Goal: Task Accomplishment & Management: Use online tool/utility

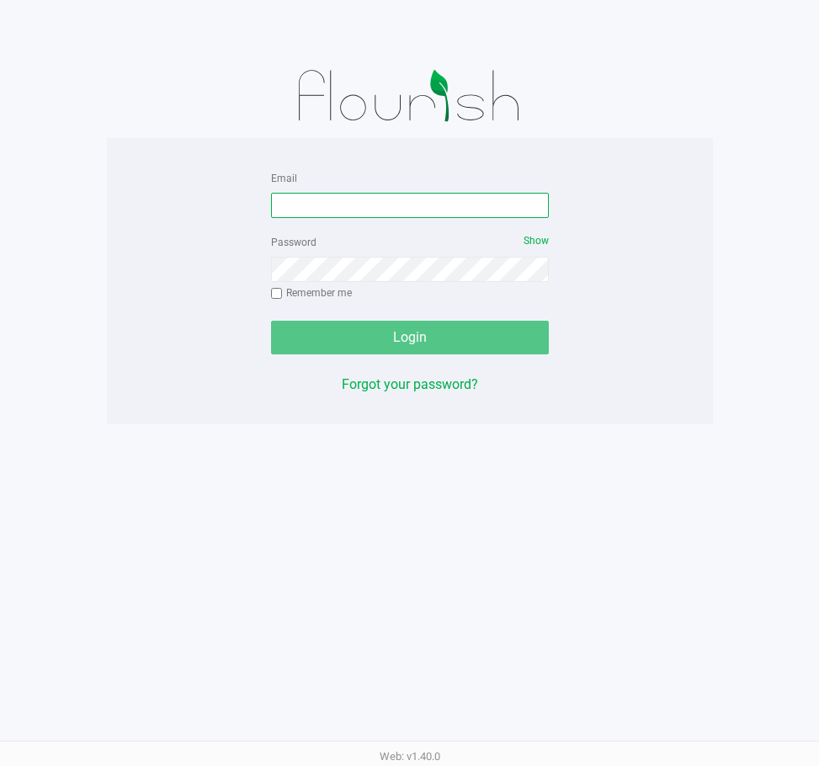
click at [434, 200] on input "Email" at bounding box center [410, 205] width 278 height 25
type input "ycruz@liveparallel.com"
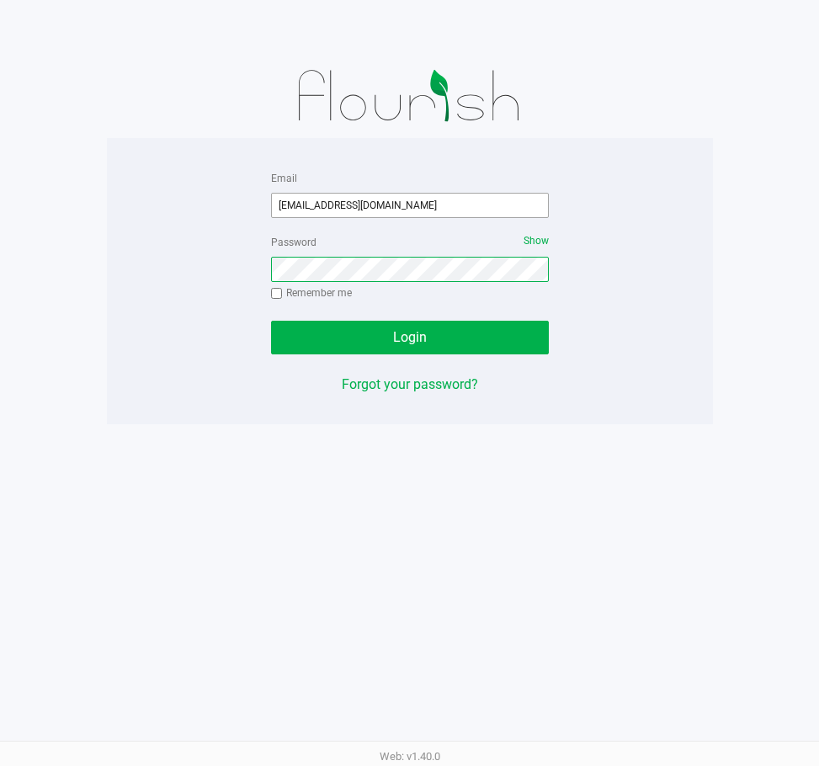
click at [271, 321] on button "Login" at bounding box center [410, 338] width 278 height 34
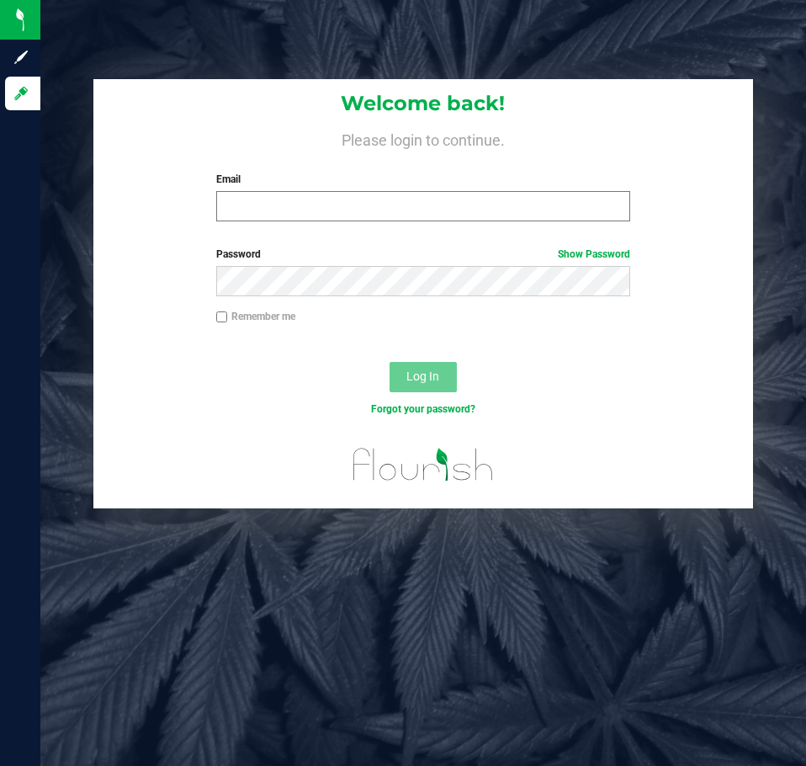
drag, startPoint x: 305, startPoint y: 223, endPoint x: 300, endPoint y: 213, distance: 11.3
click at [305, 221] on div "Welcome back! Please login to continue. Email Required Please format your email…" at bounding box center [422, 157] width 659 height 156
click at [299, 208] on input "Email" at bounding box center [423, 206] width 414 height 30
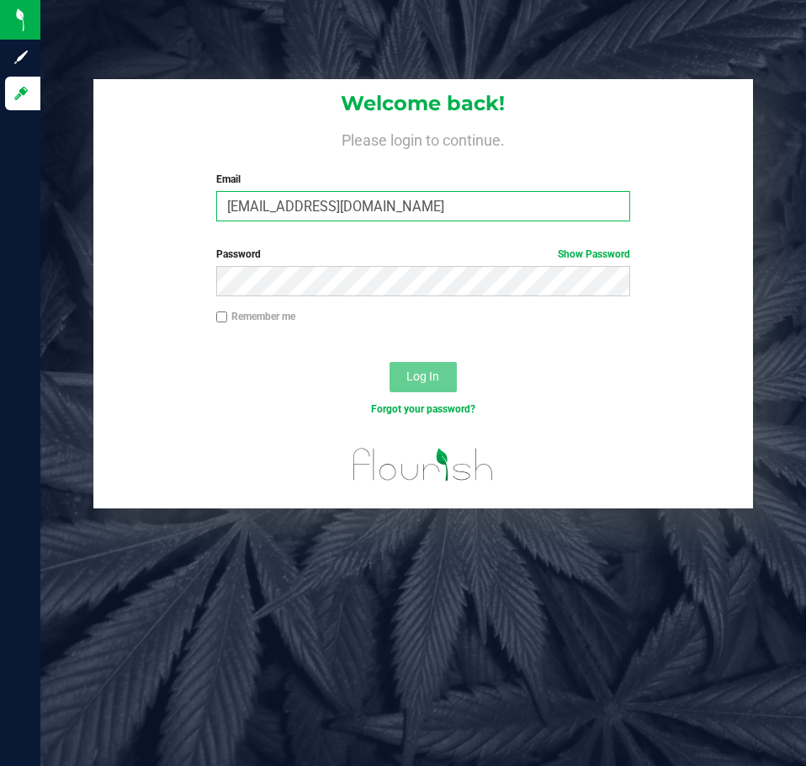
type input "ycruz@liveparallel.com"
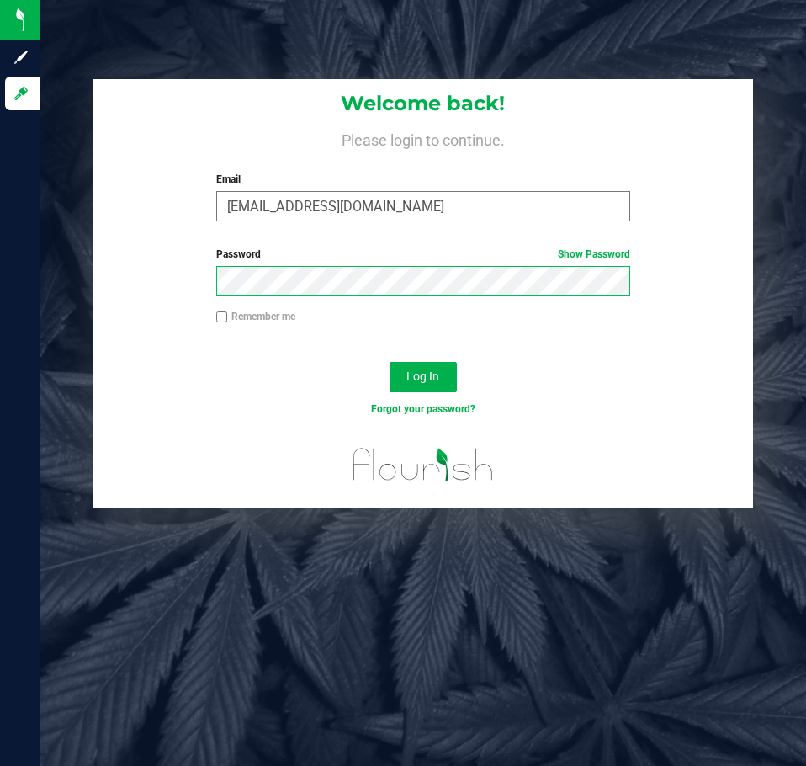
click at [390, 362] on button "Log In" at bounding box center [423, 377] width 67 height 30
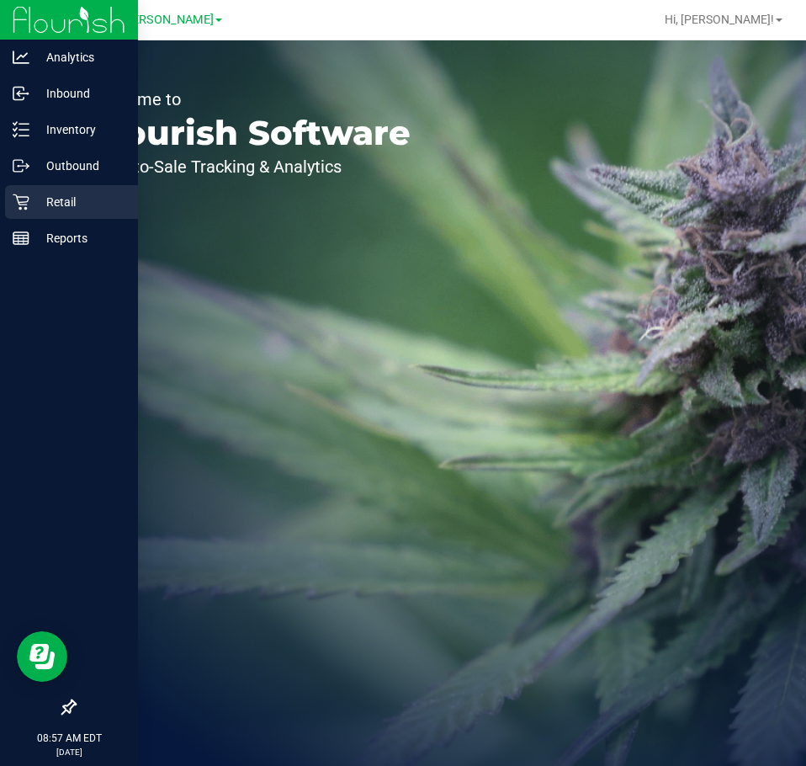
click at [11, 210] on div "Retail" at bounding box center [71, 202] width 133 height 34
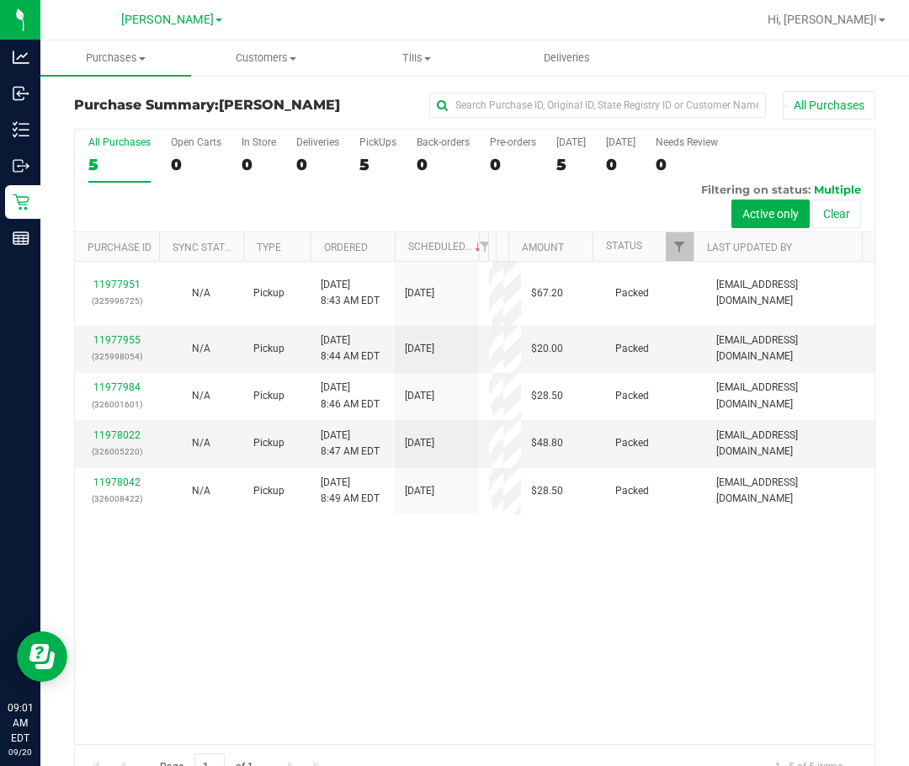
click at [411, 710] on div "11977951 (325996725) N/A Pickup 9/20/2025 8:43 AM EDT 9/20/2025 $67.20 Packed d…" at bounding box center [475, 503] width 800 height 482
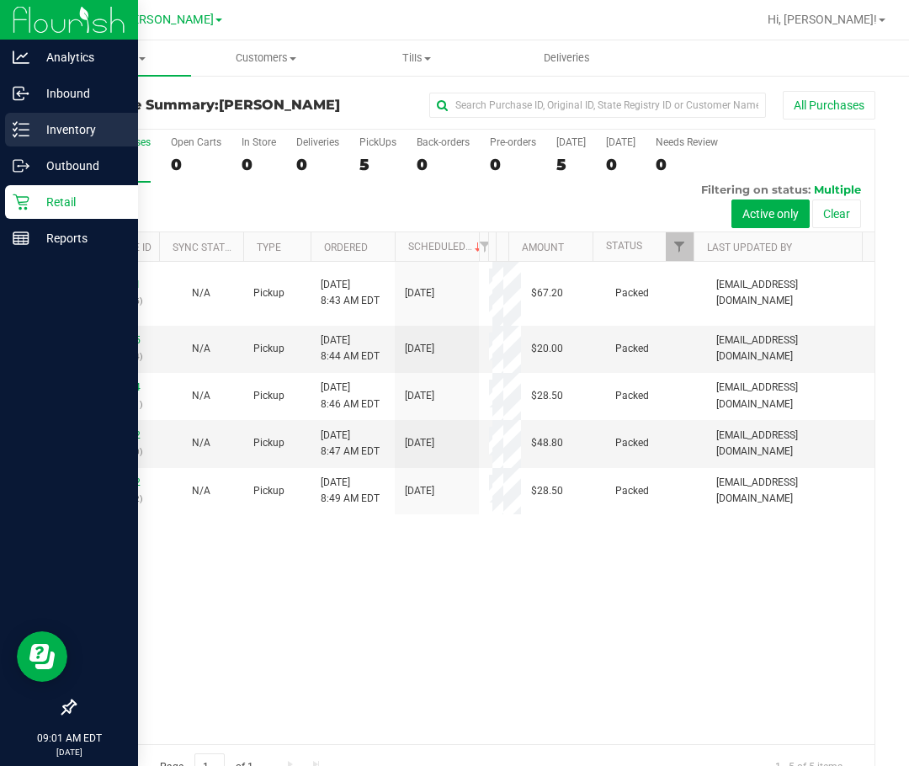
click at [26, 113] on div "Inventory" at bounding box center [71, 130] width 133 height 34
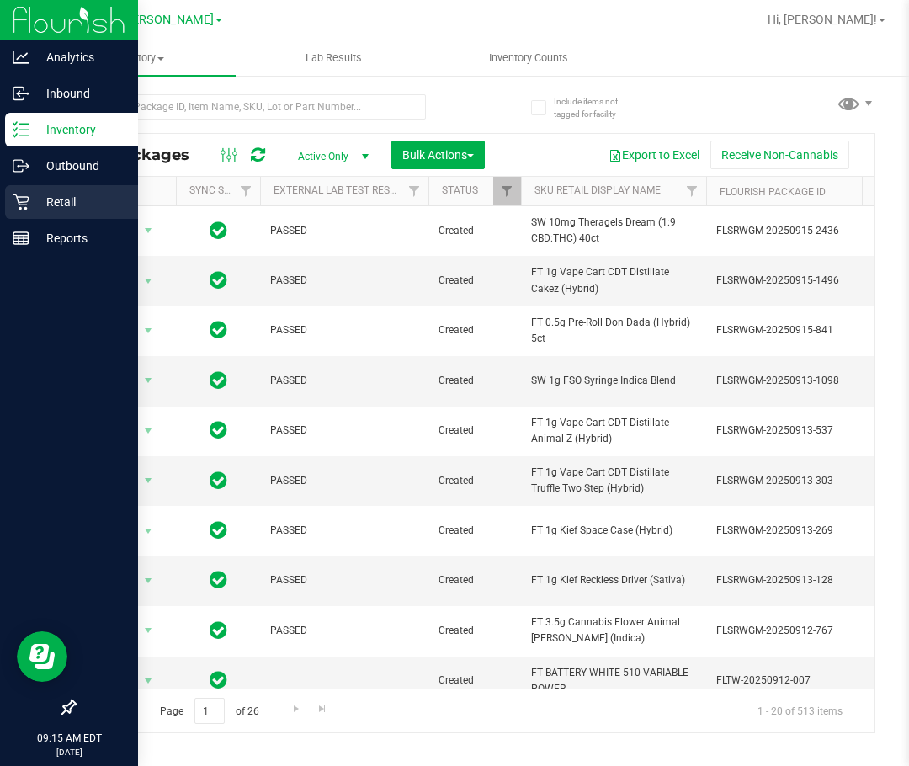
click at [29, 205] on icon at bounding box center [21, 202] width 17 height 17
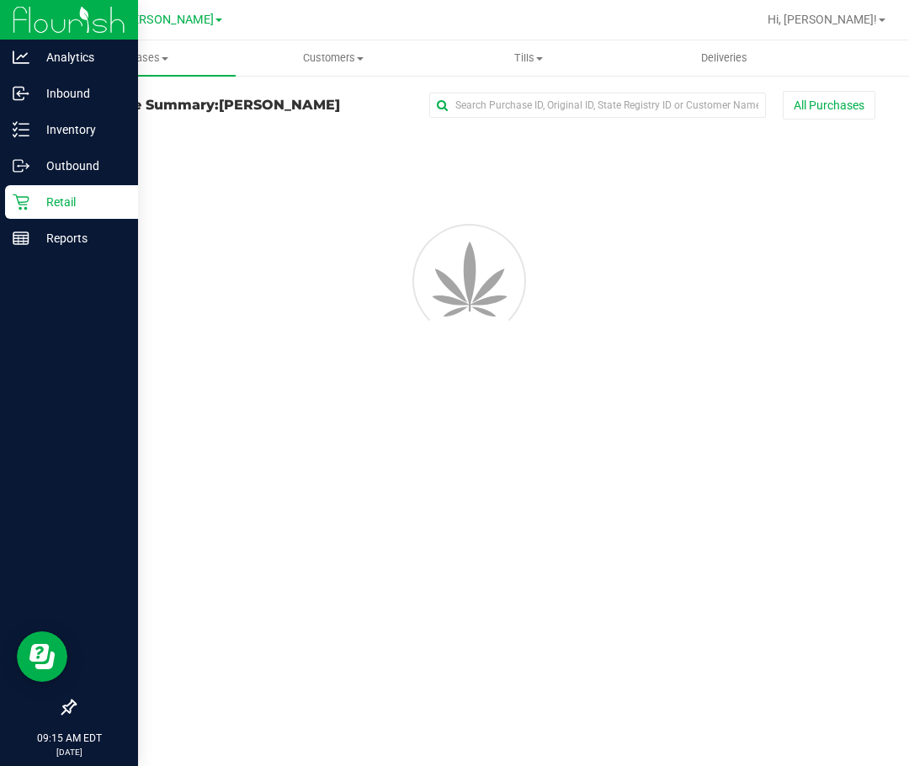
click at [818, 262] on html "Analytics Inbound Inventory Outbound Retail Reports 09:15 AM EDT 09/20/2025 09/…" at bounding box center [454, 383] width 909 height 766
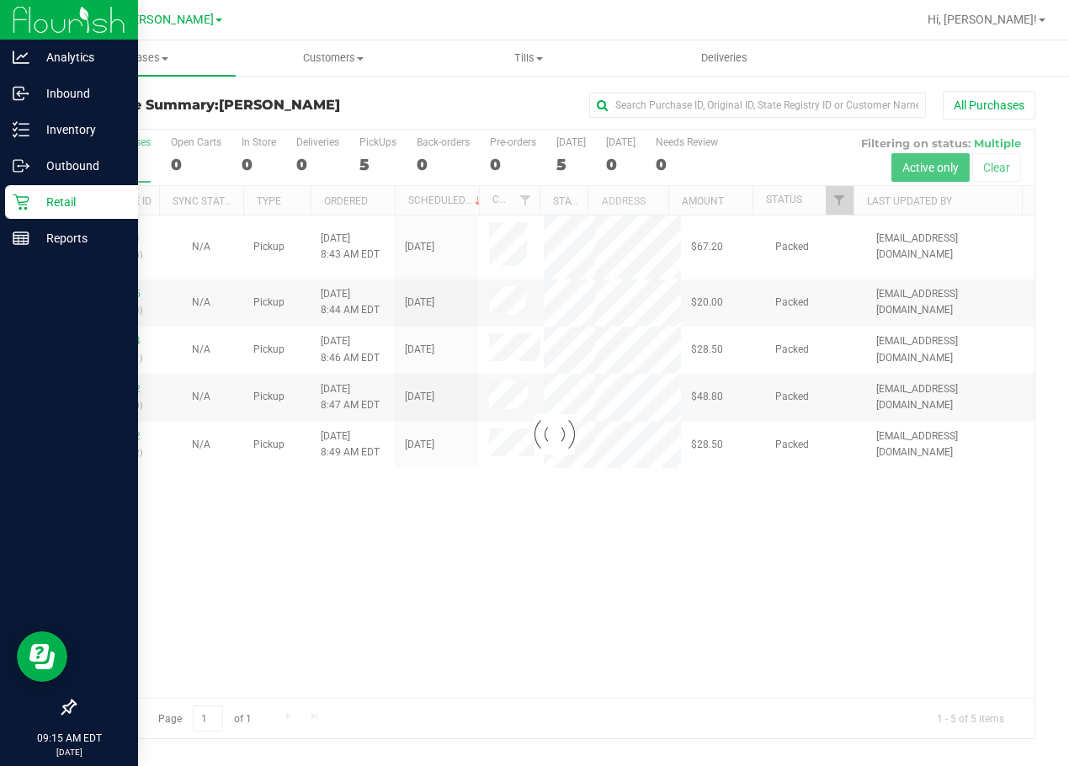
drag, startPoint x: 801, startPoint y: 513, endPoint x: 800, endPoint y: 500, distance: 12.7
click at [800, 513] on div at bounding box center [554, 434] width 959 height 609
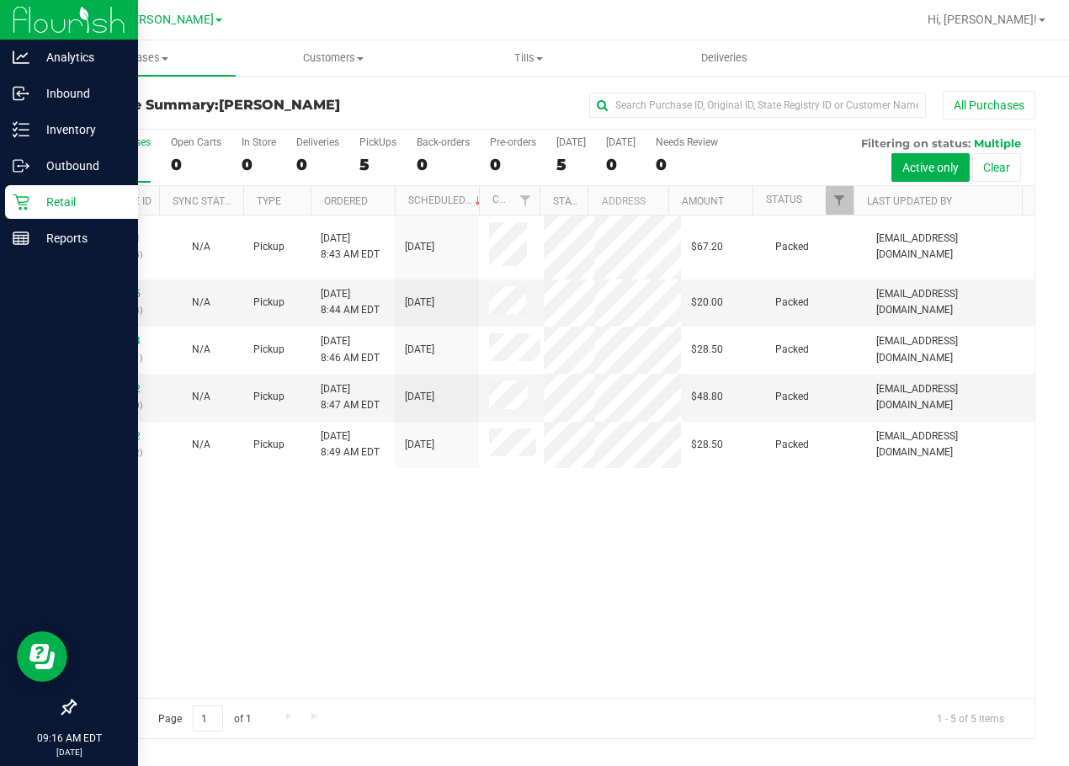
click at [661, 609] on div "11977951 (325996725) N/A Pickup 9/20/2025 8:43 AM EDT 9/20/2025 $67.20 Packed d…" at bounding box center [554, 456] width 959 height 482
click at [125, 163] on div "5" at bounding box center [119, 164] width 62 height 19
click at [0, 0] on input "All Purchases 5" at bounding box center [0, 0] width 0 height 0
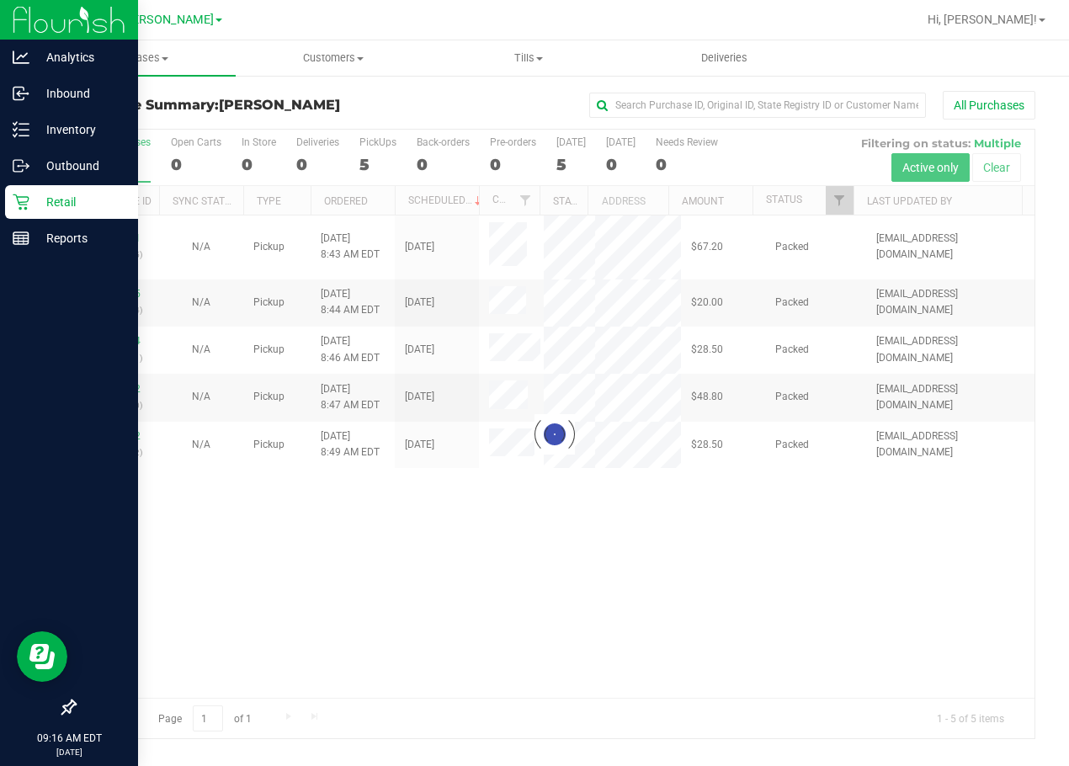
click at [209, 578] on div at bounding box center [554, 434] width 959 height 609
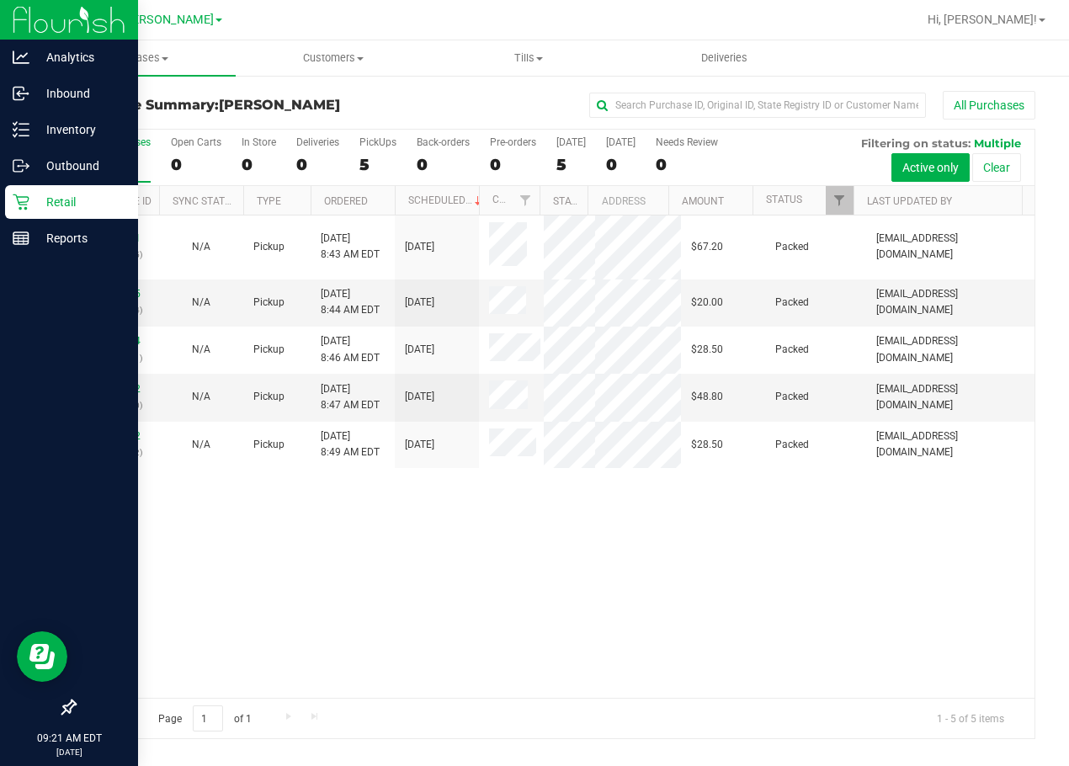
drag, startPoint x: 19, startPoint y: 202, endPoint x: 26, endPoint y: 185, distance: 18.1
click at [19, 202] on icon at bounding box center [21, 202] width 16 height 16
click at [46, 114] on div "Inventory" at bounding box center [71, 130] width 133 height 34
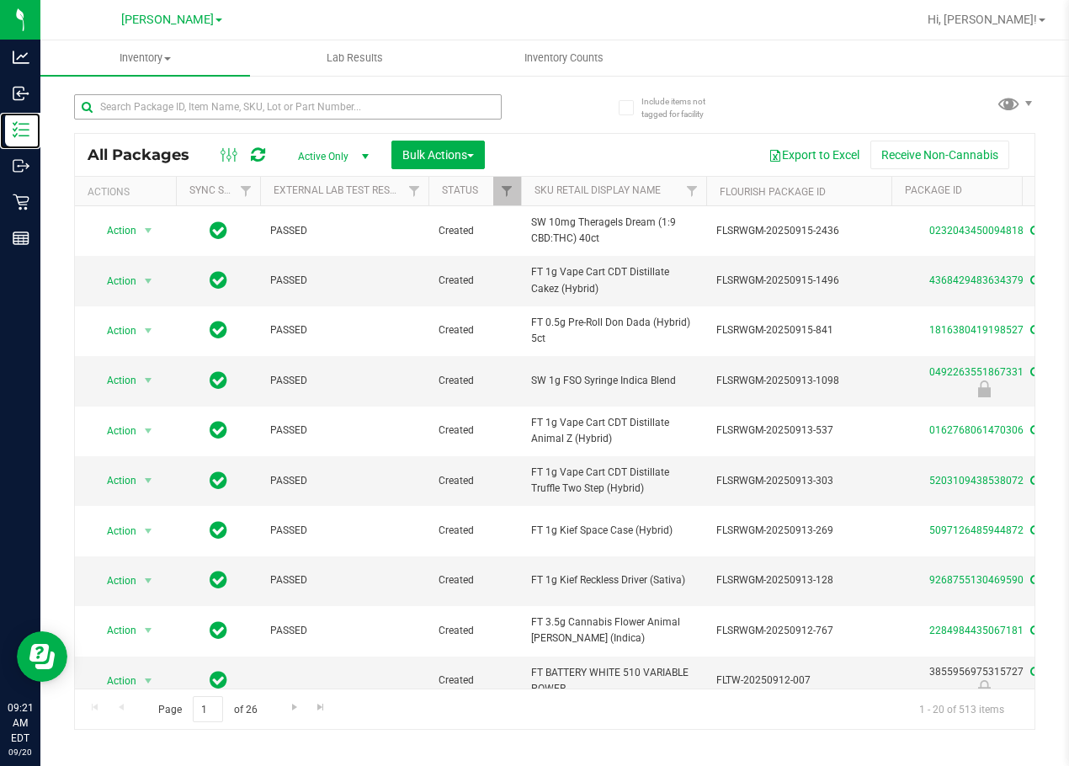
drag, startPoint x: 75, startPoint y: 133, endPoint x: 205, endPoint y: 99, distance: 133.9
click at [0, 0] on p "Inventory" at bounding box center [0, 0] width 0 height 0
click at [205, 99] on input "text" at bounding box center [288, 106] width 428 height 25
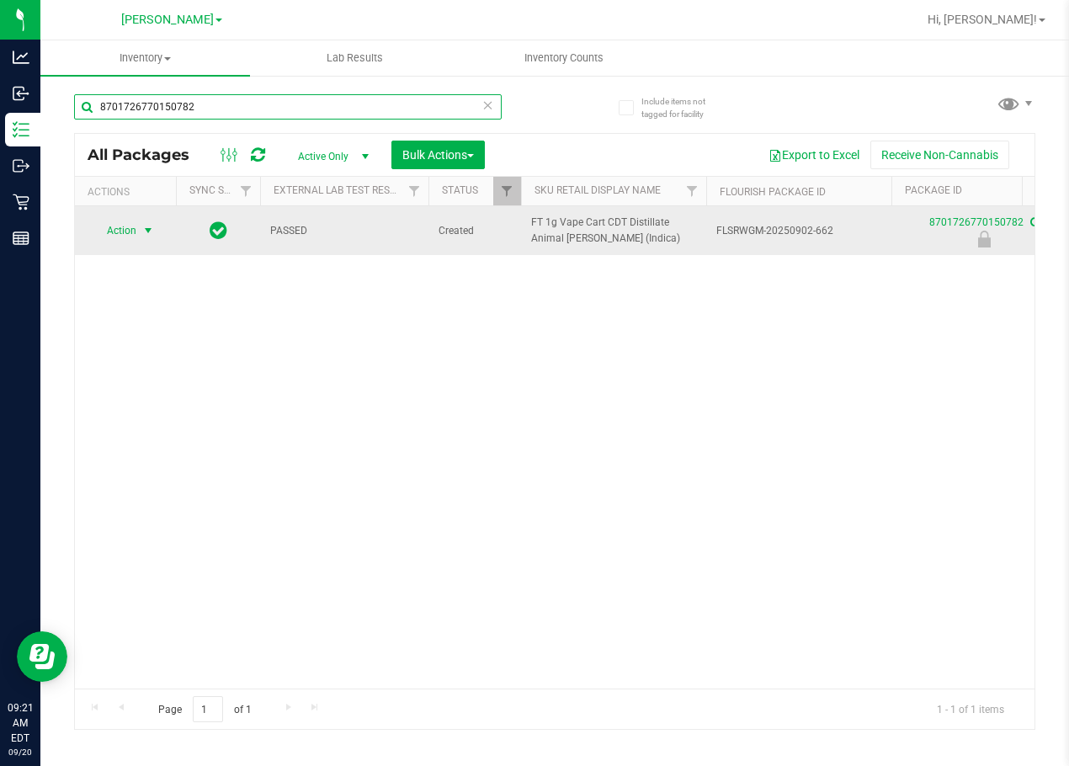
type input "8701726770150782"
click at [134, 231] on span "Action" at bounding box center [114, 231] width 45 height 24
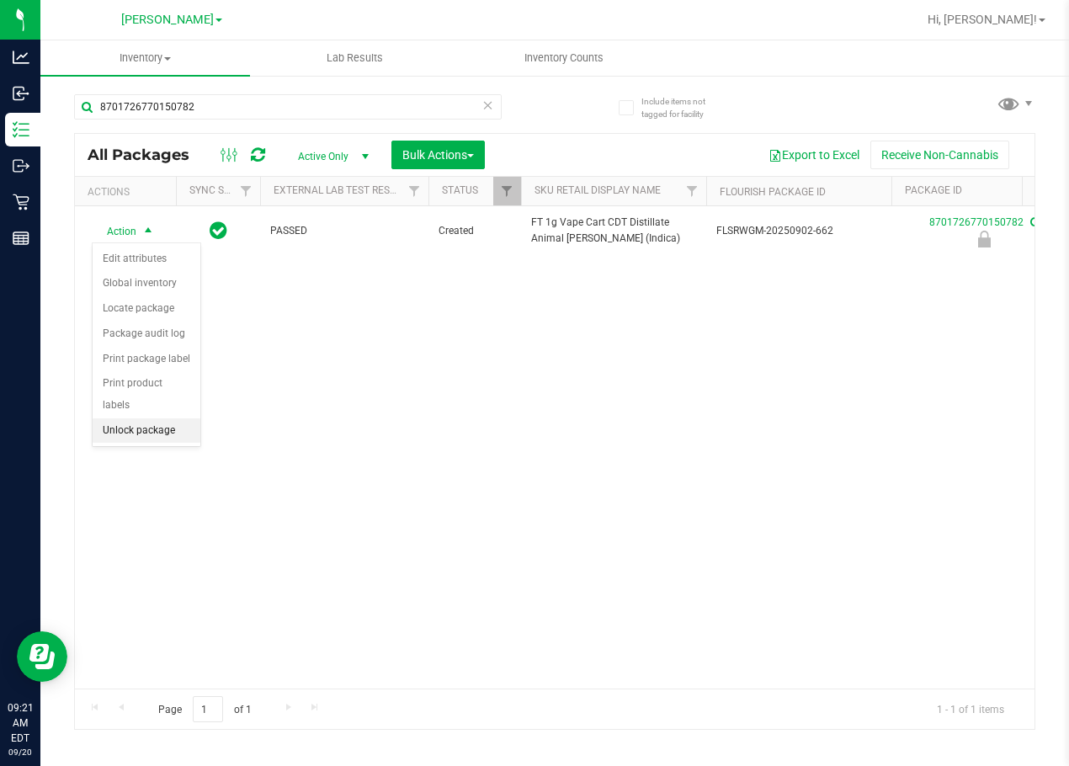
click at [138, 418] on li "Unlock package" at bounding box center [147, 430] width 108 height 25
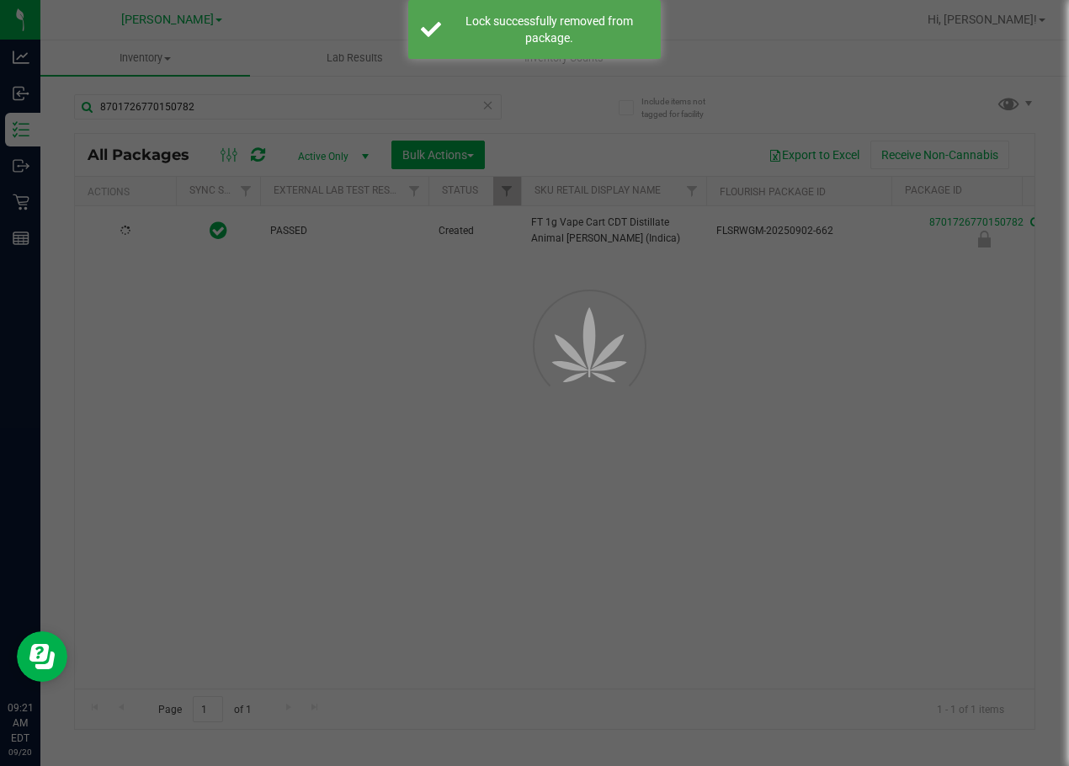
click at [393, 392] on div at bounding box center [534, 383] width 1069 height 766
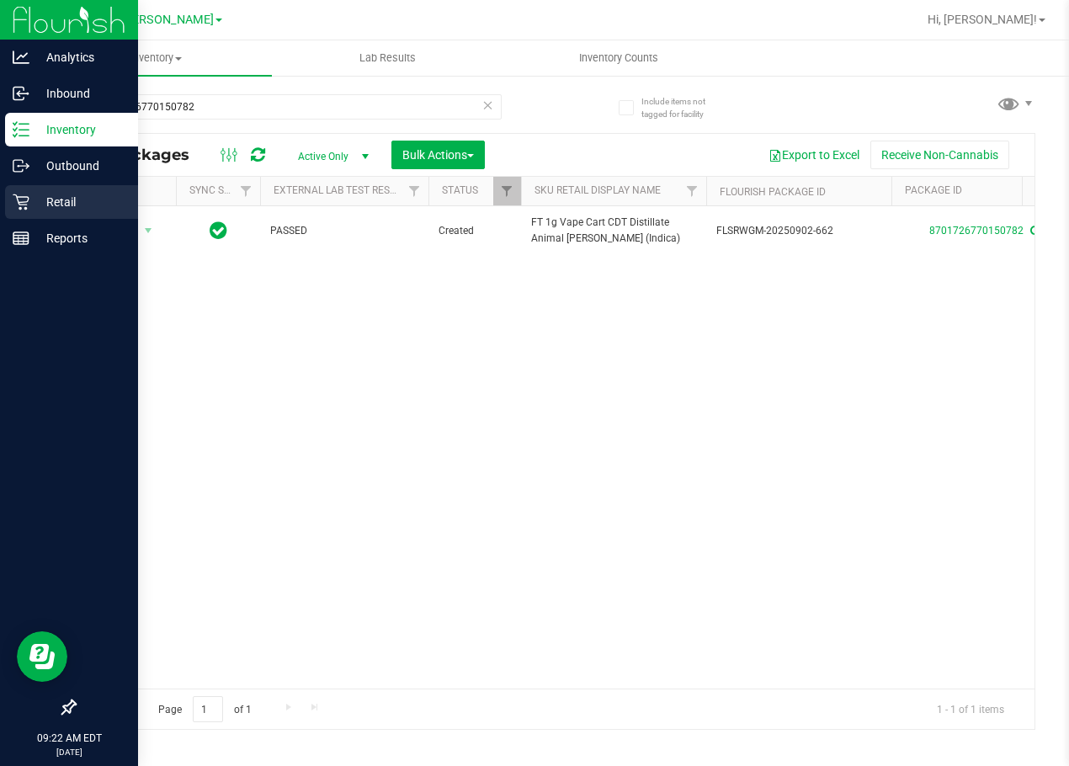
click at [35, 197] on p "Retail" at bounding box center [79, 202] width 101 height 20
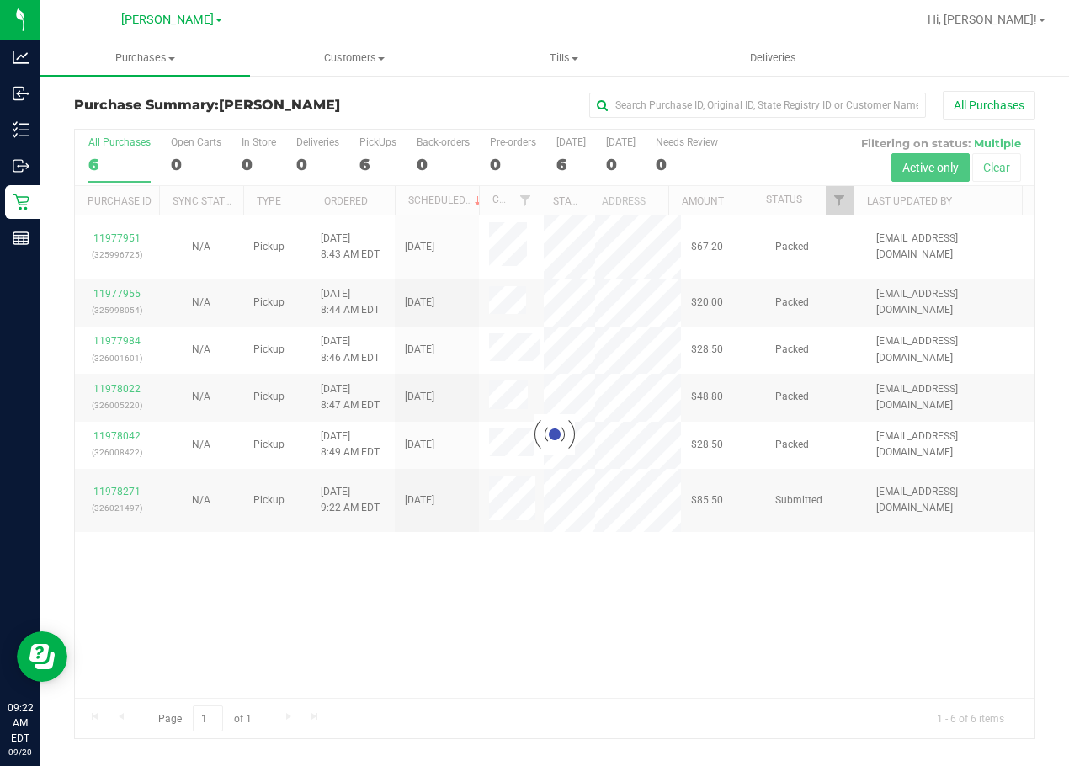
click at [720, 627] on div at bounding box center [554, 434] width 959 height 609
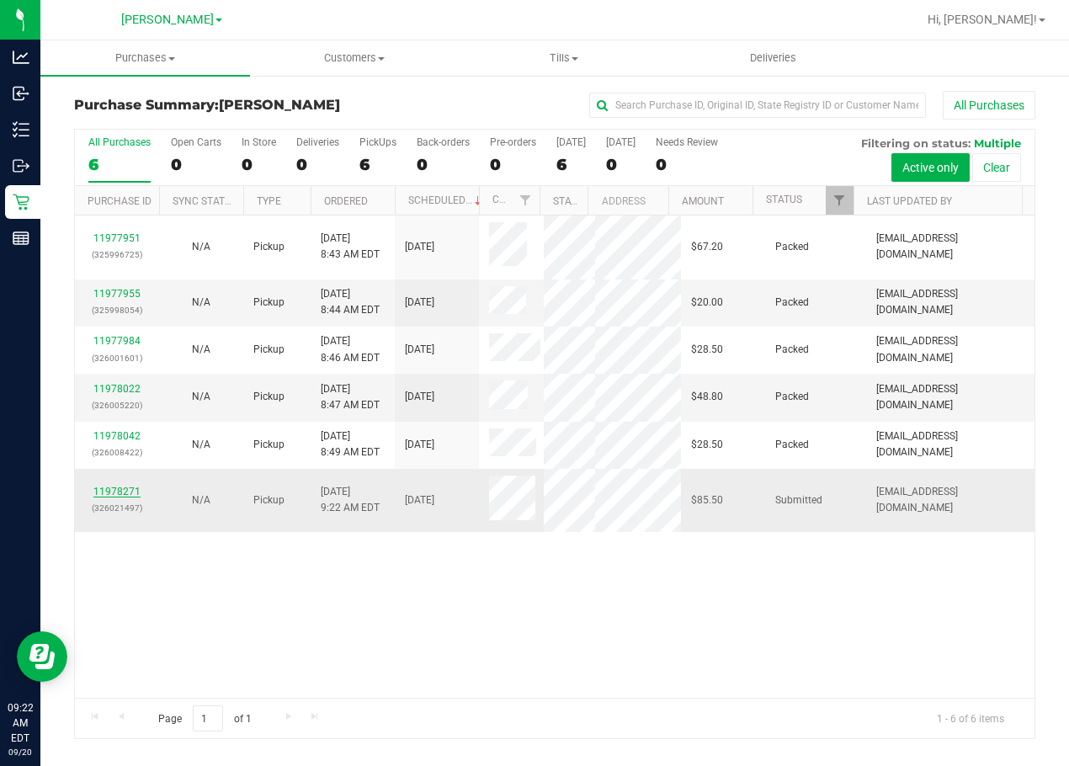
click at [125, 488] on link "11978271" at bounding box center [116, 492] width 47 height 12
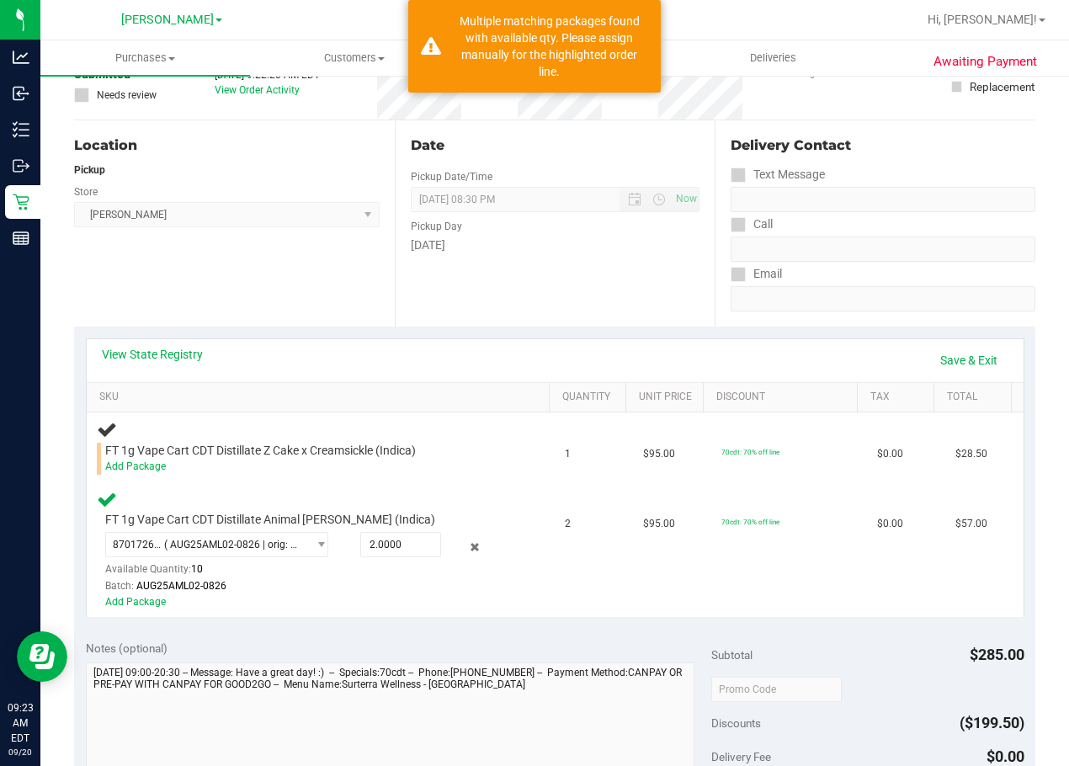
scroll to position [125, 0]
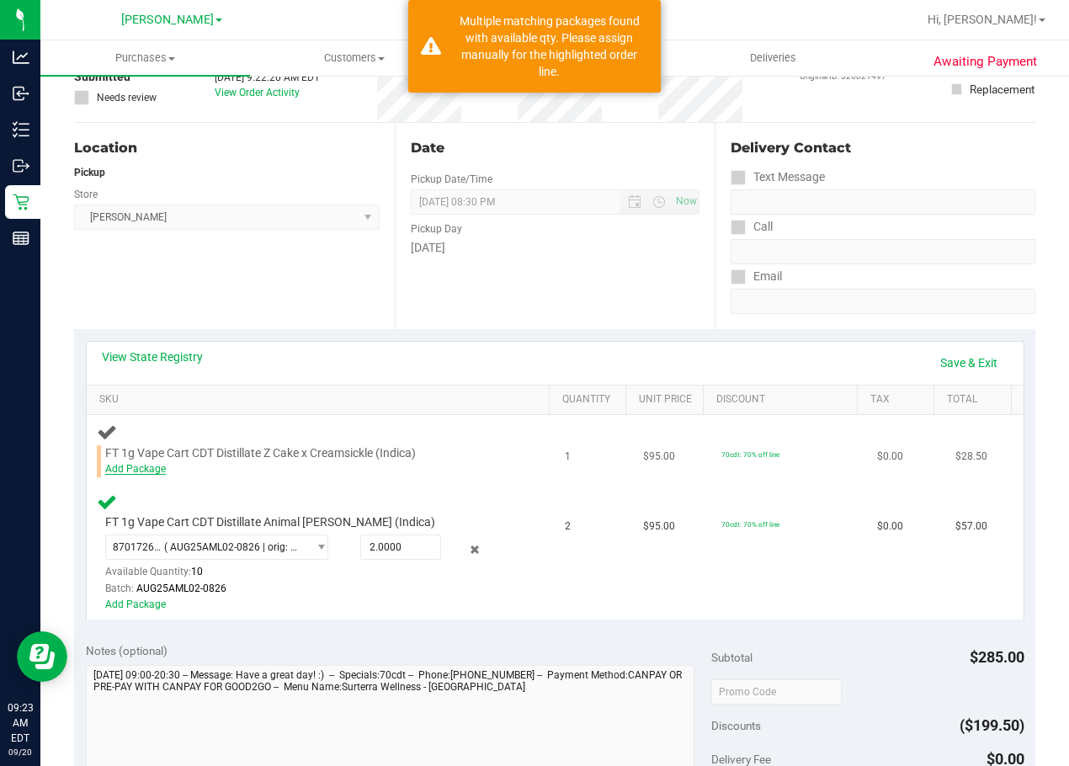
click at [141, 465] on link "Add Package" at bounding box center [135, 469] width 61 height 12
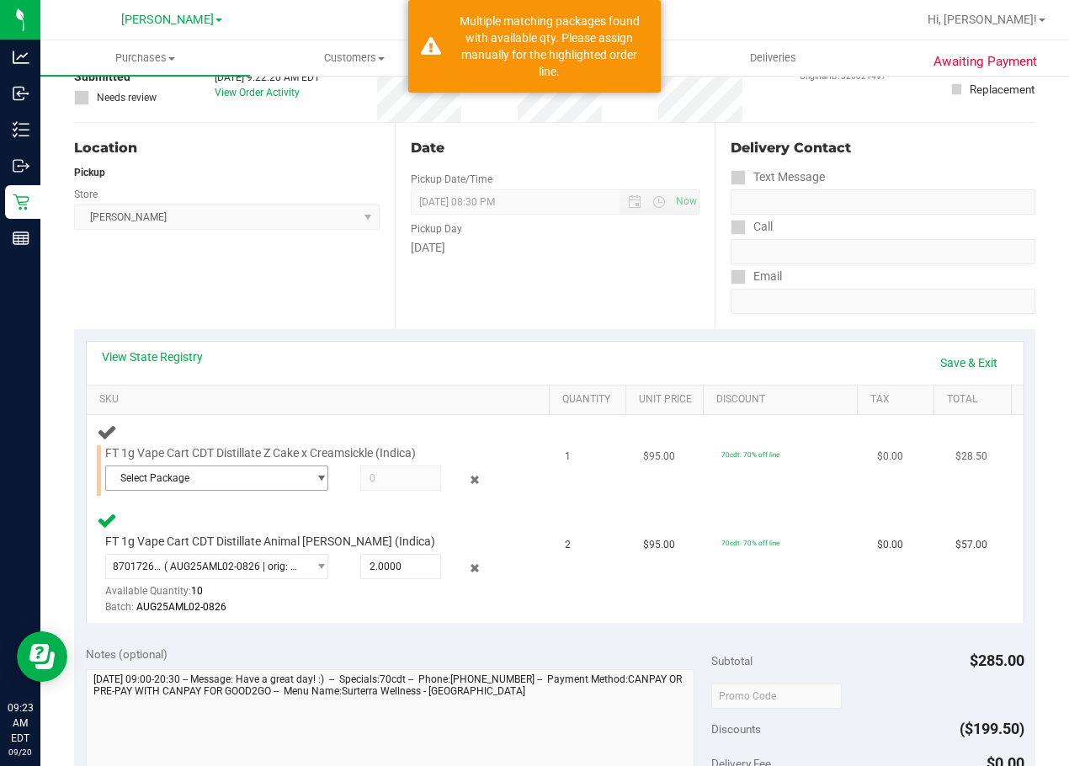
click at [197, 485] on span "Select Package" at bounding box center [206, 478] width 201 height 24
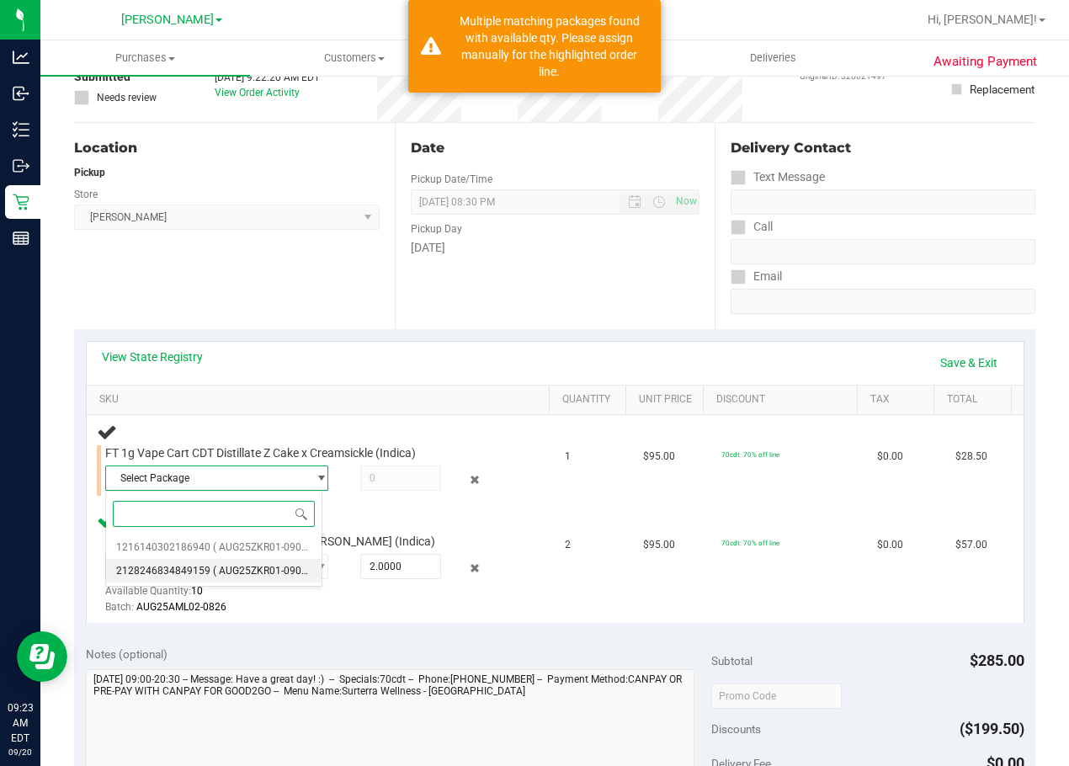
click at [263, 564] on li "2128246834849159 ( AUG25ZKR01-0902 | orig: FLSRWGM-20250908-1478 )" at bounding box center [213, 571] width 215 height 24
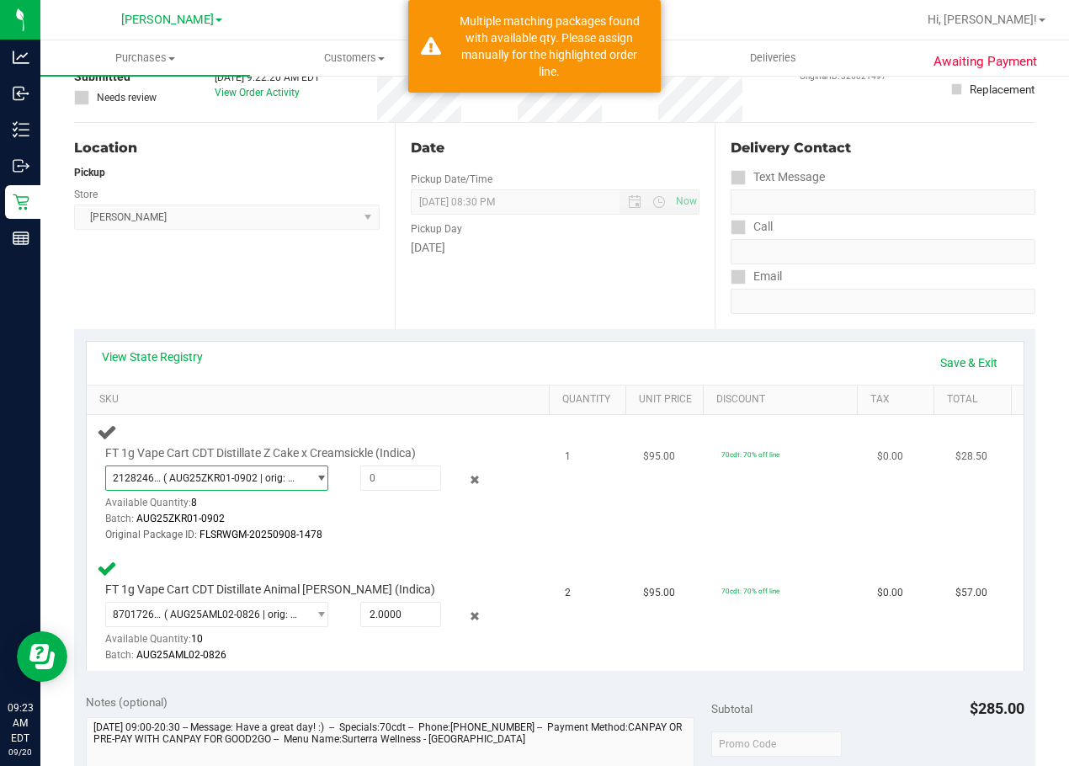
click at [242, 480] on span "( AUG25ZKR01-0902 | orig: FLSRWGM-20250908-1478 )" at bounding box center [231, 478] width 136 height 12
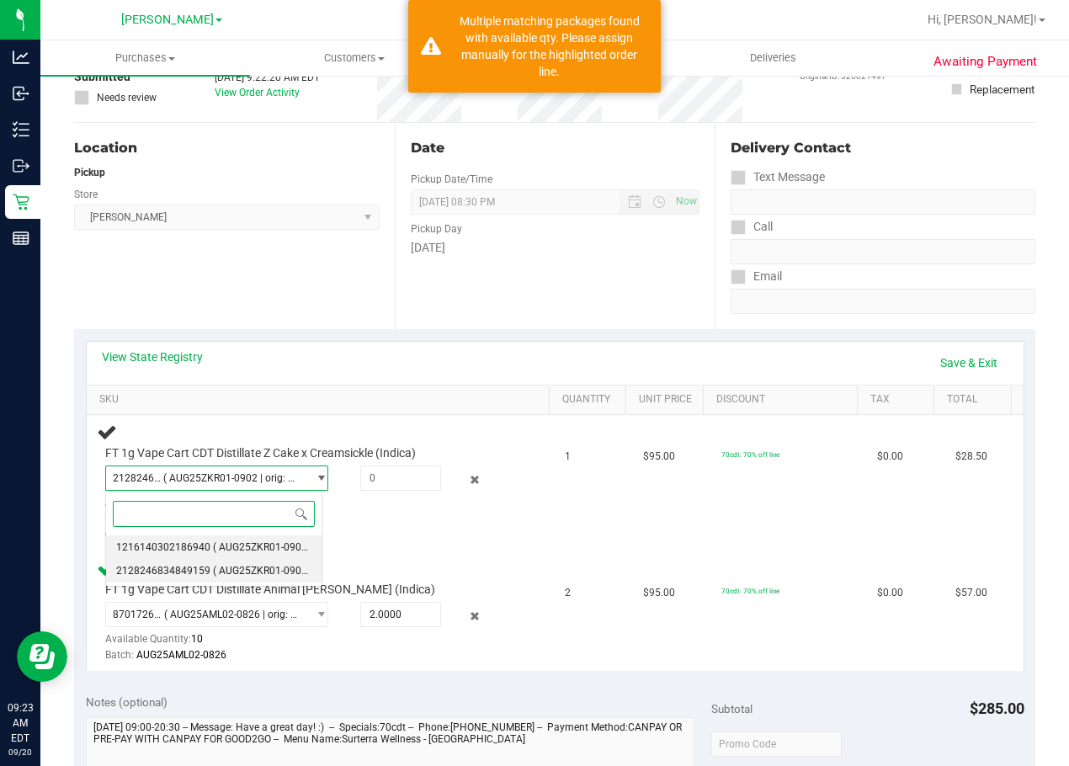
click at [222, 546] on span "( AUG25ZKR01-0902 | orig: FLSRWGM-20250908-1347 )" at bounding box center [339, 547] width 253 height 12
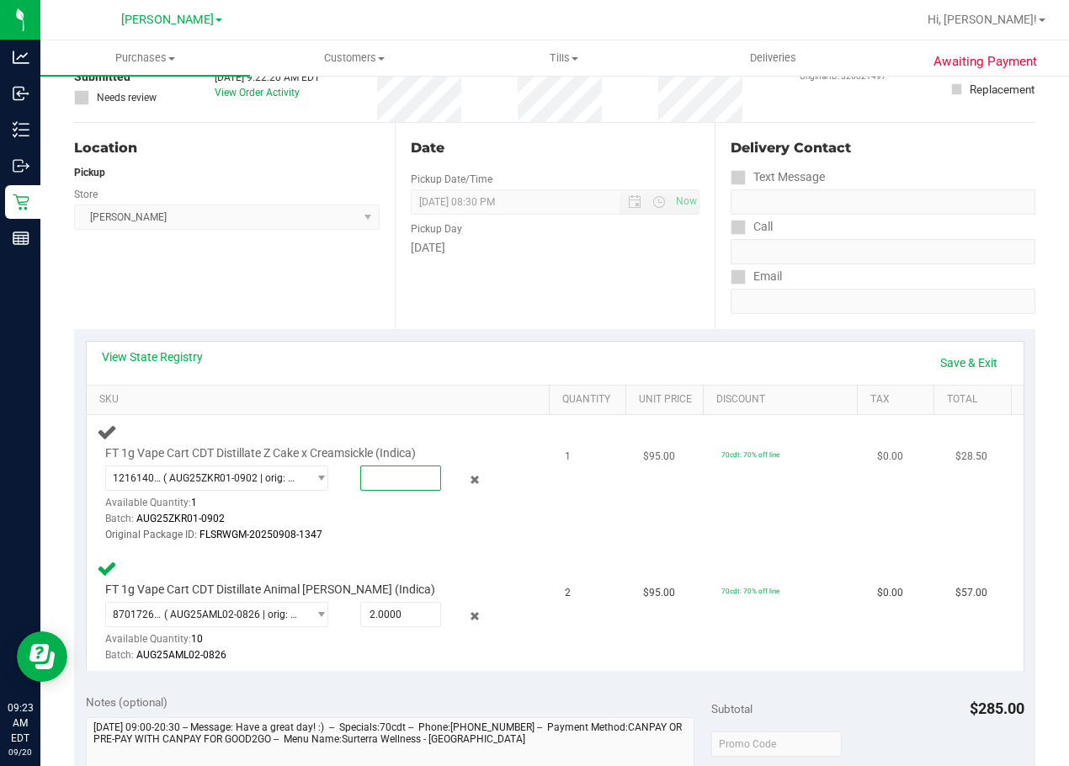
click at [393, 480] on span at bounding box center [400, 477] width 81 height 25
click at [306, 470] on span "select" at bounding box center [316, 478] width 21 height 24
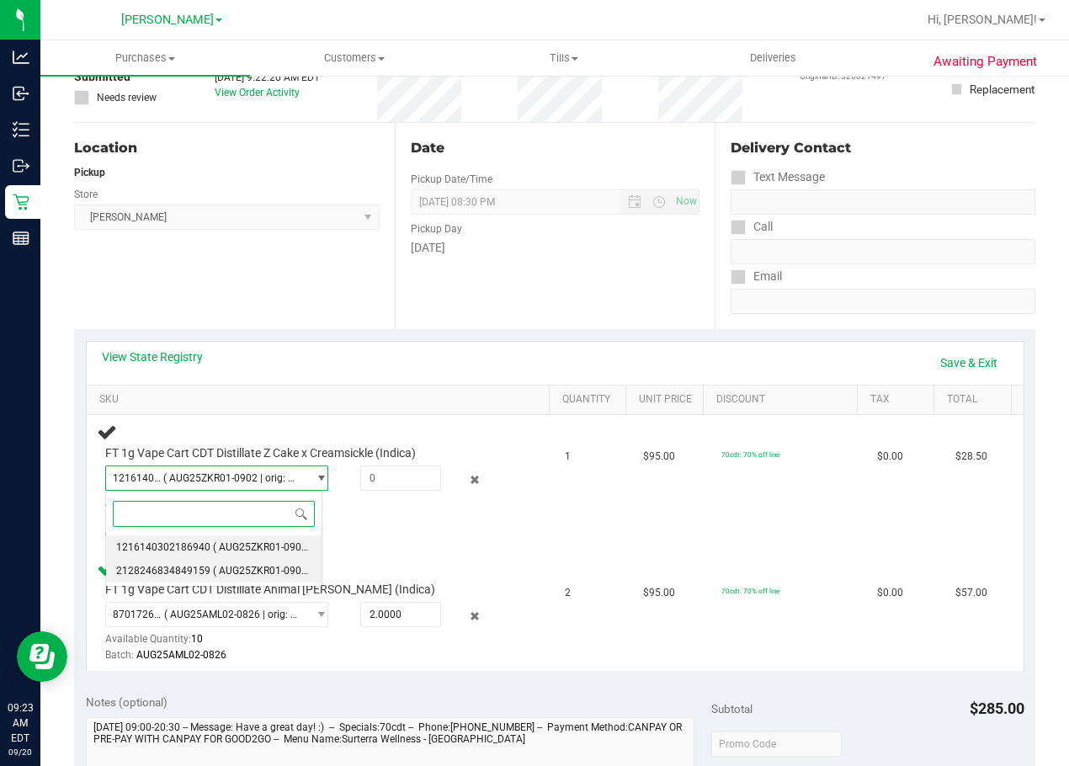
click at [247, 564] on li "2128246834849159 ( AUG25ZKR01-0902 | orig: FLSRWGM-20250908-1478 )" at bounding box center [213, 571] width 215 height 24
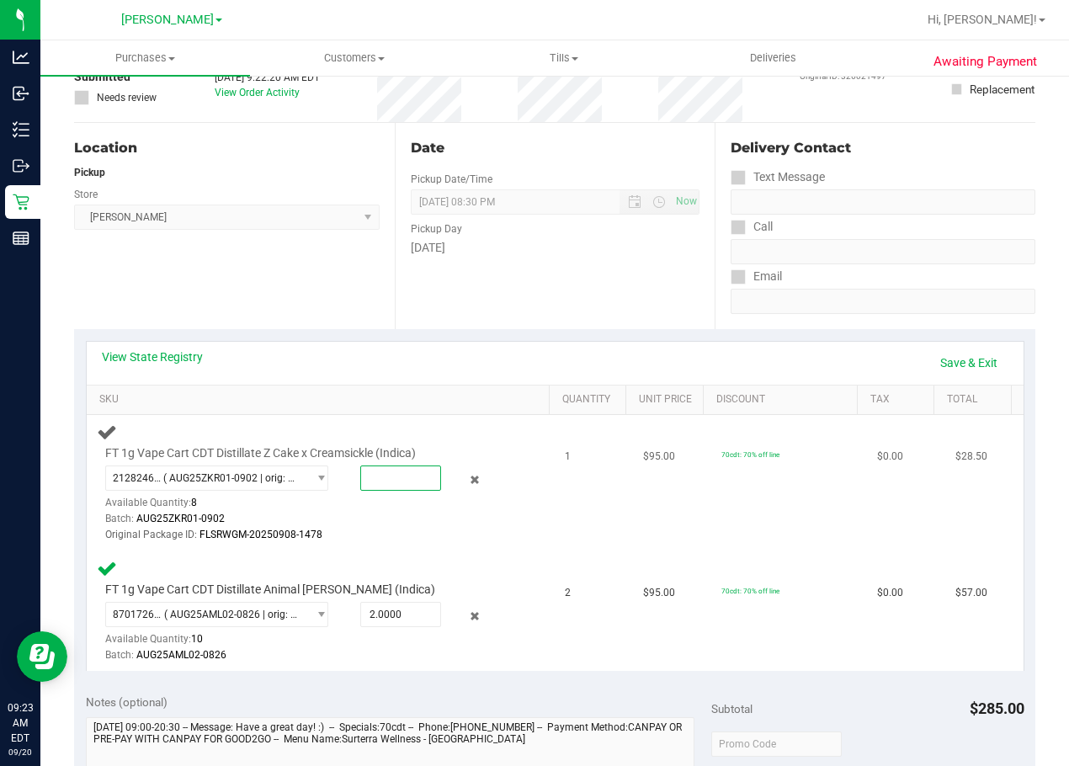
click at [401, 484] on span at bounding box center [400, 477] width 81 height 25
type input "2"
type input "1.0000"
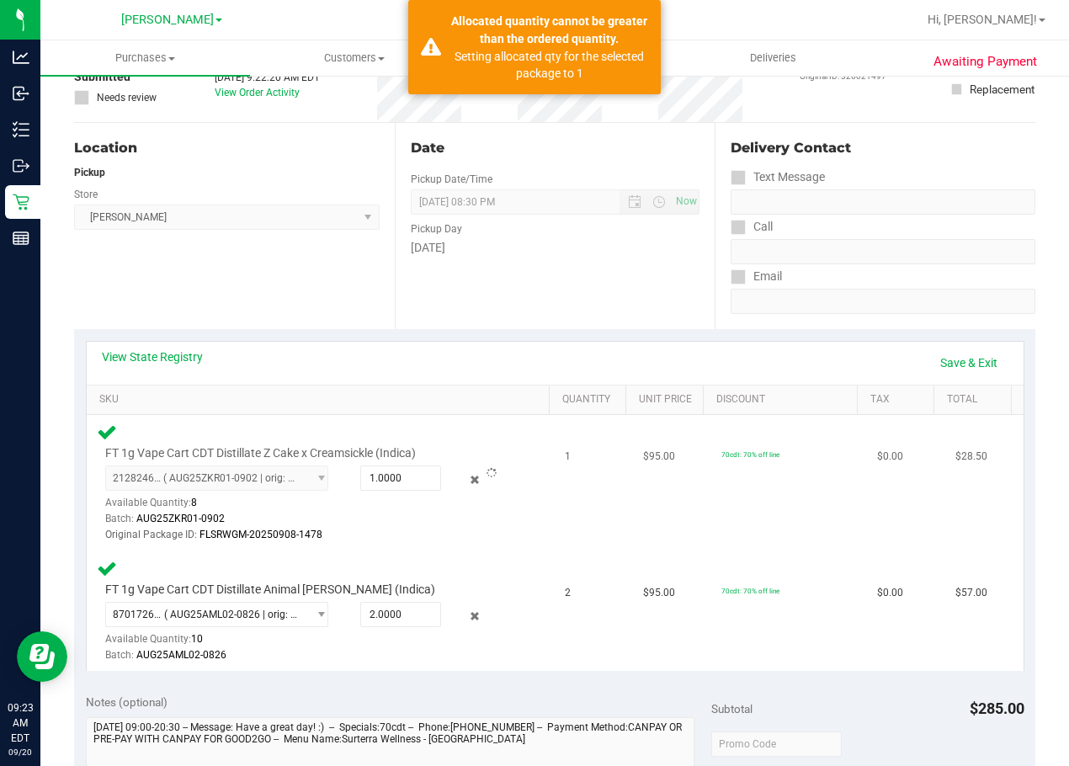
click at [493, 435] on div "FT 1g Vape Cart CDT Distillate Z Cake x Creamsickle (Indica) 2128246834849159 (…" at bounding box center [321, 483] width 449 height 122
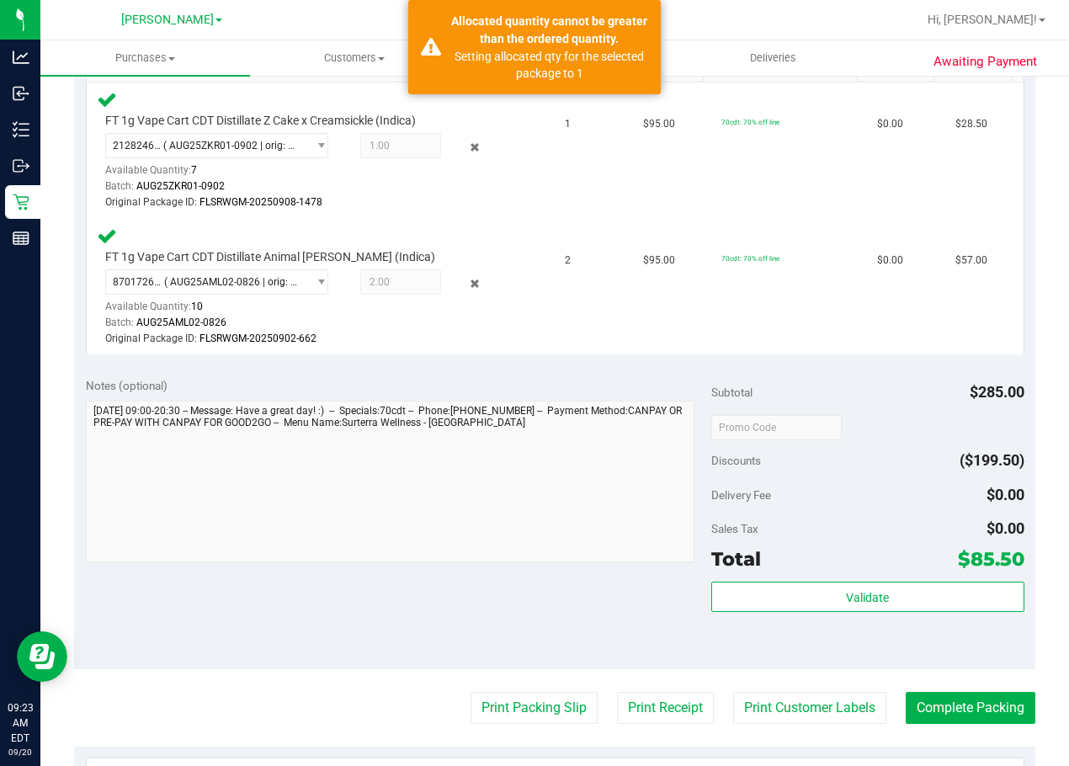
scroll to position [461, 0]
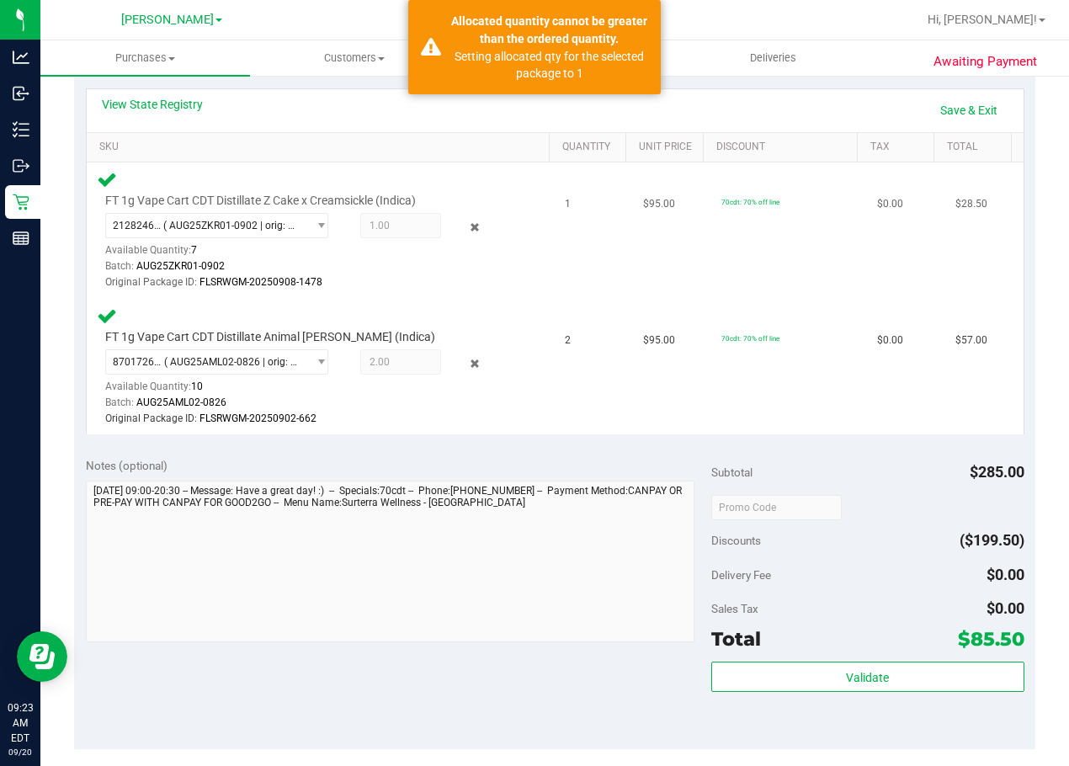
click at [385, 267] on div "Batch: AUG25ZKR01-0902" at bounding box center [306, 266] width 403 height 16
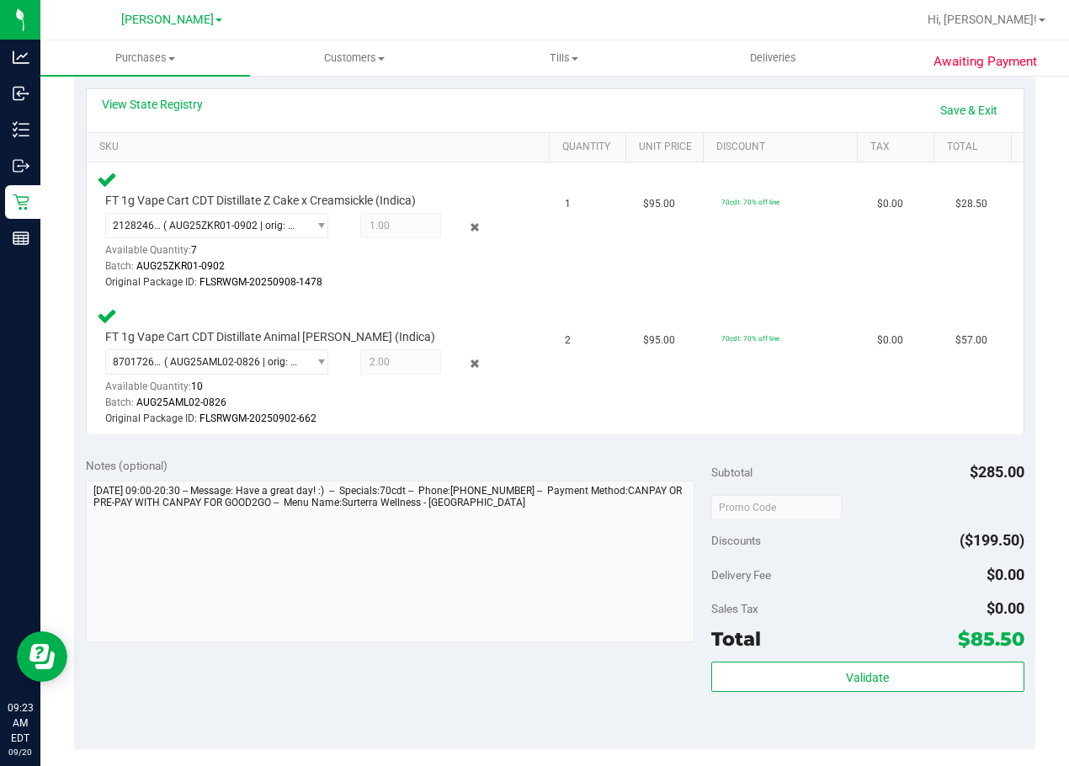
click at [818, 694] on div "Validate" at bounding box center [867, 700] width 313 height 76
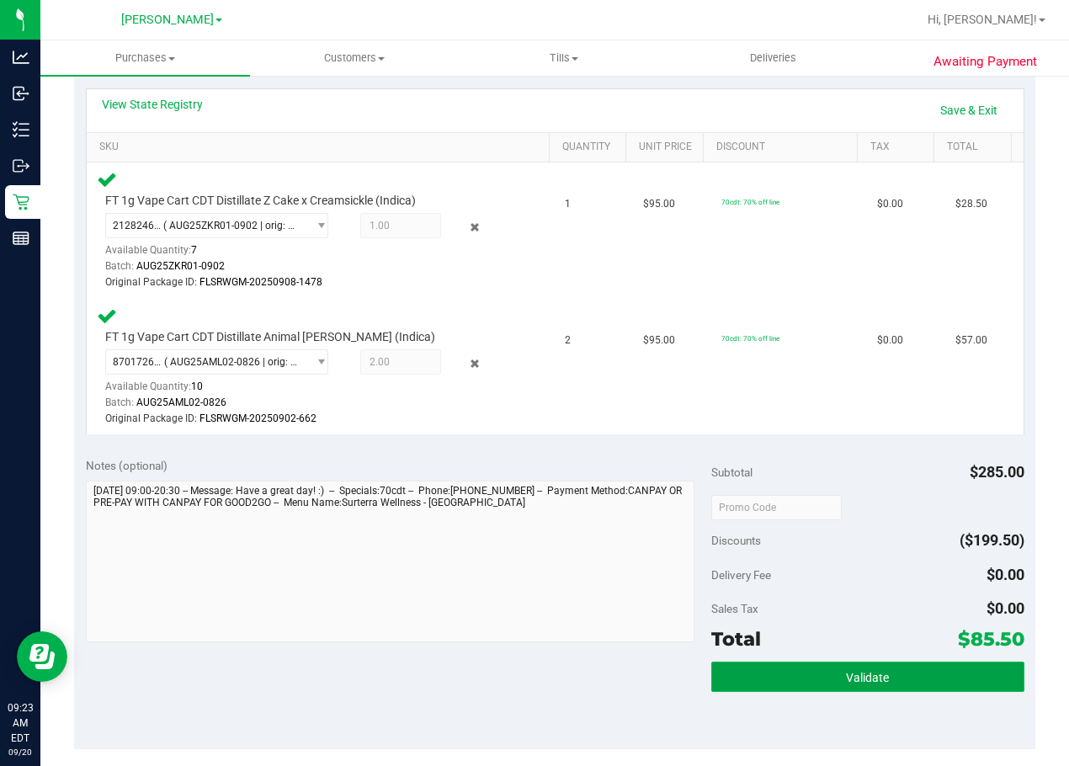
click at [818, 683] on button "Validate" at bounding box center [867, 677] width 313 height 30
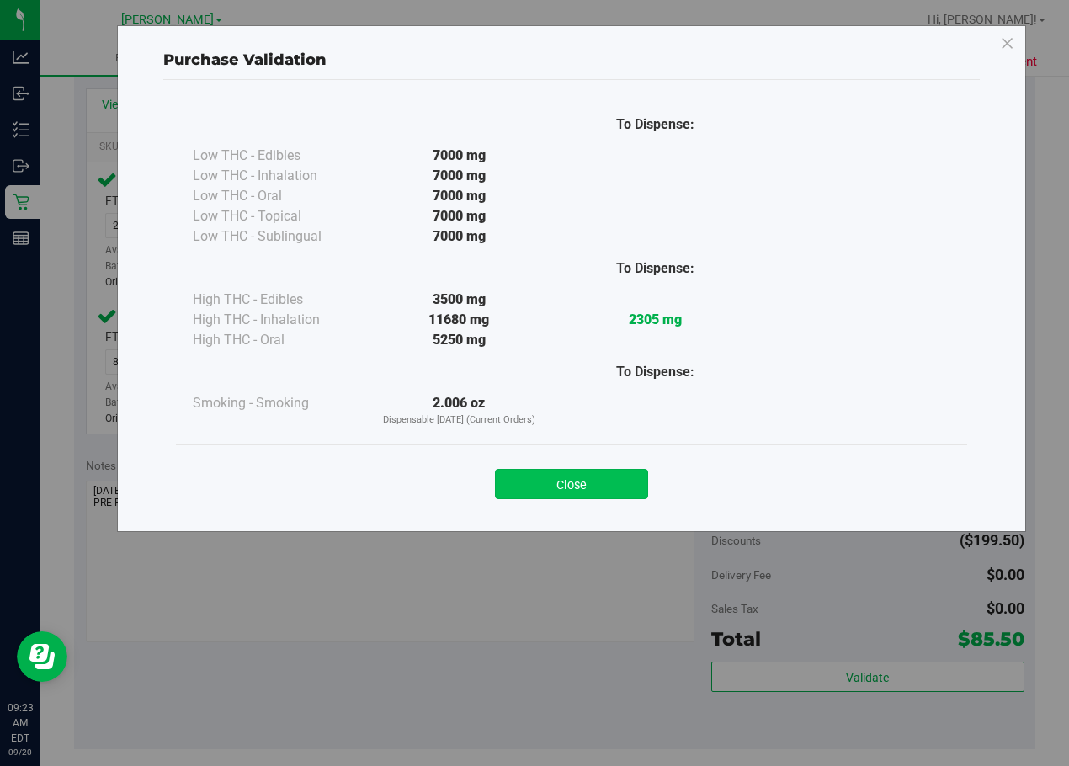
click at [611, 475] on button "Close" at bounding box center [571, 484] width 153 height 30
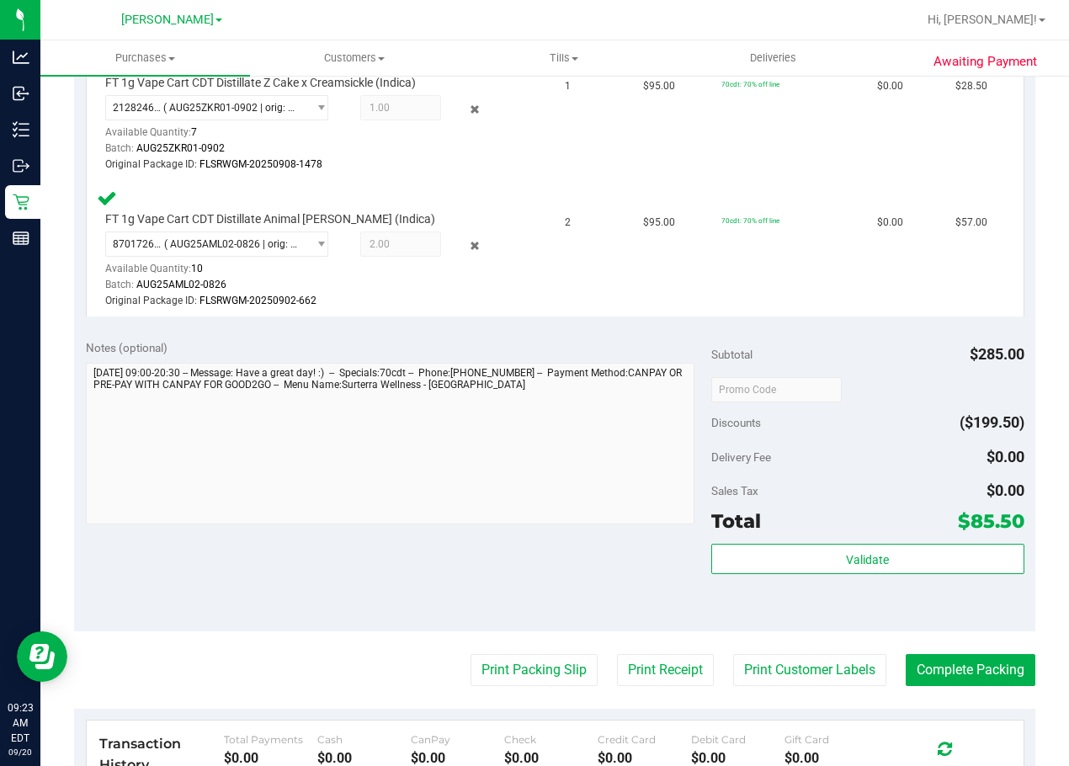
scroll to position [798, 0]
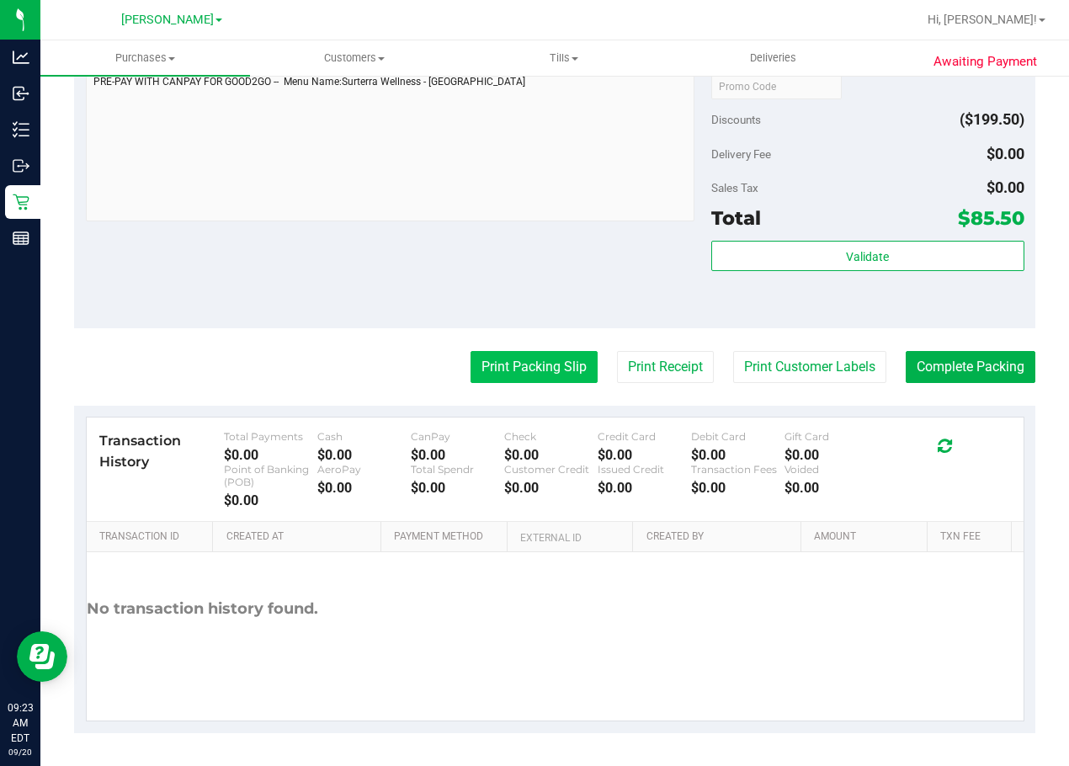
click at [534, 354] on button "Print Packing Slip" at bounding box center [533, 367] width 127 height 32
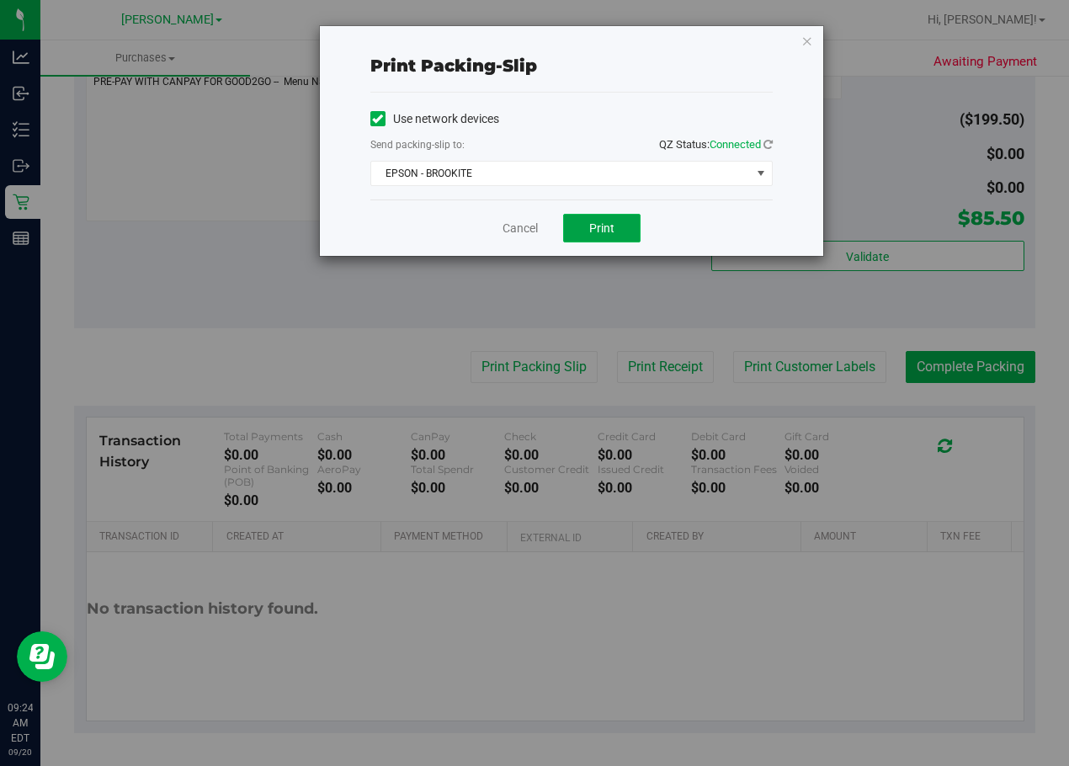
click at [594, 232] on span "Print" at bounding box center [601, 227] width 25 height 13
drag, startPoint x: 795, startPoint y: 43, endPoint x: 803, endPoint y: 44, distance: 8.5
click at [798, 44] on div "Print packing-slip Use network devices Send packing-slip to: QZ Status: Connect…" at bounding box center [571, 141] width 503 height 230
click at [805, 44] on icon "button" at bounding box center [807, 40] width 12 height 20
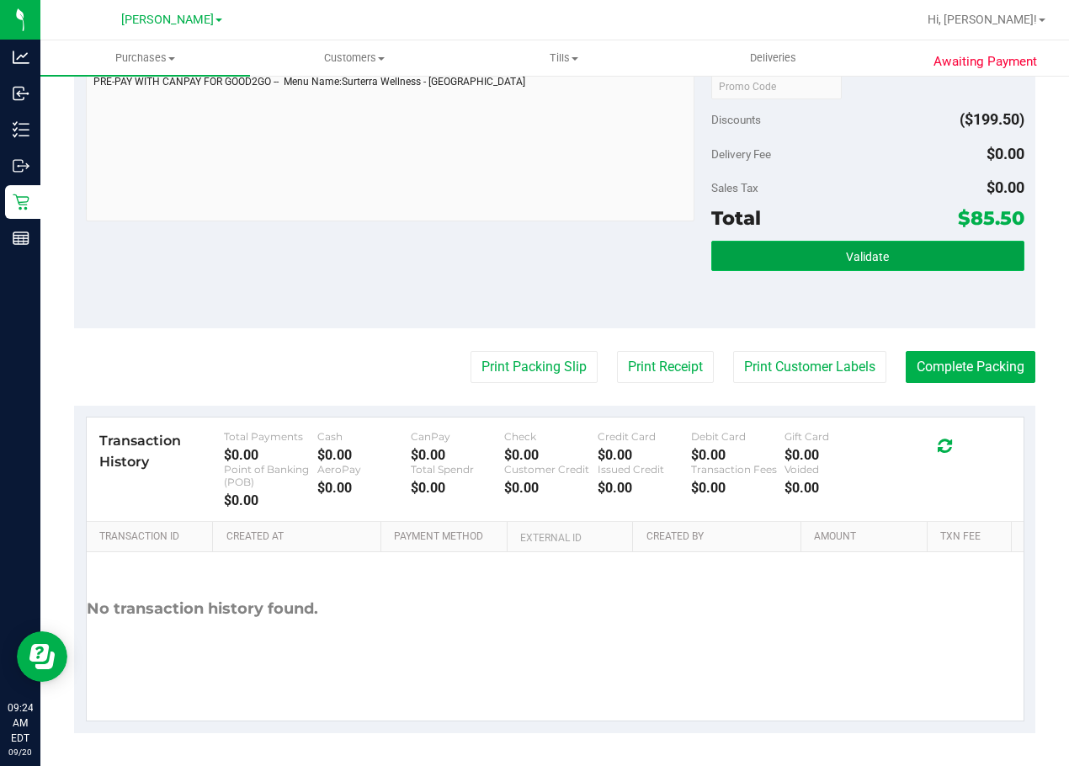
click at [818, 254] on button "Validate" at bounding box center [867, 256] width 313 height 30
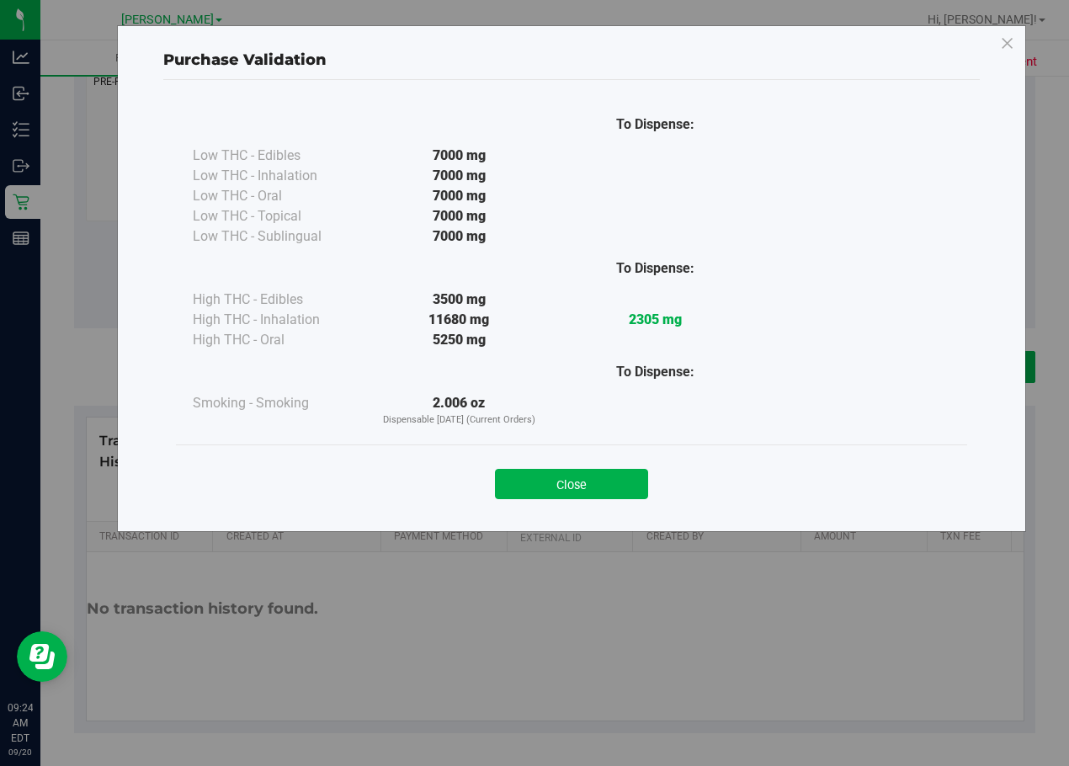
click at [596, 499] on div "Close" at bounding box center [571, 478] width 791 height 68
click at [589, 482] on button "Close" at bounding box center [571, 484] width 153 height 30
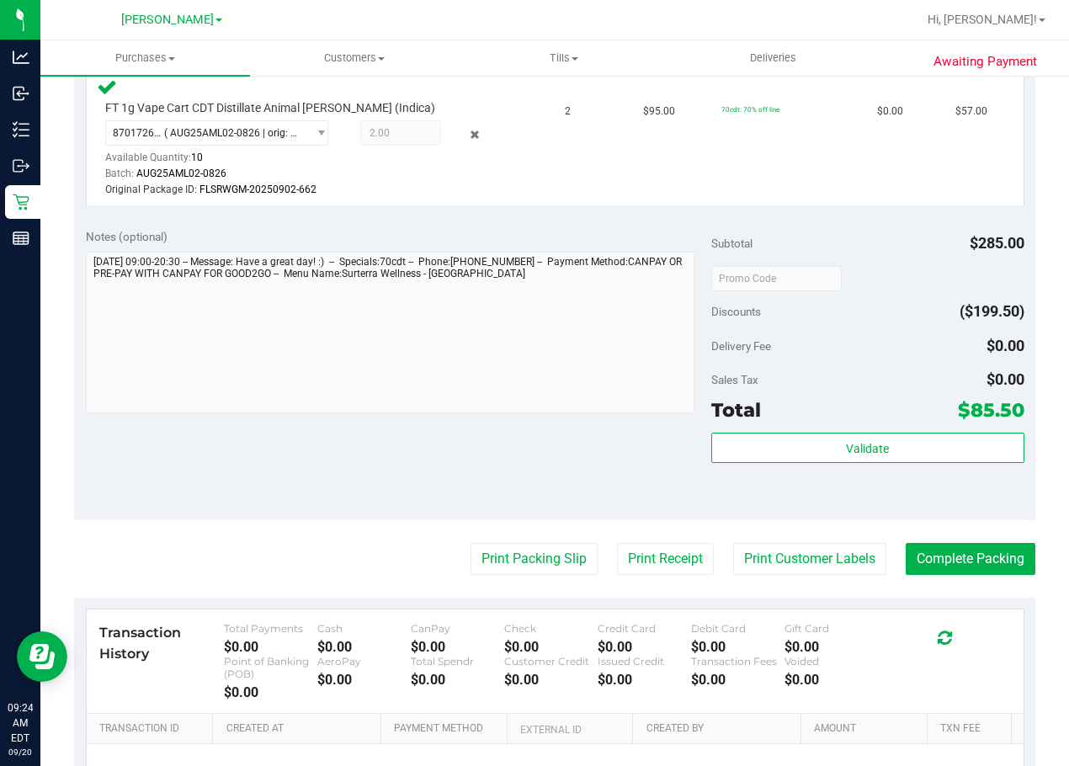
scroll to position [545, 0]
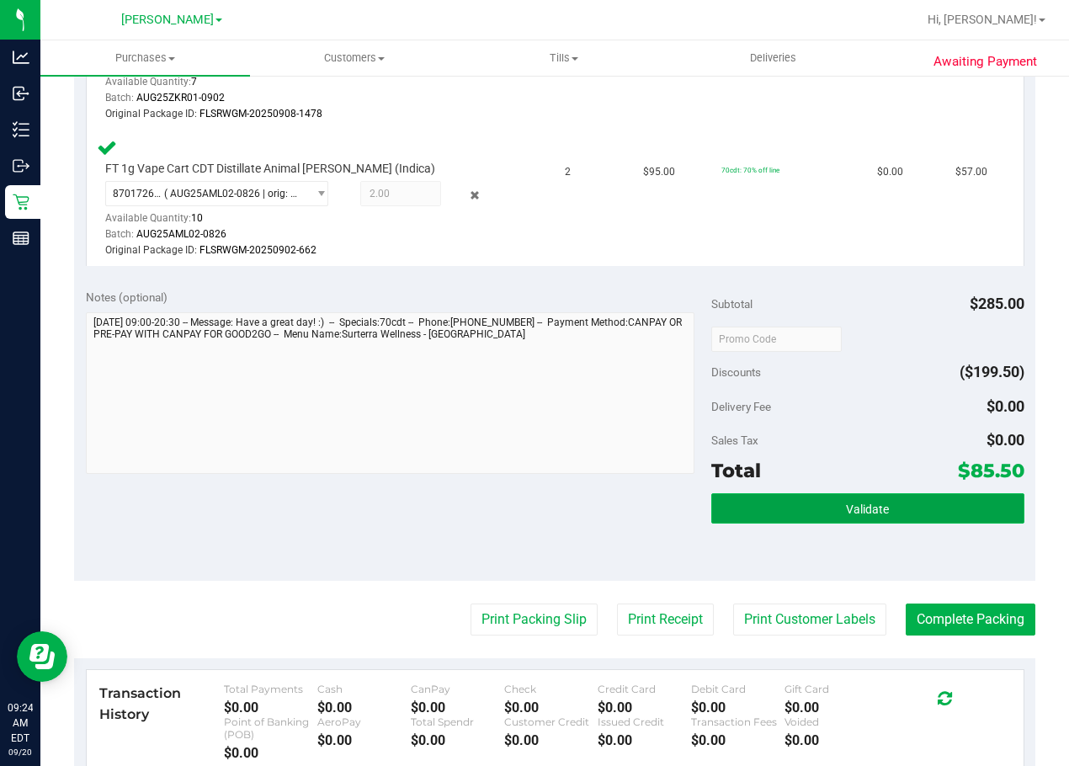
click at [818, 521] on button "Validate" at bounding box center [867, 508] width 313 height 30
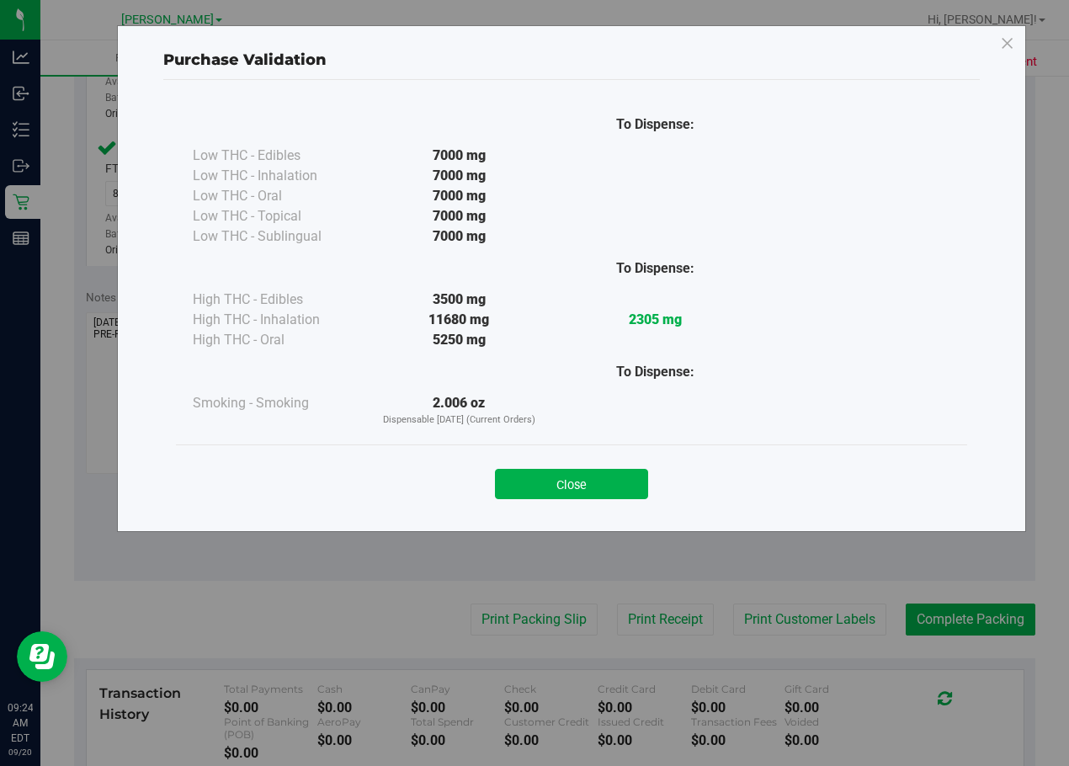
drag, startPoint x: 614, startPoint y: 470, endPoint x: 612, endPoint y: 479, distance: 8.6
click at [613, 475] on button "Close" at bounding box center [571, 484] width 153 height 30
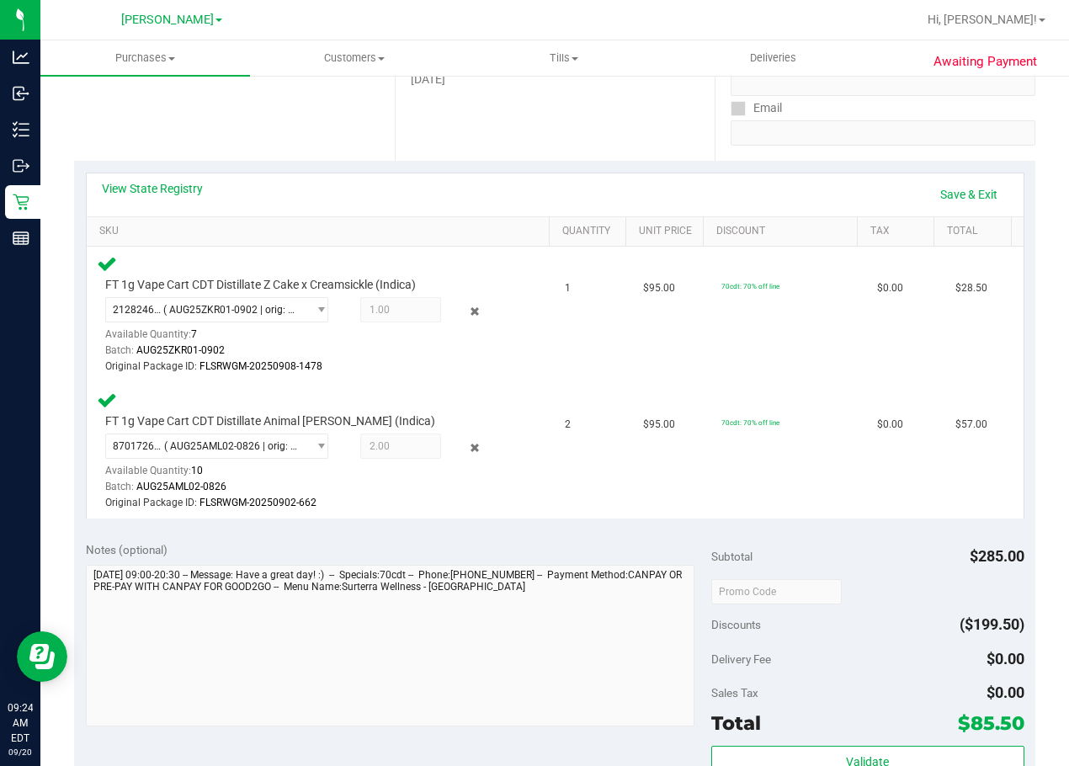
scroll to position [798, 0]
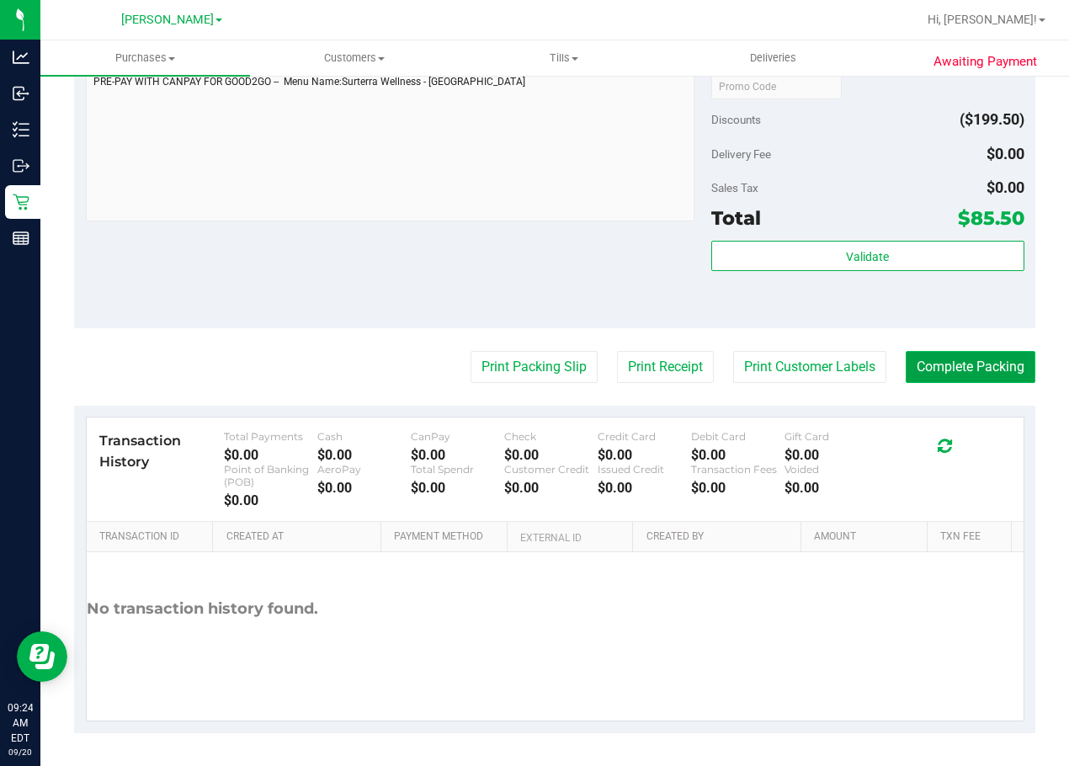
click at [818, 364] on button "Complete Packing" at bounding box center [971, 367] width 130 height 32
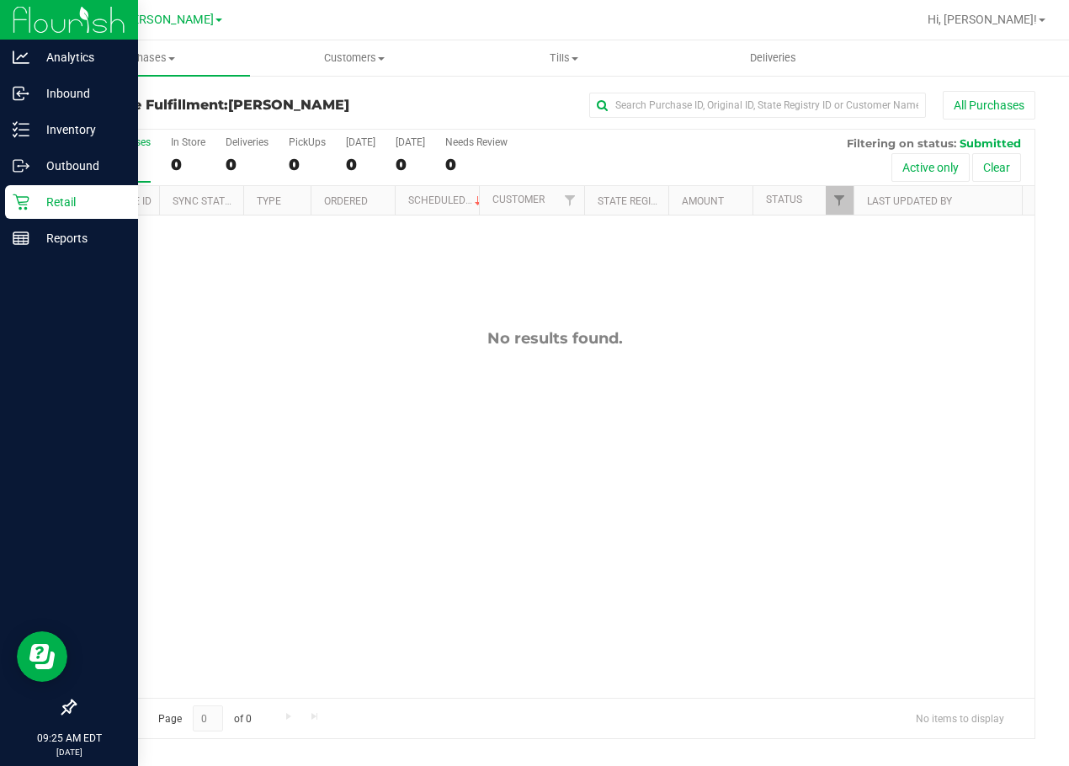
click at [27, 189] on div "Retail" at bounding box center [71, 202] width 133 height 34
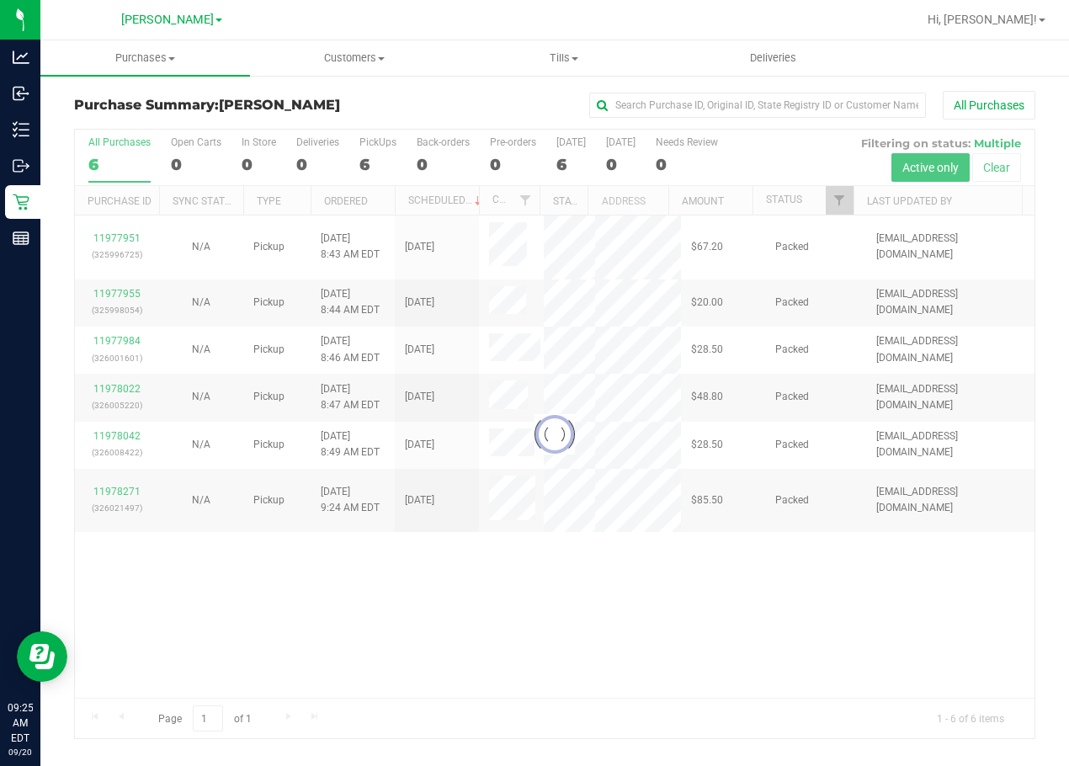
click at [648, 667] on div at bounding box center [554, 434] width 959 height 609
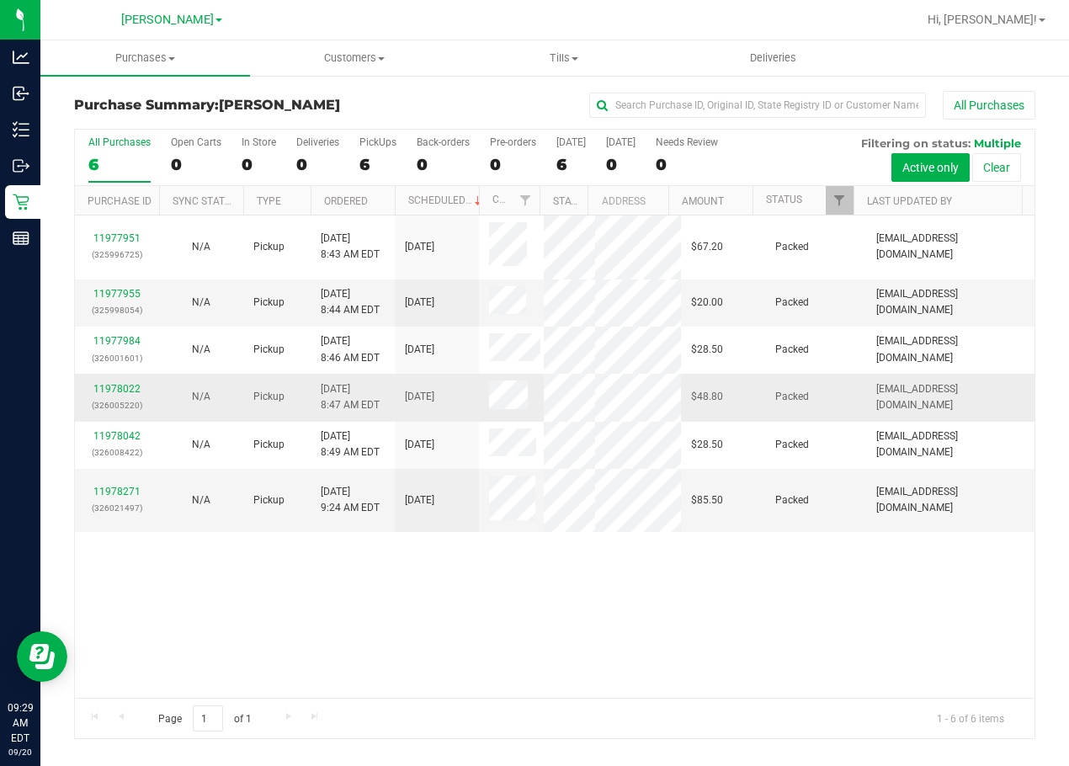
drag, startPoint x: 483, startPoint y: 550, endPoint x: 415, endPoint y: 385, distance: 179.3
click at [483, 550] on div "11977951 (325996725) N/A Pickup 9/20/2025 8:43 AM EDT 9/20/2025 $67.20 Packed d…" at bounding box center [554, 456] width 959 height 482
click at [656, 624] on div "11977951 (325996725) N/A Pickup 9/20/2025 8:43 AM EDT 9/20/2025 $67.20 Packed d…" at bounding box center [554, 456] width 959 height 482
click at [704, 640] on div "11977951 (325996725) N/A Pickup 9/20/2025 8:43 AM EDT 9/20/2025 $67.20 Packed d…" at bounding box center [554, 456] width 959 height 482
click at [689, 610] on div "11977951 (325996725) N/A Pickup 9/20/2025 8:43 AM EDT 9/20/2025 $67.20 Packed d…" at bounding box center [554, 456] width 959 height 482
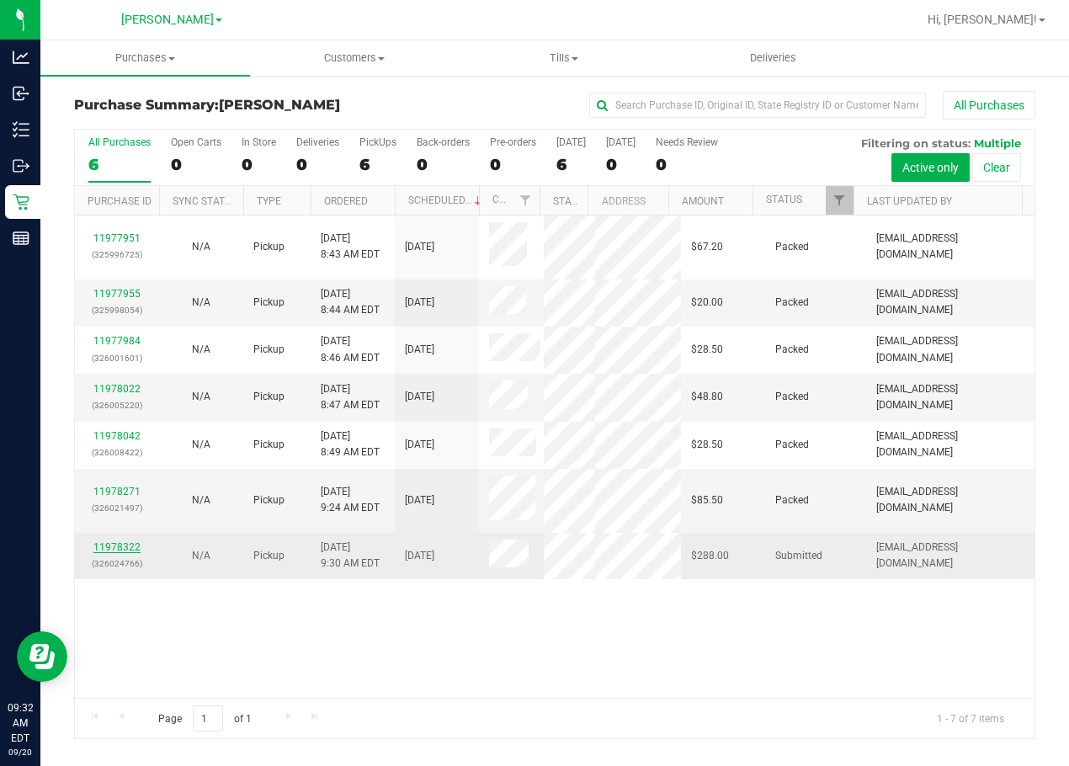
click at [107, 541] on link "11978322" at bounding box center [116, 547] width 47 height 12
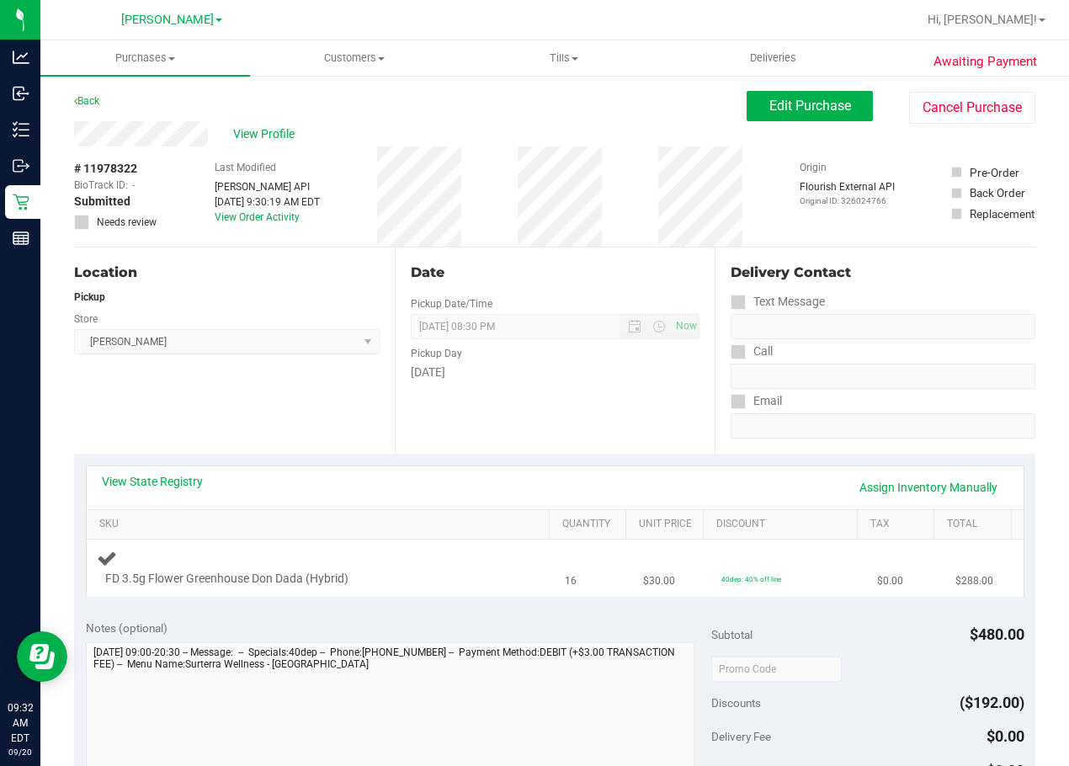
click at [258, 576] on span "FD 3.5g Flower Greenhouse Don Dada (Hybrid)" at bounding box center [226, 579] width 243 height 16
click at [180, 488] on div "View State Registry Assign Inventory Manually" at bounding box center [555, 487] width 906 height 29
click at [179, 486] on link "View State Registry" at bounding box center [152, 481] width 101 height 17
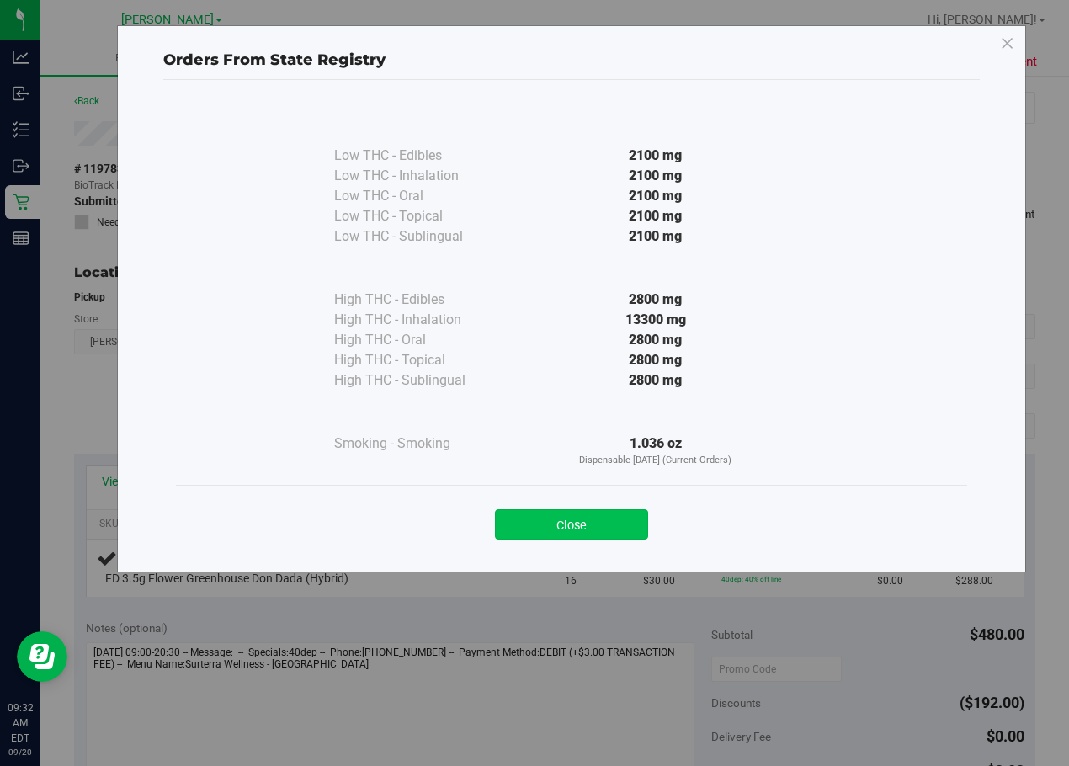
click at [578, 525] on button "Close" at bounding box center [571, 524] width 153 height 30
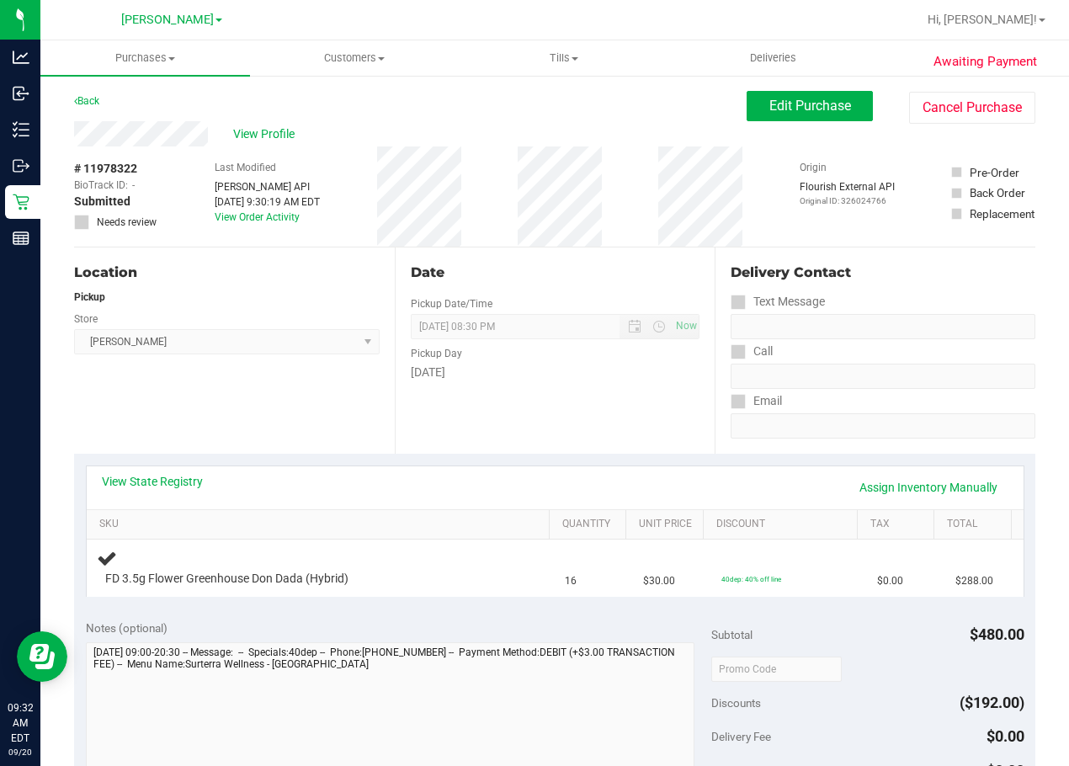
drag, startPoint x: 430, startPoint y: 590, endPoint x: 326, endPoint y: 475, distance: 155.5
click at [430, 591] on td "FD 3.5g Flower Greenhouse Don Dada (Hybrid)" at bounding box center [321, 567] width 469 height 56
click at [355, 628] on div "Notes (optional)" at bounding box center [398, 627] width 625 height 17
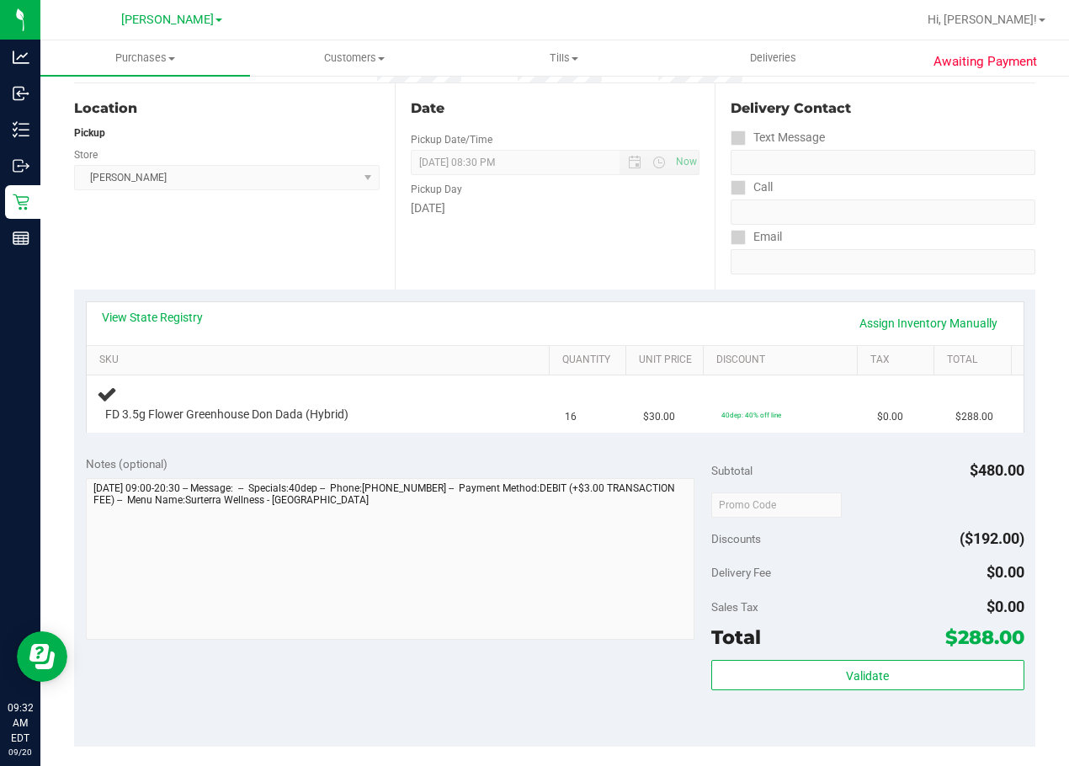
scroll to position [168, 0]
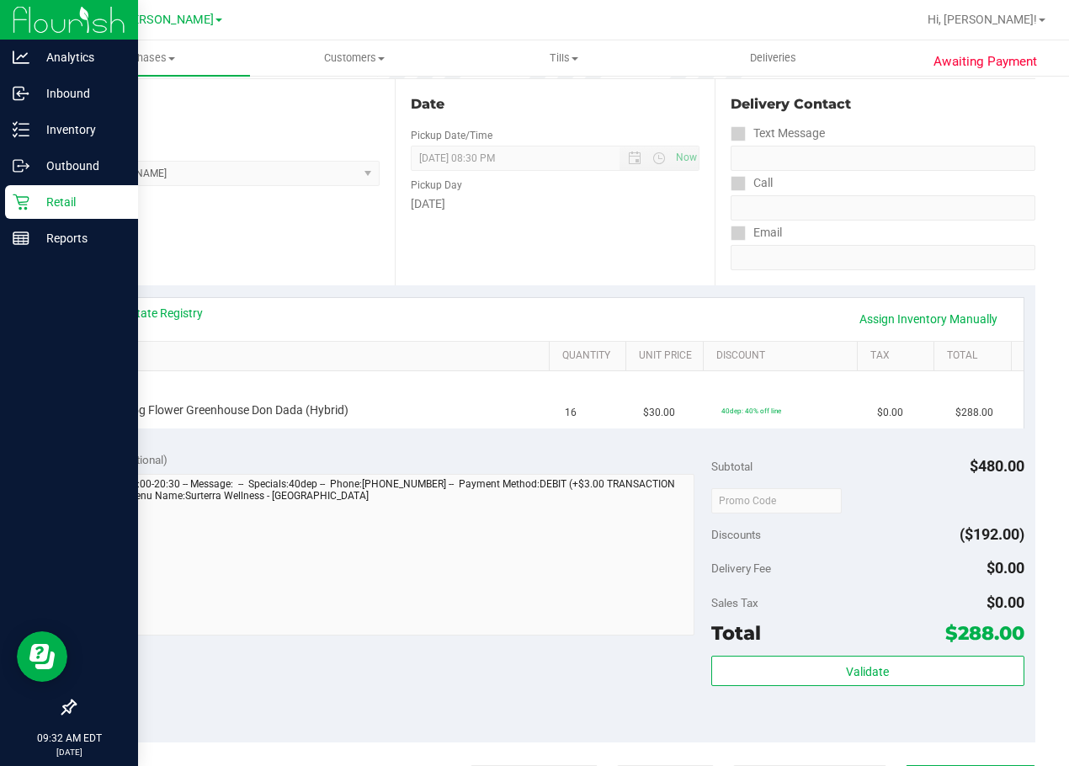
click at [23, 200] on icon at bounding box center [21, 202] width 17 height 17
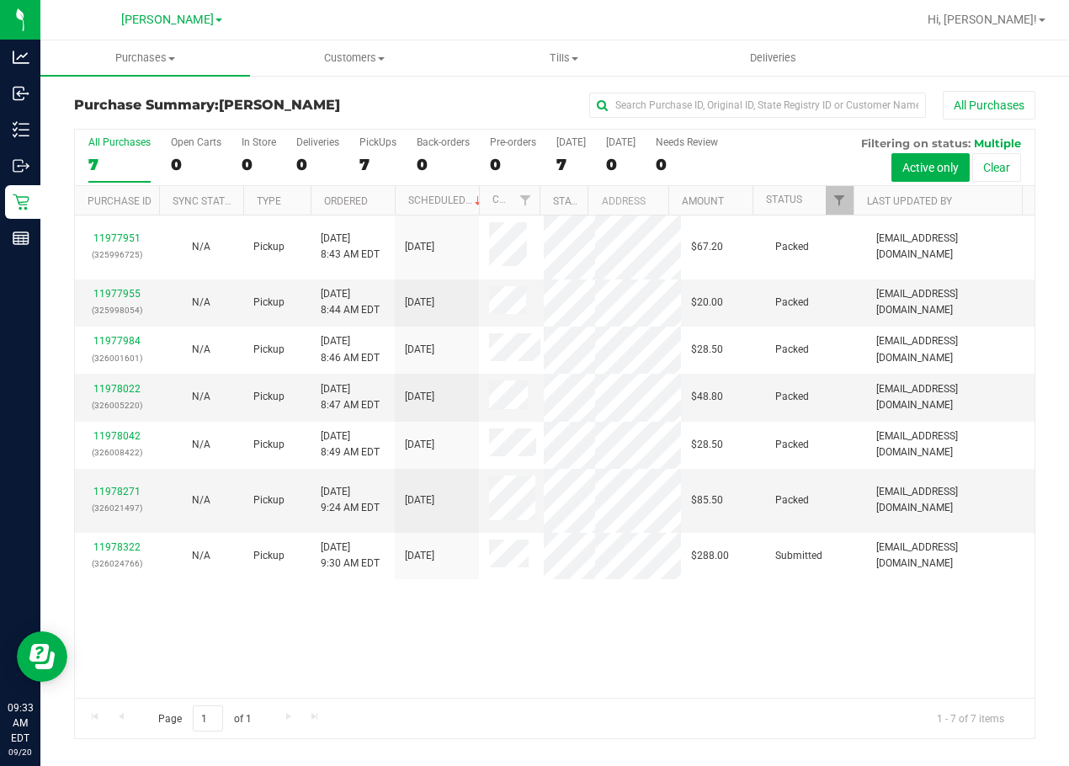
click at [607, 629] on div "11977951 (325996725) N/A Pickup 9/20/2025 8:43 AM EDT 9/20/2025 $67.20 Packed d…" at bounding box center [554, 456] width 959 height 482
click at [666, 649] on div "11977951 (325996725) N/A Pickup 9/20/2025 8:43 AM EDT 9/20/2025 $67.20 Packed d…" at bounding box center [554, 456] width 959 height 482
click at [439, 715] on div "Page 1 of 1 1 - 7 of 7 items" at bounding box center [554, 718] width 959 height 40
click at [605, 673] on div "11977951 (325996725) N/A Pickup 9/20/2025 8:43 AM EDT 9/20/2025 $67.20 Packed d…" at bounding box center [554, 456] width 959 height 482
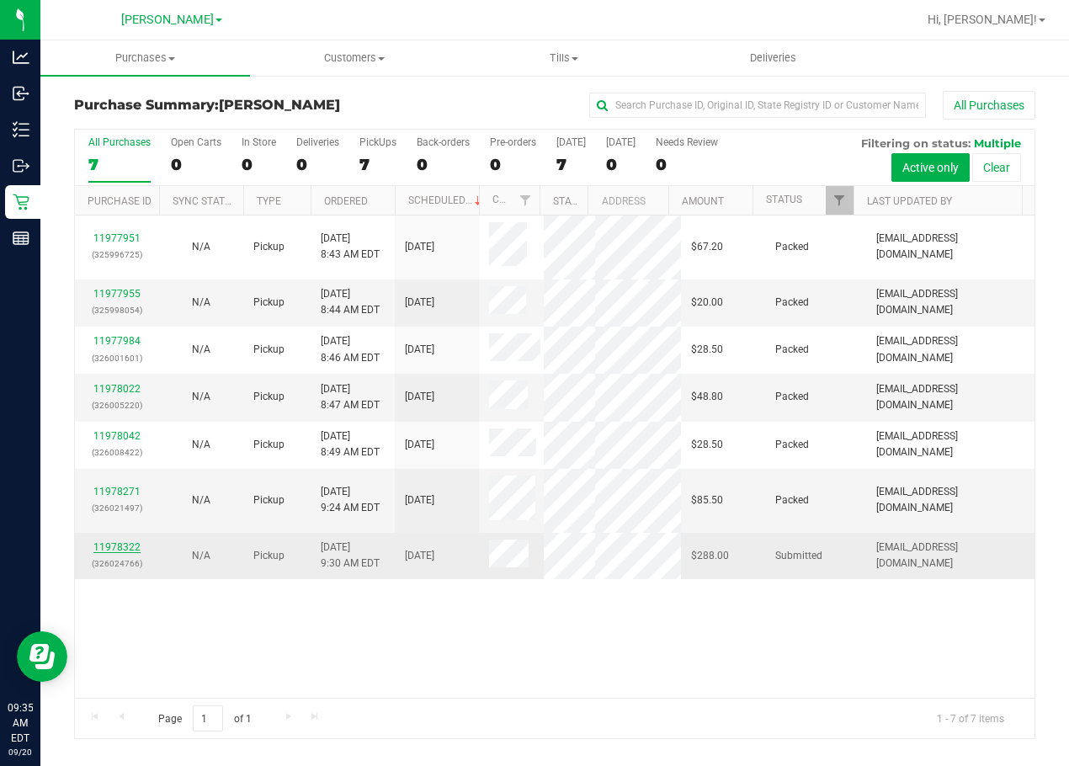
click at [133, 541] on link "11978322" at bounding box center [116, 547] width 47 height 12
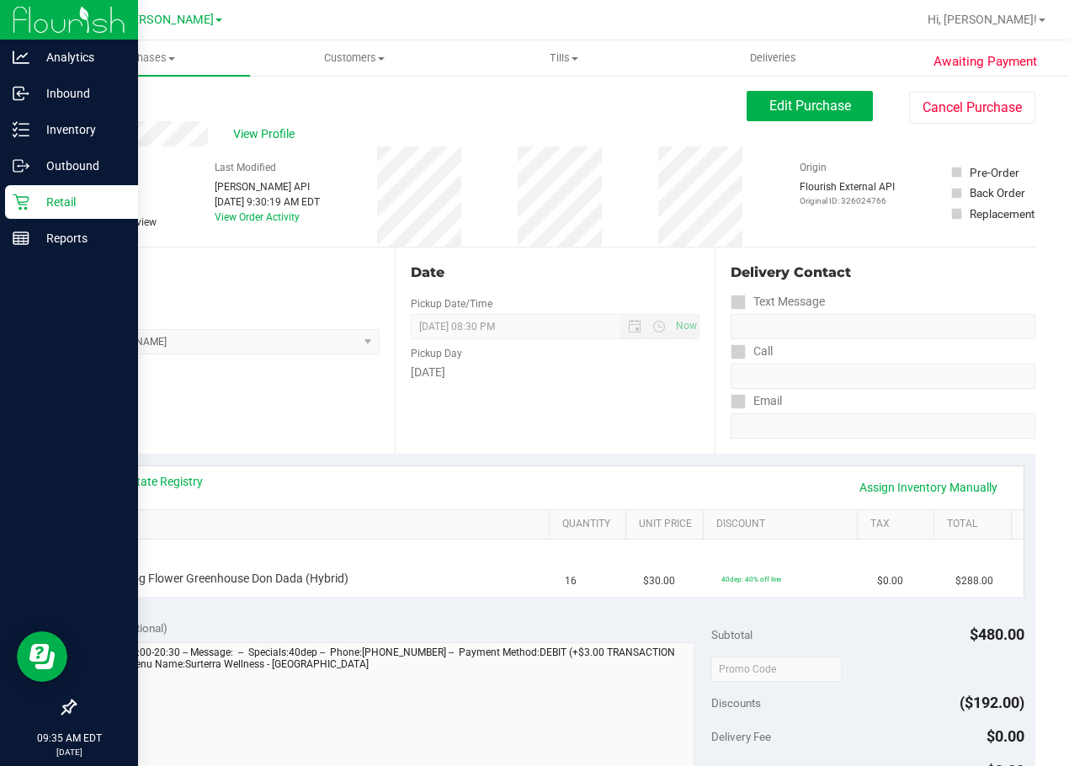
click at [40, 207] on p "Retail" at bounding box center [79, 202] width 101 height 20
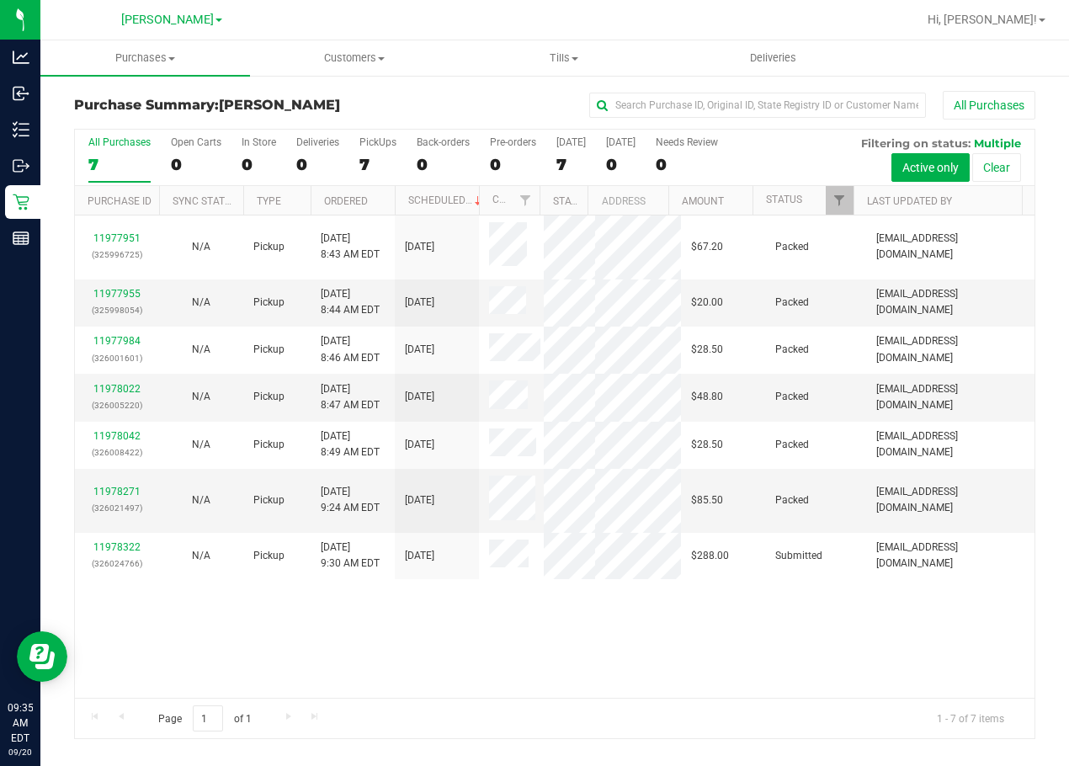
click at [685, 702] on div "Page 1 of 1 1 - 7 of 7 items" at bounding box center [554, 718] width 959 height 40
click at [647, 595] on div "11977951 (325996725) N/A Pickup 9/20/2025 8:43 AM EDT 9/20/2025 $67.20 Packed d…" at bounding box center [554, 456] width 959 height 482
click at [615, 681] on div "11977951 (325996725) N/A Pickup 9/20/2025 8:43 AM EDT 9/20/2025 $67.20 Packed d…" at bounding box center [554, 456] width 959 height 482
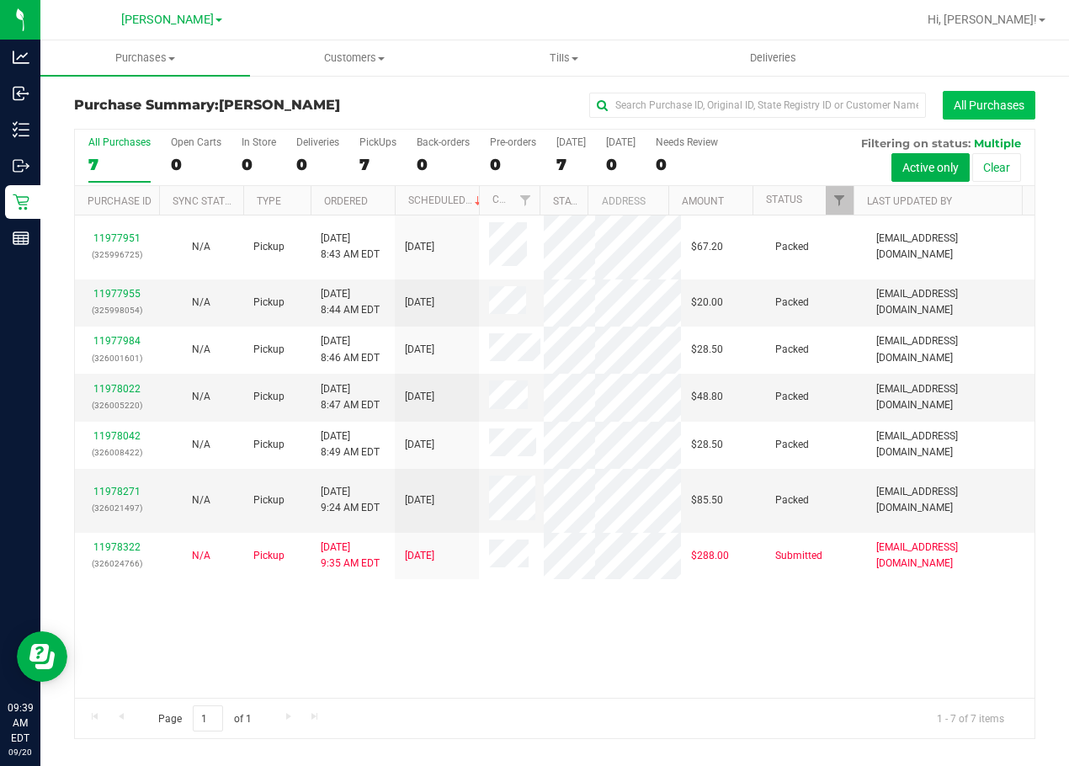
click at [818, 104] on button "All Purchases" at bounding box center [989, 105] width 93 height 29
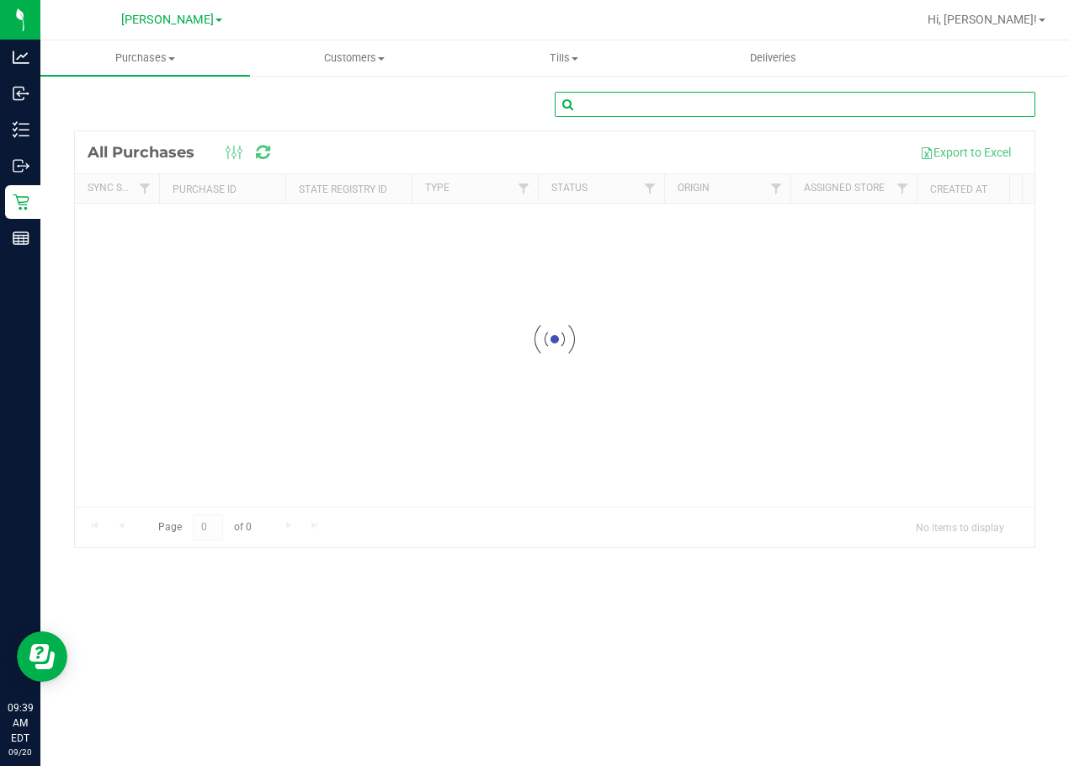
click at [818, 111] on input "text" at bounding box center [795, 104] width 481 height 25
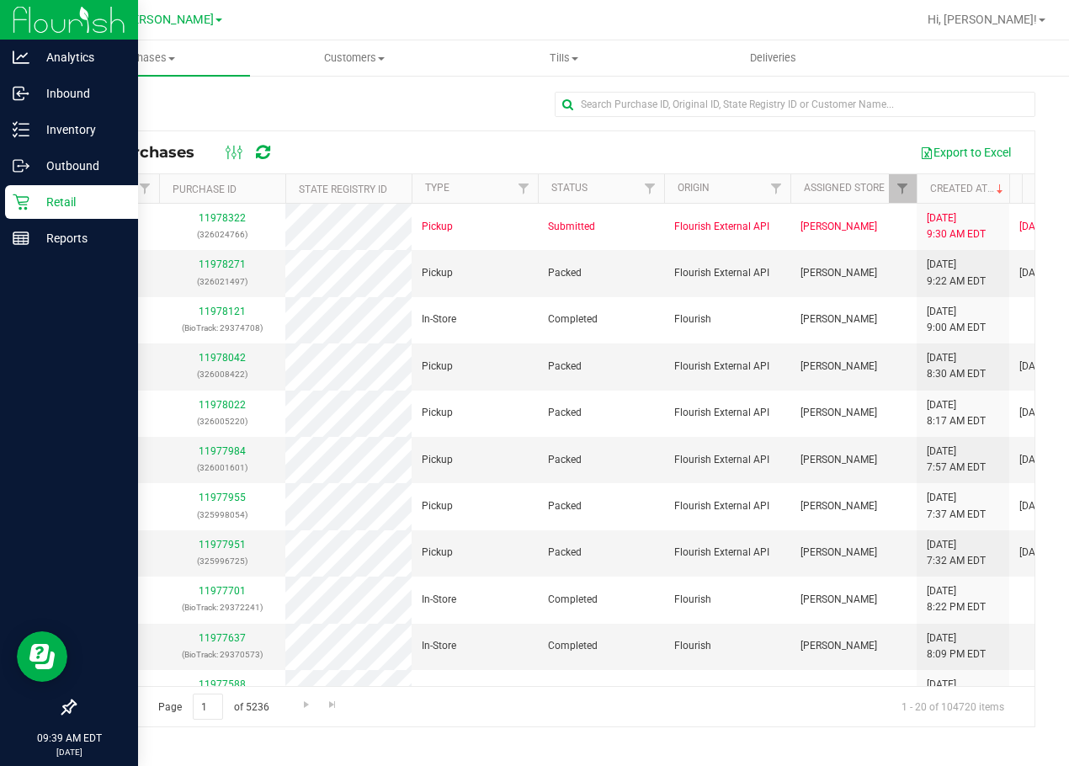
click at [19, 195] on icon at bounding box center [21, 202] width 17 height 17
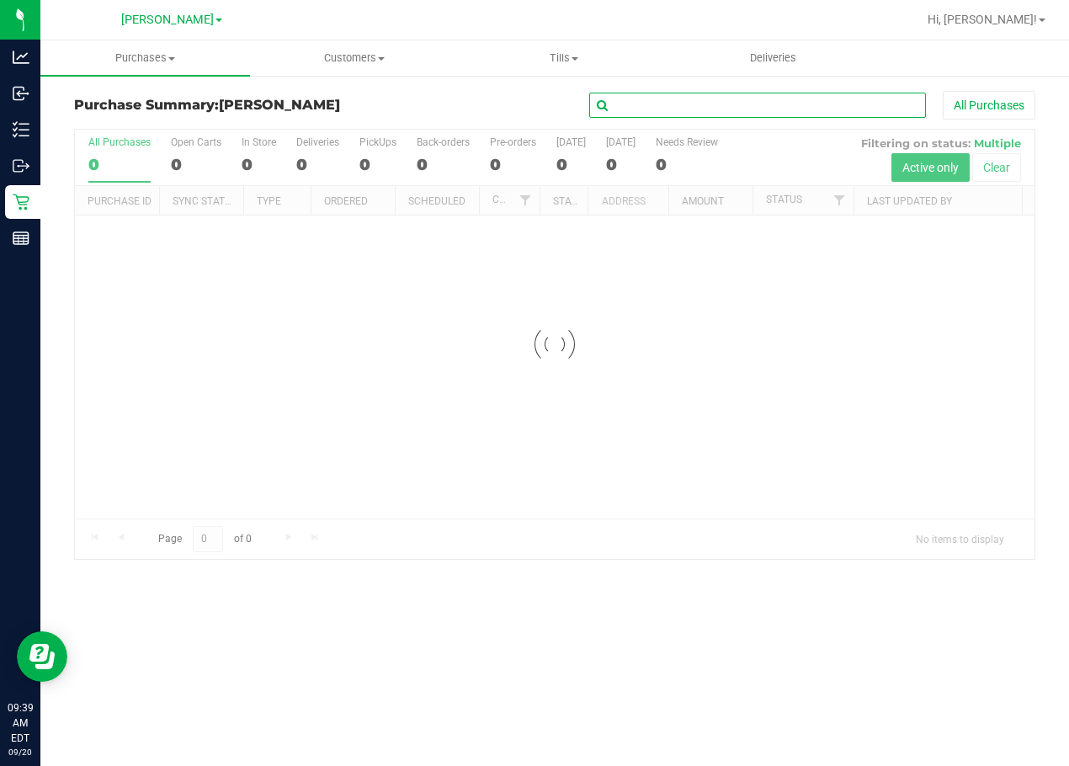
click at [715, 108] on input "text" at bounding box center [757, 105] width 337 height 25
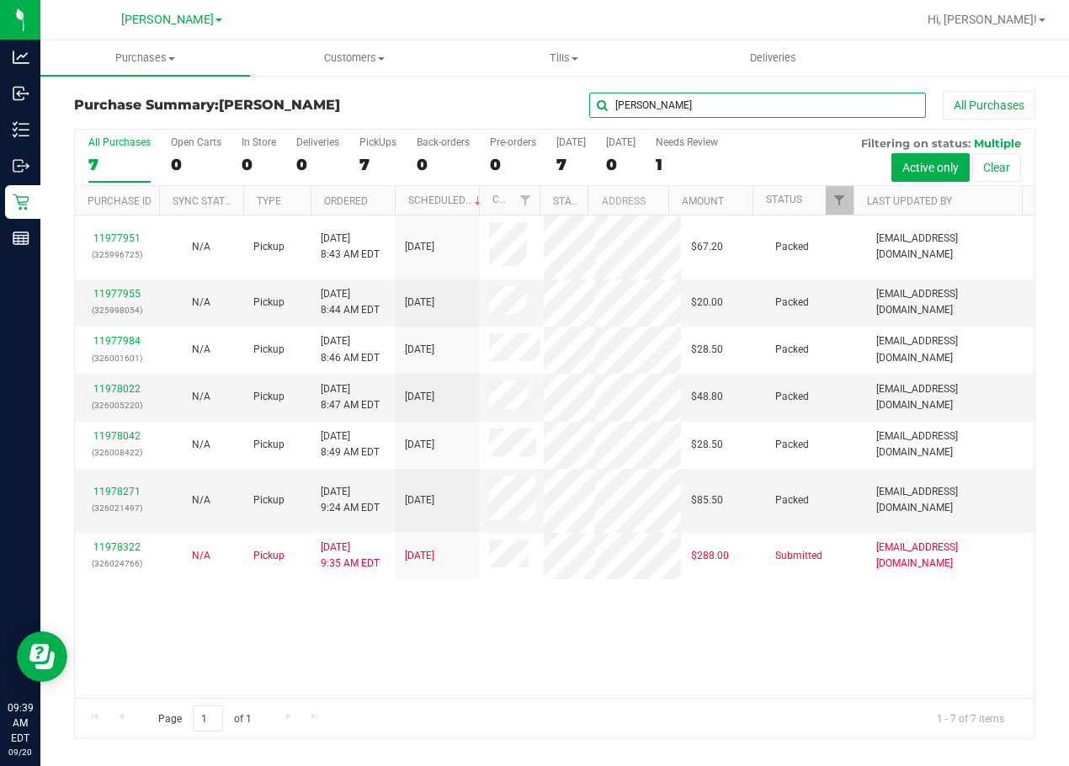
type input "william davis"
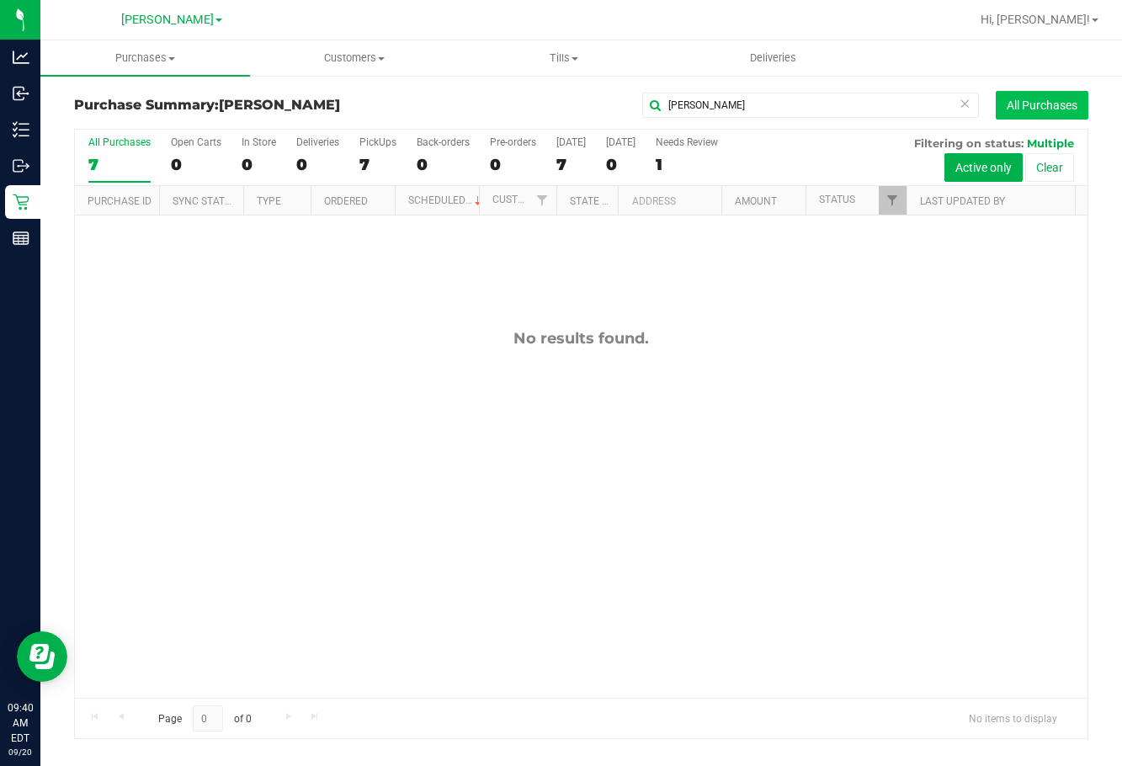
click at [818, 91] on button "All Purchases" at bounding box center [1042, 105] width 93 height 29
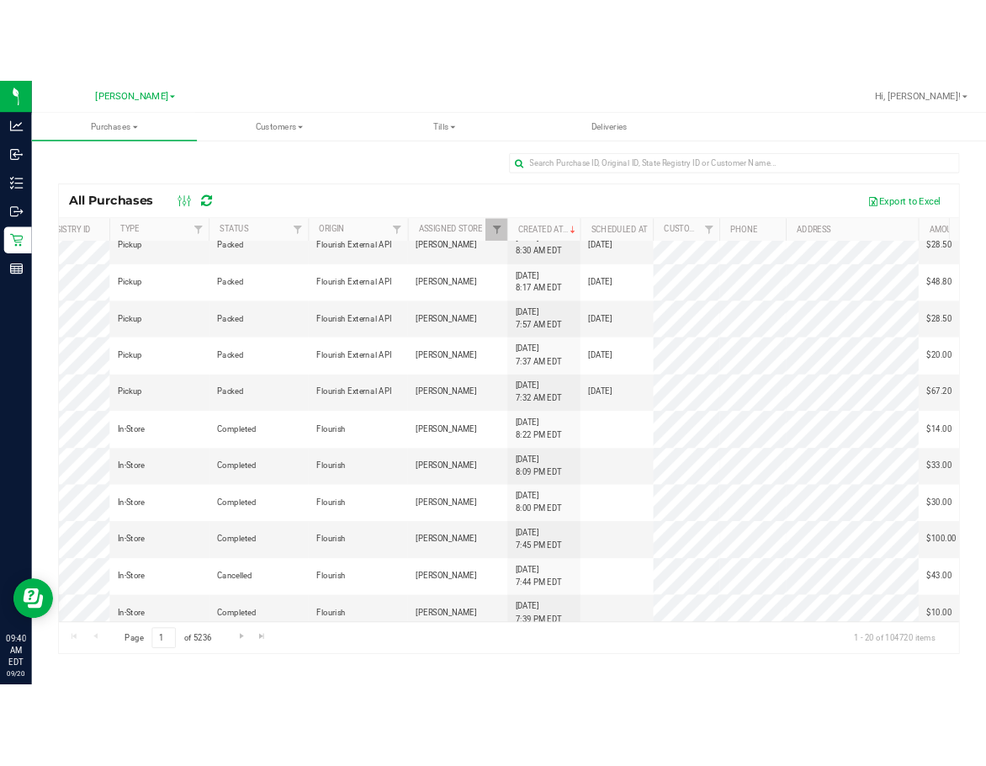
scroll to position [0, 287]
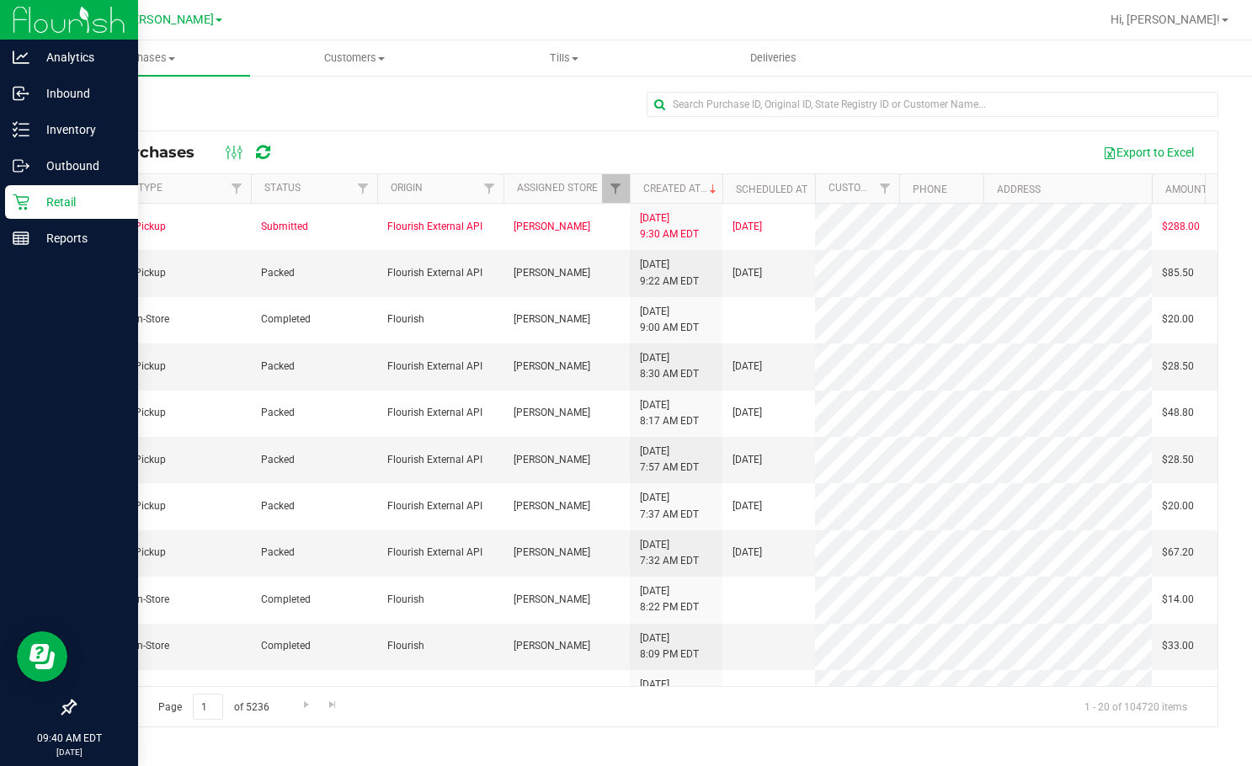
click at [19, 204] on icon at bounding box center [21, 202] width 16 height 16
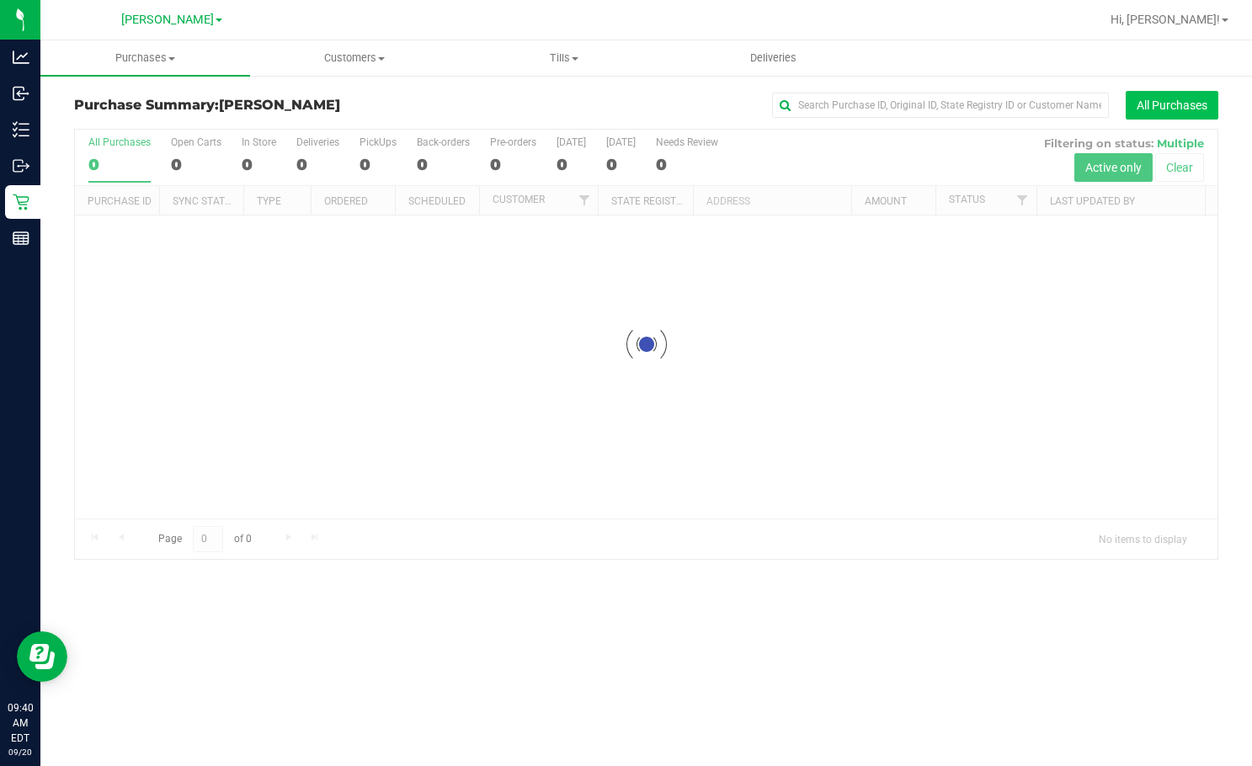
click at [818, 108] on button "All Purchases" at bounding box center [1171, 105] width 93 height 29
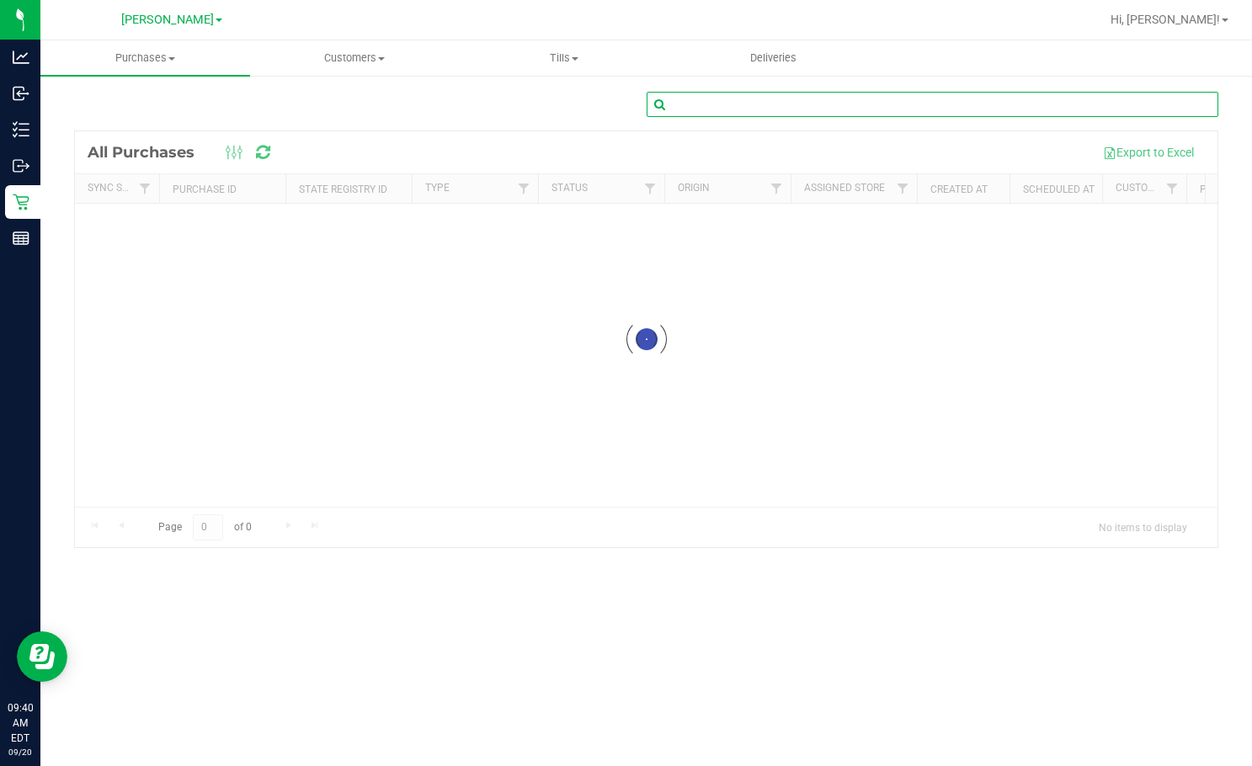
click at [818, 102] on input "text" at bounding box center [932, 104] width 572 height 25
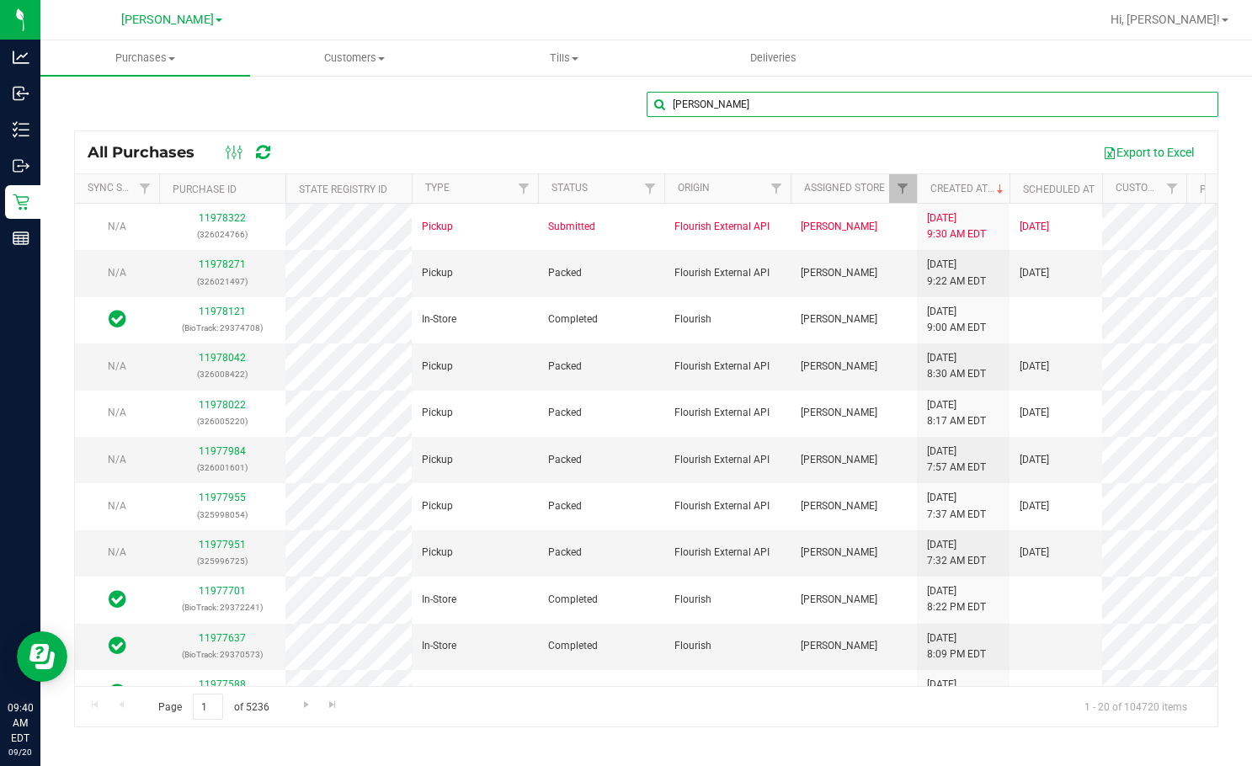
type input "william da"
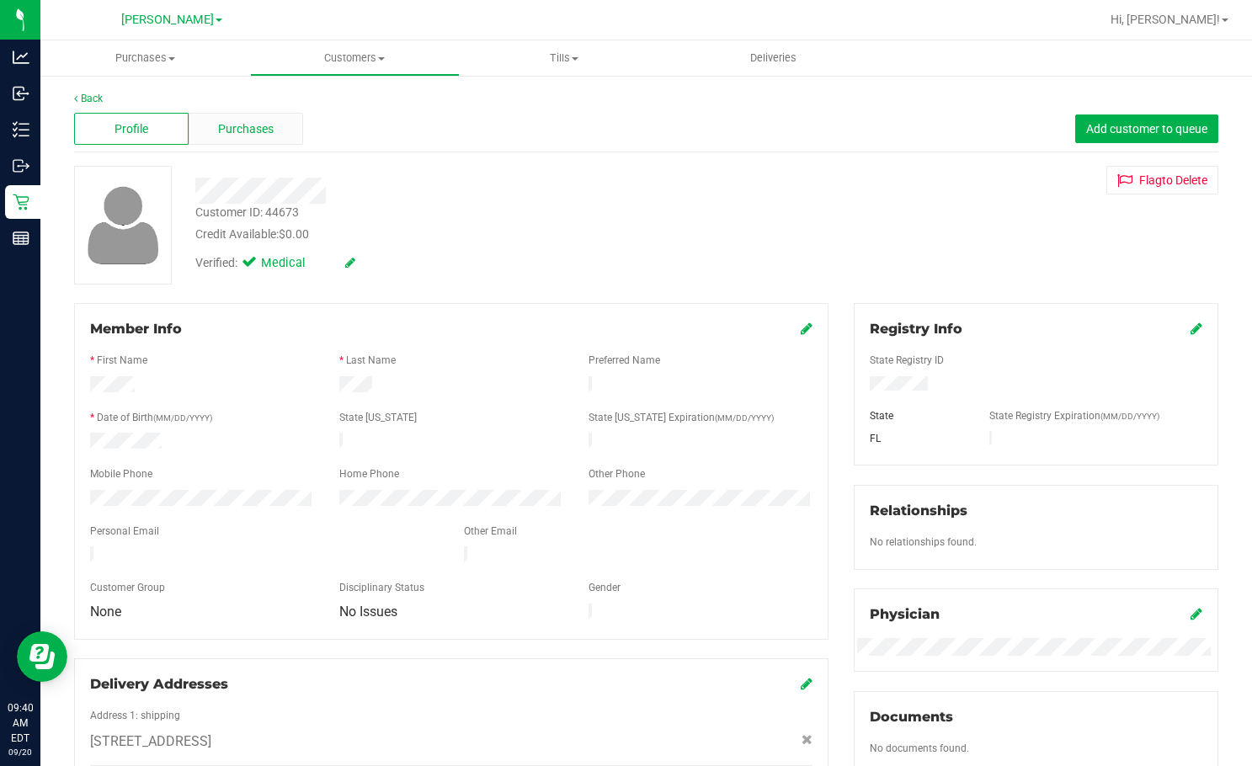
click at [239, 136] on span "Purchases" at bounding box center [246, 129] width 56 height 18
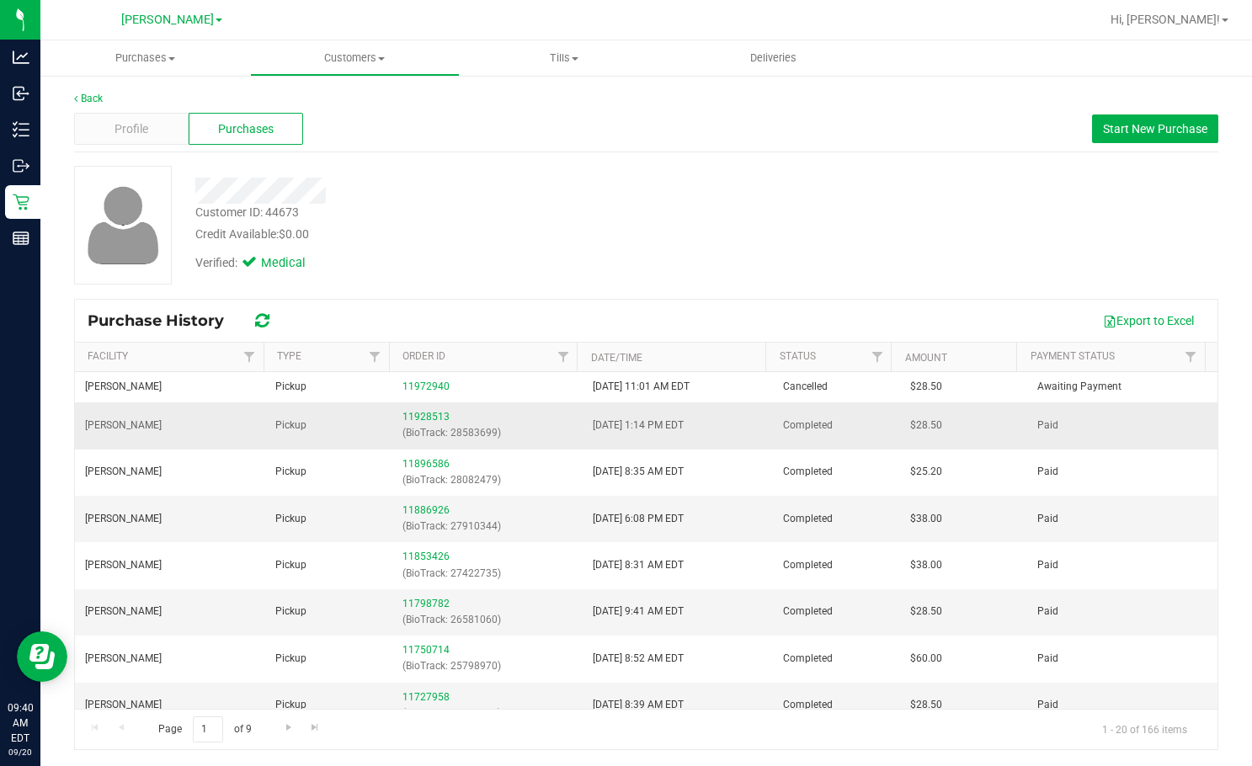
click at [582, 412] on td "9/10/2025 1:14 PM EDT" at bounding box center [677, 425] width 190 height 46
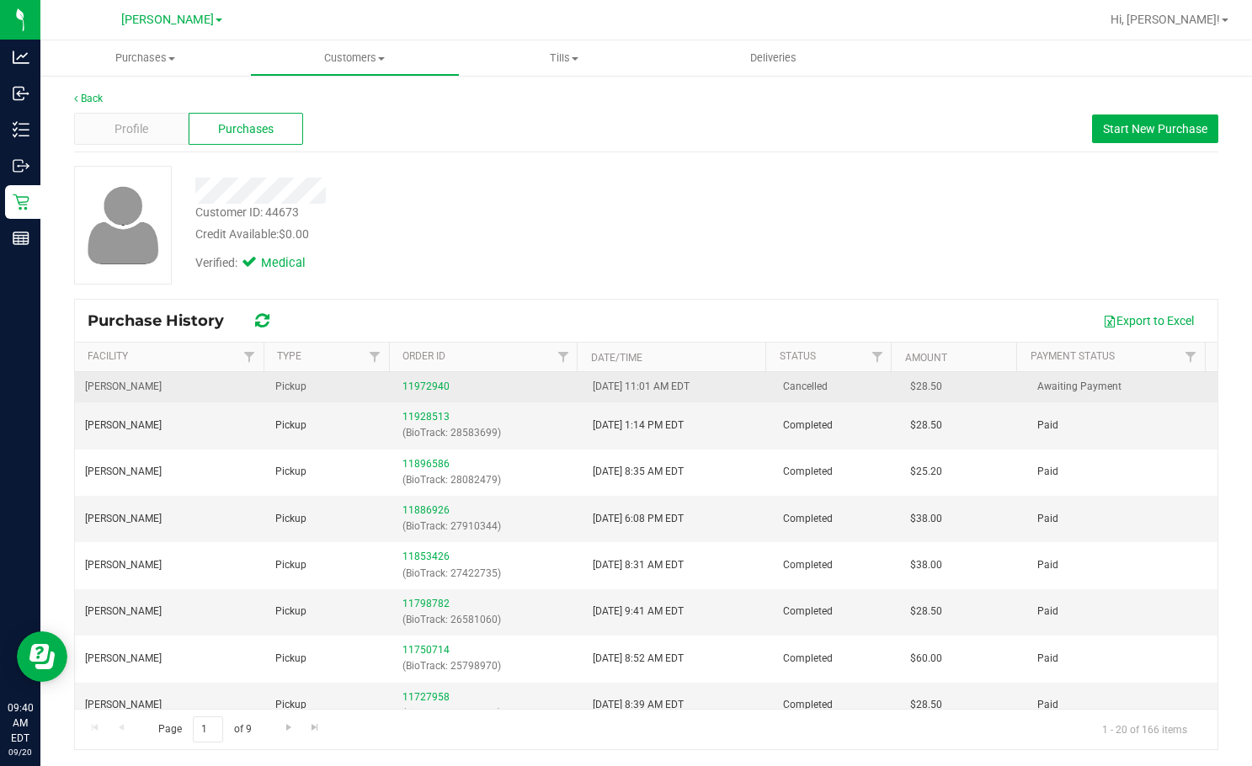
click at [425, 392] on div "11972940" at bounding box center [487, 387] width 170 height 16
click at [423, 387] on link "11972940" at bounding box center [425, 386] width 47 height 12
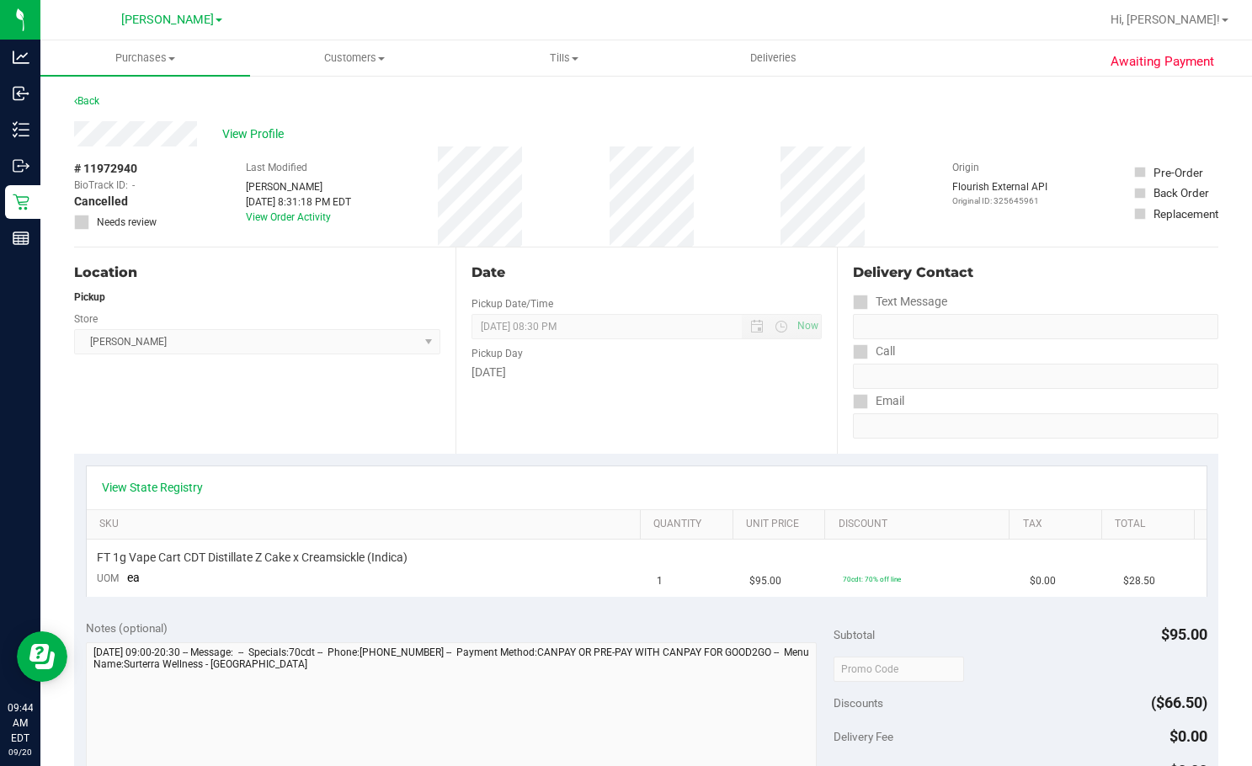
click at [407, 417] on div "Location Pickup Store Clermont WC Select Store Bonita Springs WC Boynton Beach …" at bounding box center [264, 350] width 381 height 206
click at [411, 416] on div "Location Pickup Store Clermont WC Select Store Bonita Springs WC Boynton Beach …" at bounding box center [264, 350] width 381 height 206
click at [476, 460] on purchase-details "Back View Profile # 11972940 BioTrack ID: - Cancelled Needs review Last Modifie…" at bounding box center [646, 703] width 1144 height 1225
drag, startPoint x: 142, startPoint y: 347, endPoint x: 168, endPoint y: 277, distance: 74.6
click at [143, 344] on span "Clermont WC Select Store Bonita Springs WC Boynton Beach WC Bradenton WC Brando…" at bounding box center [257, 341] width 366 height 25
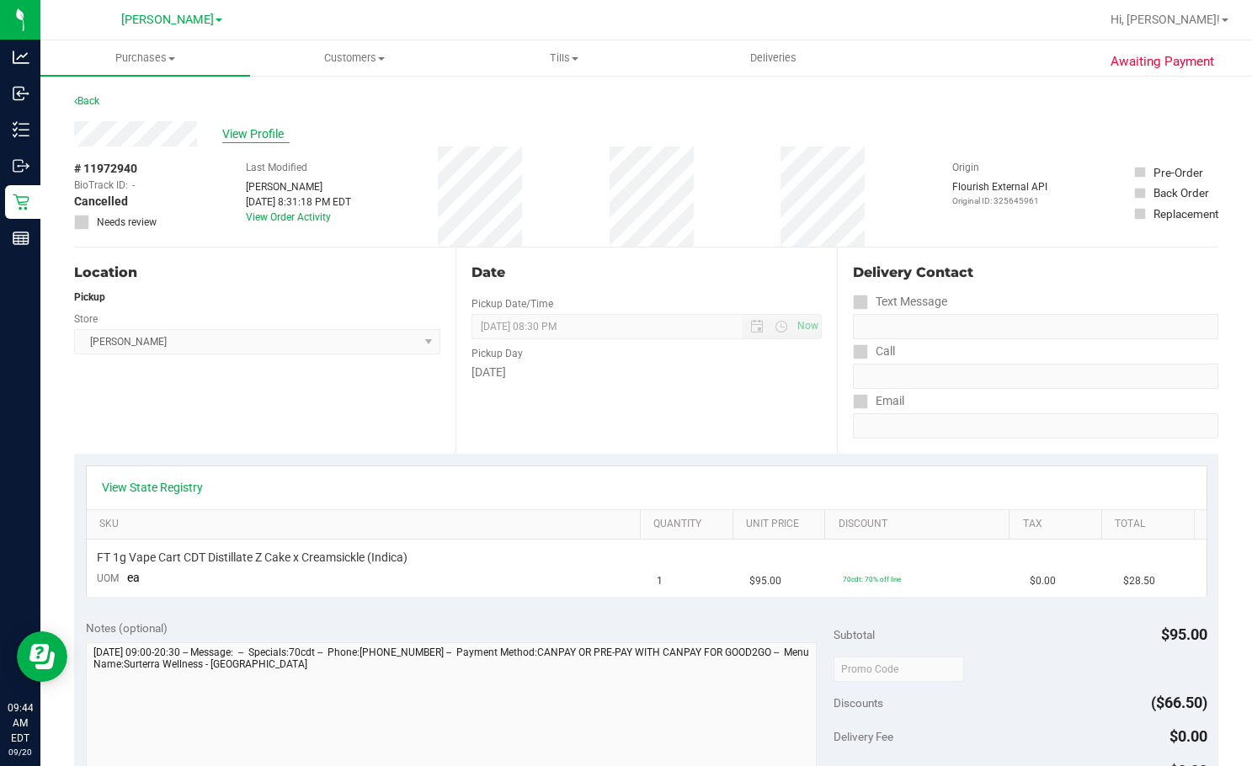
click at [257, 137] on span "View Profile" at bounding box center [255, 134] width 67 height 18
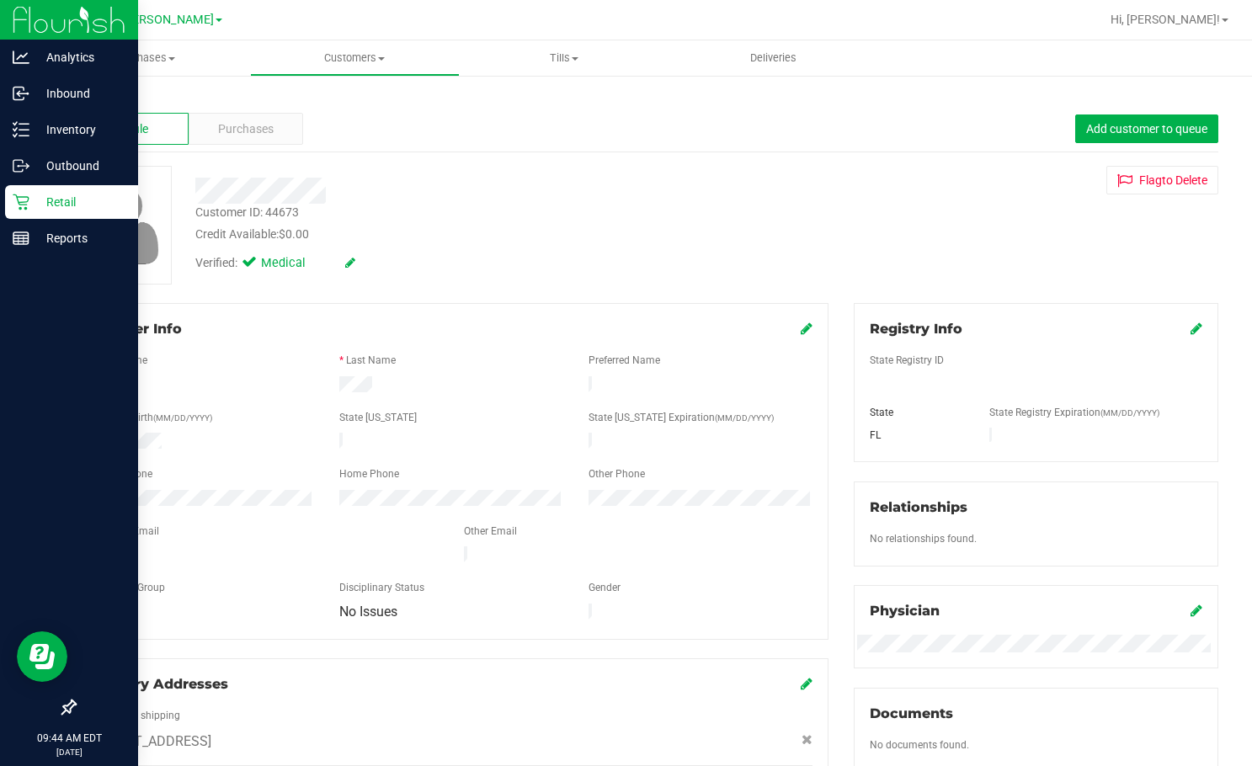
click at [25, 202] on icon at bounding box center [21, 202] width 16 height 16
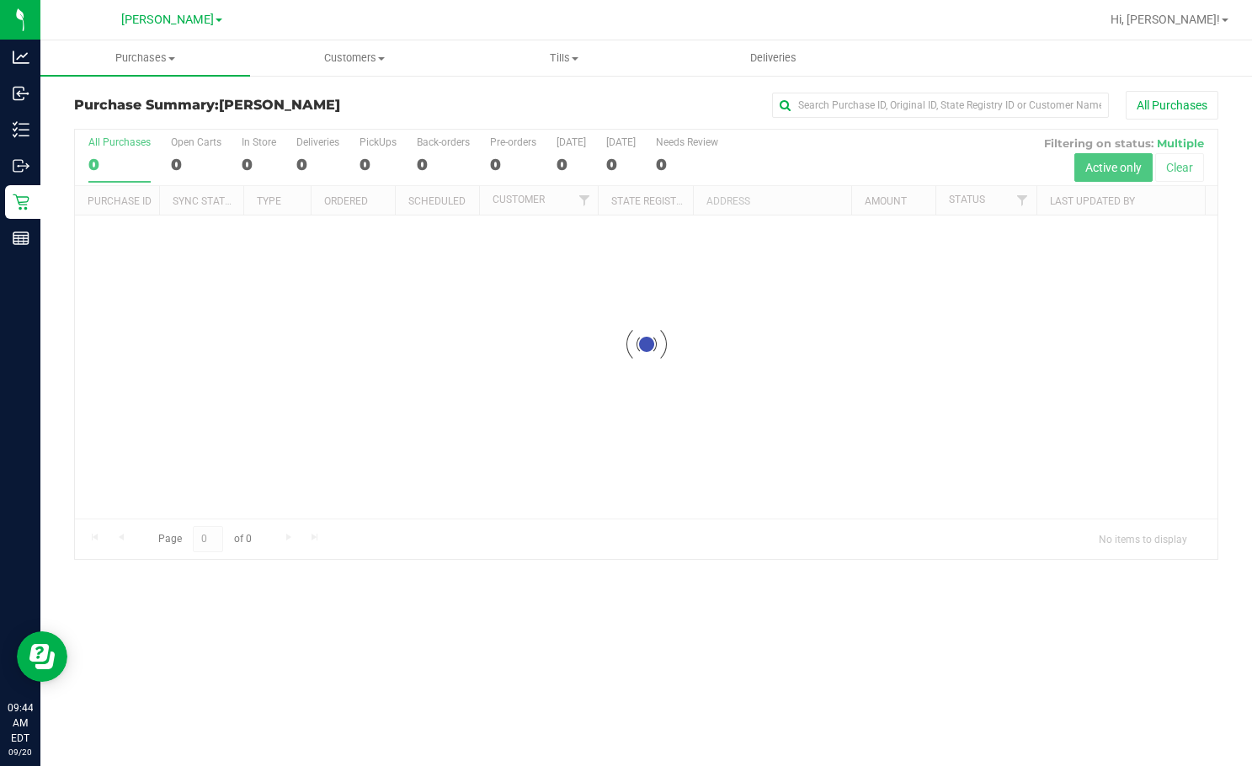
click at [700, 122] on div "Purchase Summary: Clermont WC All Purchases" at bounding box center [646, 109] width 1144 height 37
click at [685, 109] on div "All Purchases" at bounding box center [836, 105] width 763 height 29
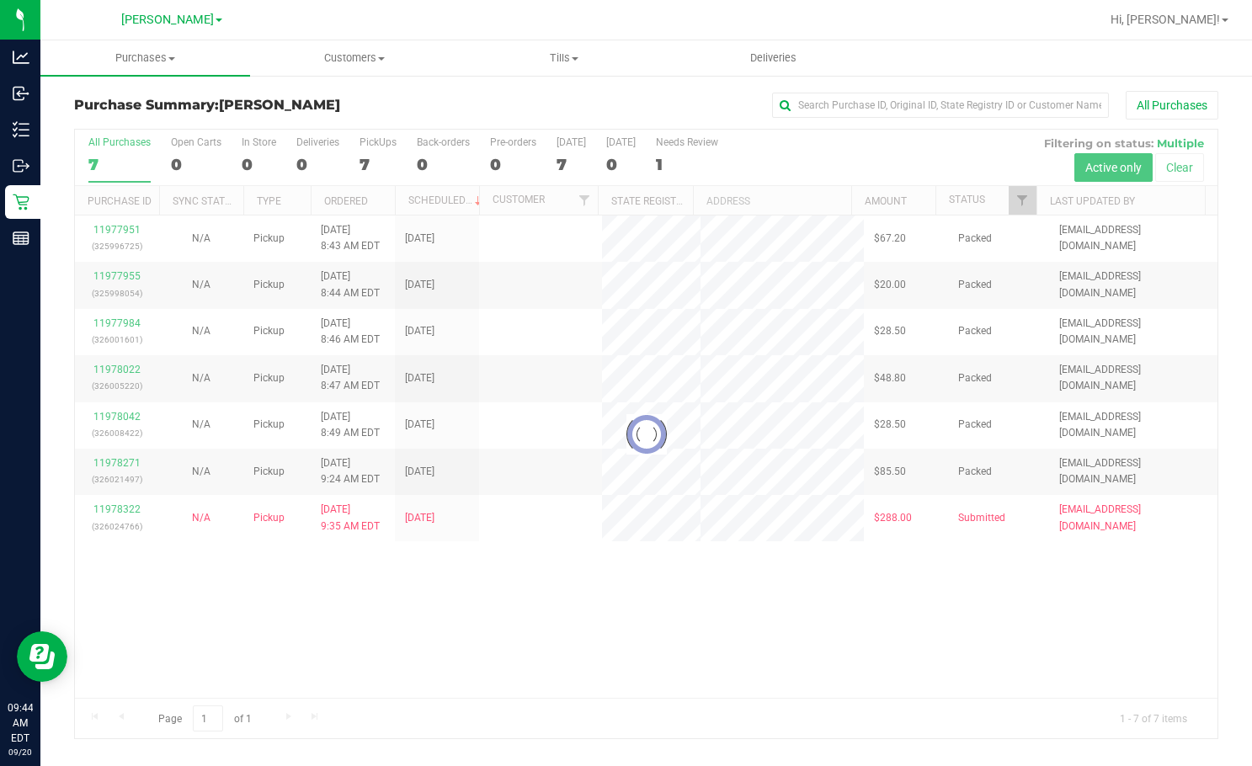
click at [685, 109] on div "All Purchases" at bounding box center [836, 105] width 763 height 29
click at [682, 116] on div "All Purchases" at bounding box center [836, 105] width 763 height 29
click at [674, 98] on div "All Purchases" at bounding box center [836, 105] width 763 height 29
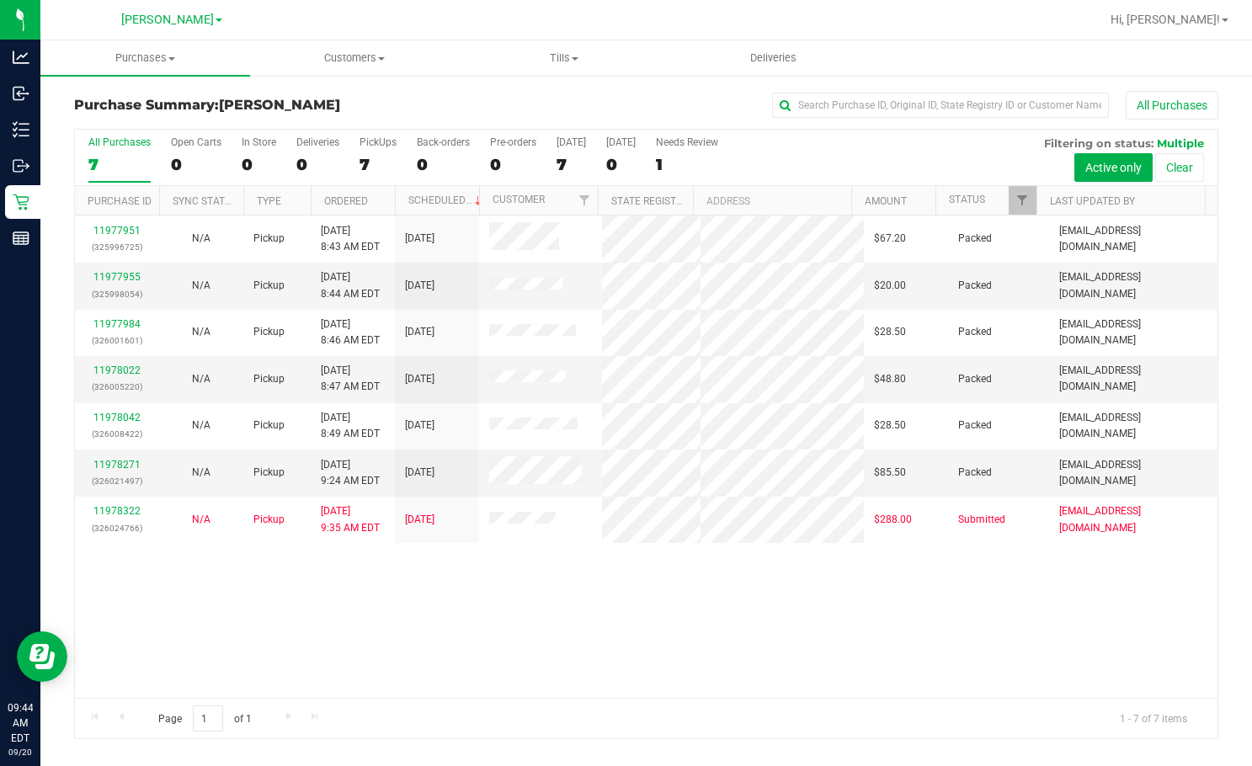
click at [731, 585] on div "11977951 (325996725) N/A Pickup 9/20/2025 8:43 AM EDT 9/20/2025 $67.20 Packed d…" at bounding box center [646, 456] width 1142 height 482
click at [699, 577] on div "11977951 (325996725) N/A Pickup 9/20/2025 8:43 AM EDT 9/20/2025 $67.20 Packed d…" at bounding box center [646, 456] width 1142 height 482
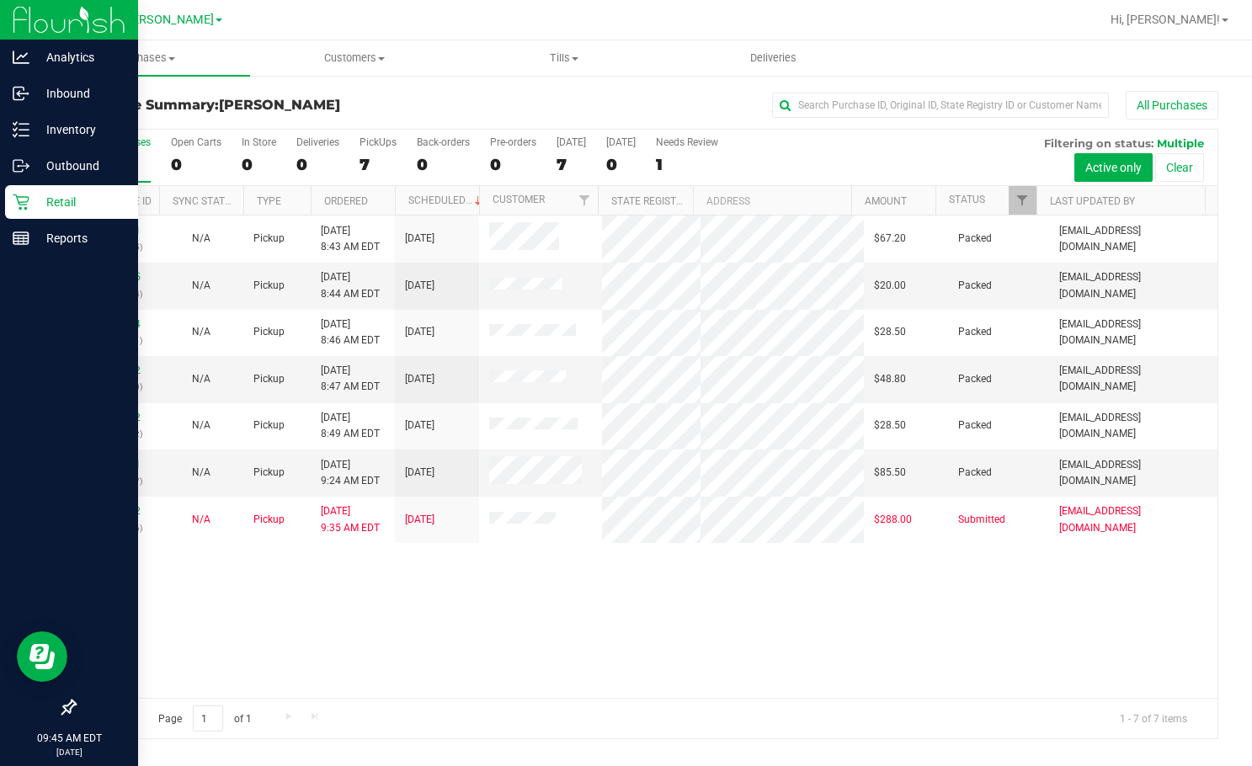
click at [76, 206] on p "Retail" at bounding box center [79, 202] width 101 height 20
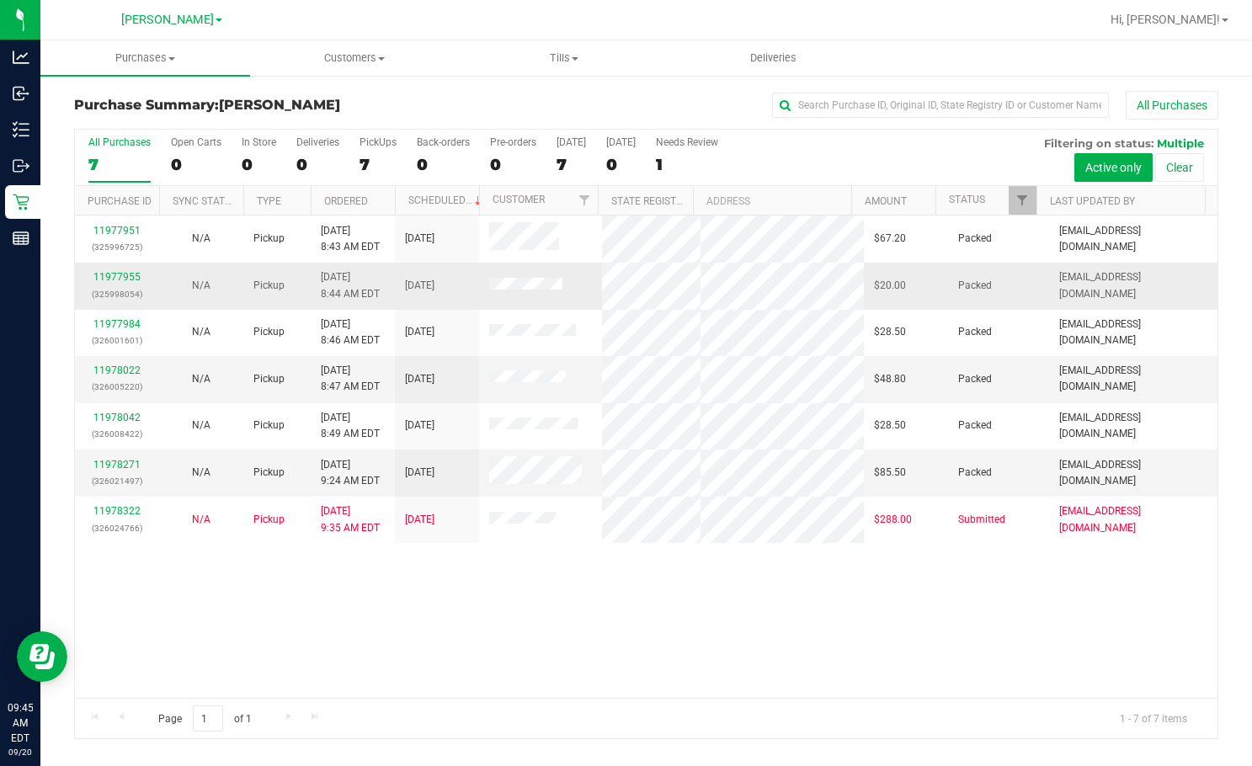
click at [454, 679] on div "All Purchases 7 Open Carts 0 In Store 0 Deliveries 0 PickUps 7 Back-orders 0 Pr…" at bounding box center [646, 434] width 1144 height 610
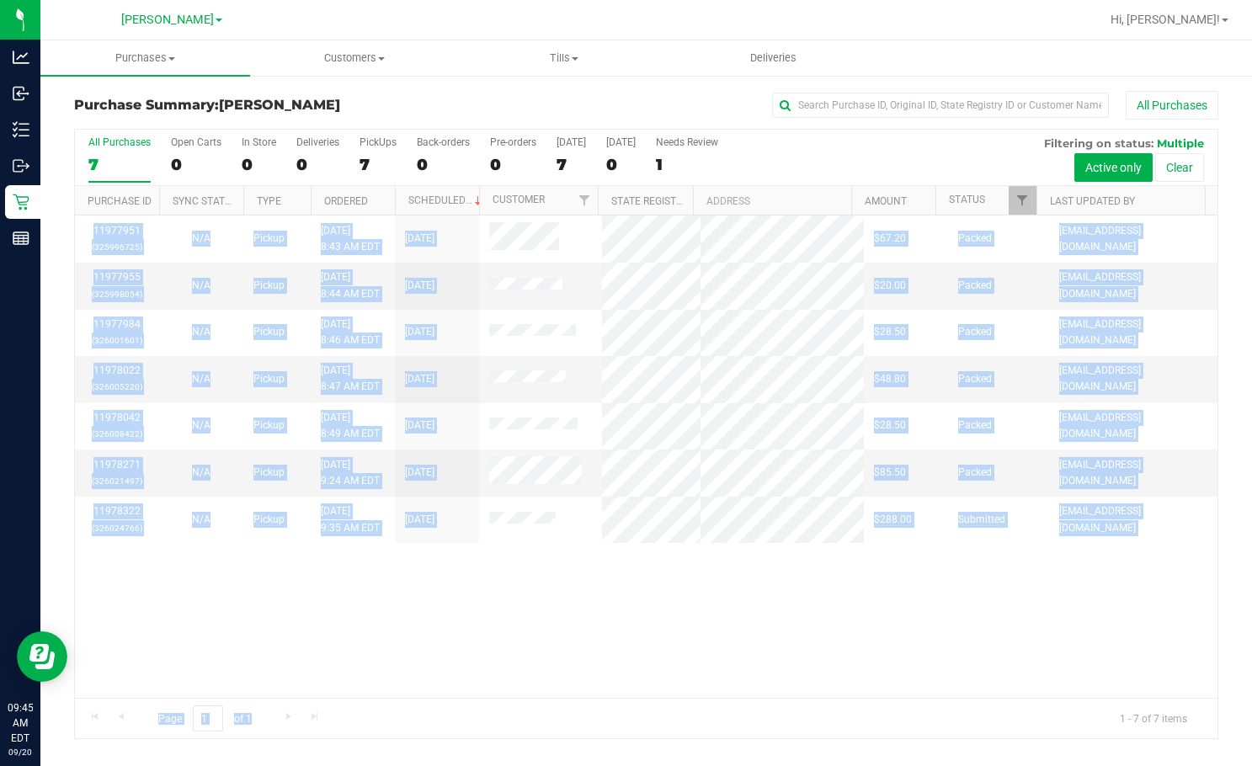
drag, startPoint x: 552, startPoint y: 674, endPoint x: 708, endPoint y: 611, distance: 168.0
click at [552, 674] on div "11977951 (325996725) N/A Pickup 9/20/2025 8:43 AM EDT 9/20/2025 $67.20 Packed d…" at bounding box center [646, 456] width 1142 height 482
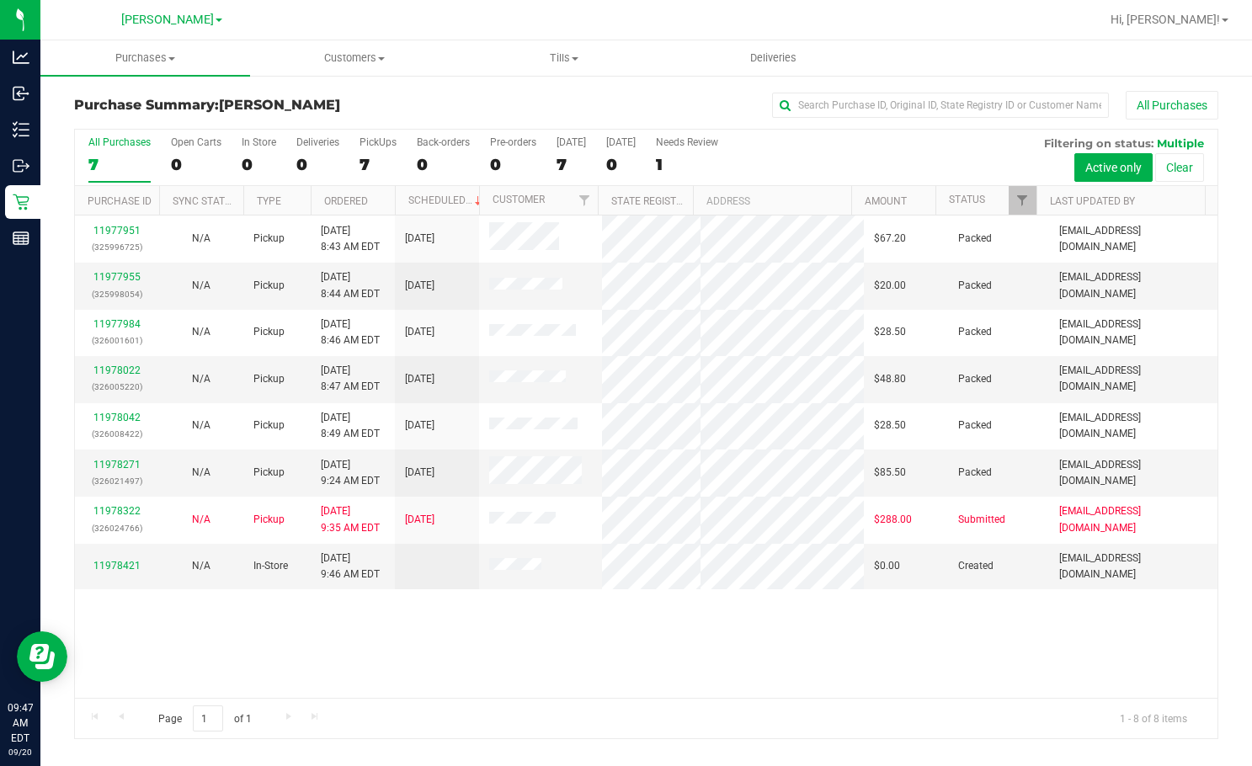
click at [634, 720] on div "Page 1 of 1 1 - 8 of 8 items" at bounding box center [646, 718] width 1142 height 40
drag, startPoint x: 617, startPoint y: 740, endPoint x: 617, endPoint y: 704, distance: 35.3
click at [617, 736] on div "Purchase Summary: Clermont WC All Purchases All Purchases 7 Open Carts 0 In Sto…" at bounding box center [645, 415] width 1211 height 682
click at [617, 704] on div "Page 1 of 1 1 - 8 of 8 items" at bounding box center [646, 718] width 1142 height 40
click at [617, 703] on div "Page 1 of 1 1 - 8 of 8 items" at bounding box center [646, 718] width 1142 height 40
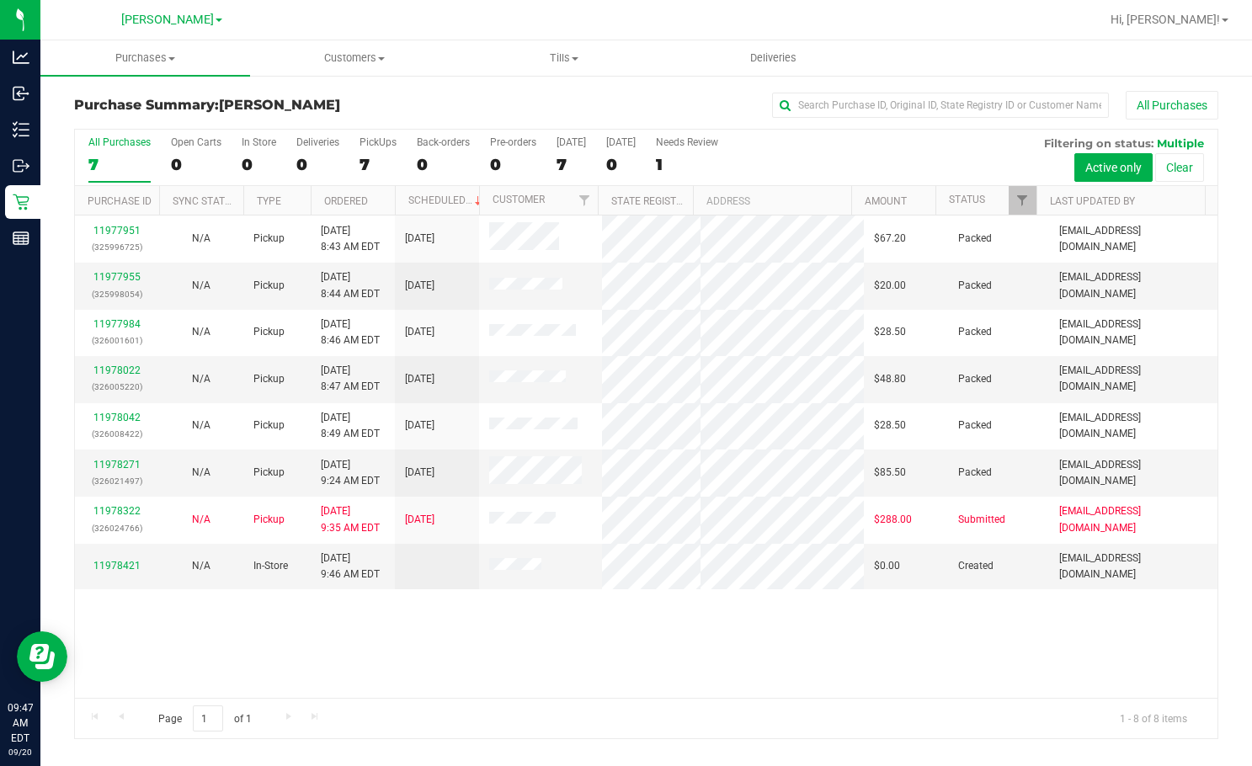
click at [617, 703] on div "Page 1 of 1 1 - 8 of 8 items" at bounding box center [646, 718] width 1142 height 40
click at [554, 635] on div "11977951 (325996725) N/A Pickup 9/20/2025 8:43 AM EDT 9/20/2025 $67.20 Packed d…" at bounding box center [646, 456] width 1142 height 482
click at [542, 630] on div "11977951 (325996725) N/A Pickup 9/20/2025 8:43 AM EDT 9/20/2025 $67.20 Packed d…" at bounding box center [646, 456] width 1142 height 482
click at [573, 547] on td at bounding box center [540, 566] width 123 height 45
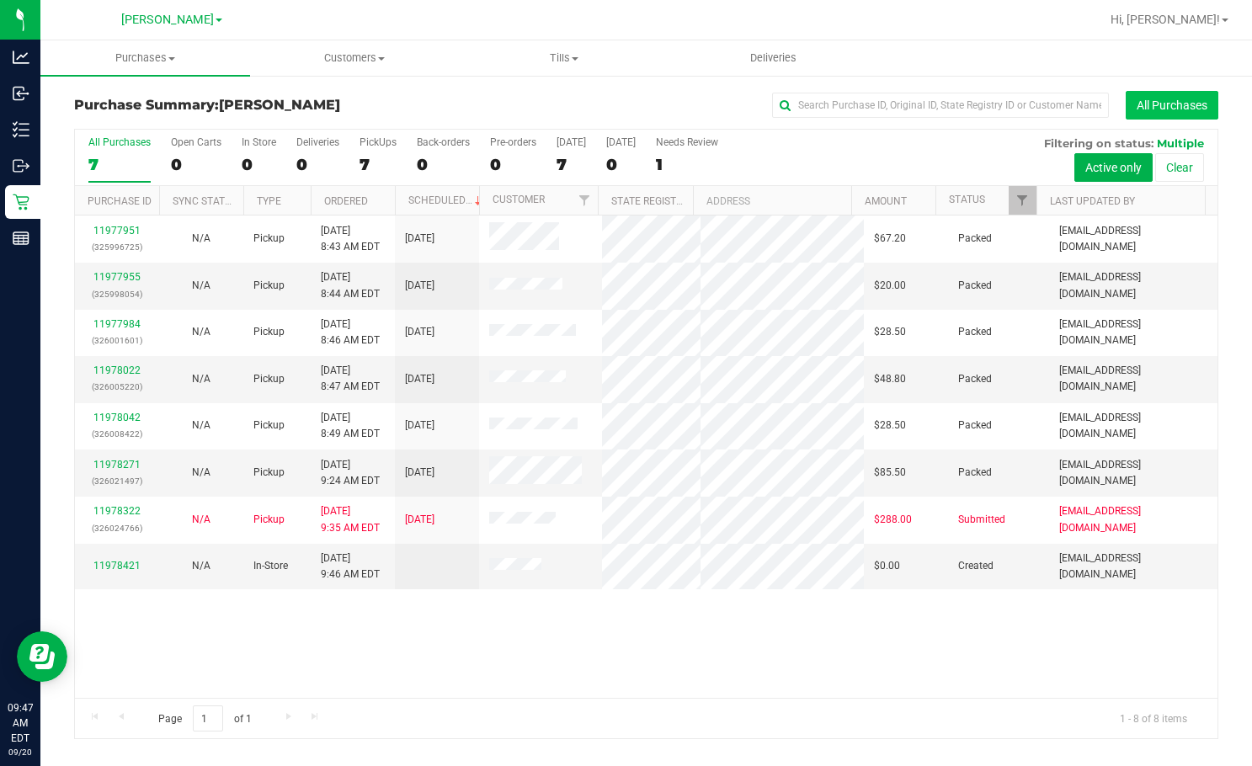
click at [818, 106] on button "All Purchases" at bounding box center [1171, 105] width 93 height 29
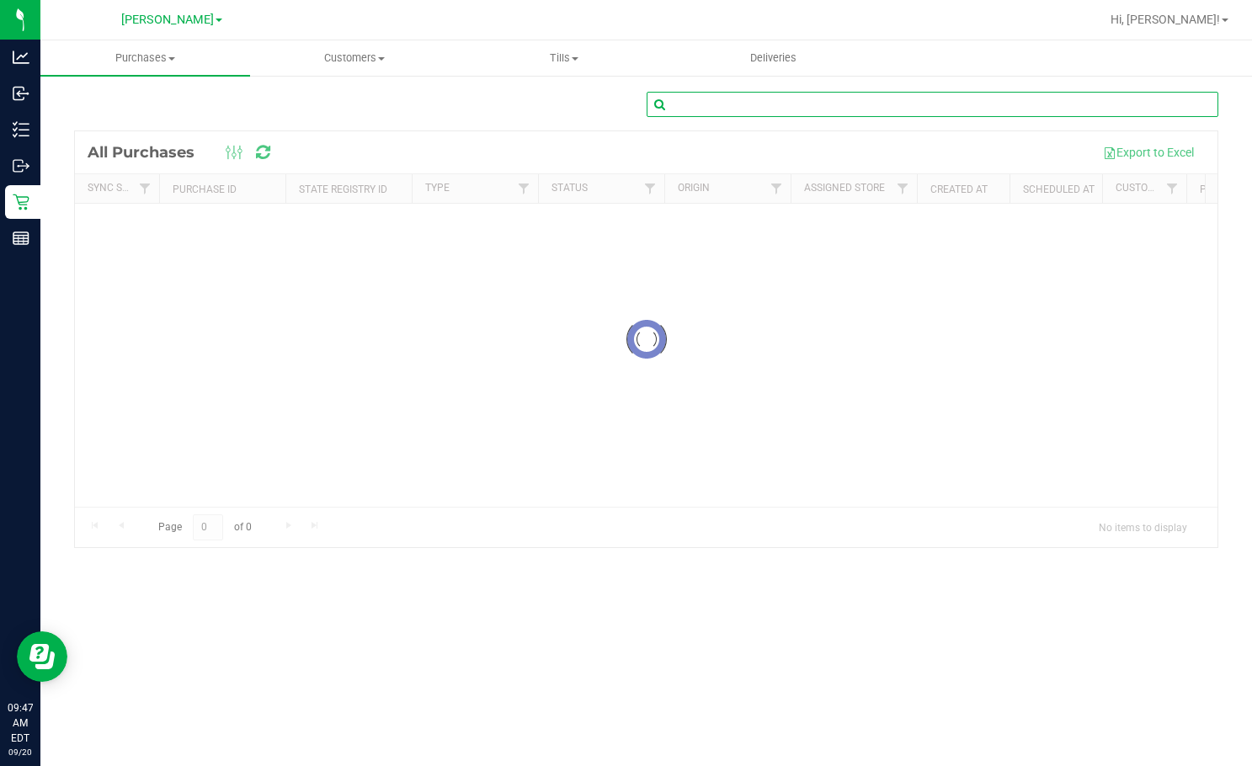
click at [818, 99] on input "text" at bounding box center [932, 104] width 572 height 25
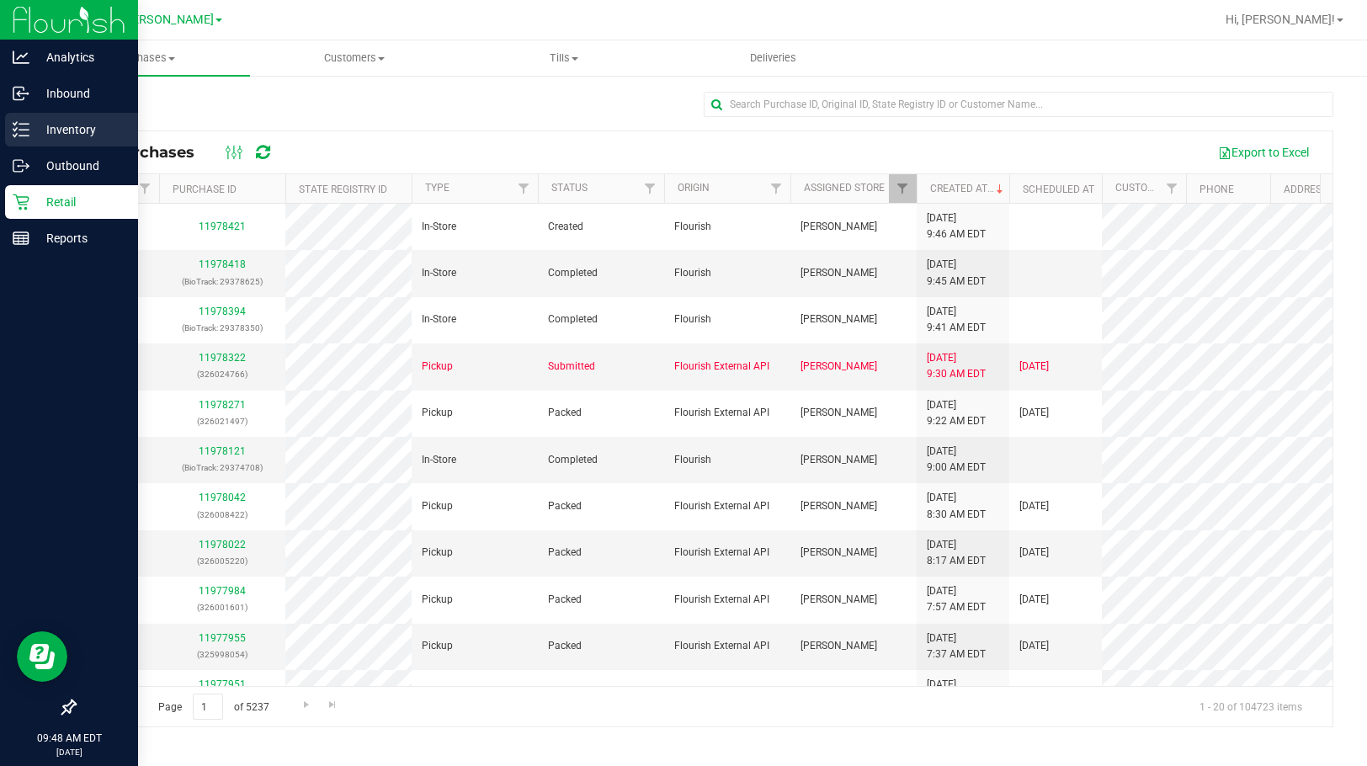
click at [23, 123] on icon at bounding box center [21, 129] width 17 height 17
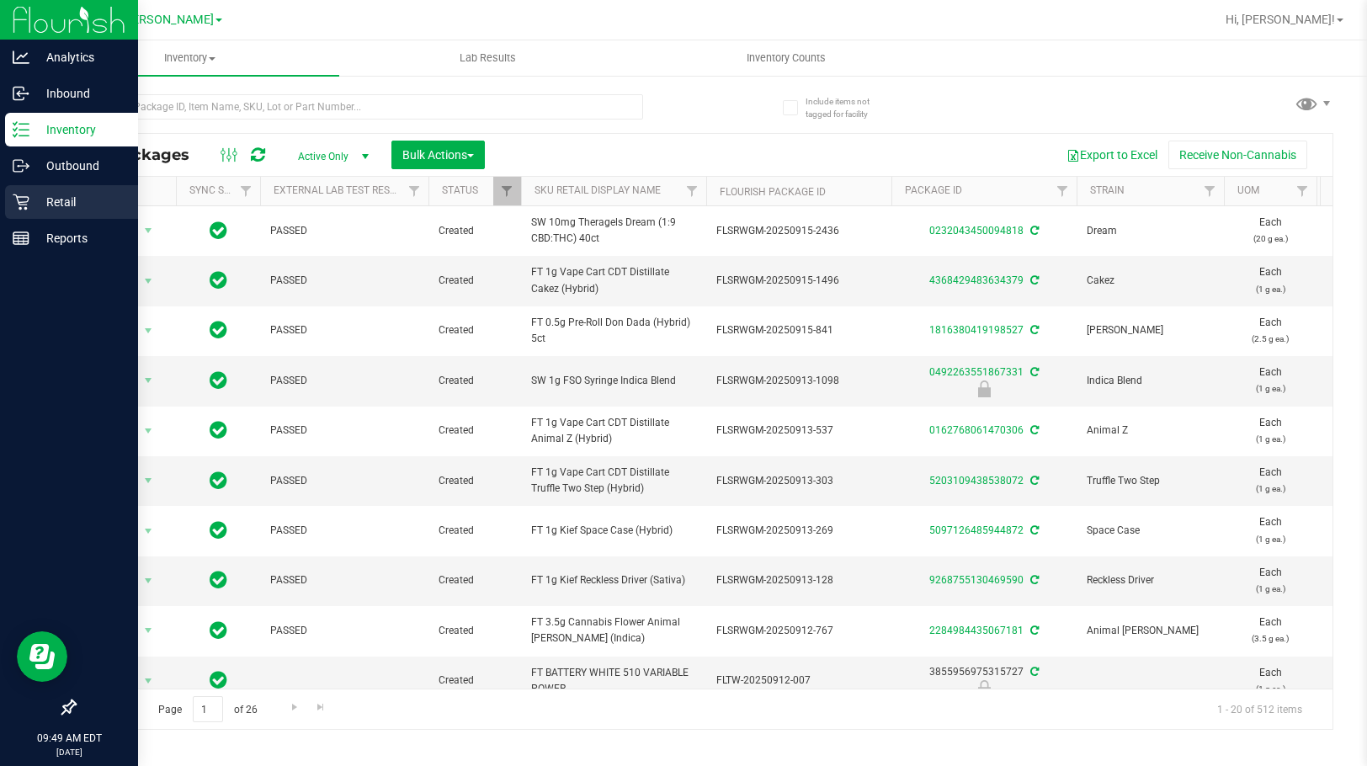
click at [12, 210] on div "Retail" at bounding box center [71, 202] width 133 height 34
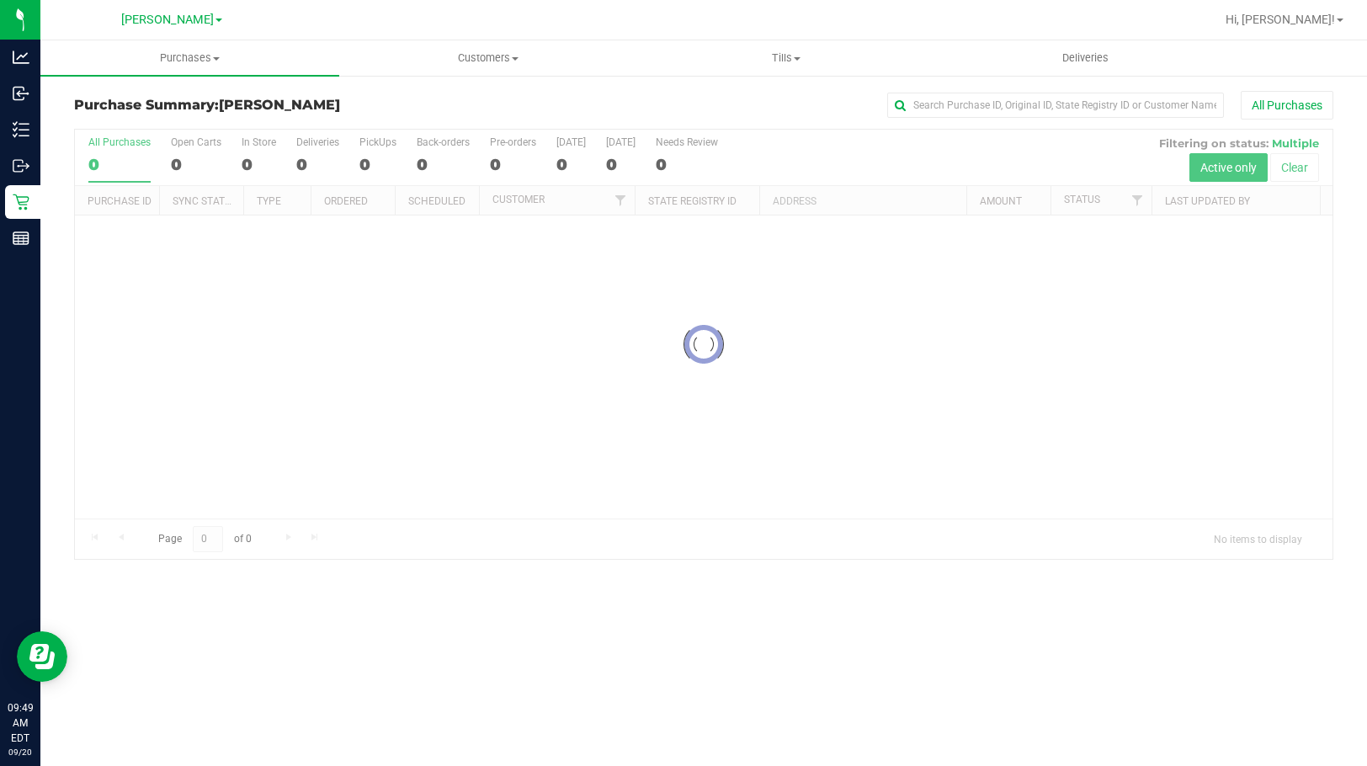
drag, startPoint x: 644, startPoint y: 403, endPoint x: 1073, endPoint y: 345, distance: 433.1
click at [644, 403] on div at bounding box center [703, 344] width 1257 height 429
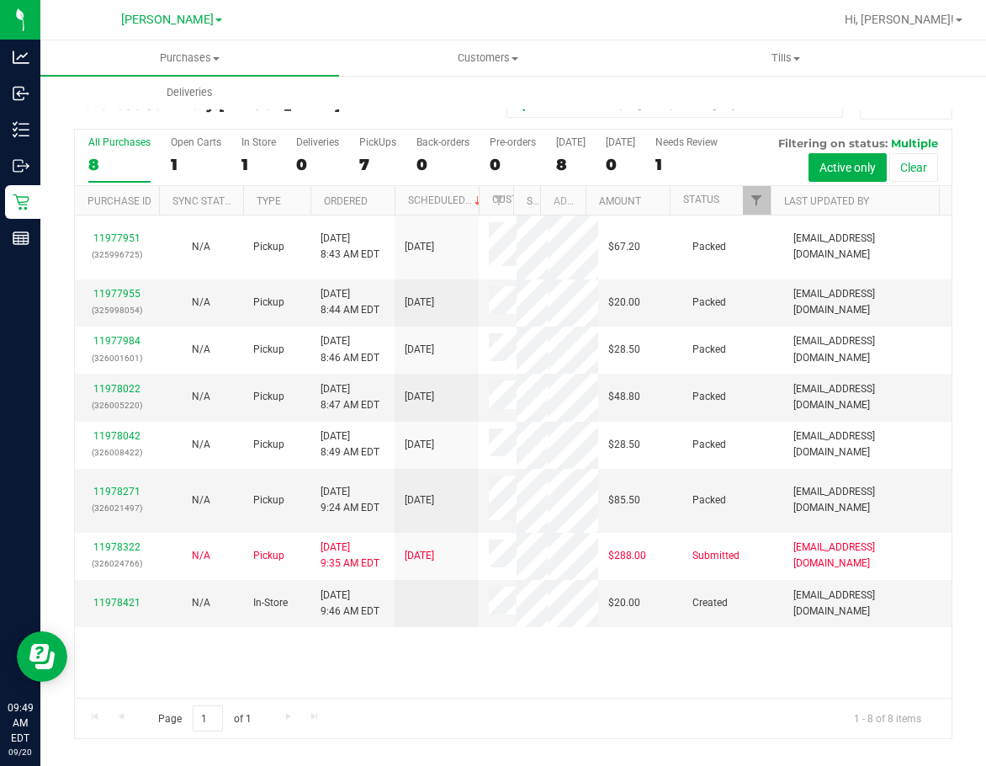
click at [812, 668] on div "11977951 (325996725) N/A Pickup 9/20/2025 8:43 AM EDT 9/20/2025 $67.20 Packed d…" at bounding box center [513, 456] width 877 height 482
click at [391, 25] on div at bounding box center [567, 19] width 533 height 33
click at [373, 664] on div "11977951 (325996725) N/A Pickup 9/20/2025 8:43 AM EDT 9/20/2025 $67.20 Packed d…" at bounding box center [513, 456] width 877 height 482
click at [374, 657] on div "11977951 (325996725) N/A Pickup 9/20/2025 8:43 AM EDT 9/20/2025 $67.20 Packed d…" at bounding box center [513, 456] width 877 height 482
click at [374, 656] on div "11977951 (325996725) N/A Pickup 9/20/2025 8:43 AM EDT 9/20/2025 $67.20 Packed d…" at bounding box center [513, 456] width 877 height 482
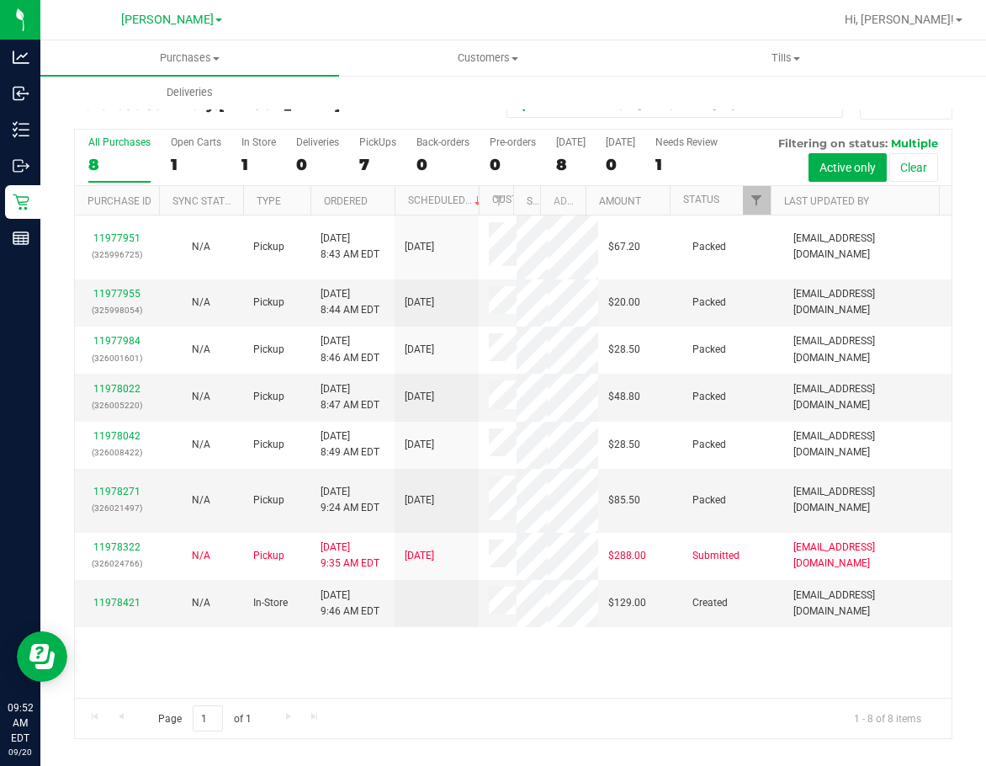
click at [443, 662] on div "11977951 (325996725) N/A Pickup 9/20/2025 8:43 AM EDT 9/20/2025 $67.20 Packed d…" at bounding box center [513, 456] width 877 height 482
click at [427, 667] on div "11977951 (325996725) N/A Pickup 9/20/2025 8:43 AM EDT 9/20/2025 $67.20 Packed d…" at bounding box center [513, 456] width 877 height 482
click at [109, 163] on div "8" at bounding box center [119, 164] width 62 height 19
click at [0, 0] on input "All Purchases 8" at bounding box center [0, 0] width 0 height 0
click at [503, 667] on div "11977951 (325996725) N/A Pickup 9/20/2025 8:43 AM EDT 9/20/2025 $67.20 Packed d…" at bounding box center [513, 456] width 877 height 482
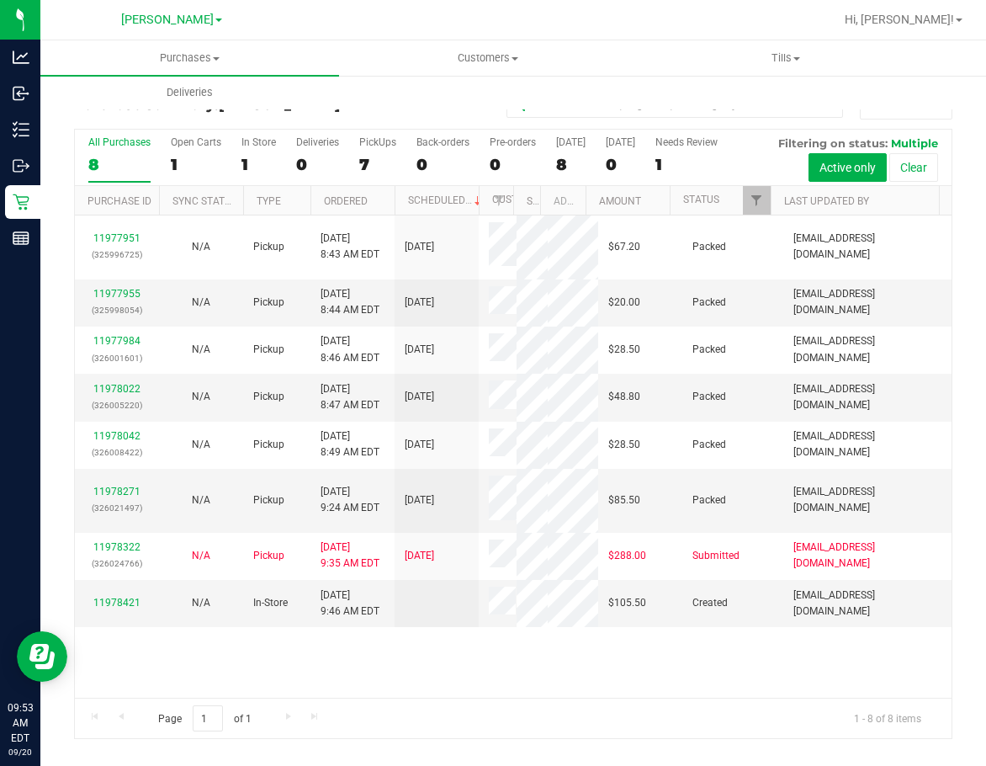
click at [100, 141] on div "All Purchases" at bounding box center [119, 142] width 62 height 12
click at [0, 0] on input "All Purchases 8" at bounding box center [0, 0] width 0 height 0
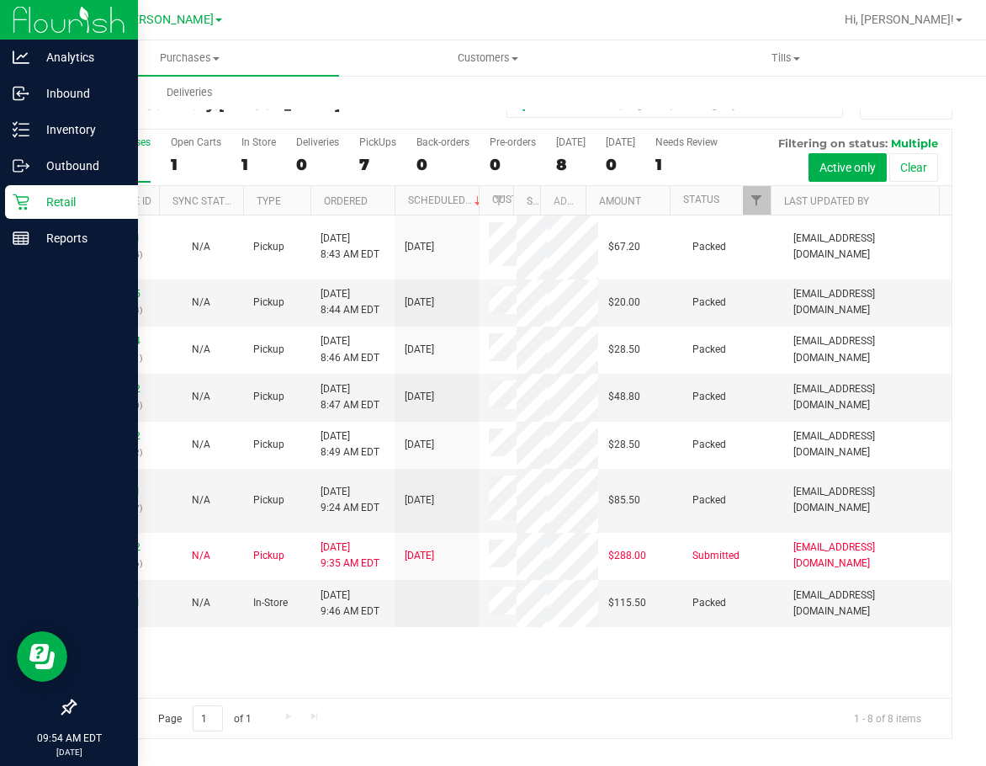
click at [39, 205] on p "Retail" at bounding box center [79, 202] width 101 height 20
click at [35, 206] on p "Retail" at bounding box center [79, 202] width 101 height 20
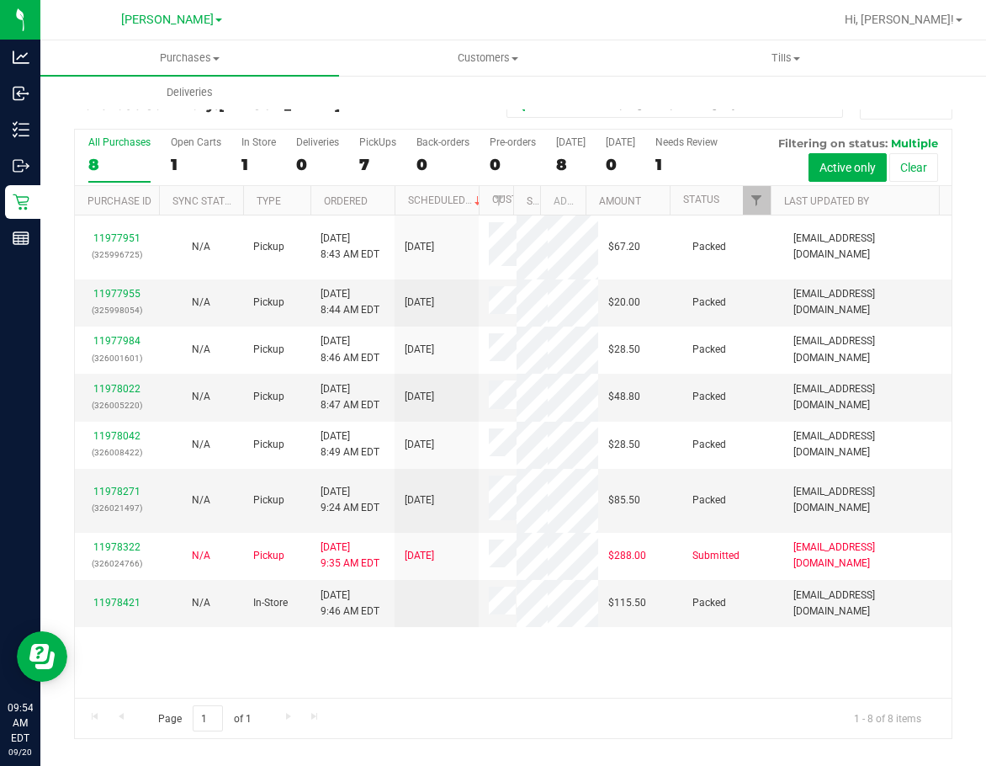
click at [412, 101] on div "Purchases Summary of purchases Fulfillment All purchases Customers All customer…" at bounding box center [533, 74] width 986 height 69
click at [136, 157] on div "8" at bounding box center [119, 164] width 62 height 19
click at [0, 0] on input "All Purchases 8" at bounding box center [0, 0] width 0 height 0
click at [284, 703] on div "Page 1 of 1 1 - 8 of 8 items" at bounding box center [513, 718] width 877 height 40
click at [301, 667] on div "11977951 (325996725) N/A Pickup 9/20/2025 8:43 AM EDT 9/20/2025 $67.20 Packed d…" at bounding box center [513, 456] width 877 height 482
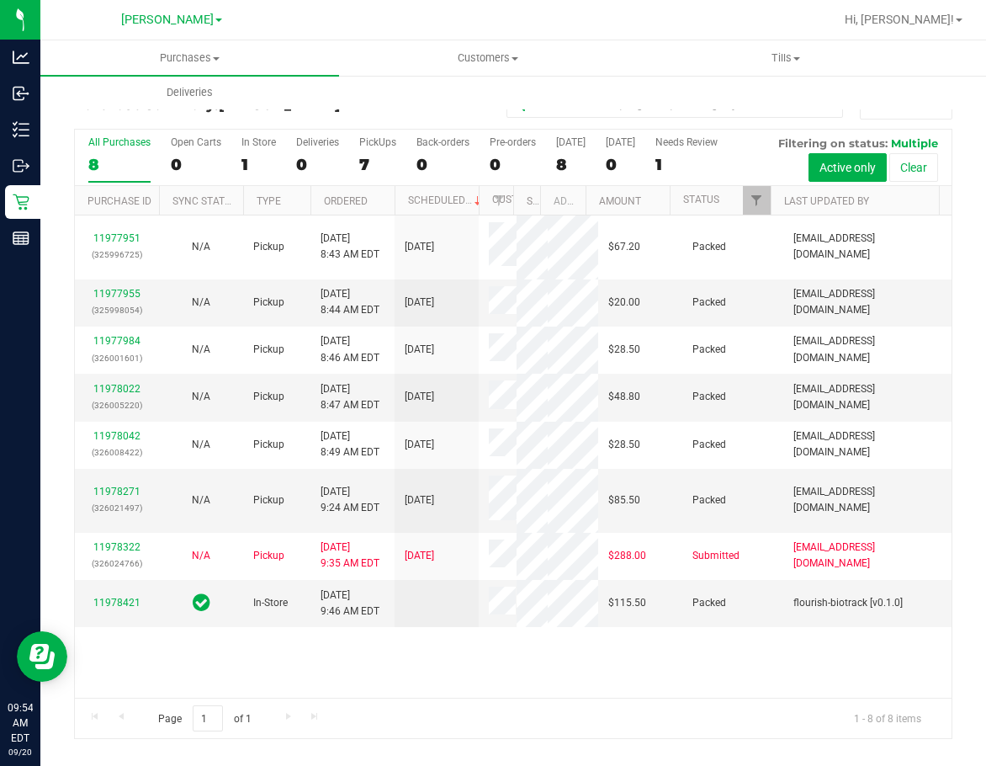
click at [215, 644] on div "11977951 (325996725) N/A Pickup 9/20/2025 8:43 AM EDT 9/20/2025 $67.20 Packed d…" at bounding box center [513, 456] width 877 height 482
click at [231, 644] on div "11977951 (325996725) N/A Pickup 9/20/2025 8:43 AM EDT 9/20/2025 $67.20 Packed d…" at bounding box center [513, 456] width 877 height 482
click at [237, 662] on div "11977951 (325996725) N/A Pickup 9/20/2025 8:43 AM EDT 9/20/2025 $67.20 Packed d…" at bounding box center [513, 456] width 877 height 482
click at [253, 666] on div "11977951 (325996725) N/A Pickup 9/20/2025 8:43 AM EDT 9/20/2025 $67.20 Packed d…" at bounding box center [513, 456] width 877 height 482
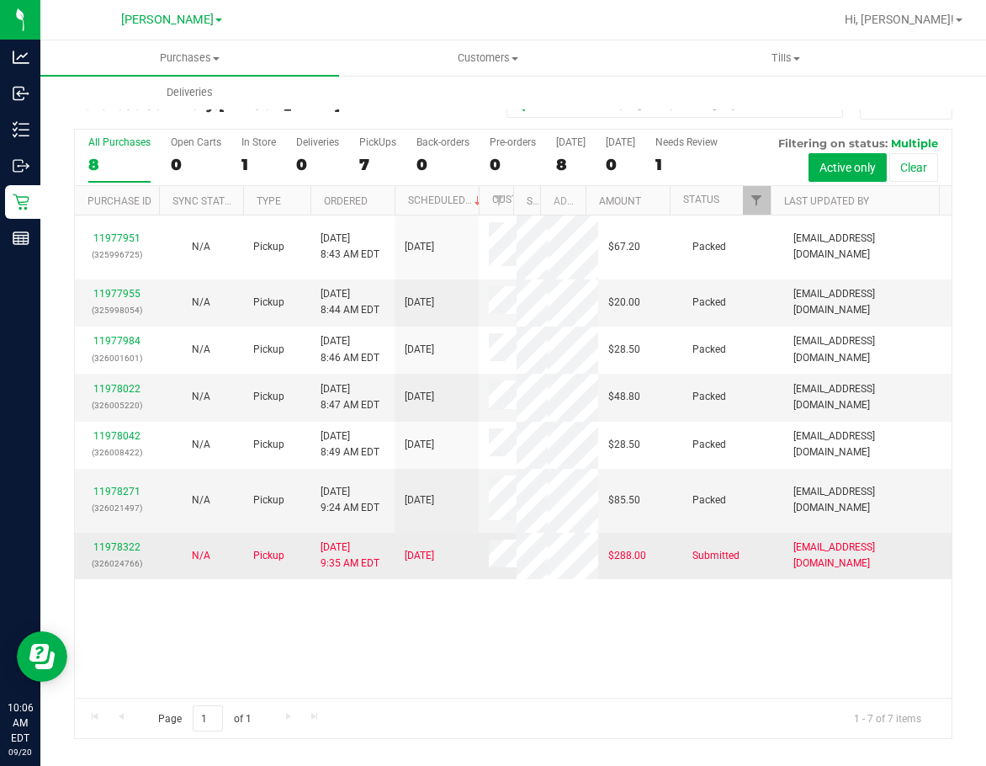
drag, startPoint x: 715, startPoint y: 632, endPoint x: 608, endPoint y: 571, distance: 123.3
click at [715, 632] on div "11977951 (325996725) N/A Pickup 9/20/2025 8:43 AM EDT 9/20/2025 $67.20 Packed d…" at bounding box center [513, 456] width 877 height 482
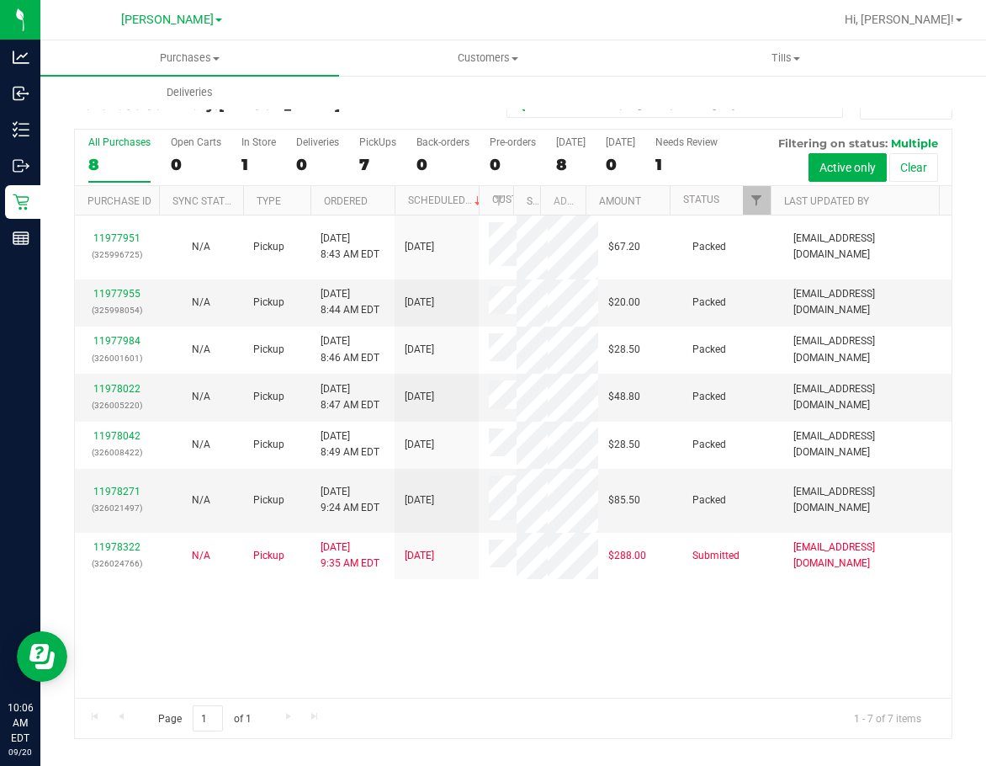
click at [120, 153] on label "All Purchases 8" at bounding box center [119, 159] width 62 height 46
click at [0, 0] on input "All Purchases 8" at bounding box center [0, 0] width 0 height 0
click at [396, 636] on div "11977951 (325996725) N/A Pickup 9/20/2025 8:43 AM EDT 9/20/2025 $67.20 Packed d…" at bounding box center [513, 456] width 877 height 482
click at [120, 164] on div "7" at bounding box center [119, 164] width 62 height 19
click at [0, 0] on input "All Purchases 7" at bounding box center [0, 0] width 0 height 0
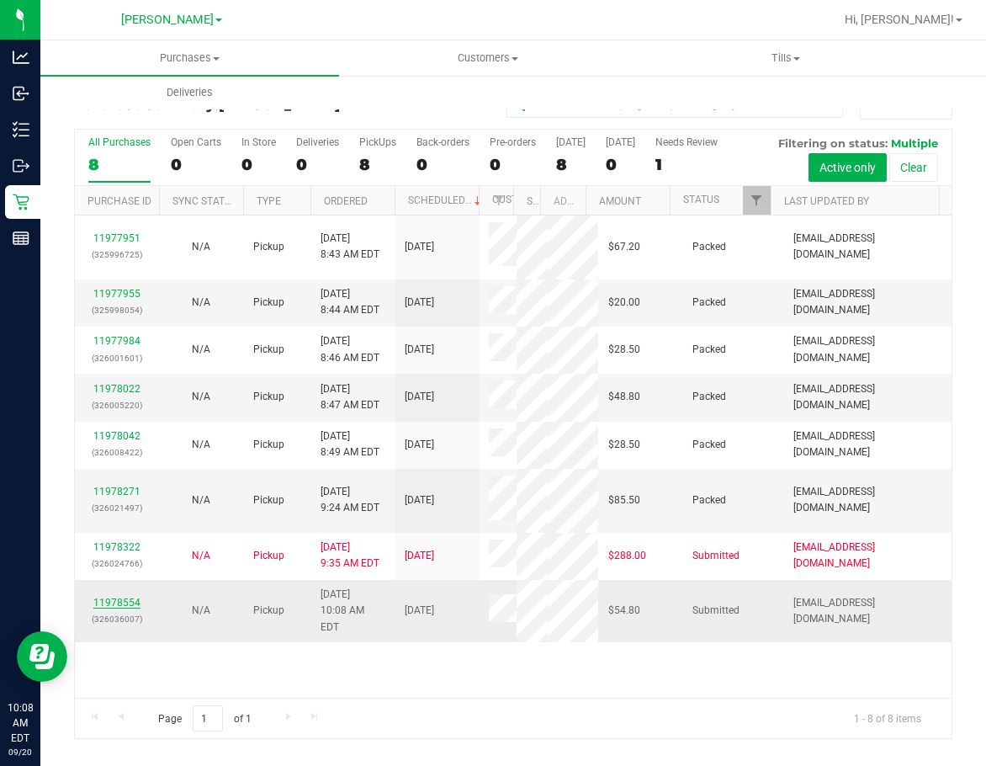
click at [139, 597] on link "11978554" at bounding box center [116, 603] width 47 height 12
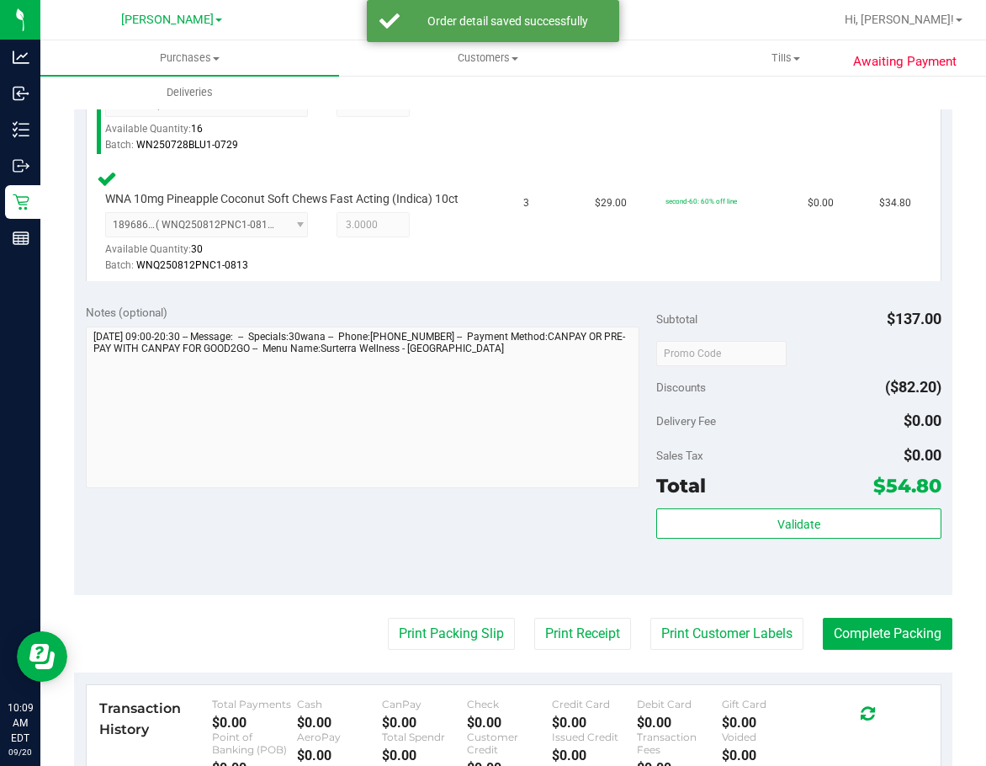
scroll to position [496, 0]
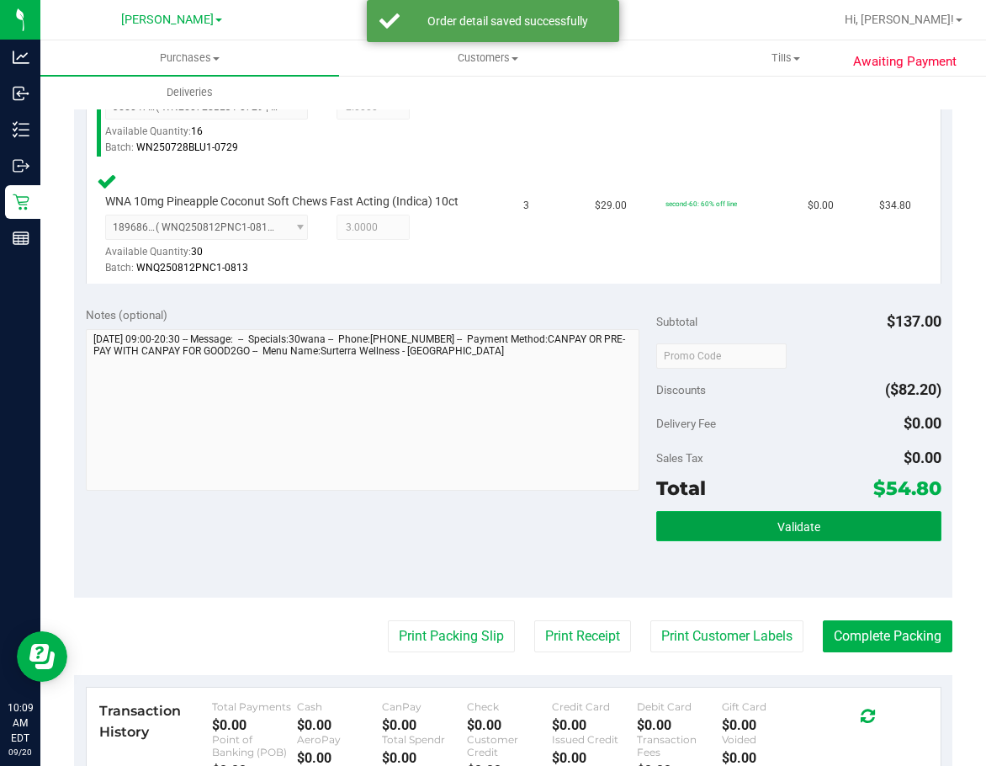
click at [793, 534] on span "Validate" at bounding box center [799, 526] width 43 height 13
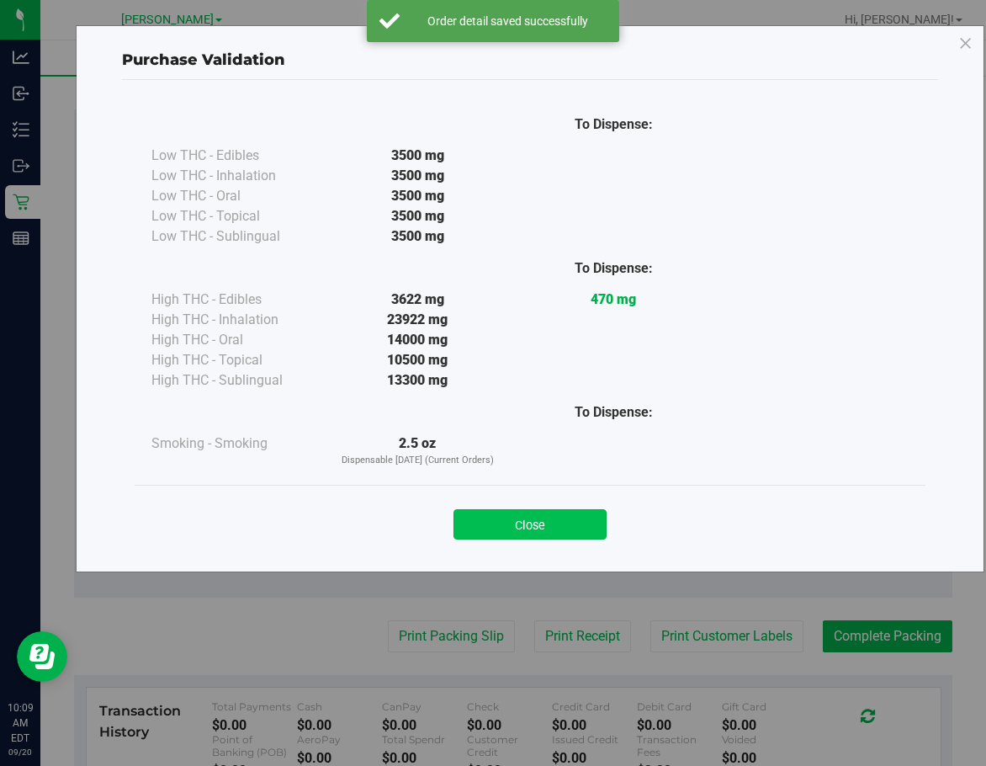
click at [534, 521] on button "Close" at bounding box center [530, 524] width 153 height 30
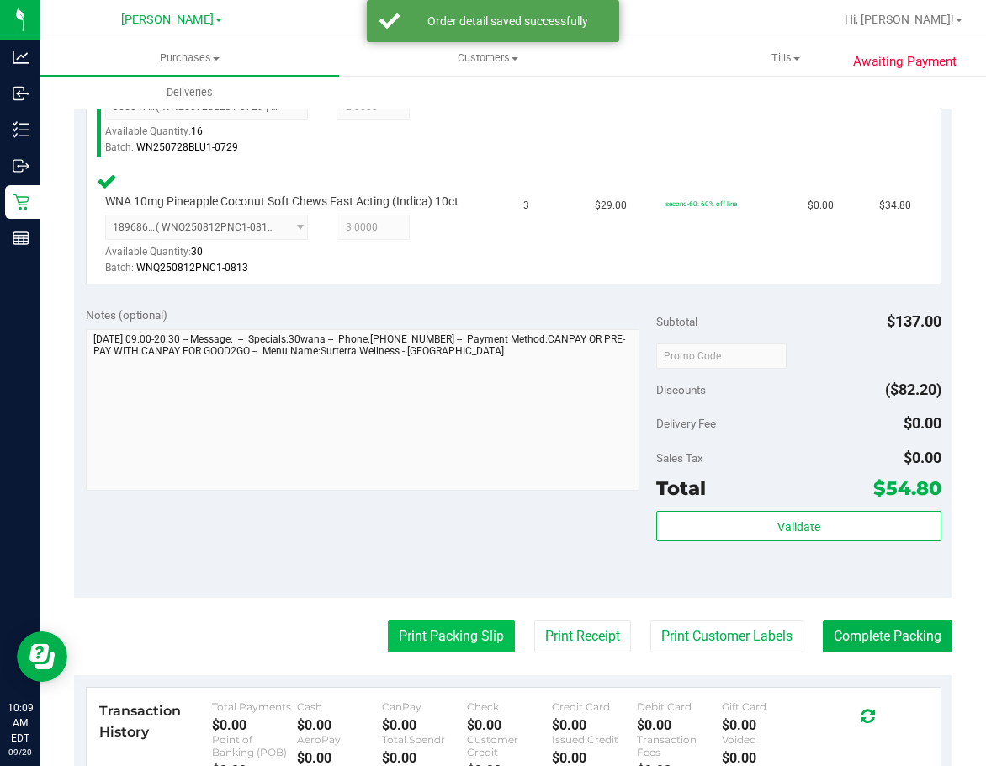
click at [423, 642] on button "Print Packing Slip" at bounding box center [451, 636] width 127 height 32
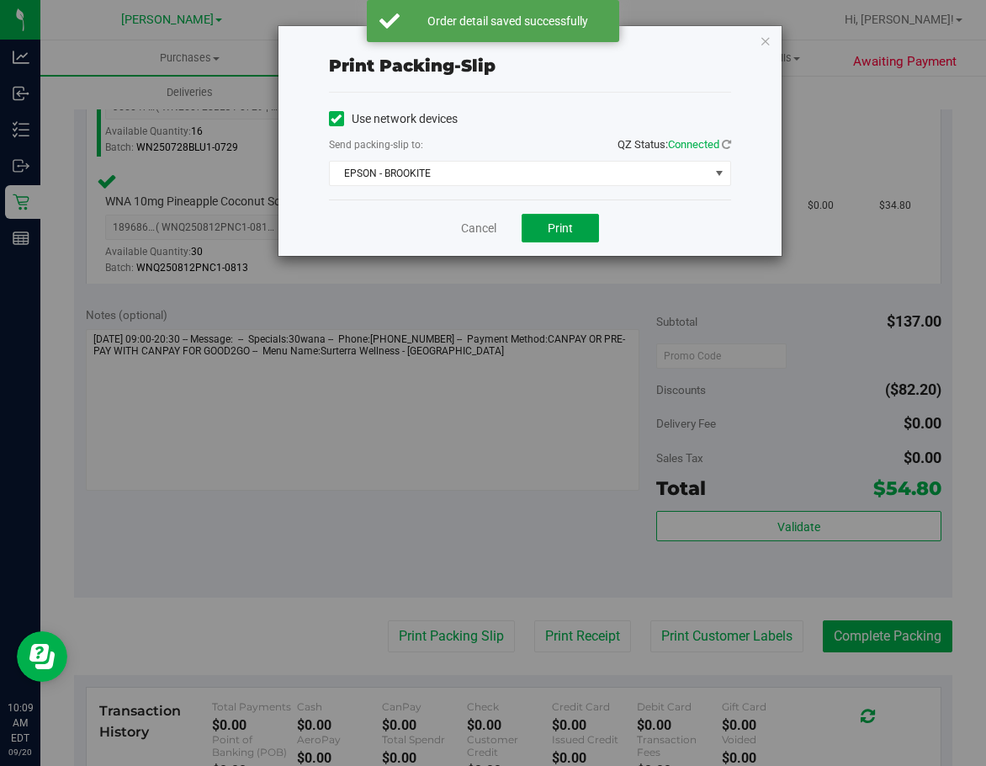
drag, startPoint x: 555, startPoint y: 235, endPoint x: 555, endPoint y: 205, distance: 30.3
click at [556, 234] on button "Print" at bounding box center [560, 228] width 77 height 29
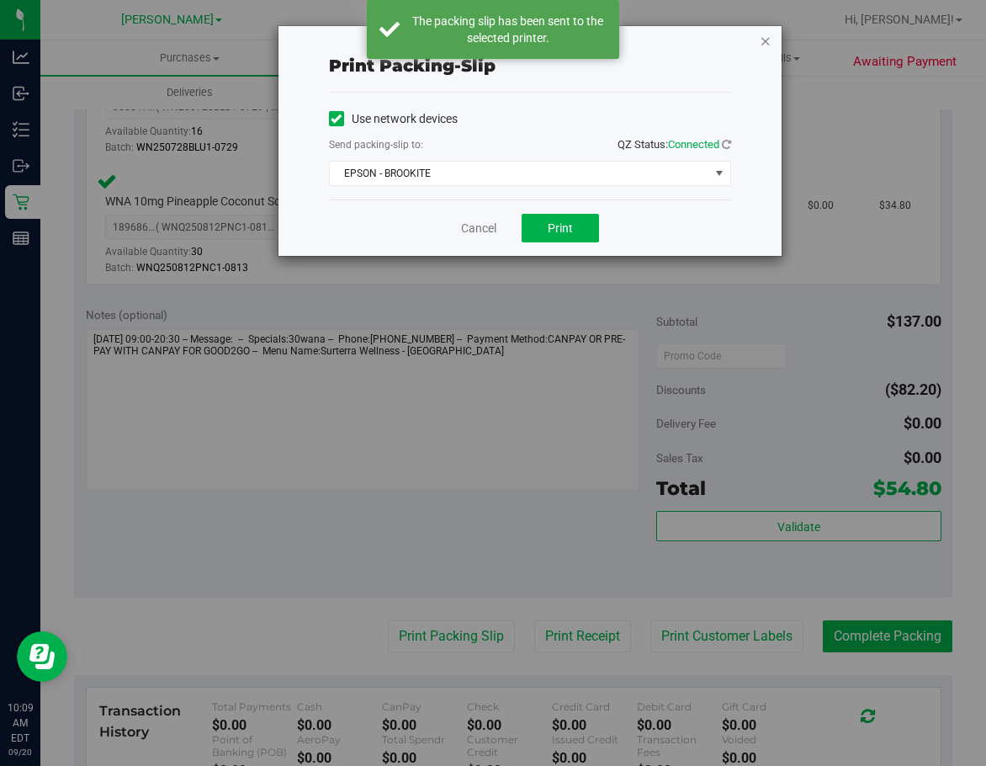
click at [768, 45] on icon "button" at bounding box center [766, 40] width 12 height 20
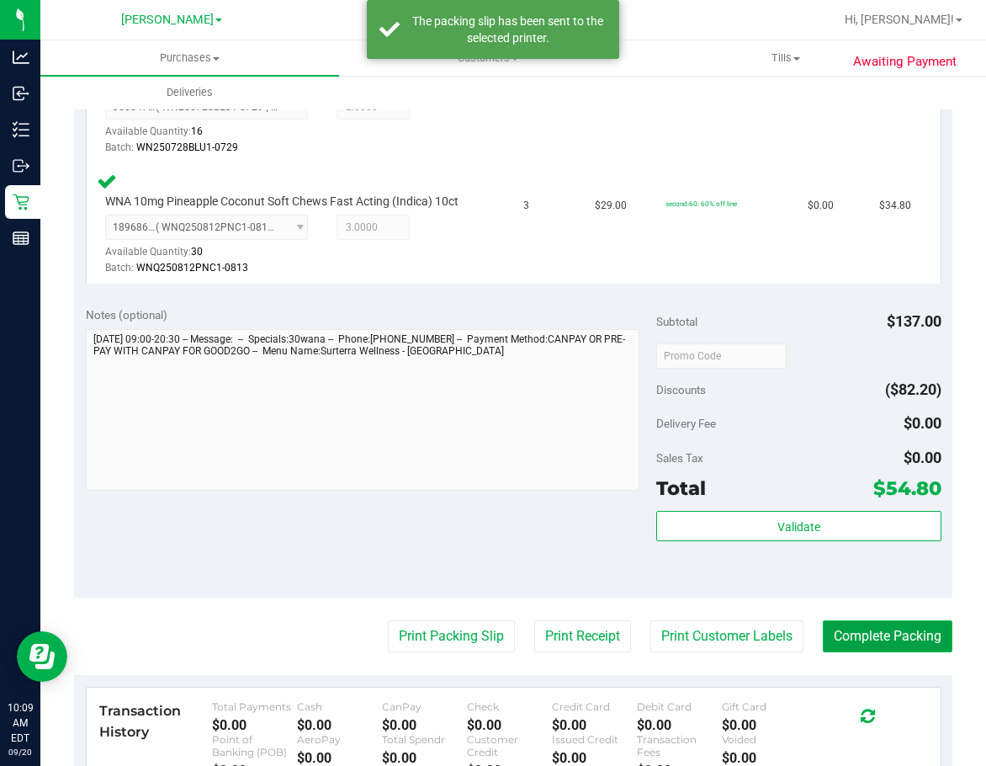
click at [818, 648] on button "Complete Packing" at bounding box center [888, 636] width 130 height 32
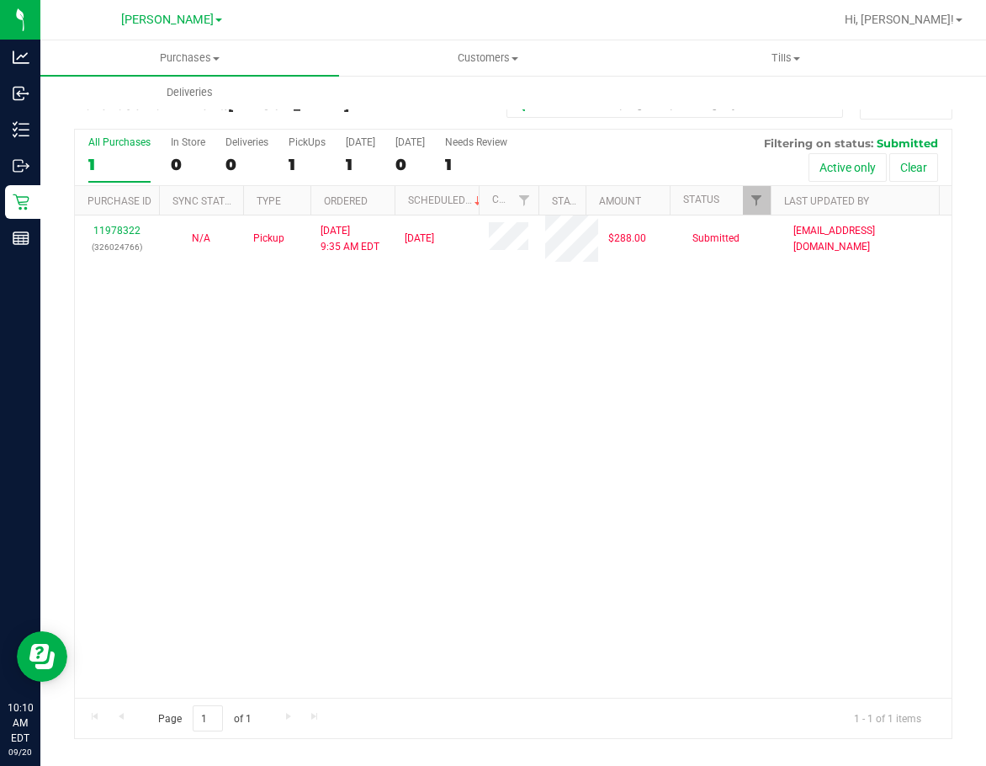
click at [527, 481] on div "11978322 (326024766) N/A Pickup 9/20/2025 9:35 AM EDT 9/20/2025 $288.00 Submitt…" at bounding box center [513, 456] width 877 height 482
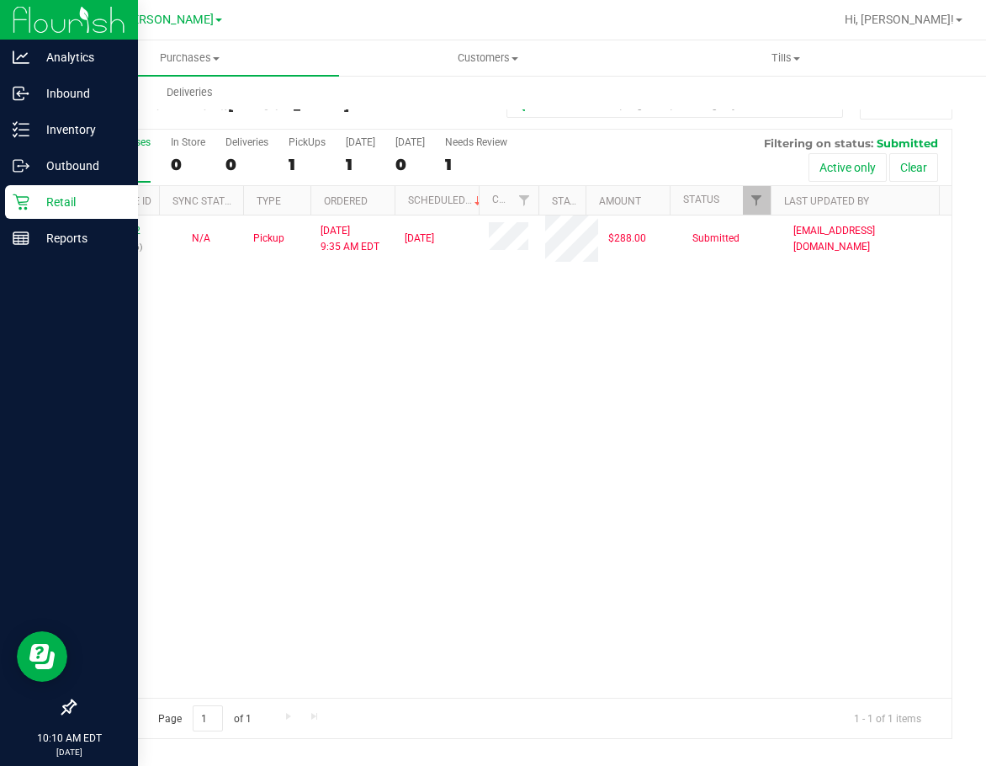
click at [15, 190] on div "Retail" at bounding box center [71, 202] width 133 height 34
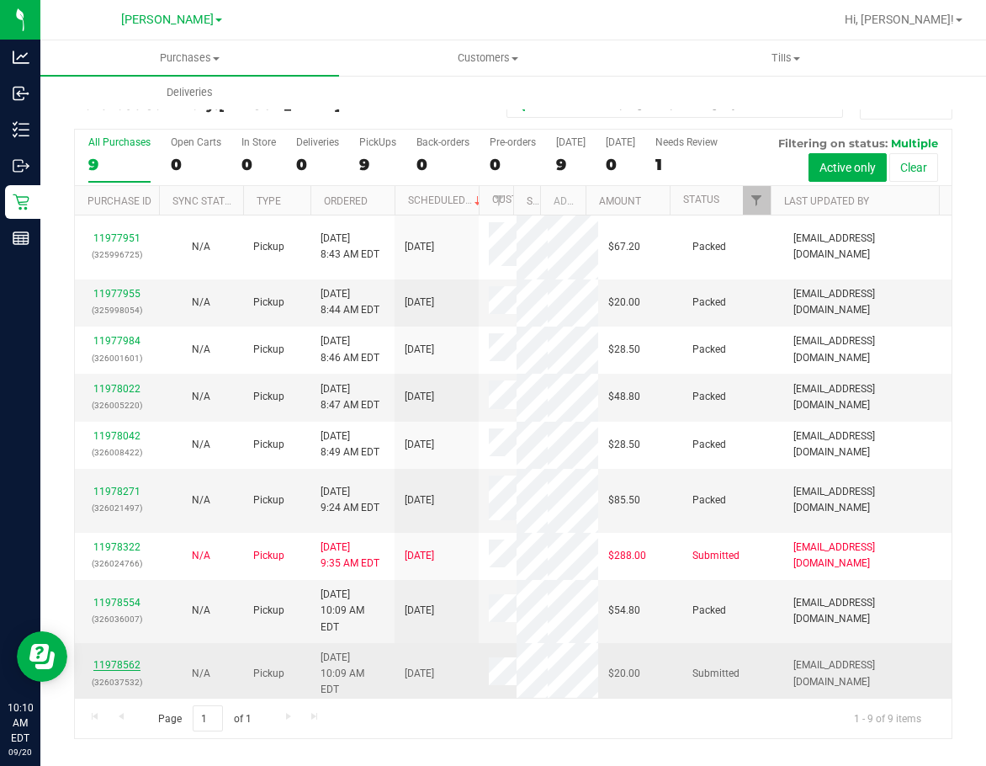
click at [127, 659] on link "11978562" at bounding box center [116, 665] width 47 height 12
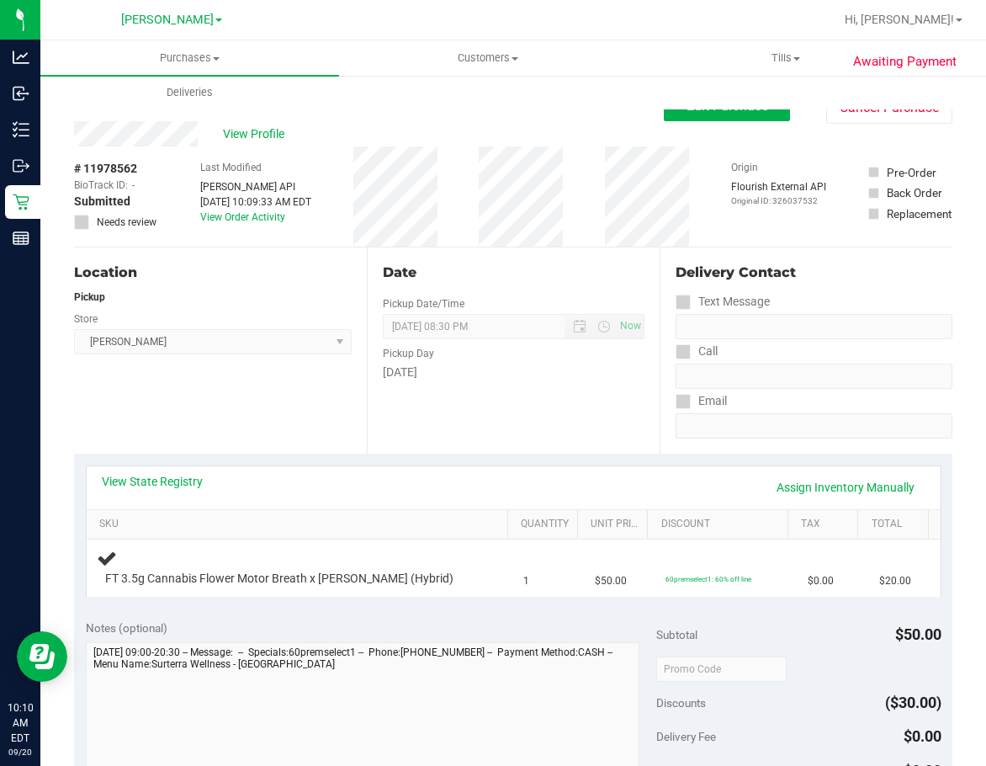
click at [241, 609] on div "Notes (optional) Subtotal $50.00 Discounts ($30.00) Delivery Fee $0.00 Sales Ta…" at bounding box center [513, 759] width 879 height 303
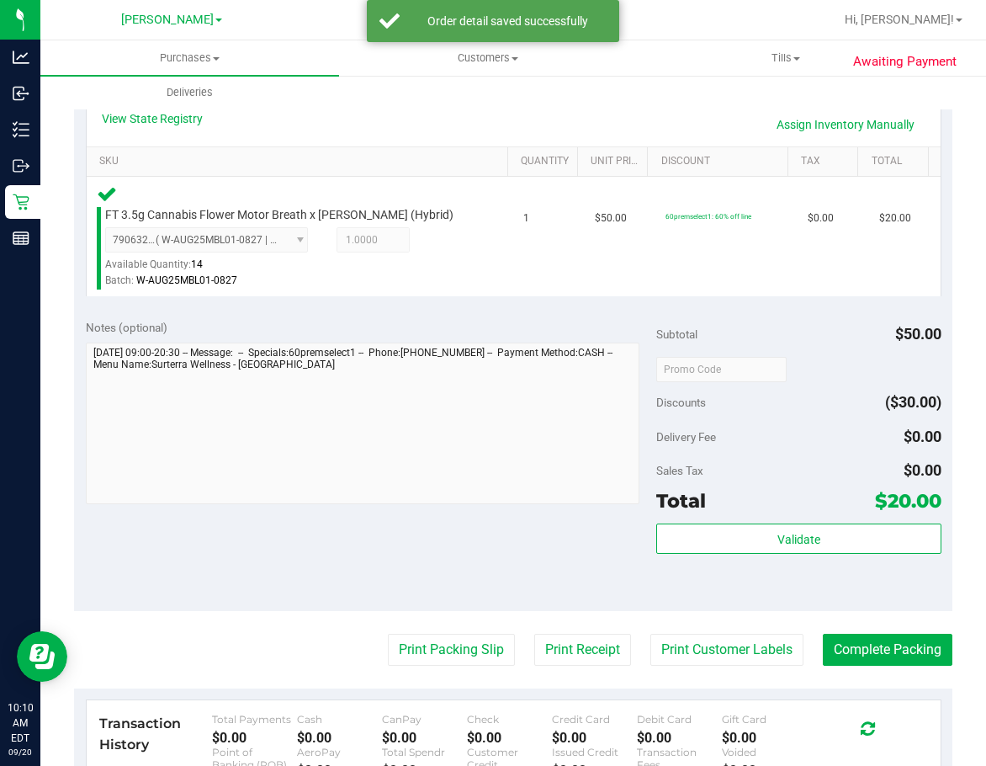
scroll to position [458, 0]
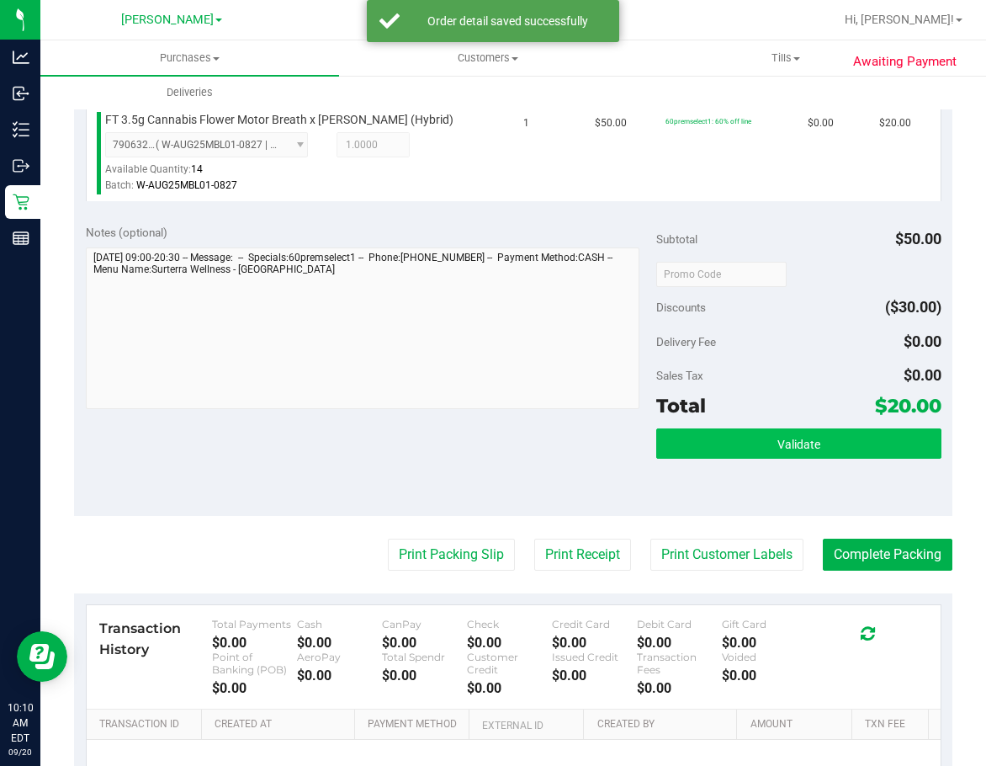
click at [813, 454] on button "Validate" at bounding box center [798, 443] width 285 height 30
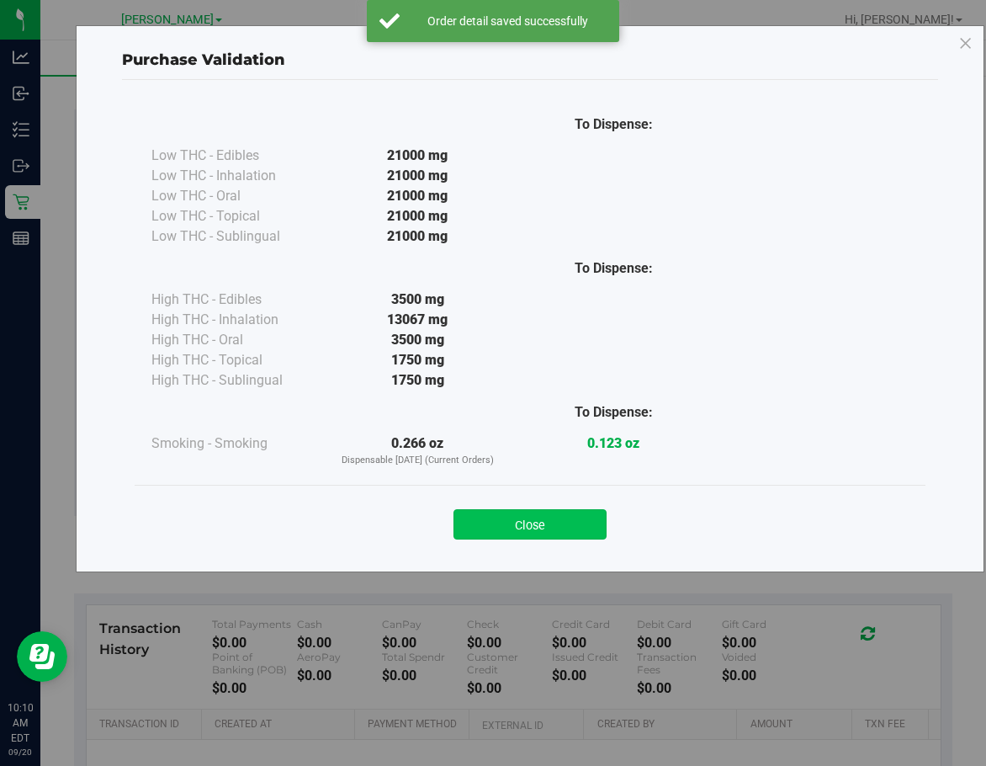
click at [555, 523] on button "Close" at bounding box center [530, 524] width 153 height 30
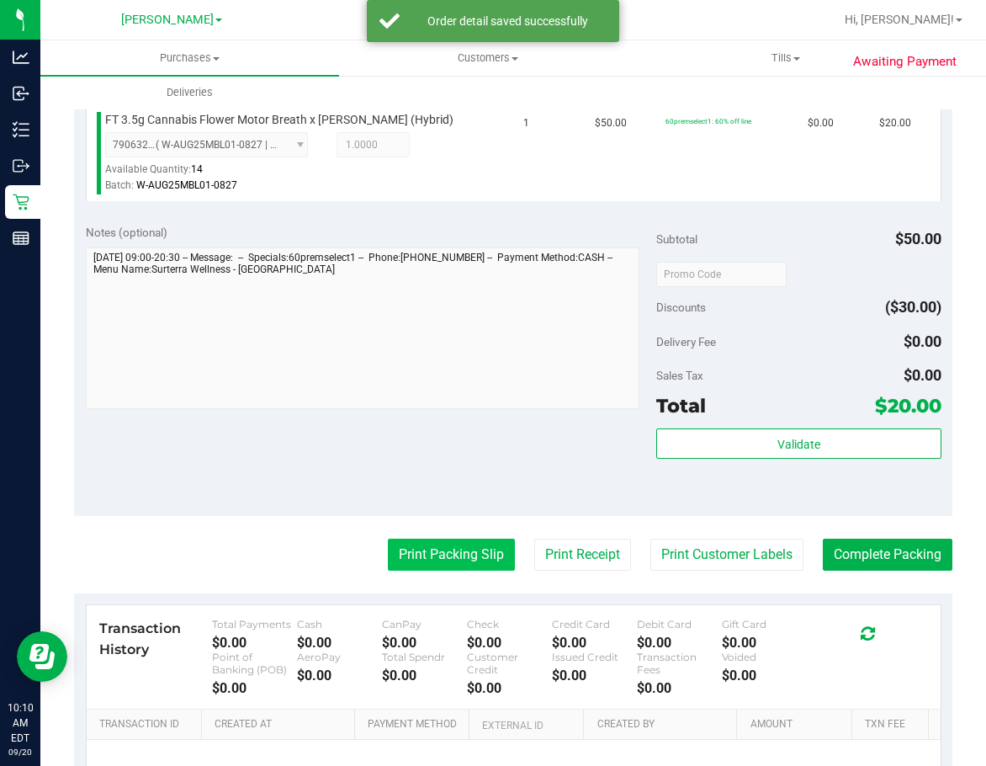
click at [455, 548] on button "Print Packing Slip" at bounding box center [451, 555] width 127 height 32
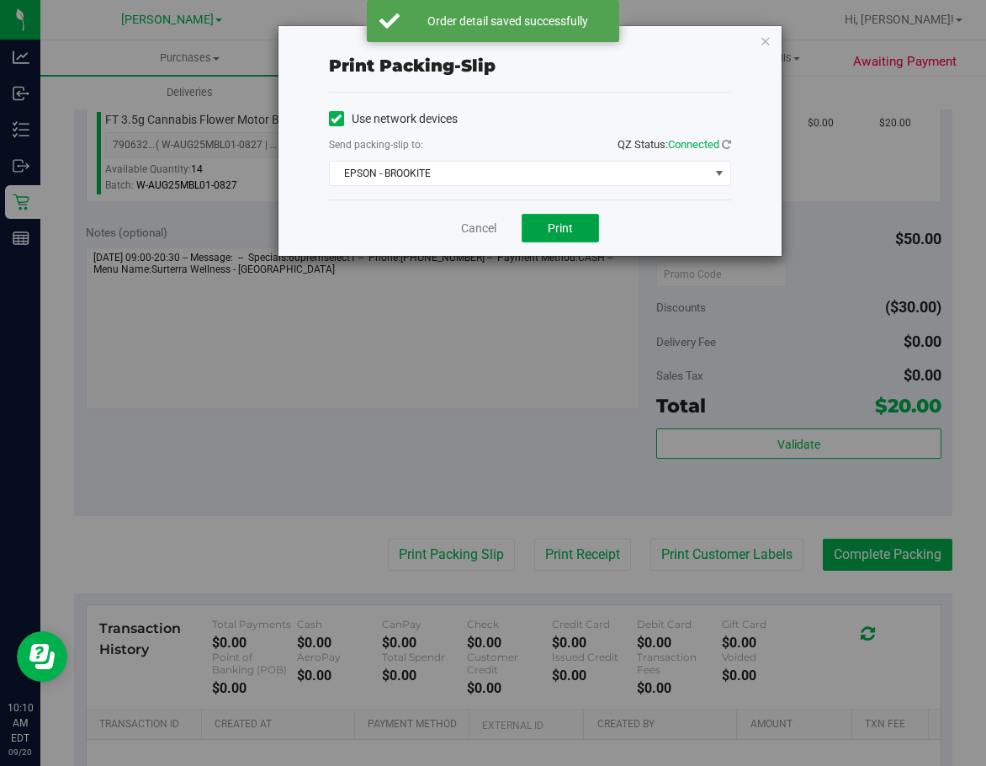
click at [526, 231] on button "Print" at bounding box center [560, 228] width 77 height 29
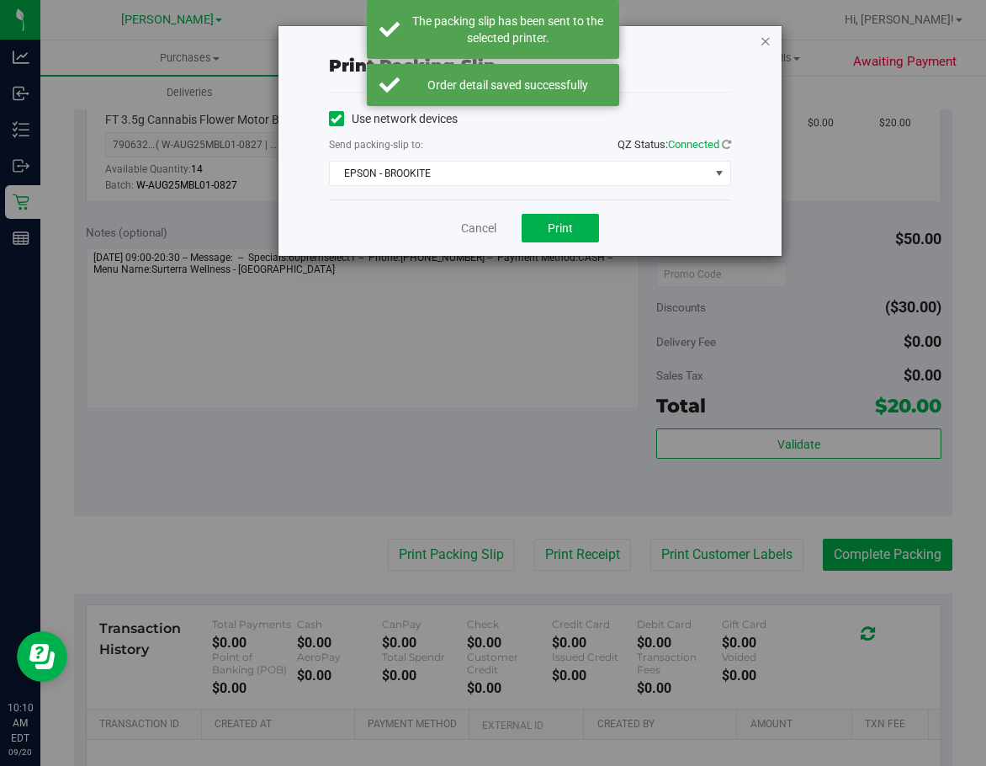
click at [768, 40] on icon "button" at bounding box center [766, 40] width 12 height 20
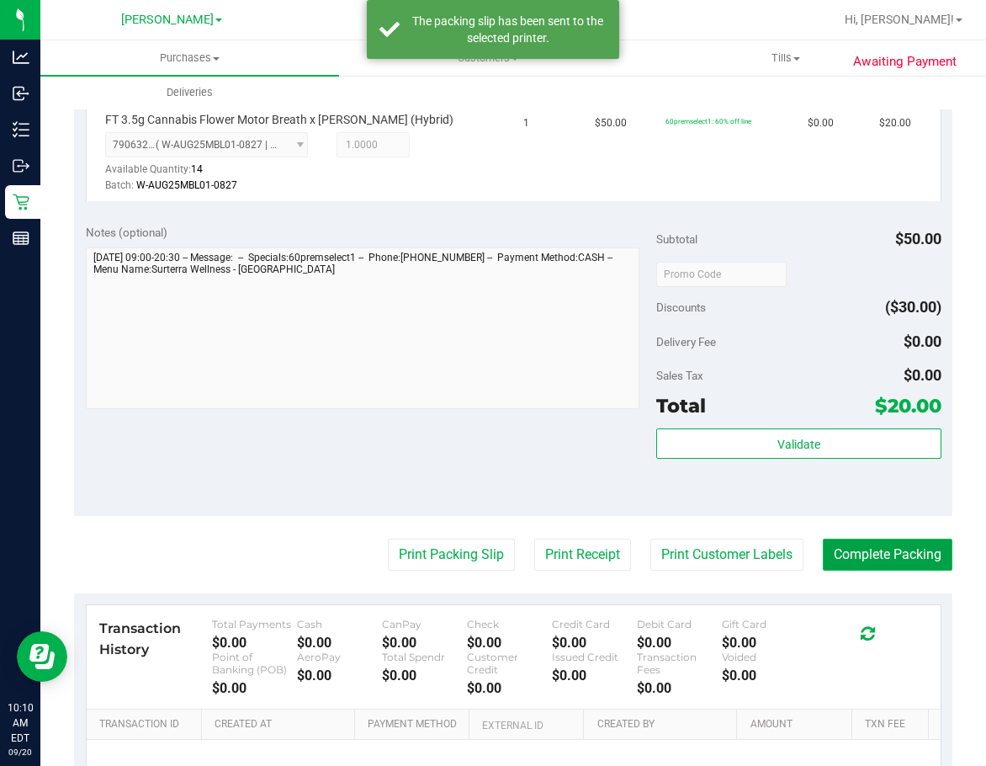
click at [818, 541] on button "Complete Packing" at bounding box center [888, 555] width 130 height 32
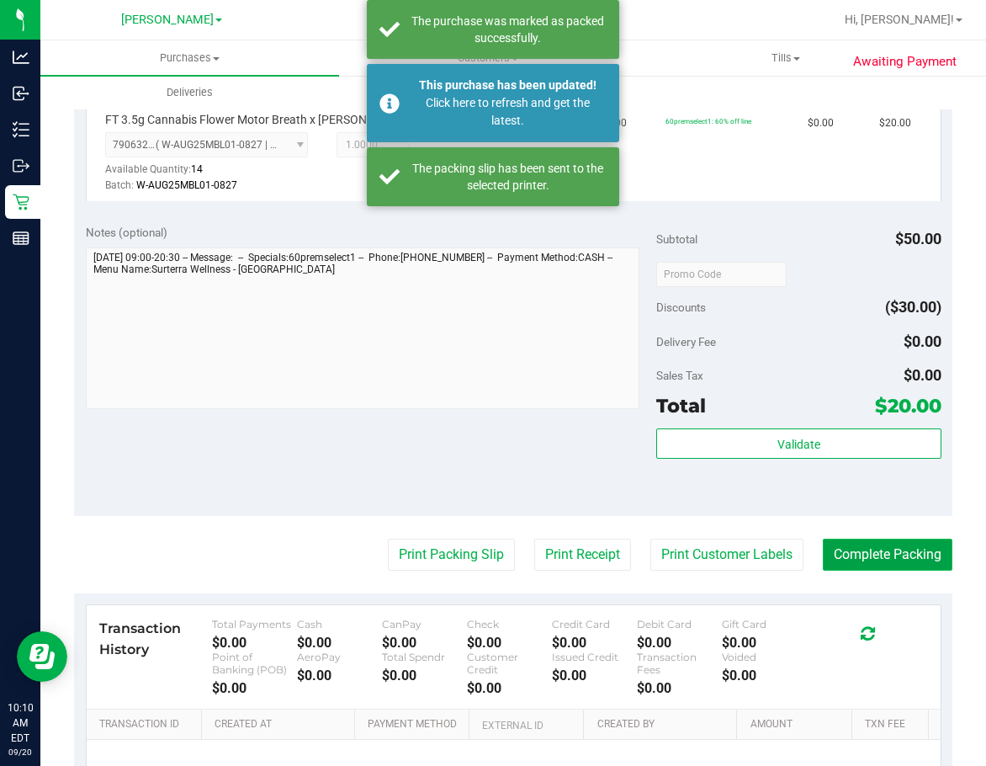
scroll to position [646, 0]
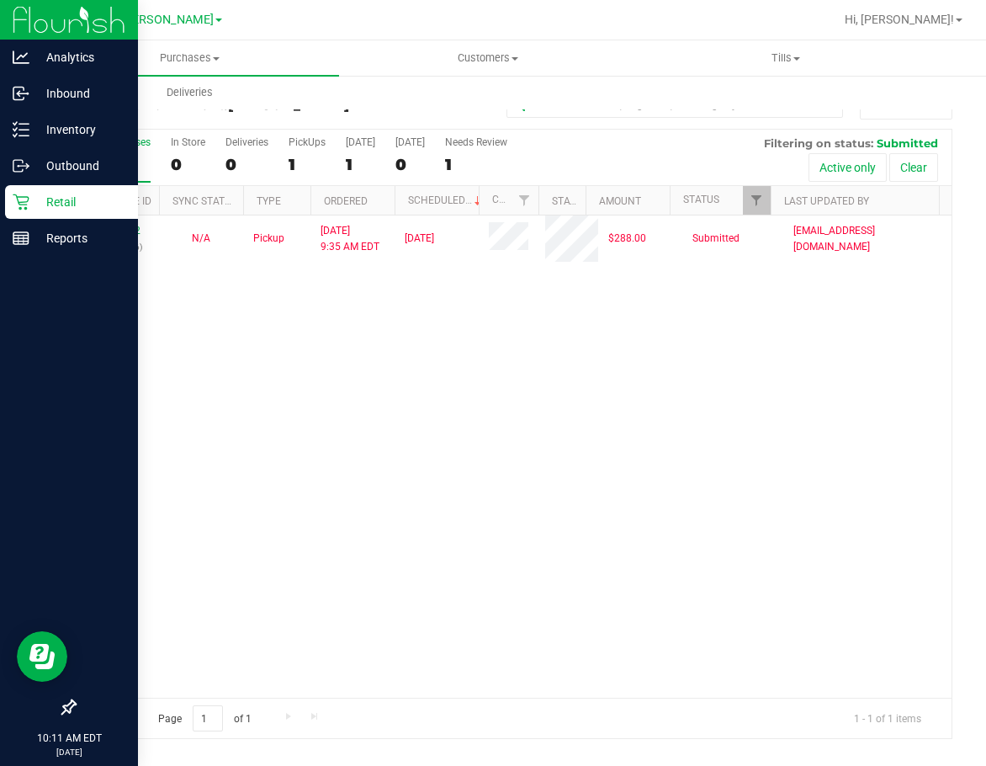
click at [32, 185] on div "Retail" at bounding box center [71, 202] width 133 height 34
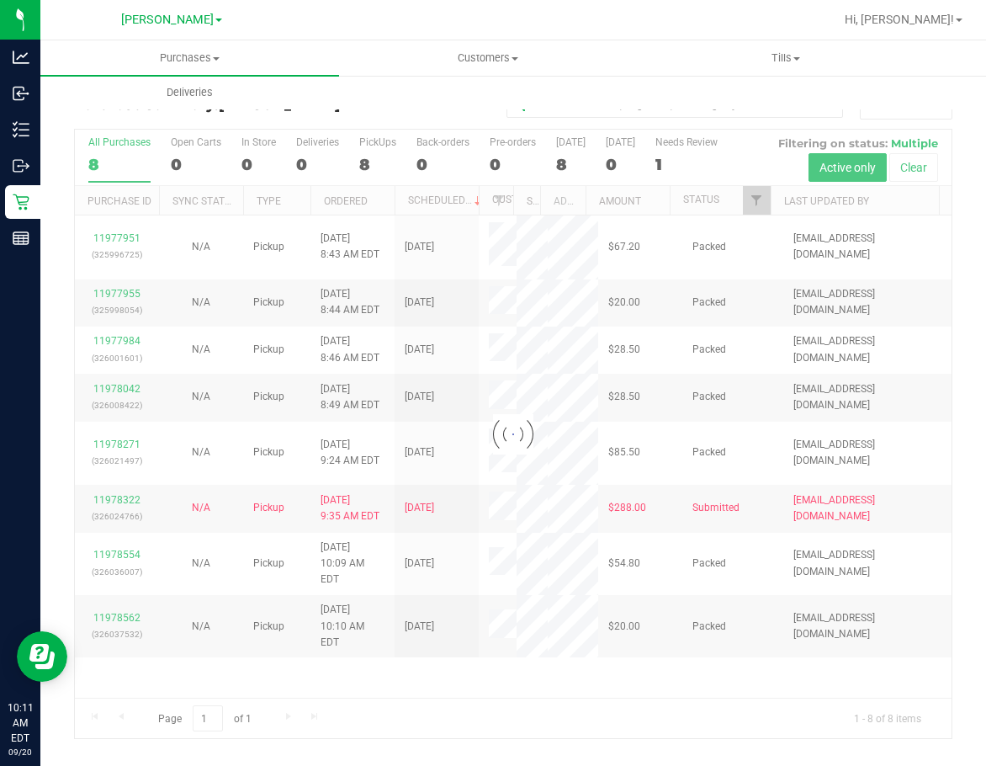
drag, startPoint x: 827, startPoint y: 626, endPoint x: 894, endPoint y: 625, distance: 66.5
click at [818, 628] on div "Loading... 11977951 (325996725) N/A Pickup 9/20/2025 8:43 AM EDT 9/20/2025 $67.…" at bounding box center [513, 456] width 877 height 482
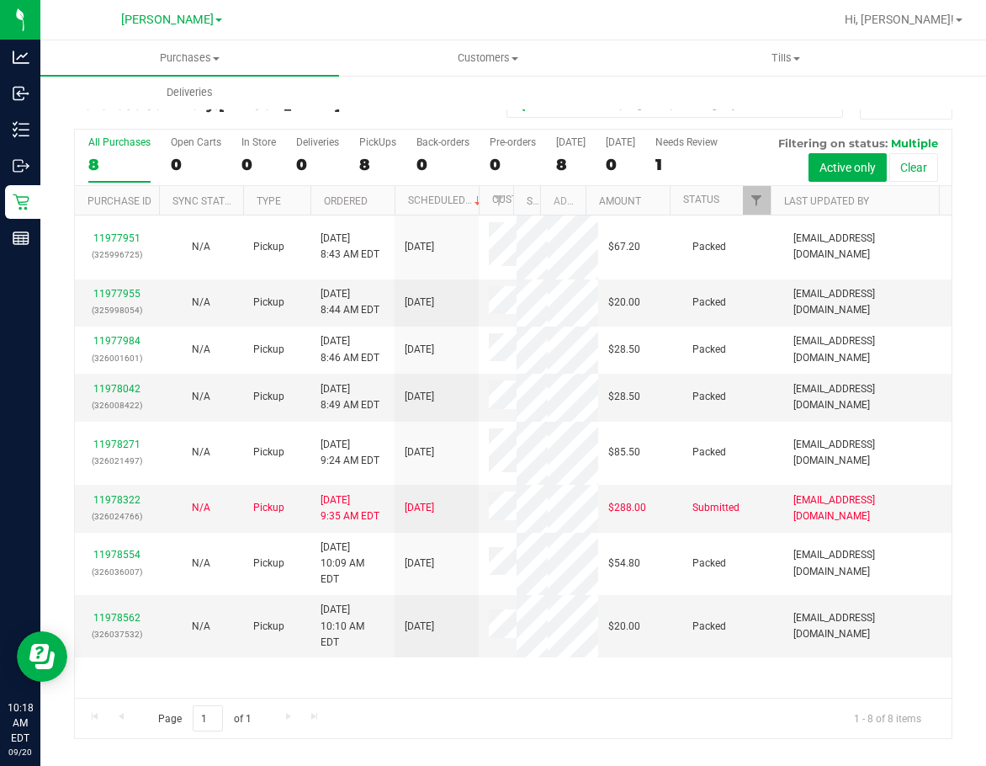
click at [454, 668] on div "11977951 (325996725) N/A Pickup 9/20/2025 8:43 AM EDT 9/20/2025 $67.20 Packed d…" at bounding box center [513, 456] width 877 height 482
click at [119, 147] on div "All Purchases" at bounding box center [119, 142] width 62 height 12
click at [0, 0] on input "All Purchases 8" at bounding box center [0, 0] width 0 height 0
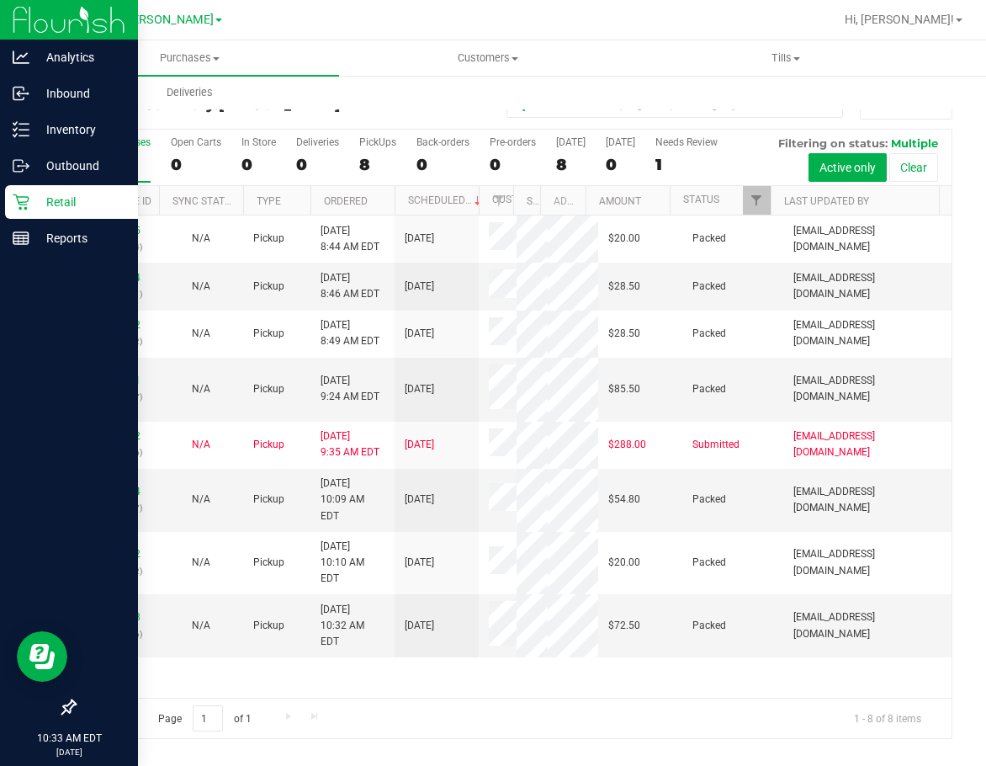
click at [27, 199] on icon at bounding box center [21, 202] width 17 height 17
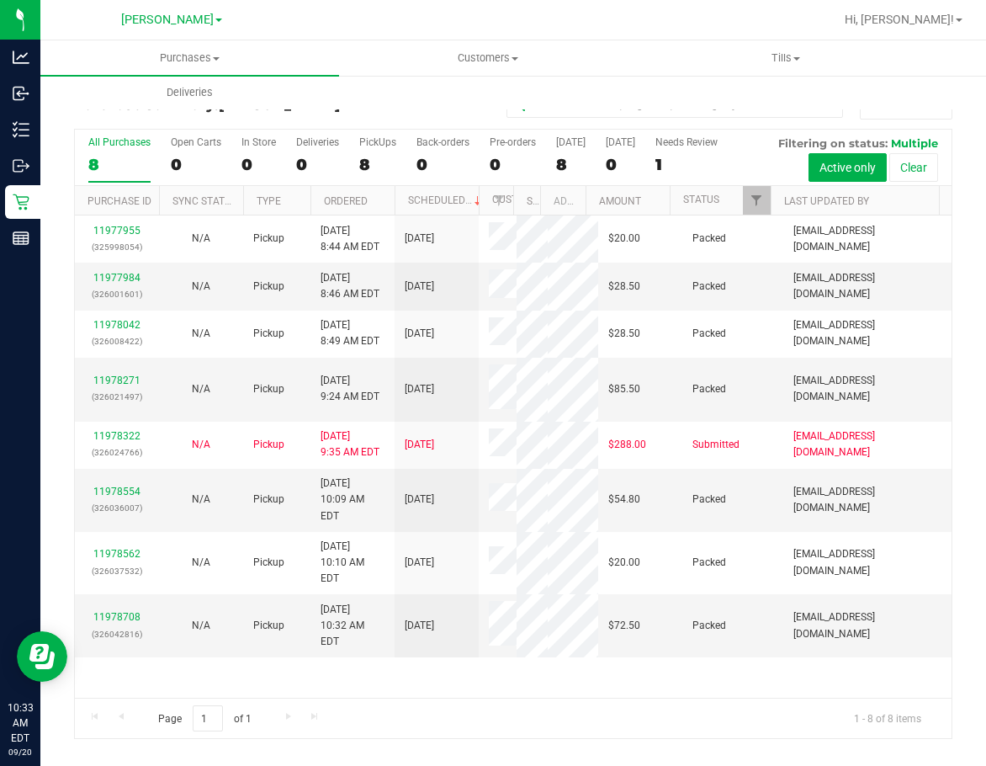
click at [750, 646] on div "11977955 (325998054) N/A Pickup 9/20/2025 8:44 AM EDT 9/20/2025 $20.00 Packed d…" at bounding box center [513, 456] width 877 height 482
click at [104, 156] on div "8" at bounding box center [119, 164] width 62 height 19
click at [0, 0] on input "All Purchases 8" at bounding box center [0, 0] width 0 height 0
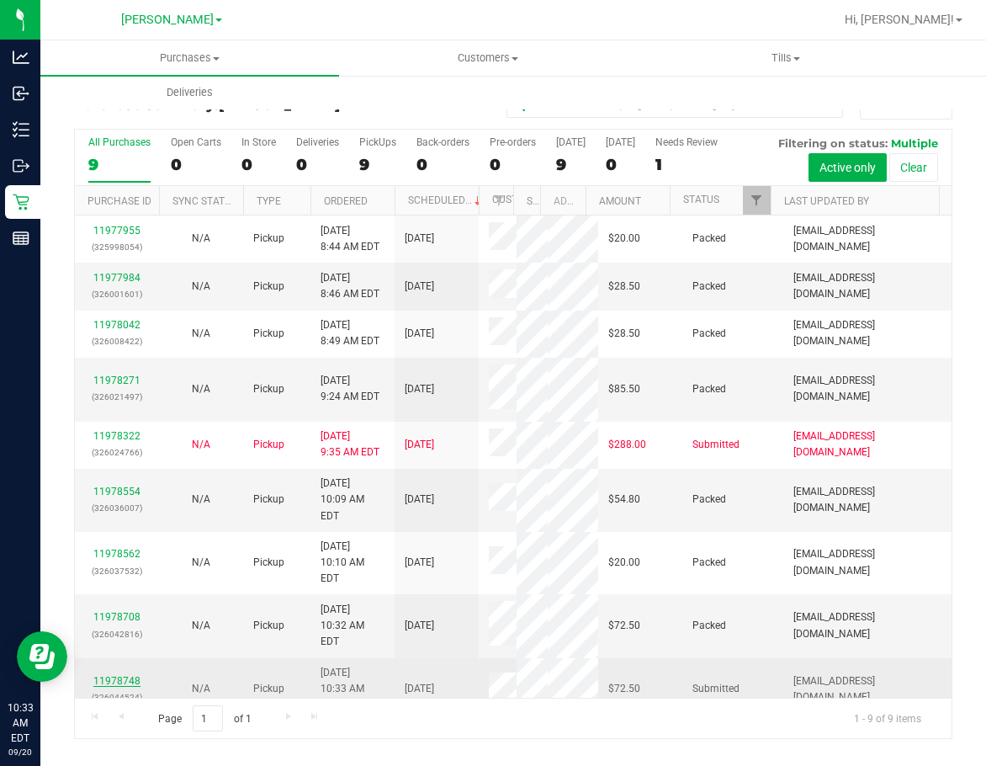
click at [132, 675] on link "11978748" at bounding box center [116, 681] width 47 height 12
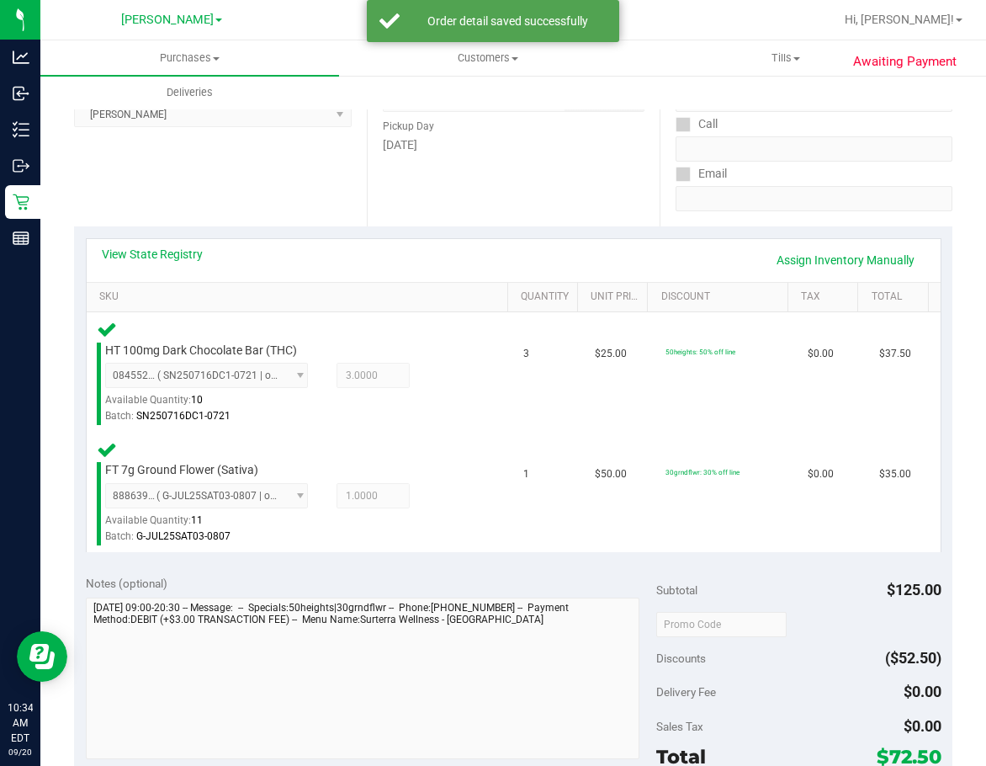
scroll to position [295, 0]
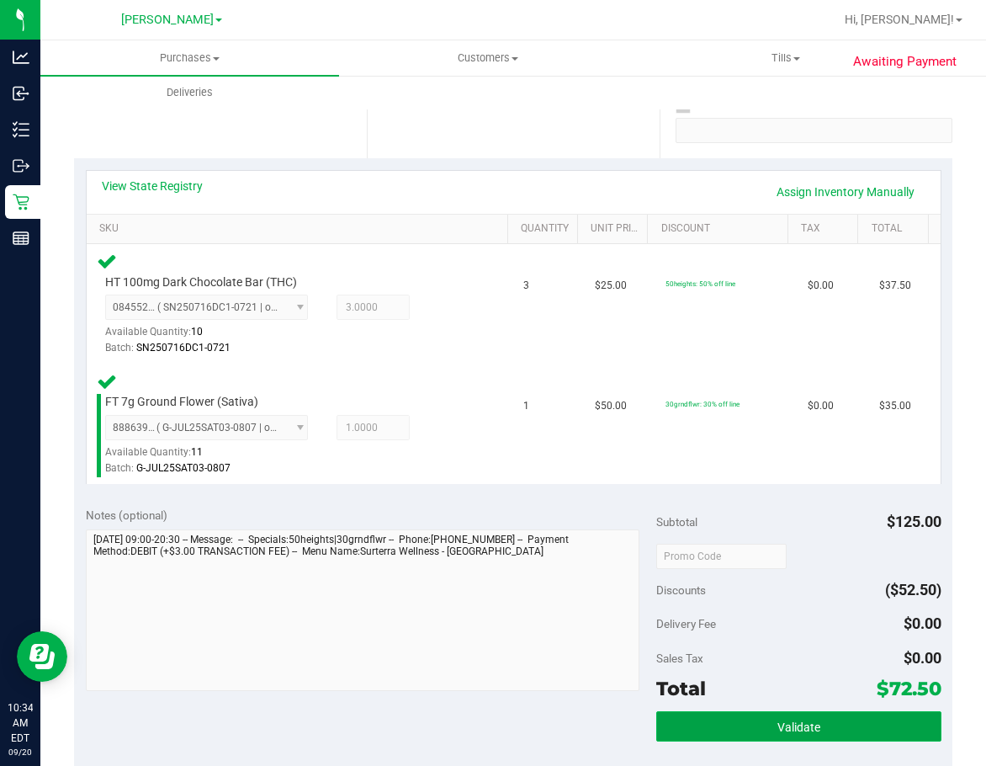
click at [801, 735] on button "Validate" at bounding box center [798, 726] width 285 height 30
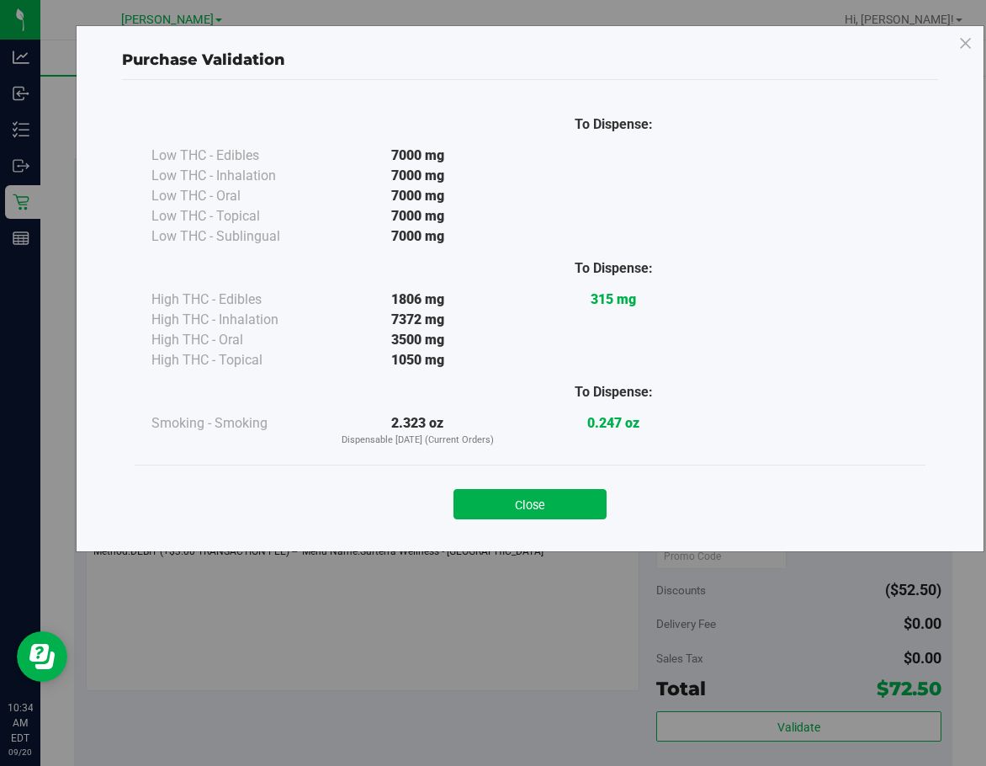
click at [510, 518] on button "Close" at bounding box center [530, 504] width 153 height 30
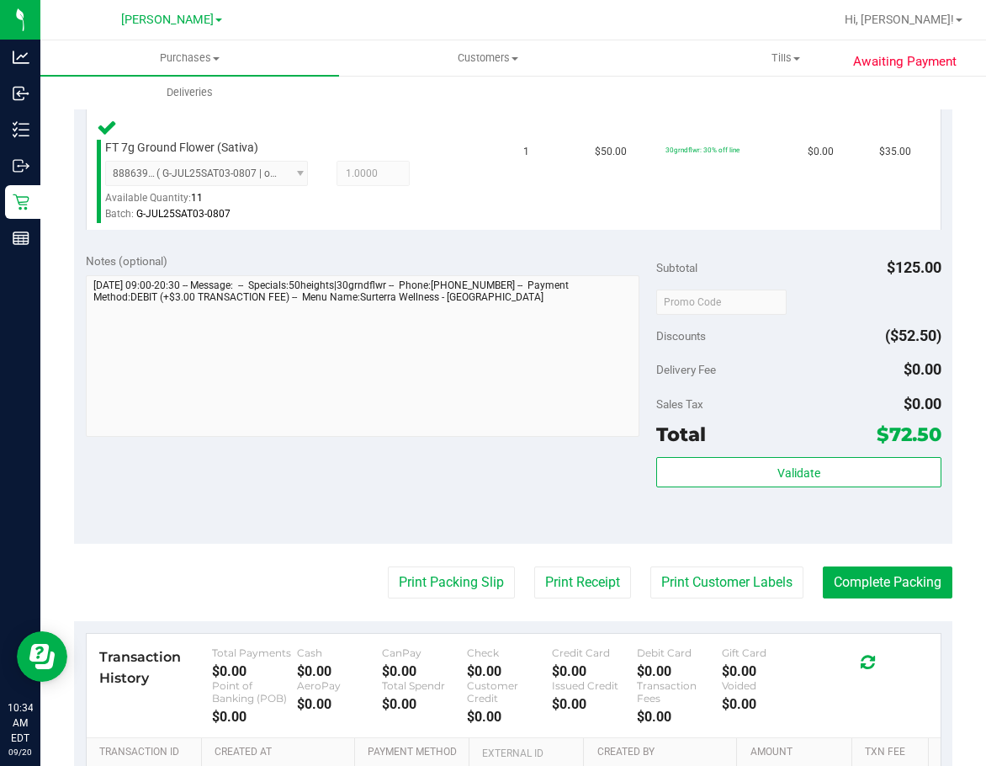
scroll to position [766, 0]
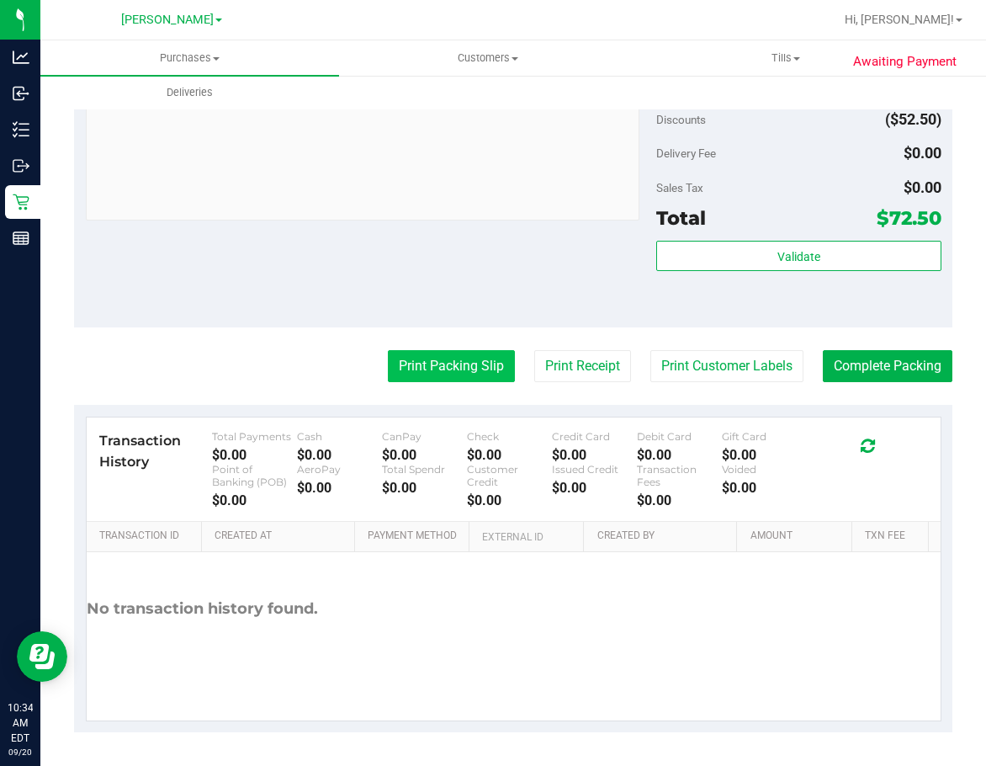
click at [399, 376] on button "Print Packing Slip" at bounding box center [451, 366] width 127 height 32
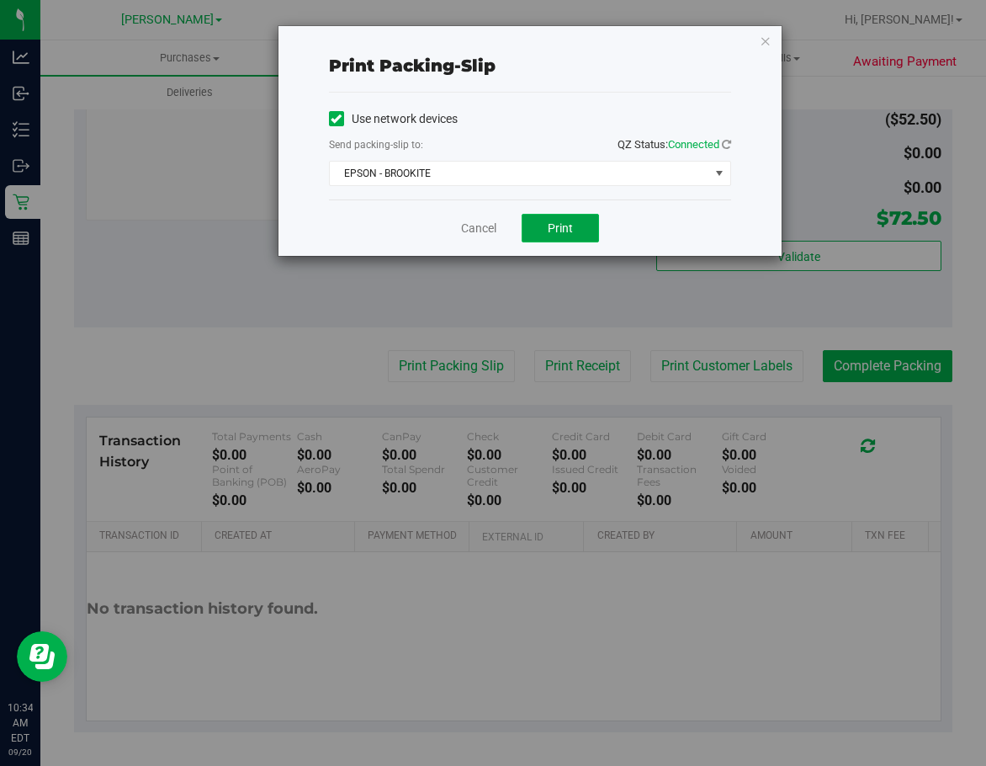
click at [551, 221] on span "Print" at bounding box center [560, 227] width 25 height 13
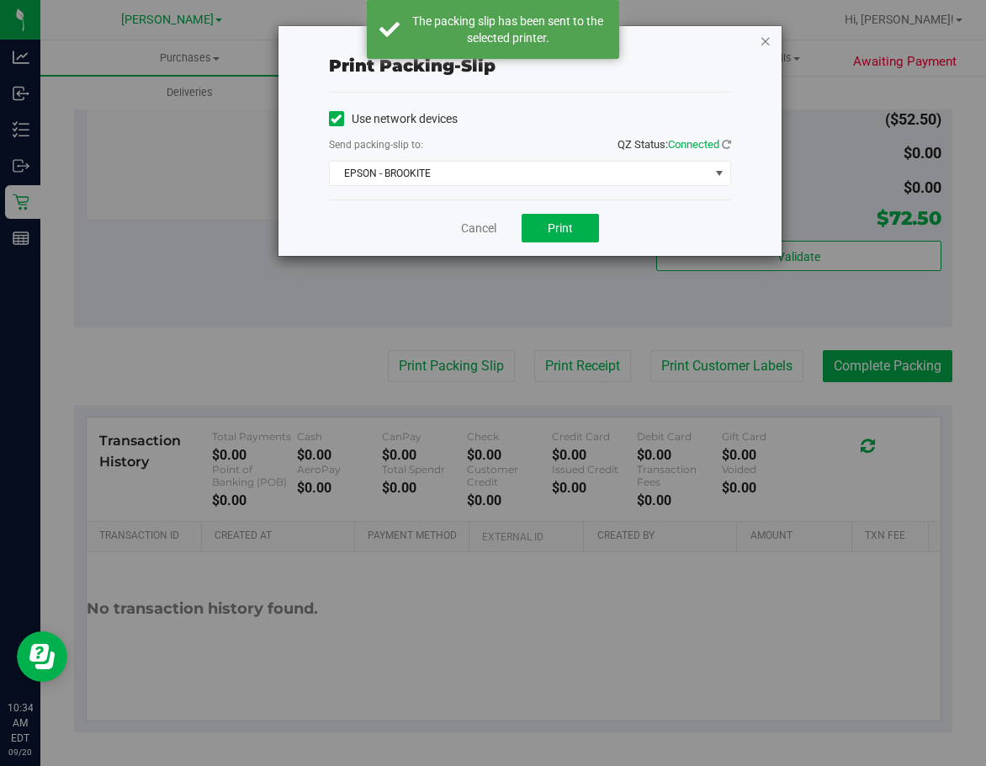
click at [760, 38] on icon "button" at bounding box center [766, 40] width 12 height 20
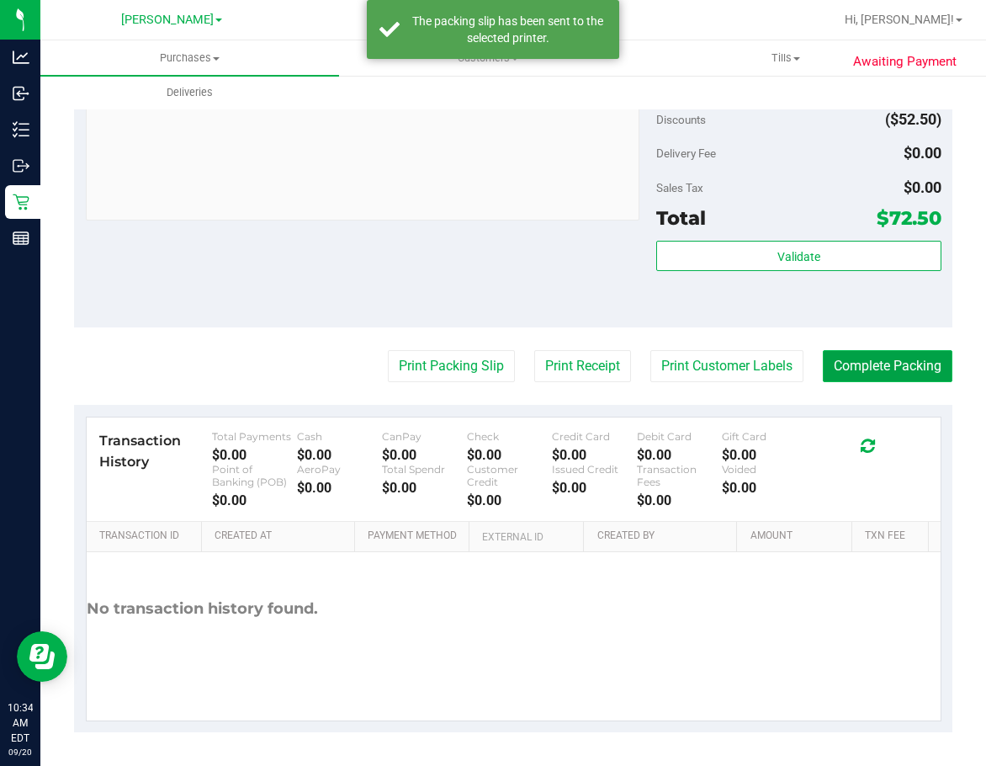
click at [818, 379] on button "Complete Packing" at bounding box center [888, 366] width 130 height 32
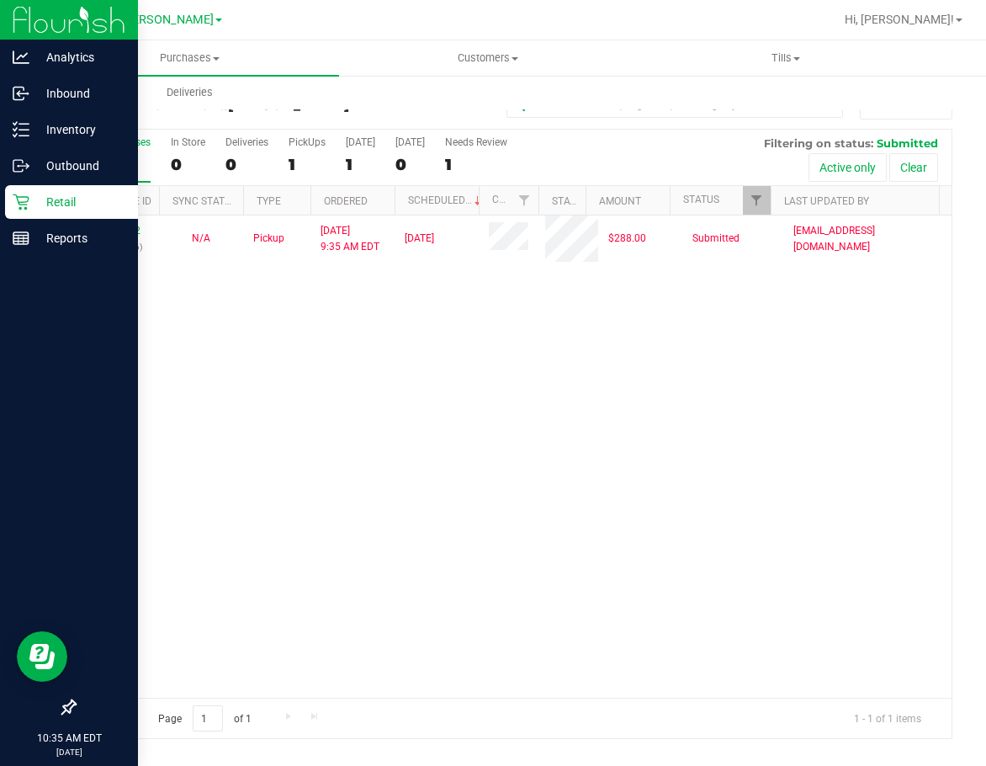
click at [74, 209] on p "Retail" at bounding box center [79, 202] width 101 height 20
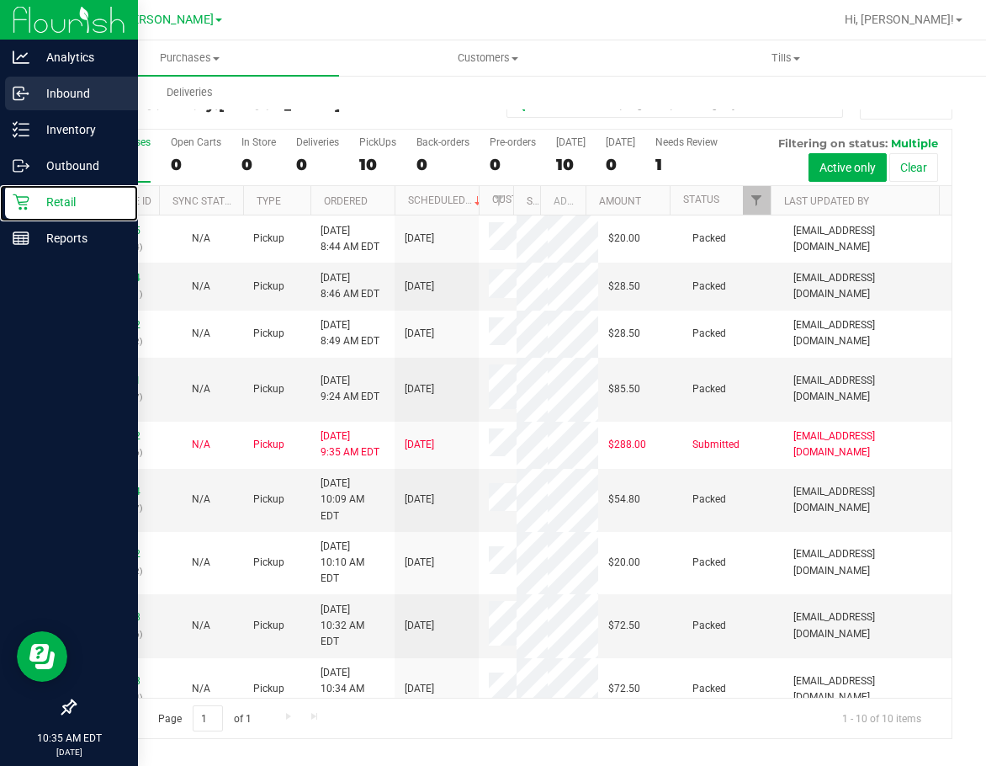
scroll to position [64, 0]
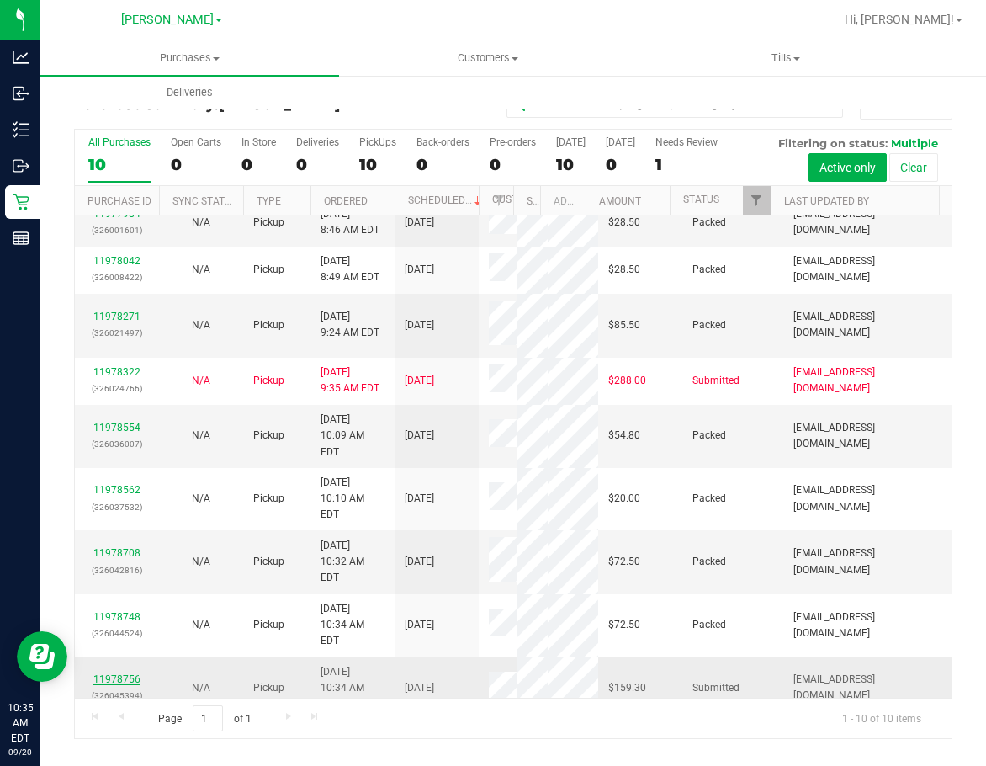
click at [125, 673] on link "11978756" at bounding box center [116, 679] width 47 height 12
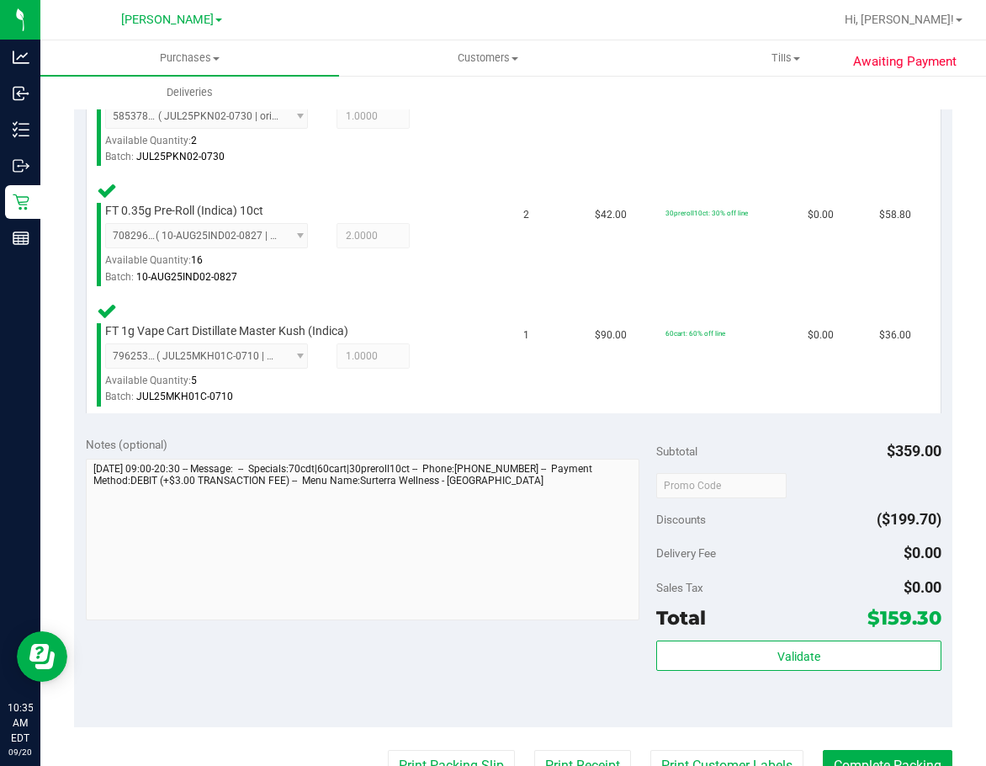
scroll to position [608, 0]
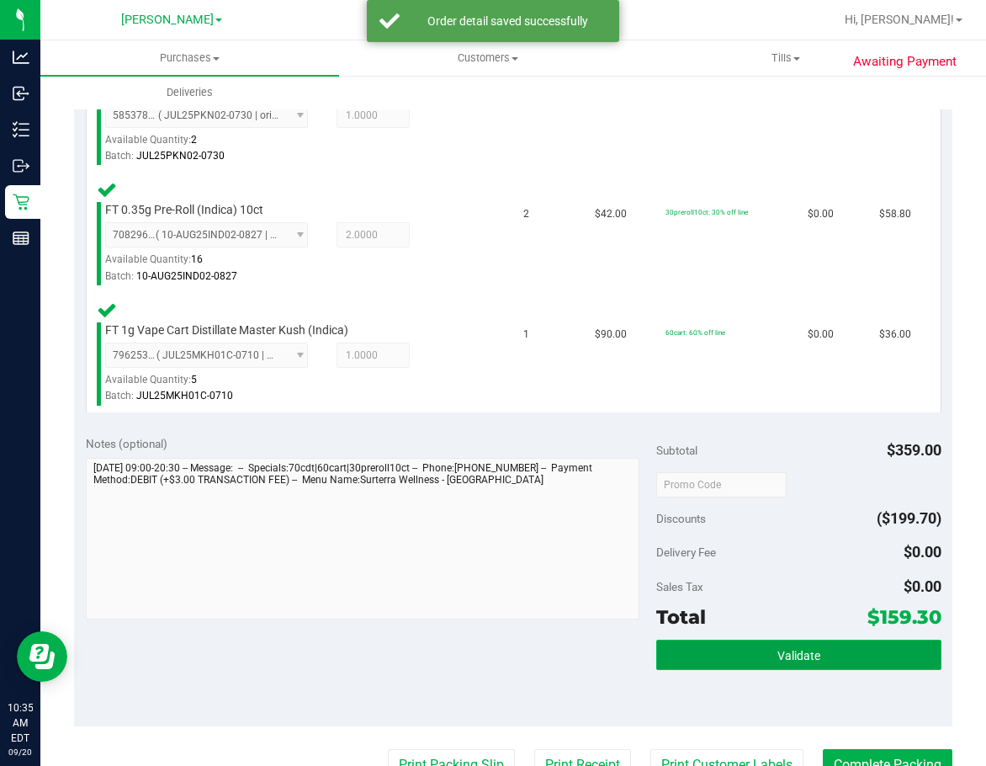
click at [754, 656] on button "Validate" at bounding box center [798, 655] width 285 height 30
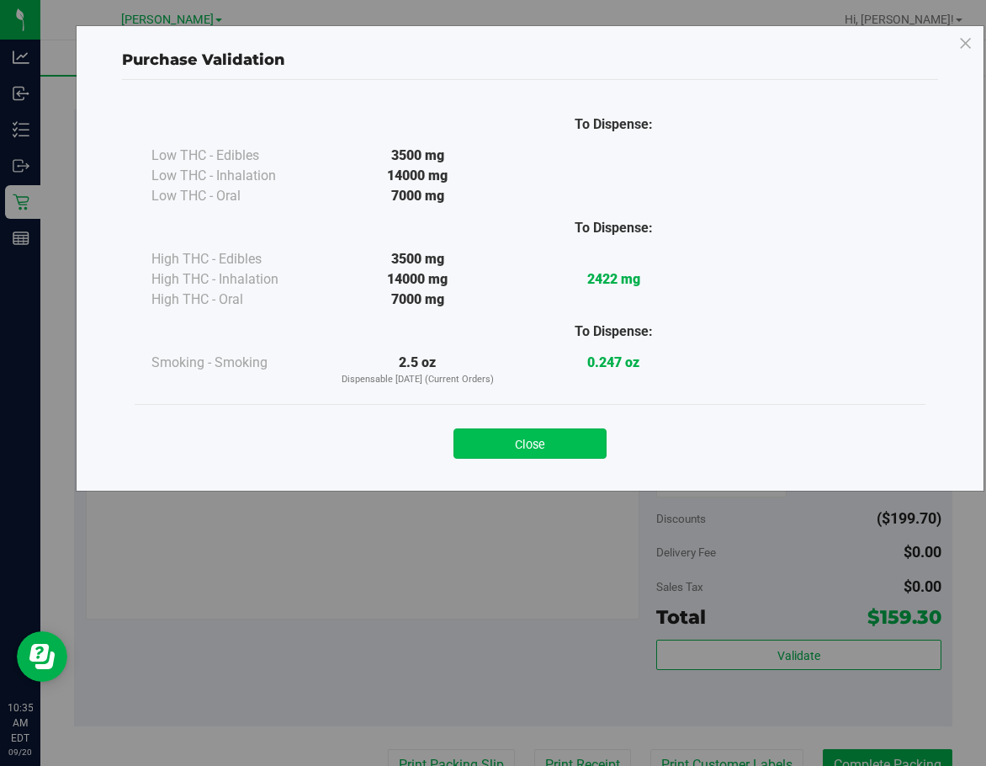
drag, startPoint x: 494, startPoint y: 424, endPoint x: 492, endPoint y: 439, distance: 15.4
click at [494, 423] on div "Close" at bounding box center [530, 438] width 766 height 42
click at [491, 447] on button "Close" at bounding box center [530, 443] width 153 height 30
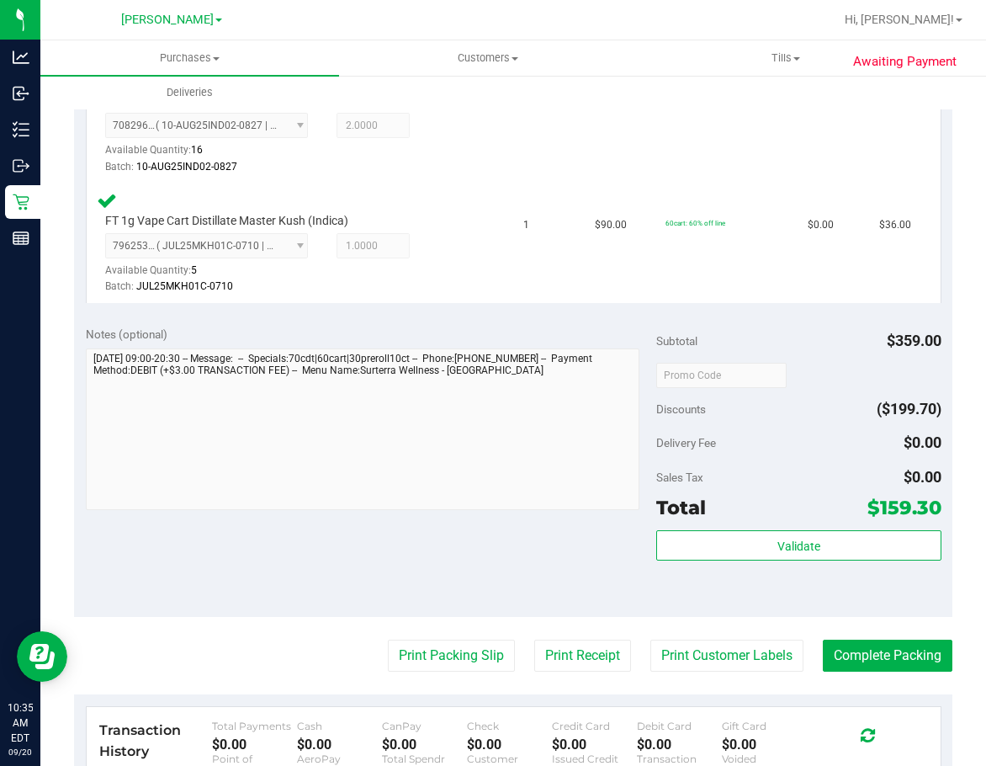
scroll to position [860, 0]
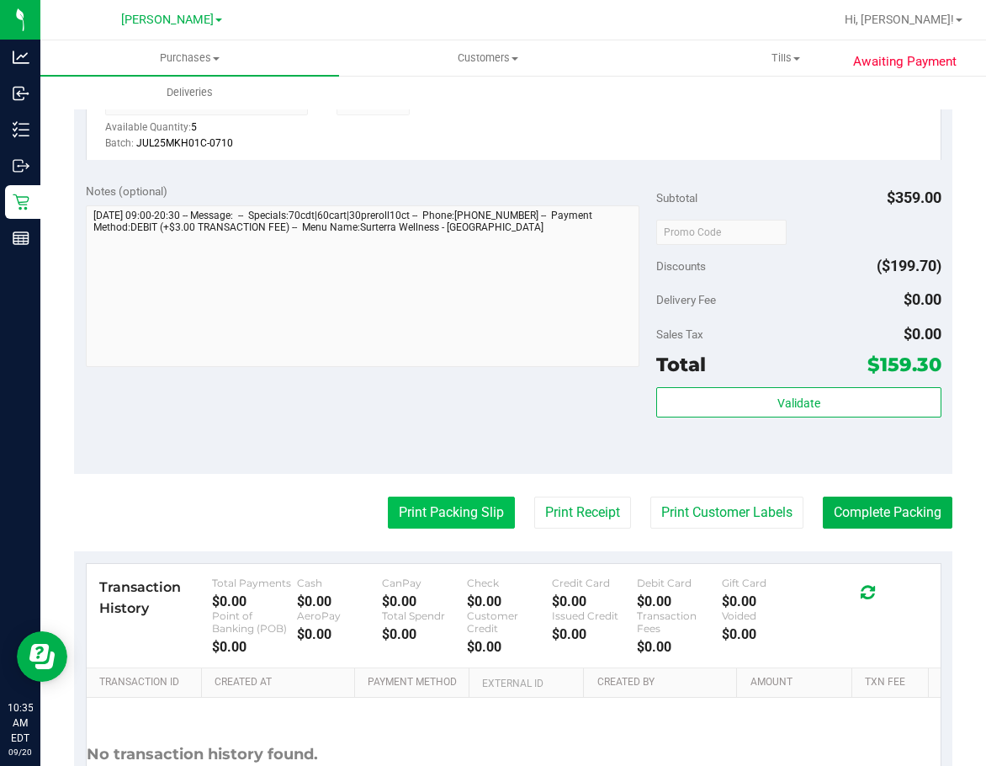
click at [426, 521] on button "Print Packing Slip" at bounding box center [451, 513] width 127 height 32
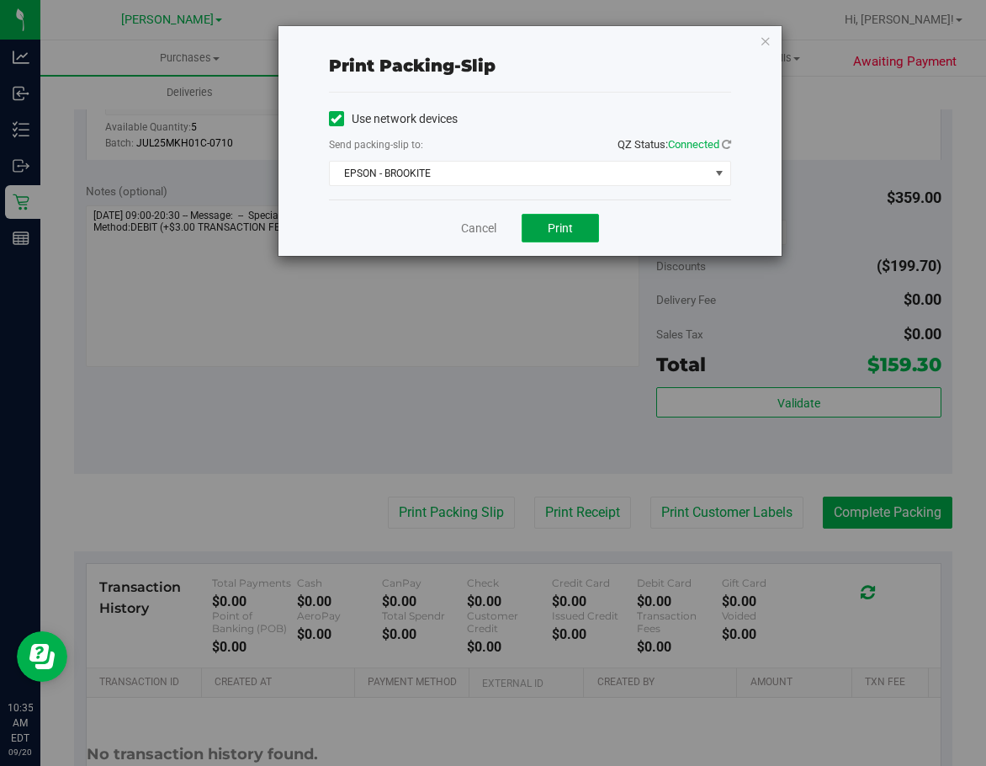
click at [571, 217] on button "Print" at bounding box center [560, 228] width 77 height 29
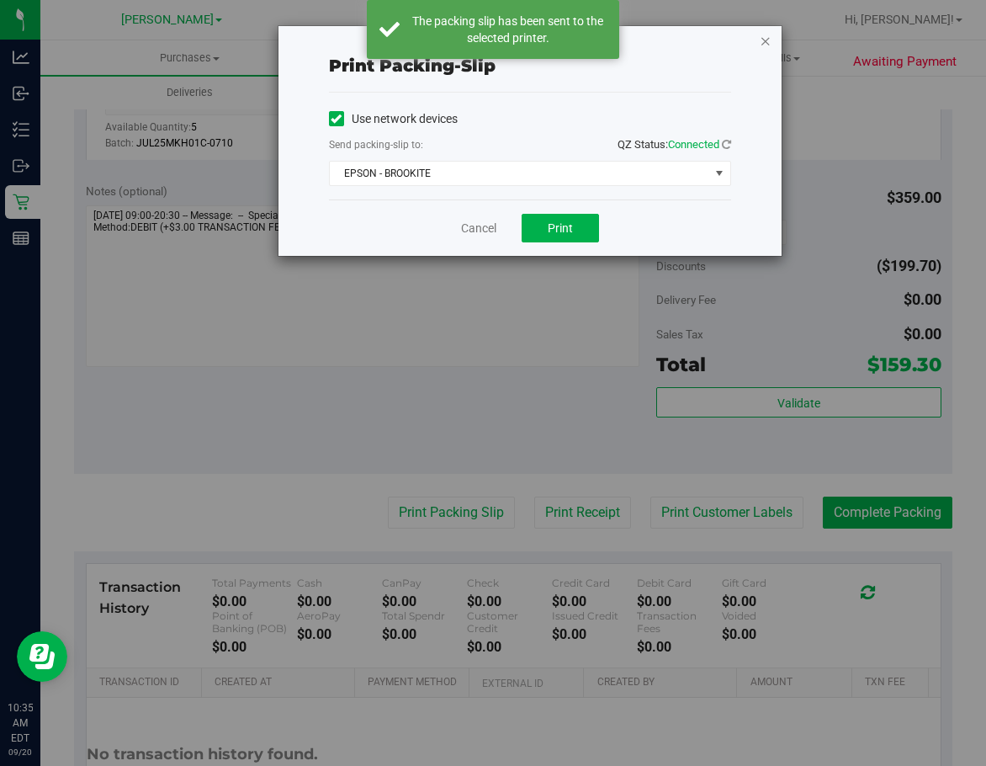
click at [762, 41] on icon "button" at bounding box center [766, 40] width 12 height 20
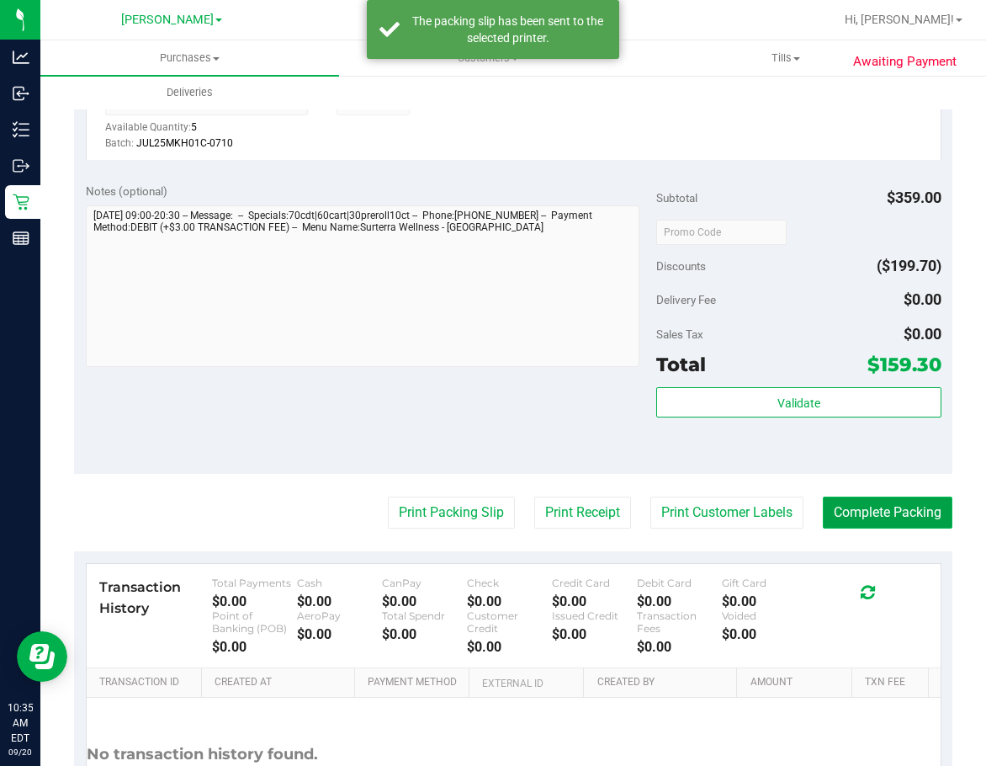
click at [818, 504] on button "Complete Packing" at bounding box center [888, 513] width 130 height 32
click at [818, 447] on div "Validate" at bounding box center [798, 425] width 285 height 76
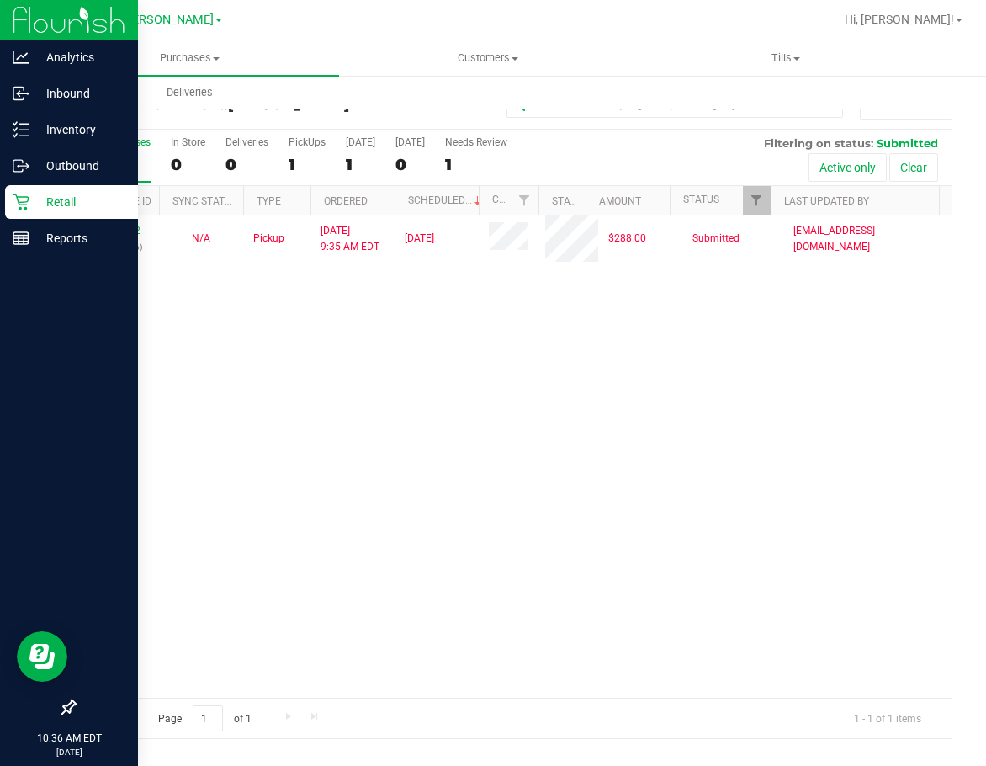
click at [21, 205] on icon at bounding box center [21, 202] width 17 height 17
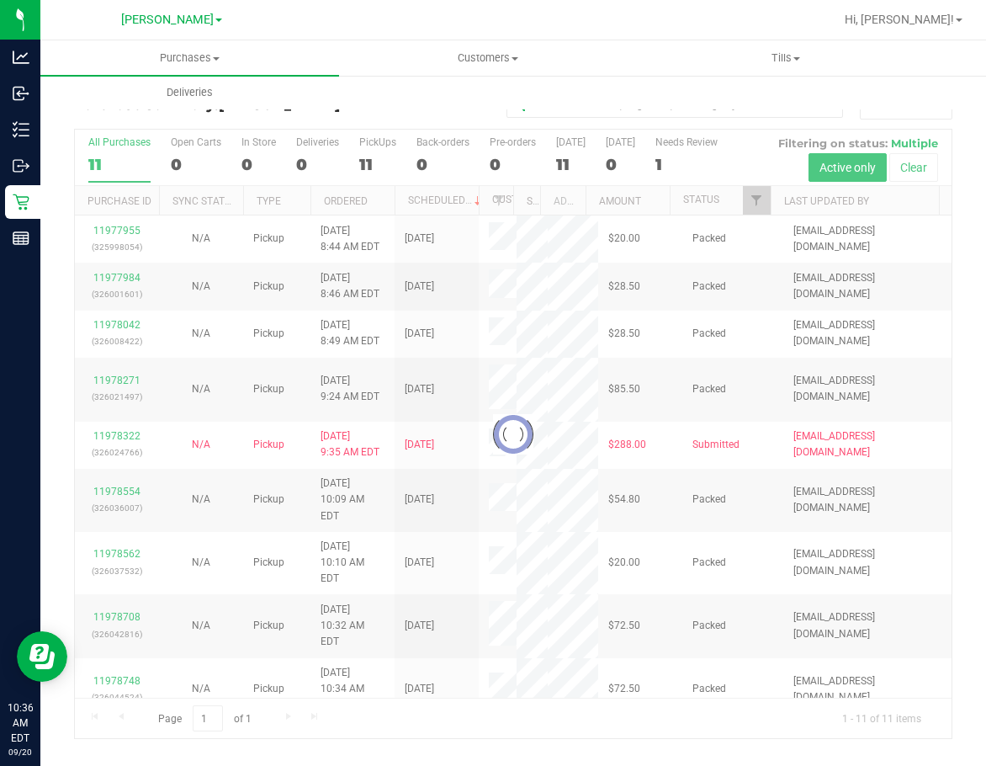
click at [758, 531] on div at bounding box center [513, 434] width 877 height 609
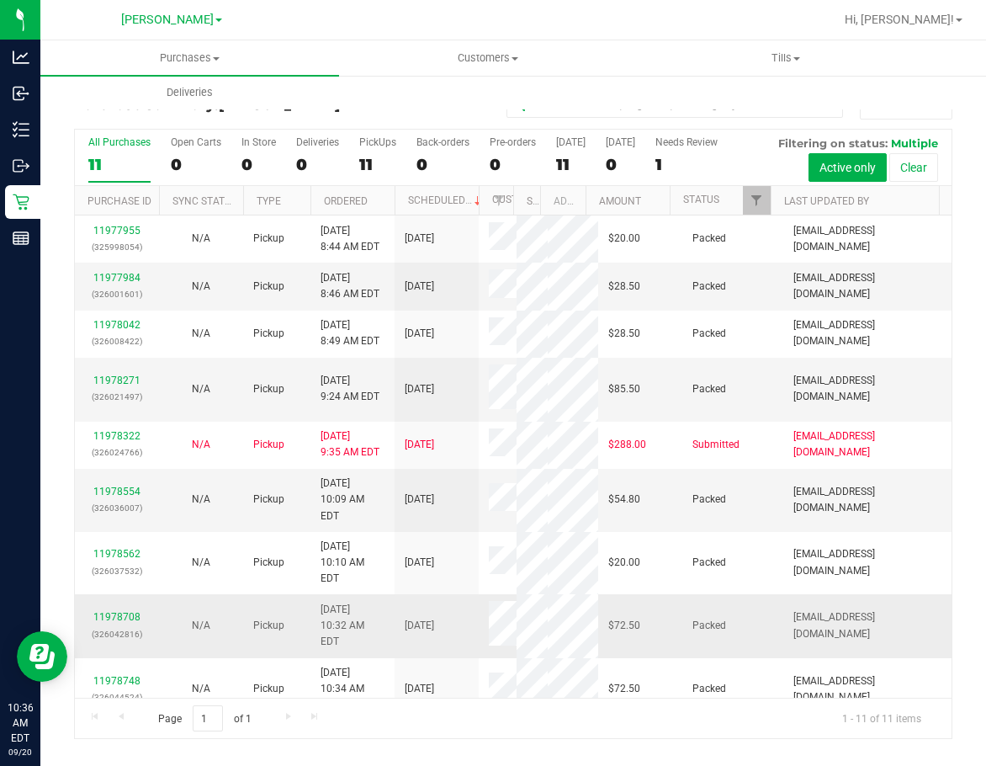
scroll to position [110, 0]
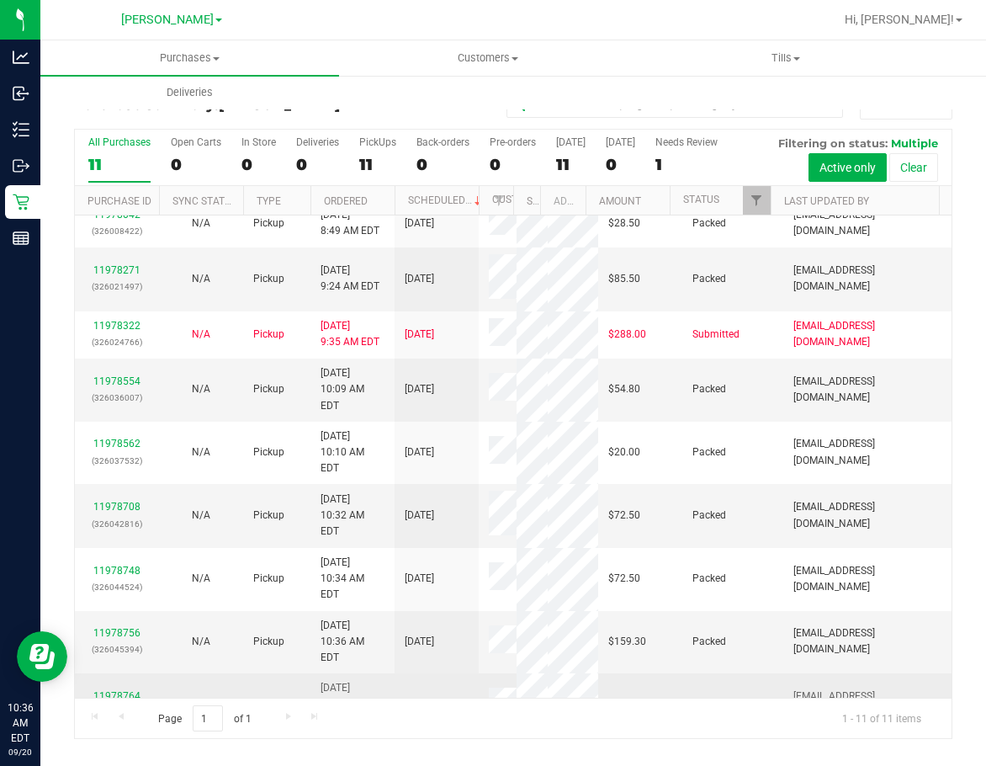
click at [110, 690] on link "11978764" at bounding box center [116, 696] width 47 height 12
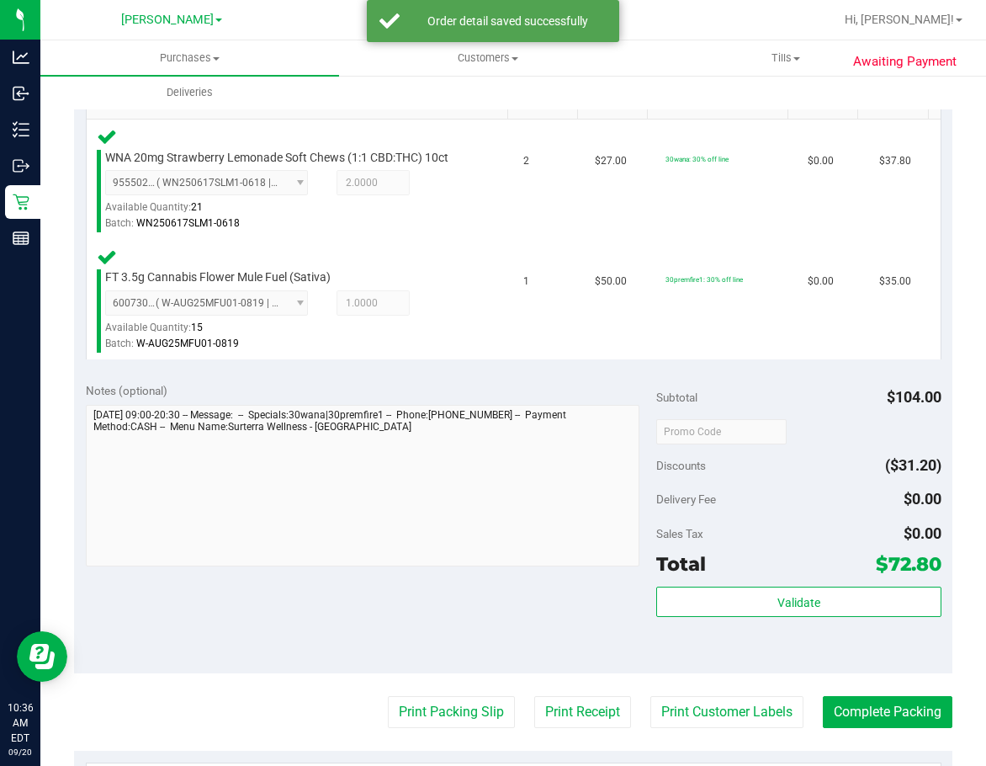
scroll to position [421, 0]
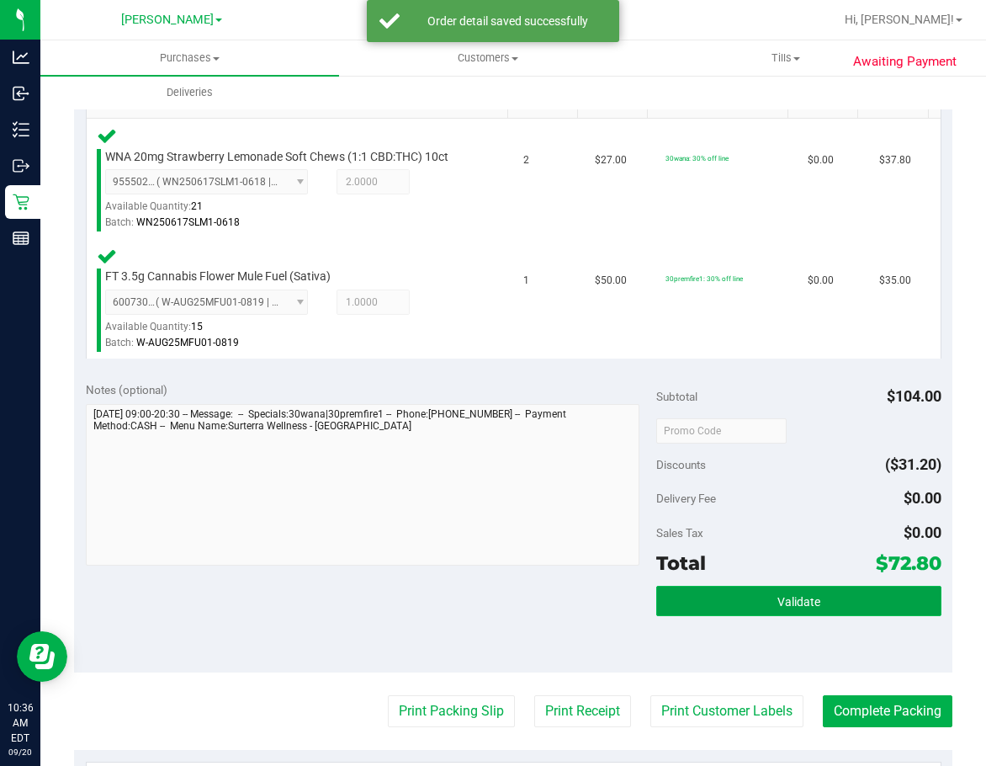
click at [792, 610] on button "Validate" at bounding box center [798, 601] width 285 height 30
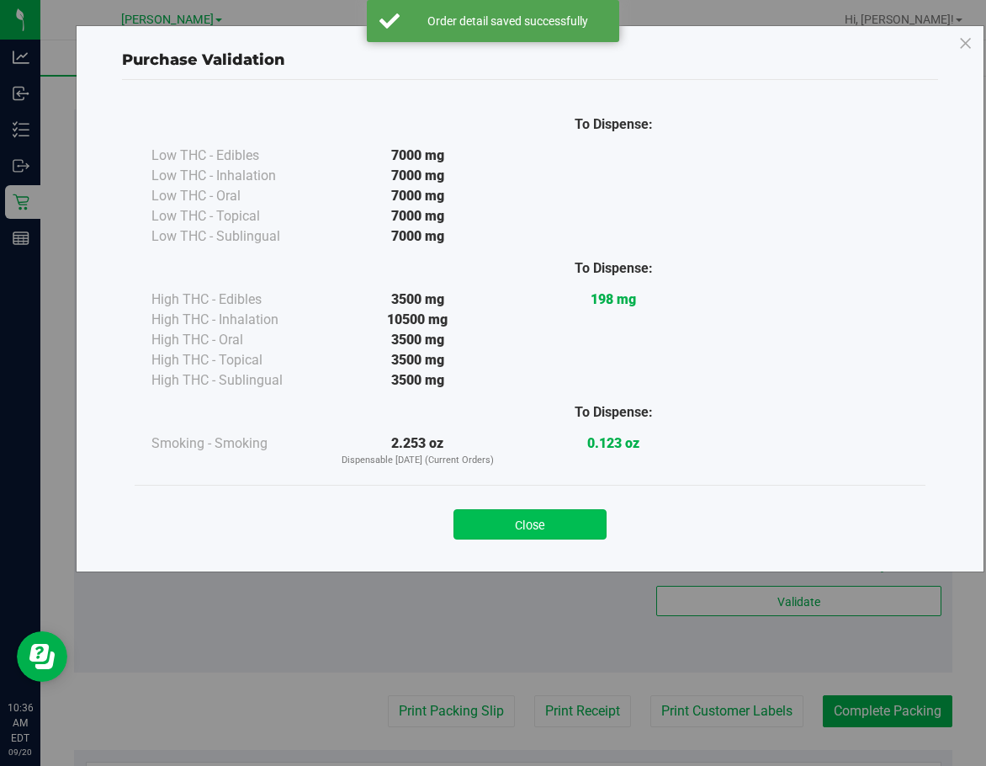
click at [558, 534] on button "Close" at bounding box center [530, 524] width 153 height 30
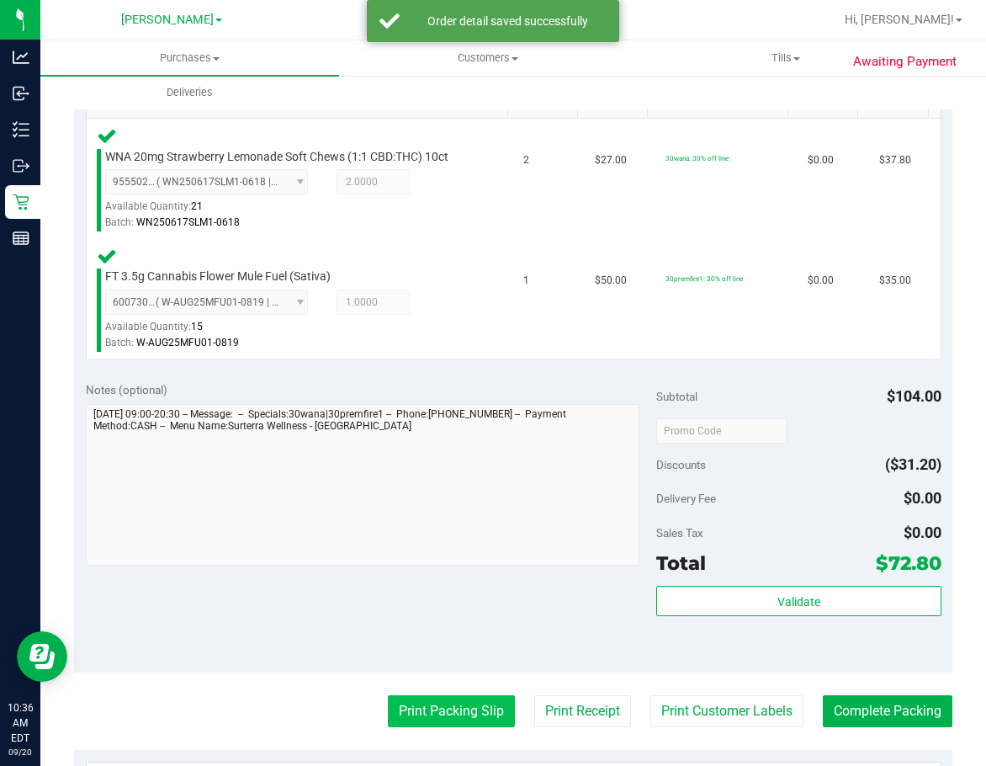
click at [467, 722] on button "Print Packing Slip" at bounding box center [451, 711] width 127 height 32
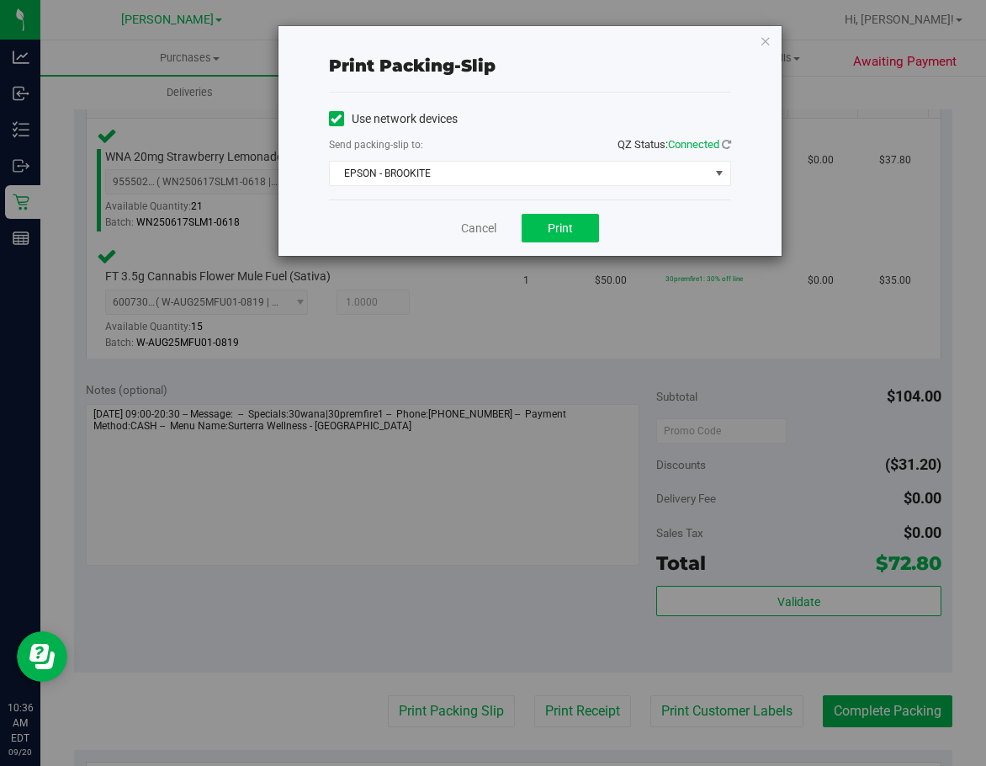
click at [576, 241] on button "Print" at bounding box center [560, 228] width 77 height 29
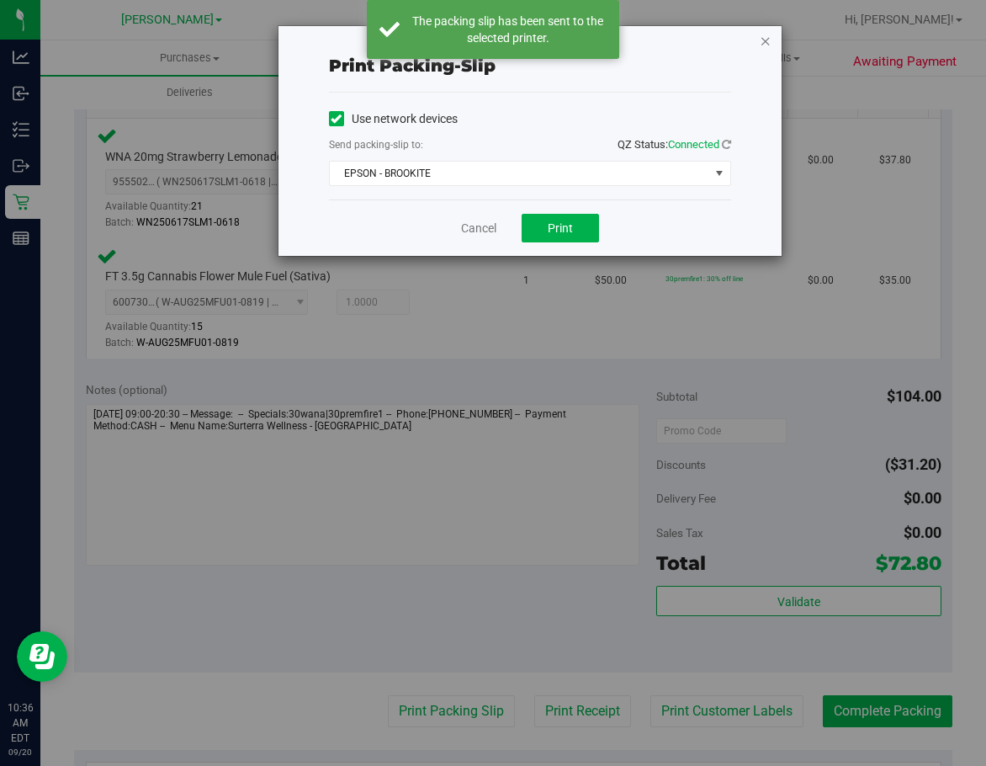
click at [762, 39] on icon "button" at bounding box center [766, 40] width 12 height 20
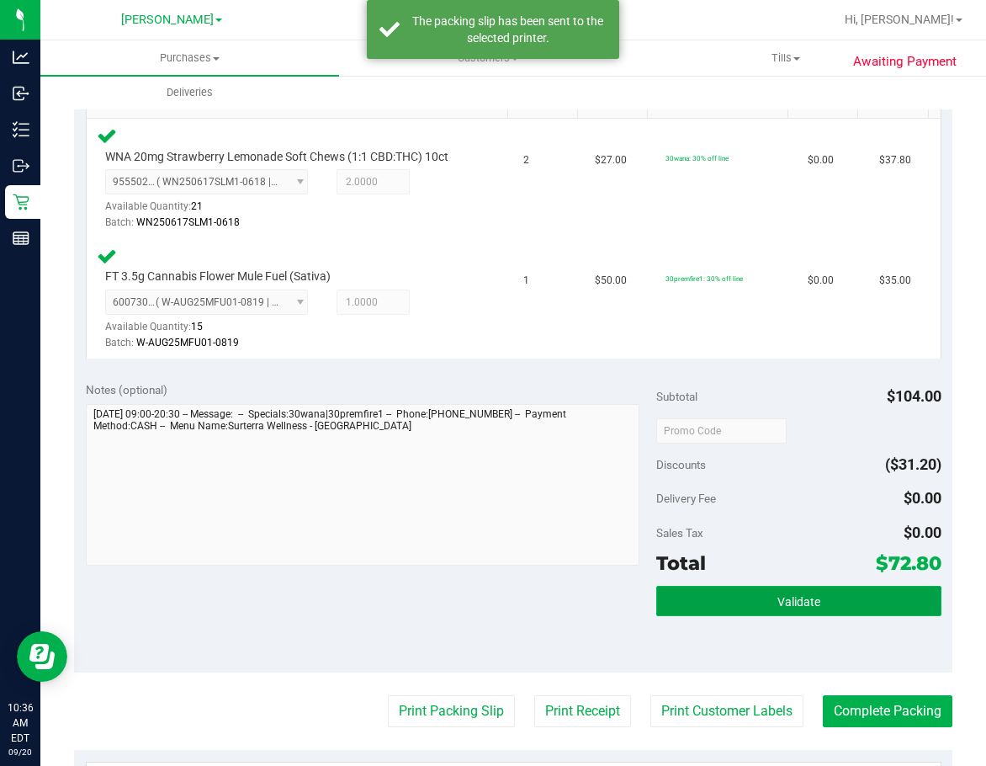
click at [818, 600] on button "Validate" at bounding box center [798, 601] width 285 height 30
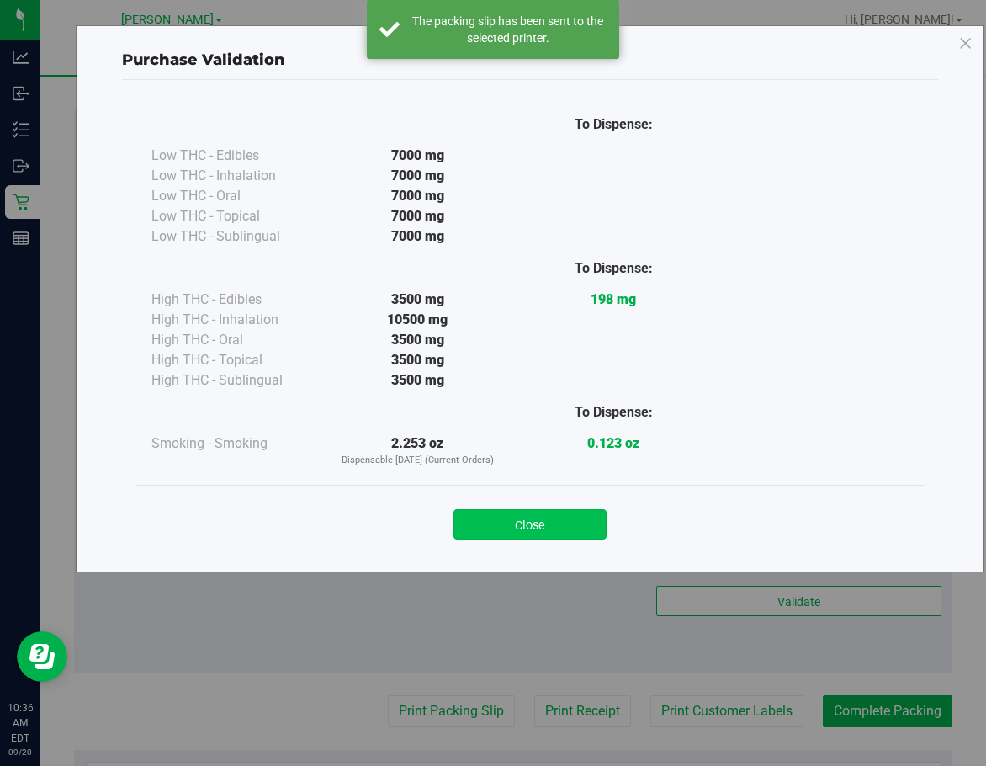
click at [571, 529] on button "Close" at bounding box center [530, 524] width 153 height 30
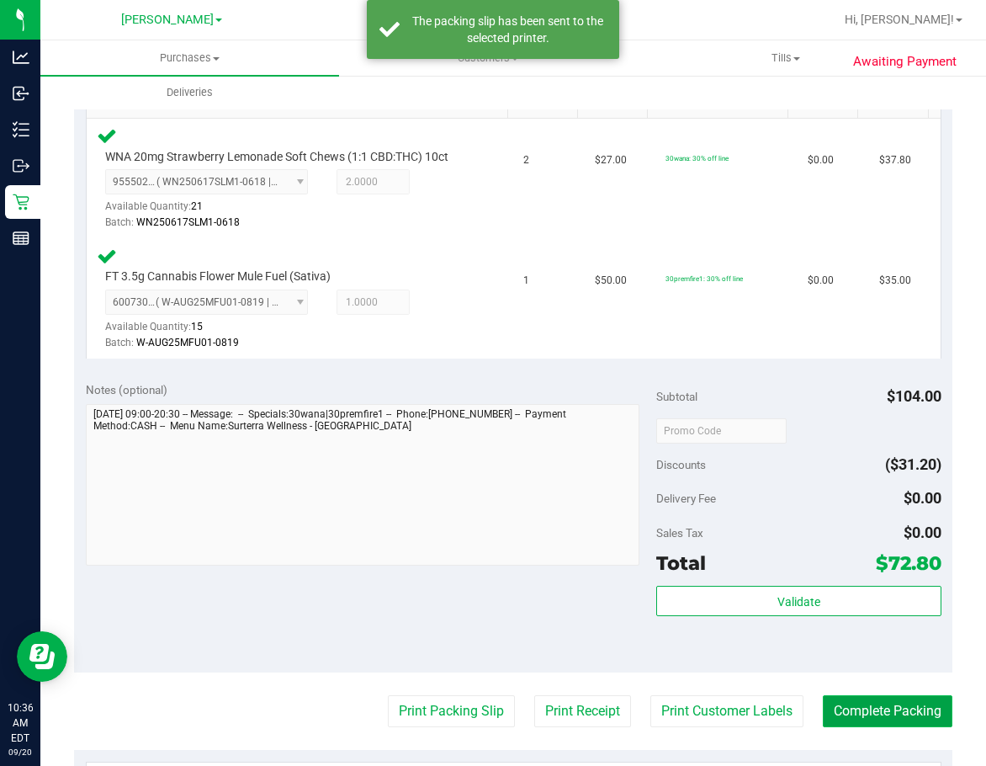
click at [818, 703] on button "Complete Packing" at bounding box center [888, 711] width 130 height 32
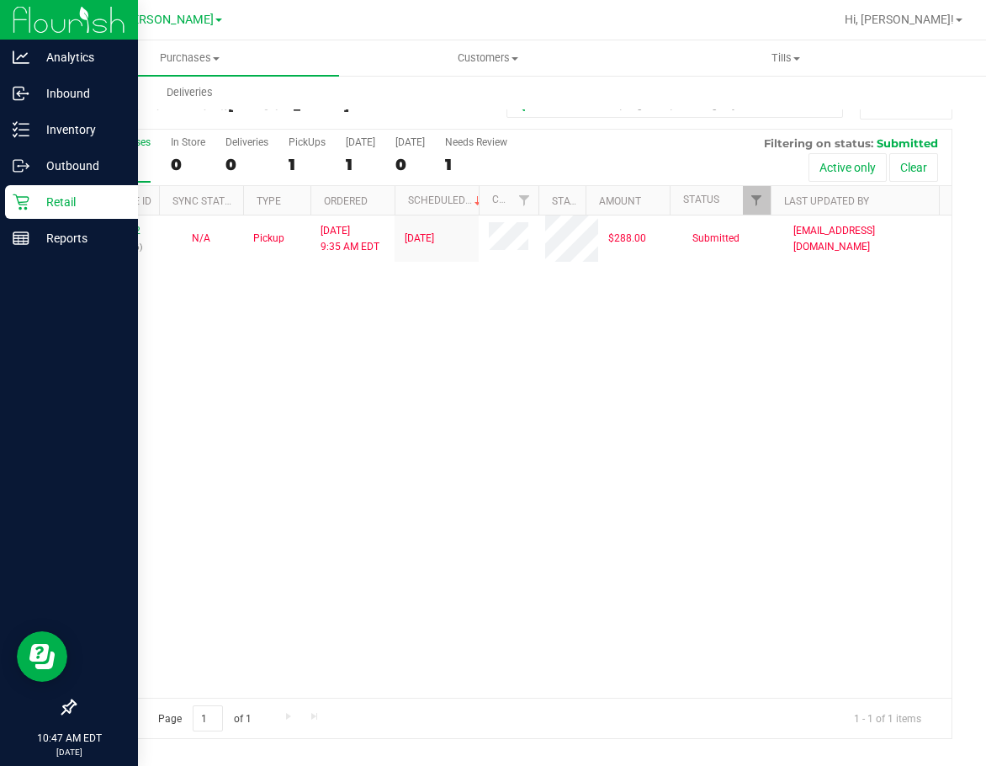
click at [35, 205] on p "Retail" at bounding box center [79, 202] width 101 height 20
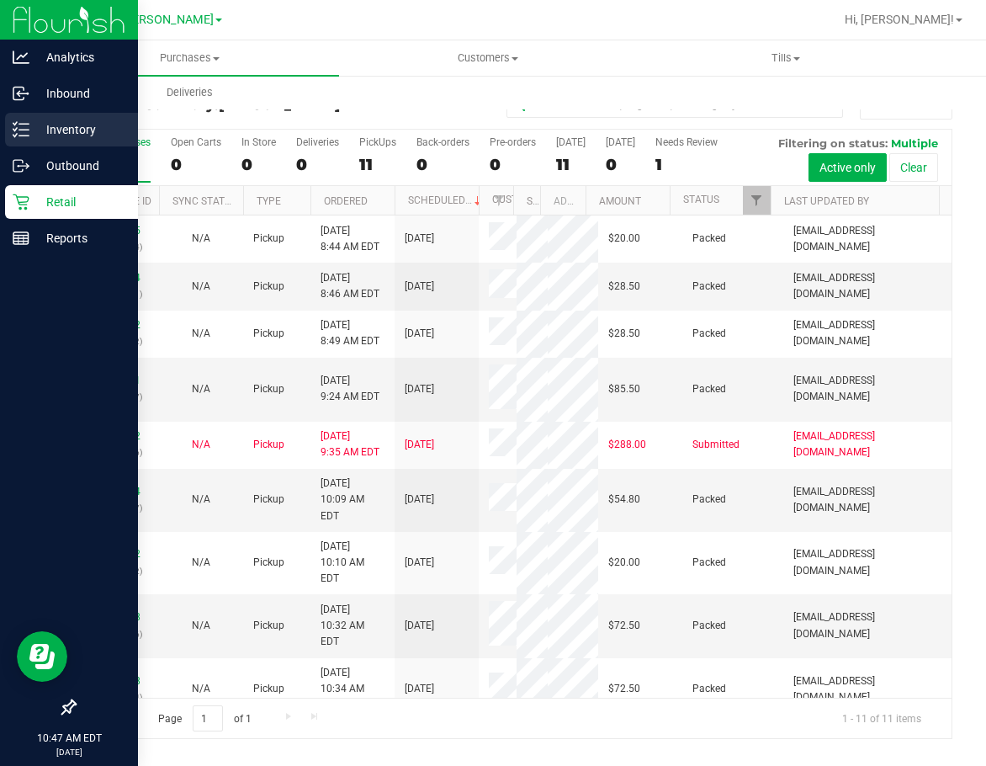
click at [5, 135] on link "Inventory" at bounding box center [69, 131] width 138 height 36
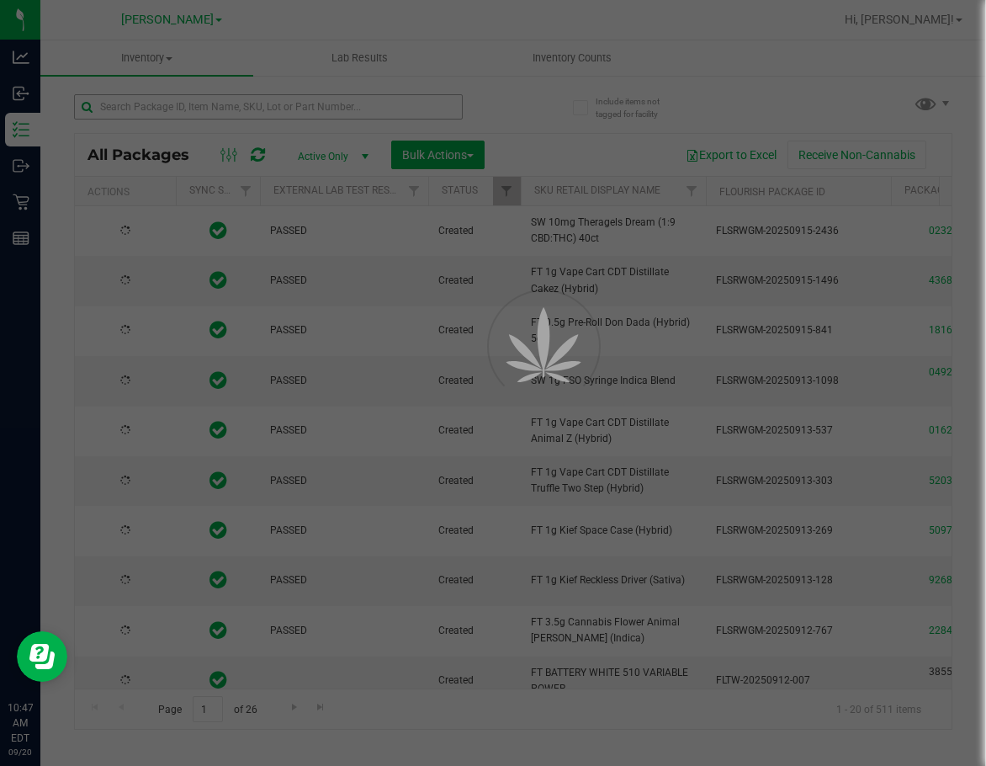
click at [258, 106] on div at bounding box center [493, 383] width 986 height 766
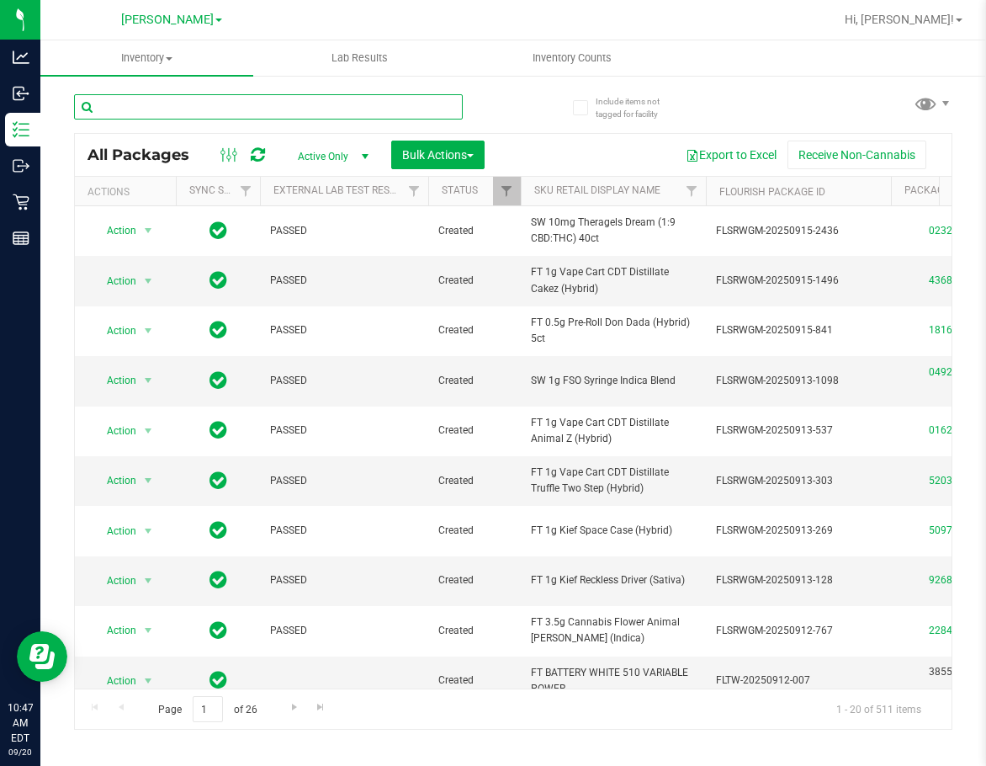
click at [270, 106] on input "text" at bounding box center [268, 106] width 389 height 25
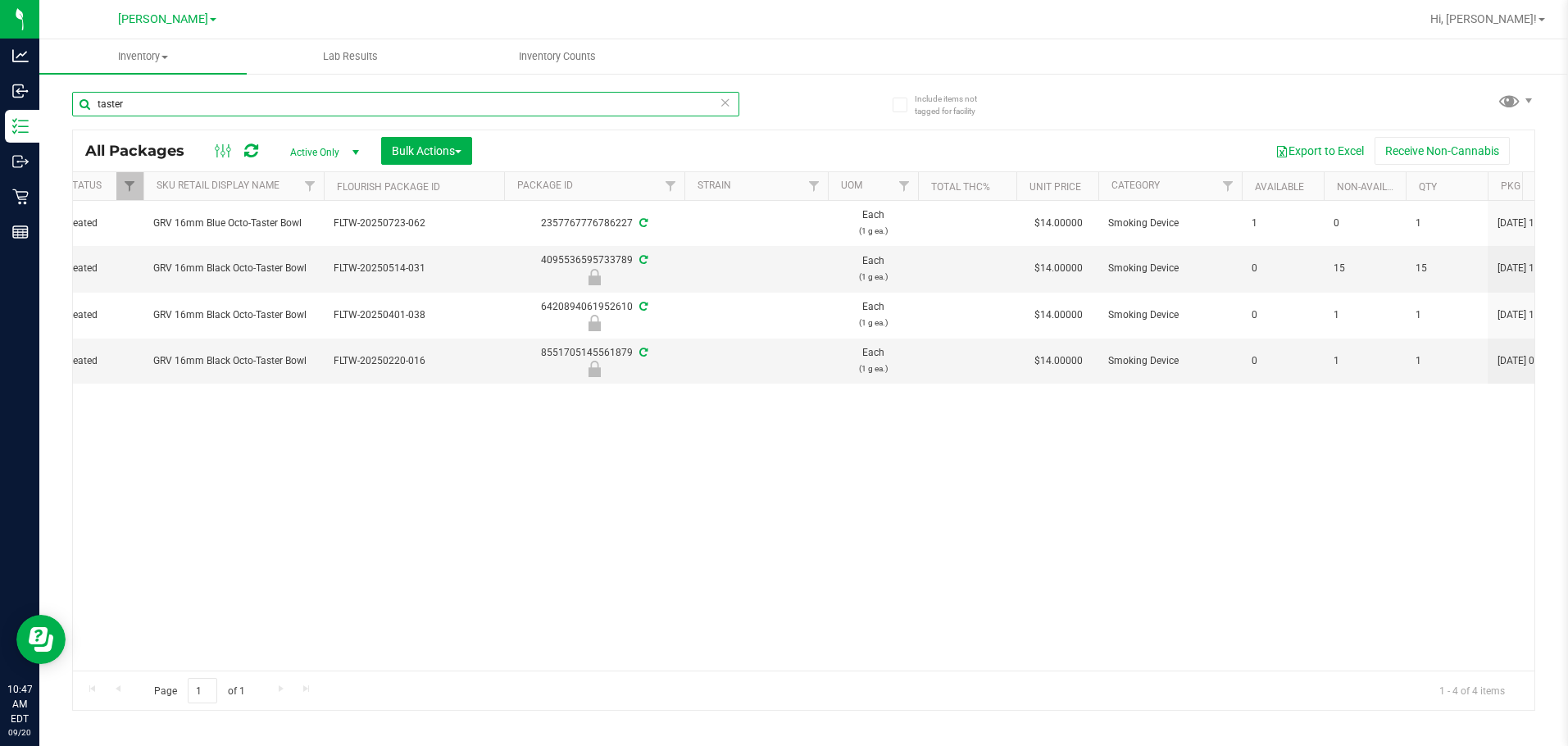
scroll to position [0, 353]
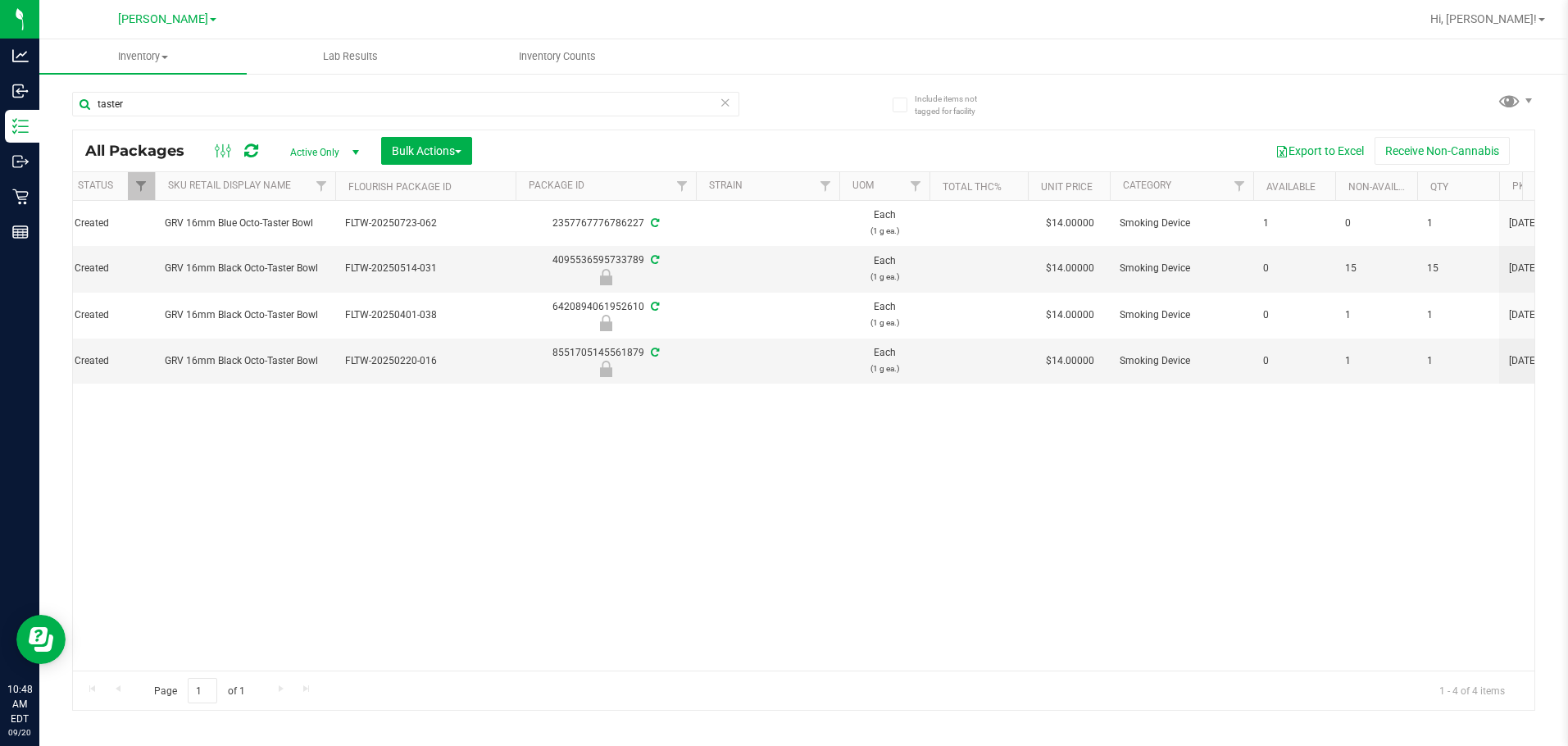
drag, startPoint x: 439, startPoint y: 656, endPoint x: 409, endPoint y: 657, distance: 30.0
click at [409, 657] on div "Action Action Adjust qty Create package Edit attributes Global inventory Locate…" at bounding box center [803, 435] width 1462 height 469
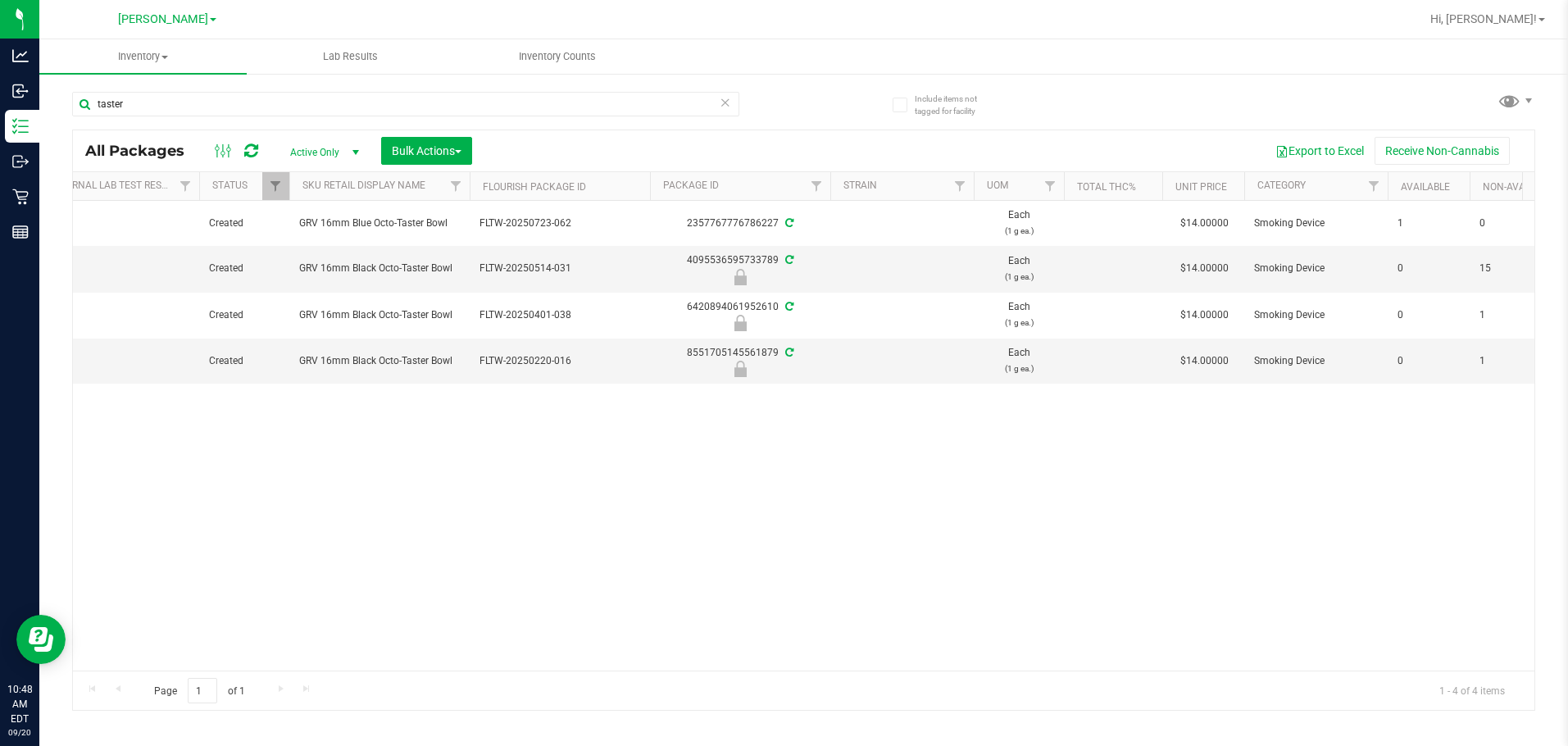
scroll to position [0, 213]
click at [688, 457] on div "Action Action Adjust qty Create package Edit attributes Global inventory Locate…" at bounding box center [803, 435] width 1462 height 469
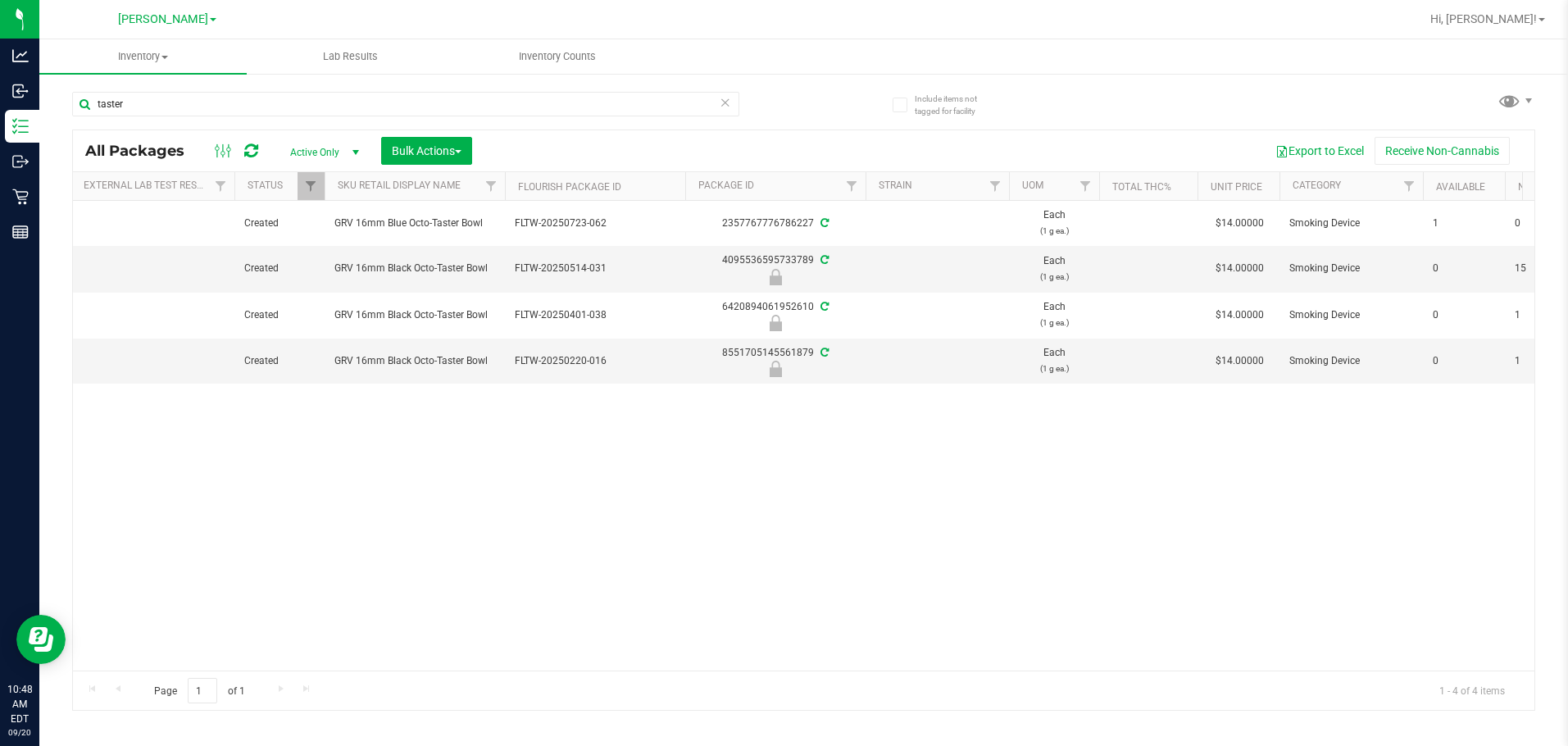
scroll to position [0, 0]
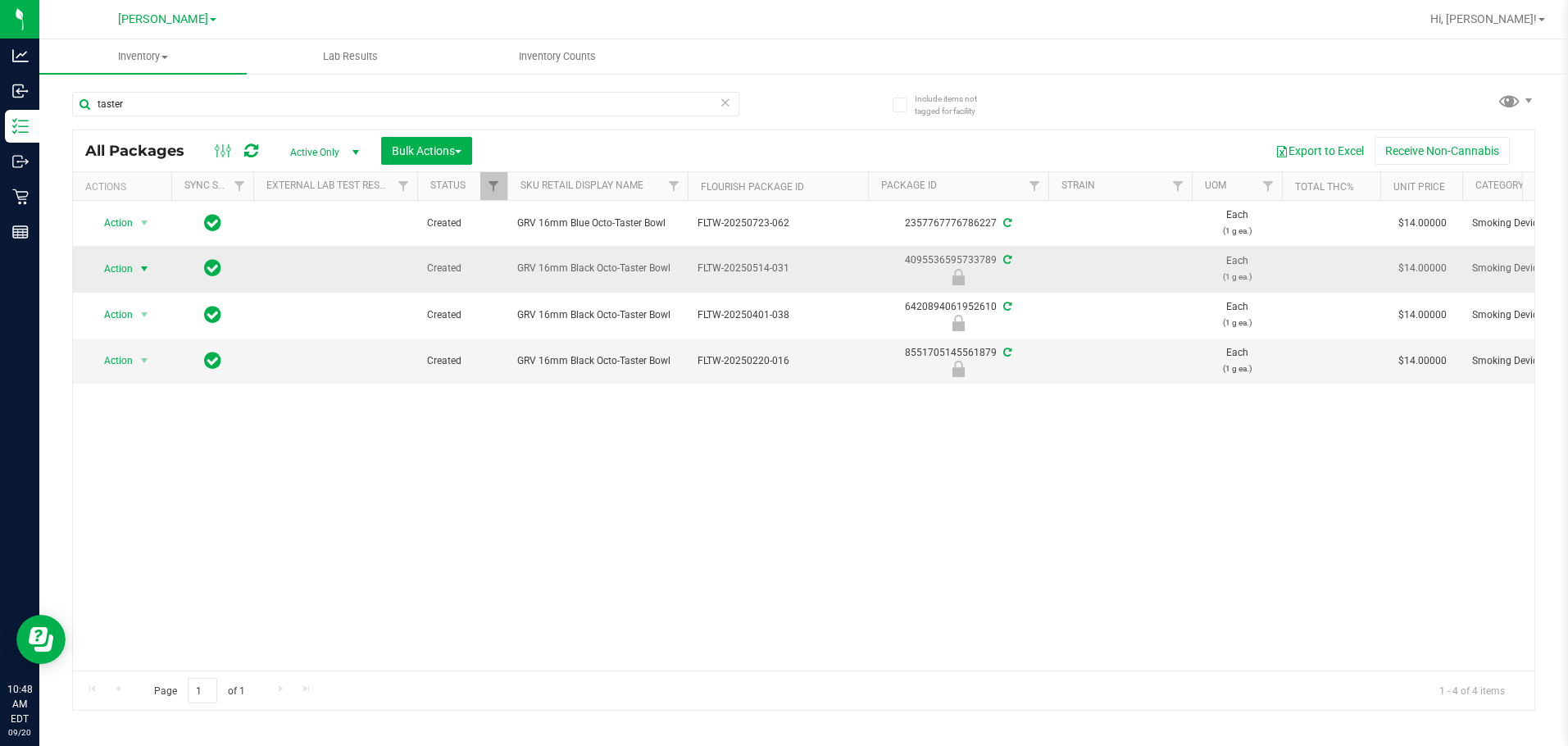
click at [128, 268] on span "Action" at bounding box center [111, 269] width 44 height 23
click at [523, 541] on div "Action Action Adjust qty Create package Edit attributes Global inventory Locate…" at bounding box center [803, 435] width 1462 height 469
click at [215, 100] on input "taster" at bounding box center [405, 103] width 667 height 24
click at [204, 106] on input "taster" at bounding box center [405, 103] width 667 height 24
click at [204, 104] on input "taster" at bounding box center [405, 103] width 667 height 24
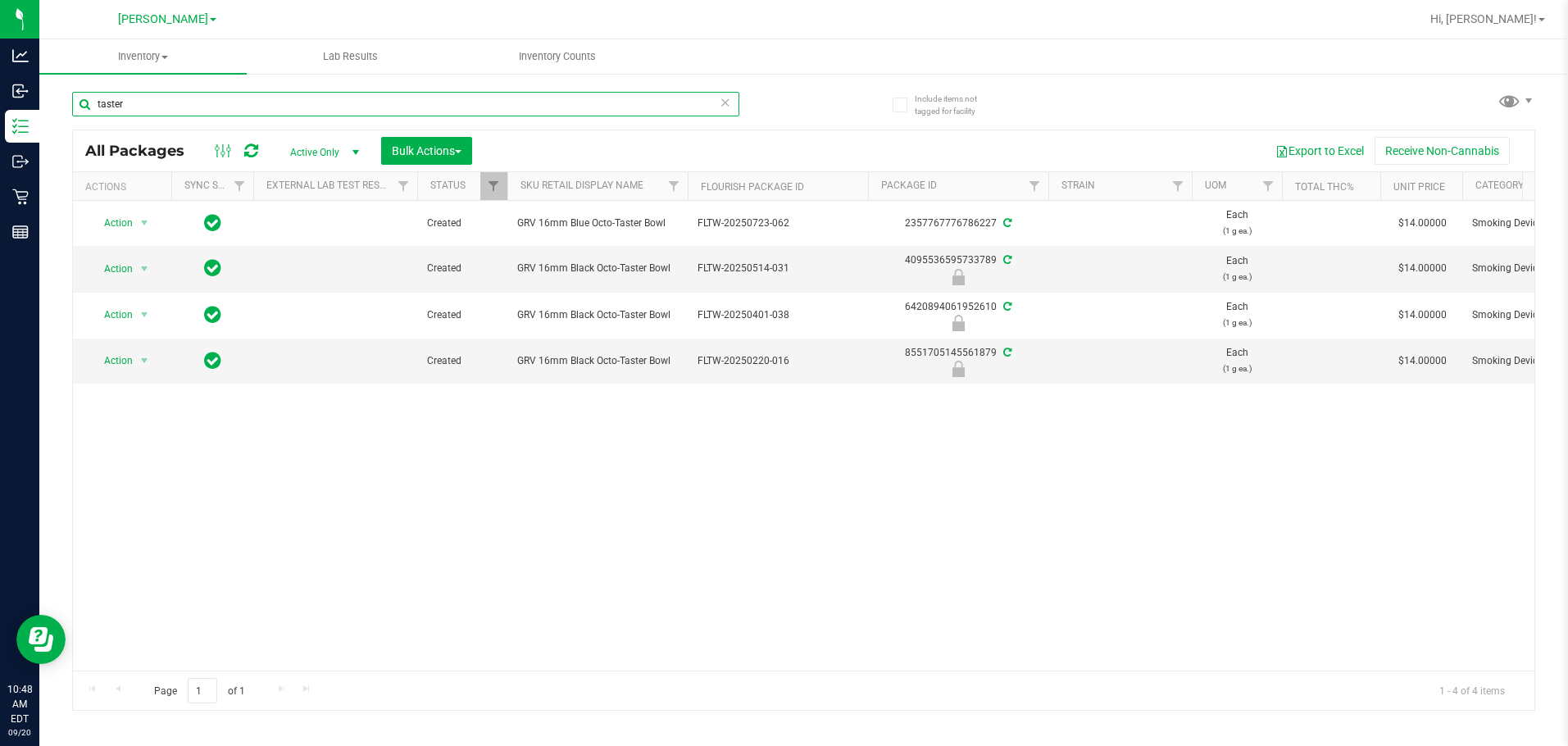
click at [209, 99] on input "taster" at bounding box center [405, 103] width 667 height 24
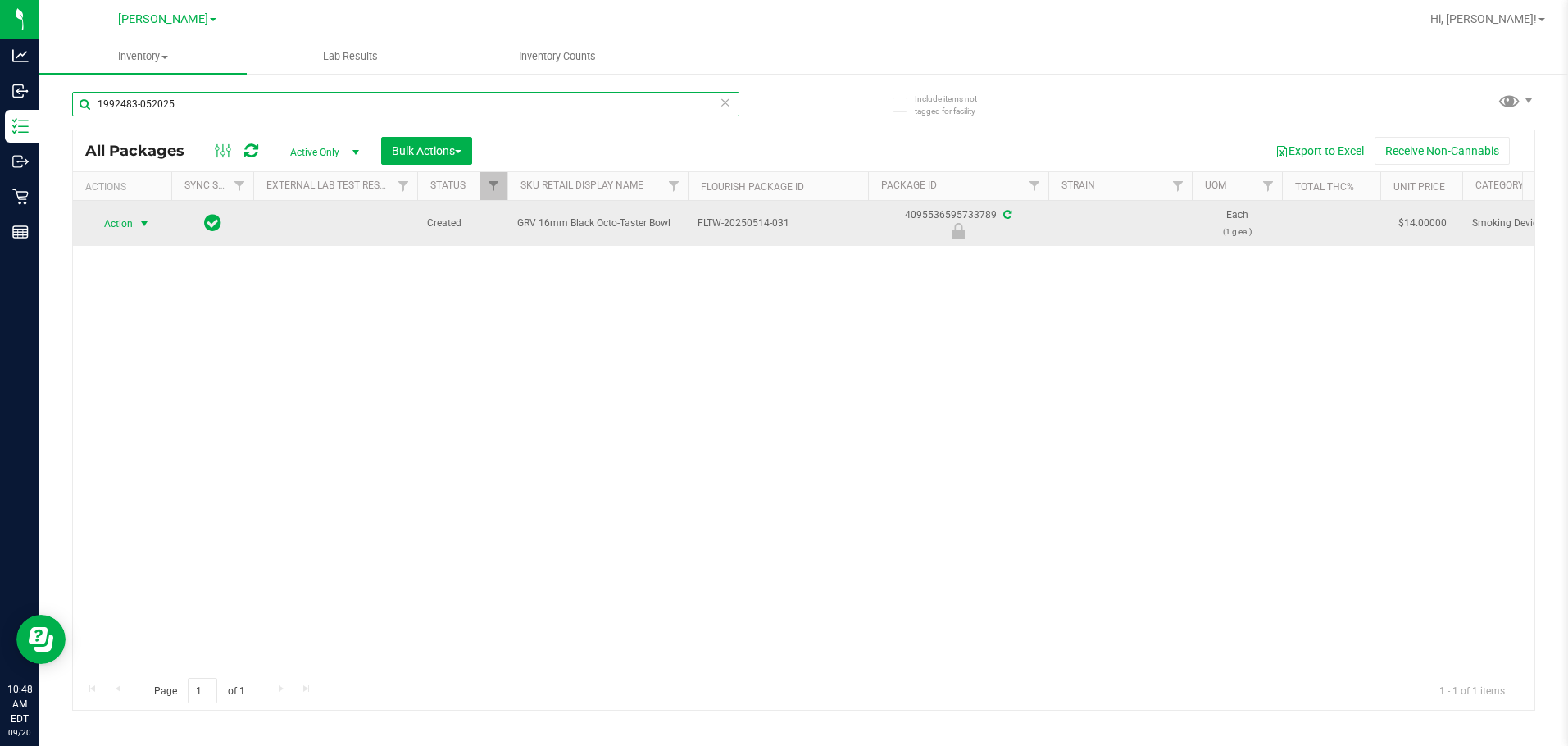
type input "1992483-052025"
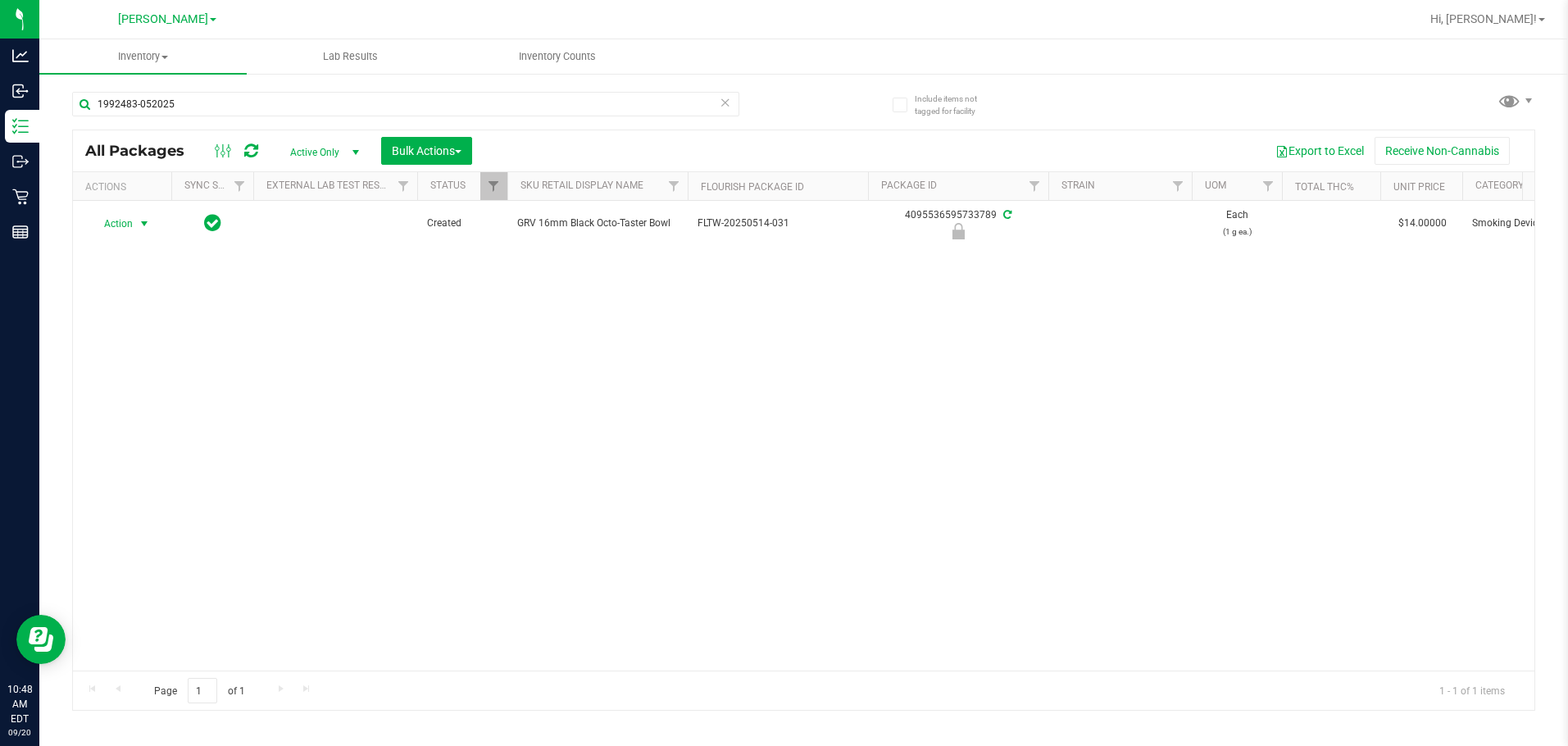
drag, startPoint x: 132, startPoint y: 224, endPoint x: 127, endPoint y: 256, distance: 32.4
click at [131, 224] on span "Action" at bounding box center [111, 224] width 44 height 23
click at [132, 406] on li "Unlock package" at bounding box center [143, 418] width 105 height 24
click at [365, 307] on div "Action Action Adjust qty Create package Edit attributes Global inventory Locate…" at bounding box center [803, 435] width 1462 height 469
click at [329, 391] on div "Action Action Adjust qty Create package Edit attributes Global inventory Locate…" at bounding box center [803, 435] width 1462 height 469
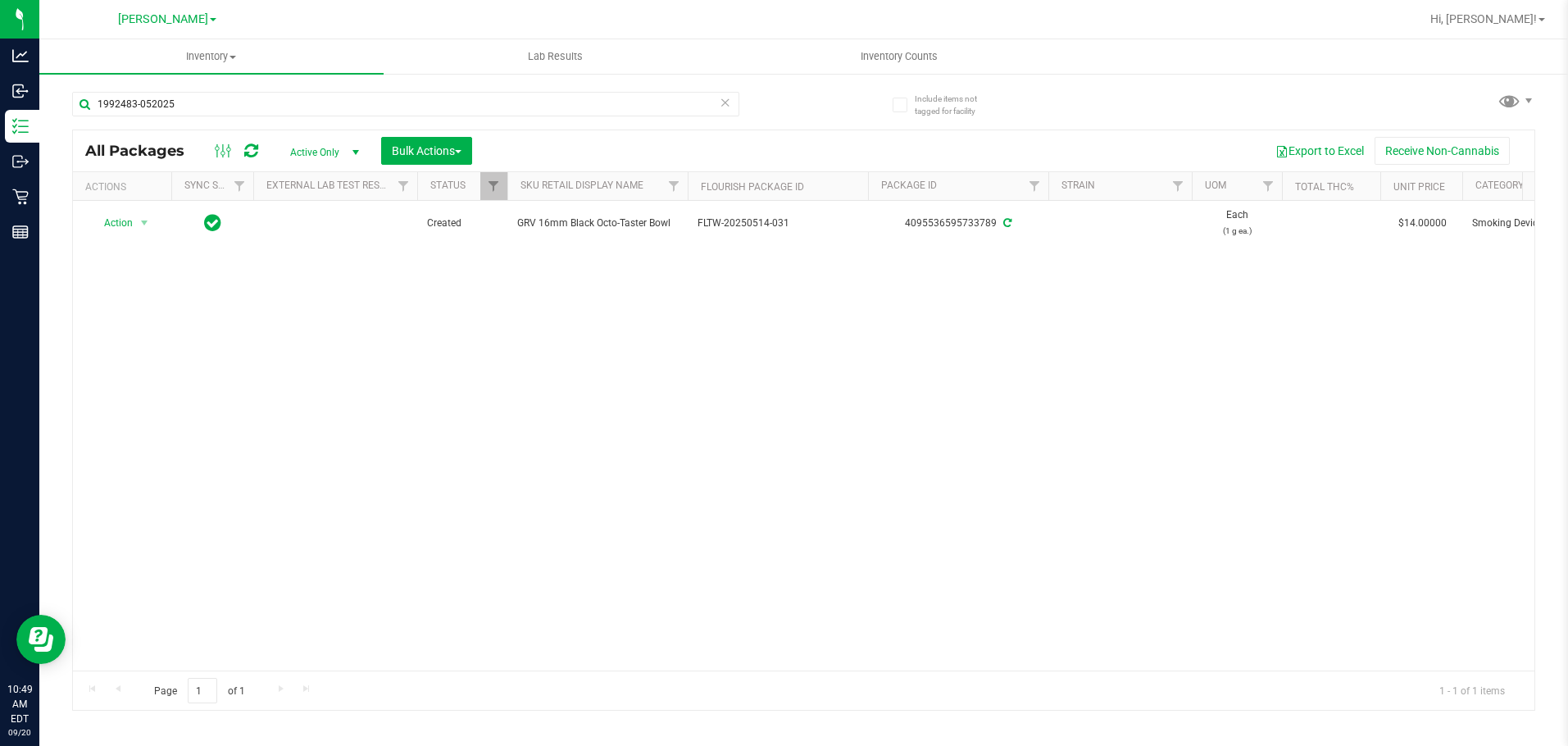
click at [319, 352] on div "Action Action Adjust qty Create package Edit attributes Global inventory Locate…" at bounding box center [803, 435] width 1462 height 469
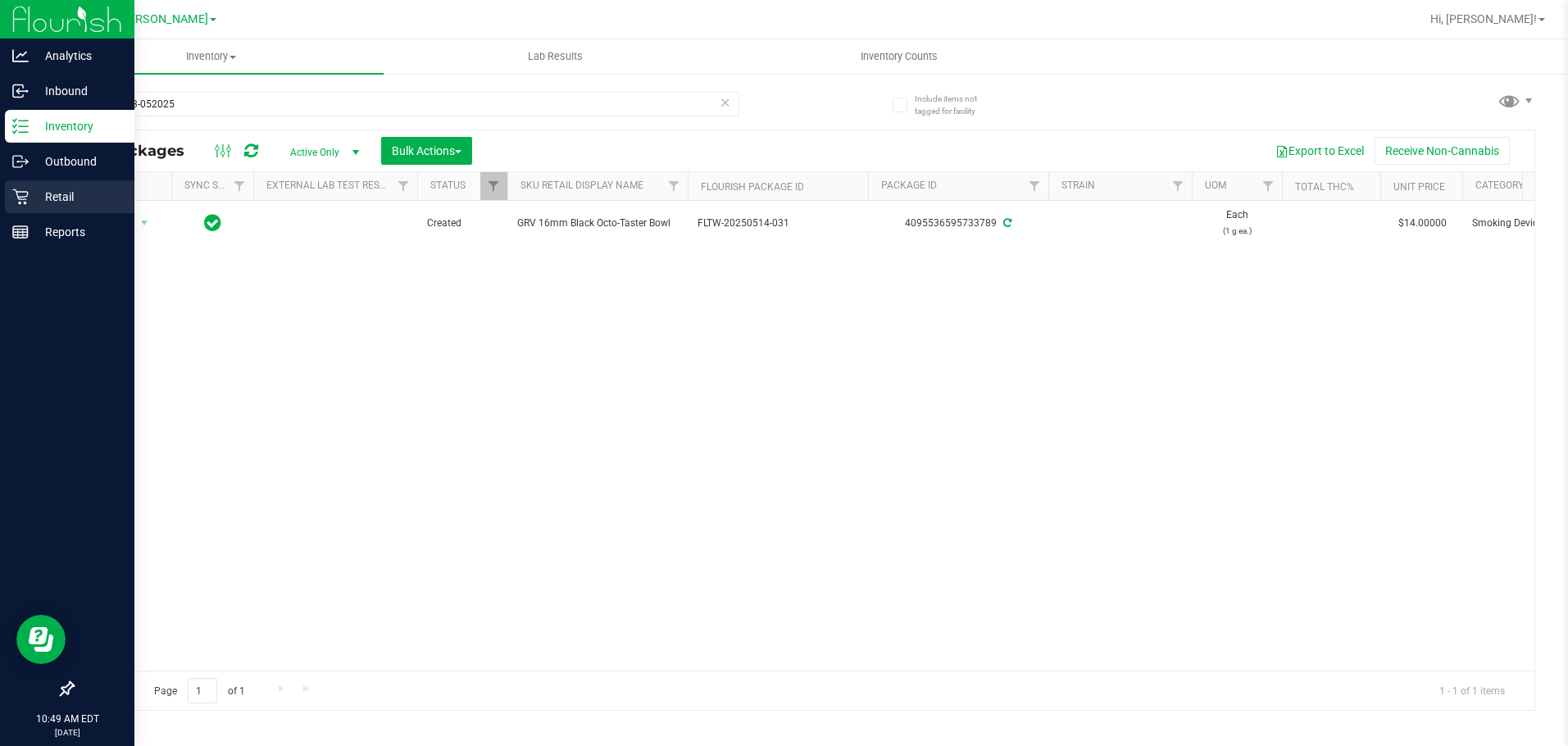
click at [39, 205] on p "Retail" at bounding box center [77, 197] width 98 height 19
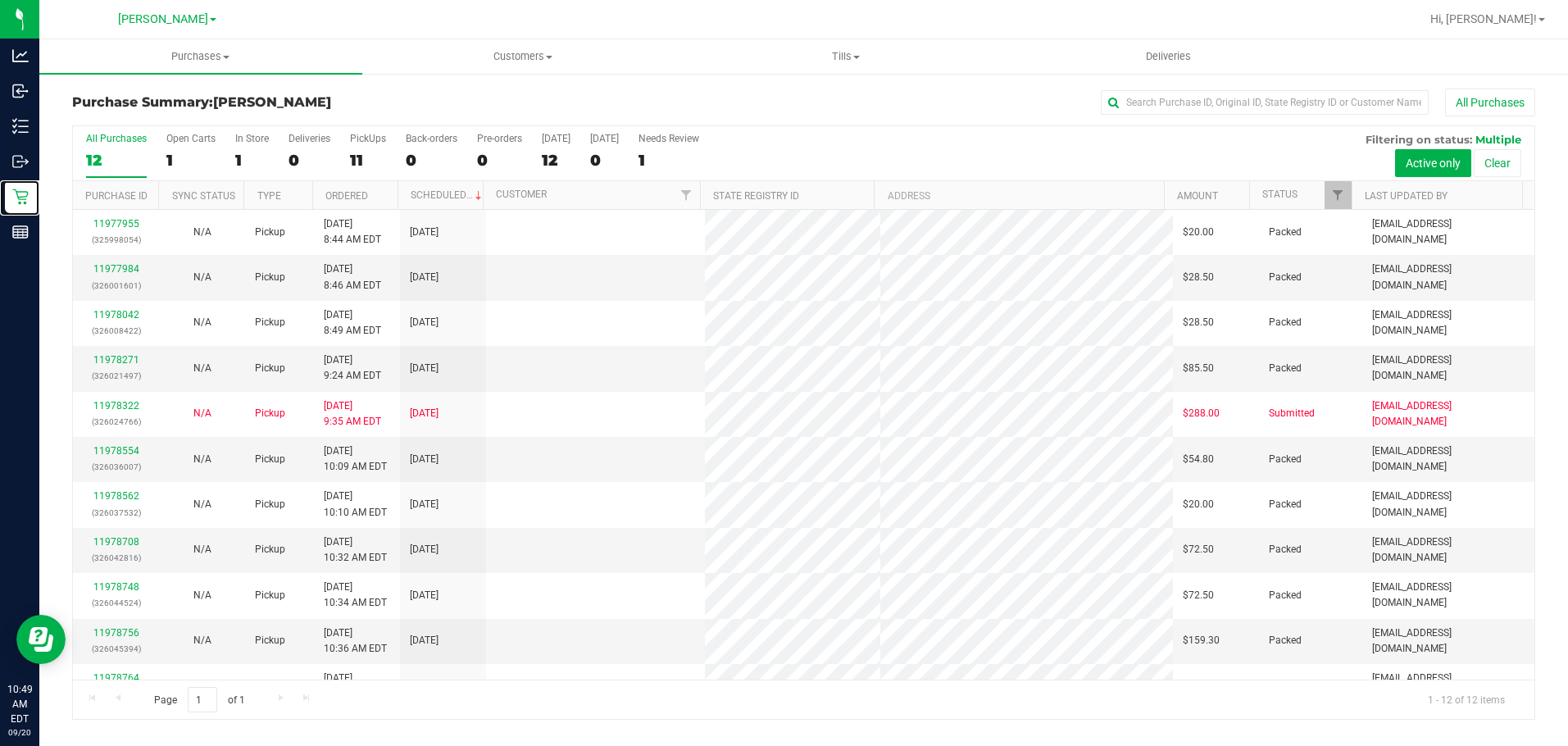
scroll to position [75, 0]
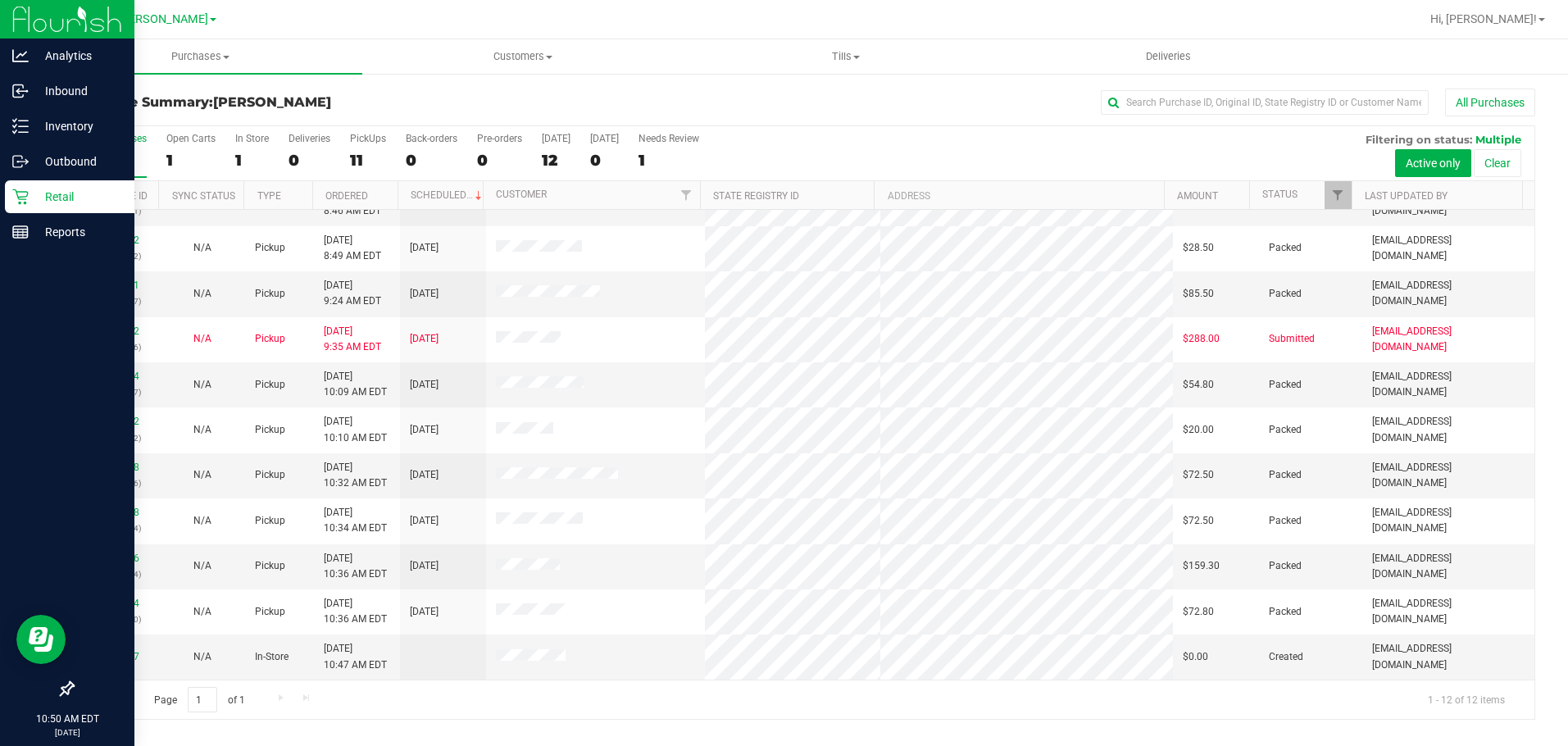
click at [13, 200] on icon at bounding box center [20, 197] width 17 height 17
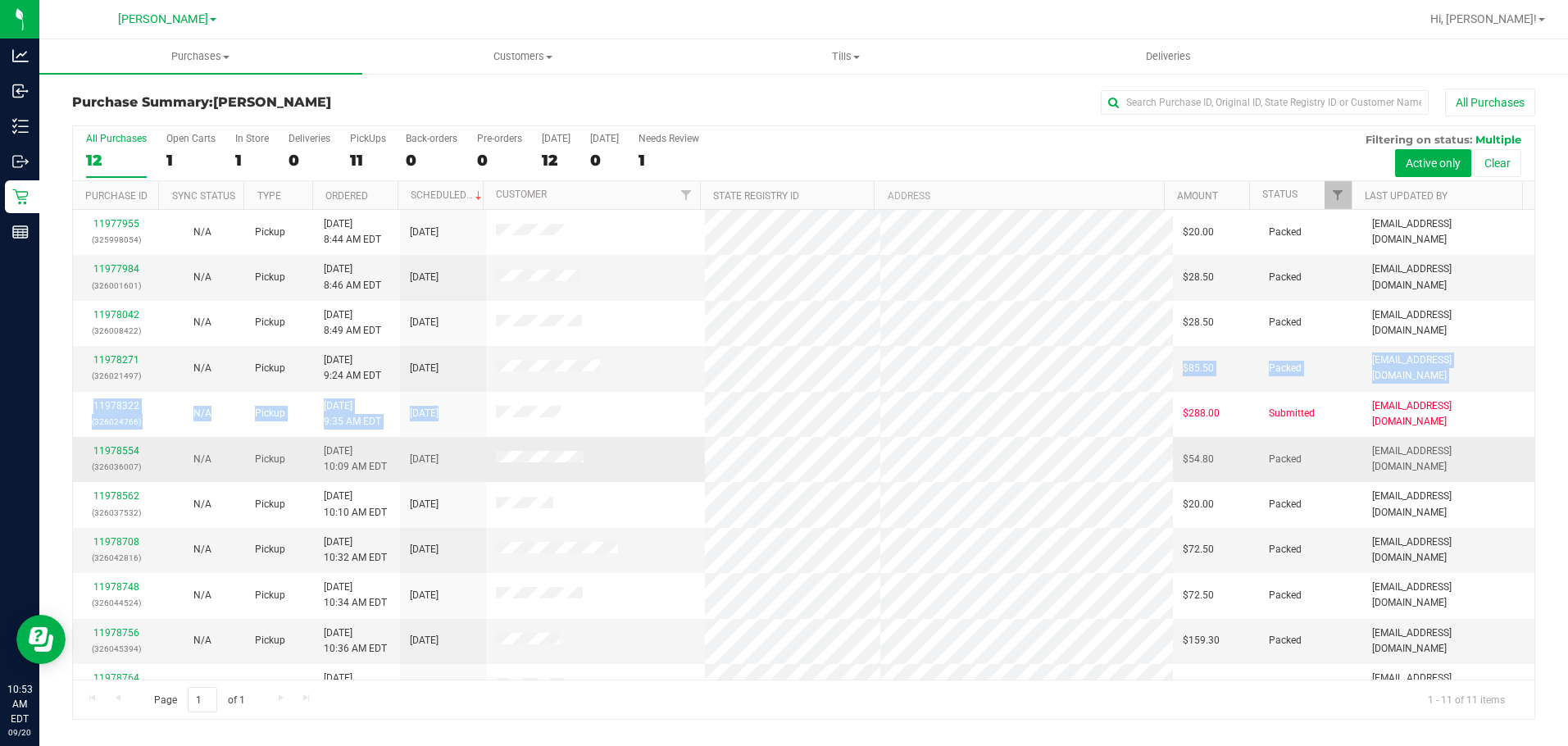
drag, startPoint x: 571, startPoint y: 359, endPoint x: 609, endPoint y: 450, distance: 98.6
click at [541, 440] on tbody "11977955 (325998054) N/A Pickup 9/20/2025 8:44 AM EDT 9/20/2025 $20.00 Packed d…" at bounding box center [803, 459] width 1462 height 499
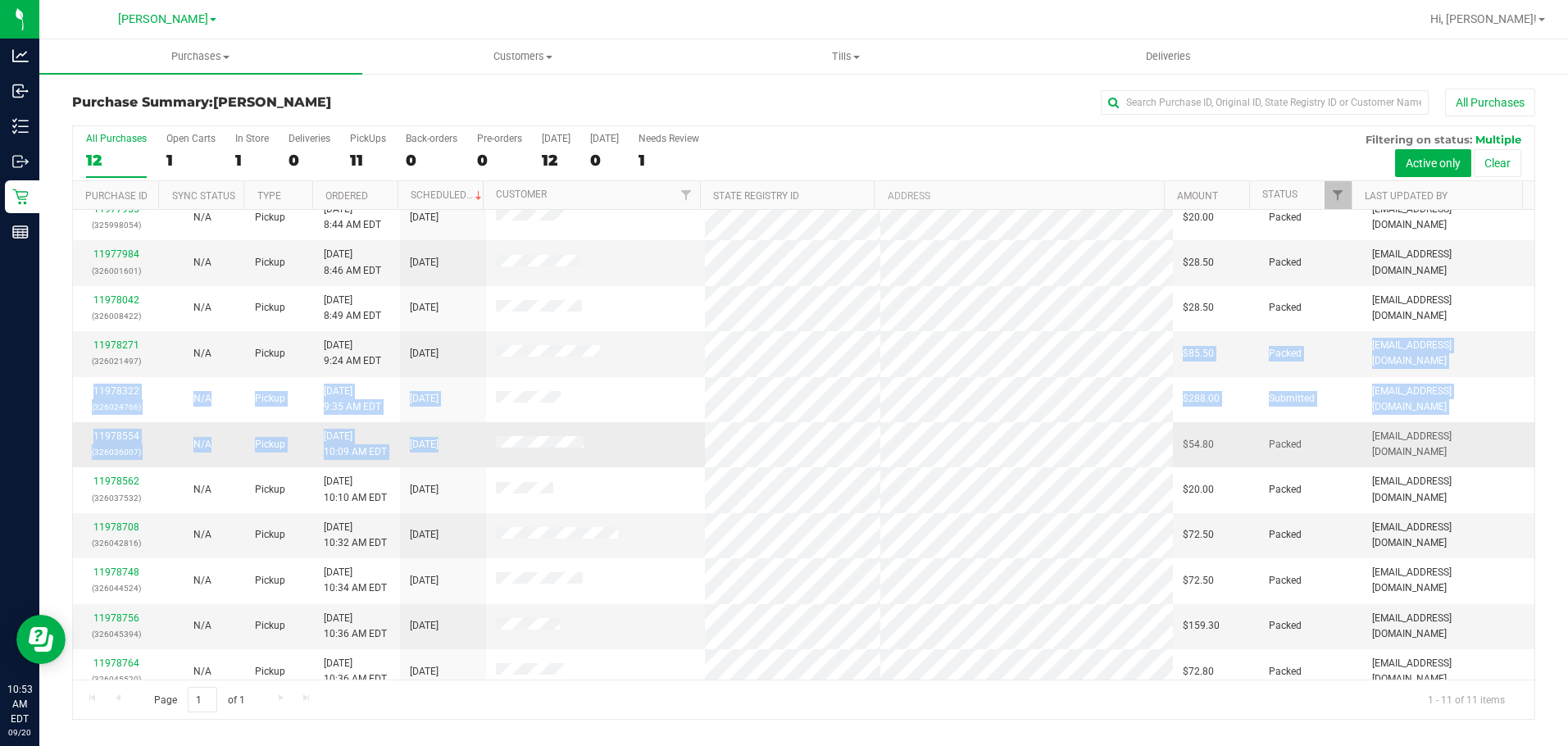
scroll to position [28, 0]
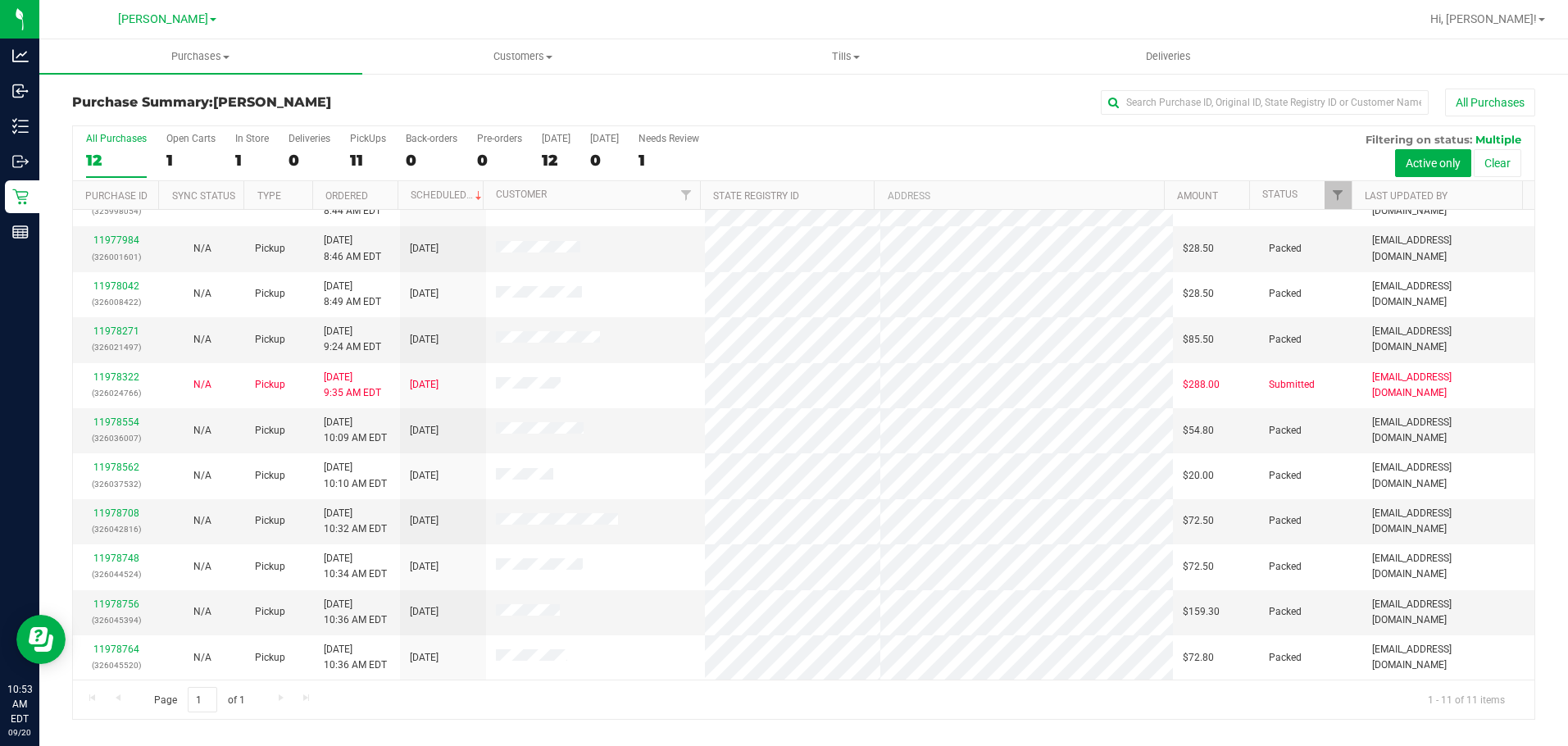
click at [108, 155] on div "12" at bounding box center [116, 160] width 60 height 19
click at [0, 0] on input "All Purchases 12" at bounding box center [0, 0] width 0 height 0
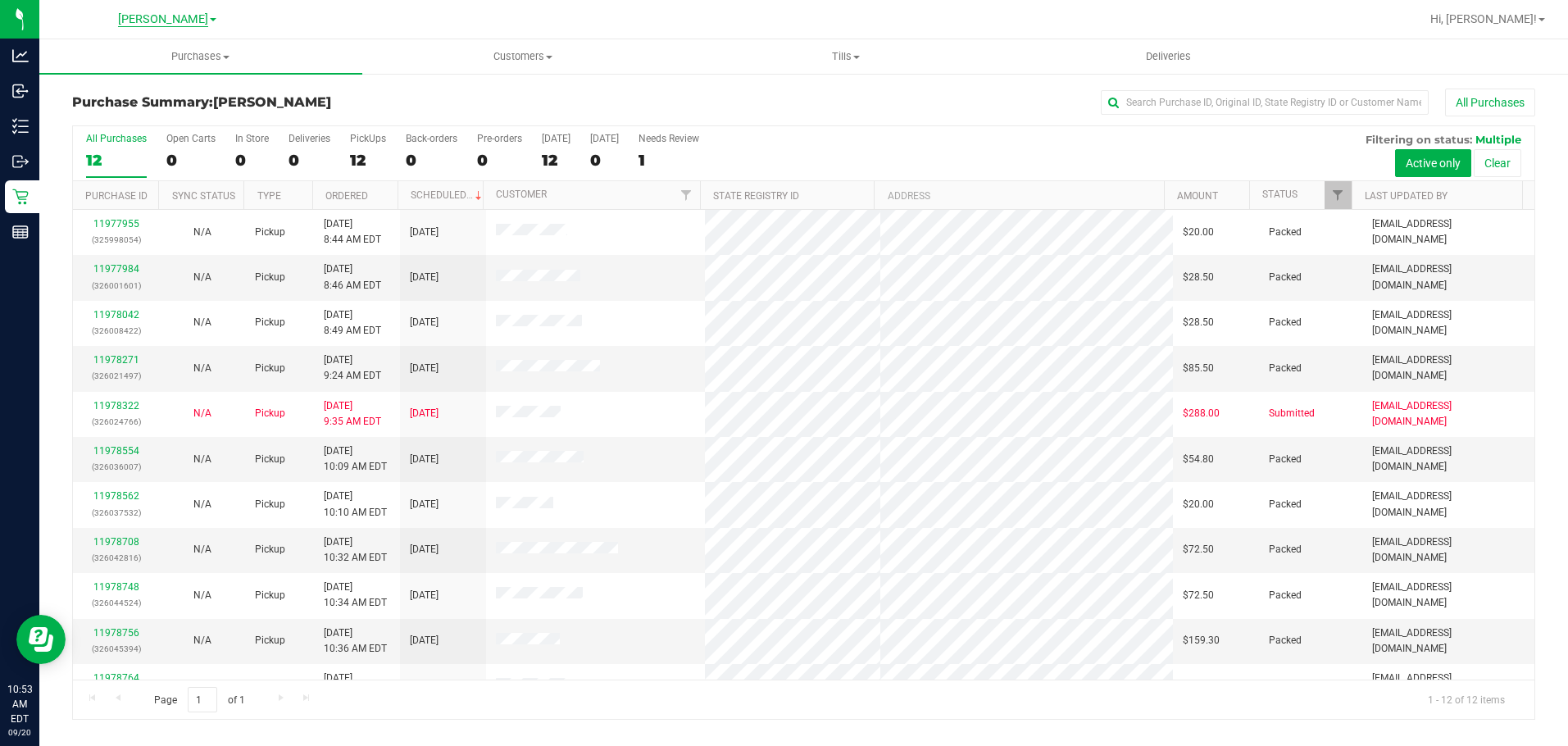
scroll to position [75, 0]
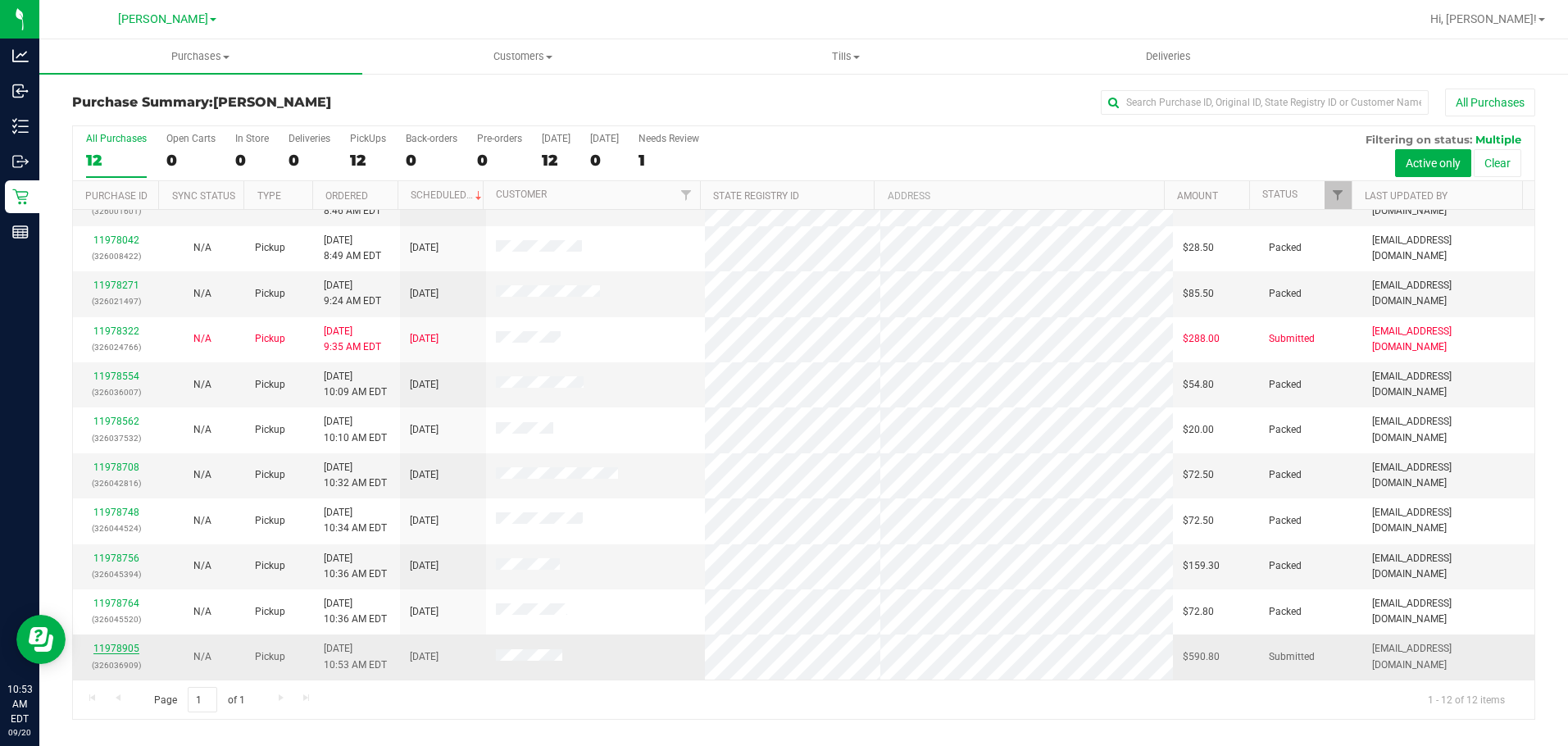
click at [127, 647] on link "11978905" at bounding box center [116, 649] width 46 height 12
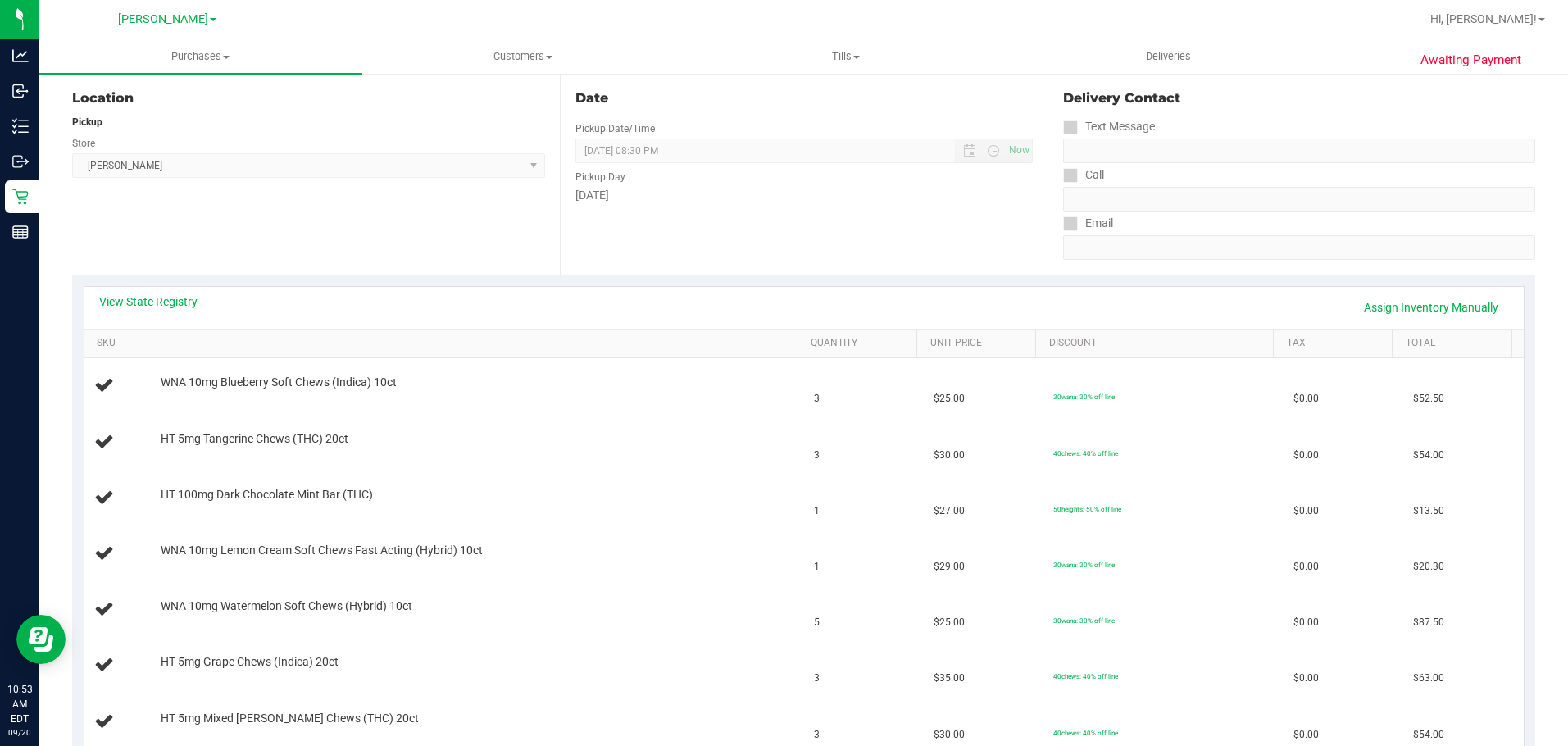
scroll to position [164, 0]
click at [153, 313] on link "View State Registry" at bounding box center [148, 305] width 98 height 17
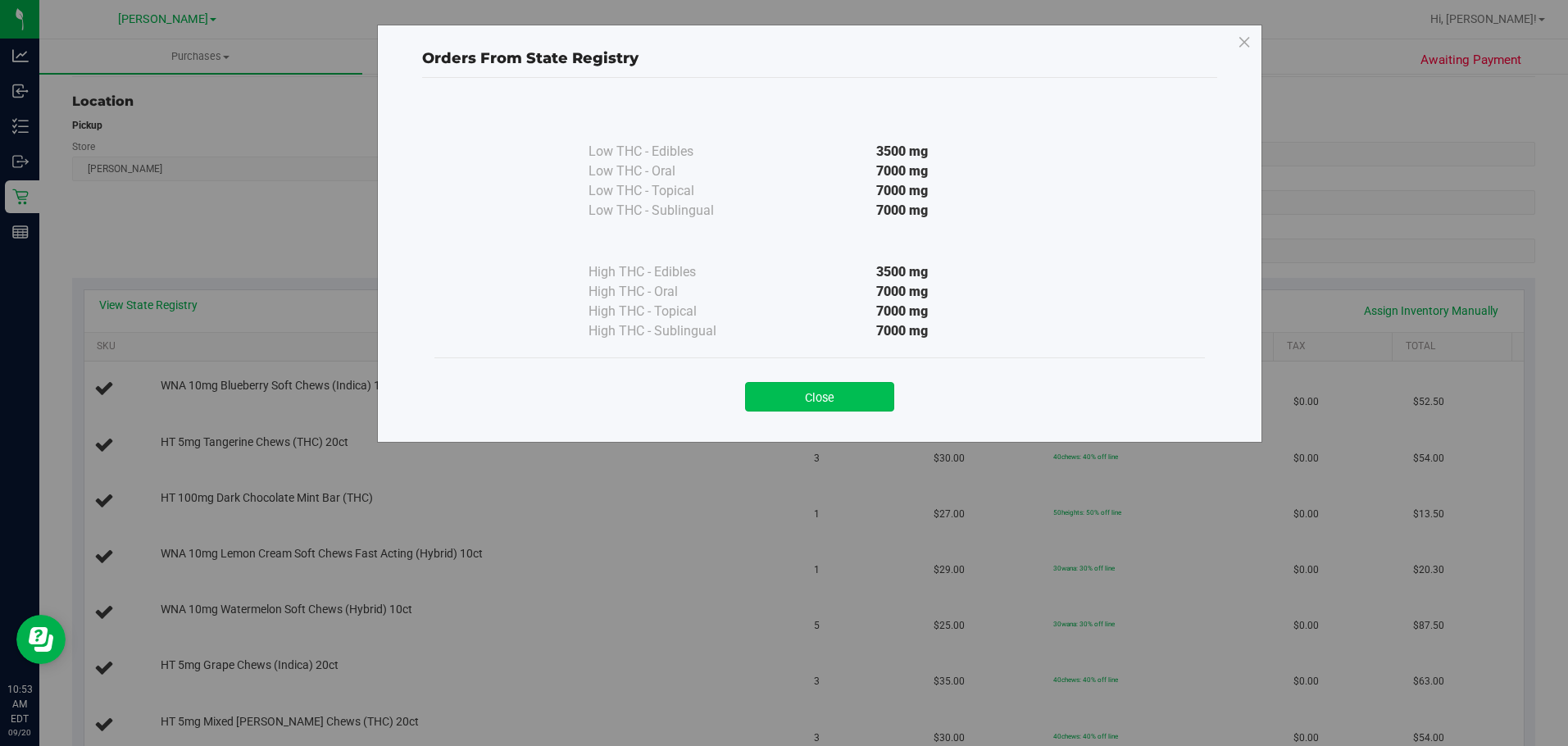
click at [797, 393] on button "Close" at bounding box center [819, 396] width 149 height 29
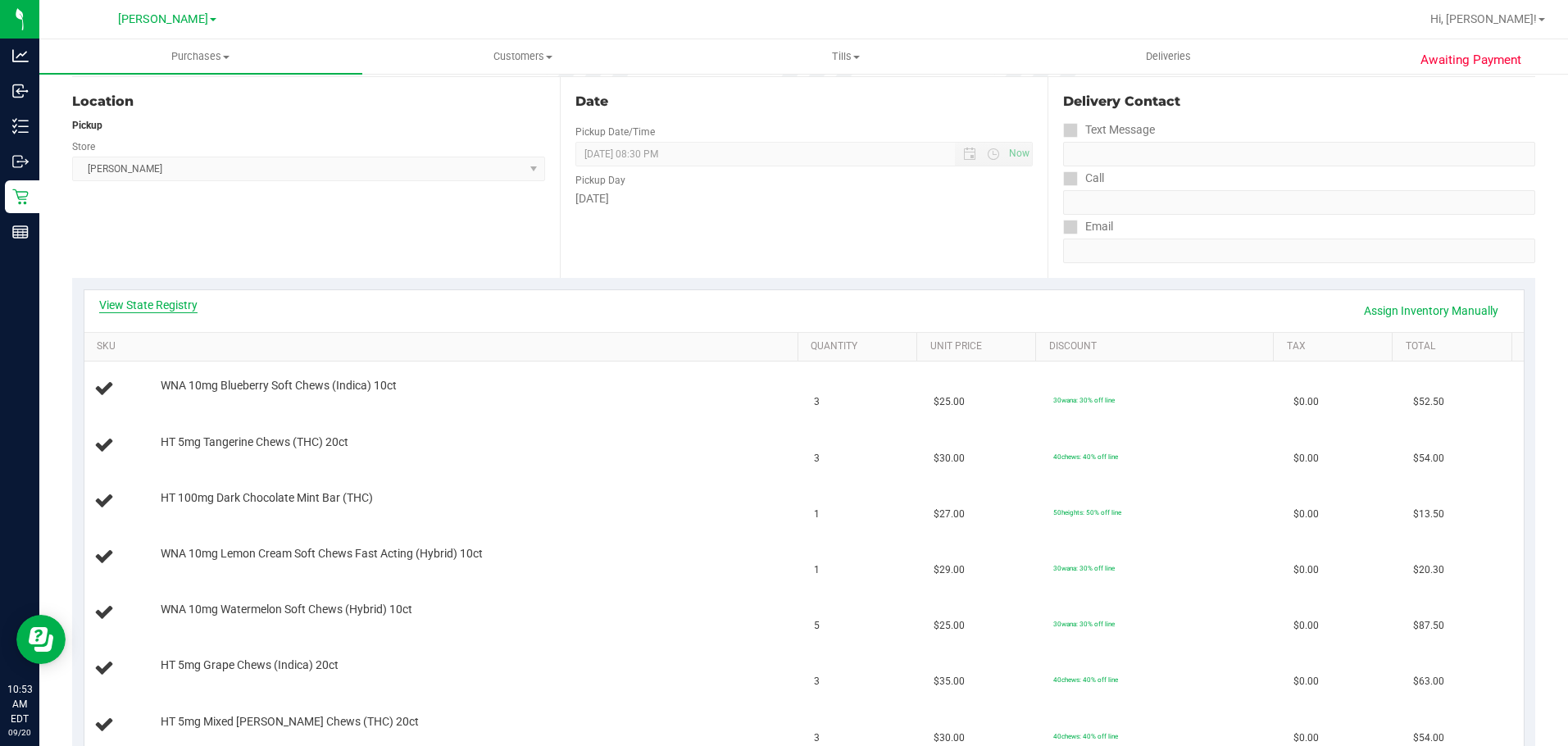
click at [153, 303] on link "View State Registry" at bounding box center [148, 305] width 98 height 17
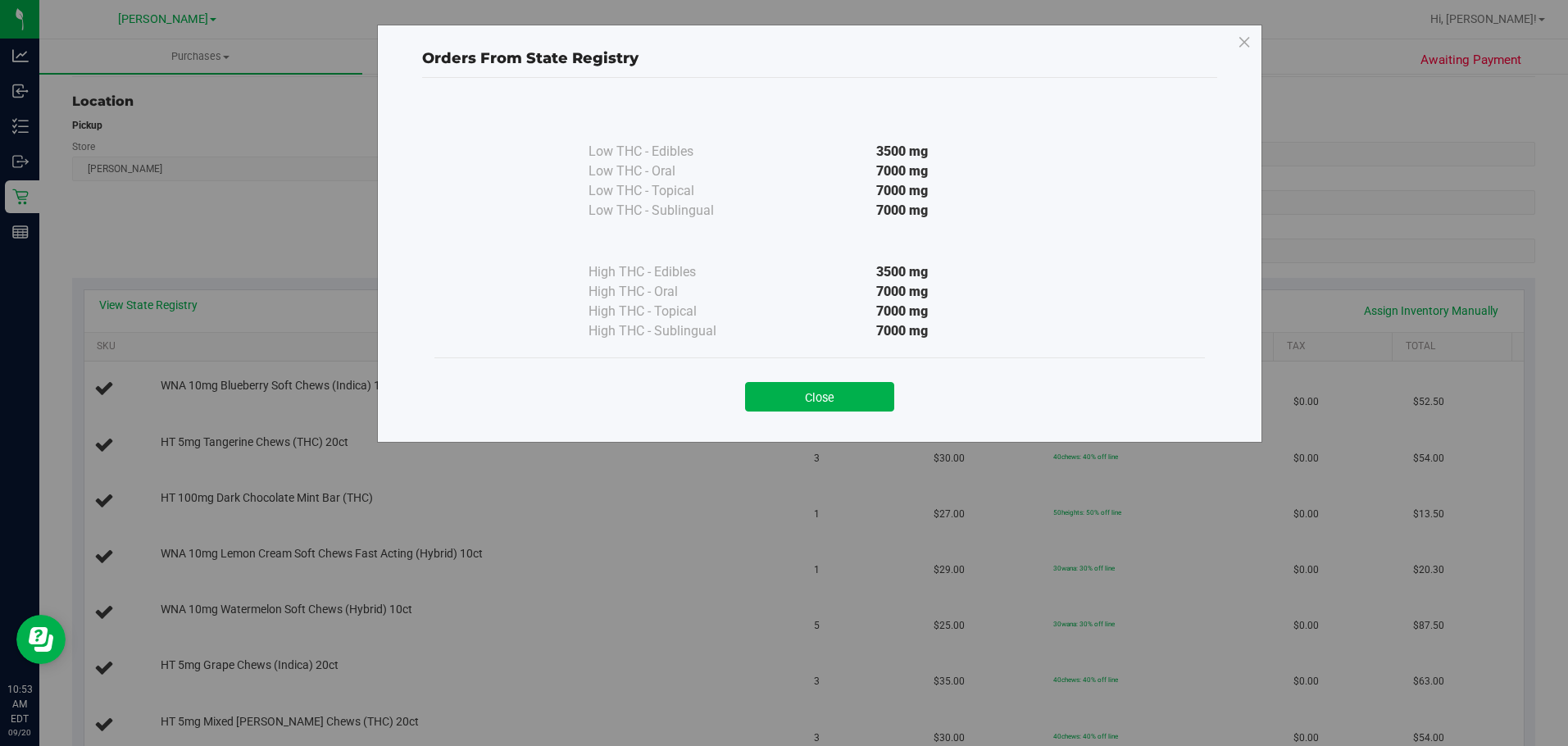
drag, startPoint x: 619, startPoint y: 300, endPoint x: 629, endPoint y: 303, distance: 10.4
click at [620, 300] on div "High THC - Oral" at bounding box center [670, 292] width 164 height 19
click at [797, 396] on button "Close" at bounding box center [819, 396] width 149 height 29
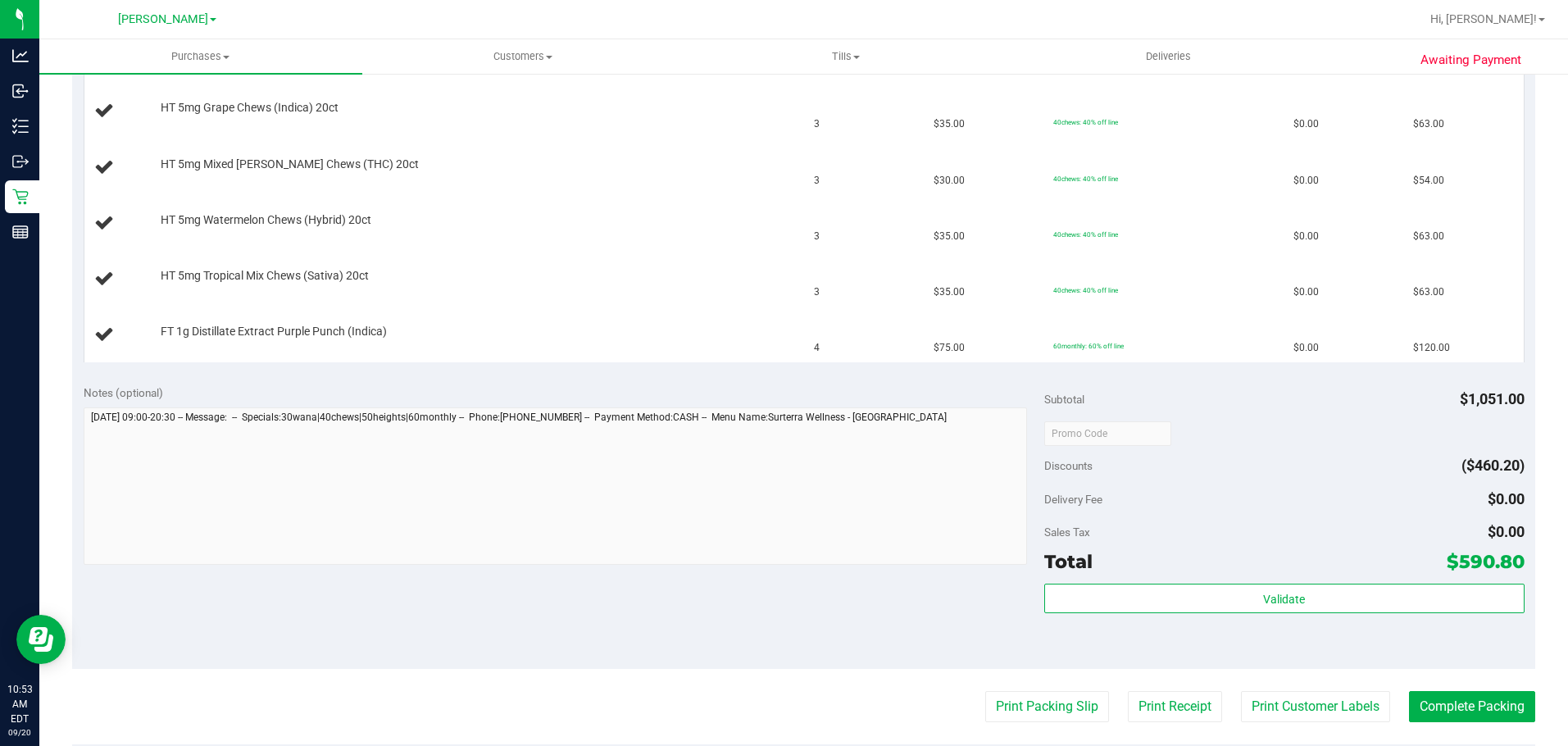
scroll to position [737, 0]
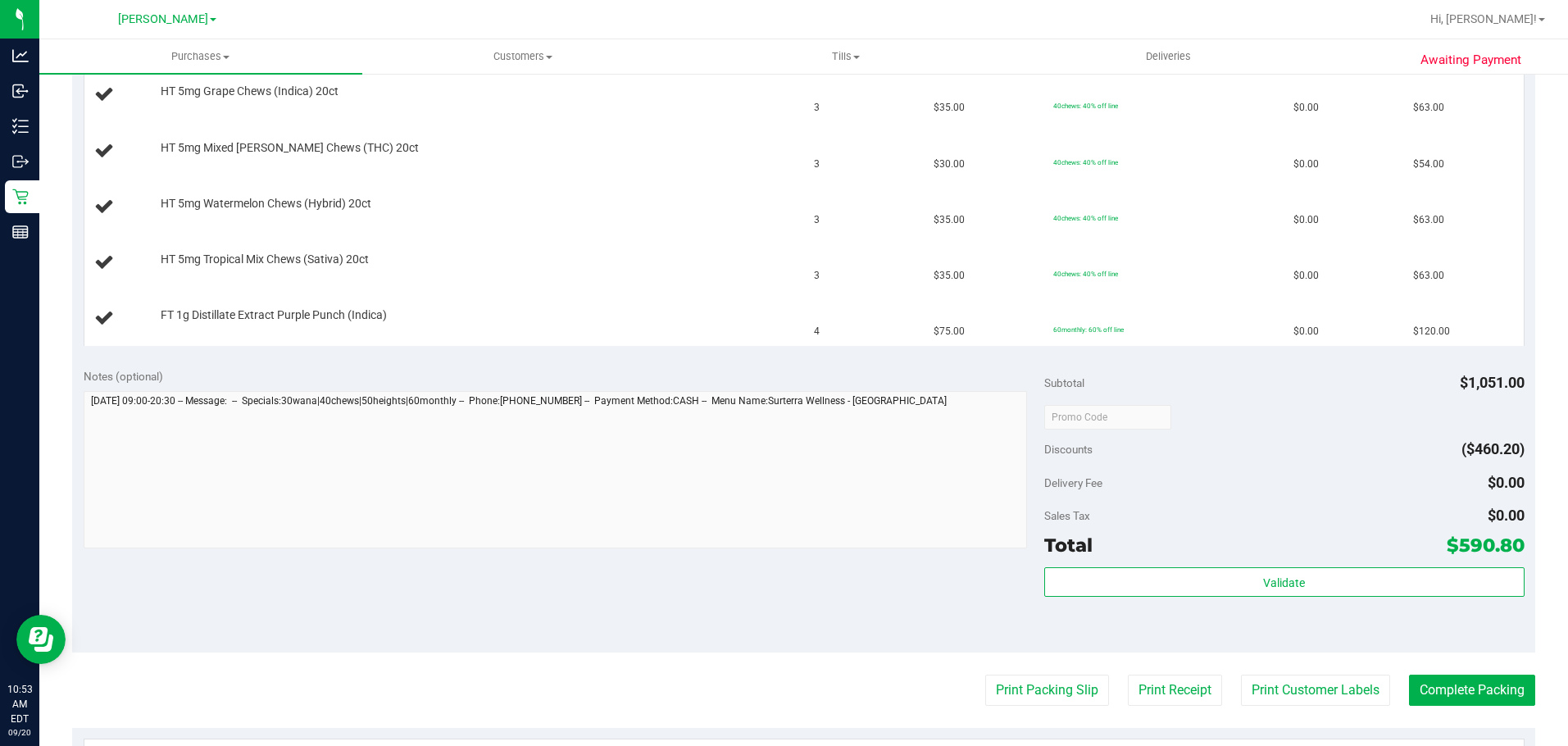
click at [797, 712] on purchase-details "Back Edit Purchase Cancel Purchase View Profile # 11978905 BioTrack ID: - Submi…" at bounding box center [803, 192] width 1463 height 1684
click at [797, 691] on button "Print Packing Slip" at bounding box center [1047, 690] width 124 height 31
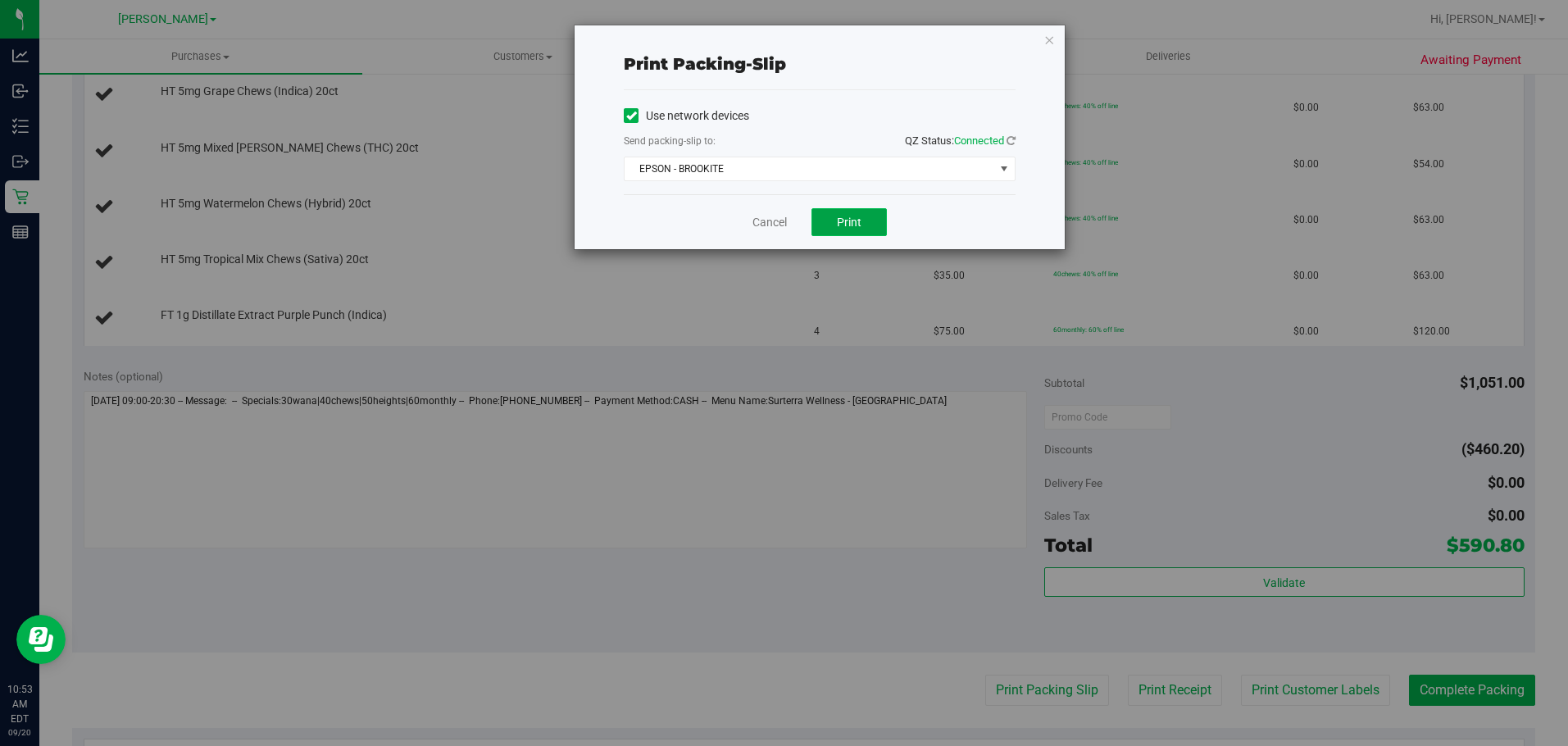
click at [797, 223] on button "Print" at bounding box center [848, 222] width 75 height 28
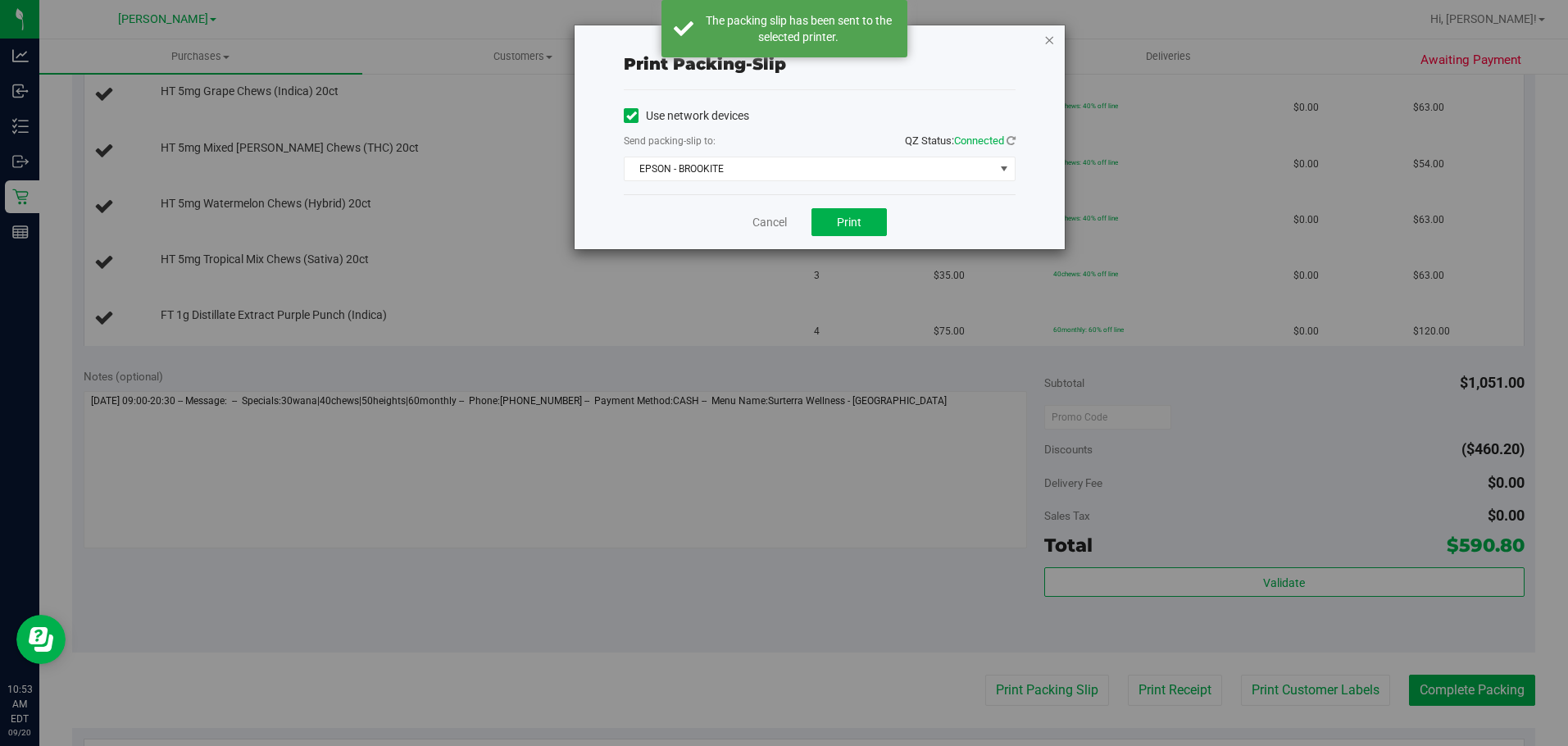
click at [797, 42] on icon "button" at bounding box center [1049, 39] width 12 height 19
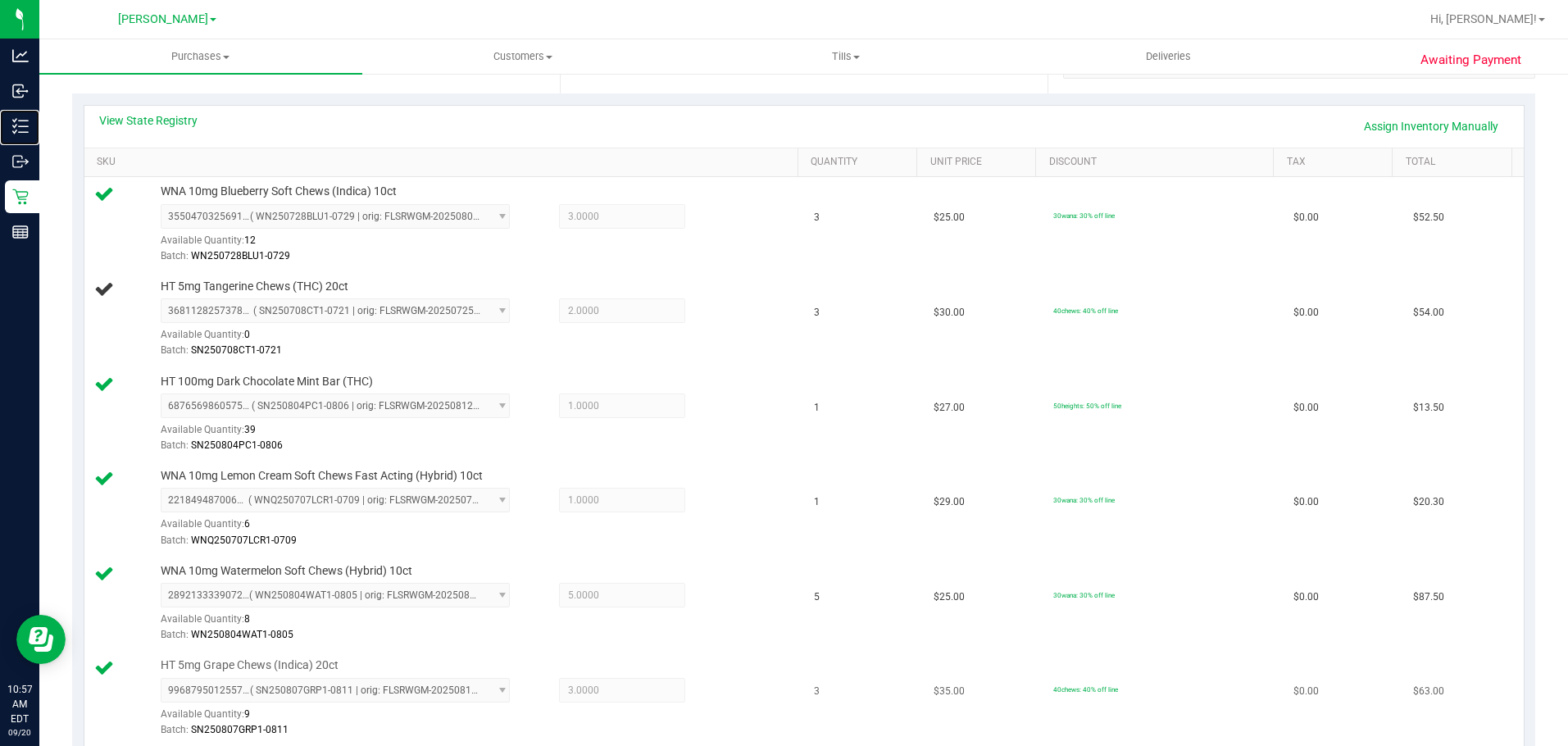
scroll to position [318, 0]
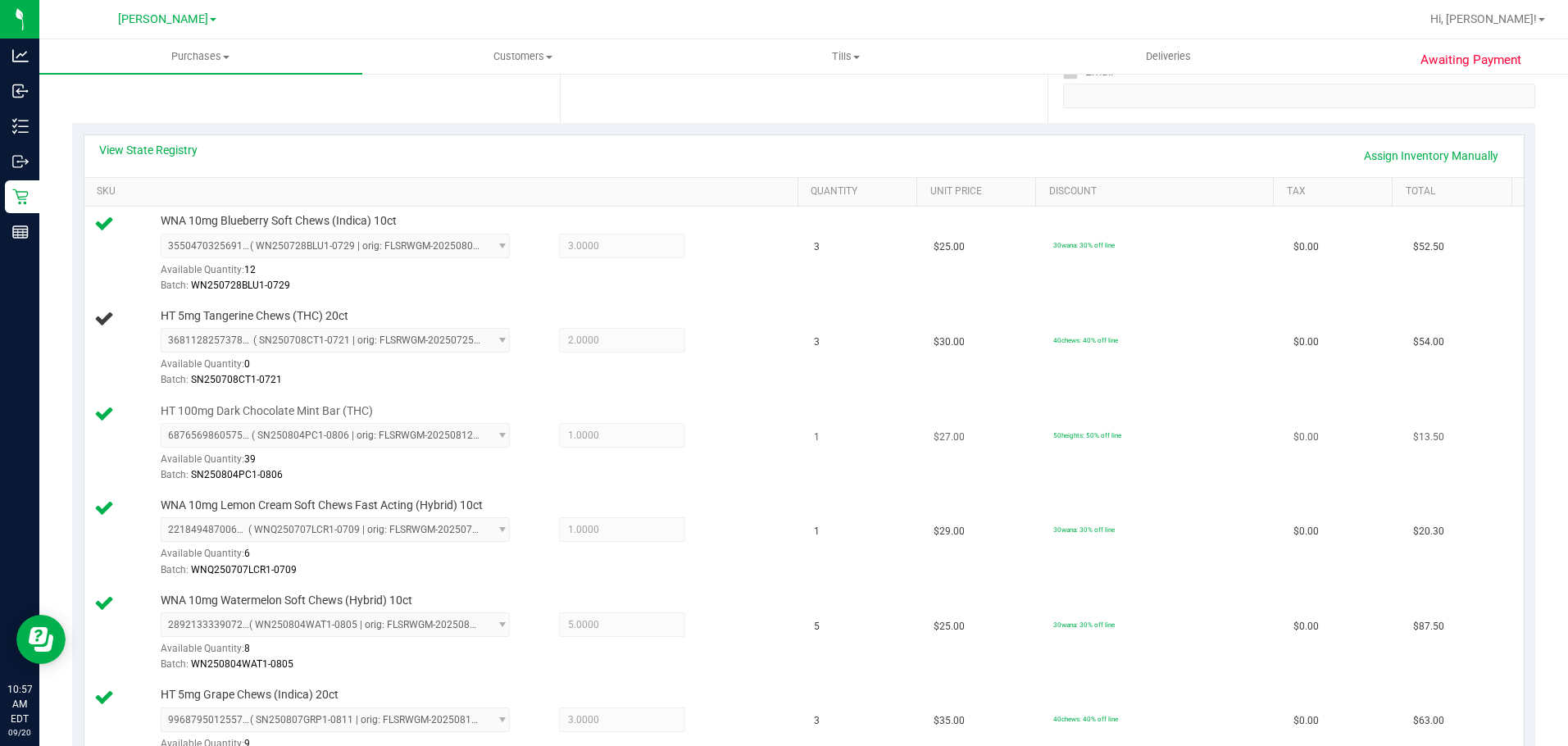
click at [701, 436] on div "6876569860575628 ( SN250804PC1-0806 | orig: FLSRWGM-20250812-1012 ) 68765698605…" at bounding box center [475, 452] width 630 height 59
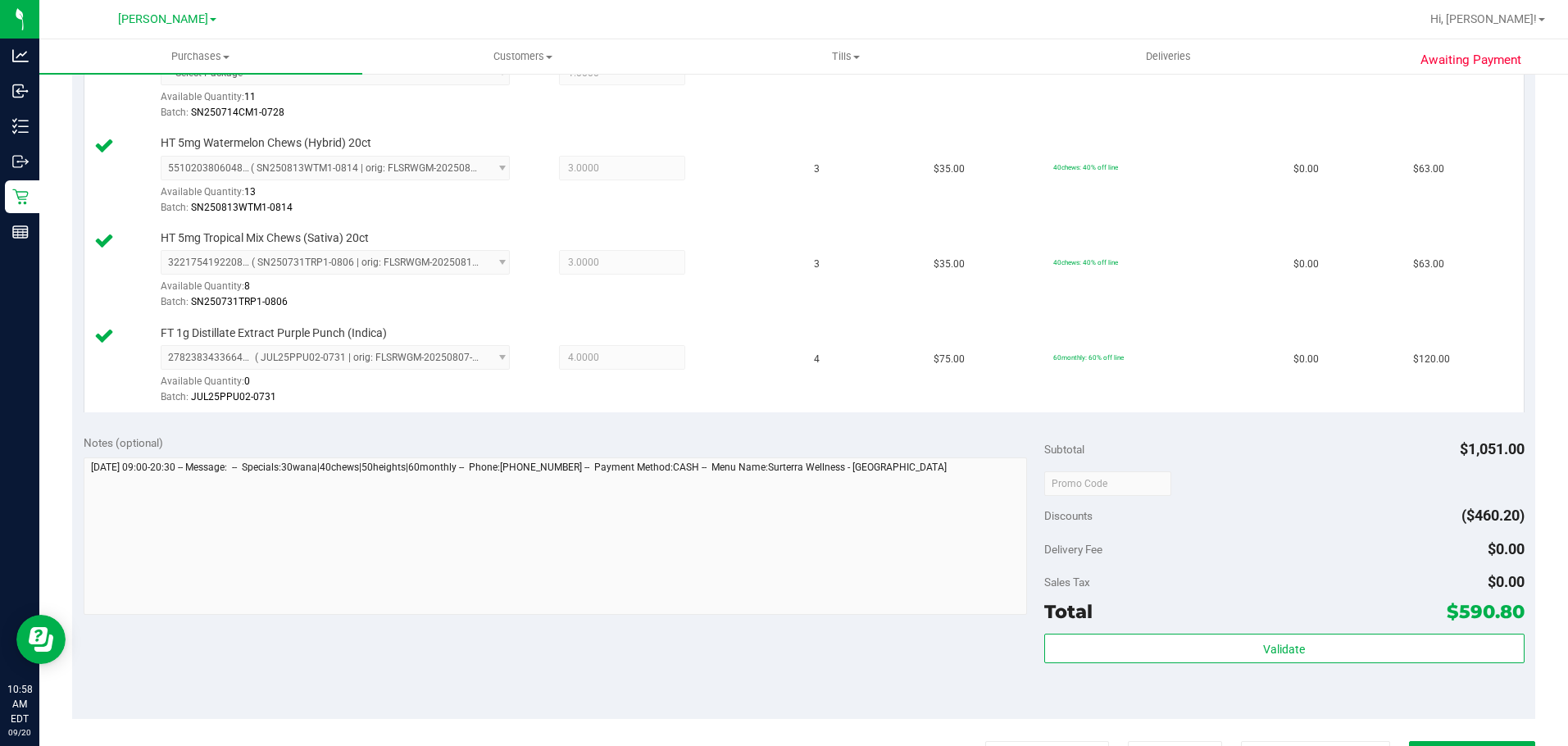
scroll to position [1295, 0]
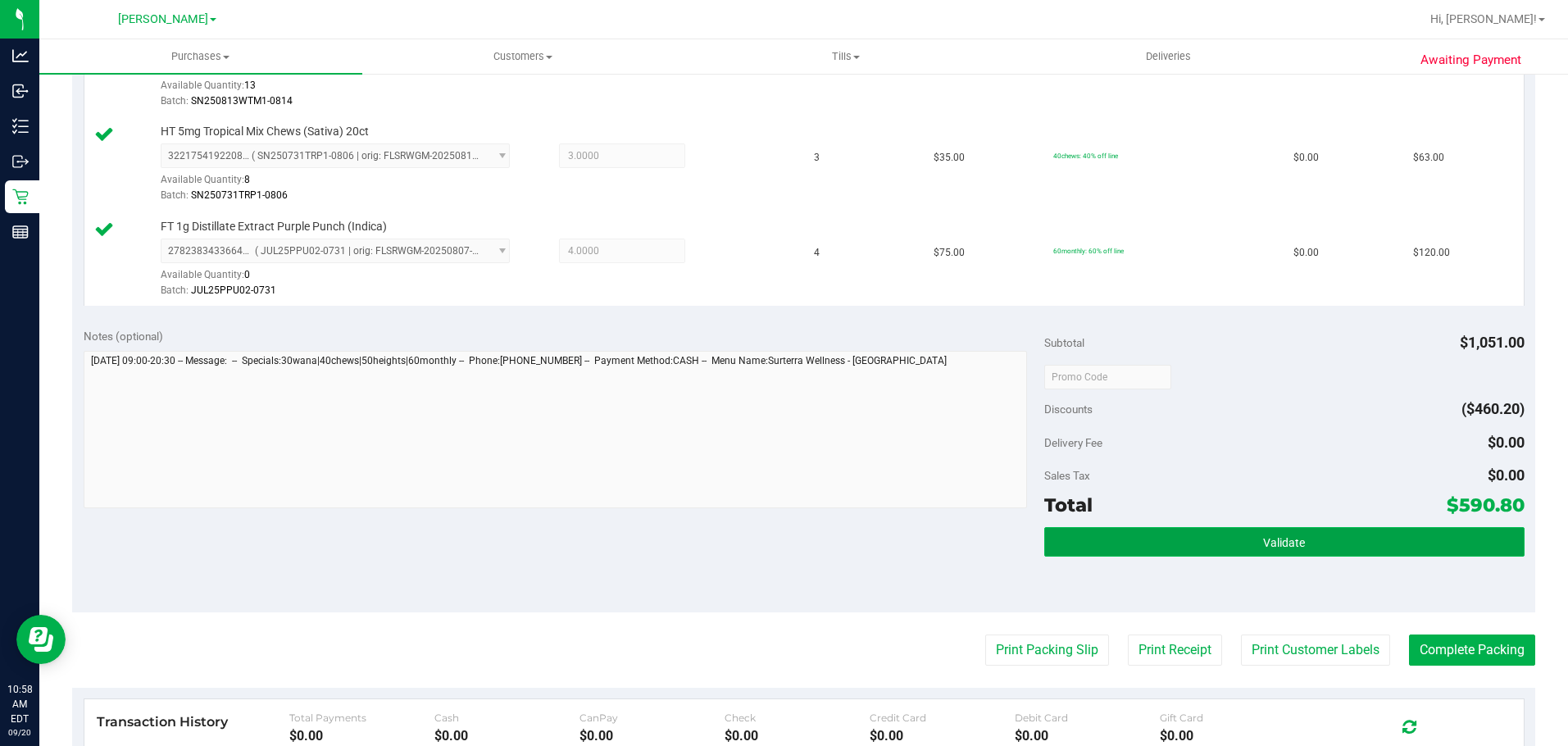
click at [797, 553] on button "Validate" at bounding box center [1284, 541] width 480 height 29
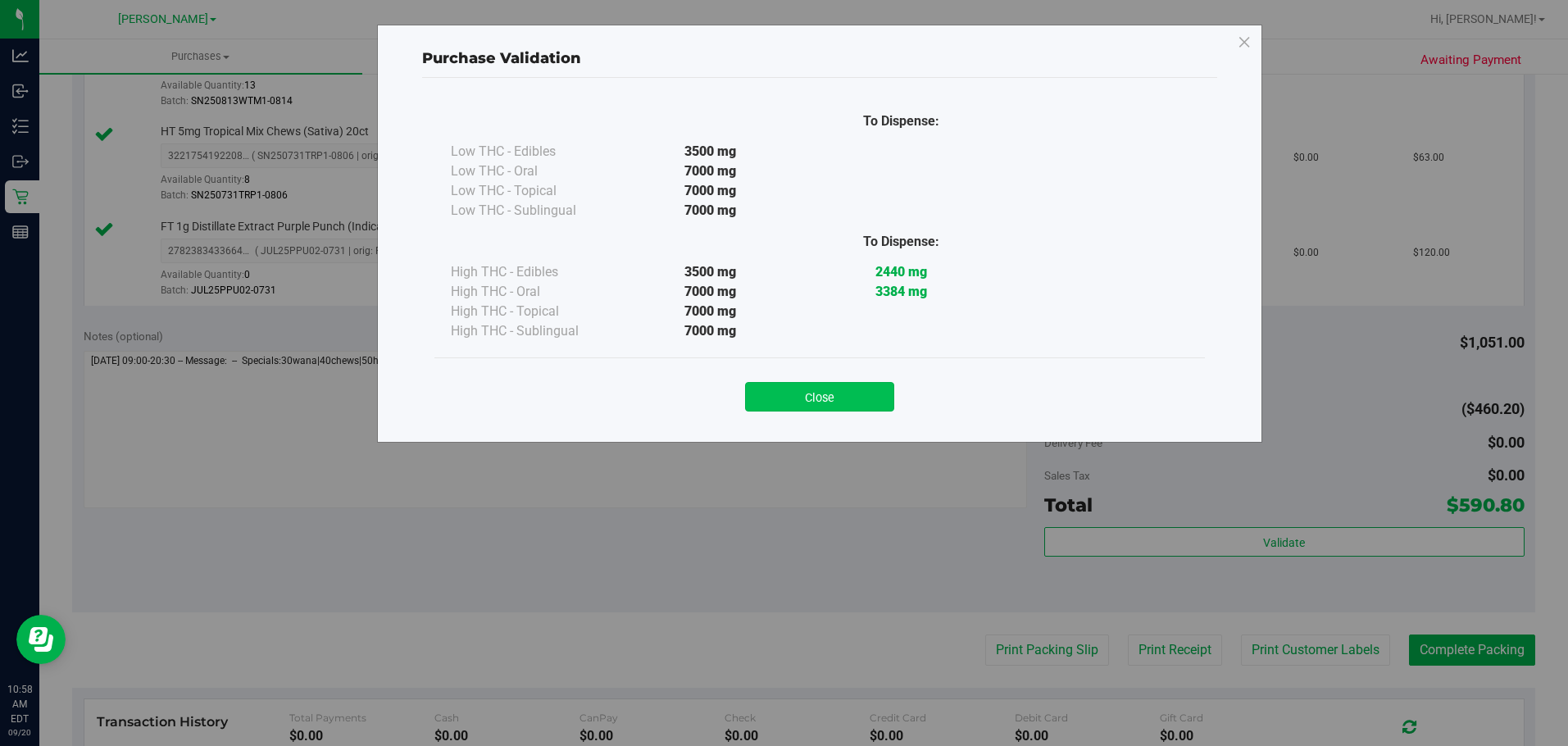
click at [797, 395] on button "Close" at bounding box center [819, 396] width 149 height 29
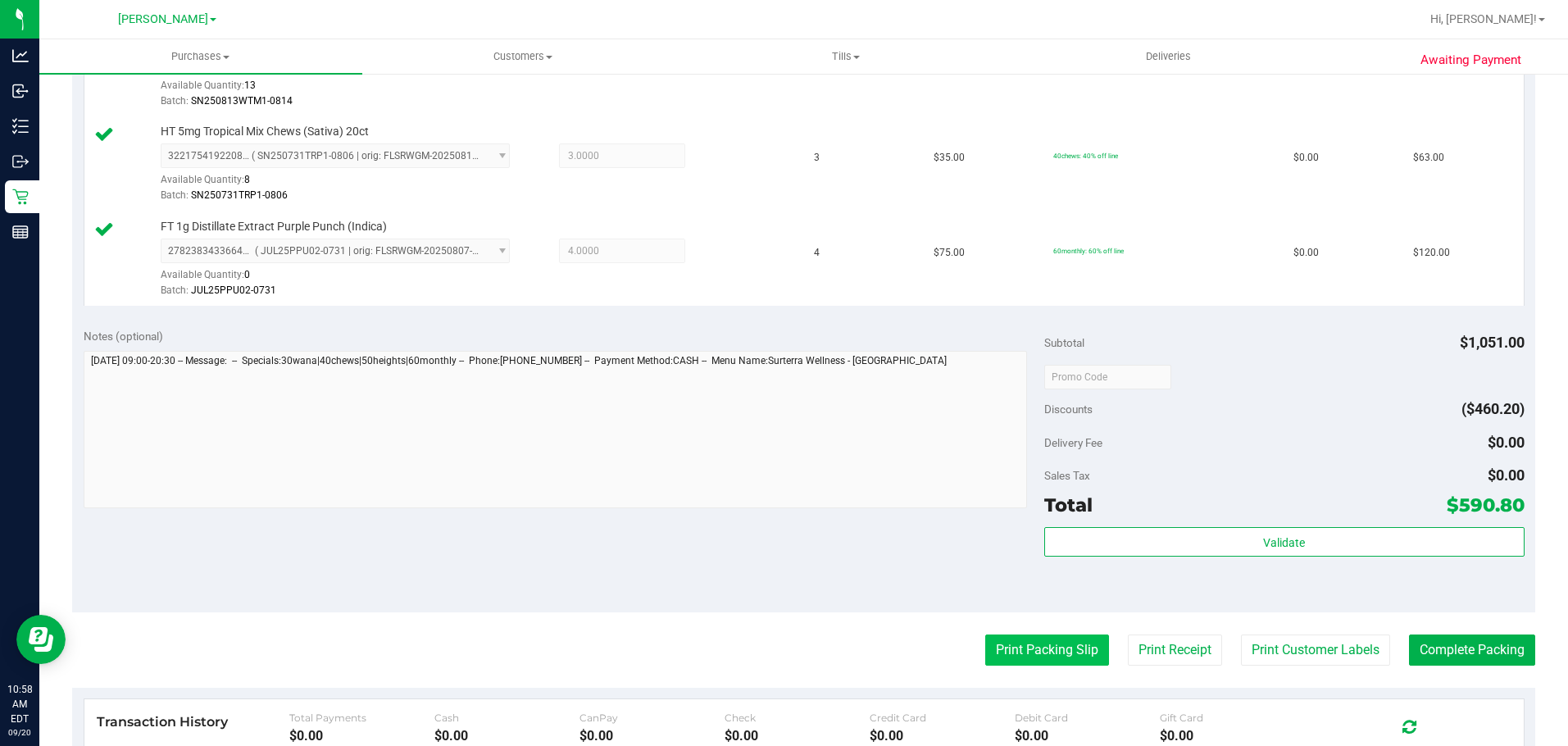
click at [797, 654] on button "Print Packing Slip" at bounding box center [1047, 650] width 124 height 31
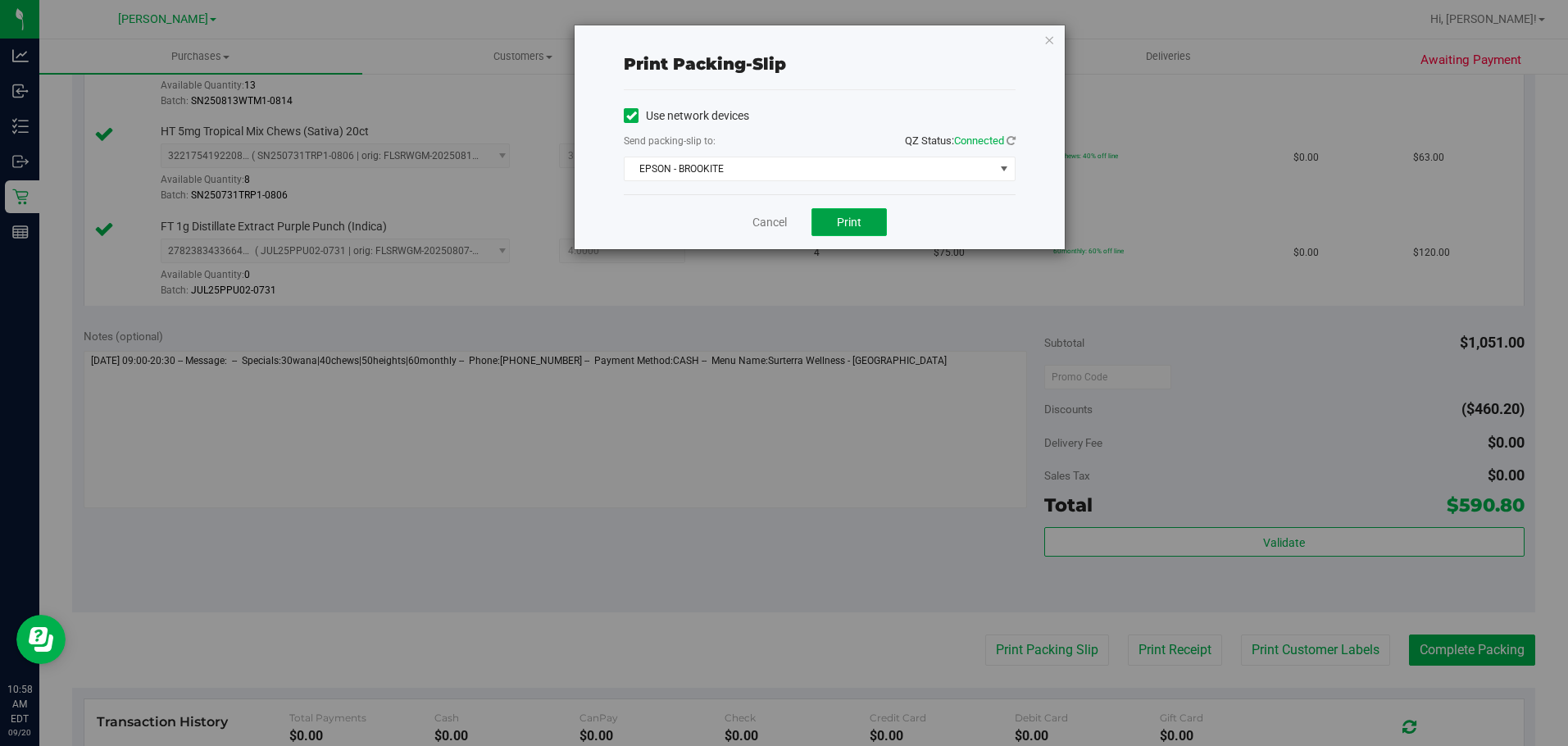
click at [797, 226] on span "Print" at bounding box center [848, 221] width 24 height 13
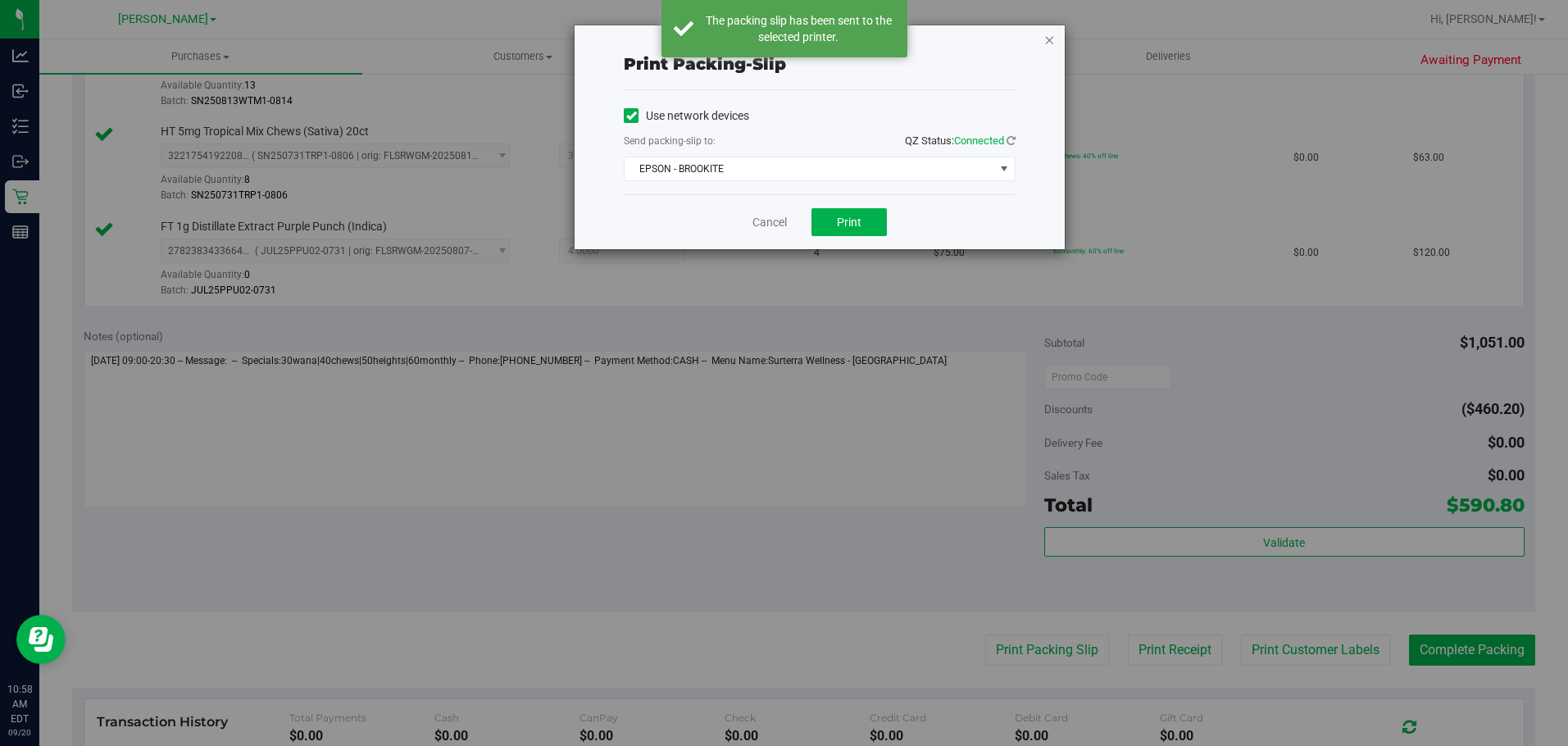
click at [797, 47] on icon "button" at bounding box center [1049, 39] width 12 height 19
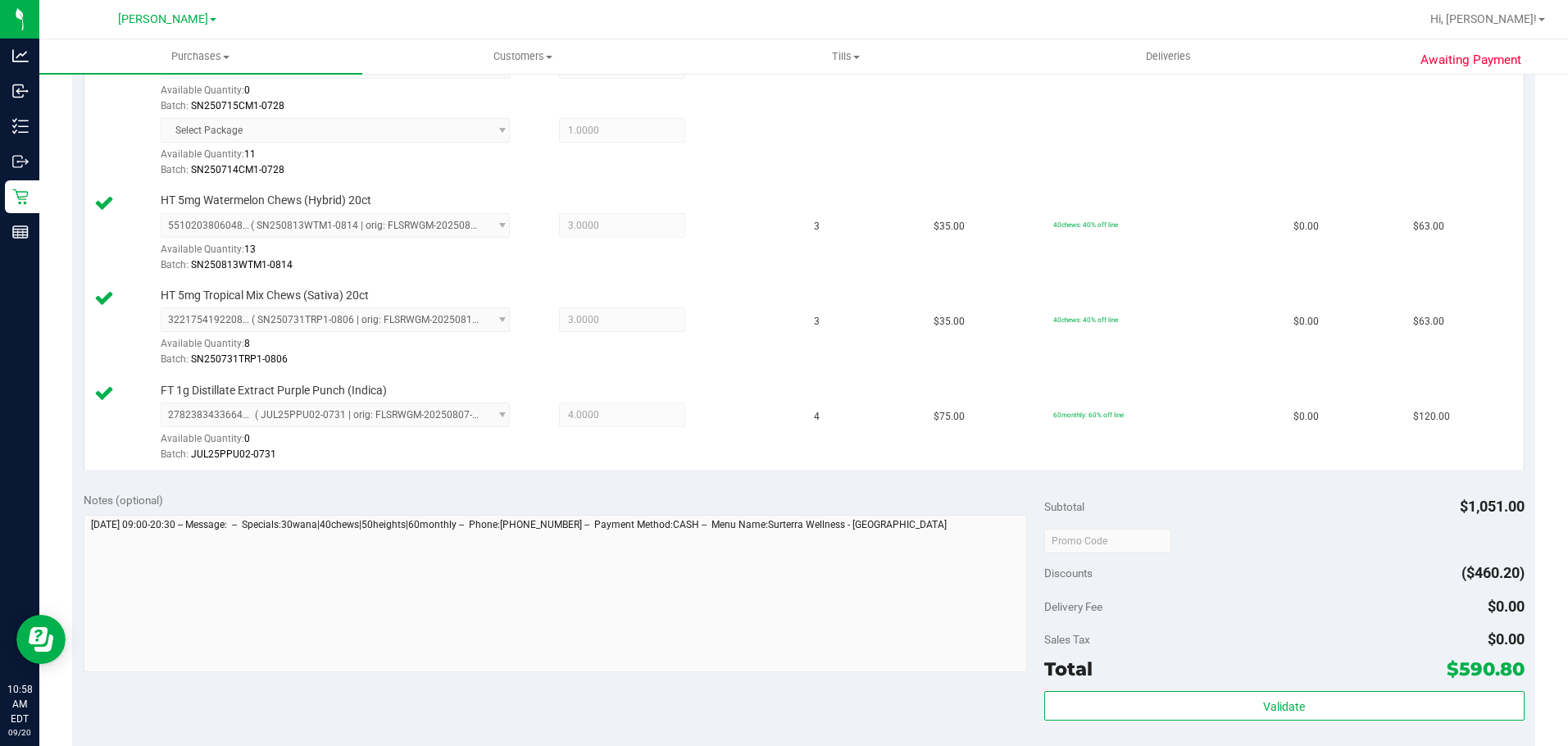
scroll to position [1541, 0]
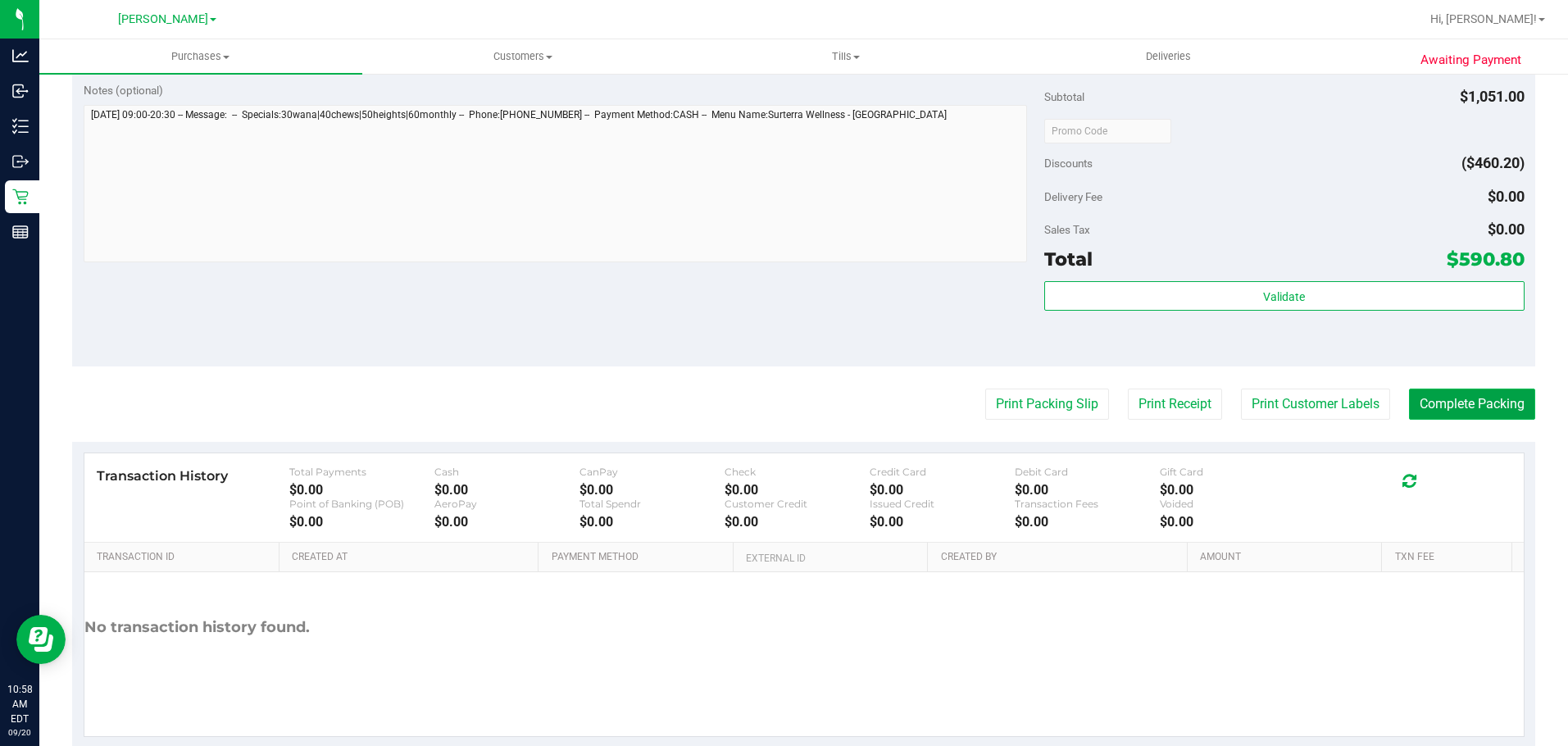
click at [797, 407] on button "Complete Packing" at bounding box center [1473, 404] width 127 height 31
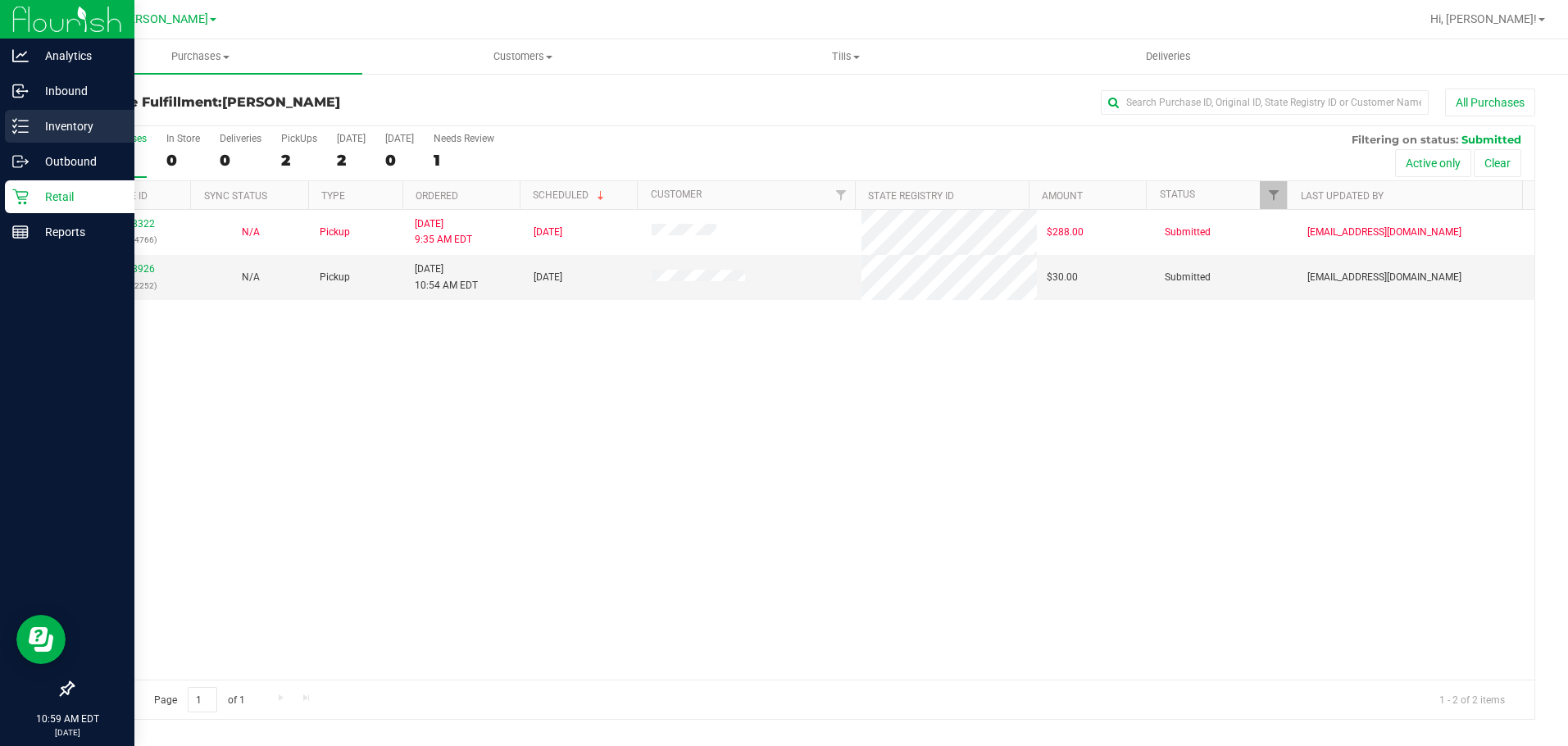
click at [25, 115] on div "Inventory" at bounding box center [69, 127] width 130 height 33
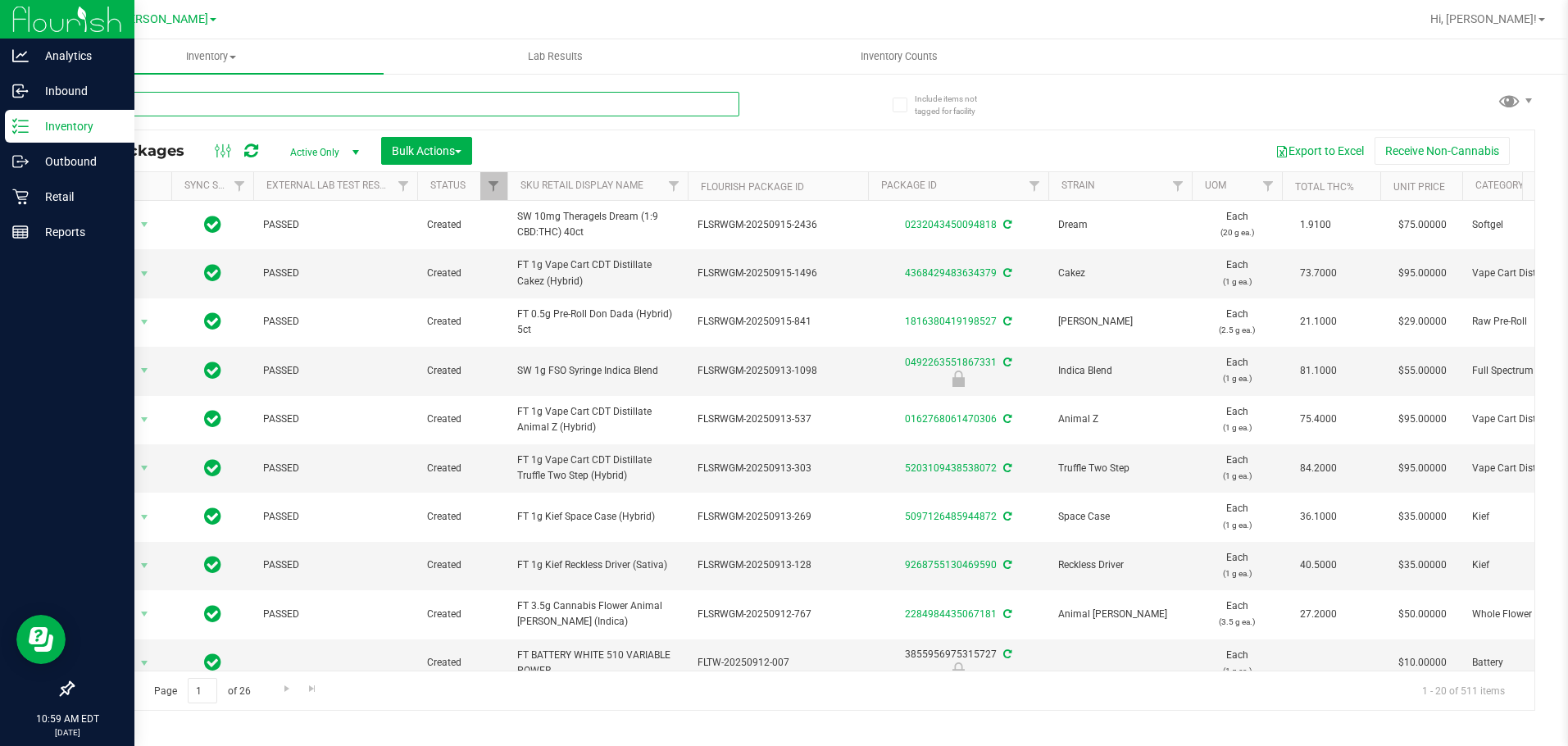
click at [246, 101] on input "text" at bounding box center [405, 103] width 667 height 24
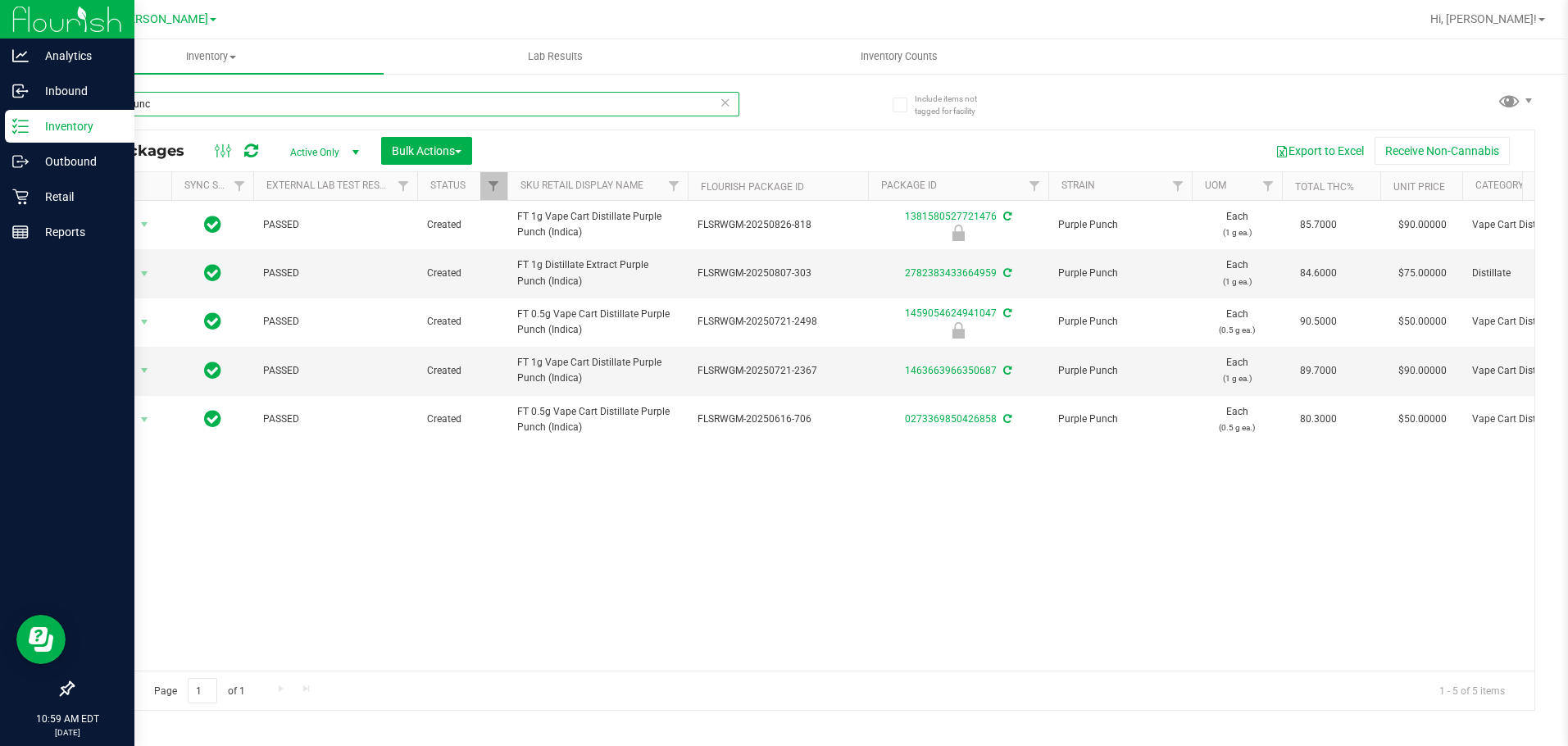
type input "purple punc"
drag, startPoint x: 762, startPoint y: 566, endPoint x: 748, endPoint y: 563, distance: 14.3
click at [762, 566] on div "Action Action Edit attributes Global inventory Locate package Package audit log…" at bounding box center [803, 435] width 1462 height 469
click at [742, 674] on div "Page 1 of 1 1 - 5 of 5 items" at bounding box center [803, 690] width 1462 height 39
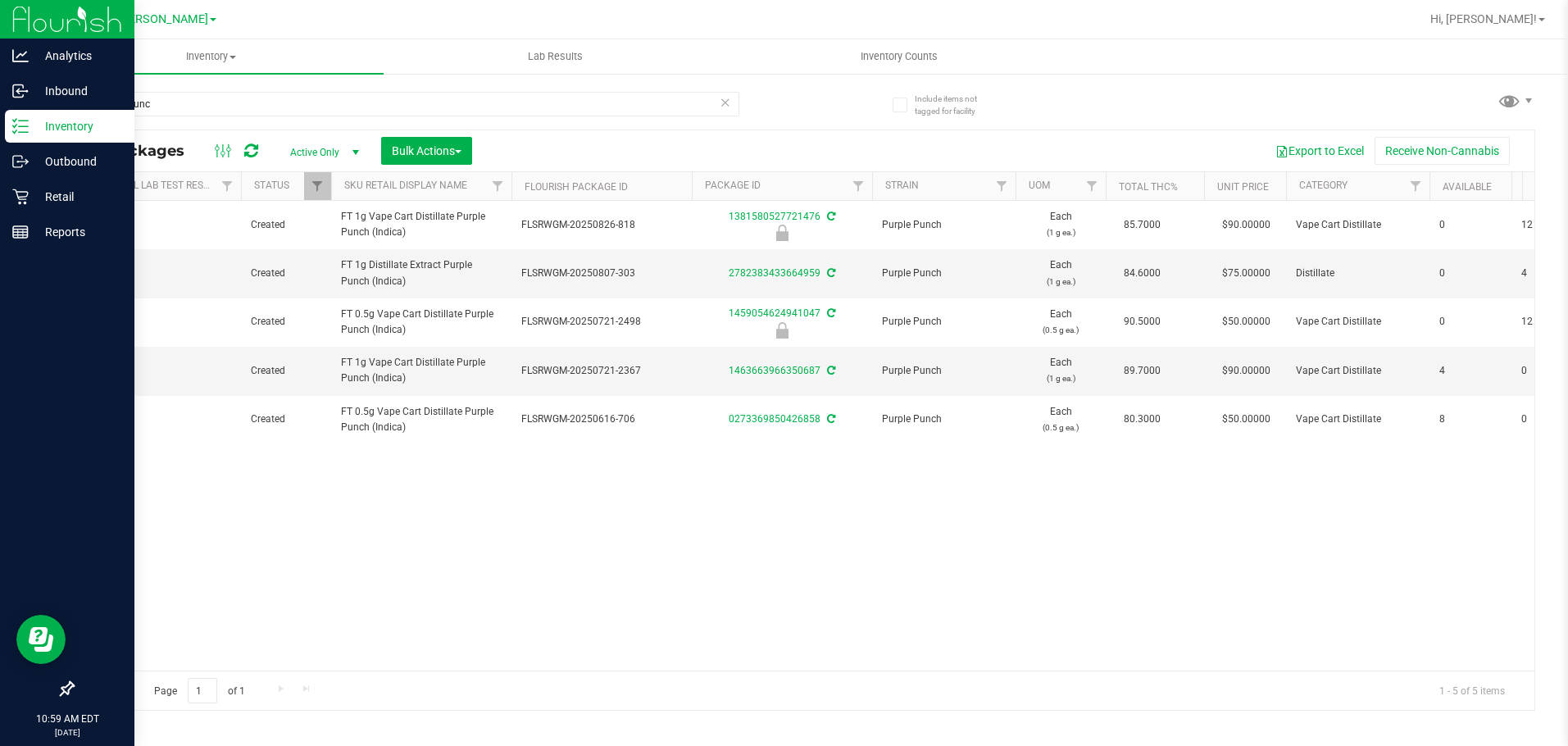
scroll to position [0, 154]
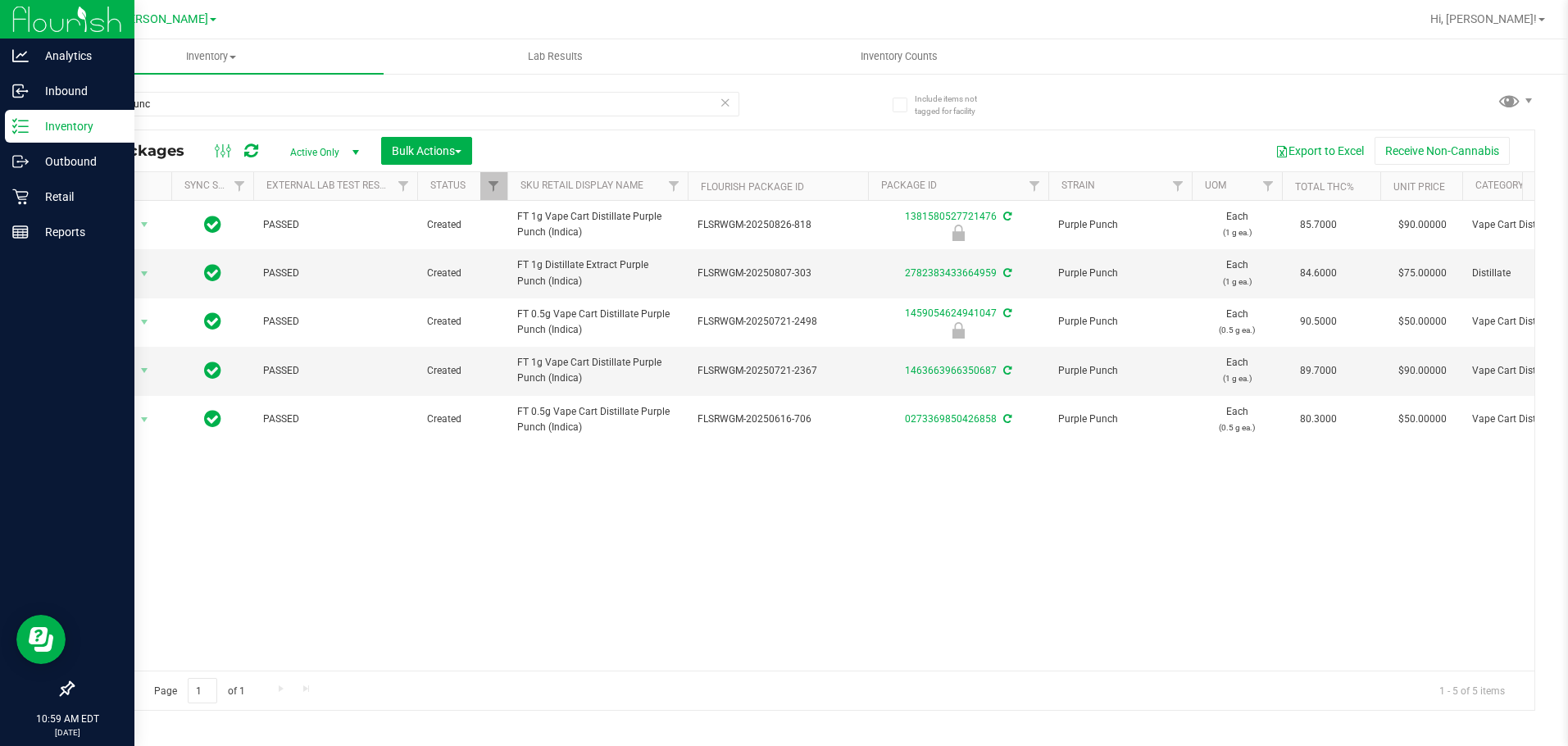
click at [604, 500] on div "Action Action Edit attributes Global inventory Locate package Package audit log…" at bounding box center [803, 435] width 1462 height 469
click at [666, 467] on div "Action Action Edit attributes Global inventory Locate package Package audit log…" at bounding box center [803, 435] width 1462 height 469
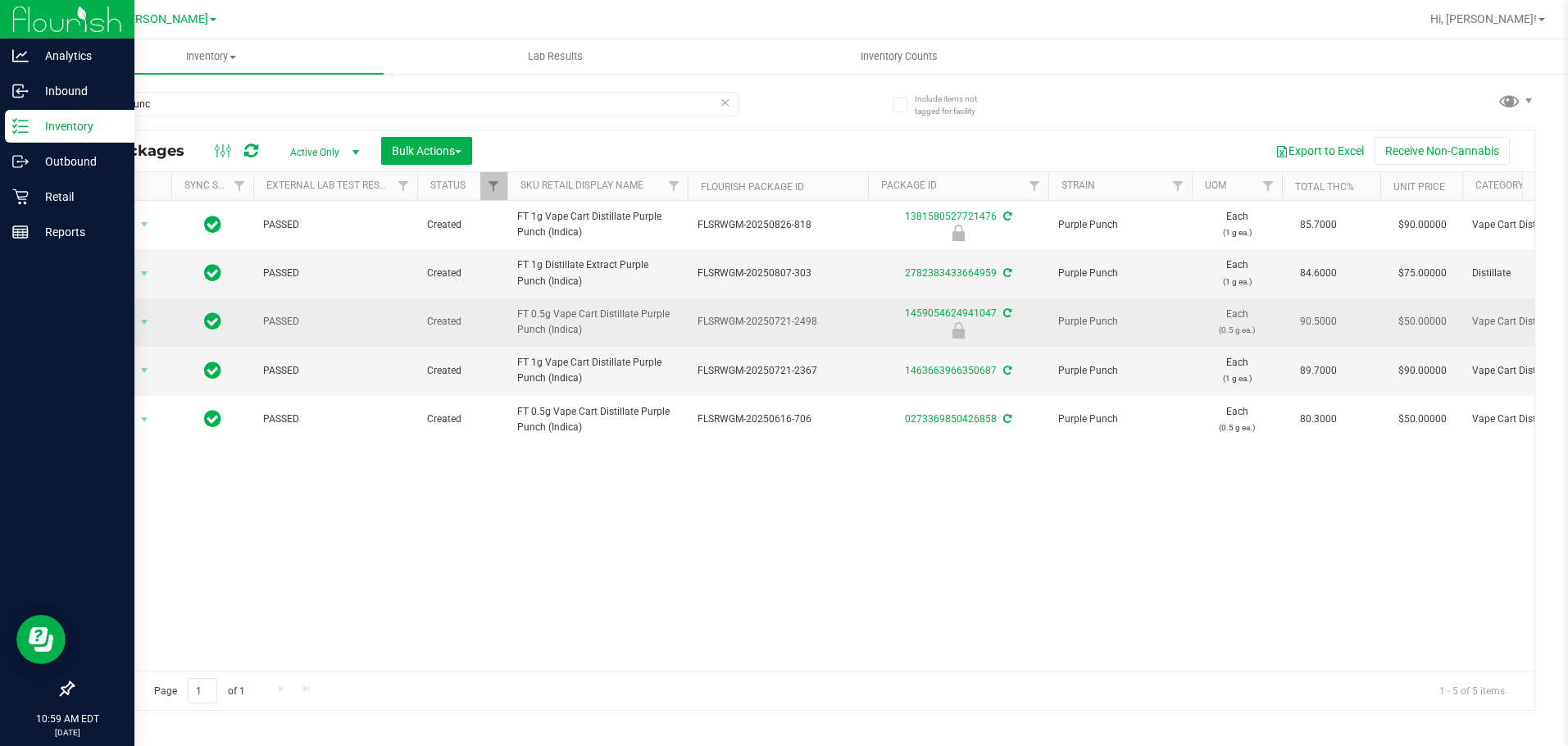
click at [691, 329] on div "Action Action Edit attributes Global inventory Locate package Package audit log…" at bounding box center [803, 435] width 1462 height 469
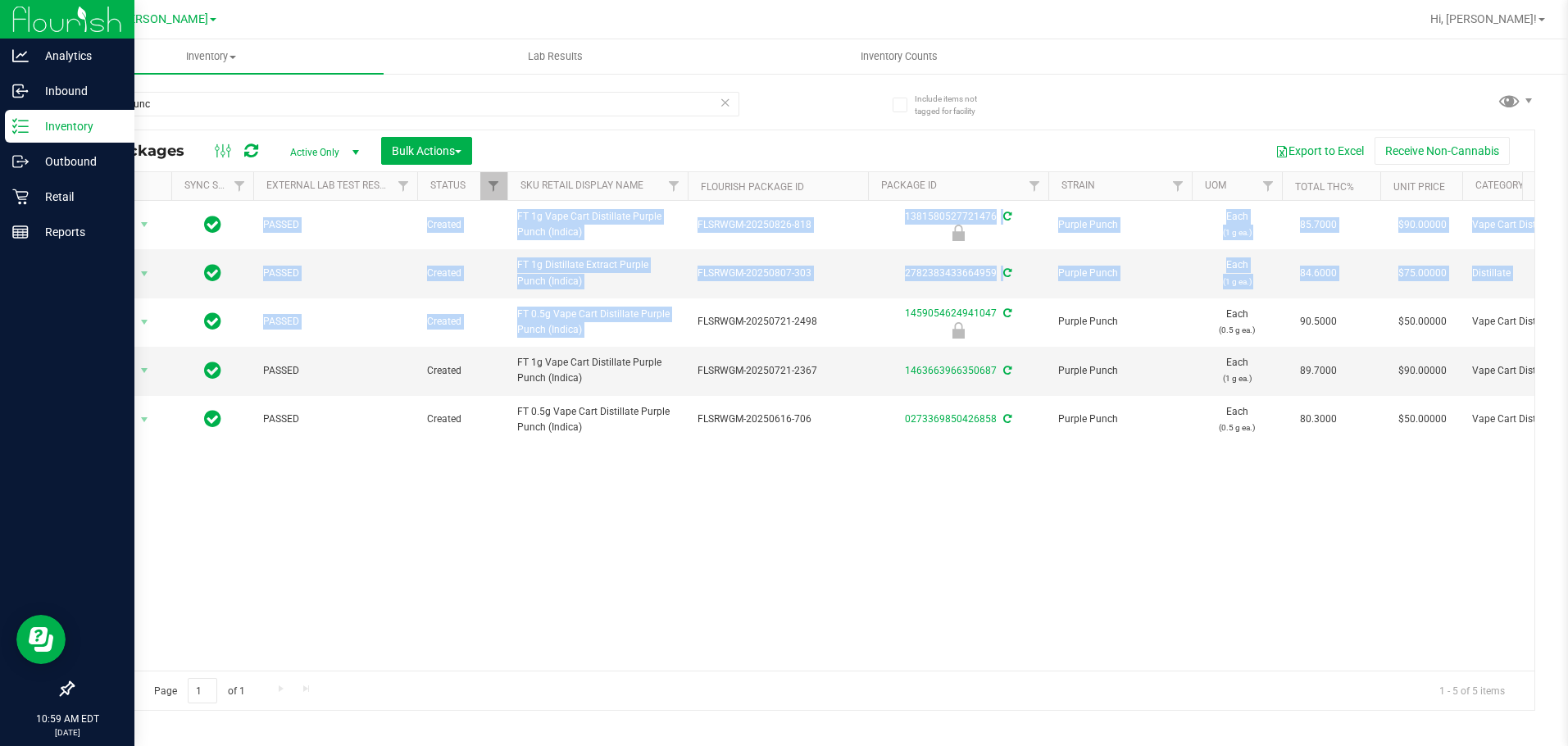
drag, startPoint x: 688, startPoint y: 557, endPoint x: 712, endPoint y: 601, distance: 50.1
click at [688, 557] on div "Action Action Edit attributes Global inventory Locate package Package audit log…" at bounding box center [803, 435] width 1462 height 469
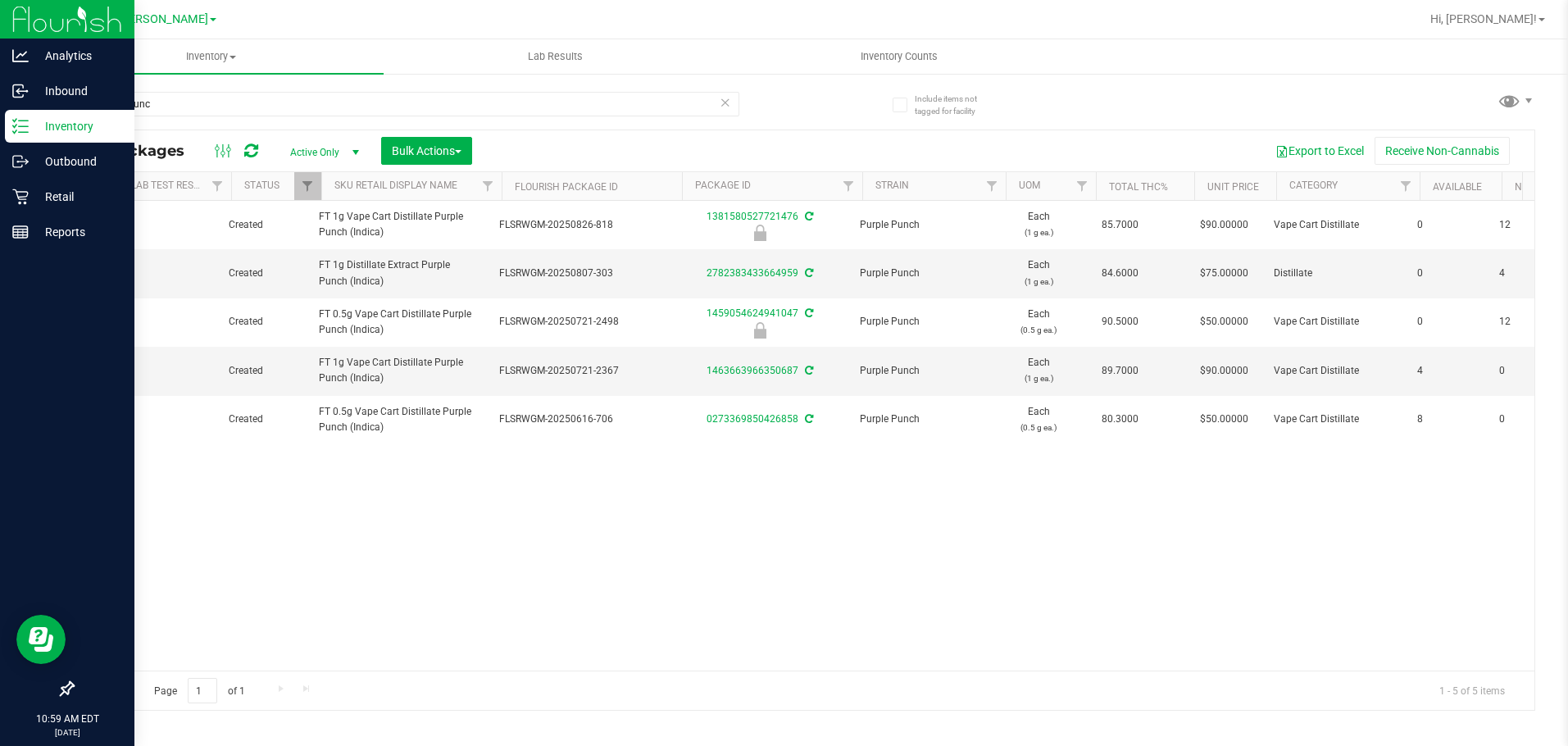
scroll to position [0, 204]
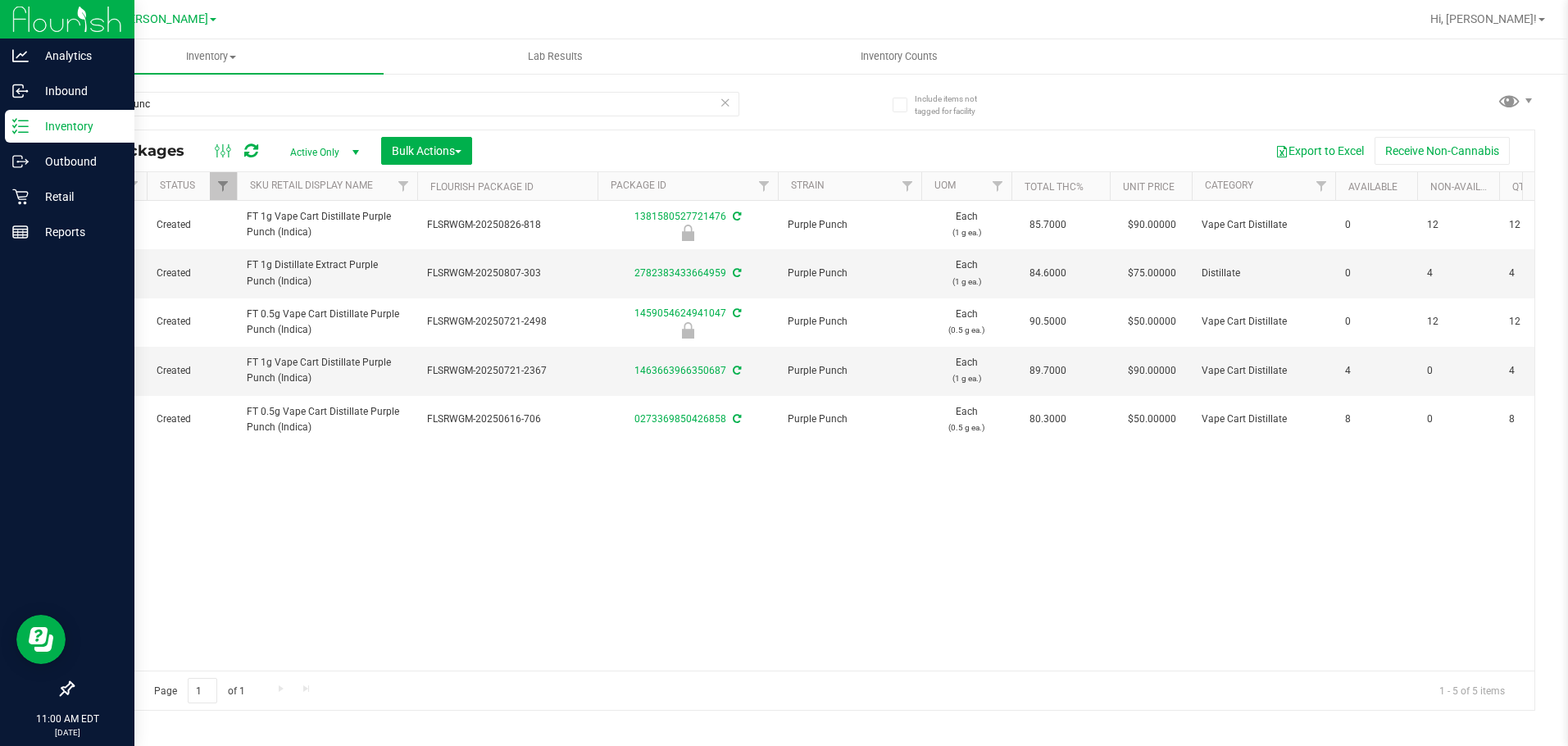
click at [727, 520] on div "Action Action Edit attributes Global inventory Locate package Package audit log…" at bounding box center [803, 435] width 1462 height 469
click at [34, 209] on div "Retail" at bounding box center [69, 197] width 130 height 33
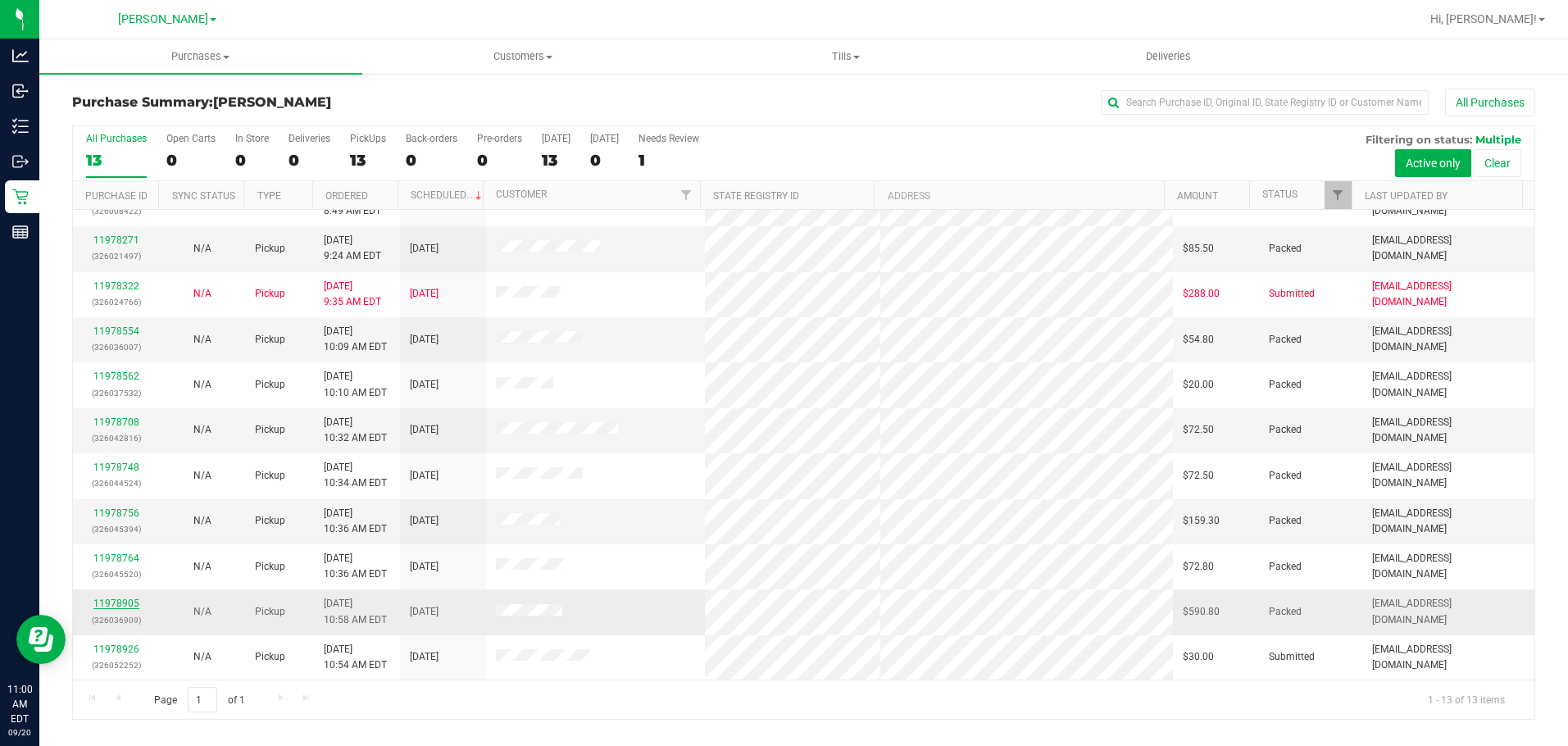
click at [115, 603] on link "11978905" at bounding box center [116, 604] width 46 height 12
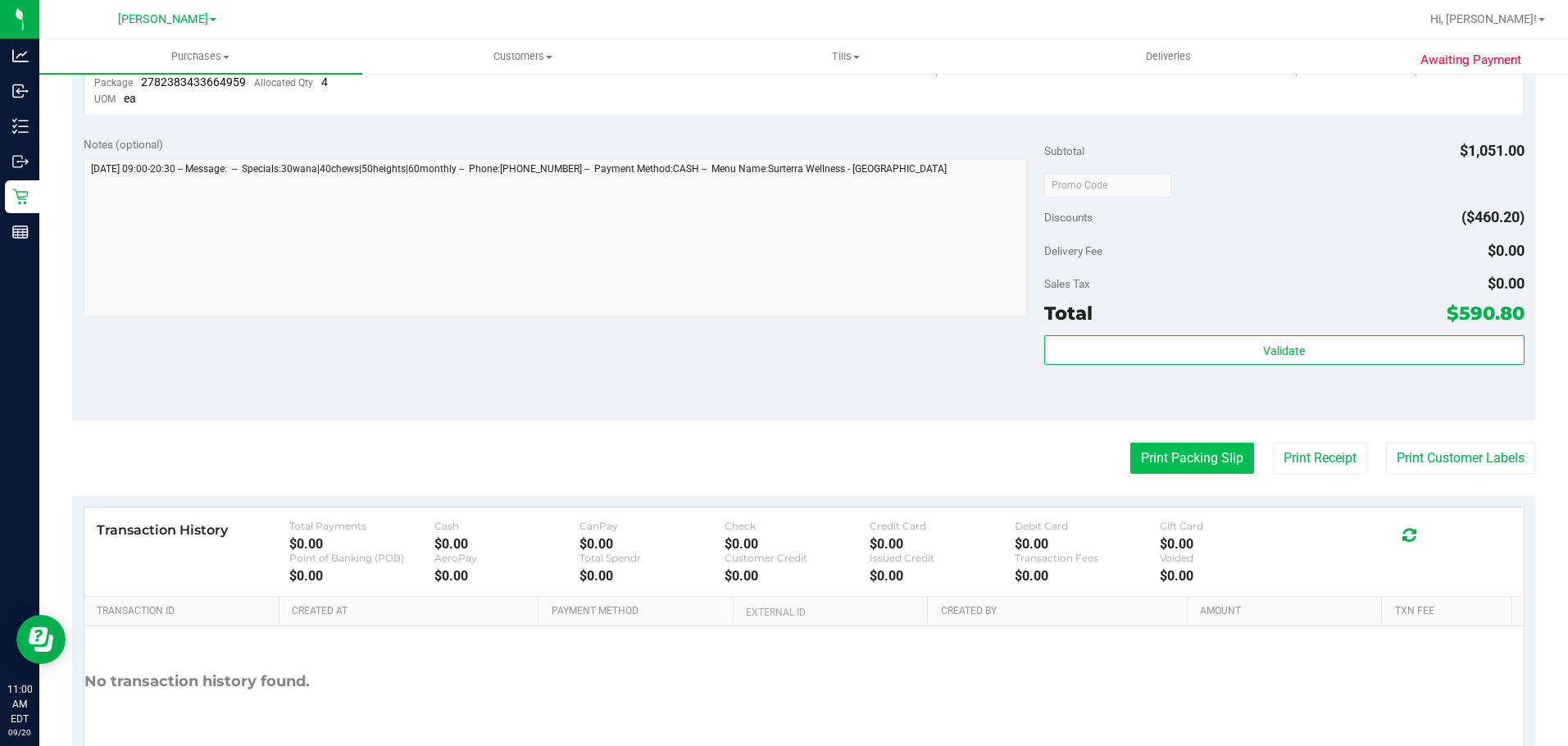
click at [797, 464] on button "Print Packing Slip" at bounding box center [1192, 458] width 124 height 31
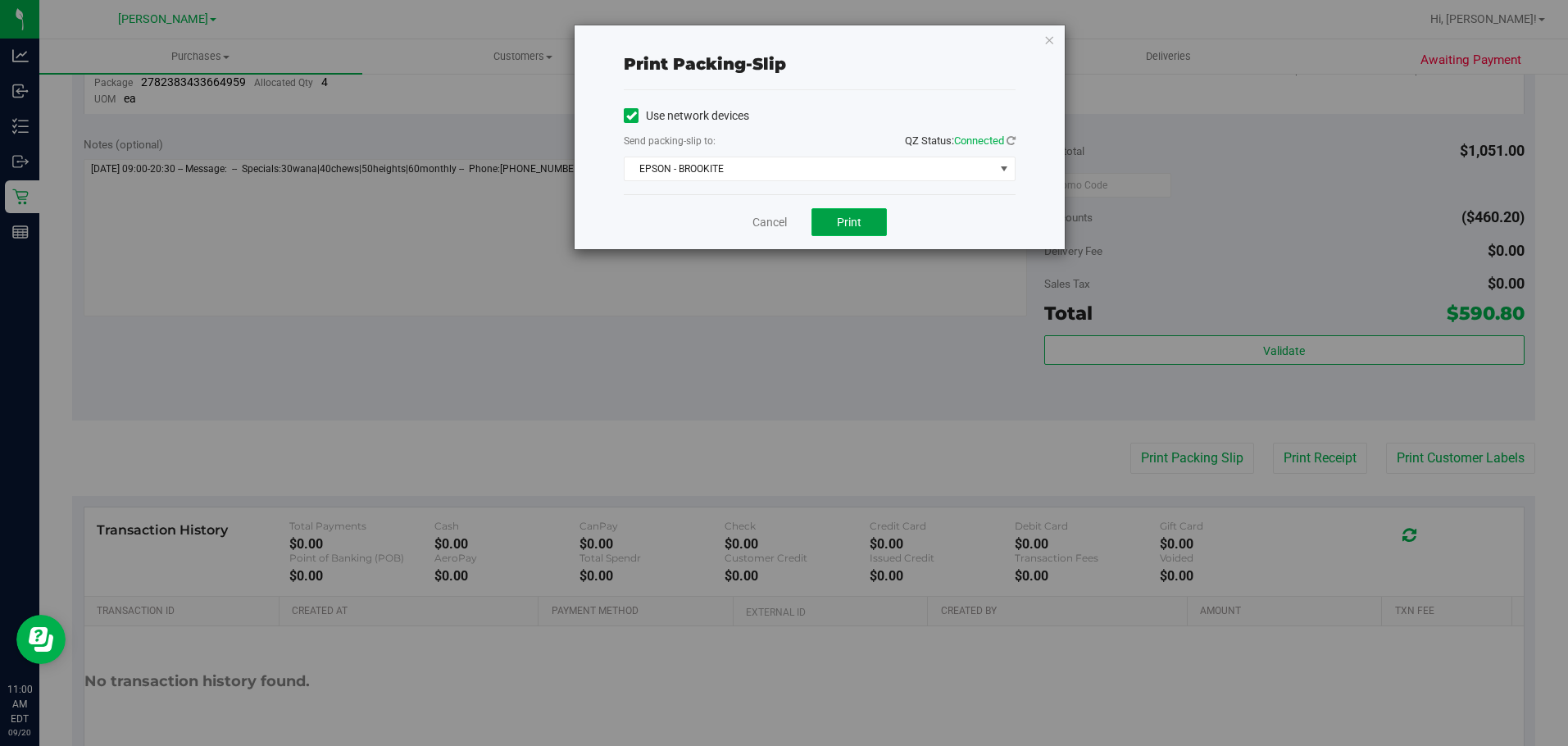
click at [797, 215] on span "Print" at bounding box center [848, 221] width 24 height 13
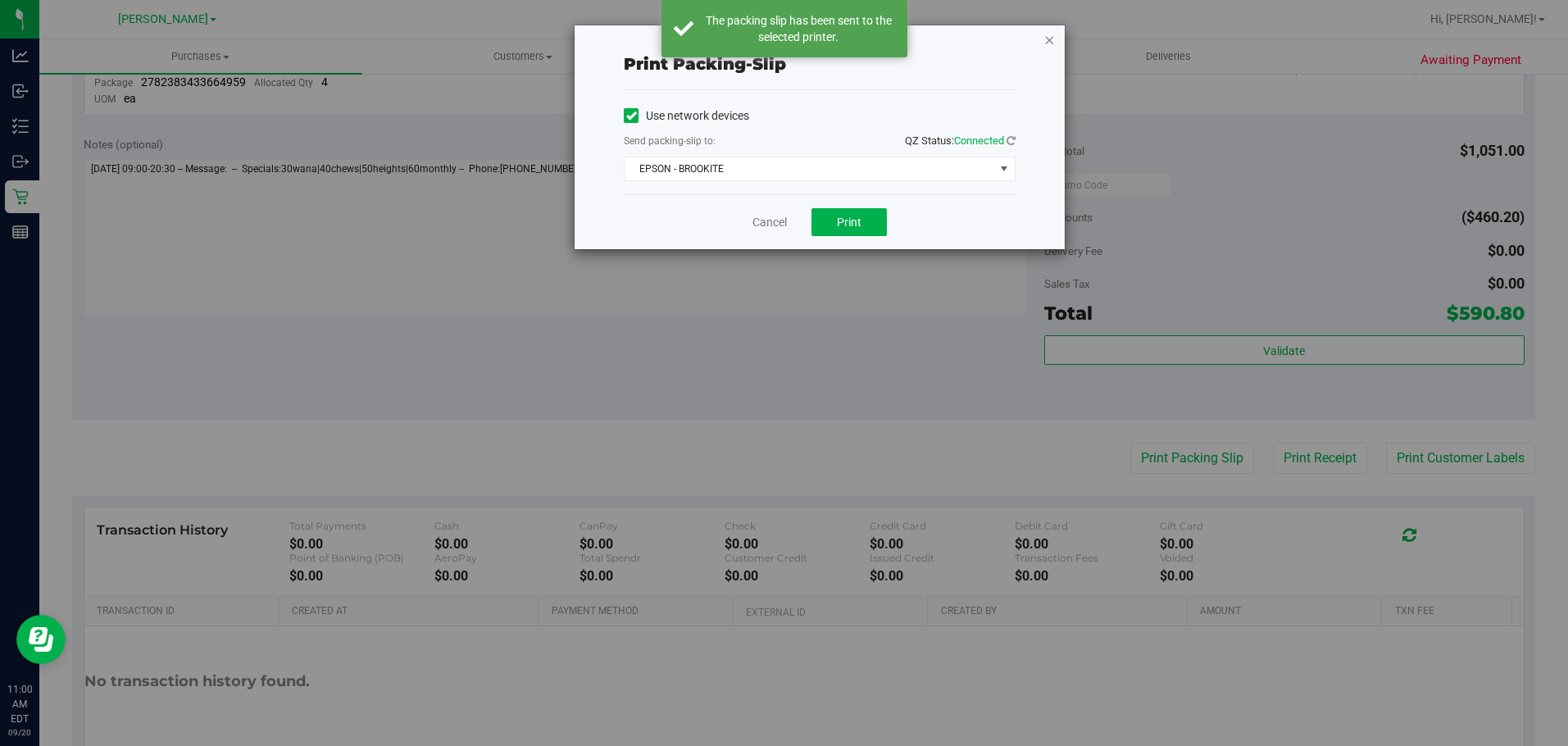
click at [797, 40] on icon "button" at bounding box center [1049, 39] width 12 height 19
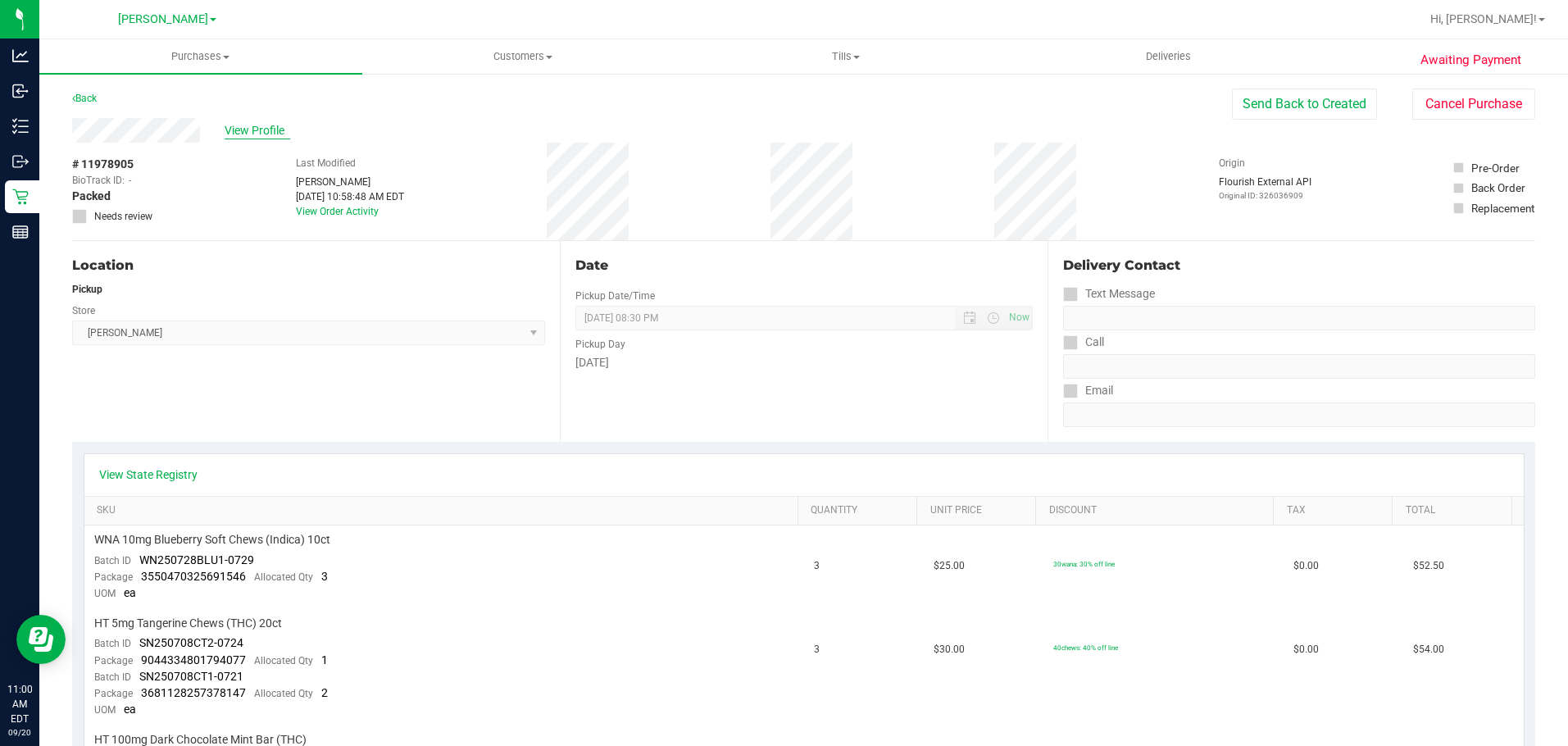
click at [263, 122] on span "View Profile" at bounding box center [257, 131] width 65 height 18
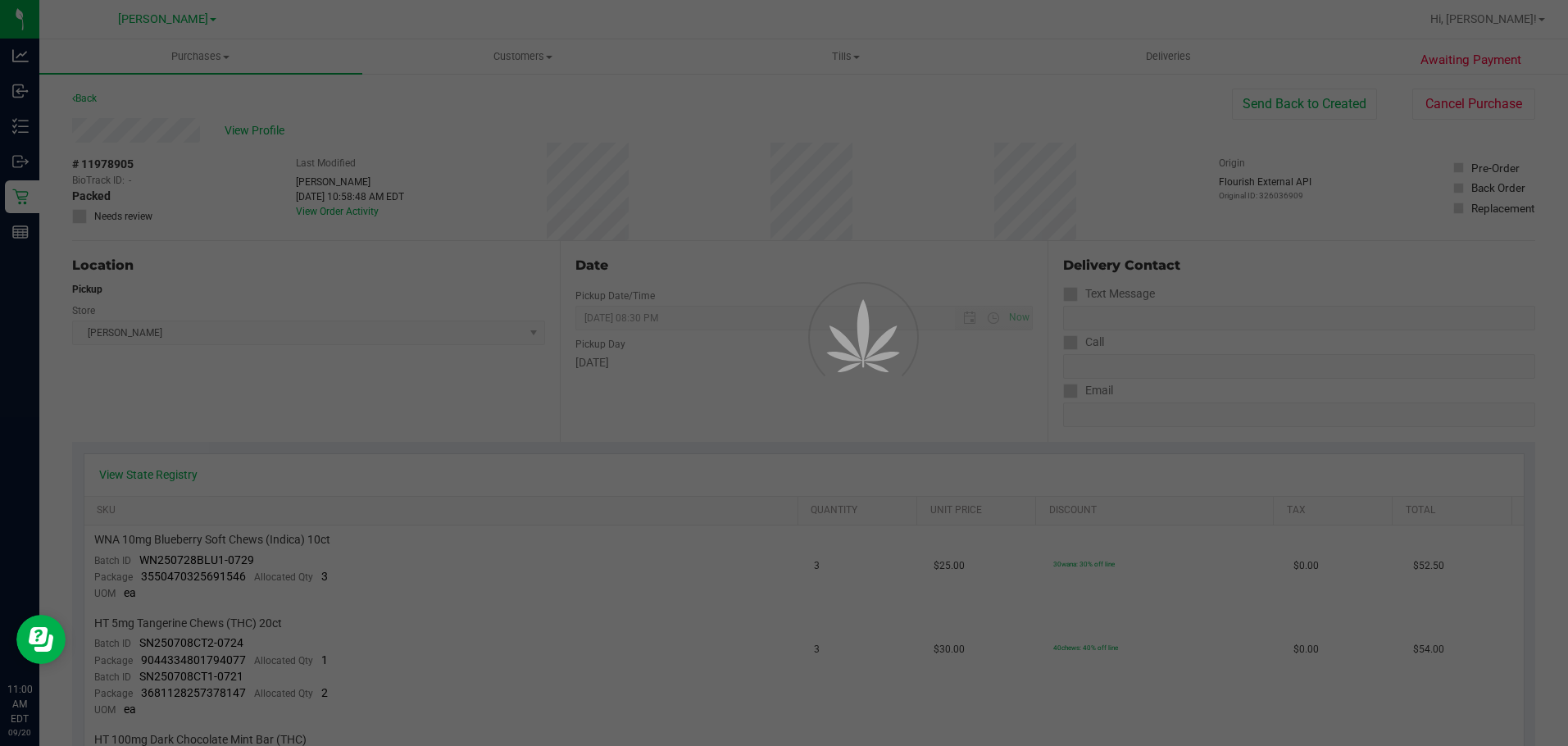
click at [261, 128] on div at bounding box center [784, 373] width 1568 height 746
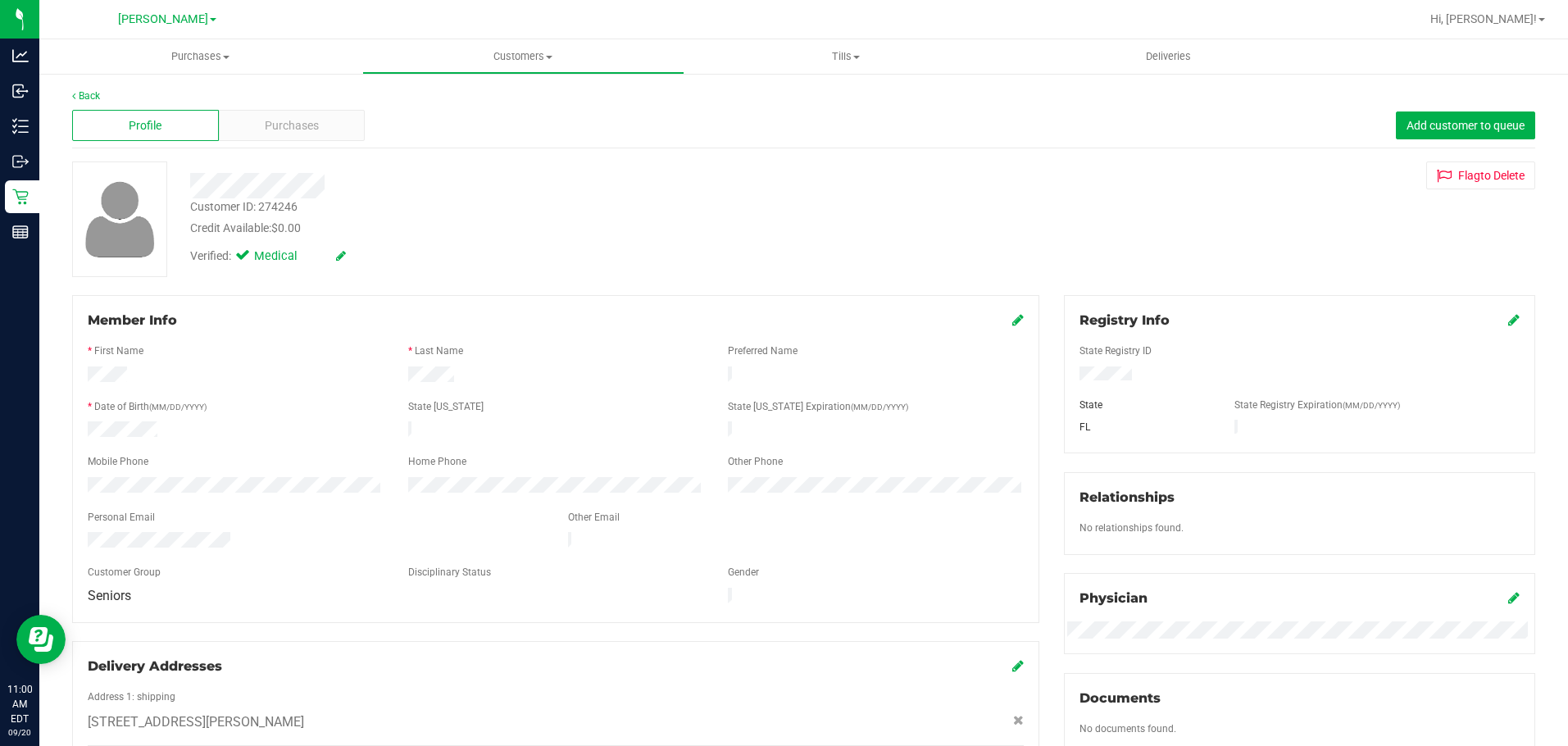
click at [293, 118] on span "Purchases" at bounding box center [292, 126] width 55 height 18
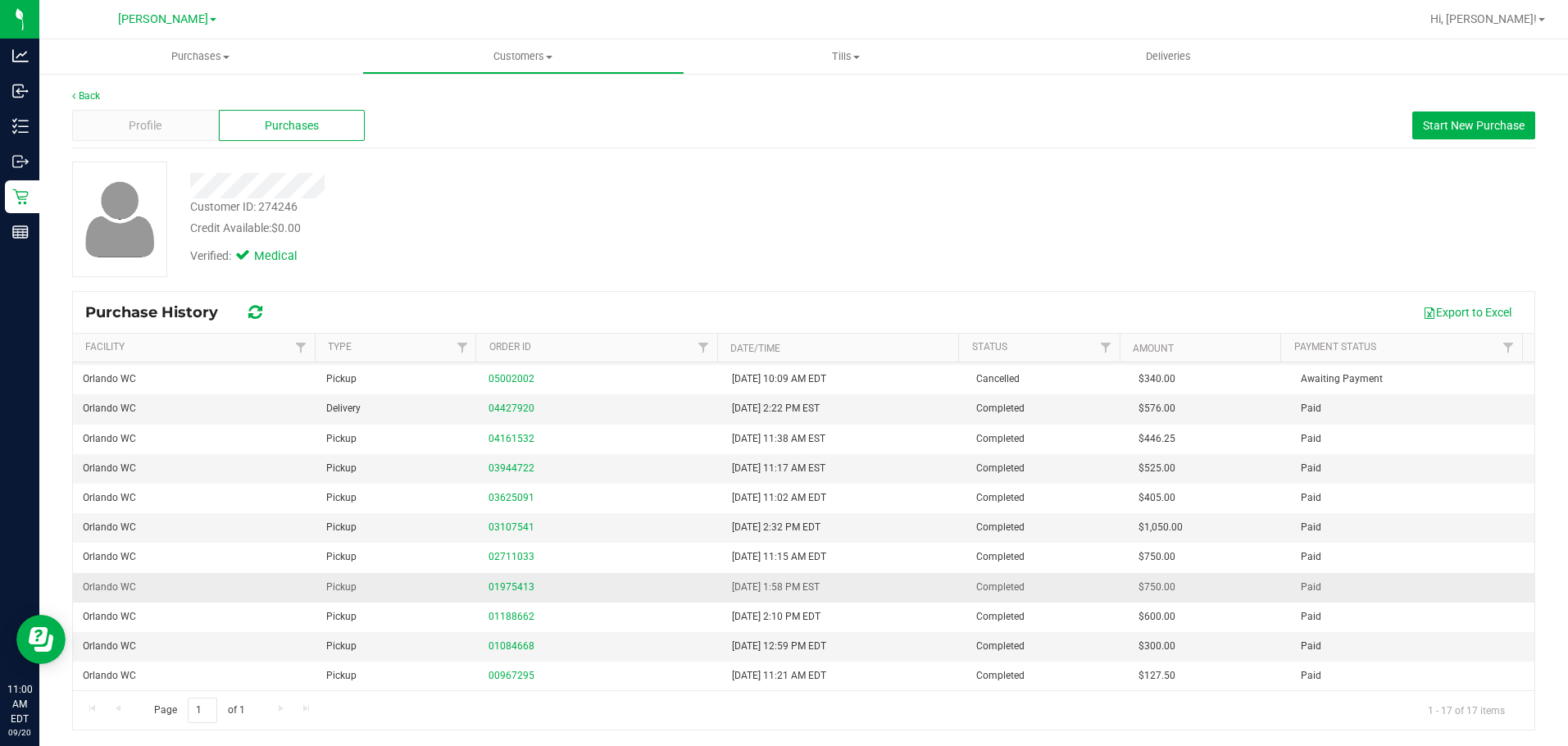
scroll to position [1, 0]
click at [498, 524] on link "03107541" at bounding box center [511, 526] width 46 height 12
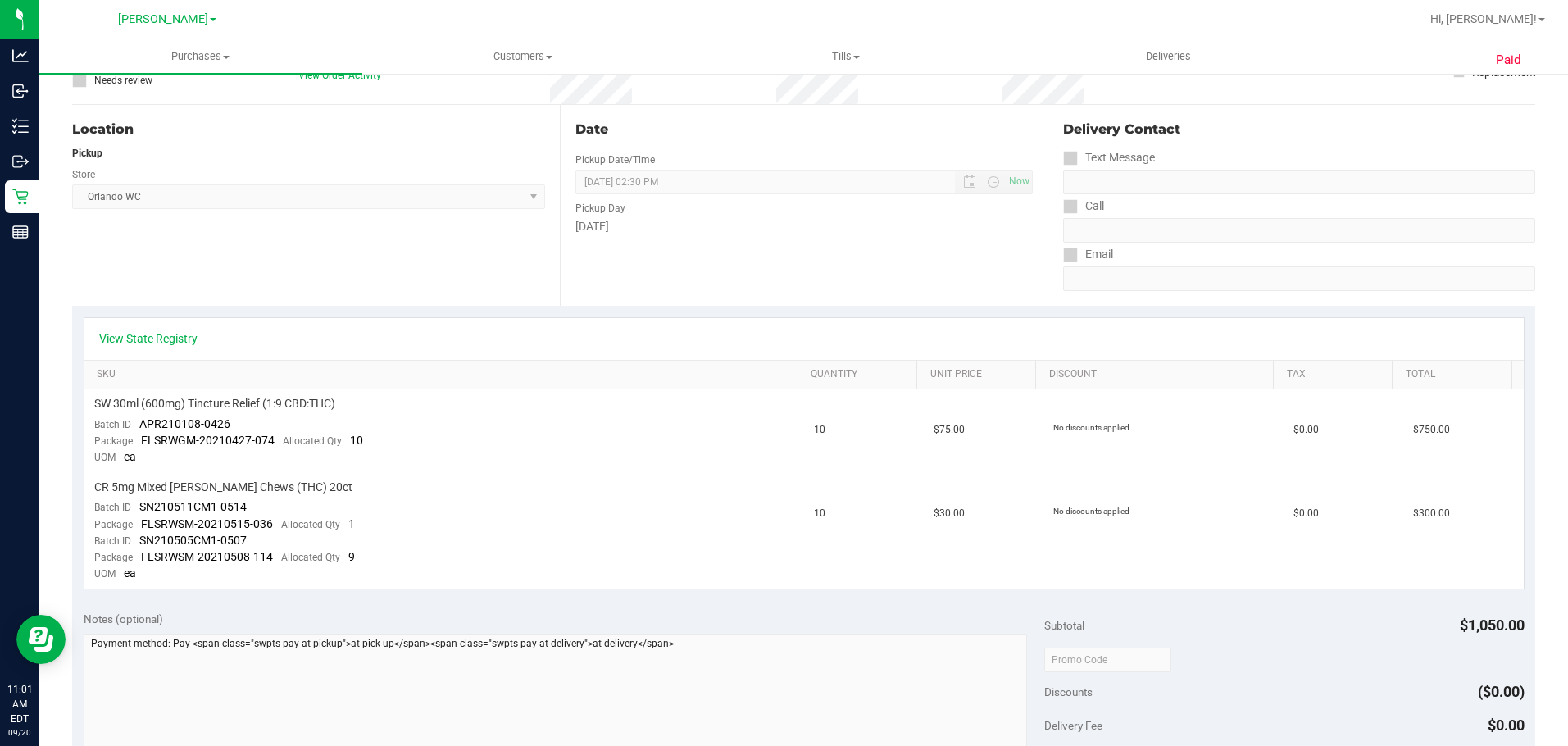
scroll to position [411, 0]
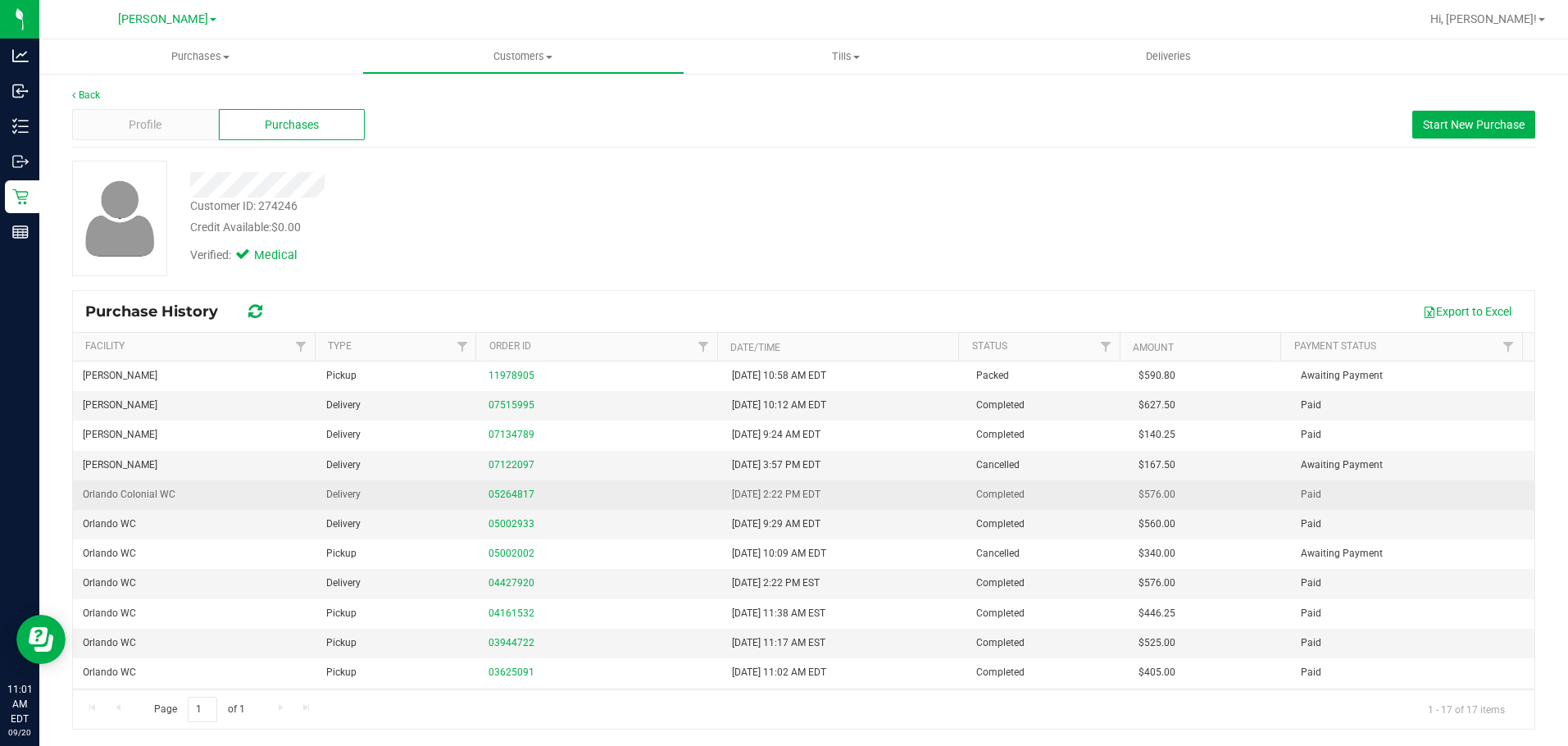
drag, startPoint x: 987, startPoint y: 500, endPoint x: 996, endPoint y: 483, distance: 19.2
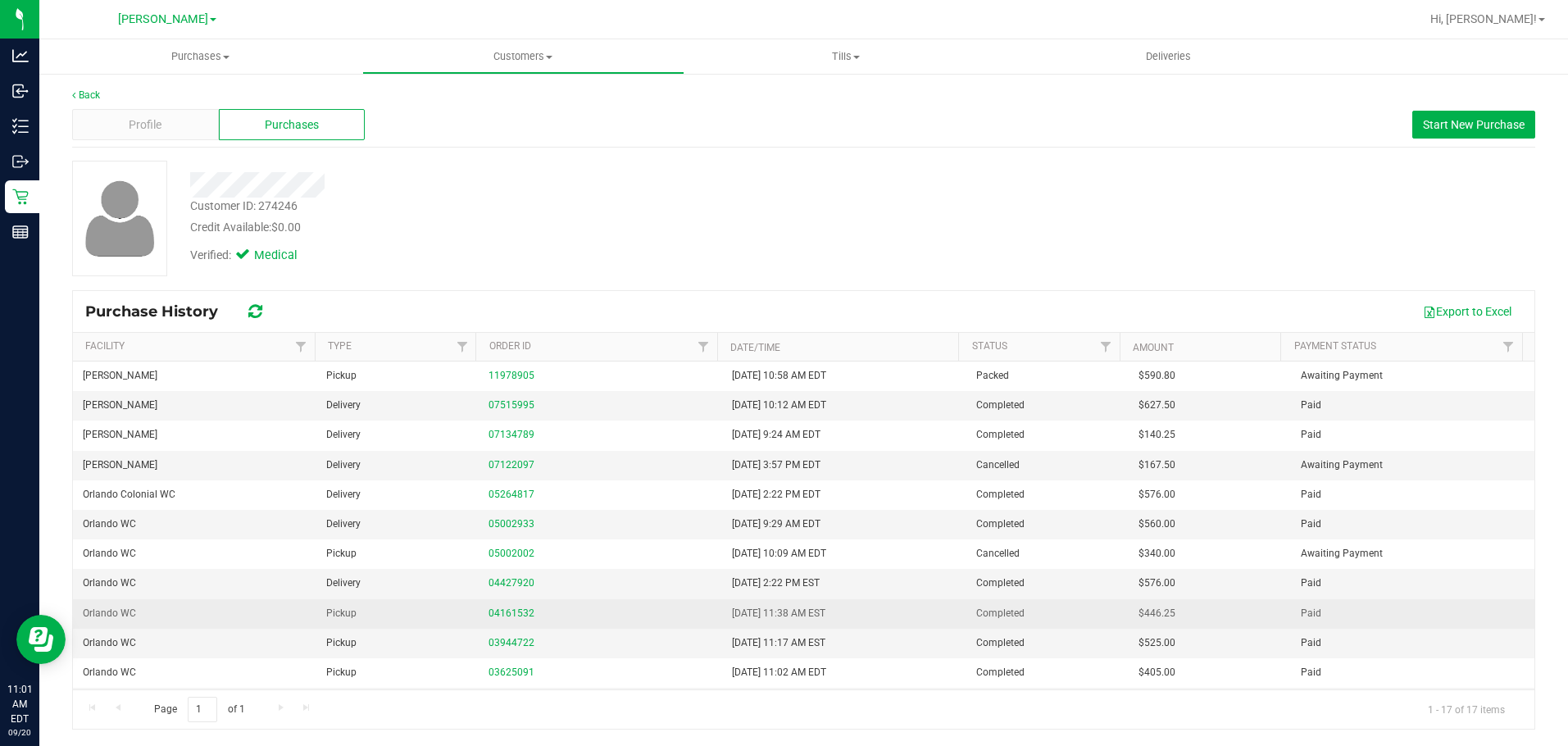
drag, startPoint x: 996, startPoint y: 483, endPoint x: 952, endPoint y: 614, distance: 138.2
click at [797, 614] on td "Completed" at bounding box center [1047, 614] width 163 height 29
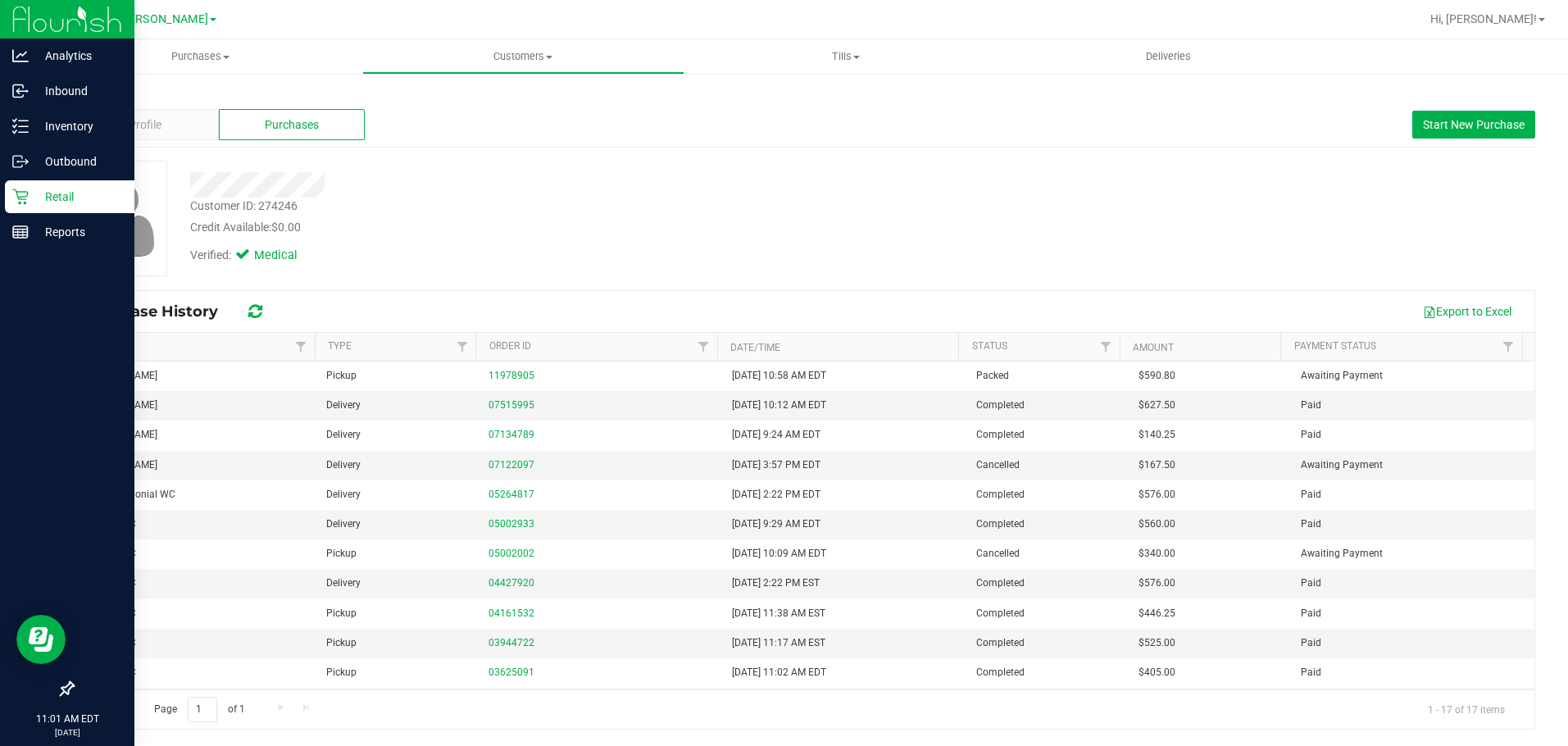
click at [22, 203] on icon at bounding box center [20, 197] width 17 height 17
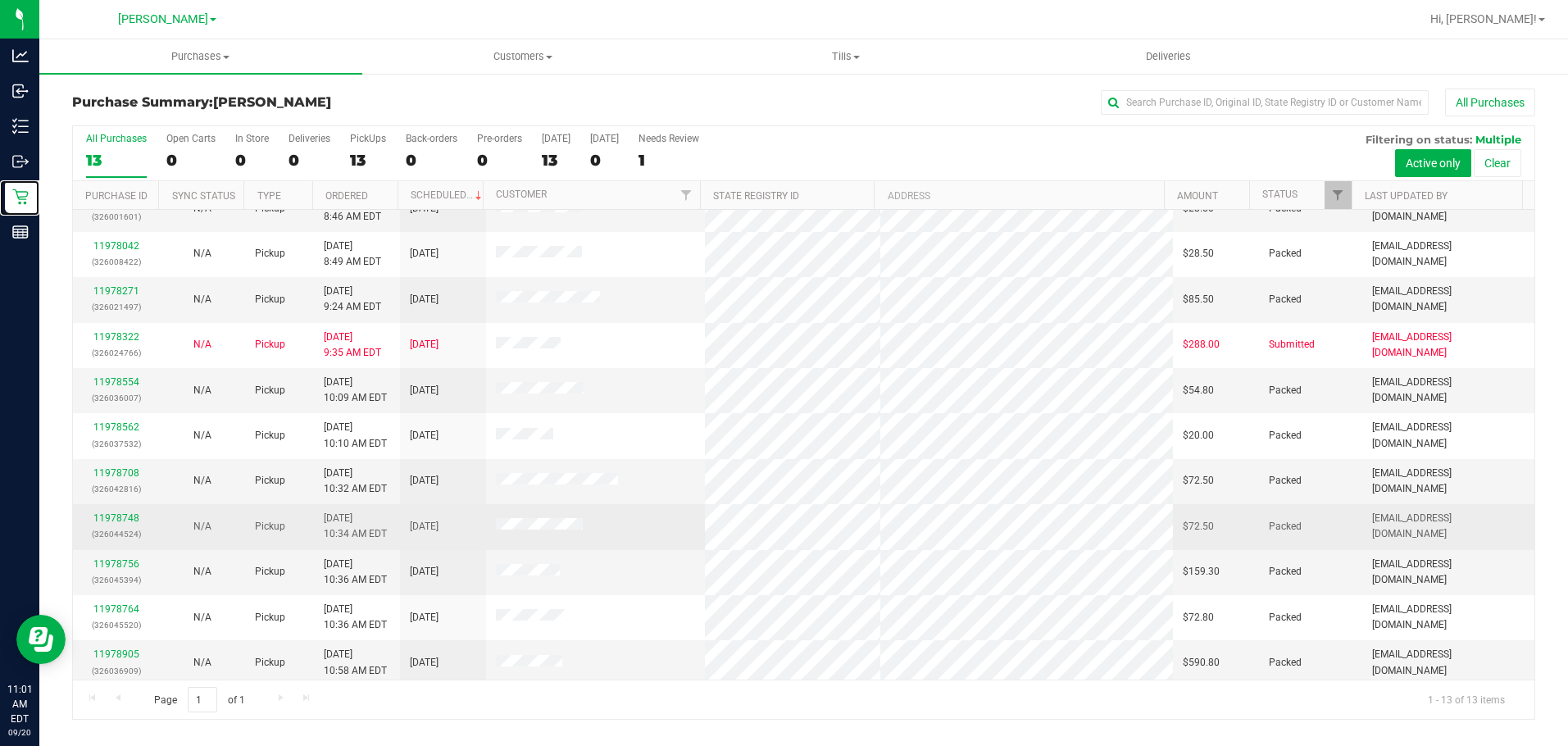
scroll to position [120, 0]
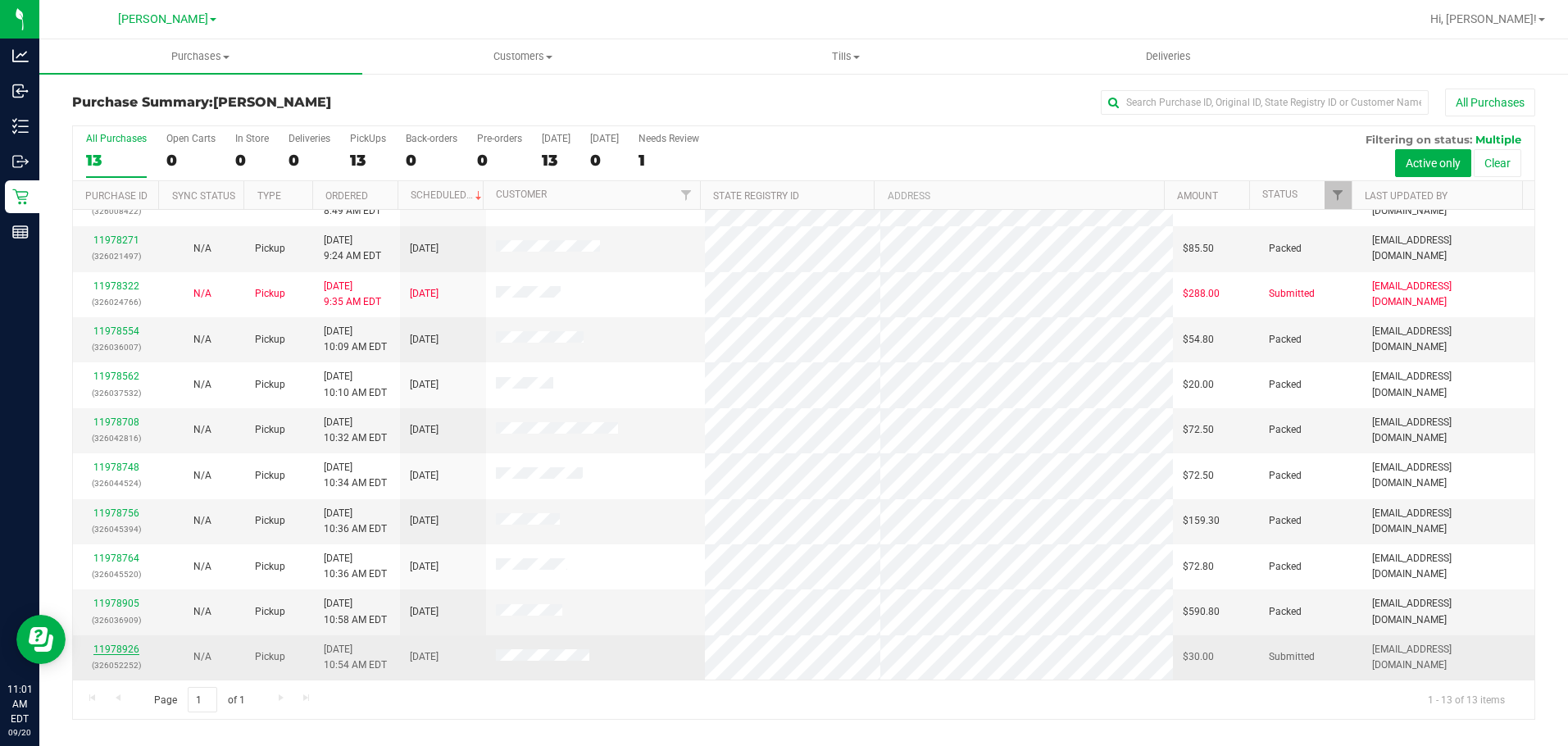
click at [124, 646] on link "11978926" at bounding box center [116, 650] width 46 height 12
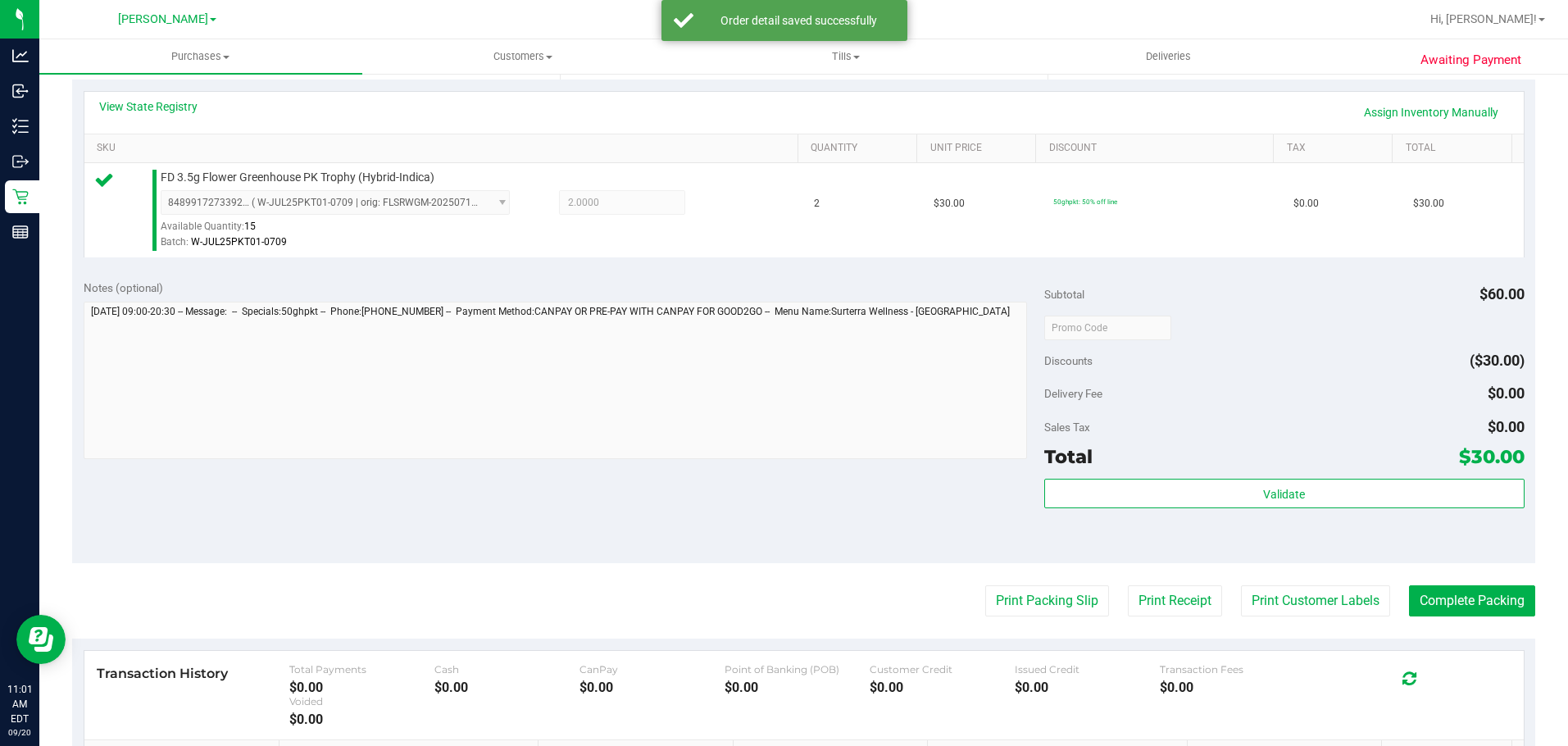
scroll to position [427, 0]
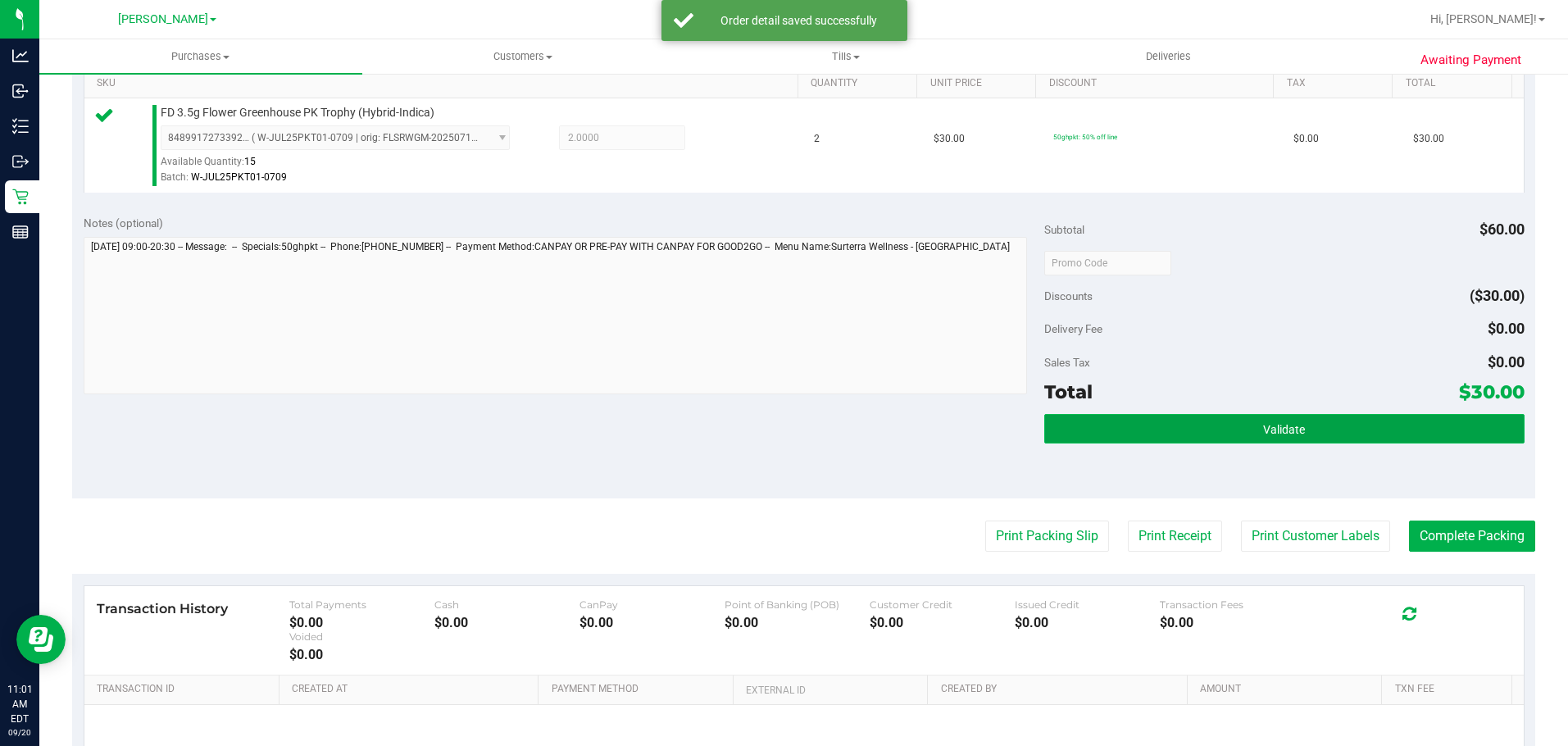
click at [797, 441] on button "Validate" at bounding box center [1284, 429] width 480 height 29
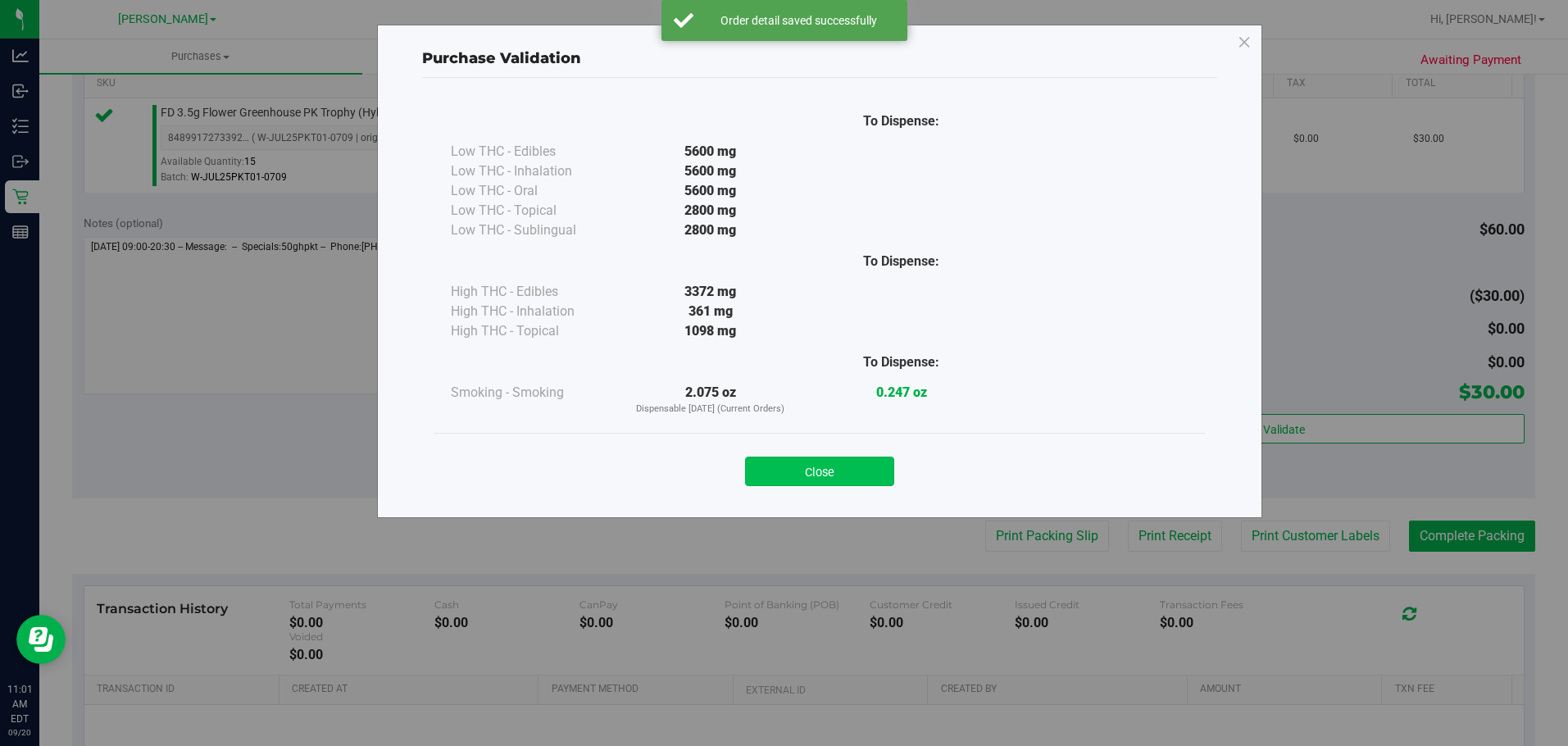
click at [797, 475] on button "Close" at bounding box center [819, 471] width 149 height 29
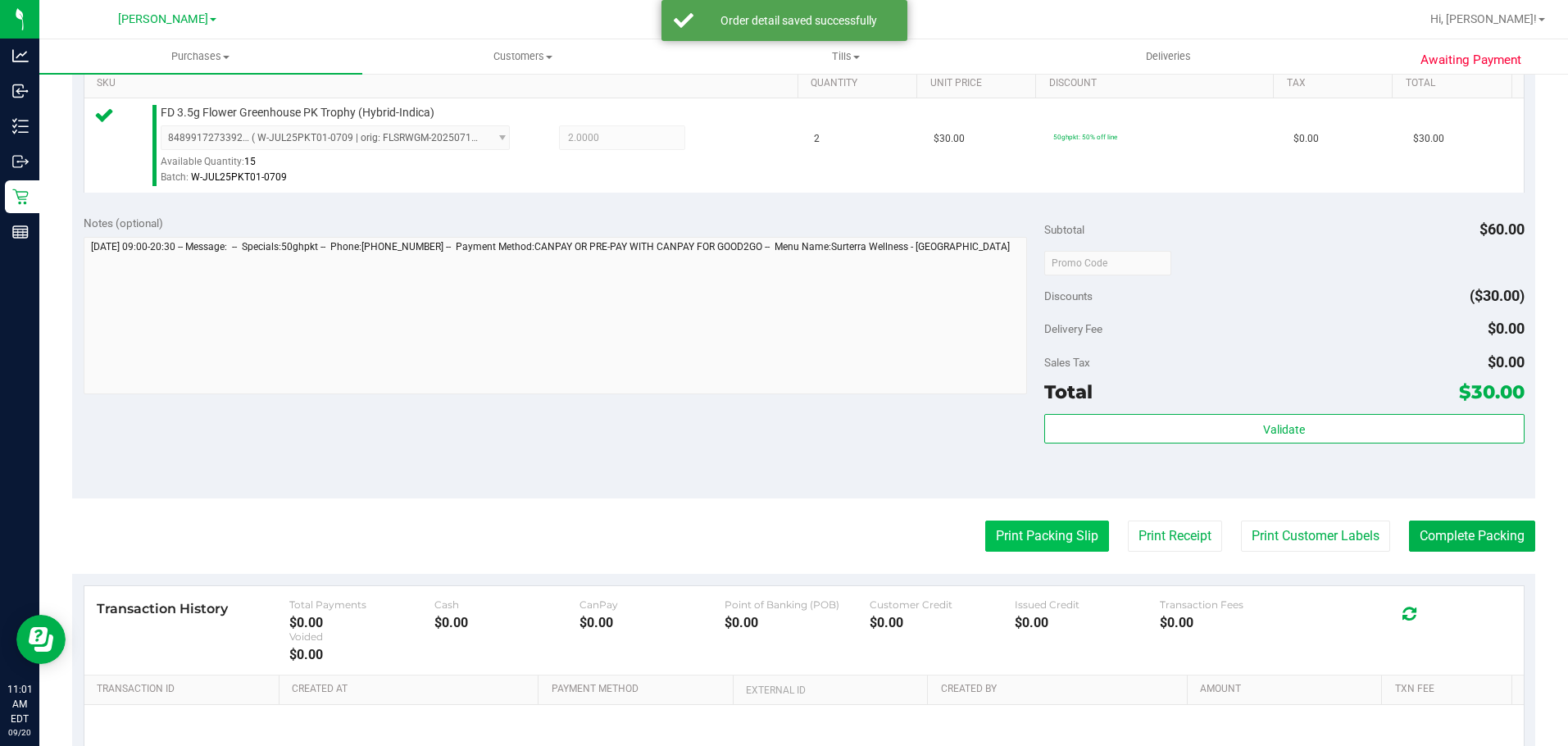
click at [797, 542] on button "Print Packing Slip" at bounding box center [1047, 536] width 124 height 31
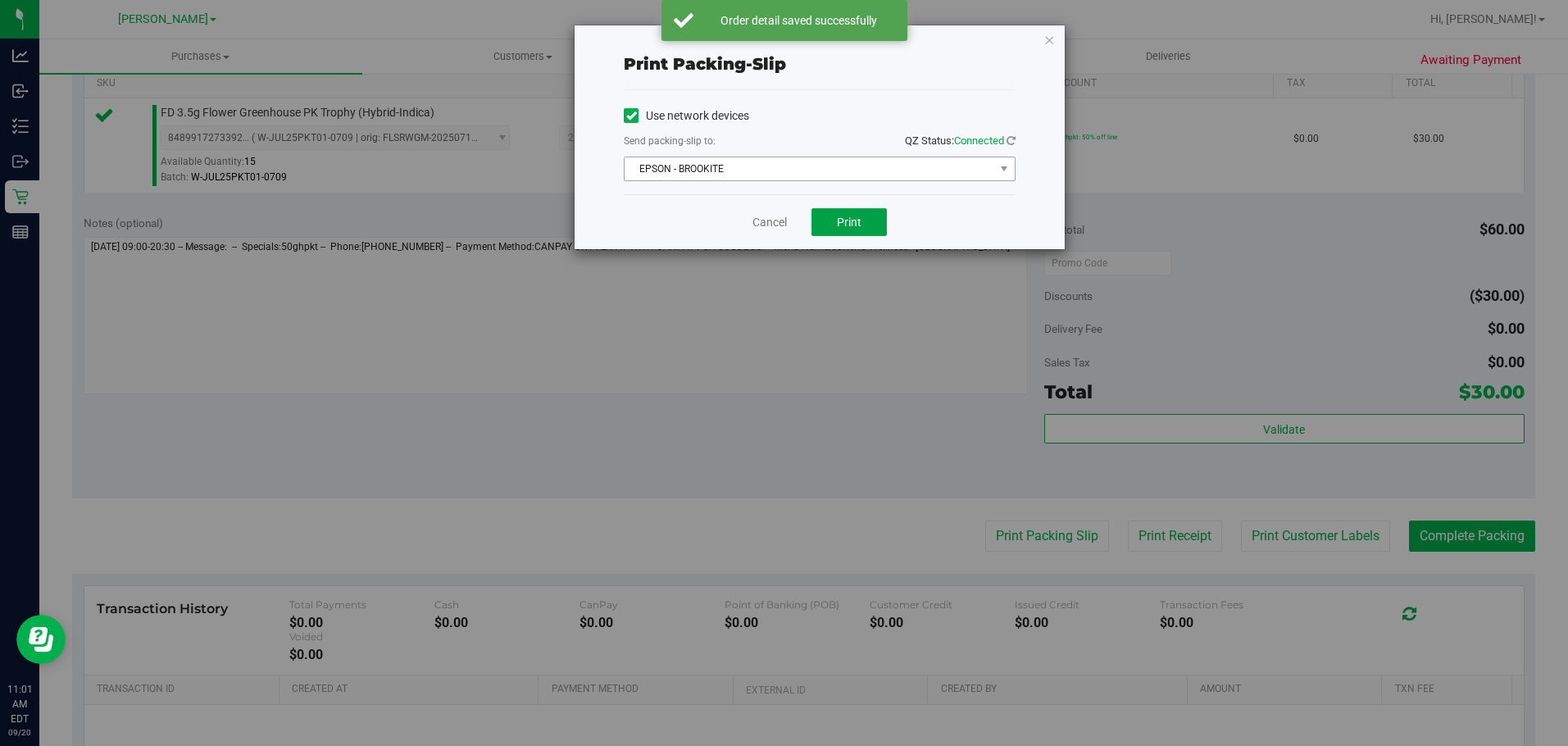
drag, startPoint x: 843, startPoint y: 213, endPoint x: 900, endPoint y: 163, distance: 75.8
click at [797, 212] on button "Print" at bounding box center [848, 222] width 75 height 28
click at [797, 39] on icon "button" at bounding box center [1049, 39] width 12 height 19
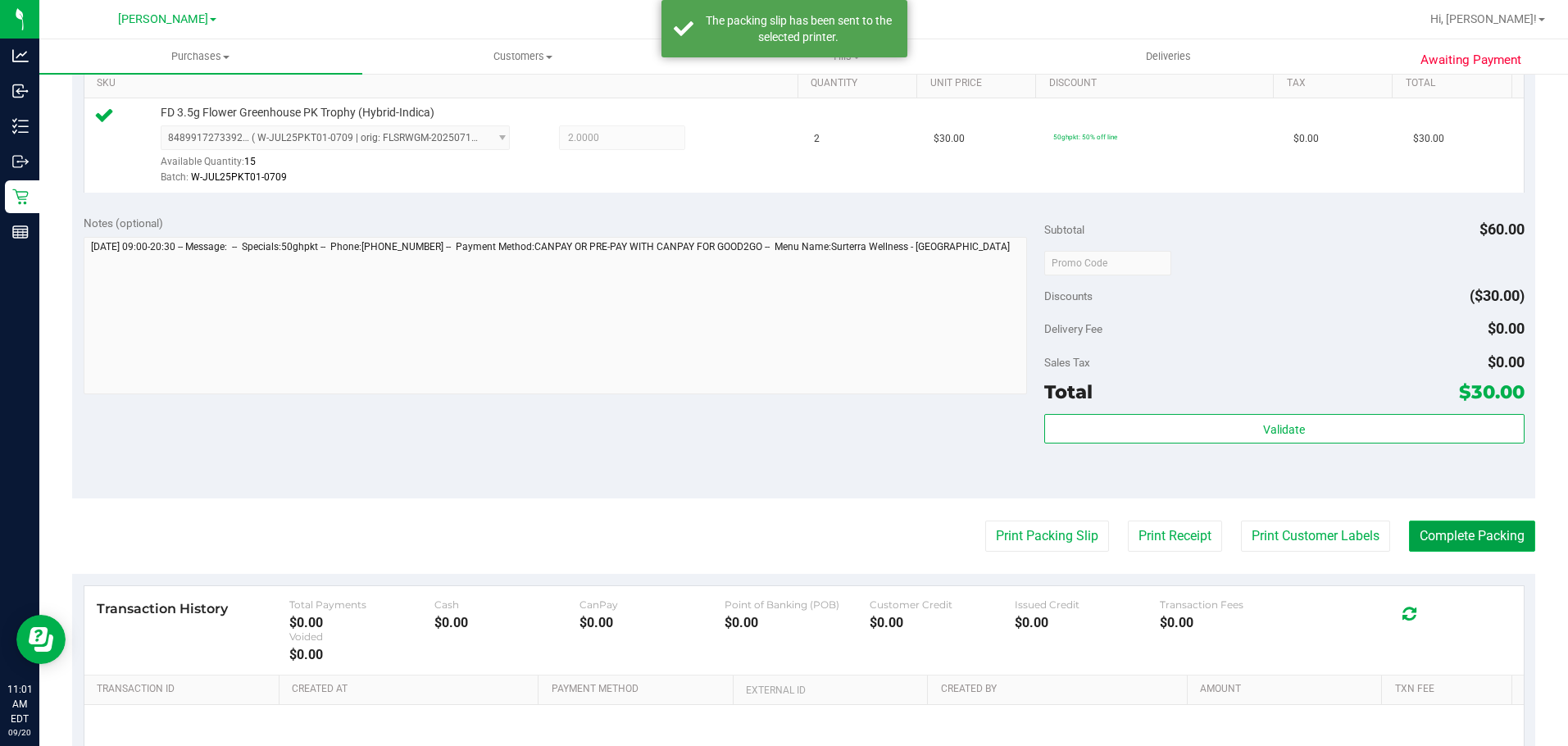
click at [797, 524] on button "Complete Packing" at bounding box center [1473, 536] width 127 height 31
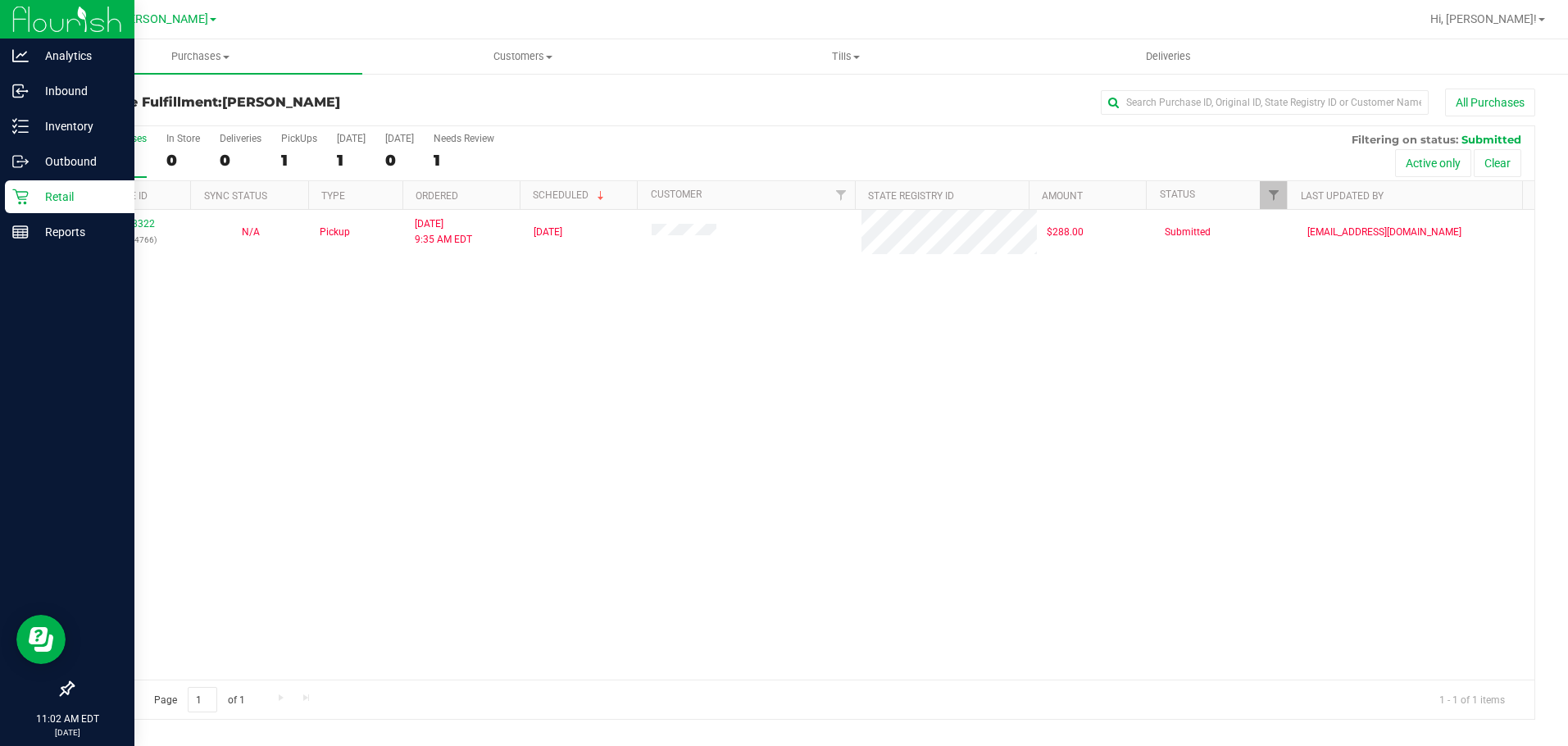
drag, startPoint x: 1421, startPoint y: 567, endPoint x: 19, endPoint y: 192, distance: 1451.3
click at [19, 192] on icon at bounding box center [20, 197] width 16 height 16
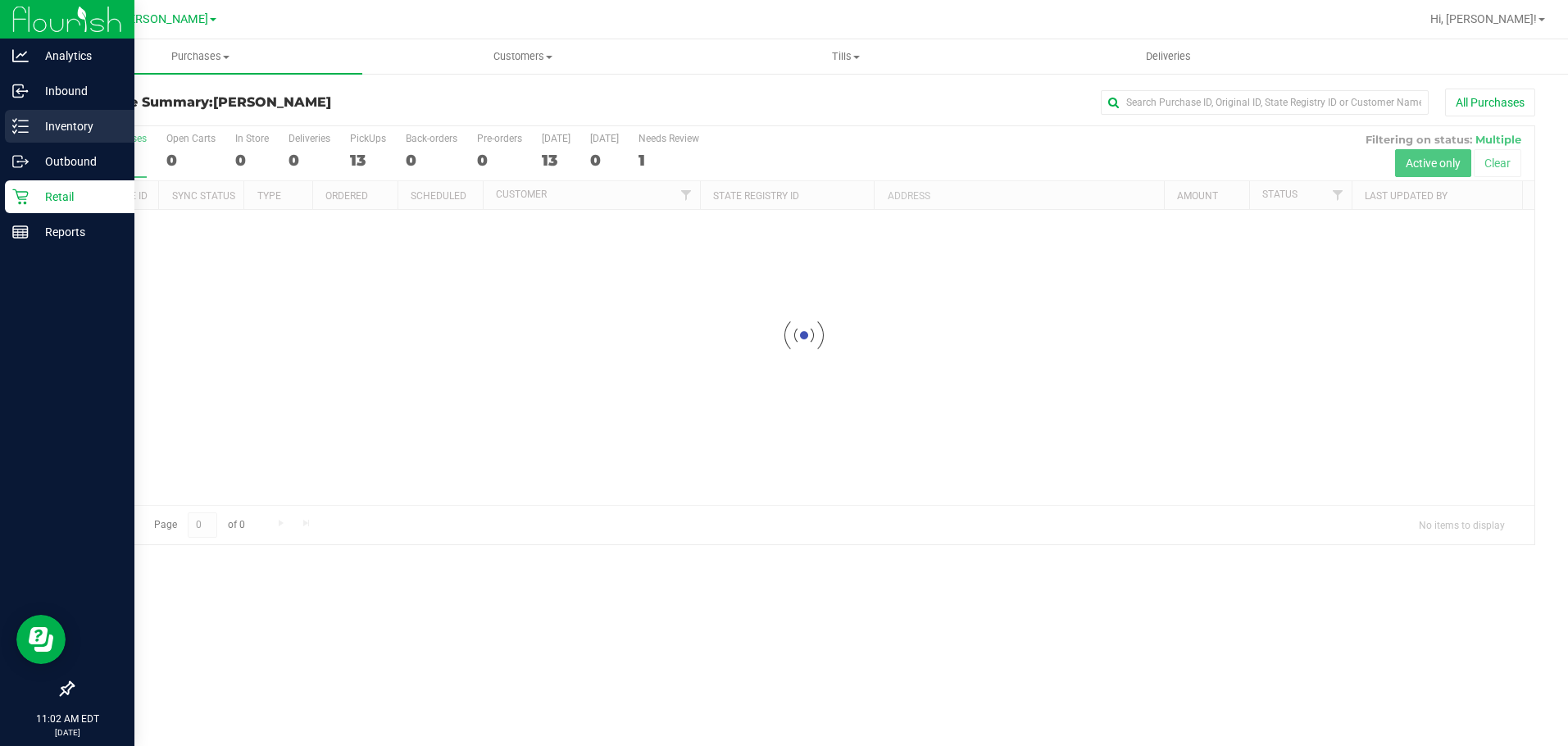
click at [59, 111] on div "Inventory" at bounding box center [69, 127] width 130 height 33
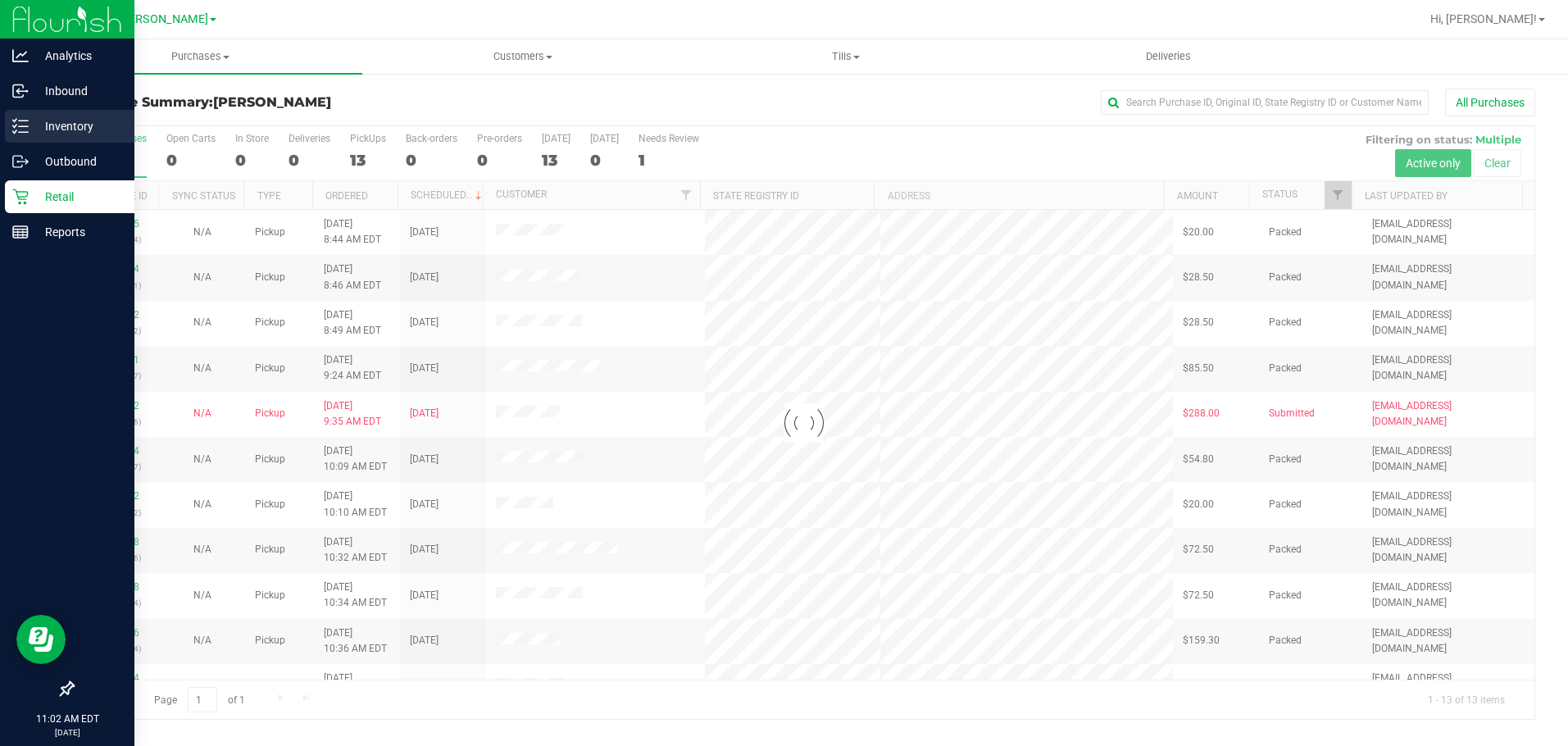
click at [66, 119] on p "Inventory" at bounding box center [77, 127] width 98 height 19
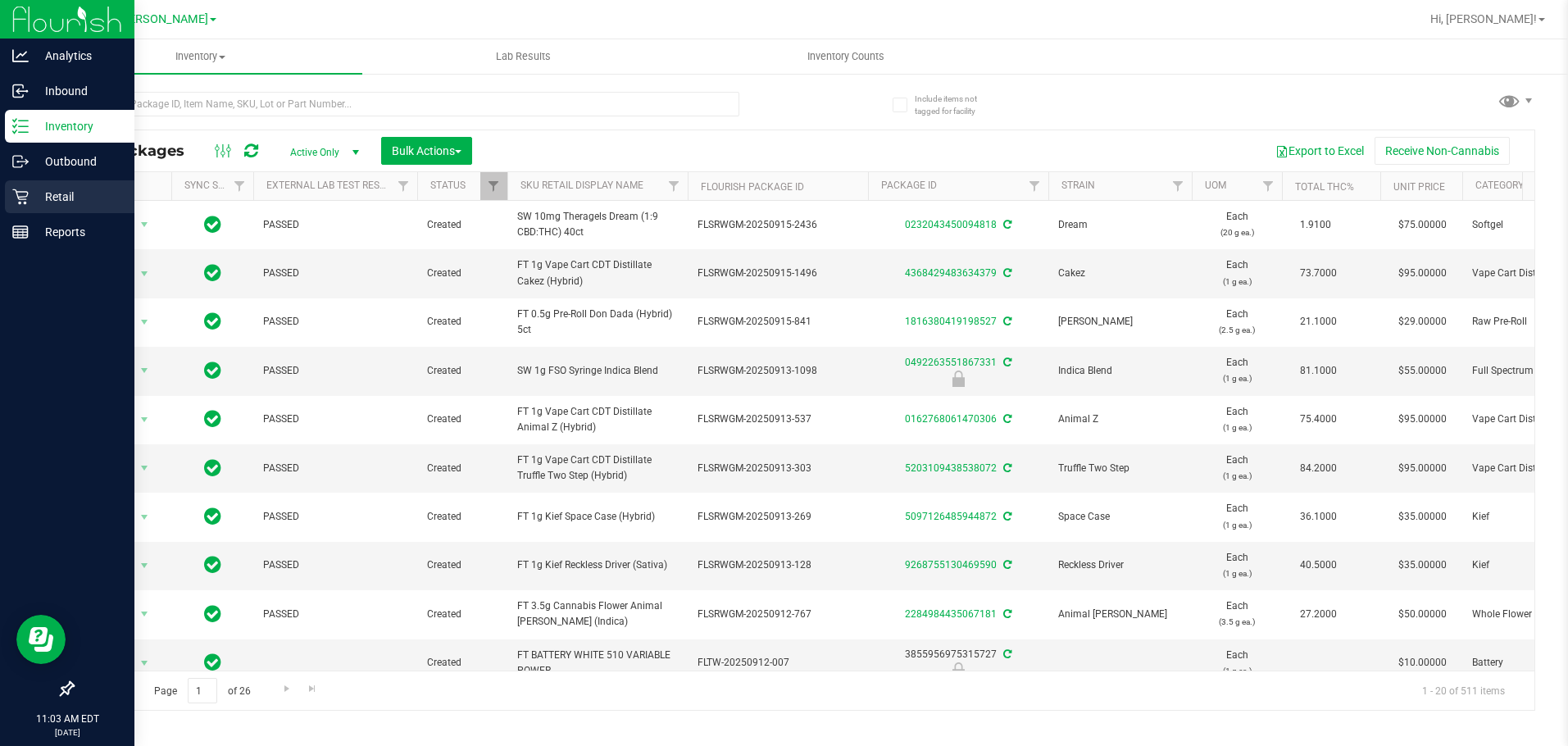
click at [36, 202] on p "Retail" at bounding box center [77, 197] width 98 height 19
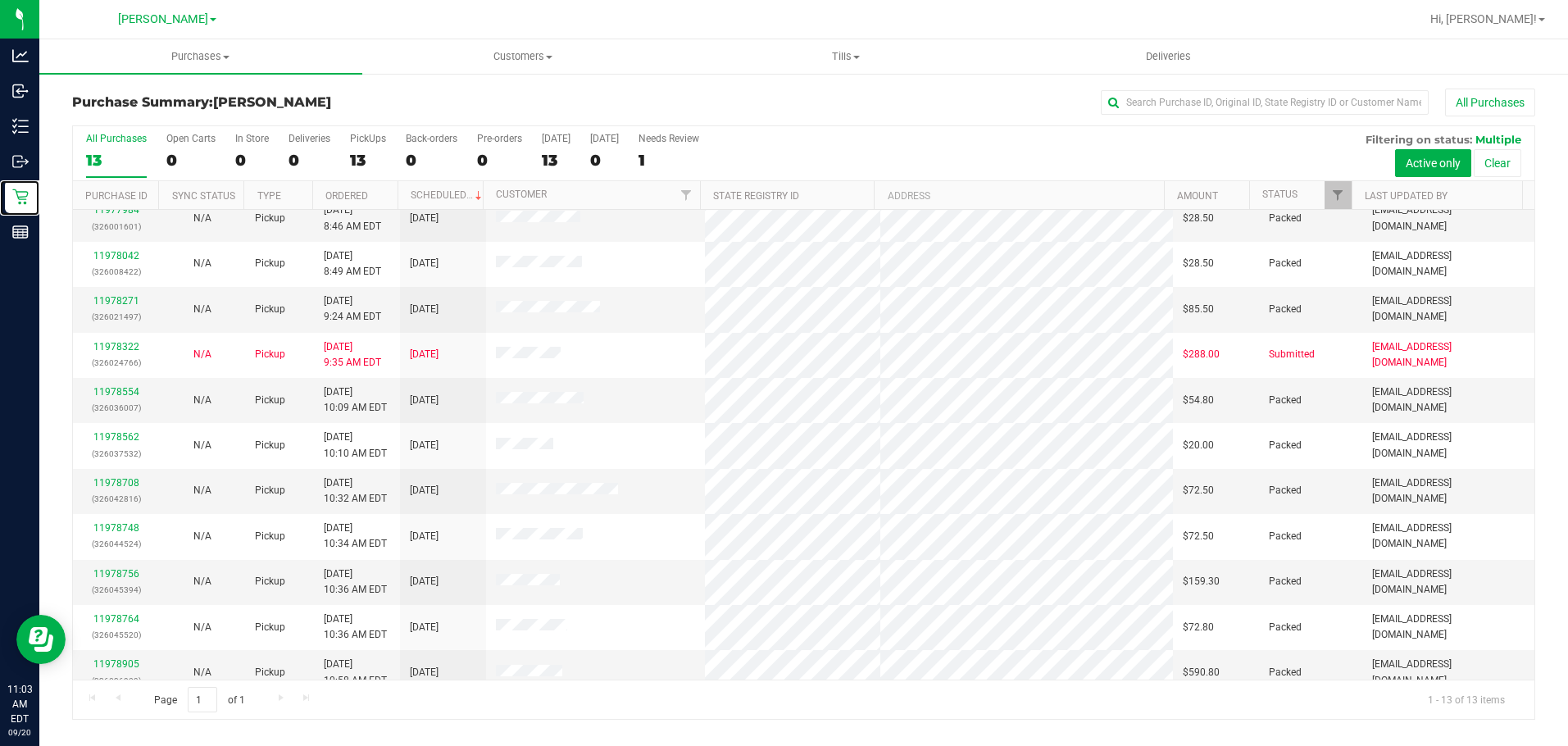
scroll to position [120, 0]
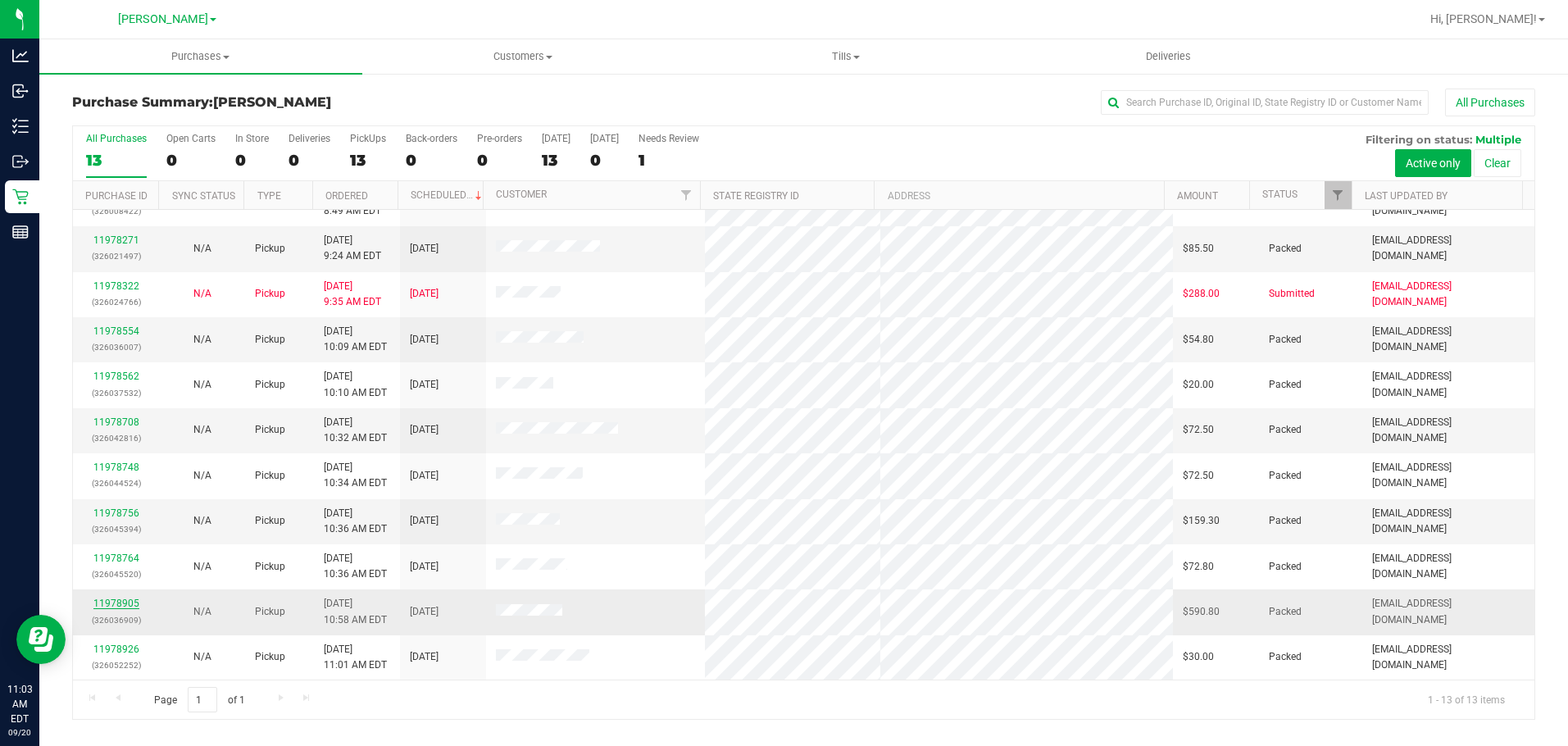
click at [119, 603] on link "11978905" at bounding box center [116, 604] width 46 height 12
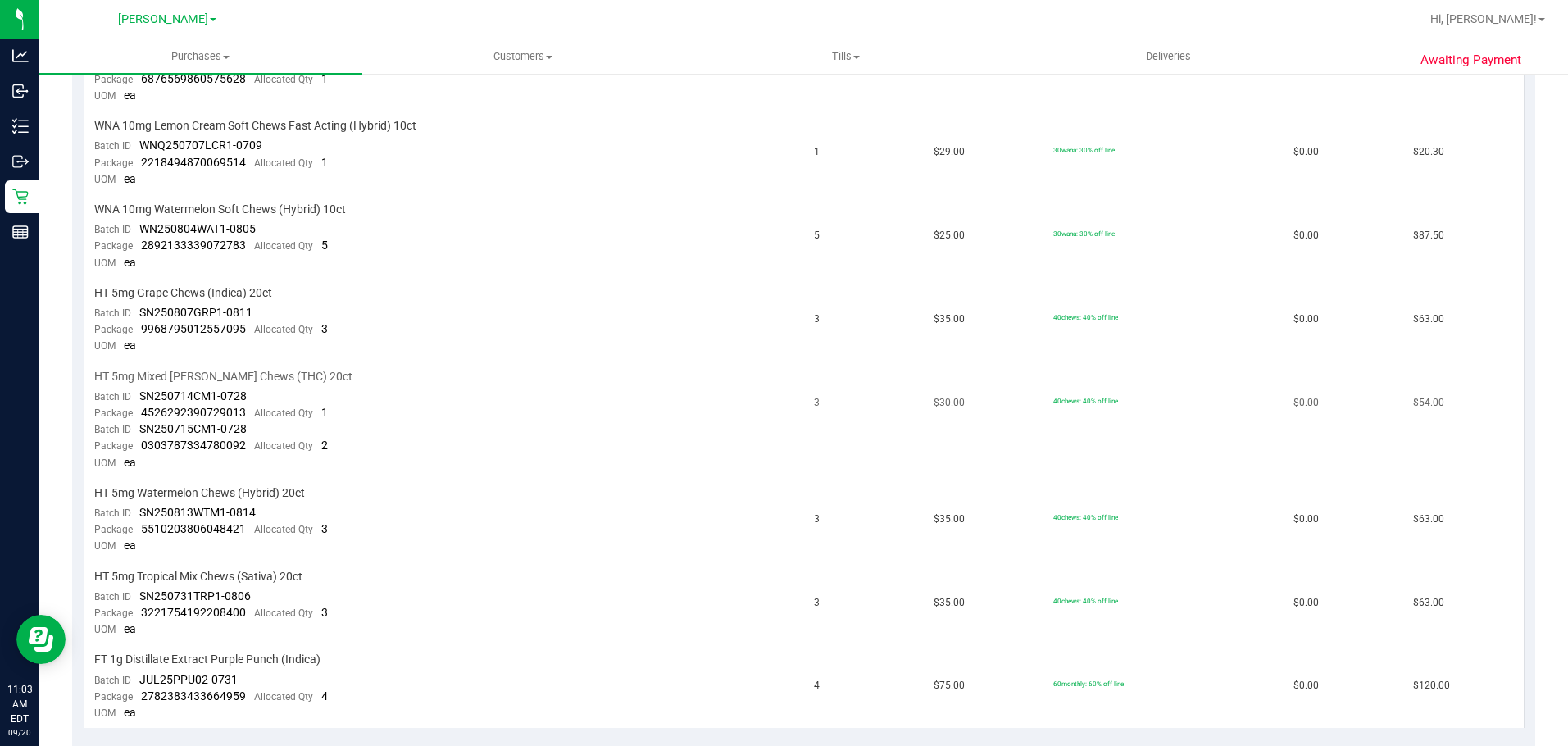
scroll to position [820, 0]
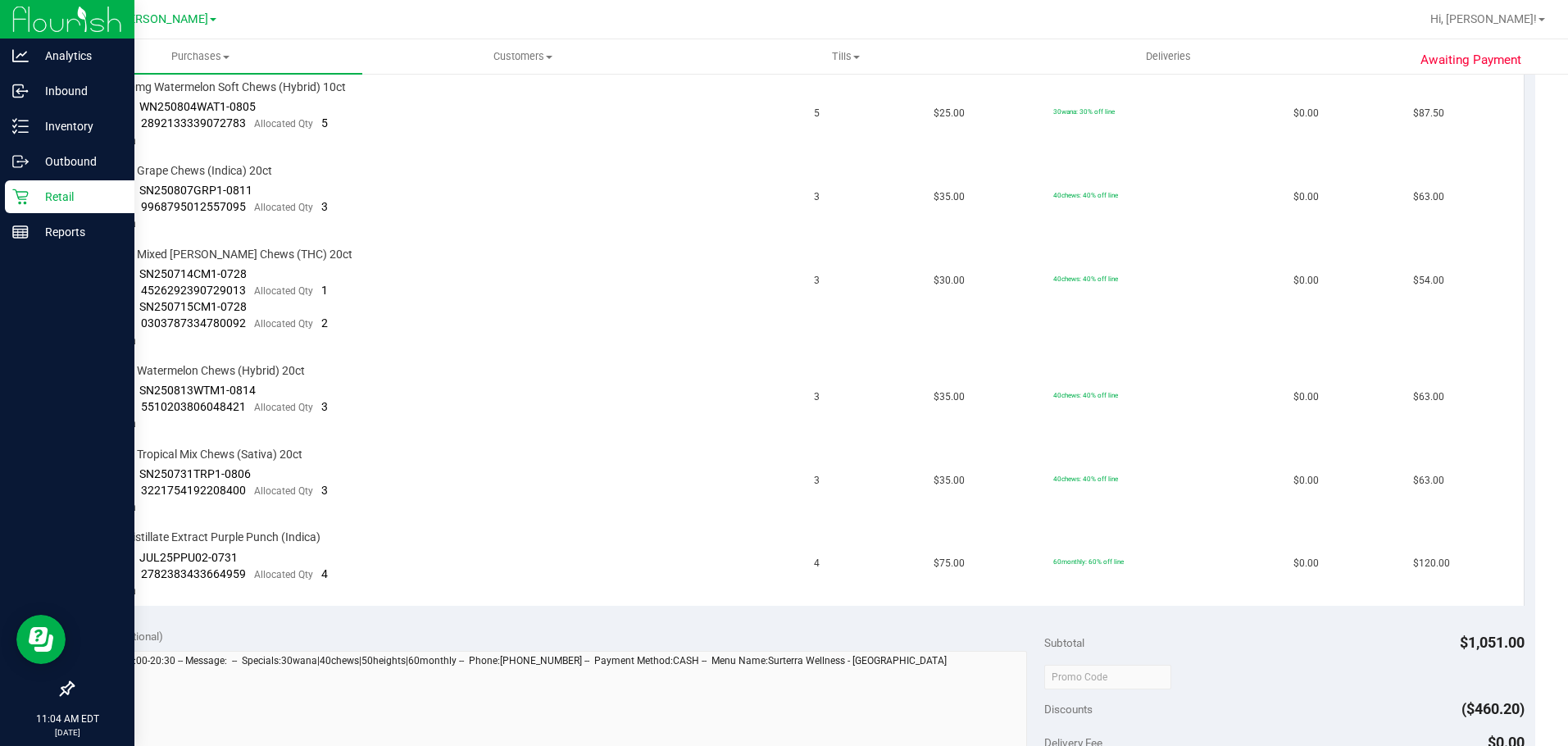
click at [17, 188] on div "Retail" at bounding box center [69, 197] width 130 height 33
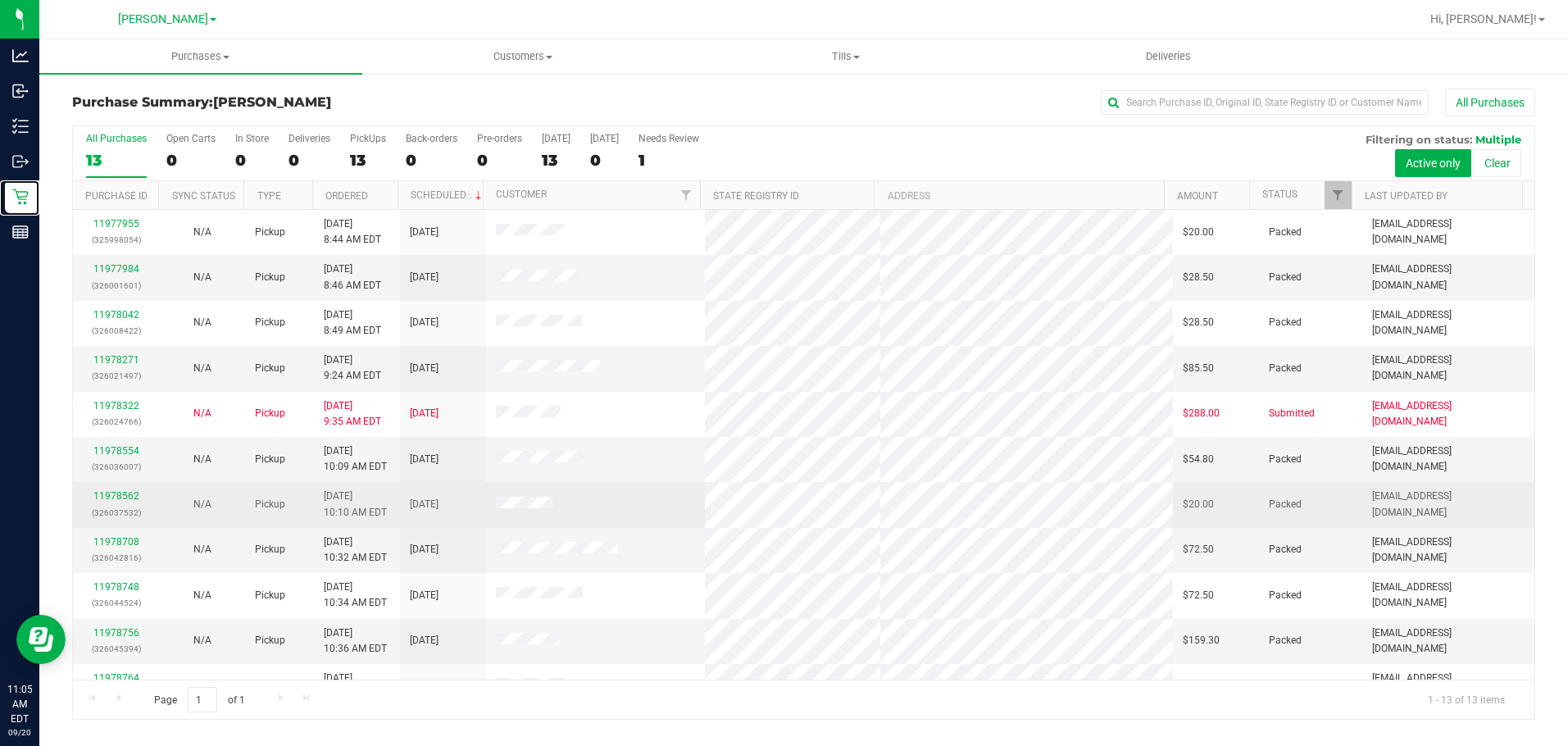
scroll to position [120, 0]
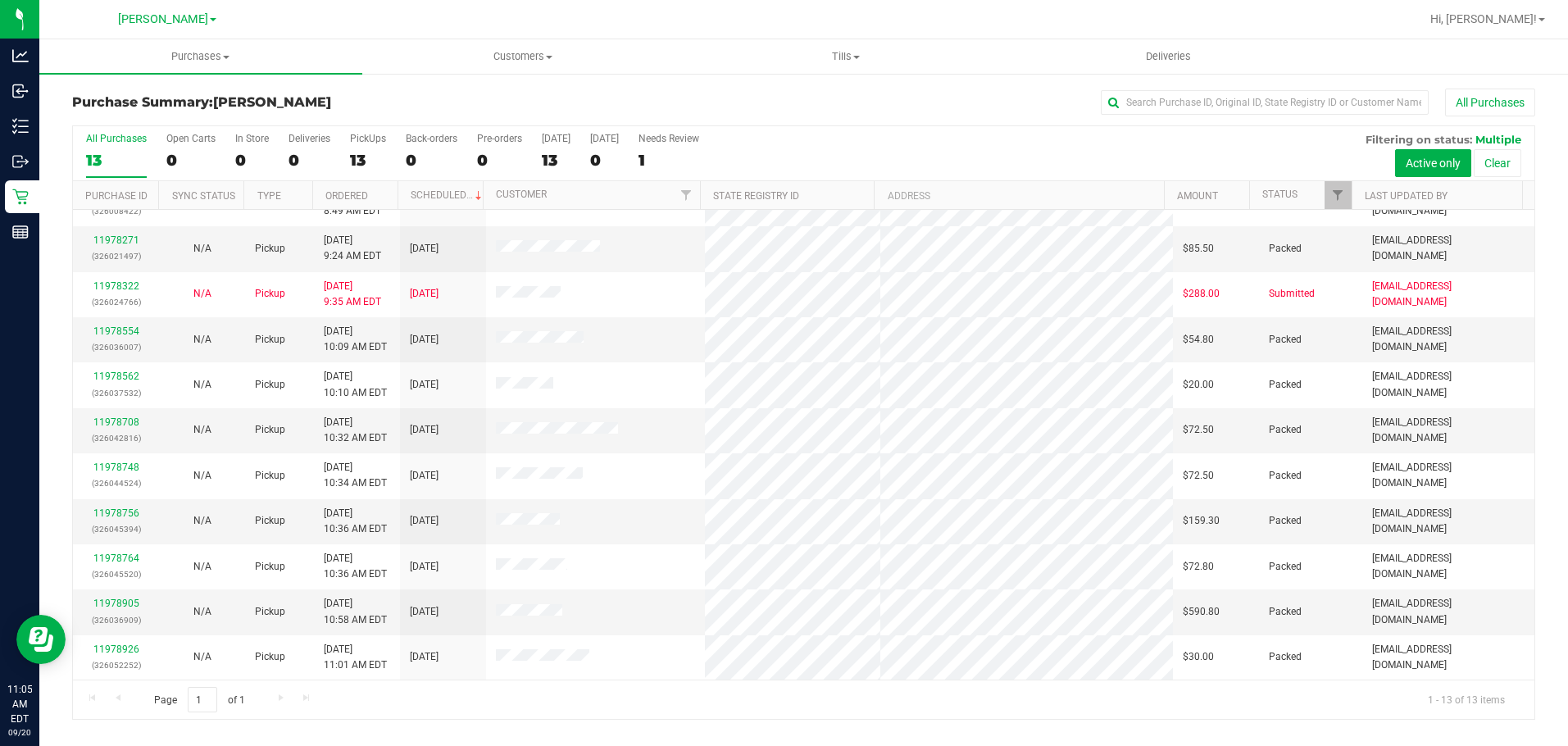
click at [116, 114] on div "Purchase Summary: Clermont WC All Purchases" at bounding box center [803, 106] width 1463 height 36
click at [109, 135] on div "All Purchases" at bounding box center [116, 138] width 60 height 12
click at [0, 0] on input "All Purchases 13" at bounding box center [0, 0] width 0 height 0
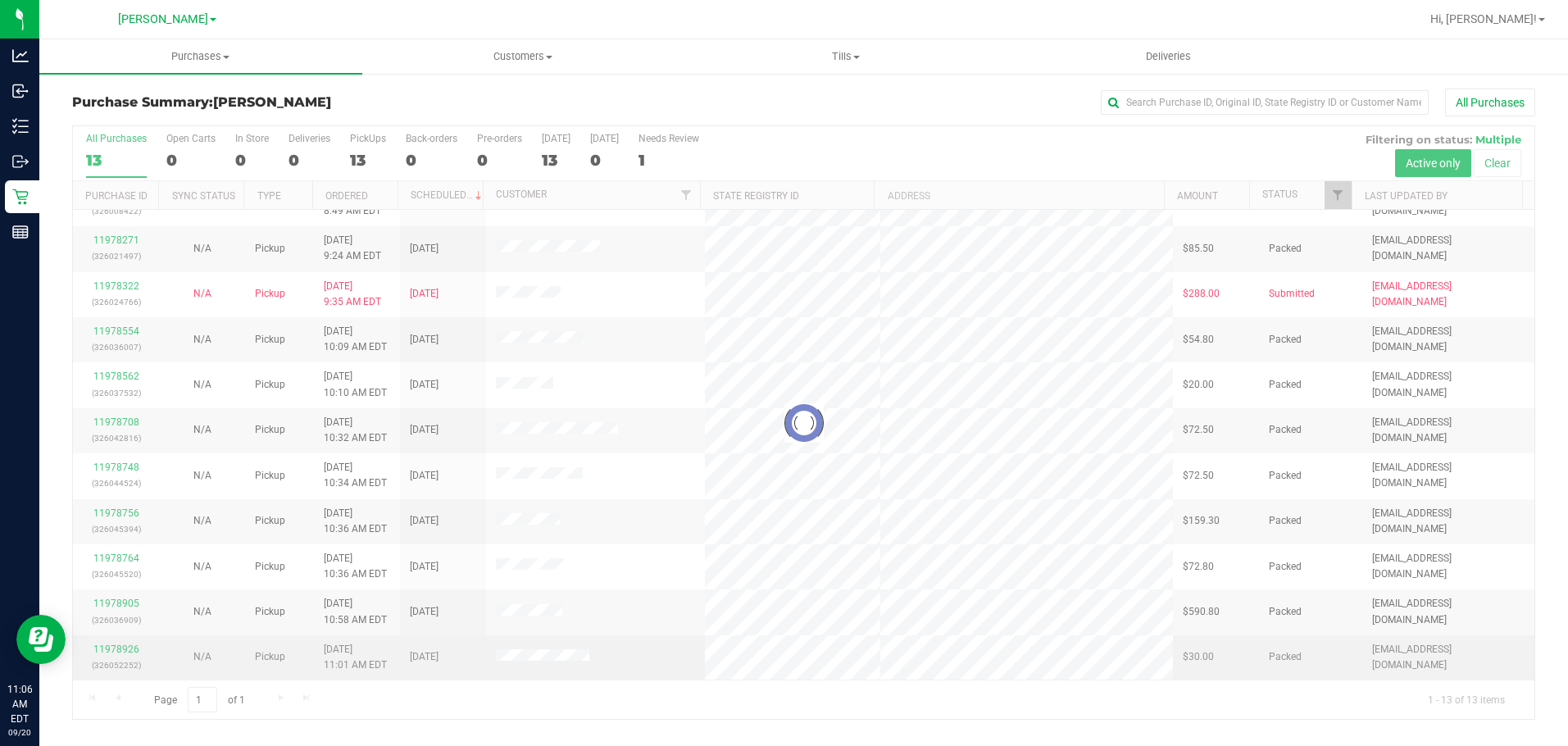
scroll to position [0, 0]
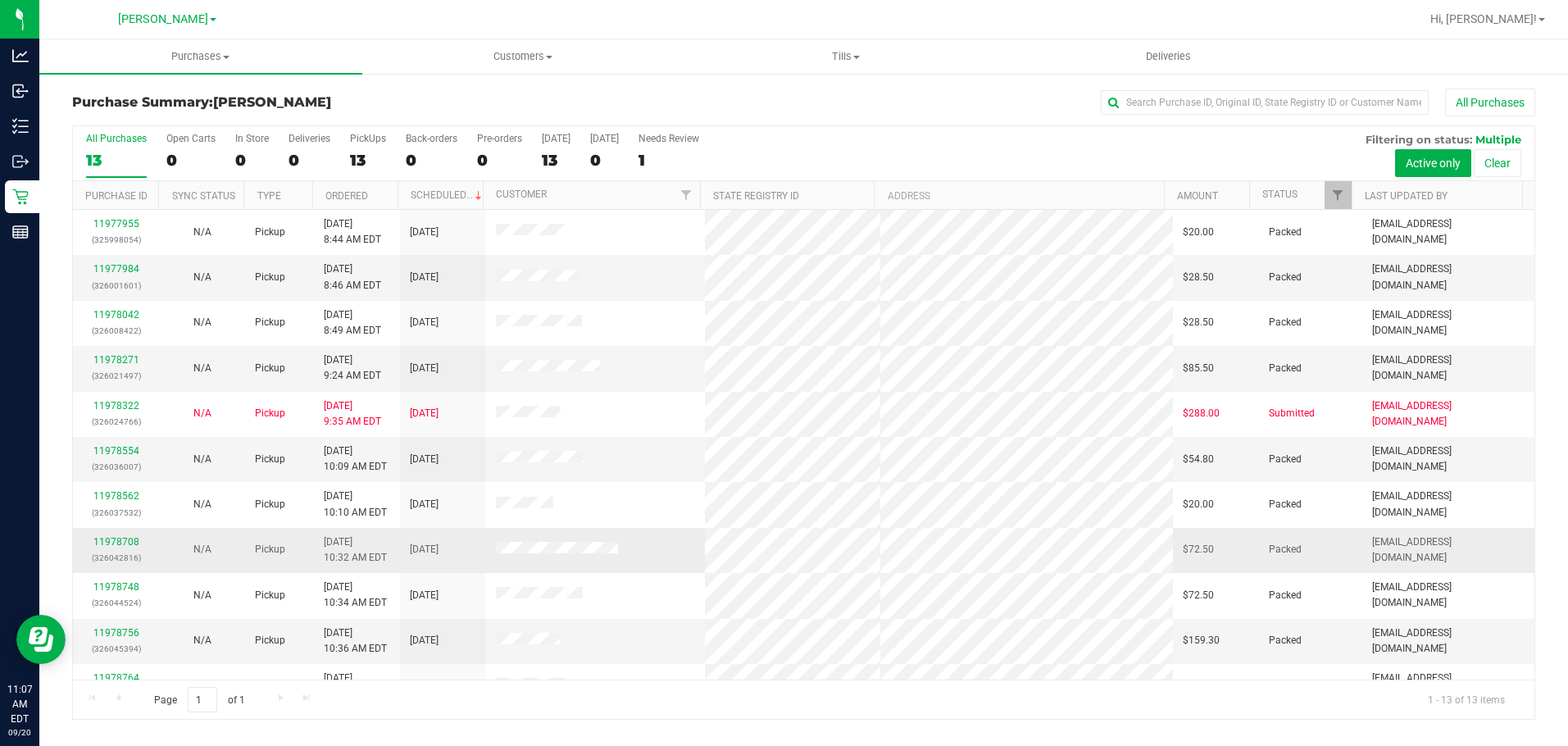
click at [639, 557] on td at bounding box center [595, 550] width 219 height 45
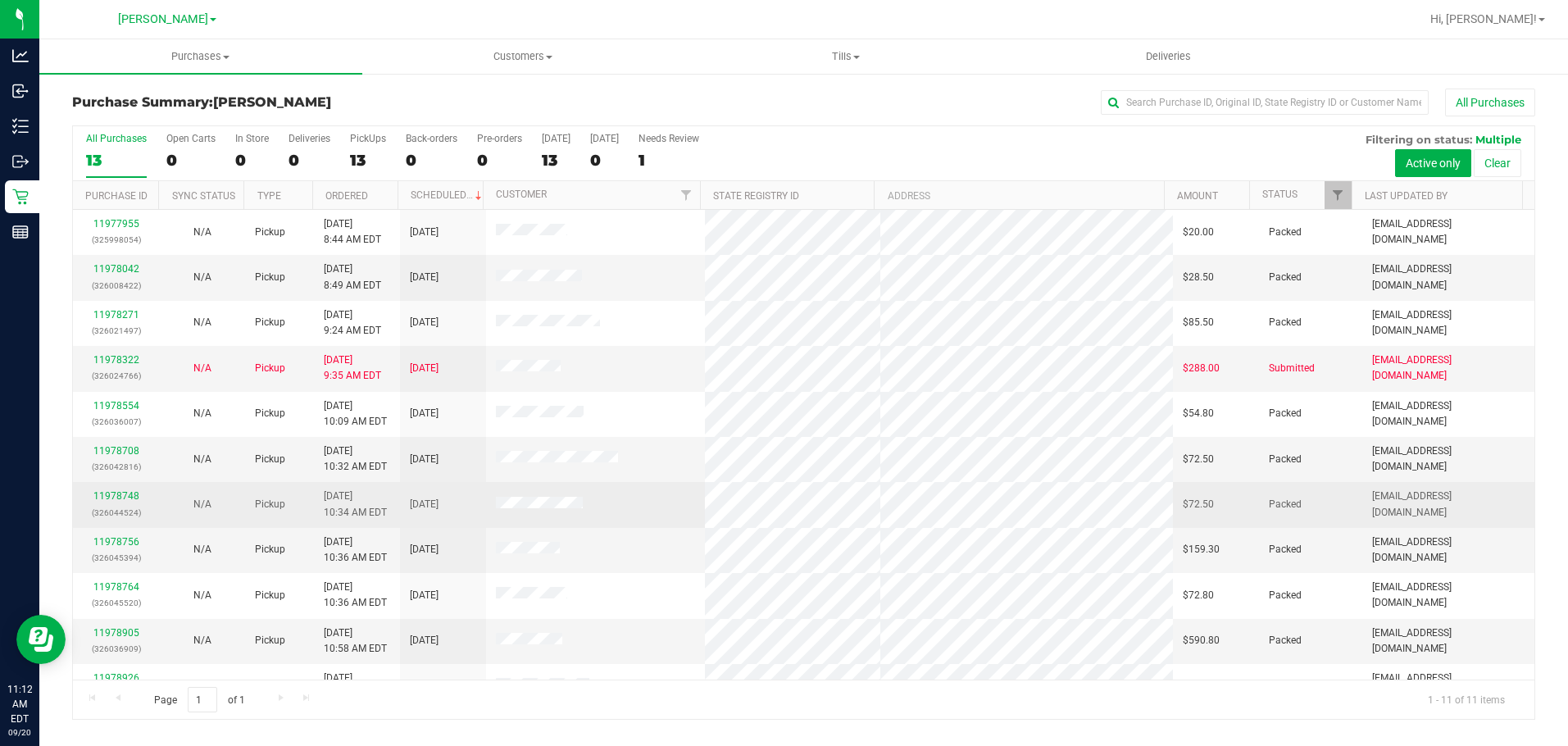
scroll to position [28, 0]
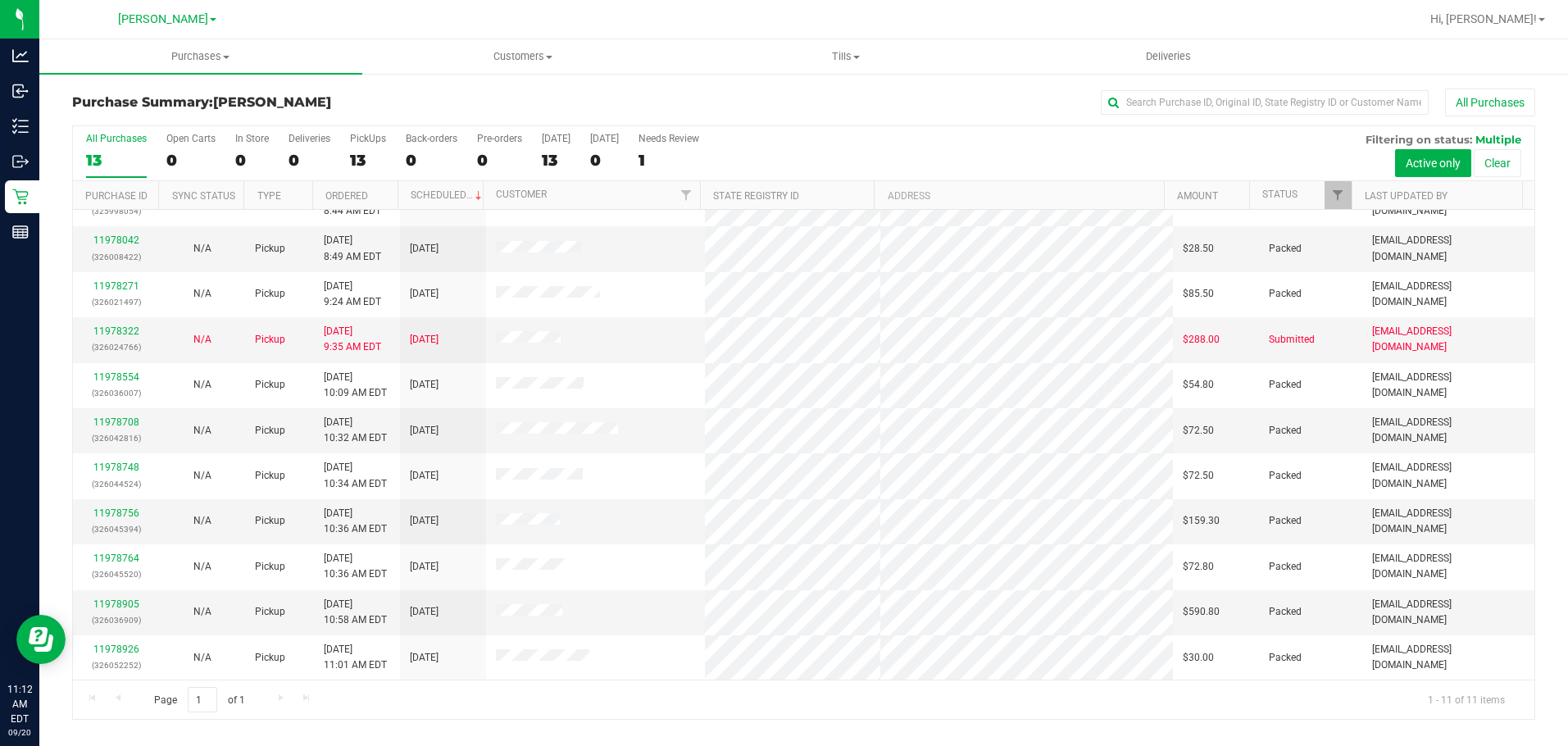
click at [121, 158] on div "13" at bounding box center [116, 160] width 60 height 19
click at [0, 0] on input "All Purchases 13" at bounding box center [0, 0] width 0 height 0
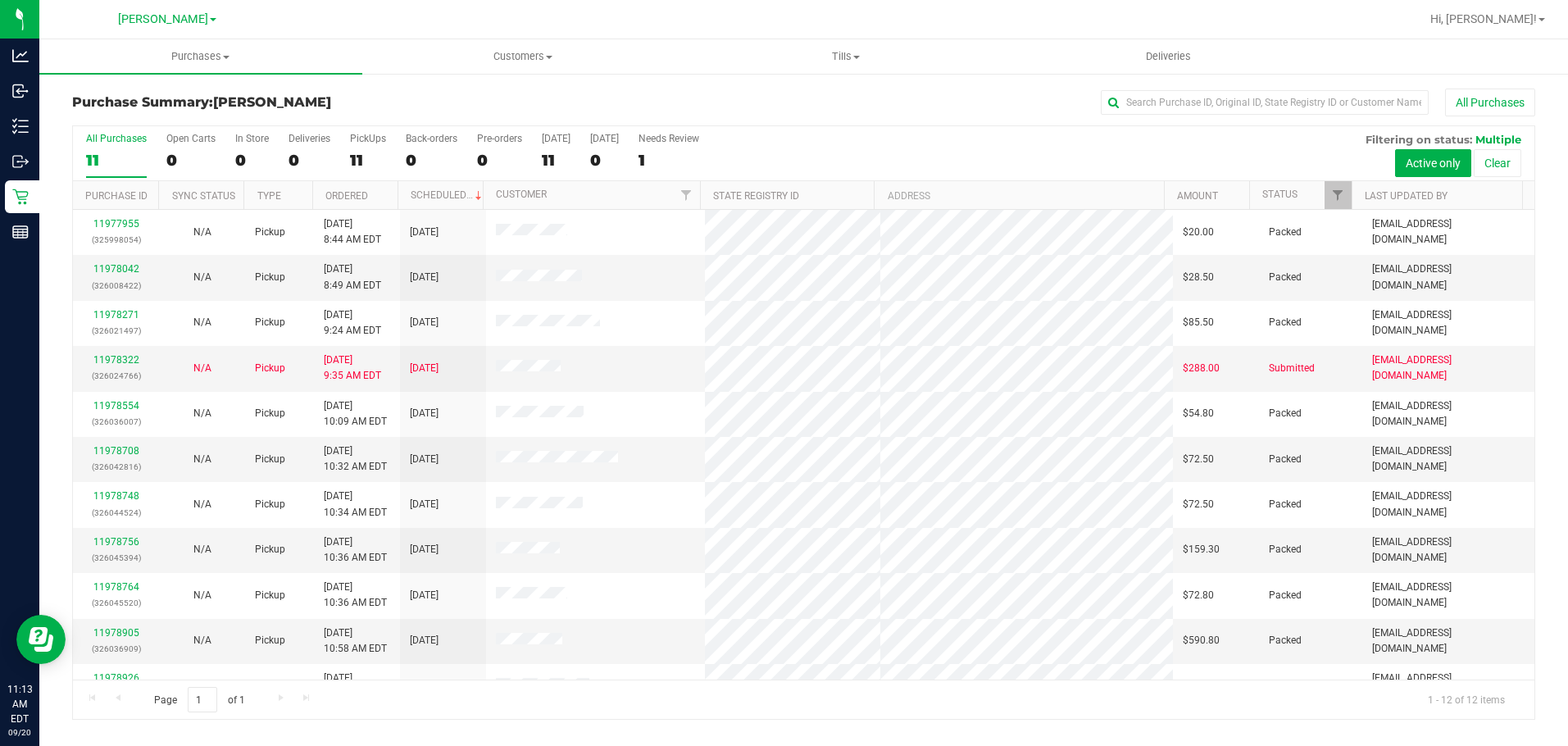
click at [3, 131] on link "Inventory" at bounding box center [19, 128] width 39 height 35
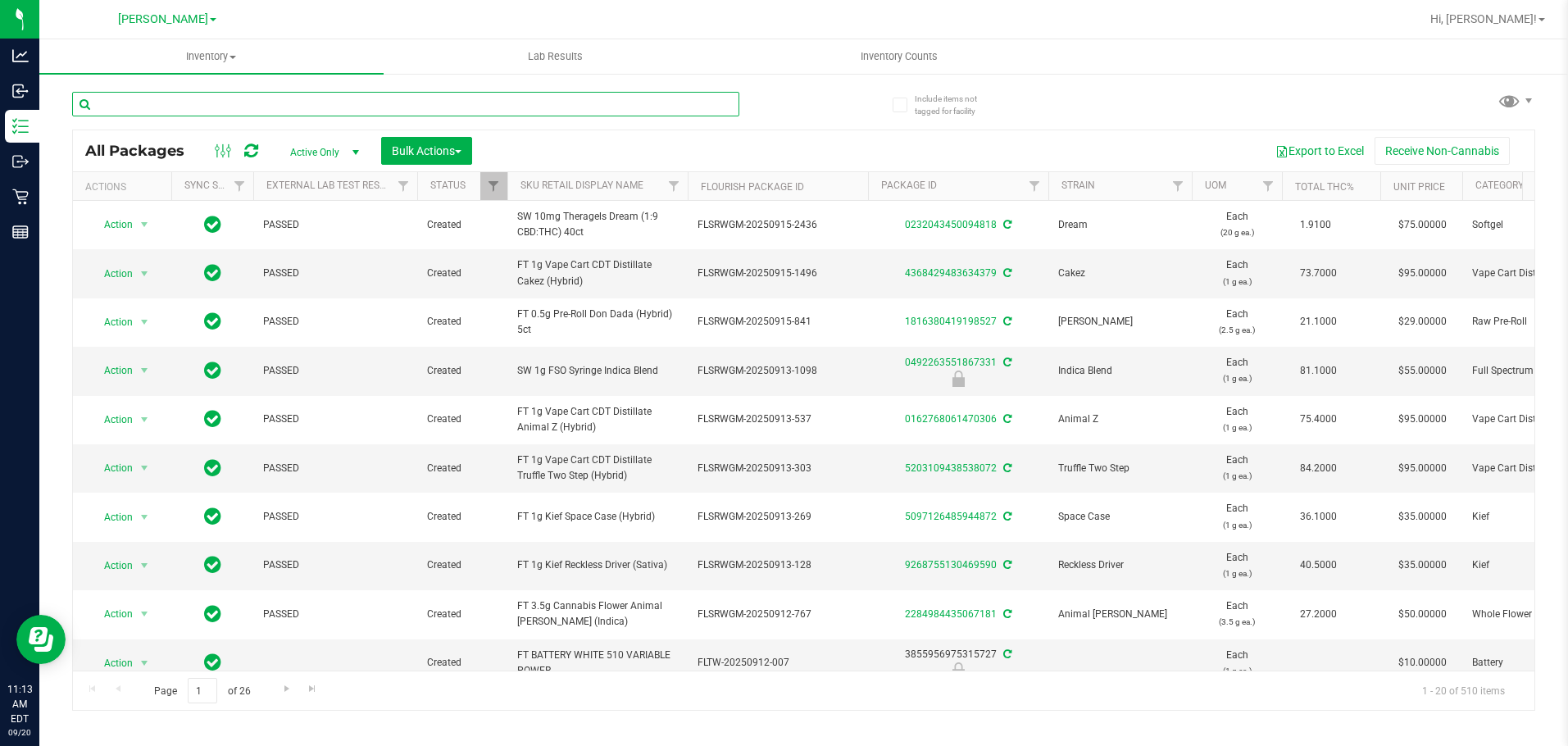
click at [315, 99] on input "text" at bounding box center [405, 103] width 667 height 24
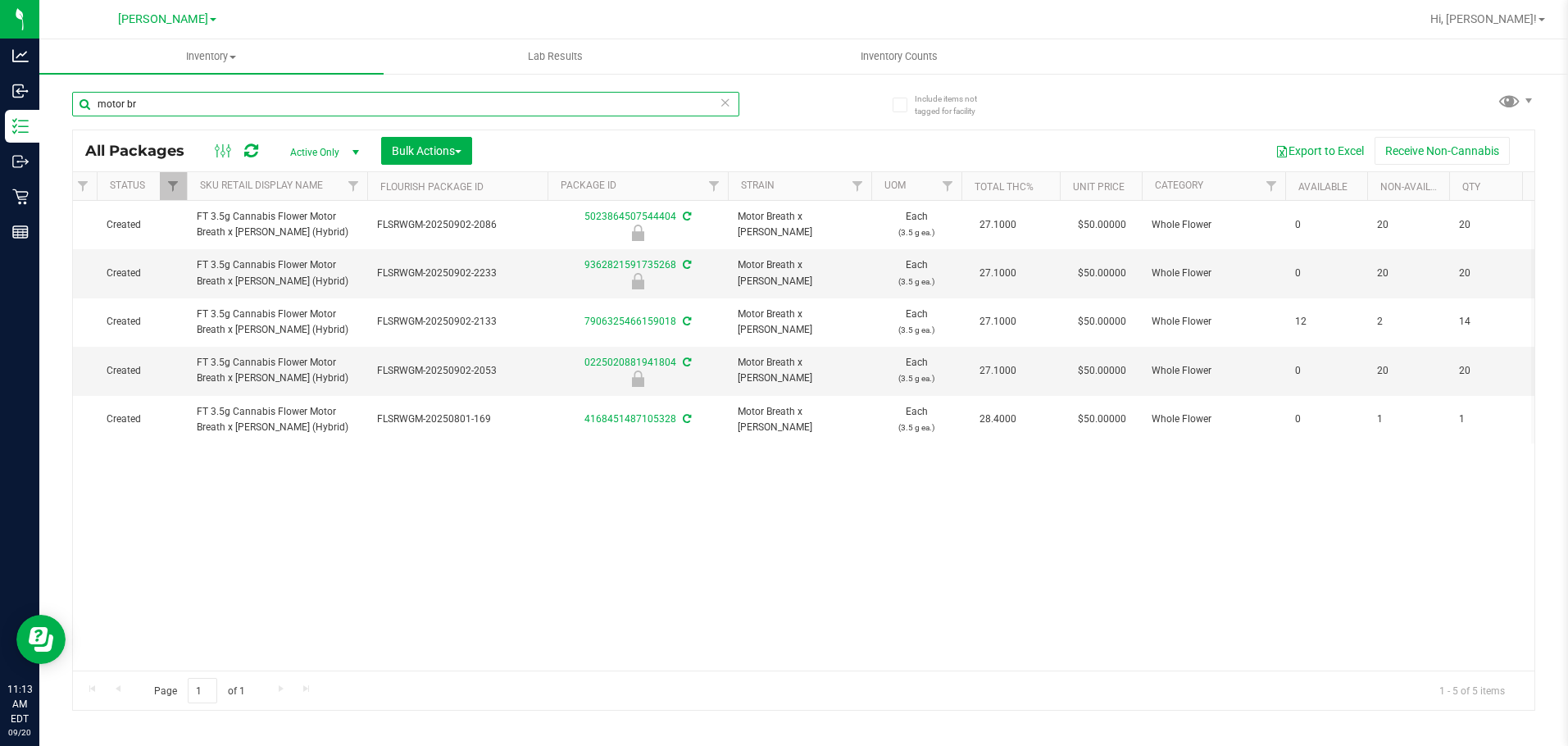
scroll to position [0, 323]
type input "m"
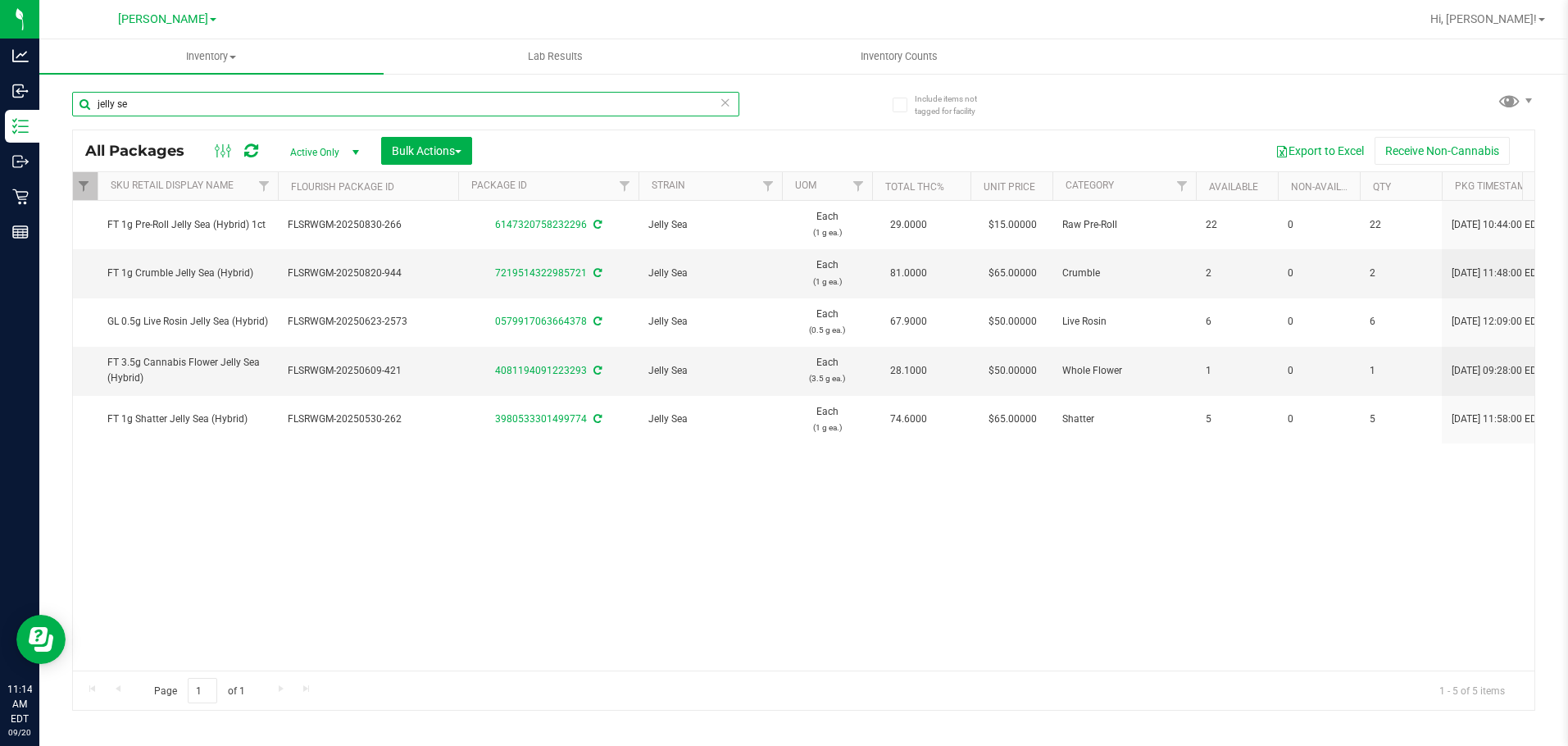
scroll to position [0, 412]
type input "j"
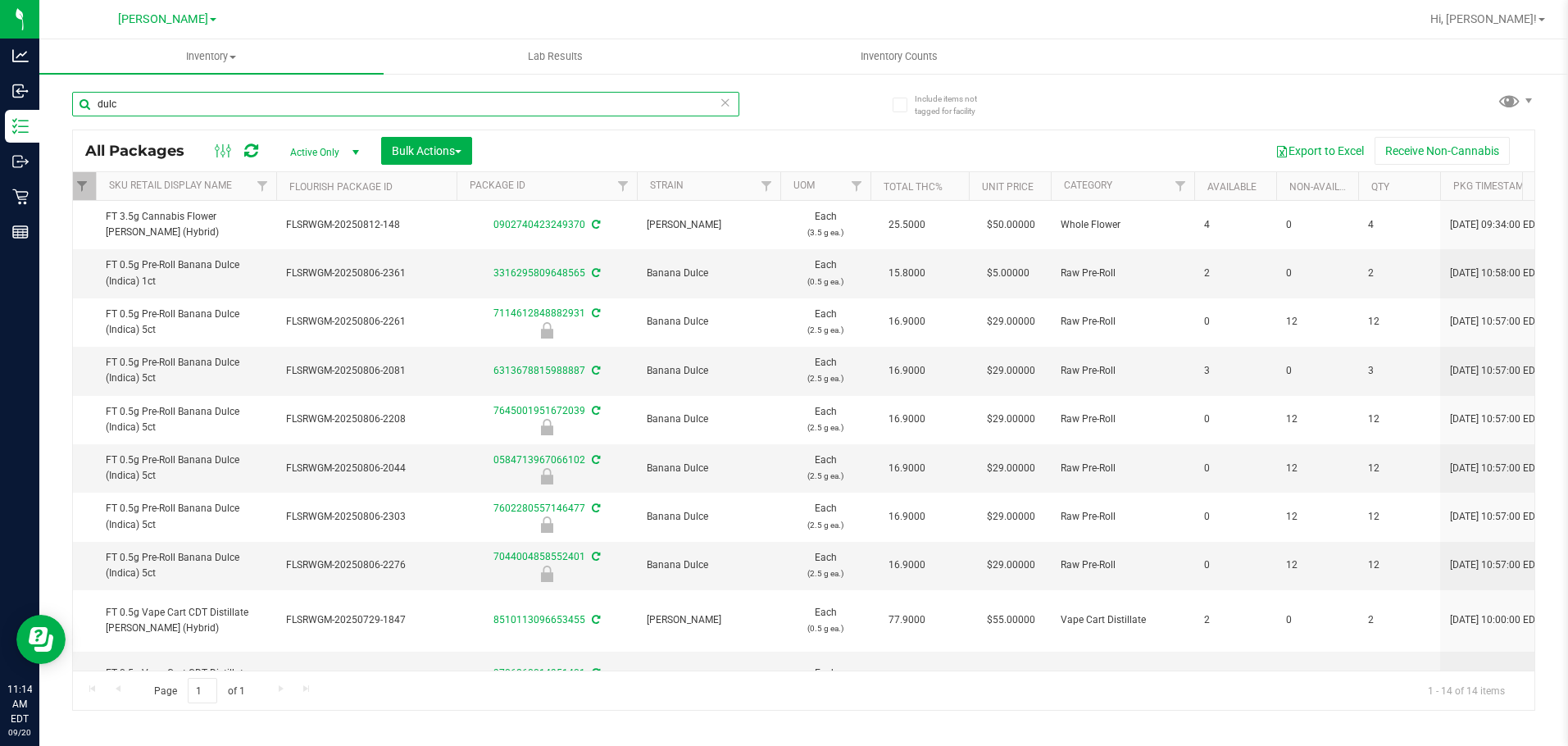
scroll to position [0, 418]
type input "dulc"
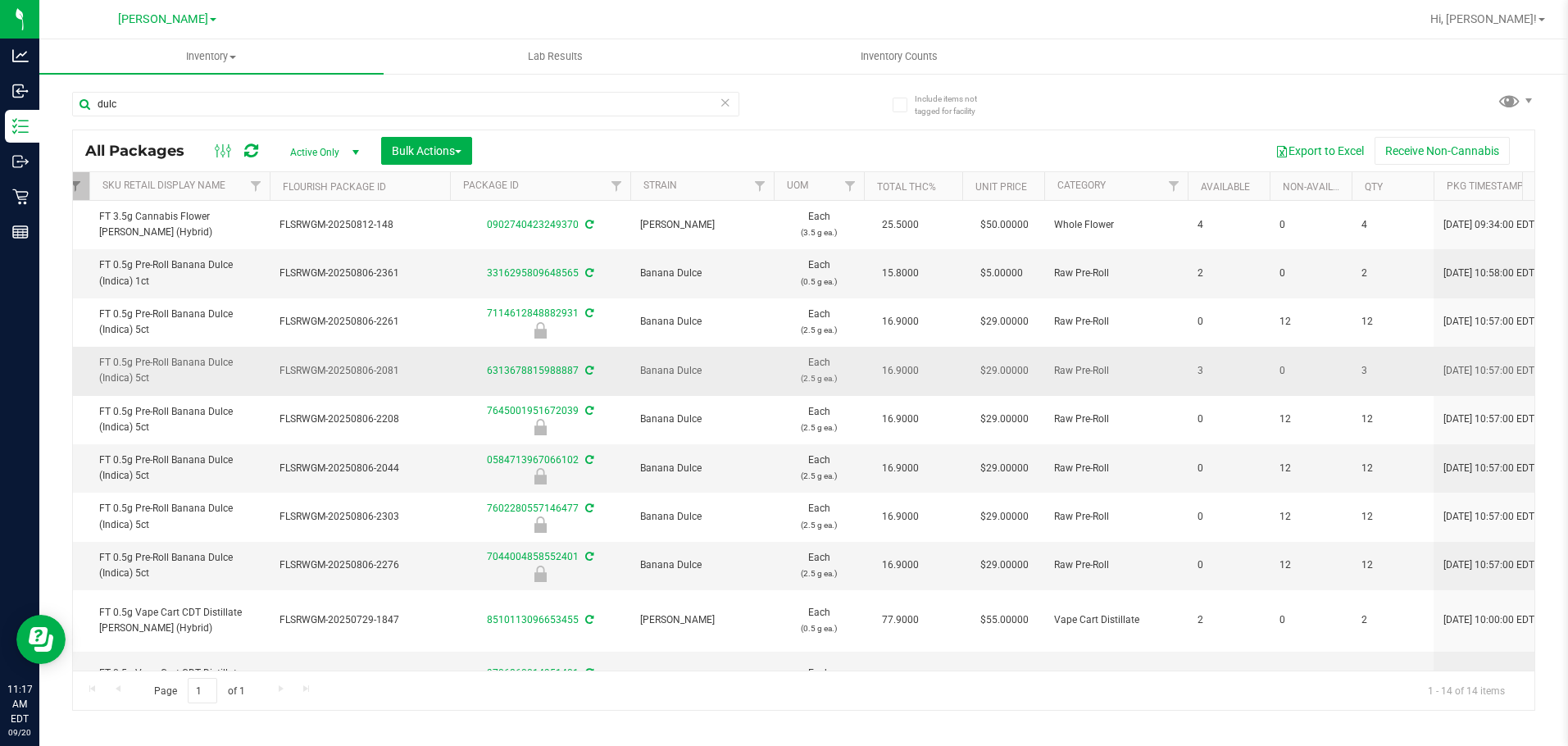
click at [759, 367] on span "Banana Dulce" at bounding box center [701, 371] width 124 height 16
drag, startPoint x: 345, startPoint y: 104, endPoint x: -1, endPoint y: -35, distance: 372.9
click at [0, 0] on html "Analytics Inbound Inventory Outbound Retail Reports 11:17 AM EDT 09/20/2025 09/…" at bounding box center [784, 373] width 1568 height 746
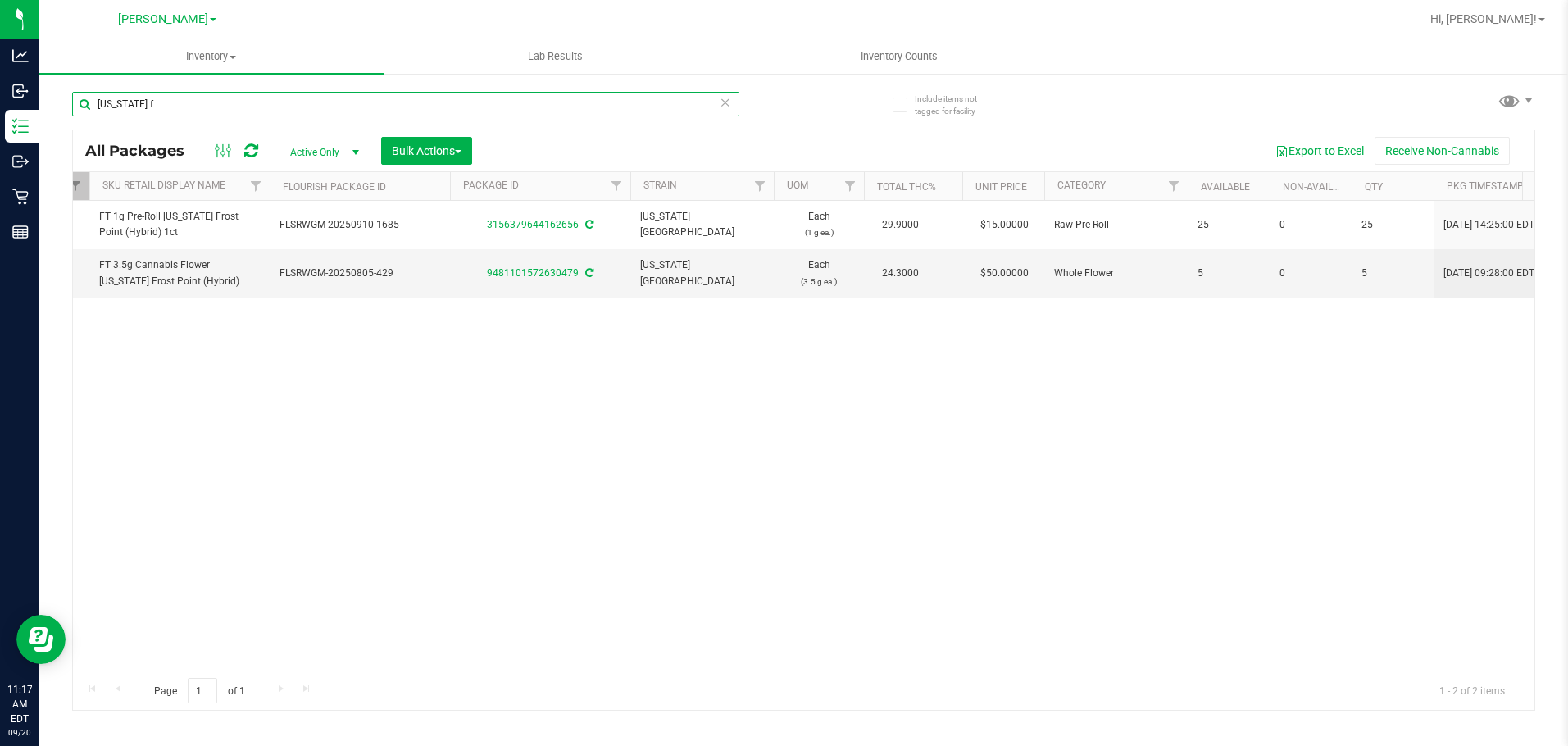
type input "florida f"
click at [623, 524] on div "Action Action Adjust qty Create package Edit attributes Global inventory Locate…" at bounding box center [803, 435] width 1462 height 469
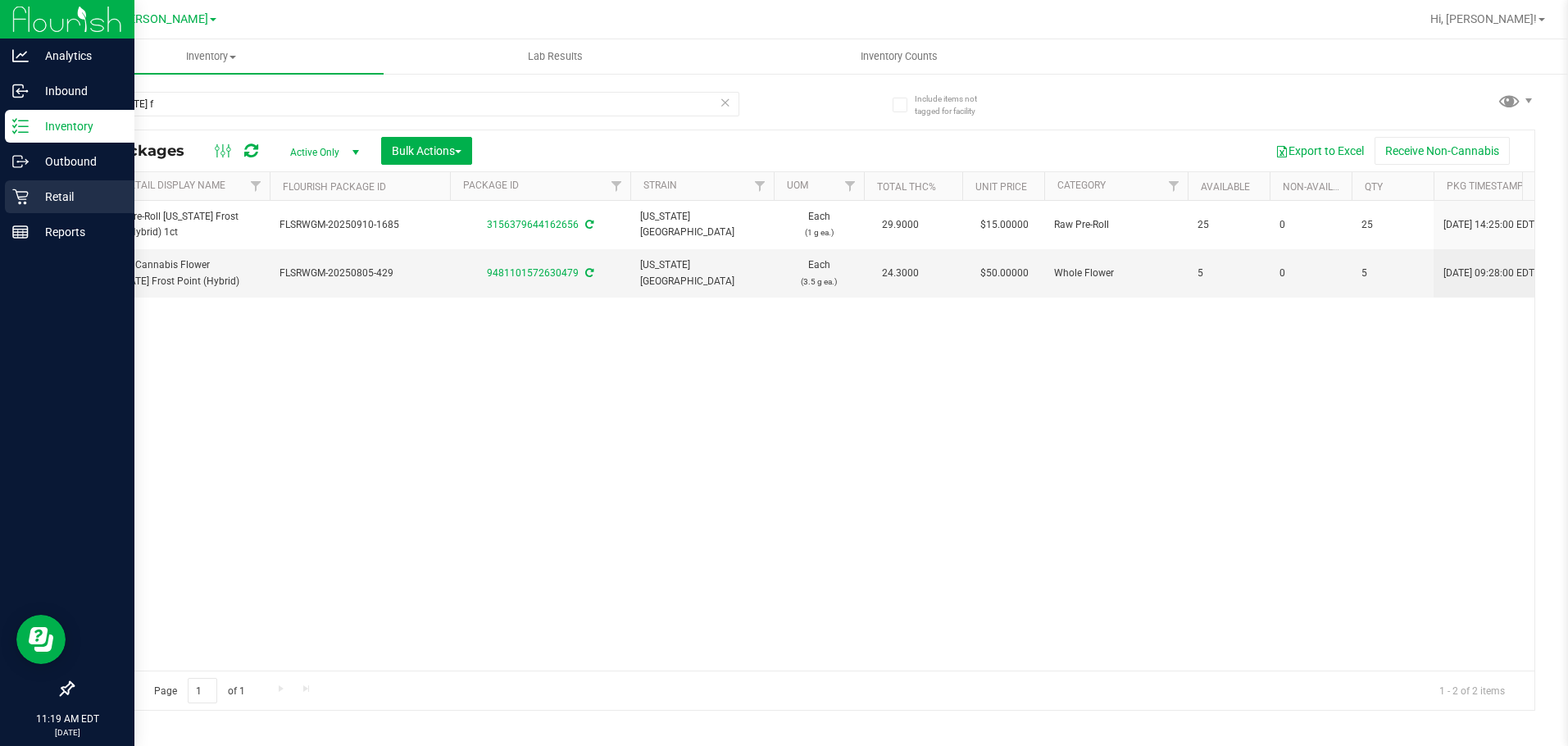
click at [27, 198] on icon at bounding box center [20, 197] width 17 height 17
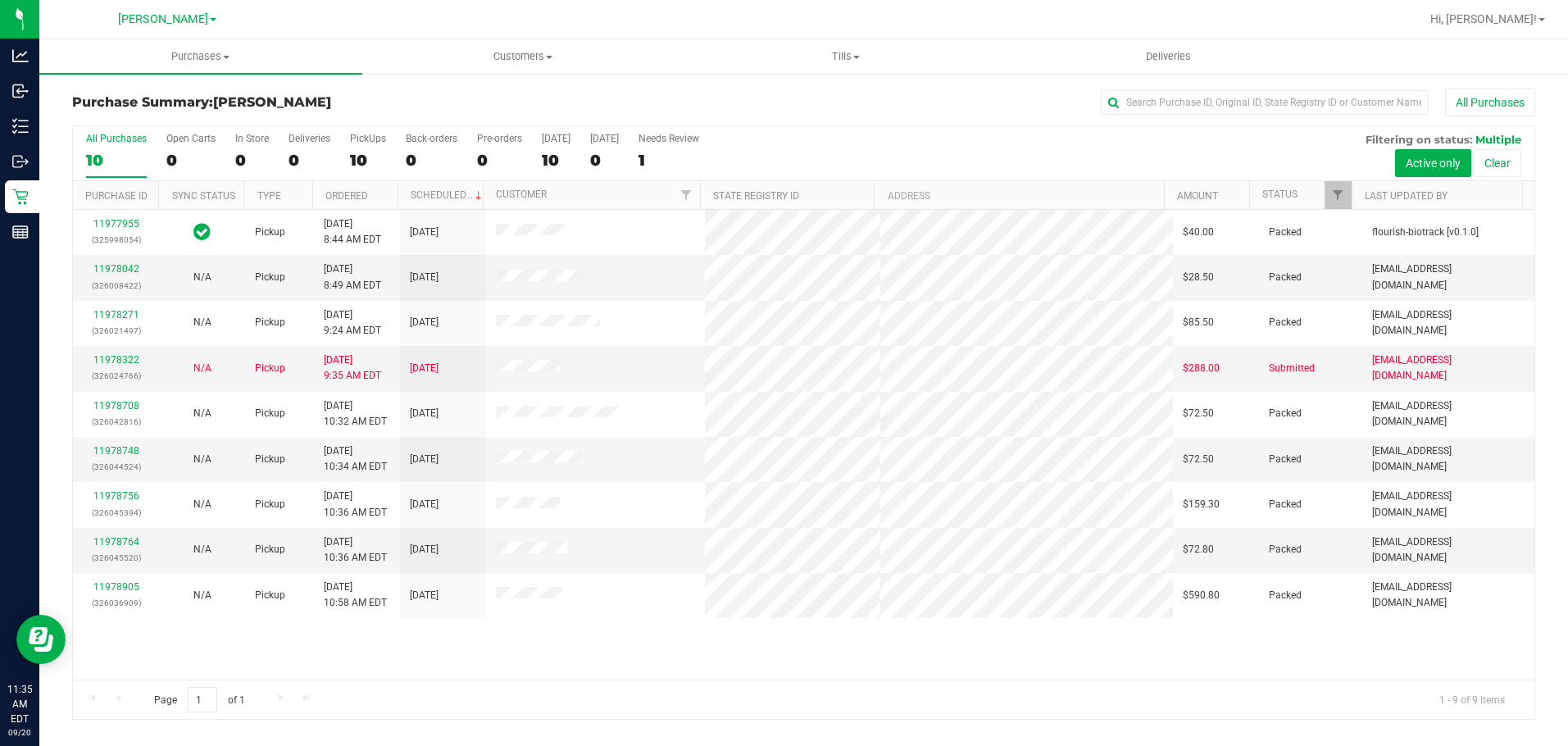
click at [526, 685] on div "Page 1 of 1 1 - 9 of 9 items" at bounding box center [803, 699] width 1462 height 39
click at [120, 153] on div "10" at bounding box center [116, 160] width 60 height 19
click at [0, 0] on input "All Purchases 10" at bounding box center [0, 0] width 0 height 0
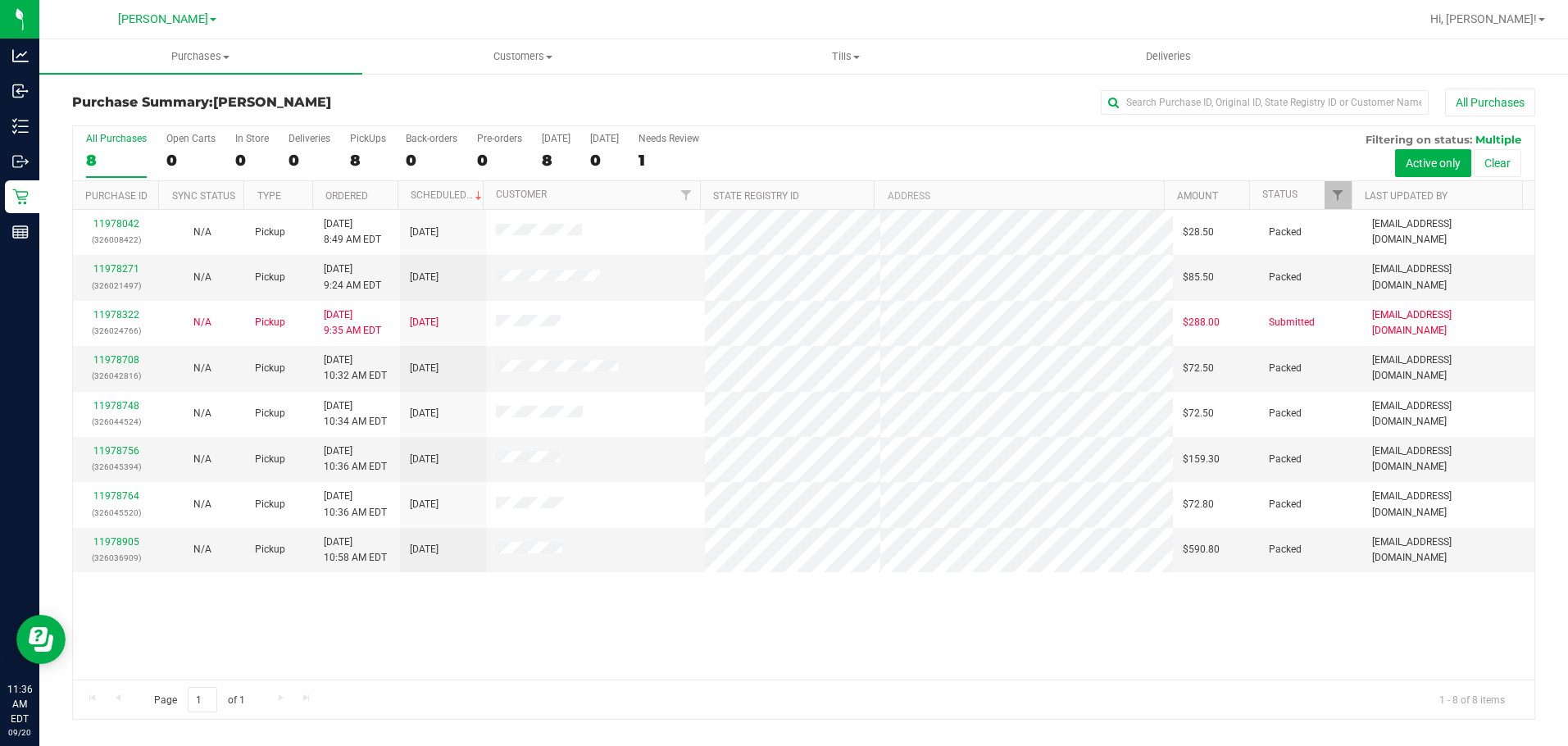
click at [103, 159] on div "8" at bounding box center [116, 160] width 60 height 19
click at [0, 0] on input "All Purchases 8" at bounding box center [0, 0] width 0 height 0
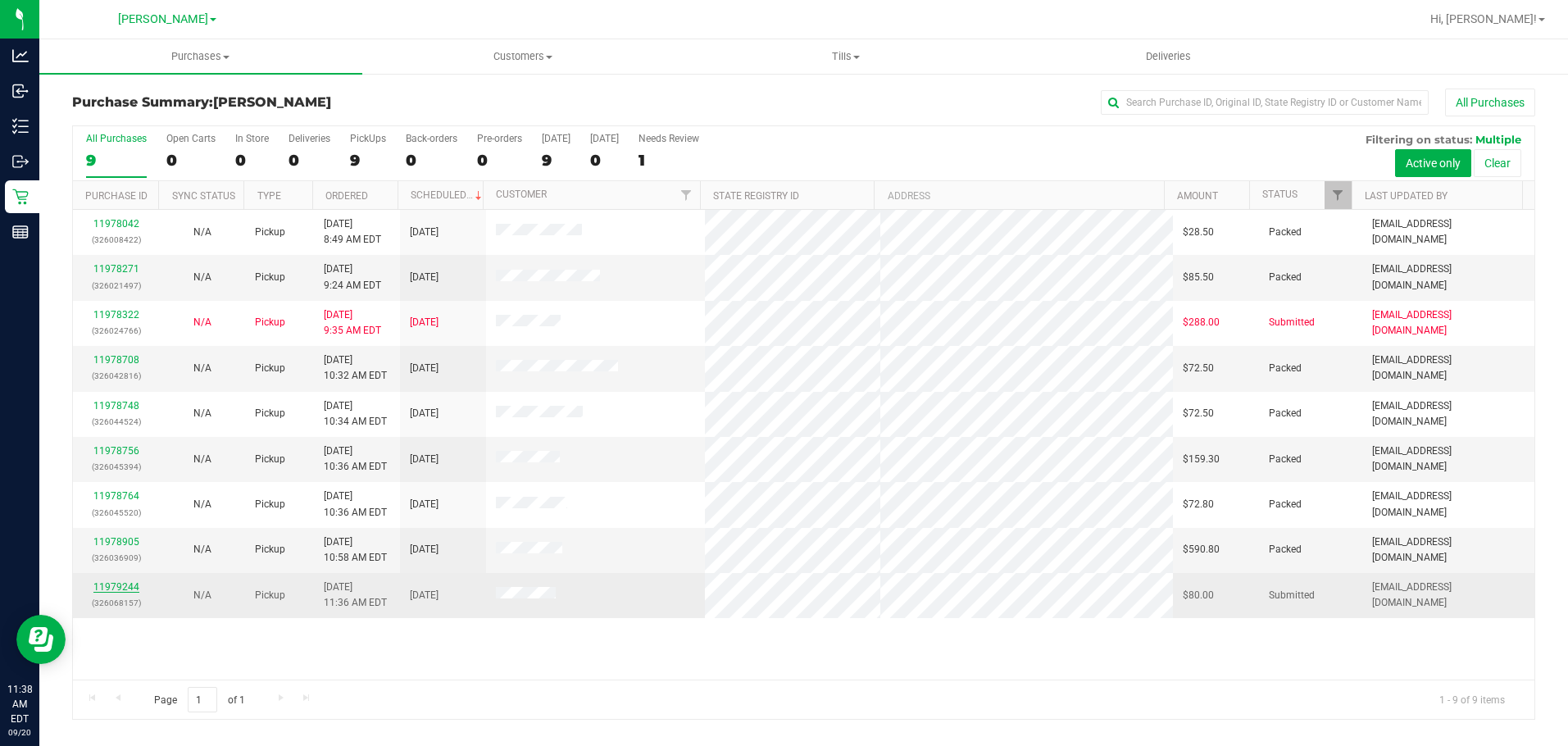
click at [131, 584] on link "11979244" at bounding box center [116, 587] width 46 height 12
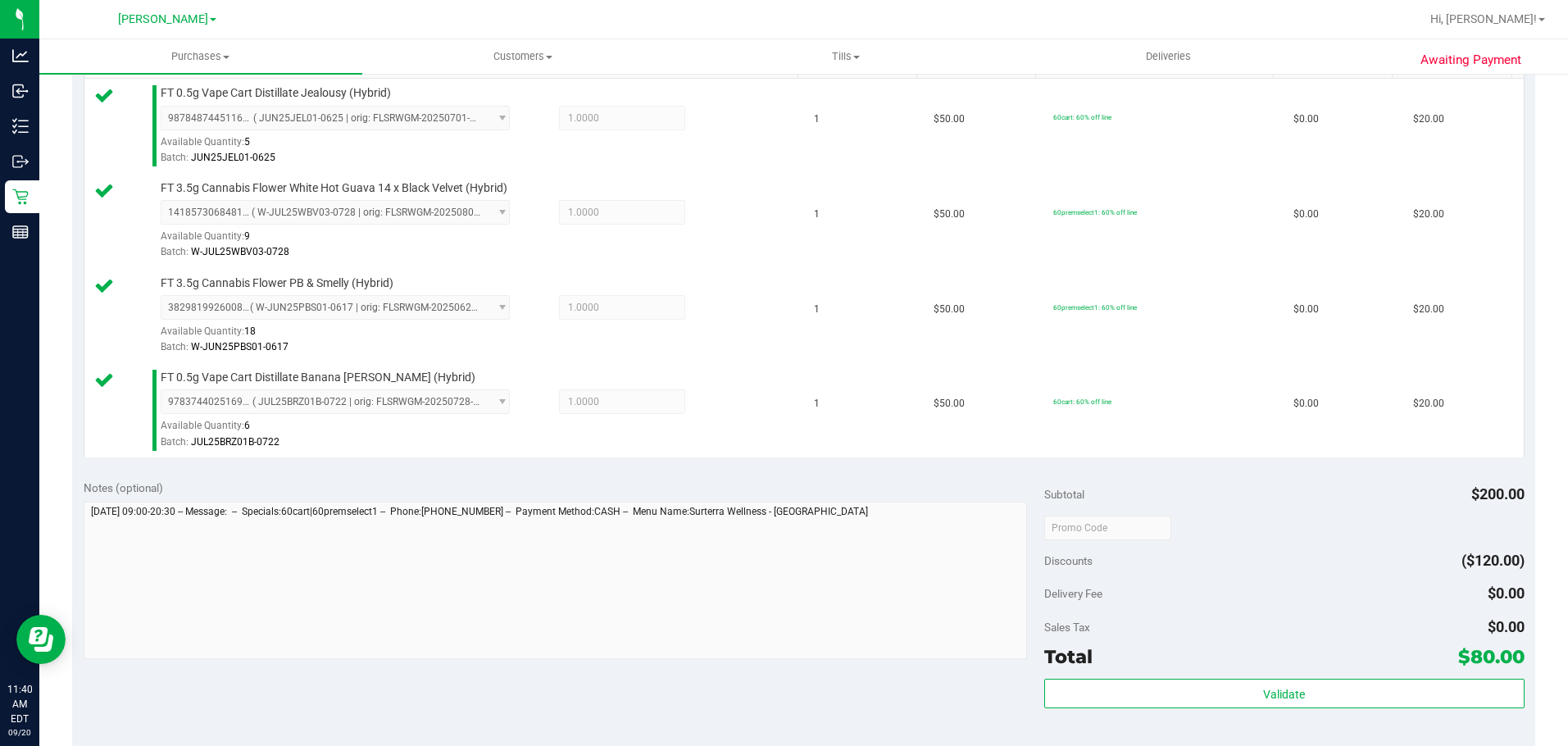
scroll to position [588, 0]
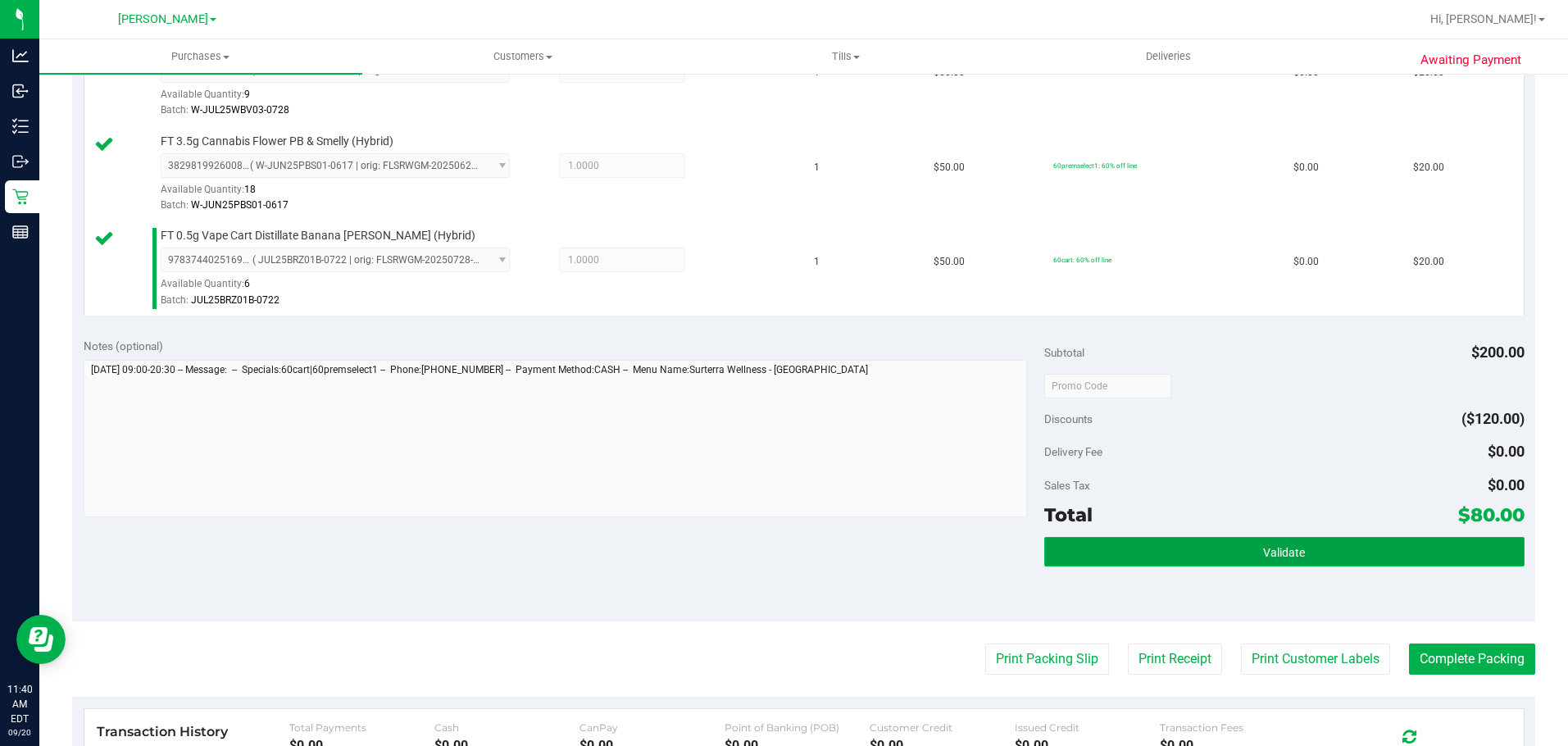
click at [797, 562] on button "Validate" at bounding box center [1284, 551] width 480 height 29
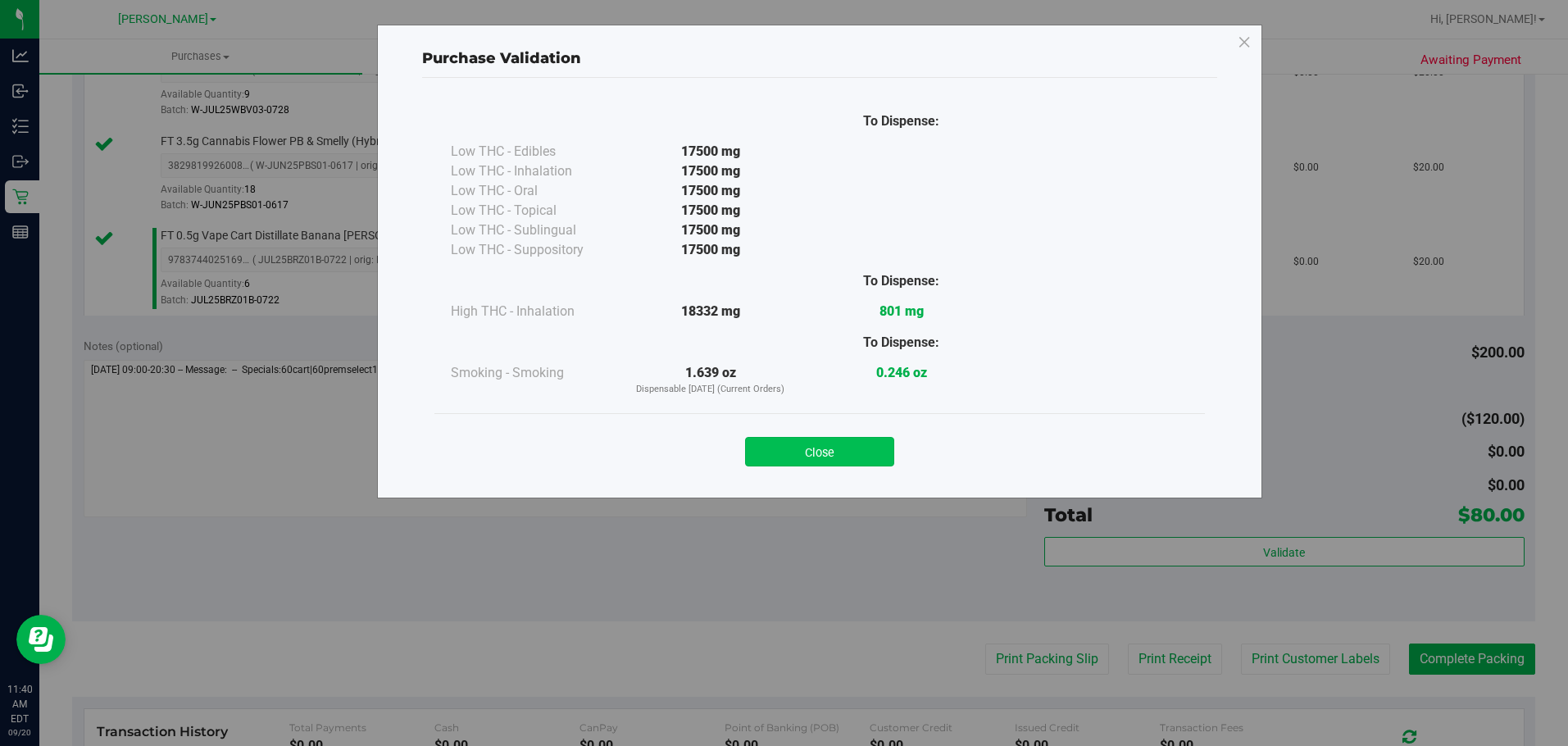
click at [797, 448] on button "Close" at bounding box center [819, 452] width 149 height 29
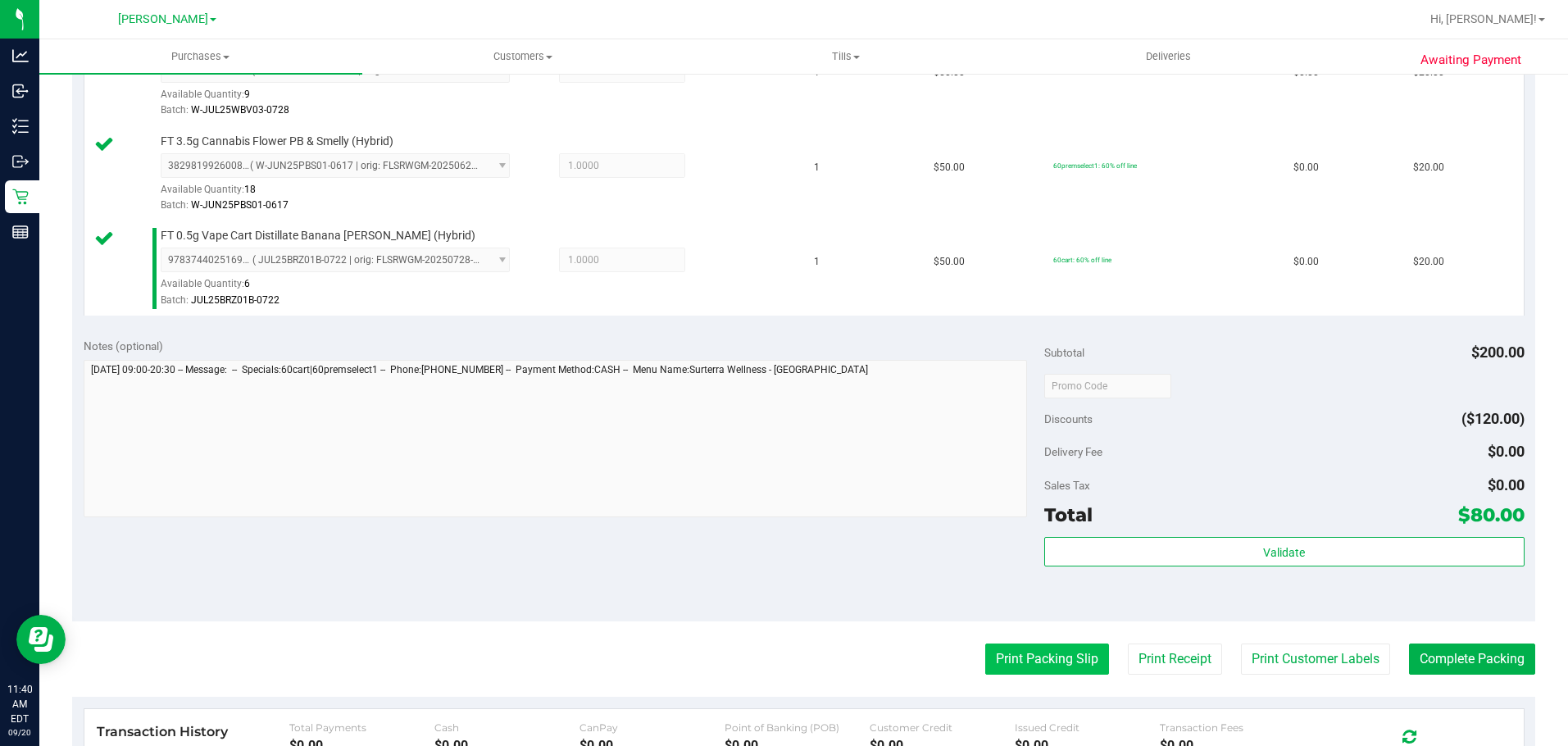
click at [797, 657] on button "Print Packing Slip" at bounding box center [1047, 659] width 124 height 31
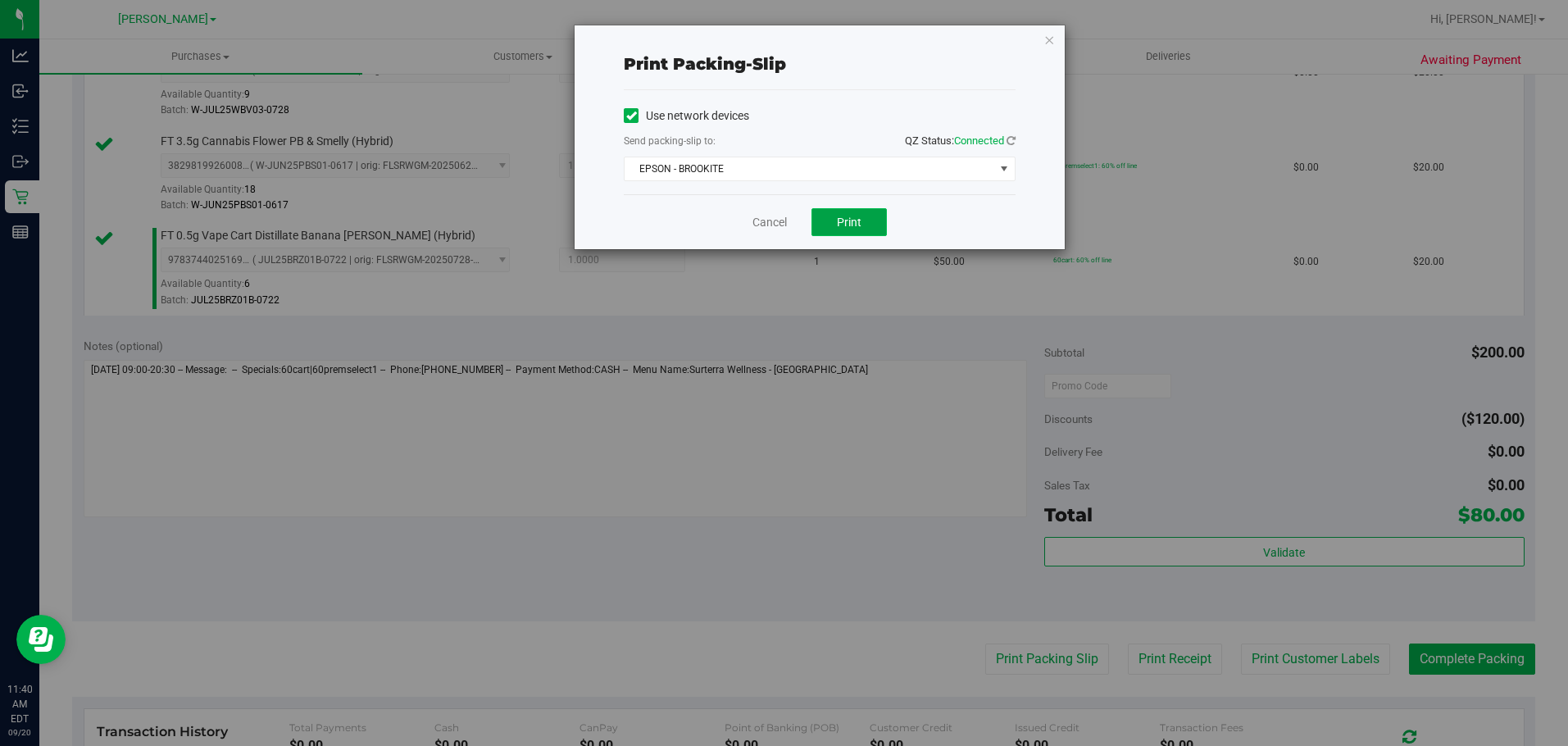
click at [797, 231] on button "Print" at bounding box center [848, 222] width 75 height 28
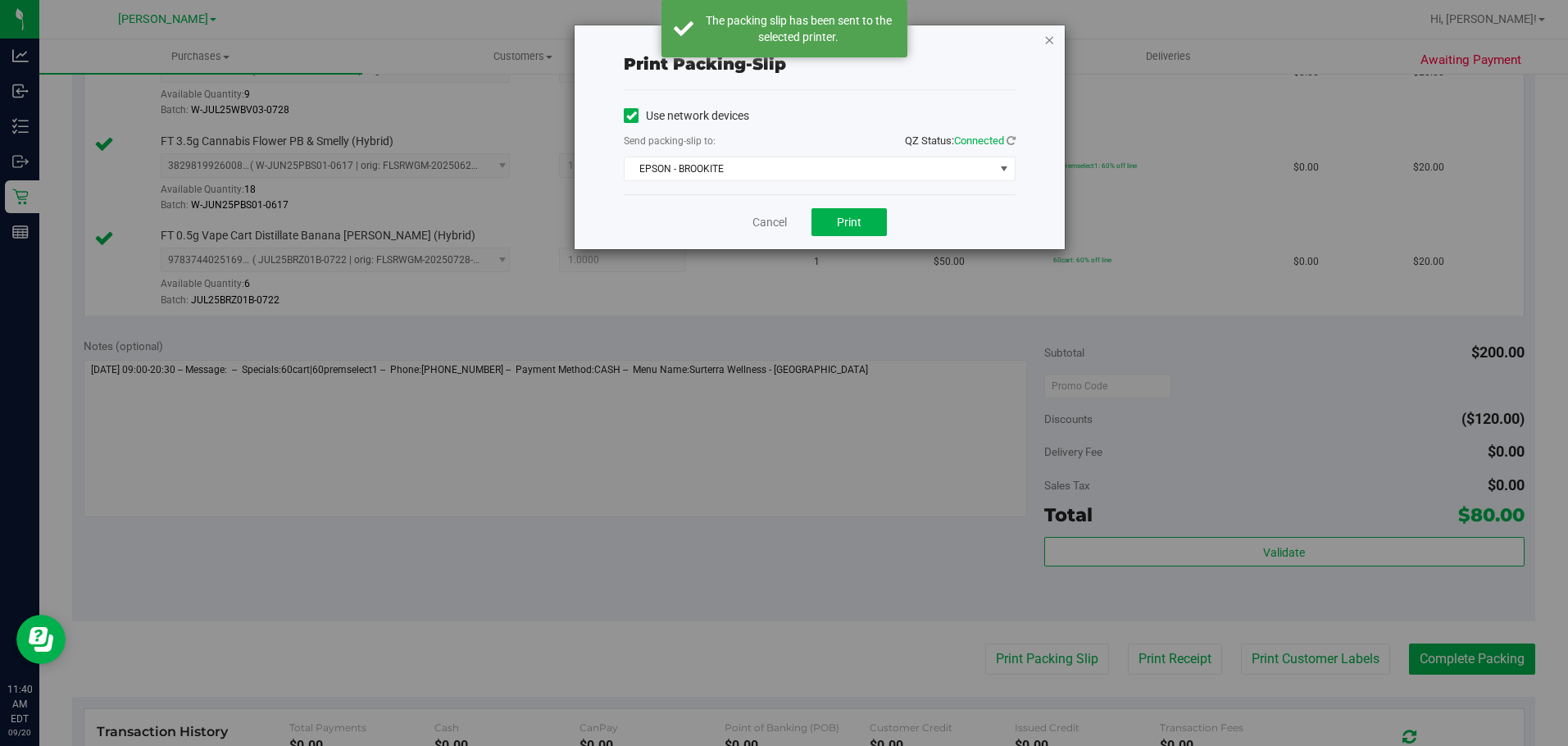
click at [797, 41] on icon "button" at bounding box center [1049, 39] width 12 height 19
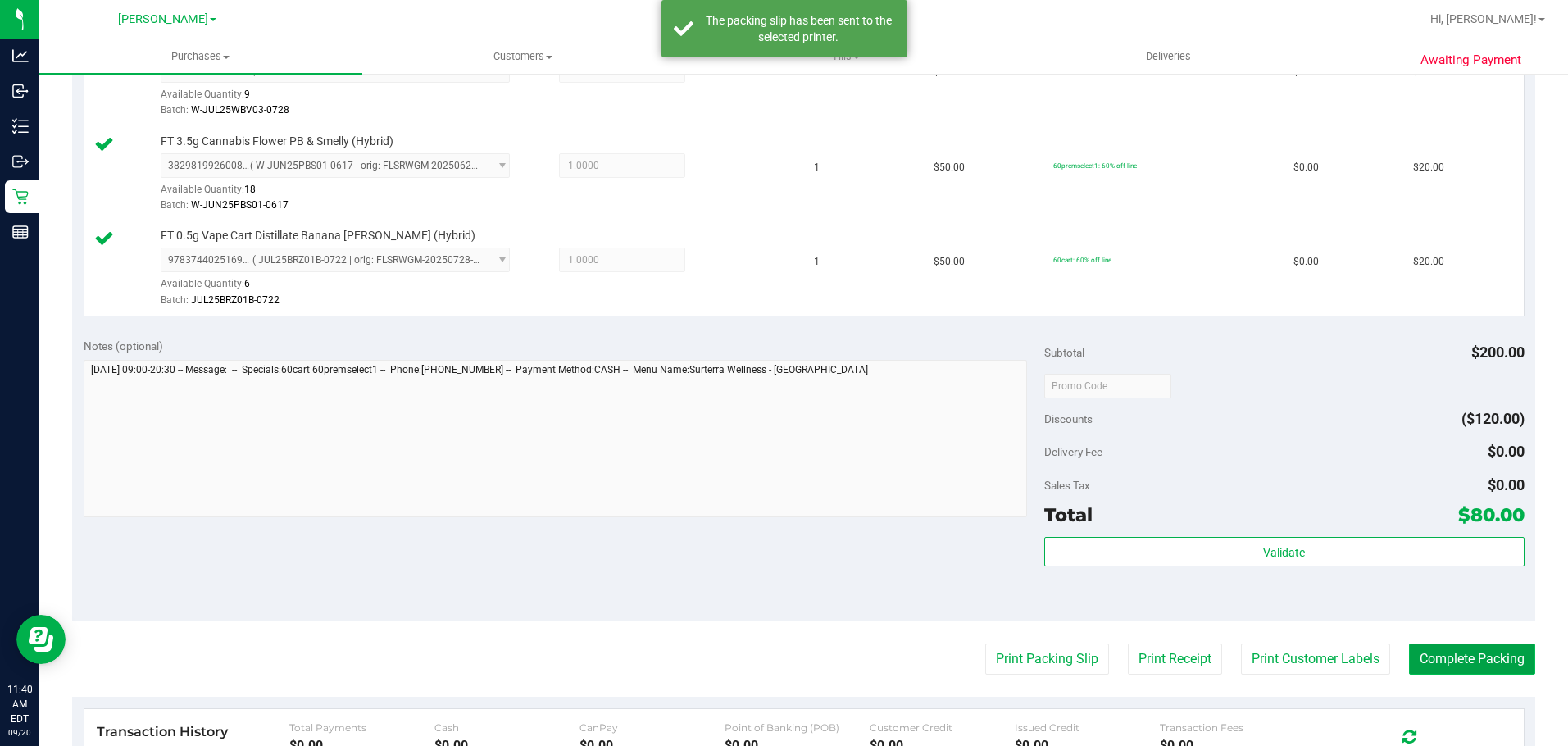
click at [797, 662] on button "Complete Packing" at bounding box center [1473, 659] width 127 height 31
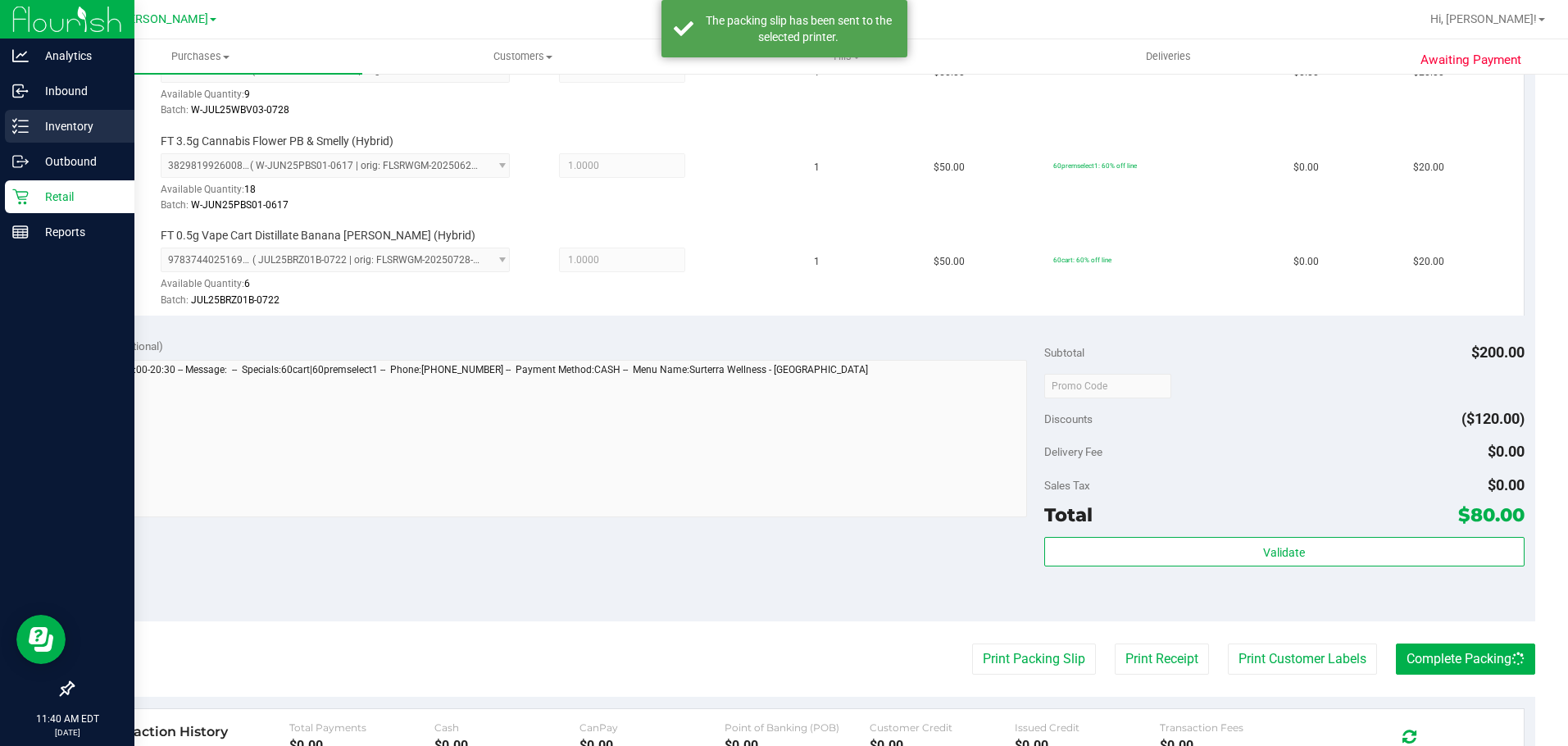
click at [39, 115] on div "Inventory" at bounding box center [69, 127] width 130 height 33
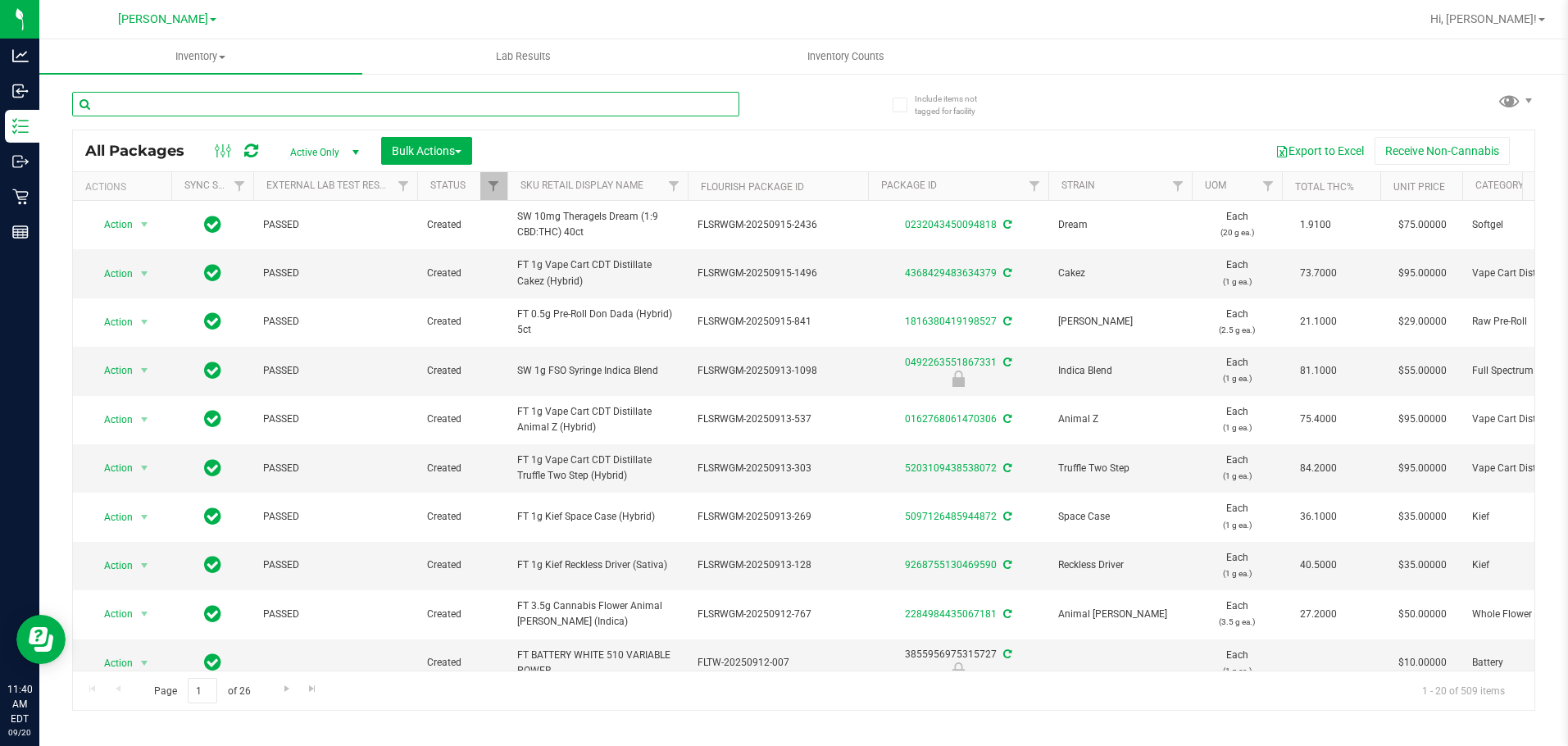
click at [184, 95] on input "text" at bounding box center [405, 103] width 667 height 24
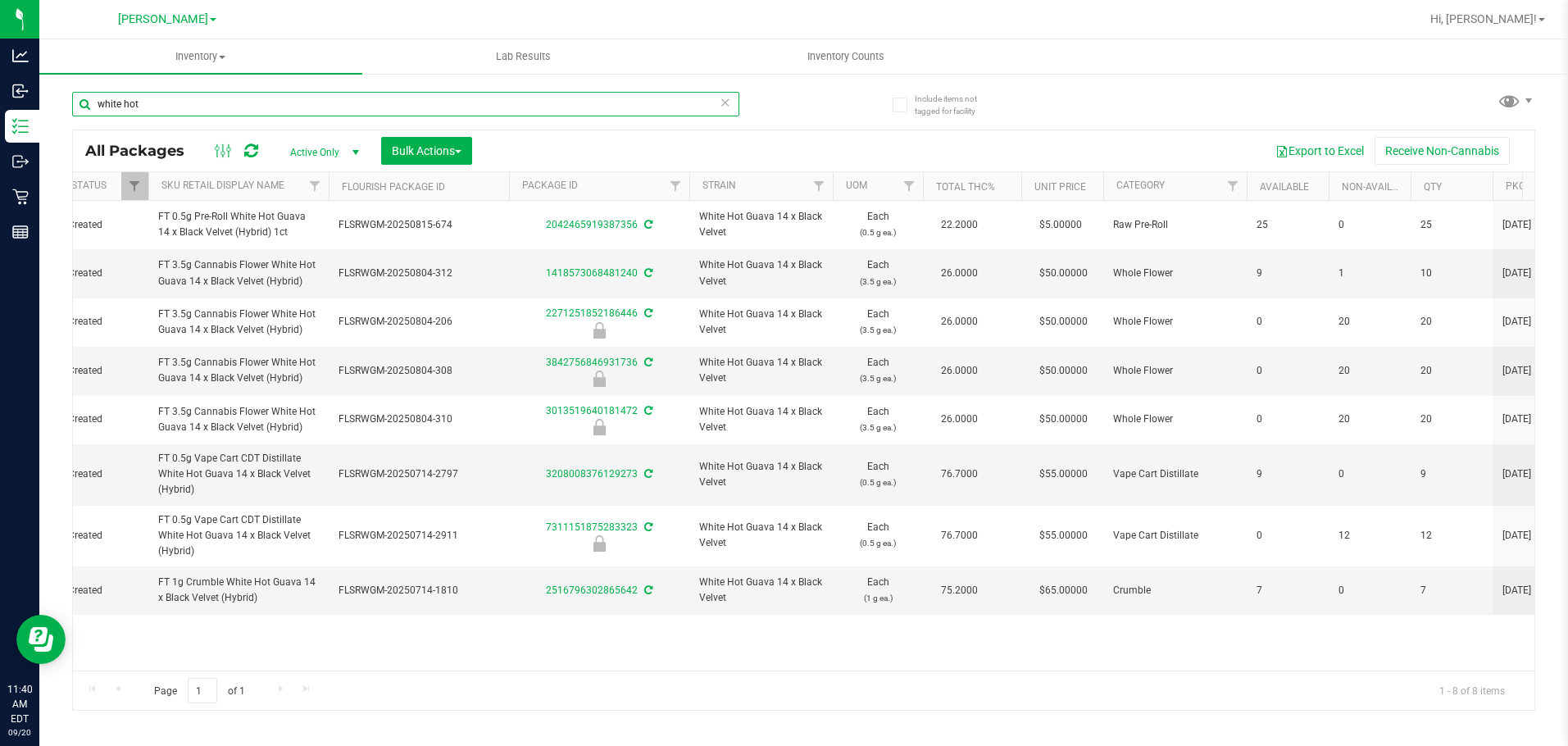
scroll to position [0, 354]
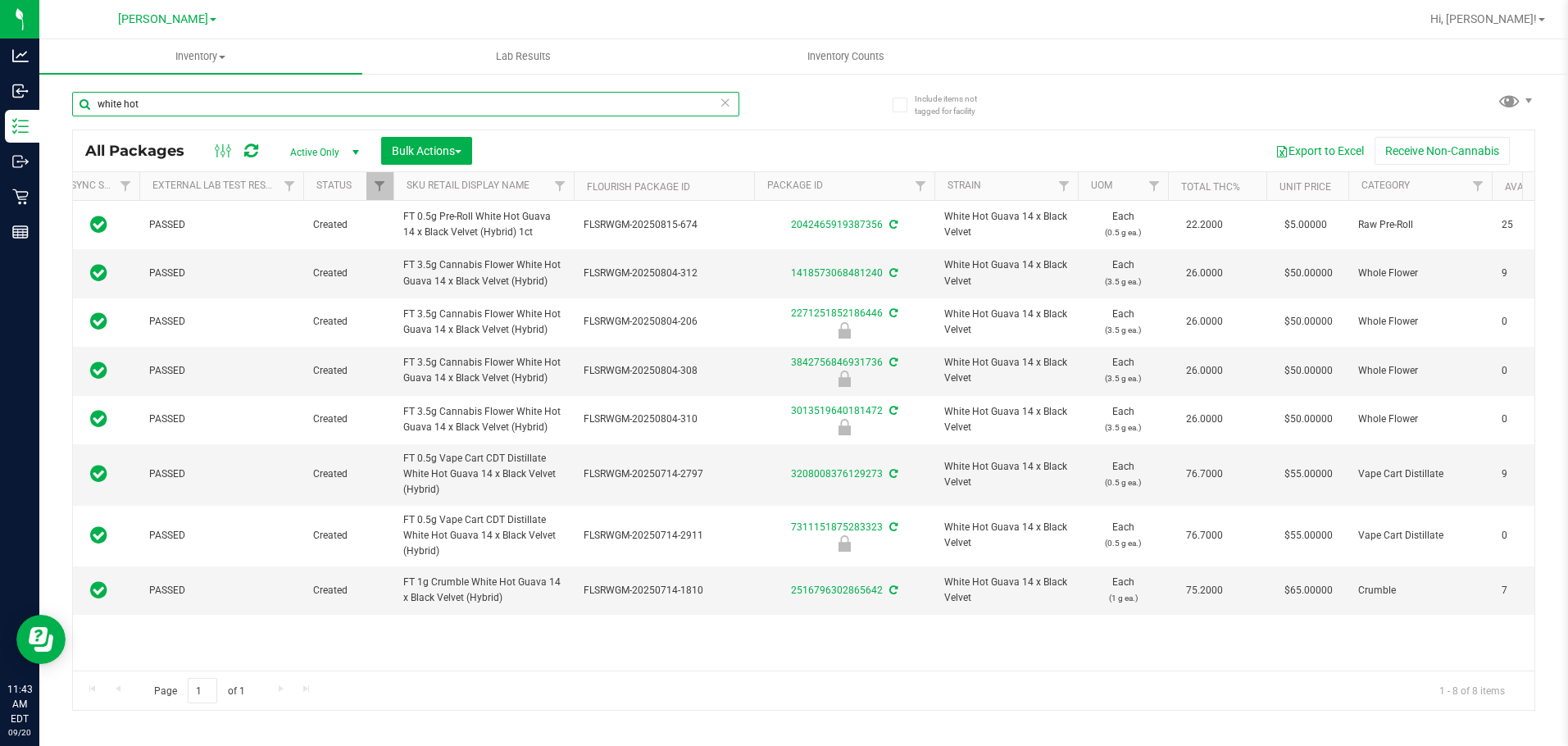
type input "white hot"
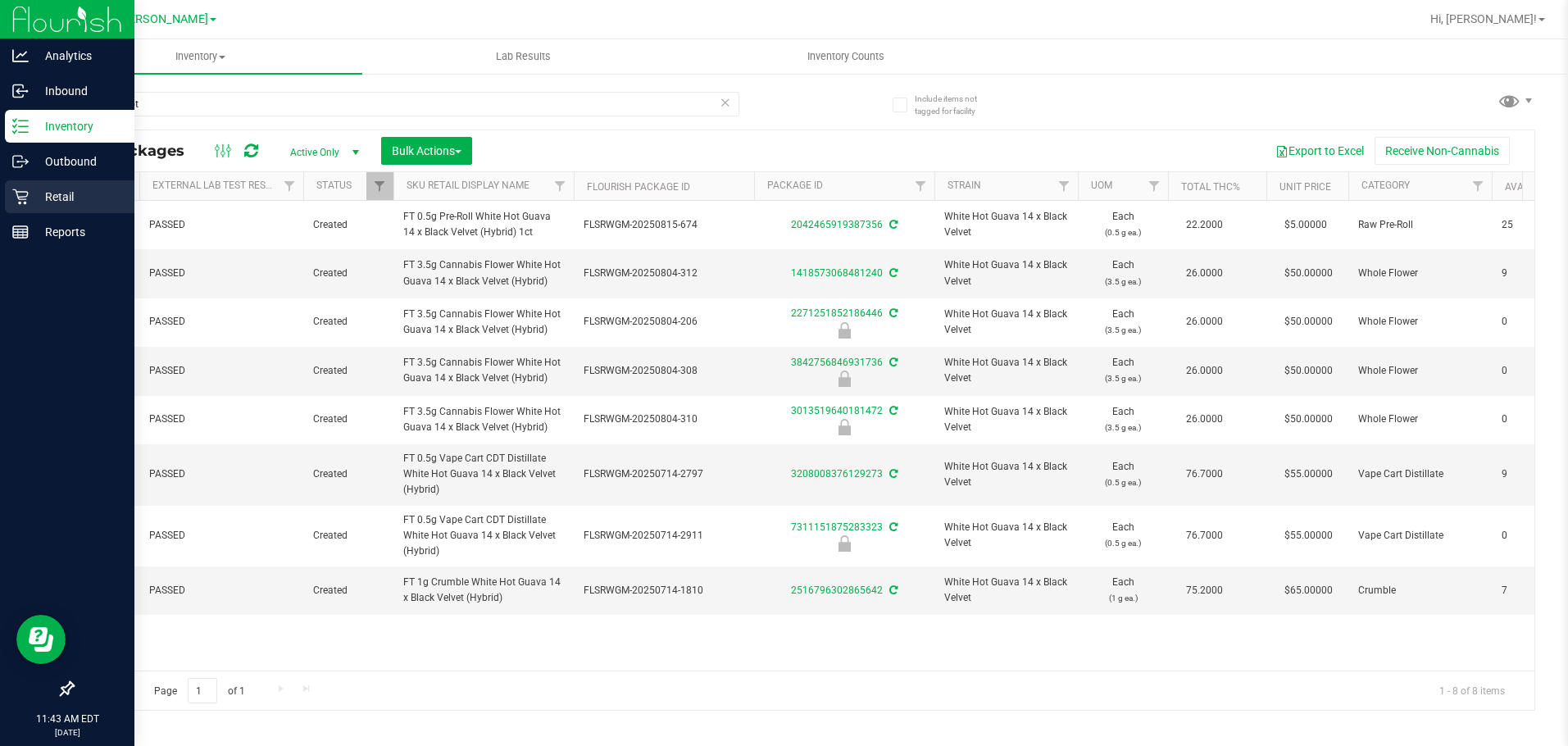
click at [14, 204] on icon at bounding box center [20, 197] width 17 height 17
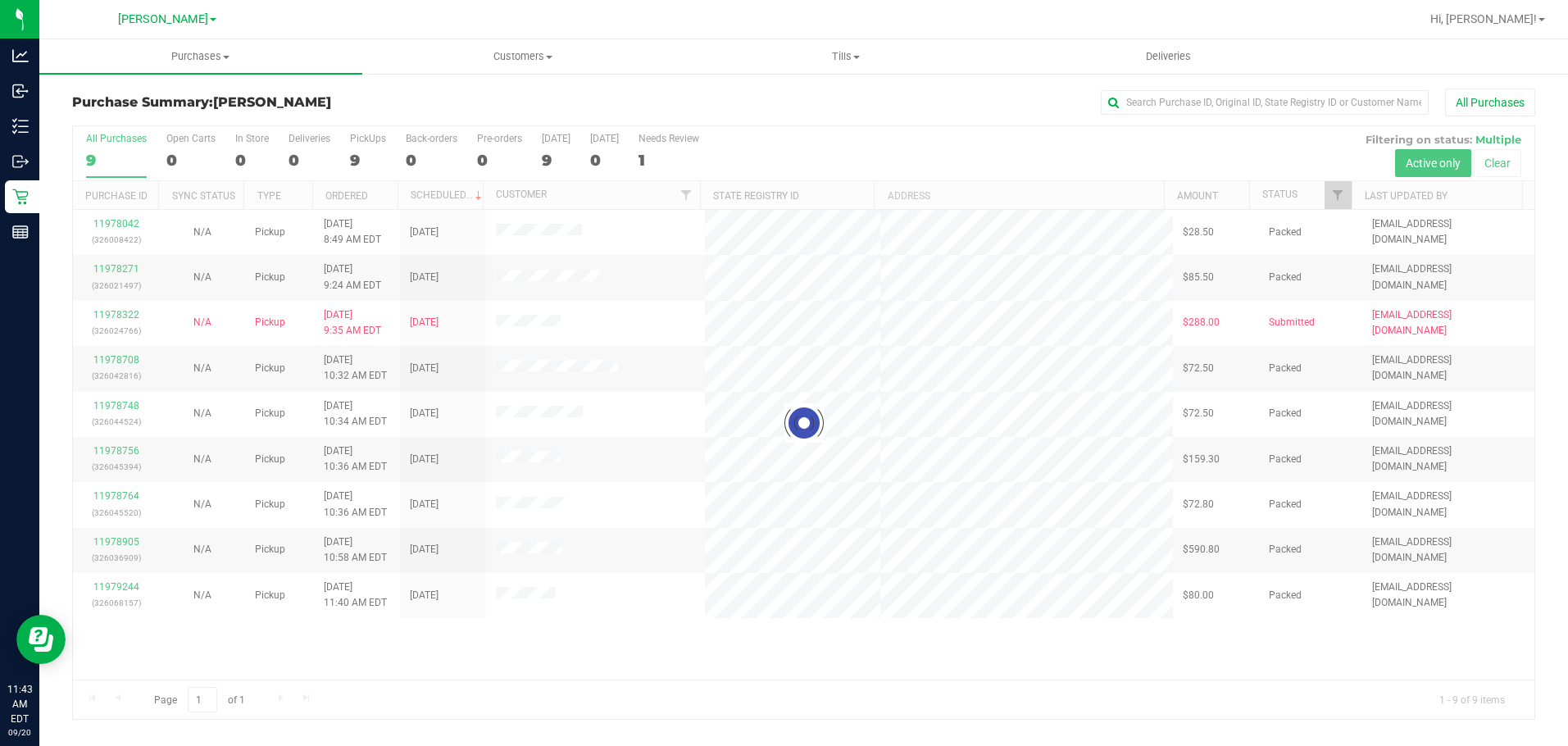
click at [797, 463] on div at bounding box center [803, 423] width 1462 height 593
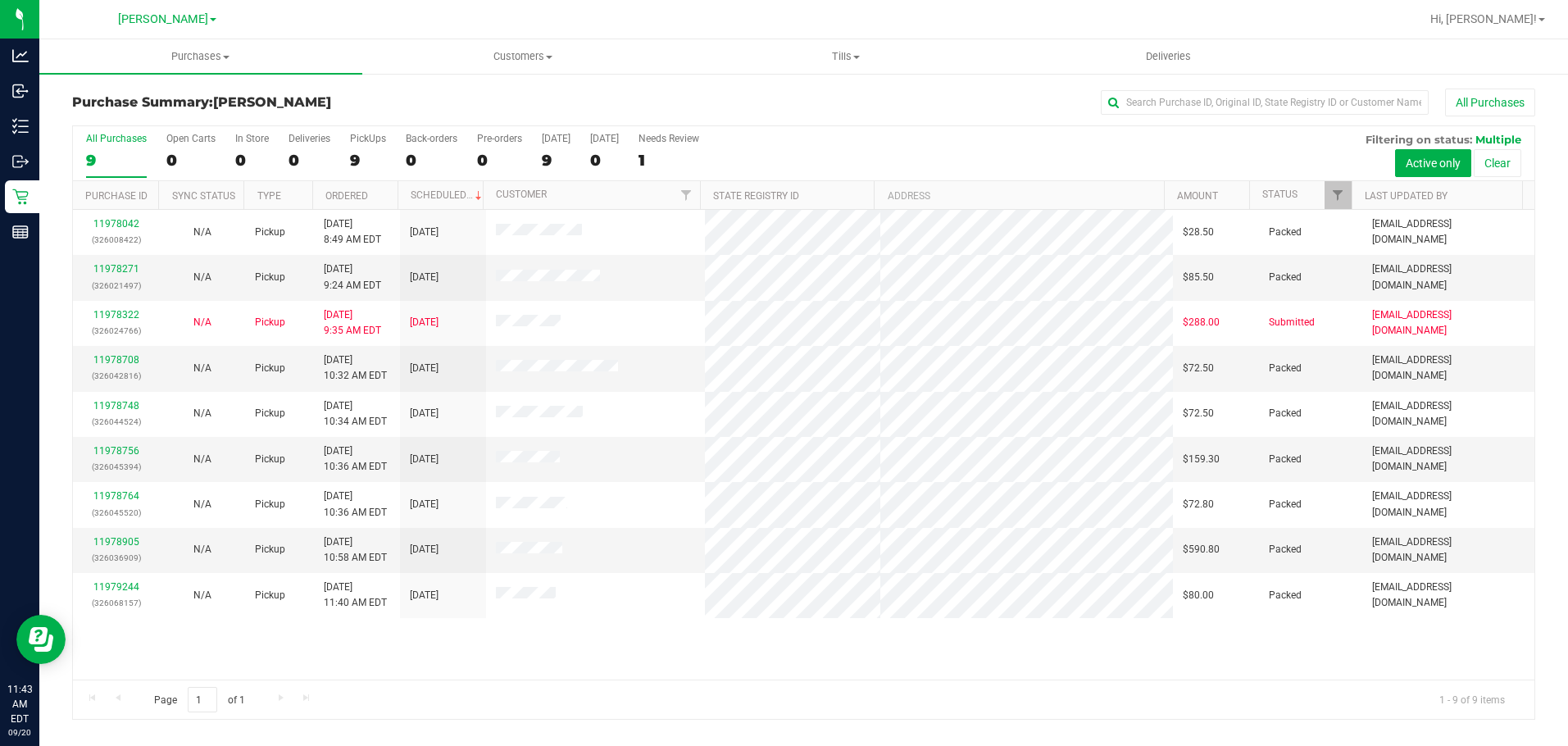
click at [679, 665] on div "11978042 (326008422) N/A Pickup 9/20/2025 8:49 AM EDT 9/20/2025 $28.50 Packed d…" at bounding box center [803, 444] width 1462 height 469
click at [680, 664] on div "11978042 (326008422) N/A Pickup 9/20/2025 8:49 AM EDT 9/20/2025 $28.50 Packed d…" at bounding box center [803, 444] width 1462 height 469
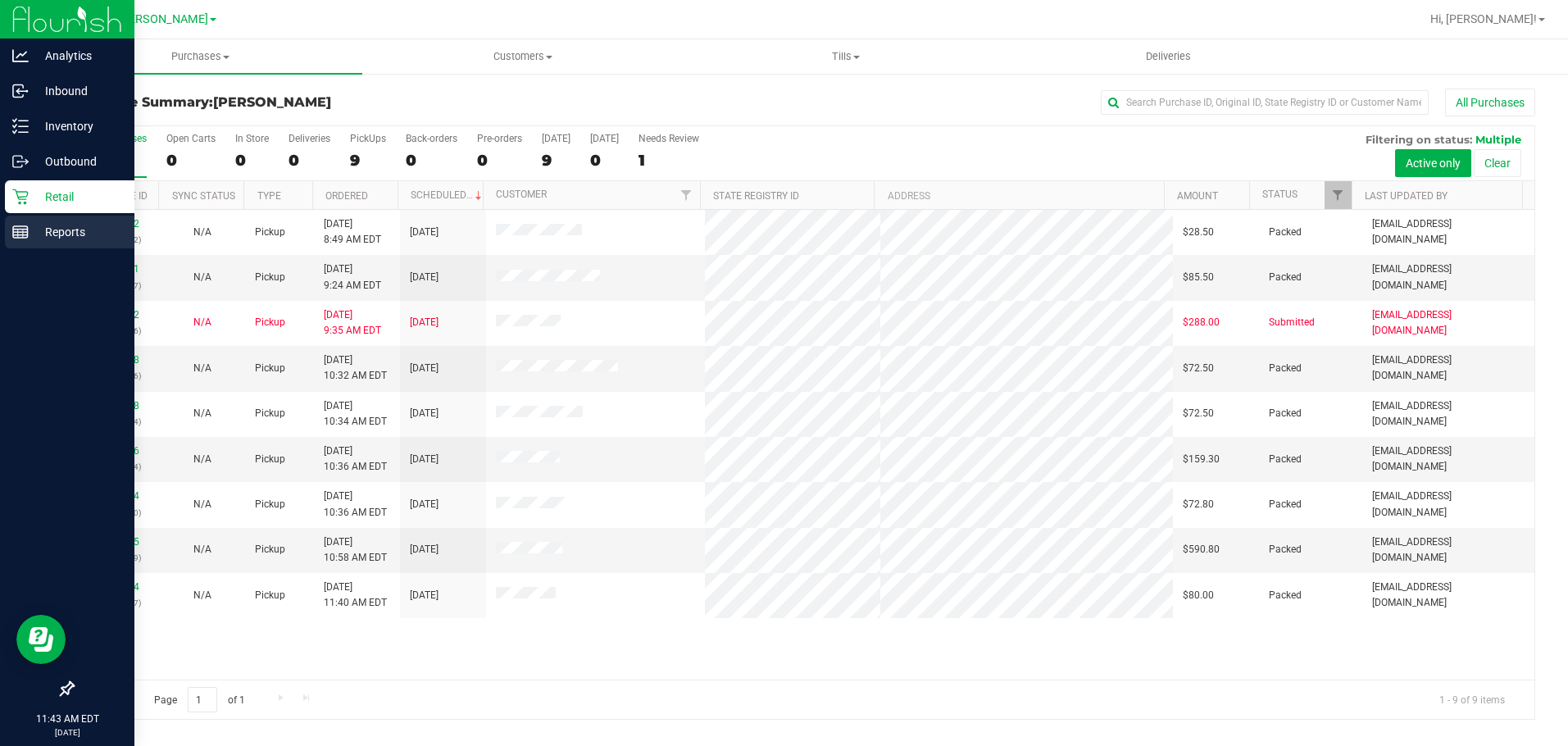
click at [28, 232] on rect at bounding box center [19, 232] width 15 height 12
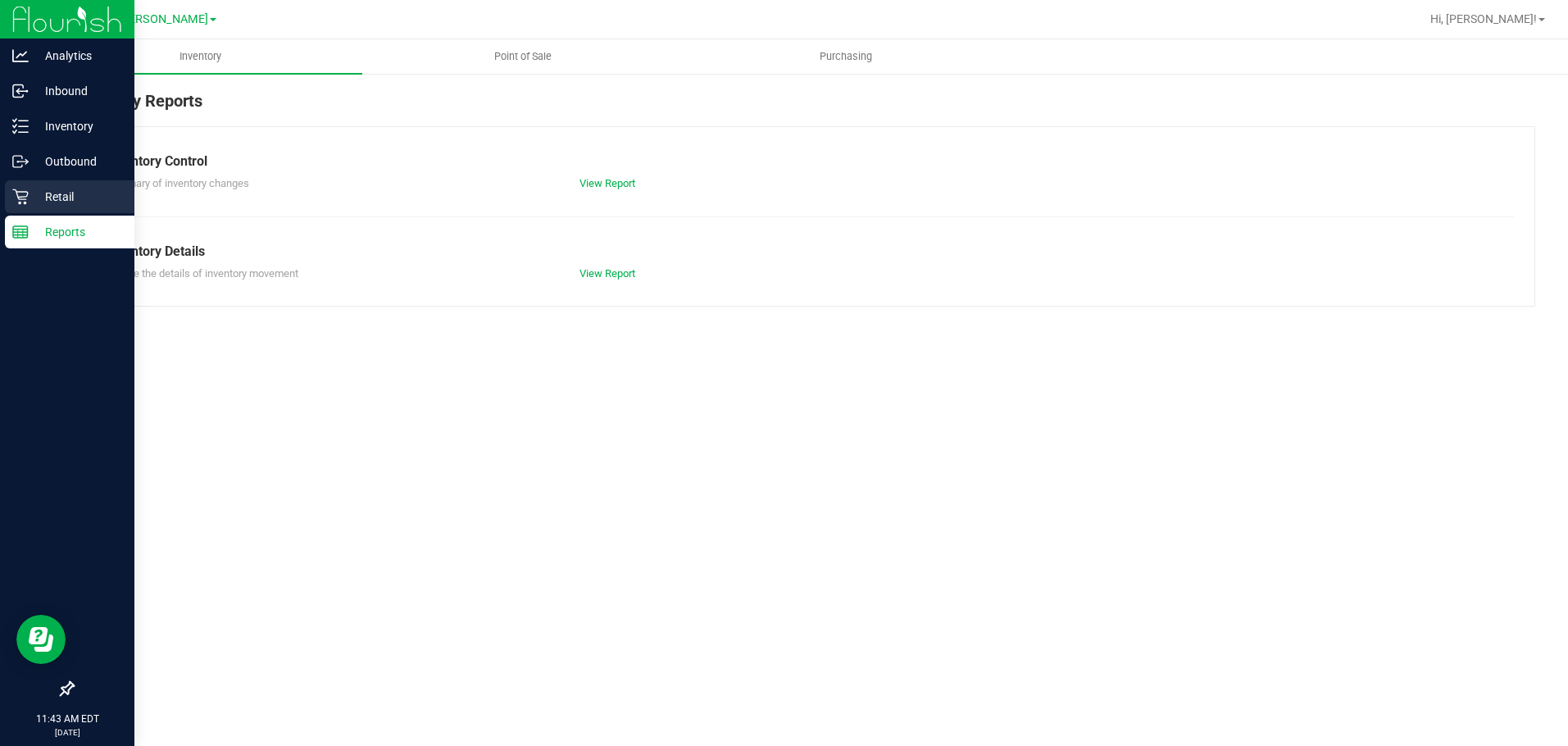
click at [72, 199] on p "Retail" at bounding box center [77, 197] width 98 height 19
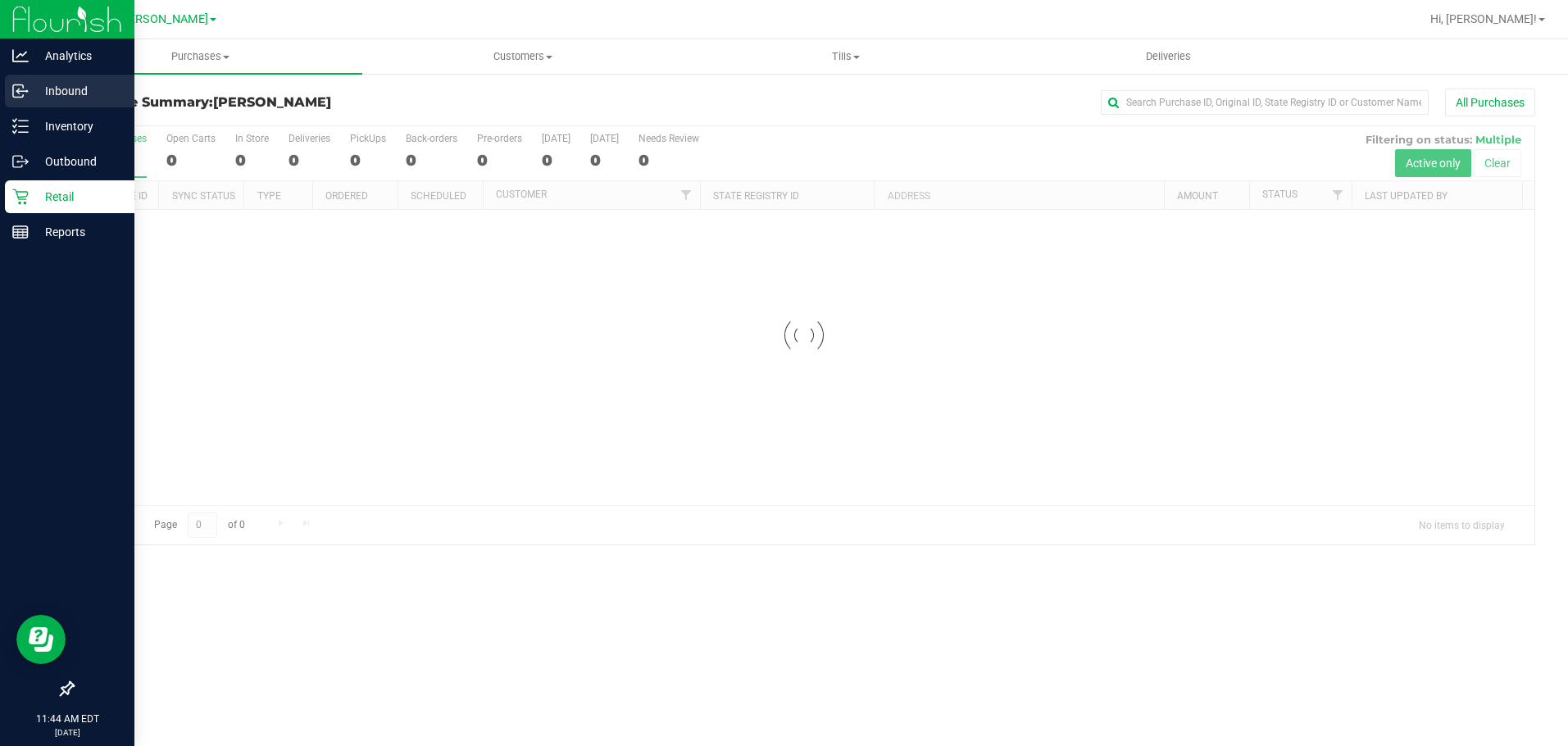
click at [90, 93] on p "Inbound" at bounding box center [77, 91] width 98 height 19
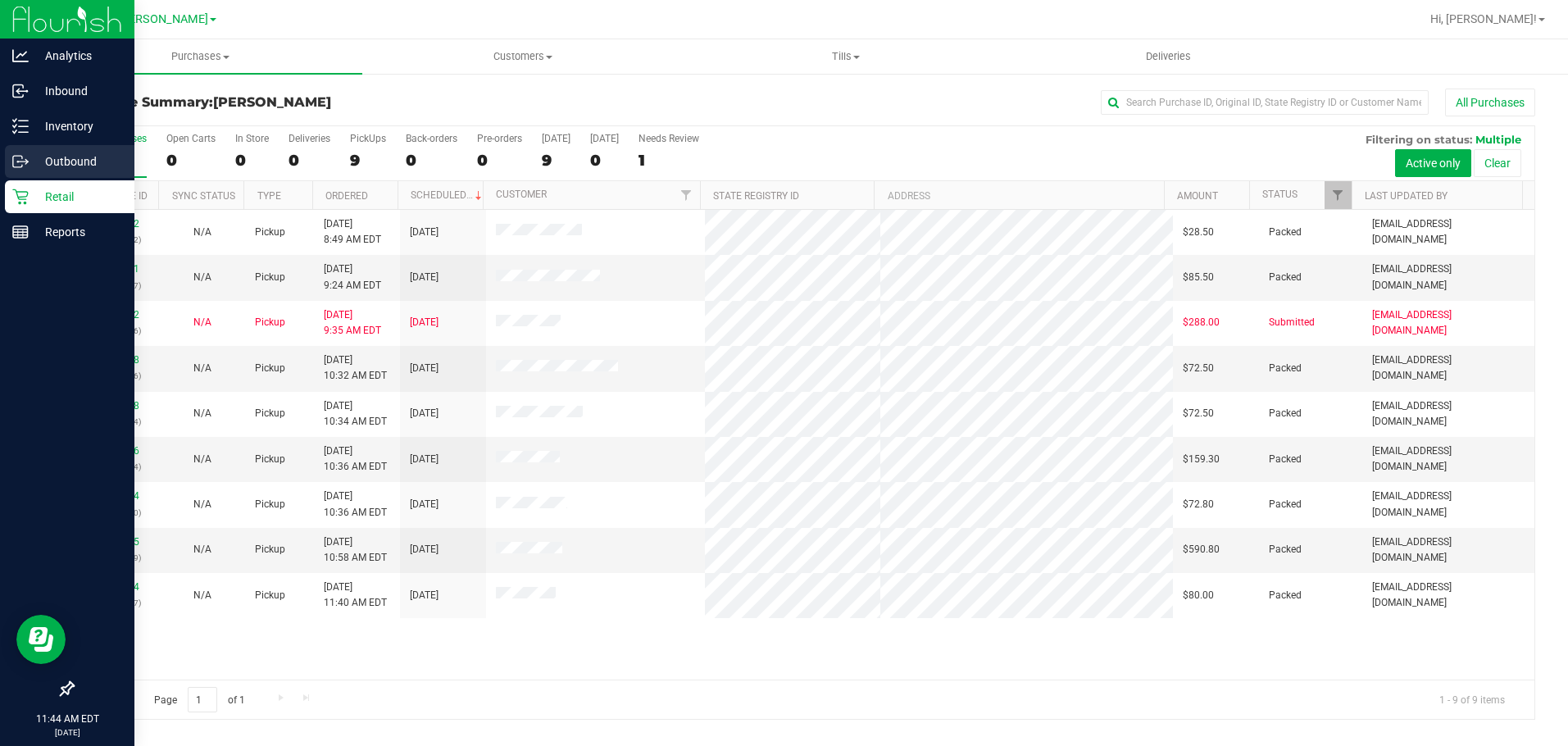
click at [101, 166] on p "Outbound" at bounding box center [77, 162] width 98 height 19
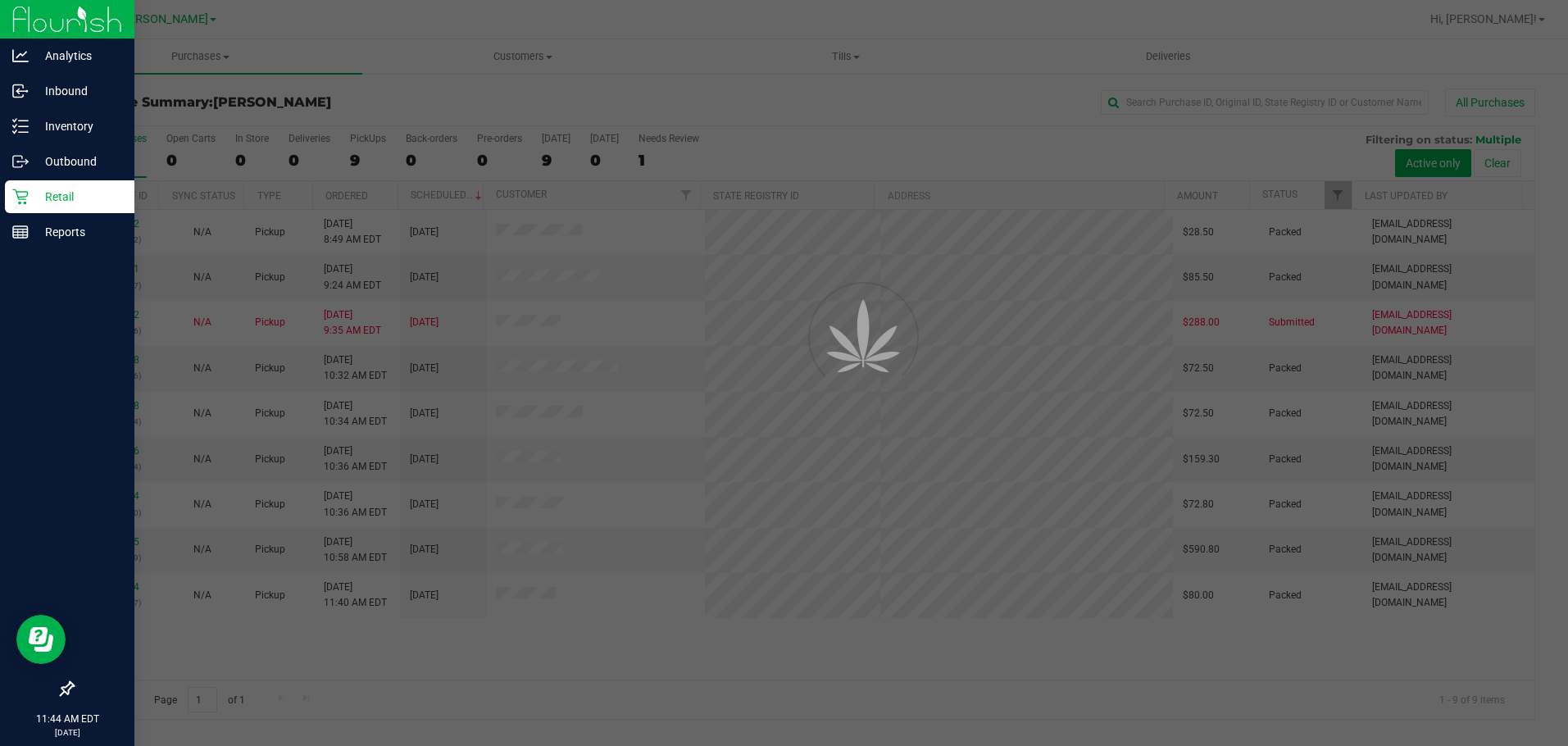
click at [110, 209] on div "Retail" at bounding box center [69, 197] width 130 height 33
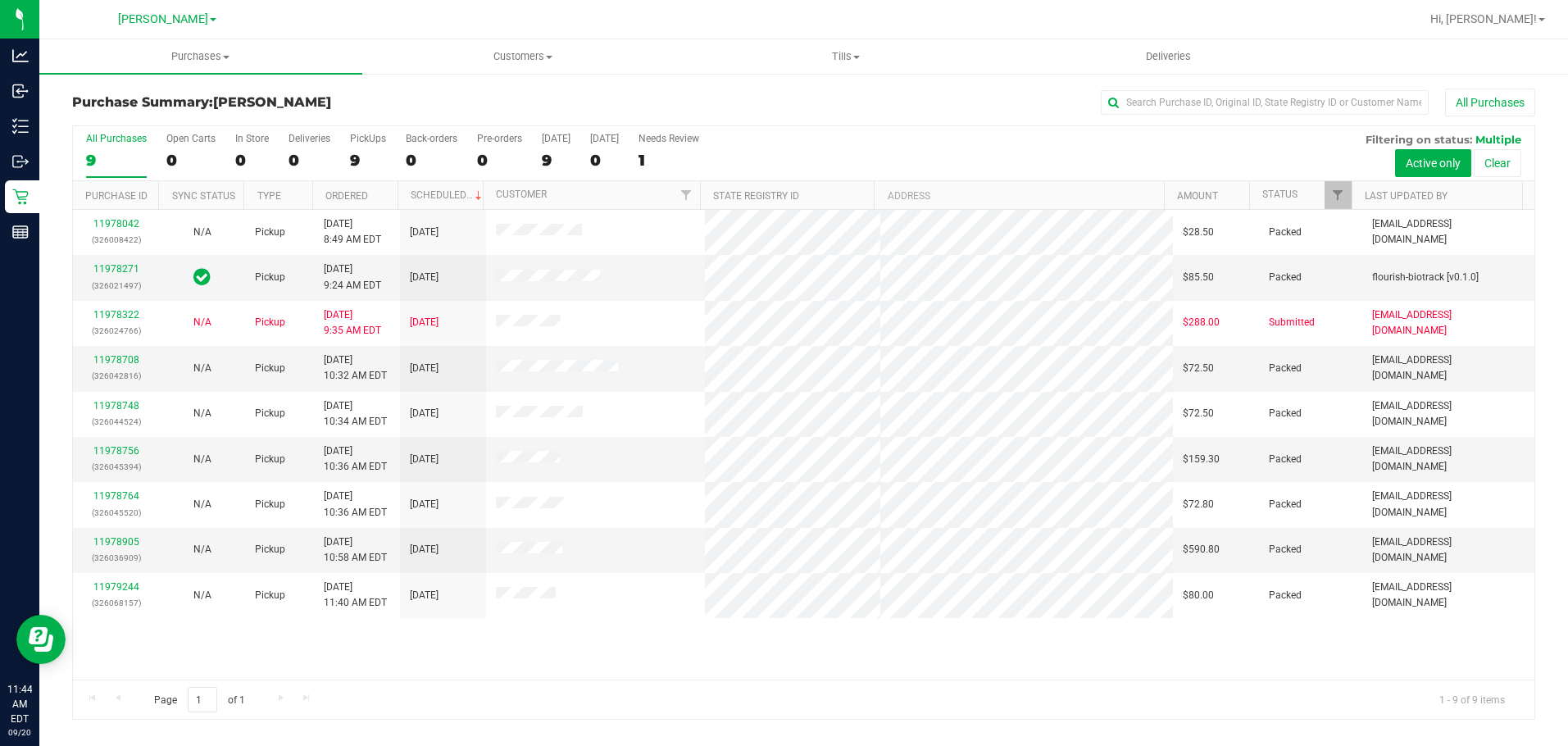
click at [701, 658] on div "11978042 (326008422) N/A Pickup 9/20/2025 8:49 AM EDT 9/20/2025 $28.50 Packed d…" at bounding box center [803, 444] width 1462 height 469
click at [727, 635] on div "11978042 (326008422) N/A Pickup 9/20/2025 8:49 AM EDT 9/20/2025 $28.50 Packed d…" at bounding box center [803, 444] width 1462 height 469
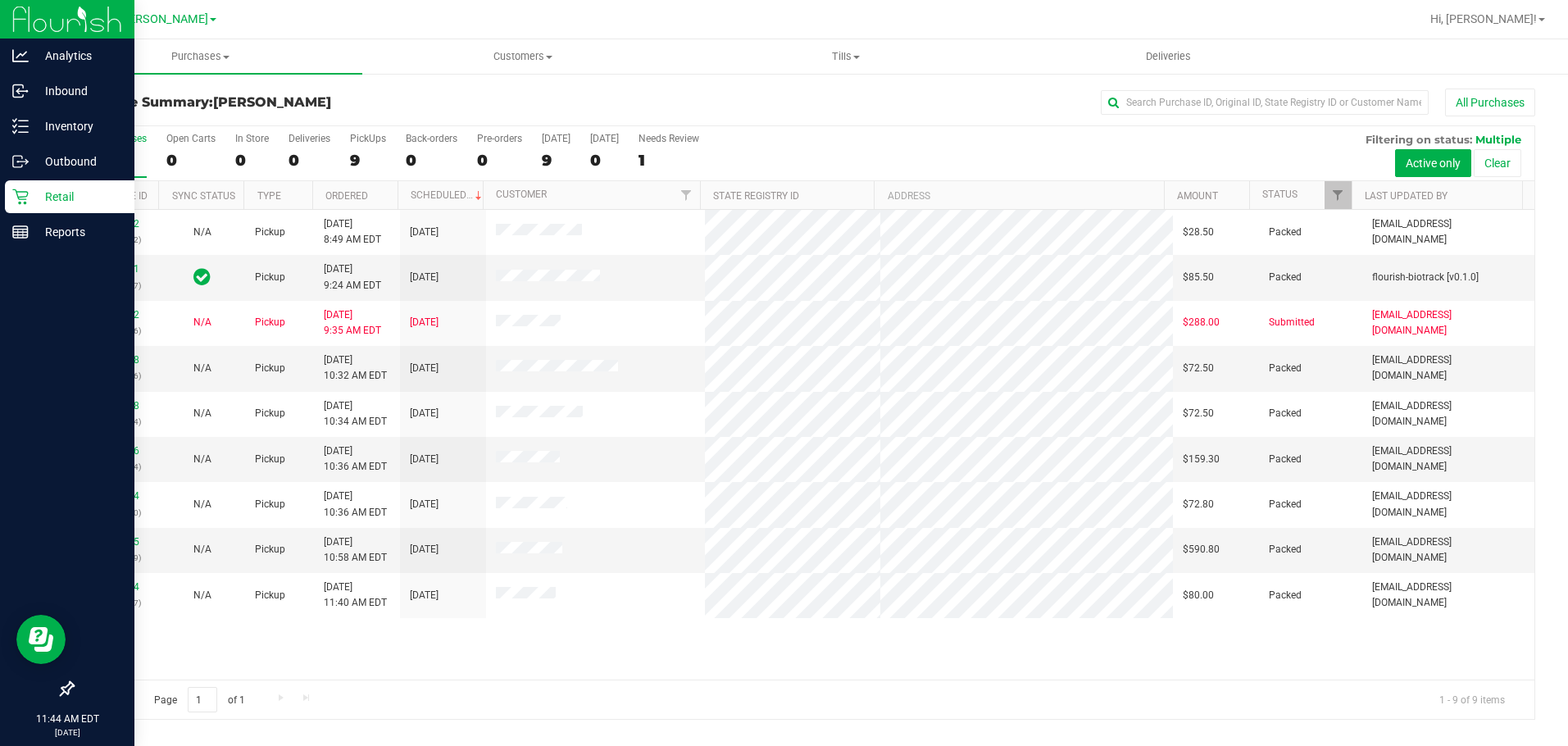
click at [64, 202] on p "Retail" at bounding box center [77, 197] width 98 height 19
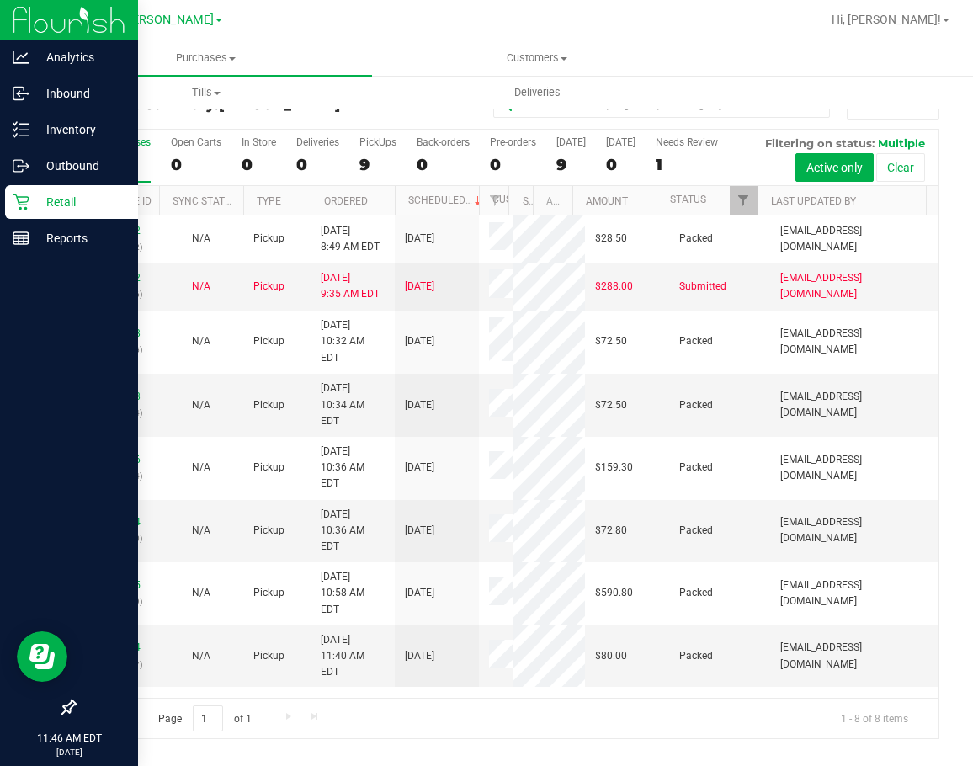
click at [38, 210] on p "Retail" at bounding box center [79, 202] width 101 height 20
click at [42, 205] on p "Retail" at bounding box center [79, 202] width 101 height 20
click at [32, 137] on p "Inventory" at bounding box center [79, 130] width 101 height 20
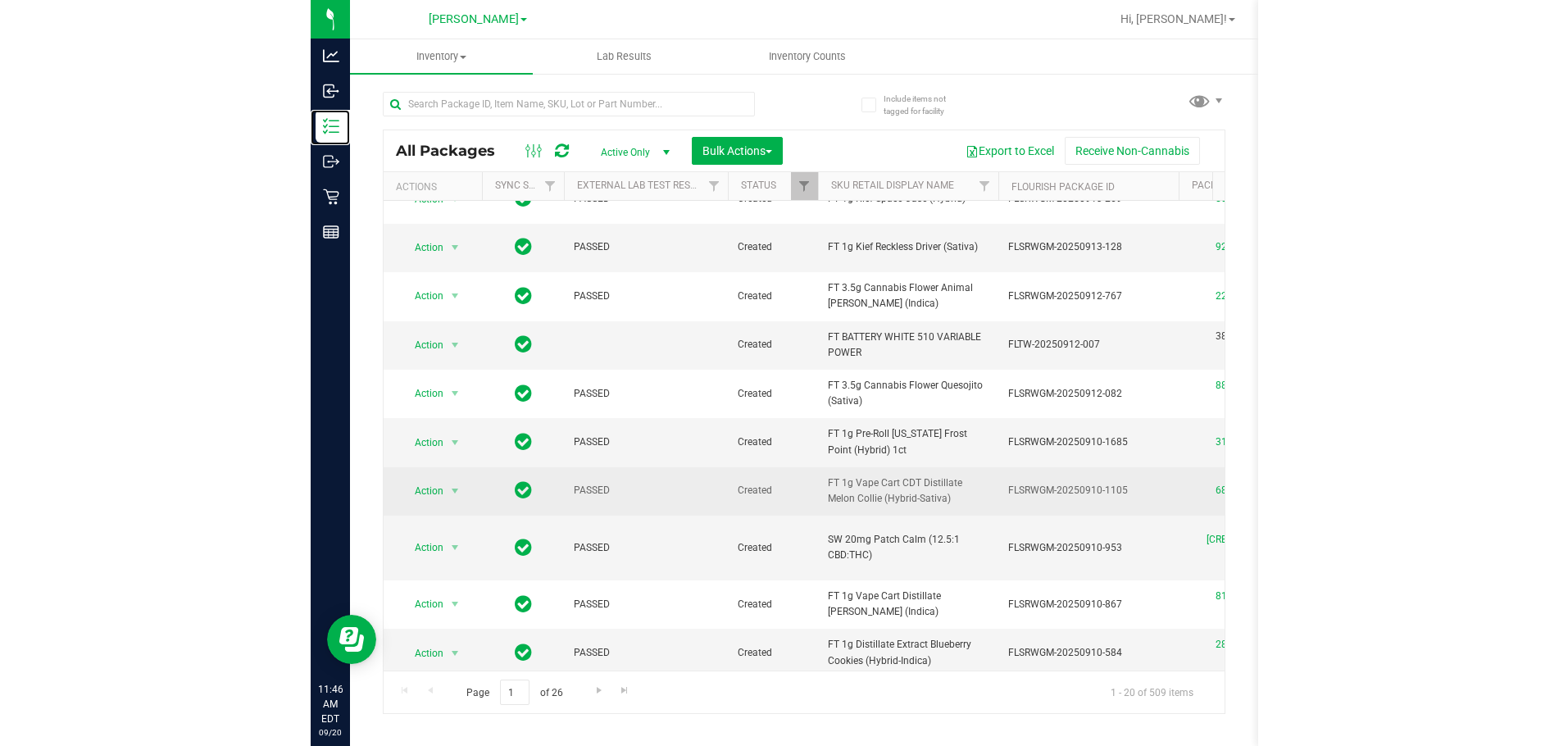
scroll to position [410, 0]
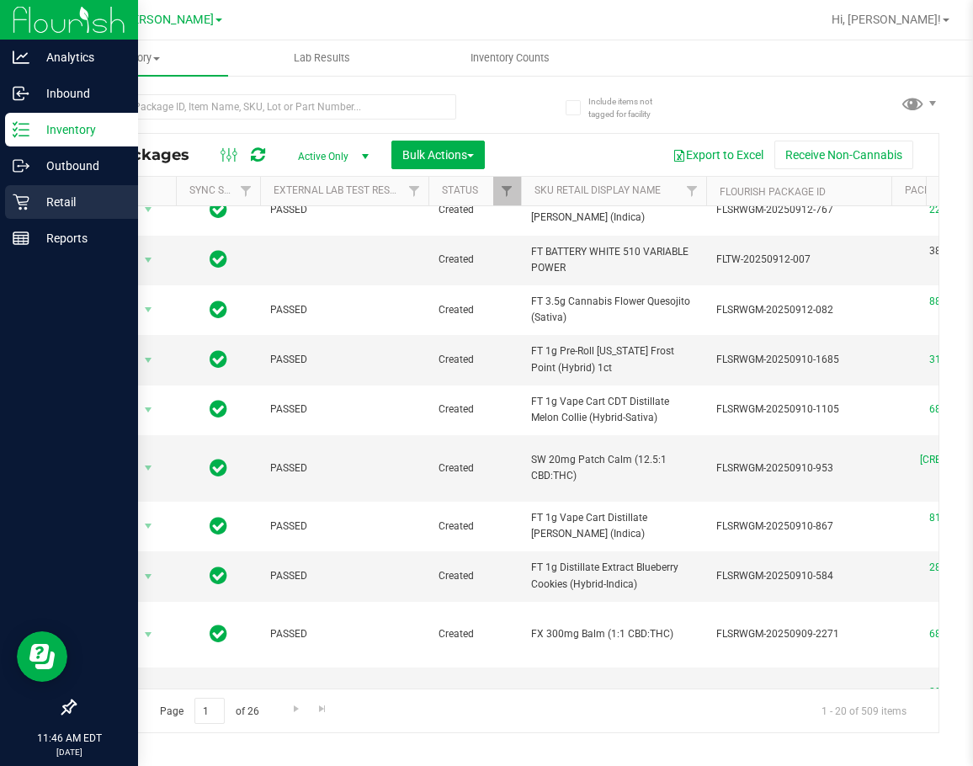
click at [8, 202] on div "Retail" at bounding box center [71, 202] width 133 height 34
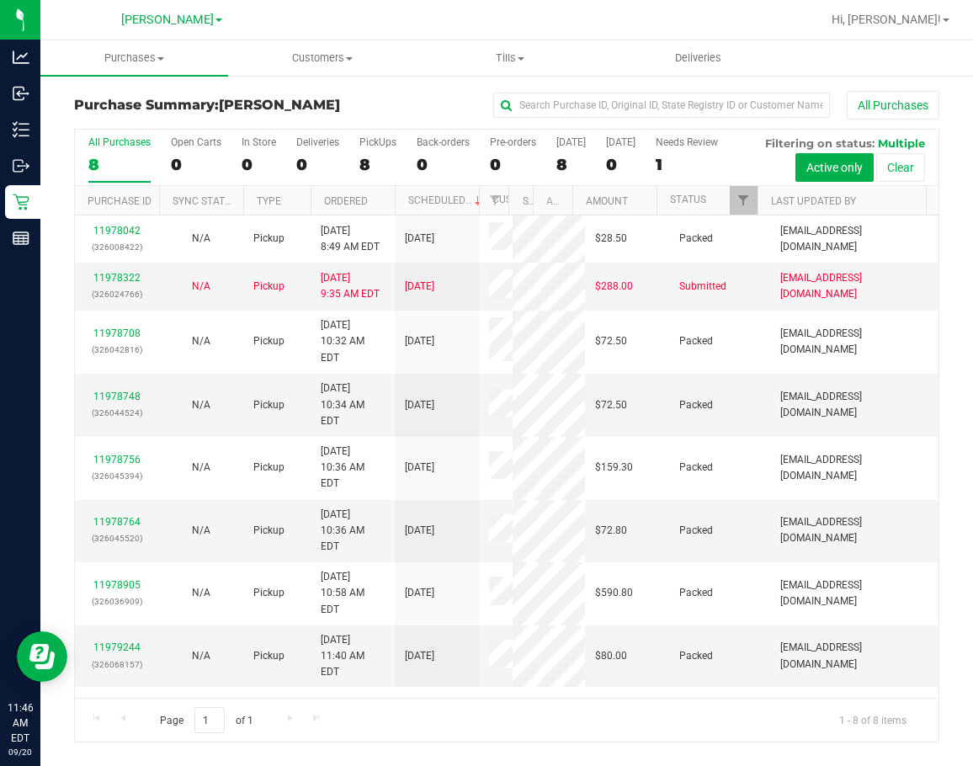
click at [678, 707] on div "Page 1 of 1 1 - 8 of 8 items" at bounding box center [507, 720] width 864 height 44
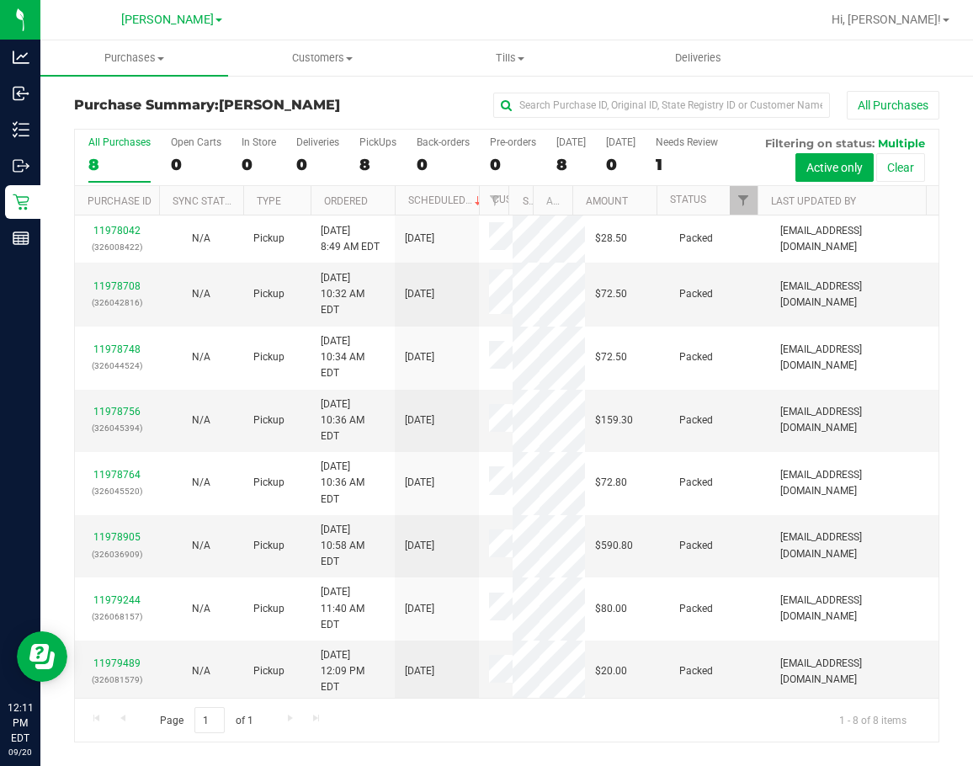
click at [134, 169] on div "8" at bounding box center [119, 164] width 62 height 19
click at [0, 0] on input "All Purchases 8" at bounding box center [0, 0] width 0 height 0
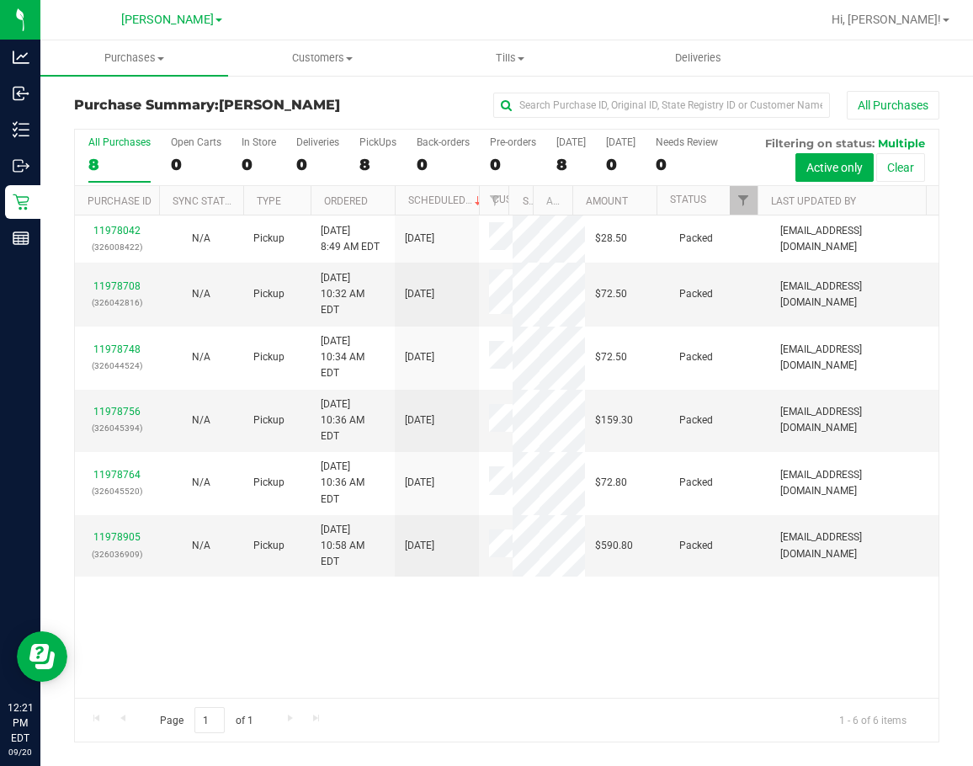
click at [453, 586] on div "11978042 (326008422) N/A Pickup 9/20/2025 8:49 AM EDT 9/20/2025 $28.50 Packed d…" at bounding box center [507, 456] width 864 height 482
click at [104, 138] on div "All Purchases" at bounding box center [119, 142] width 62 height 12
click at [0, 0] on input "All Purchases 8" at bounding box center [0, 0] width 0 height 0
click at [818, 569] on div "11978042 (326008422) N/A Pickup 9/20/2025 8:49 AM EDT 9/20/2025 $28.50 Packed d…" at bounding box center [507, 456] width 864 height 482
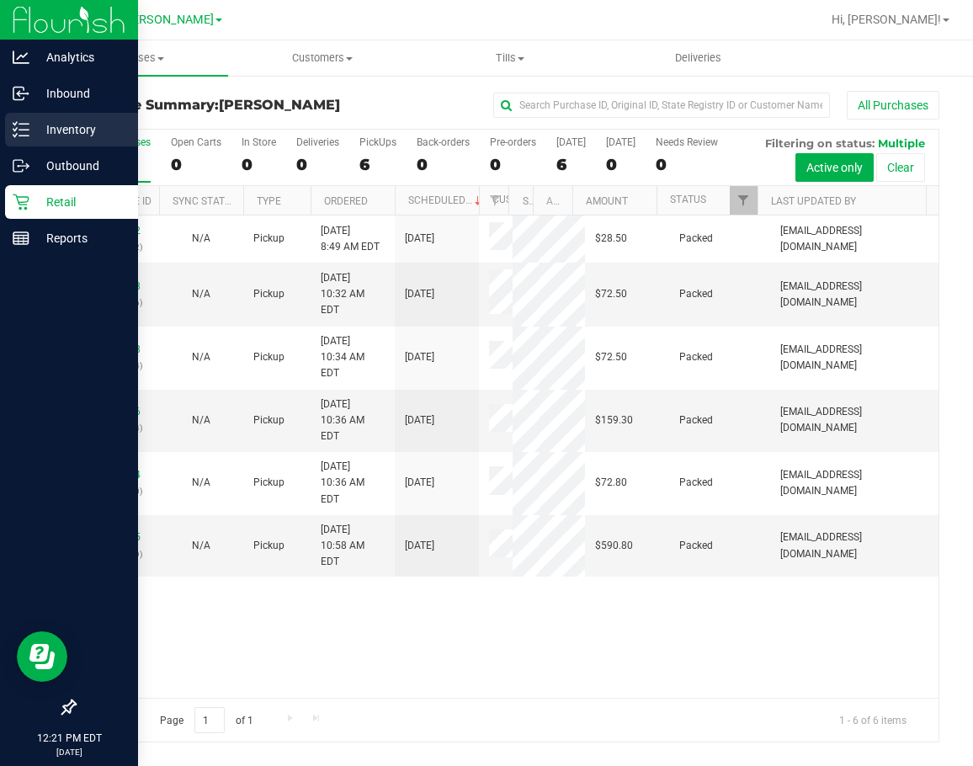
click at [40, 135] on p "Inventory" at bounding box center [79, 130] width 101 height 20
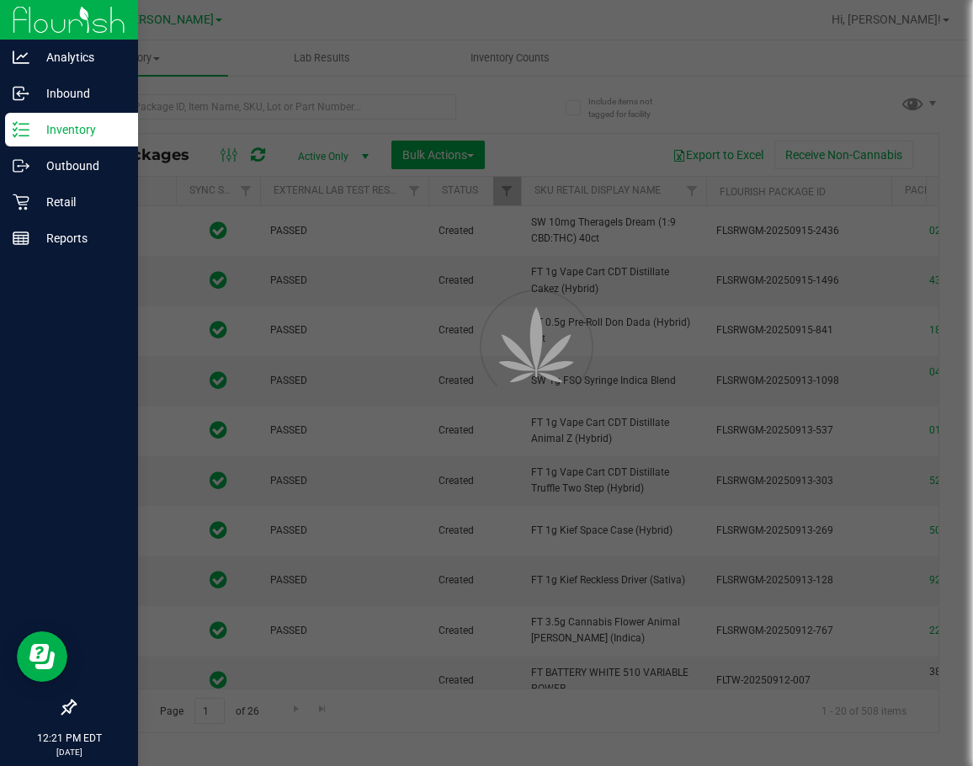
click at [296, 114] on div at bounding box center [486, 383] width 973 height 766
click at [300, 105] on div at bounding box center [486, 383] width 973 height 766
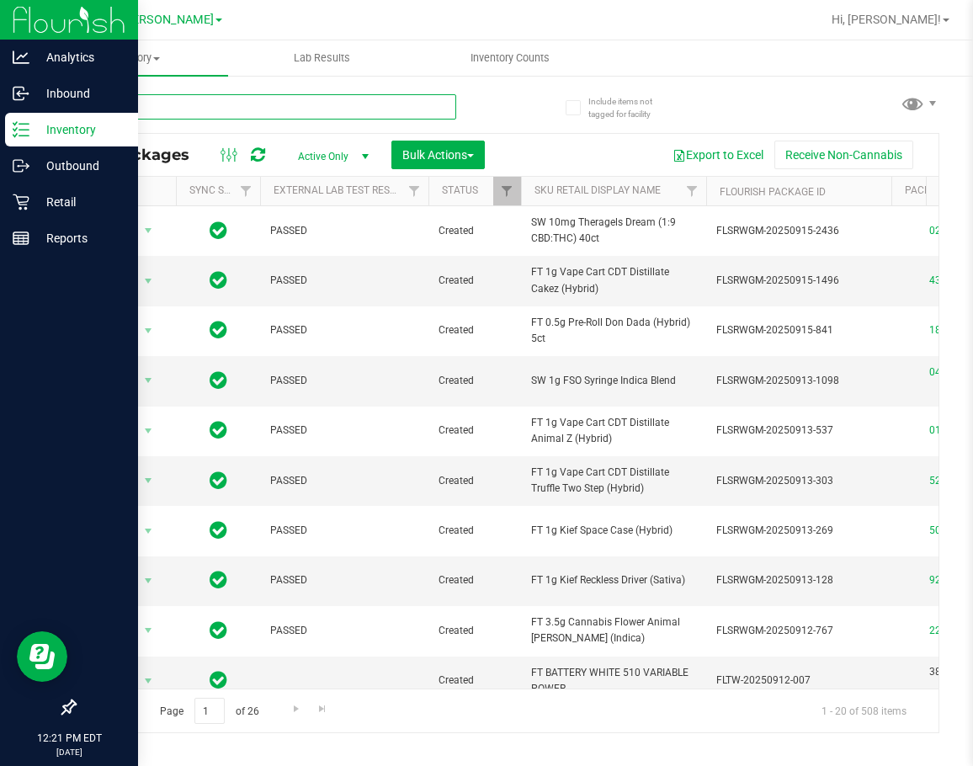
click at [322, 107] on input "text" at bounding box center [265, 106] width 382 height 25
click at [330, 137] on div "All Packages Active Only Active Only Lab Samples Locked All External Internal B…" at bounding box center [507, 155] width 864 height 42
click at [405, 108] on input "text" at bounding box center [265, 106] width 382 height 25
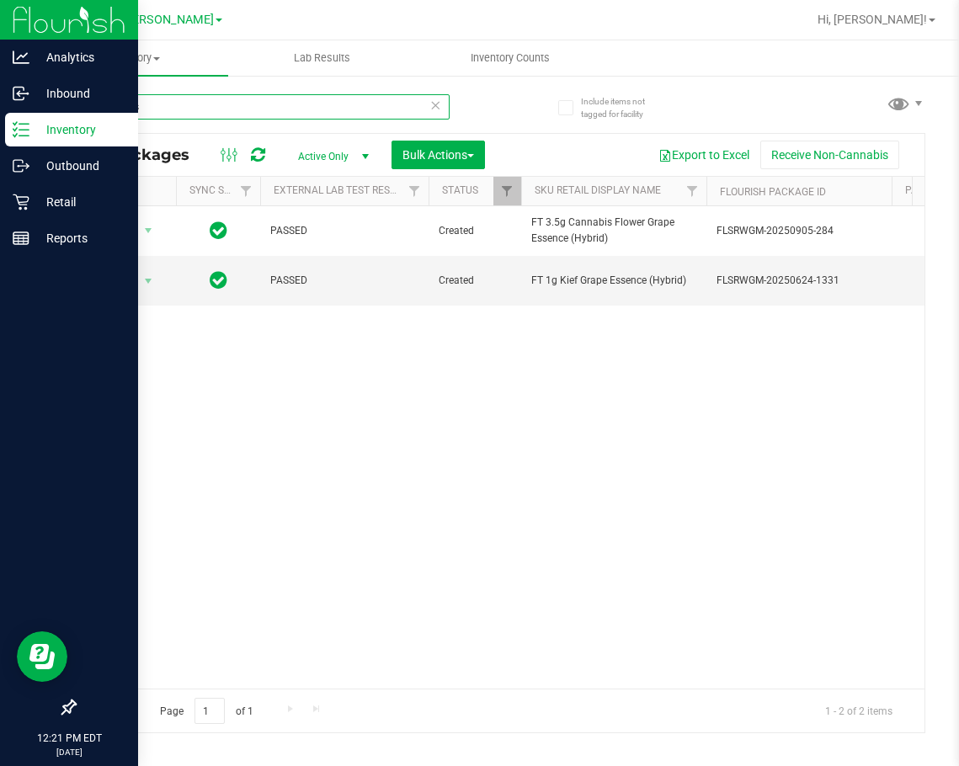
type input "grape es"
click at [818, 410] on div "Action Action Adjust qty Create package Edit attributes Global inventory Locate…" at bounding box center [499, 447] width 849 height 482
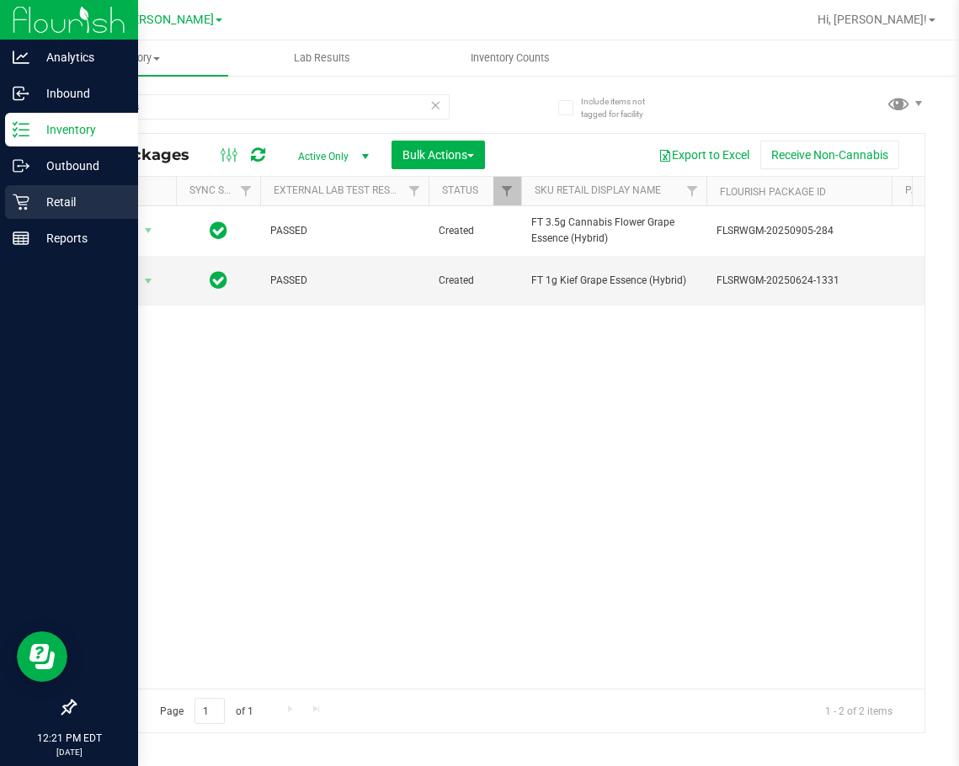
click at [36, 217] on div "Retail" at bounding box center [71, 202] width 133 height 34
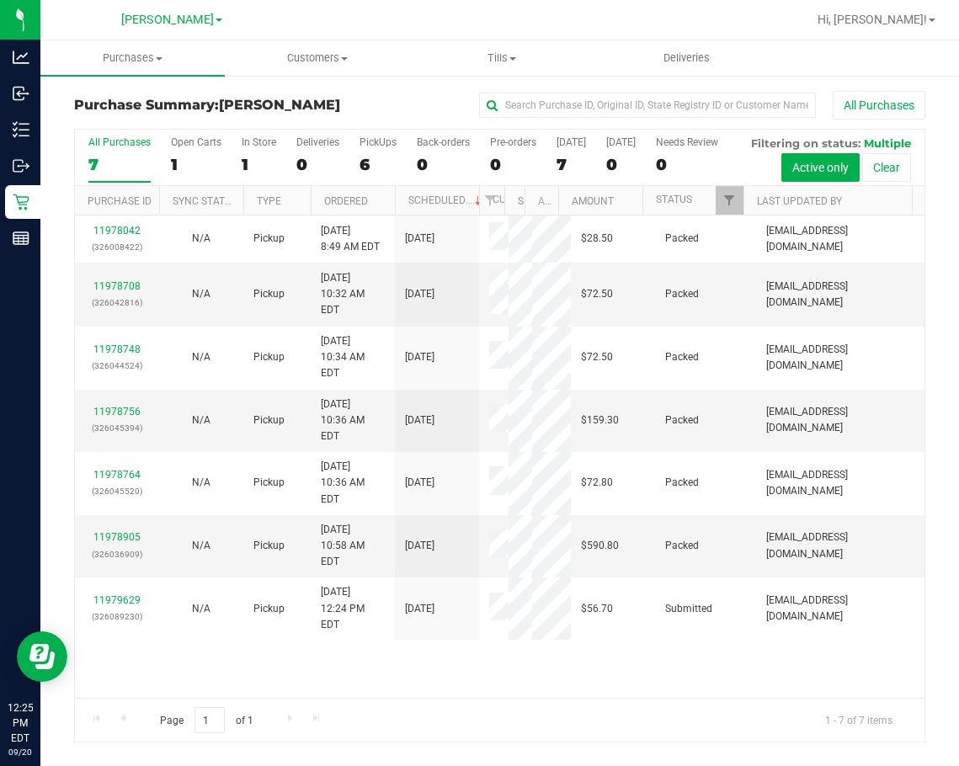
click at [692, 698] on div "11978042 (326008422) N/A Pickup 9/20/2025 8:49 AM EDT 9/20/2025 $28.50 Packed d…" at bounding box center [499, 456] width 849 height 482
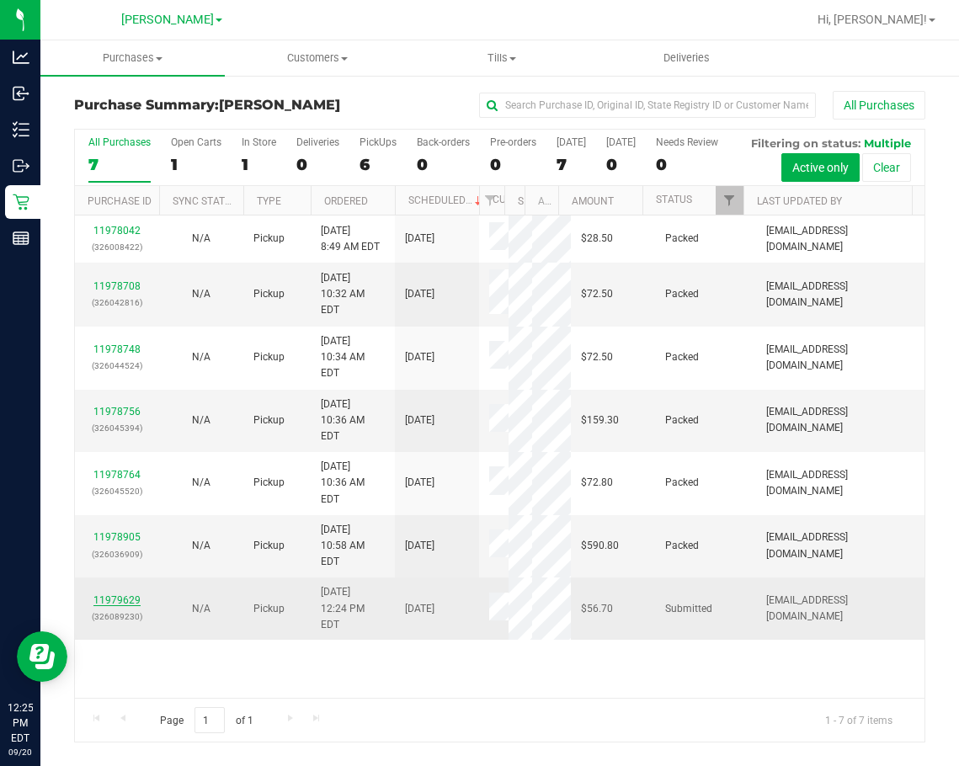
click at [124, 606] on link "11979629" at bounding box center [116, 600] width 47 height 12
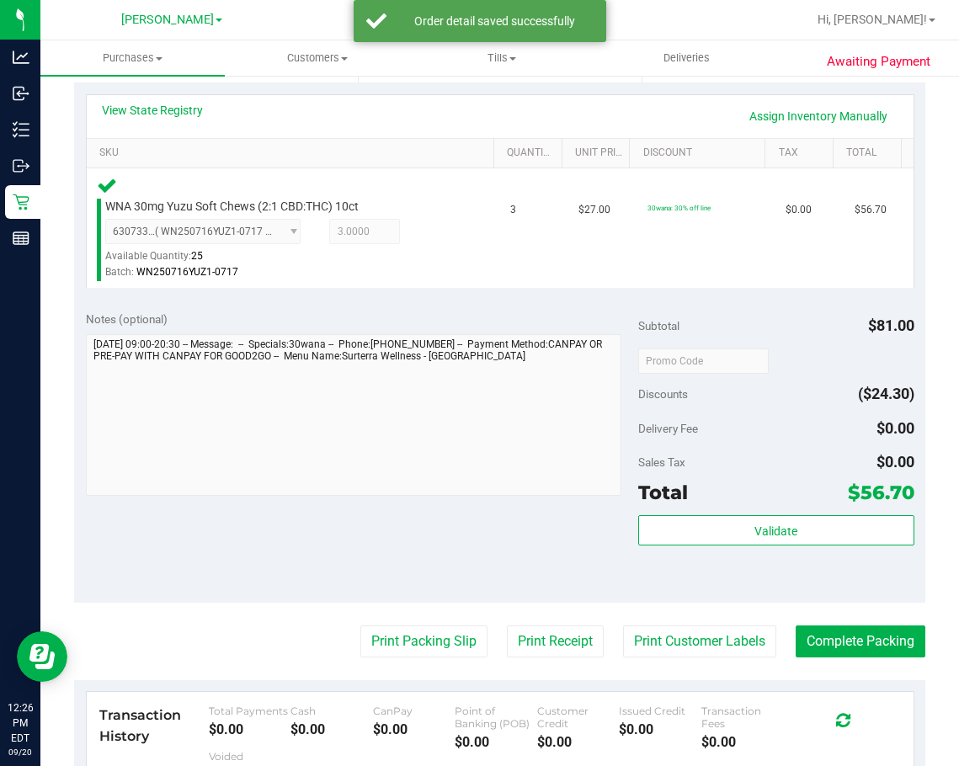
scroll to position [416, 0]
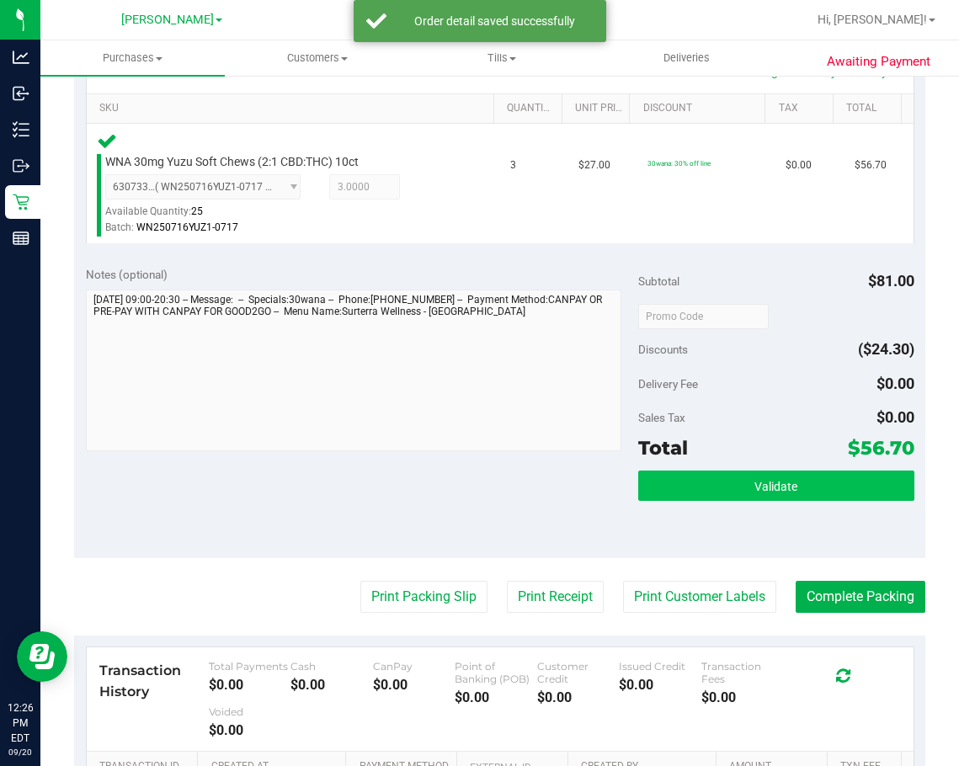
click at [763, 485] on span "Validate" at bounding box center [775, 486] width 43 height 13
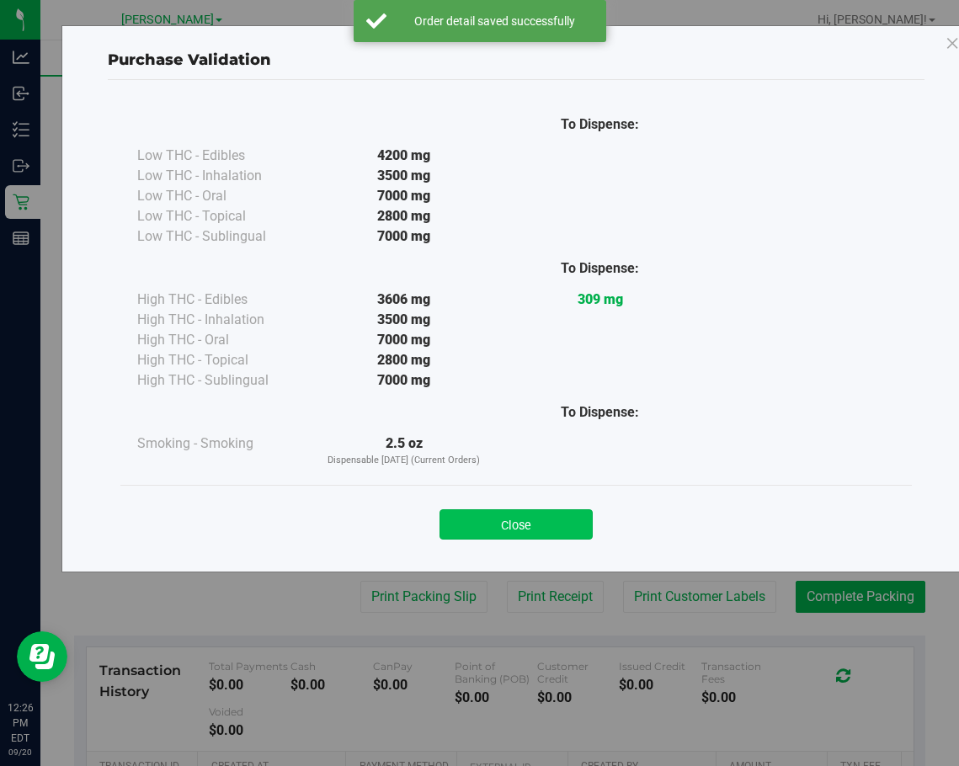
click at [520, 520] on button "Close" at bounding box center [515, 524] width 153 height 30
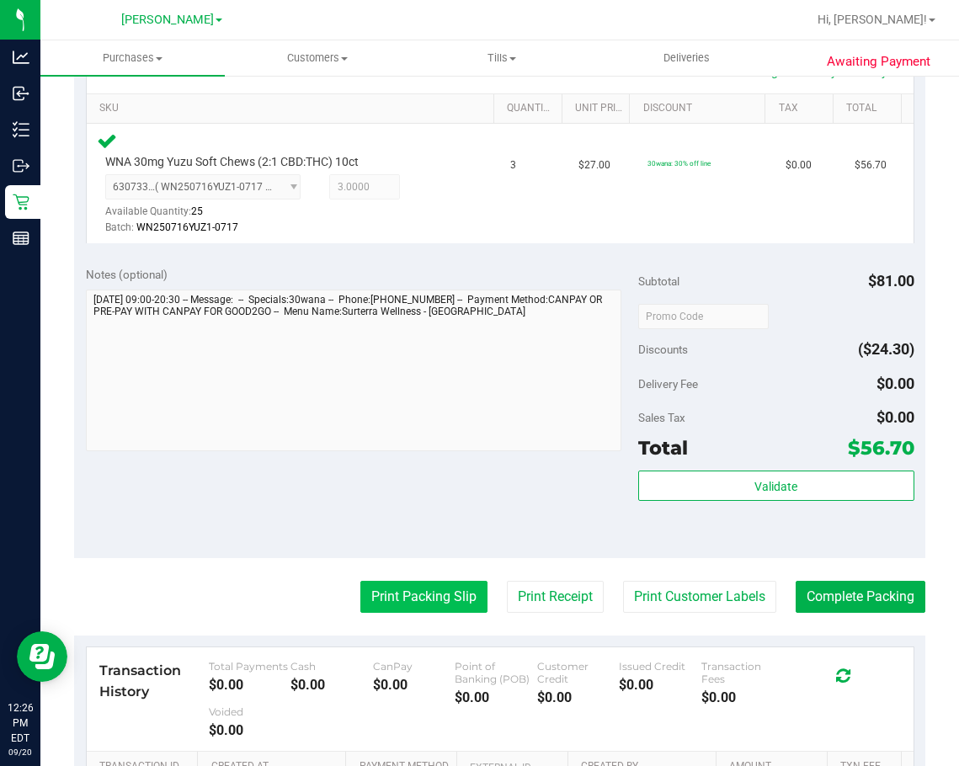
click at [417, 607] on button "Print Packing Slip" at bounding box center [423, 597] width 127 height 32
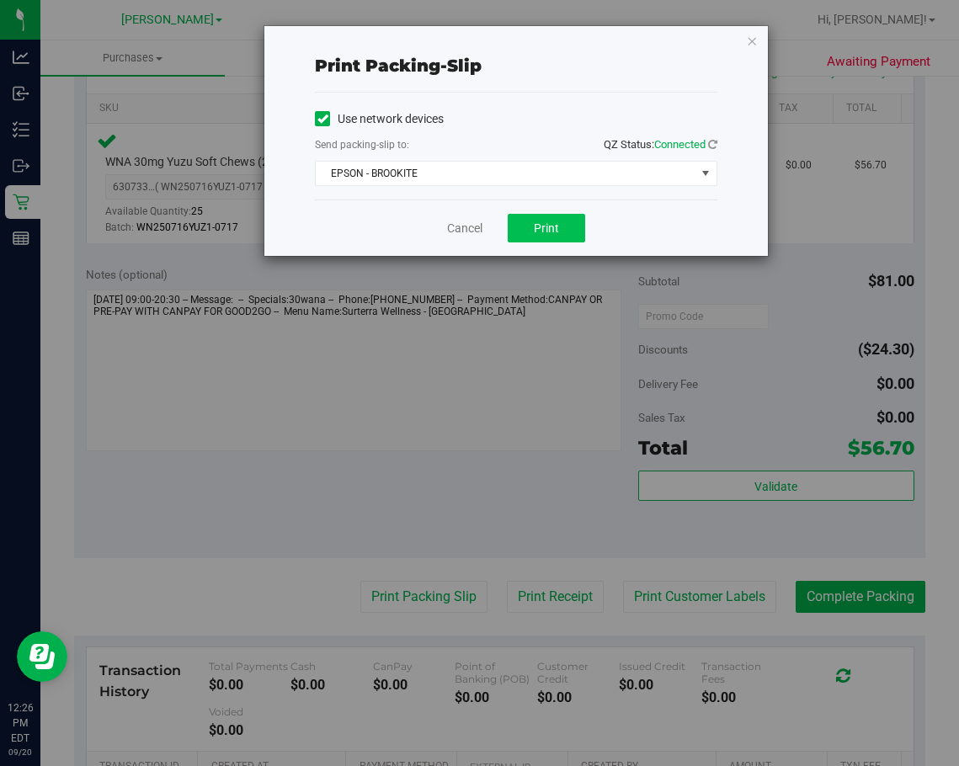
click at [539, 240] on button "Print" at bounding box center [546, 228] width 77 height 29
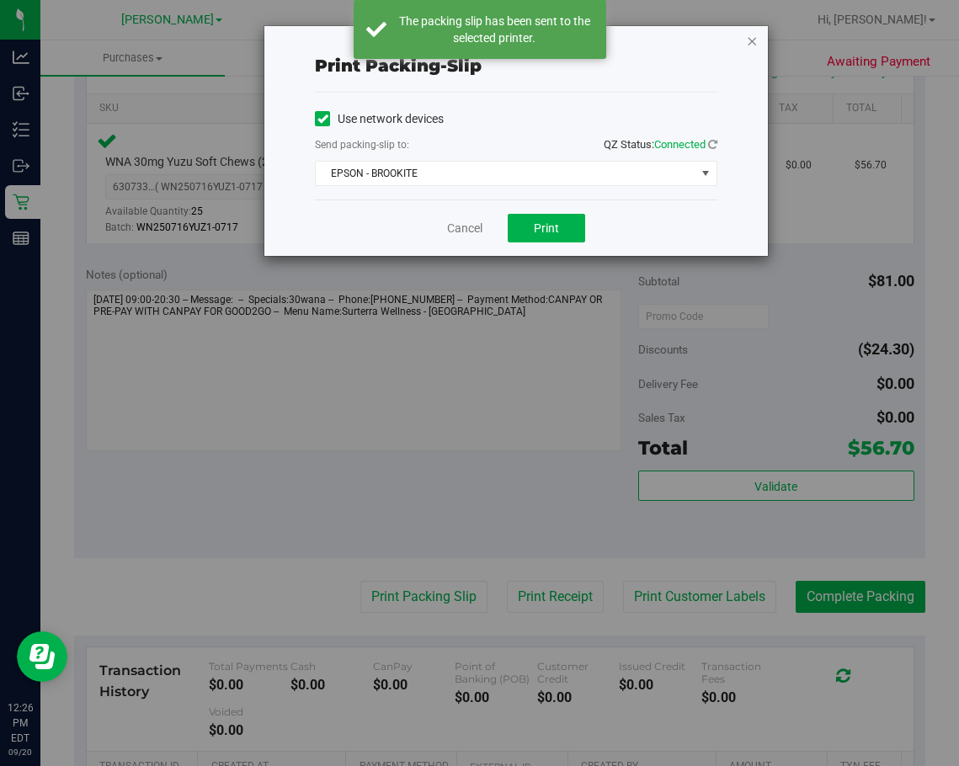
click at [755, 40] on icon "button" at bounding box center [752, 40] width 12 height 20
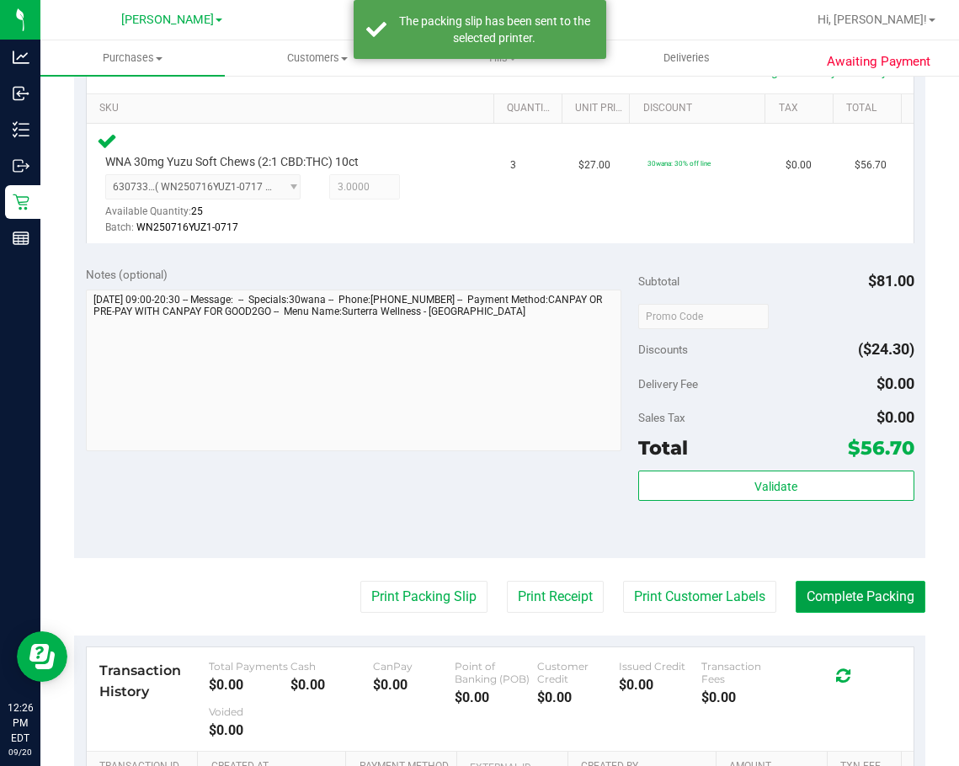
click at [818, 583] on button "Complete Packing" at bounding box center [860, 597] width 130 height 32
click at [818, 609] on button "Complete Packing" at bounding box center [853, 597] width 143 height 32
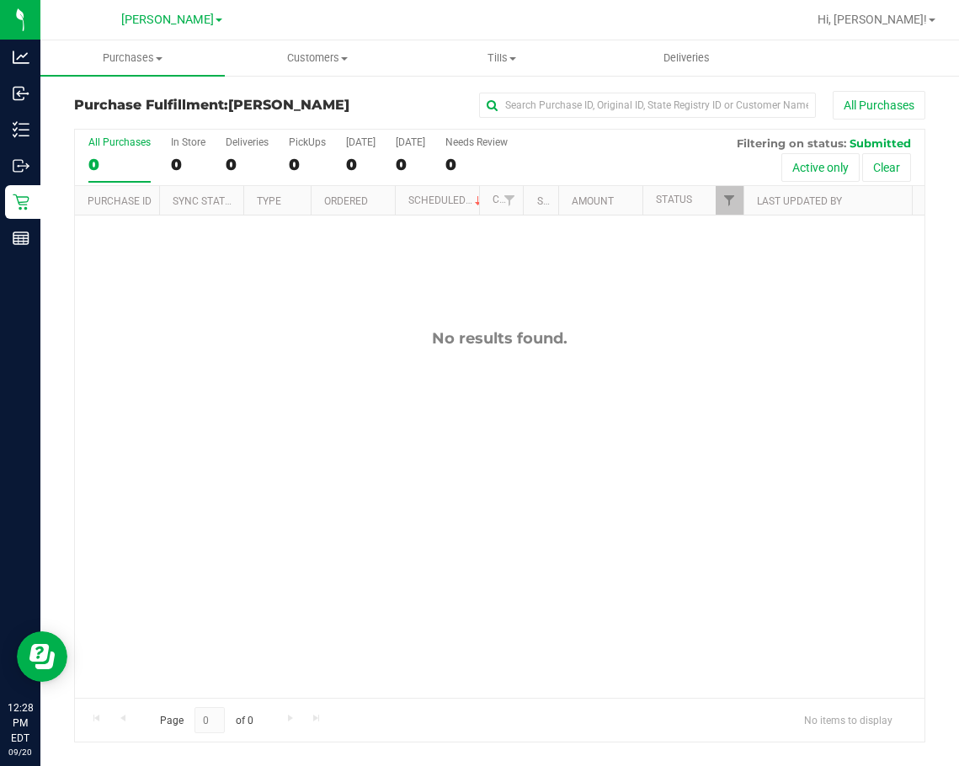
click at [253, 568] on div "No results found." at bounding box center [499, 513] width 849 height 596
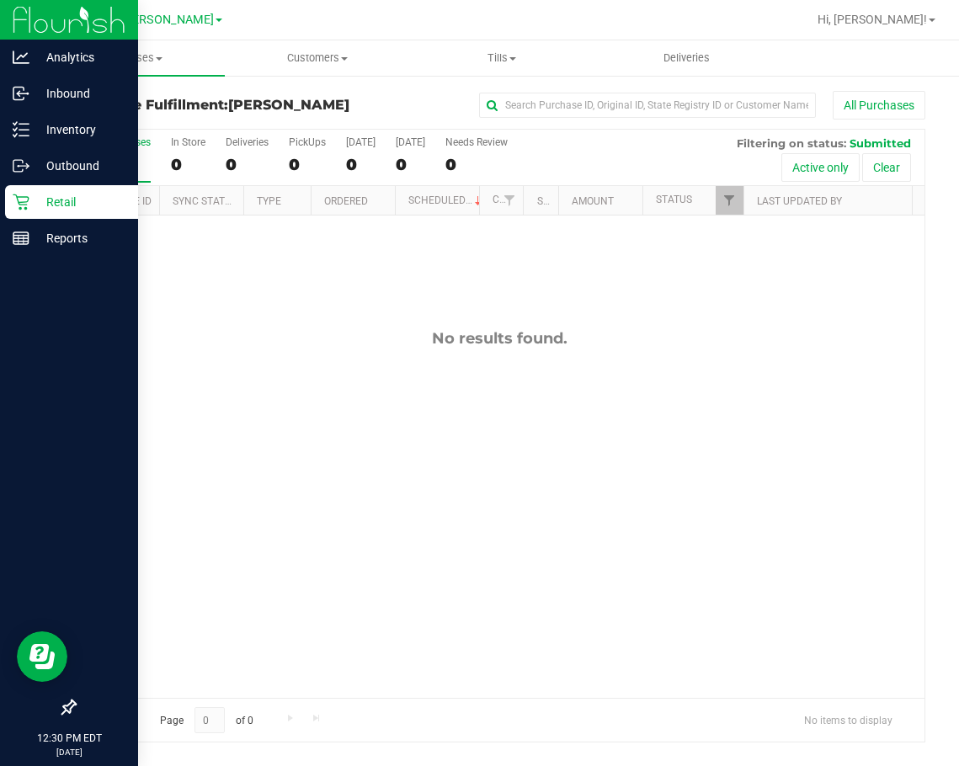
click at [25, 210] on div "Retail" at bounding box center [71, 202] width 133 height 34
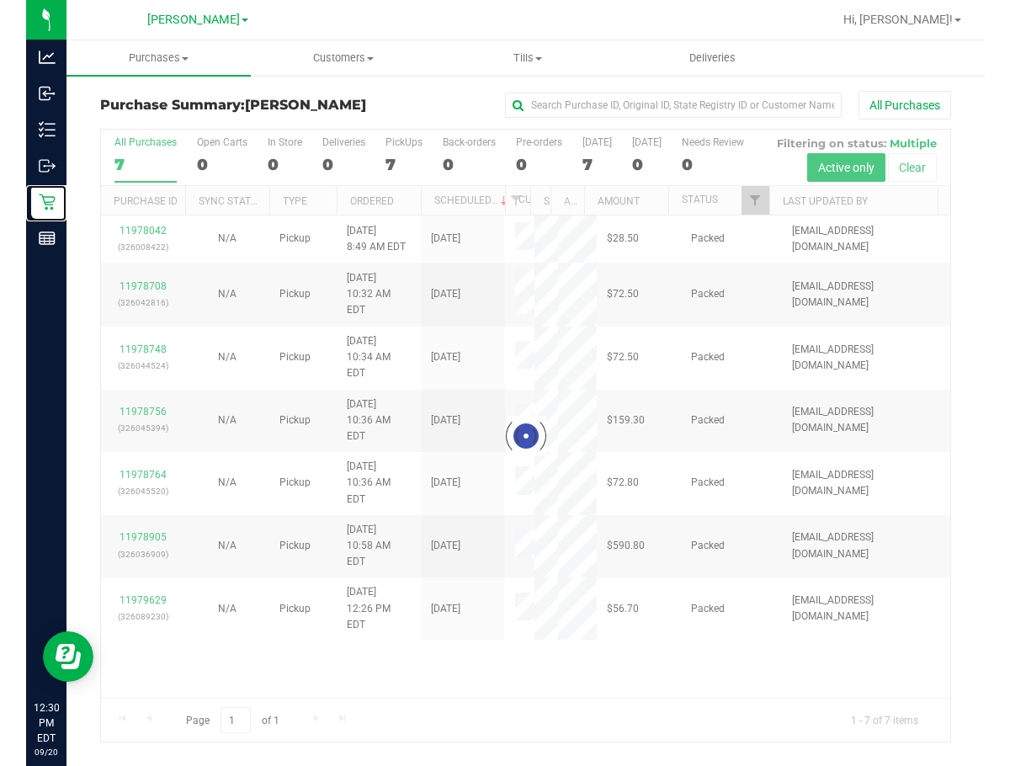
scroll to position [40, 0]
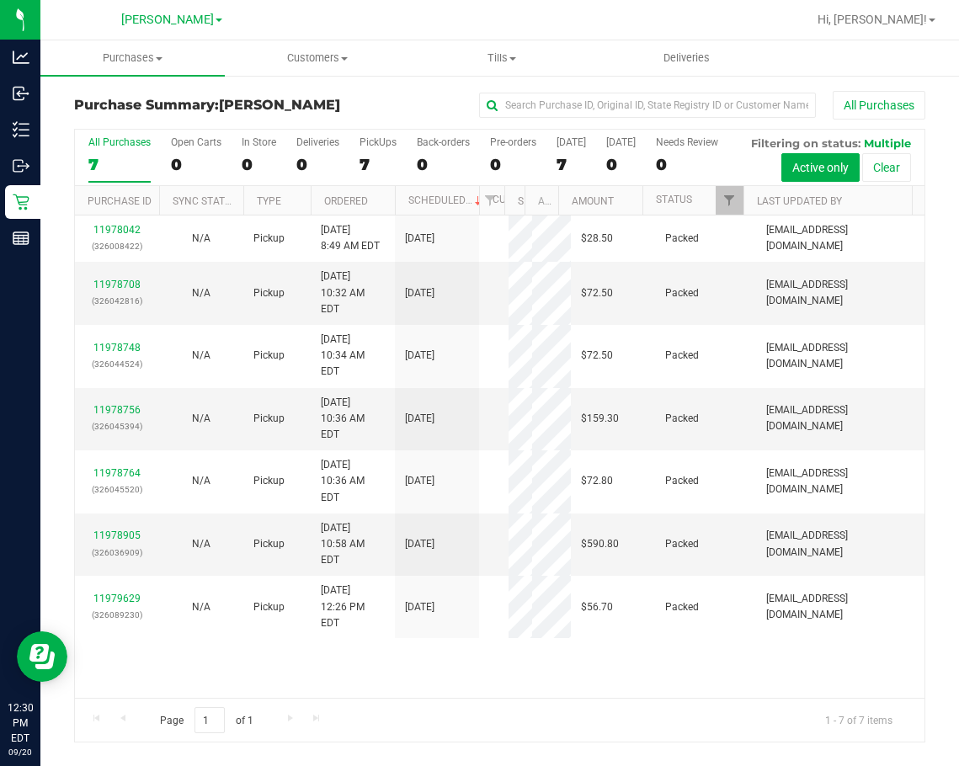
click at [526, 688] on div "11978042 (326008422) N/A Pickup 9/20/2025 8:49 AM EDT 9/20/2025 $28.50 Packed d…" at bounding box center [499, 456] width 849 height 482
drag, startPoint x: 897, startPoint y: 554, endPoint x: 935, endPoint y: 544, distance: 39.2
click at [818, 554] on td "ycruz@liveparallel.com" at bounding box center [840, 546] width 168 height 63
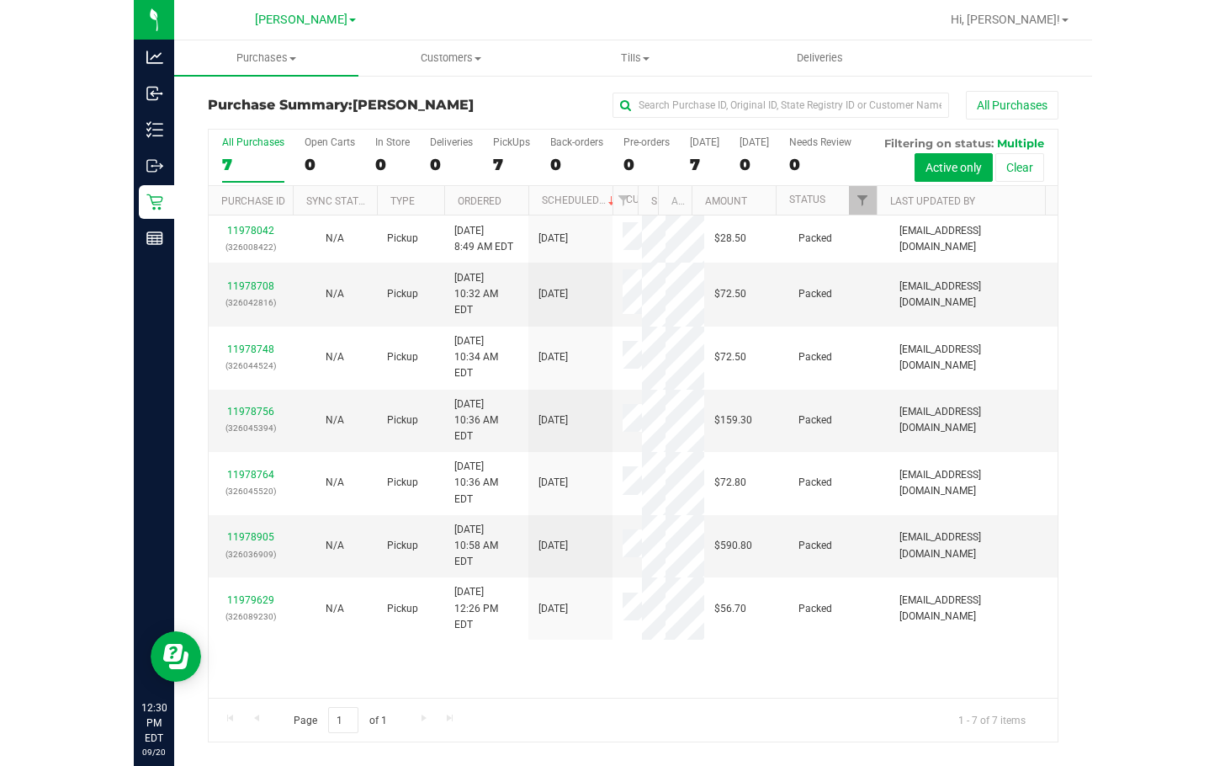
scroll to position [0, 0]
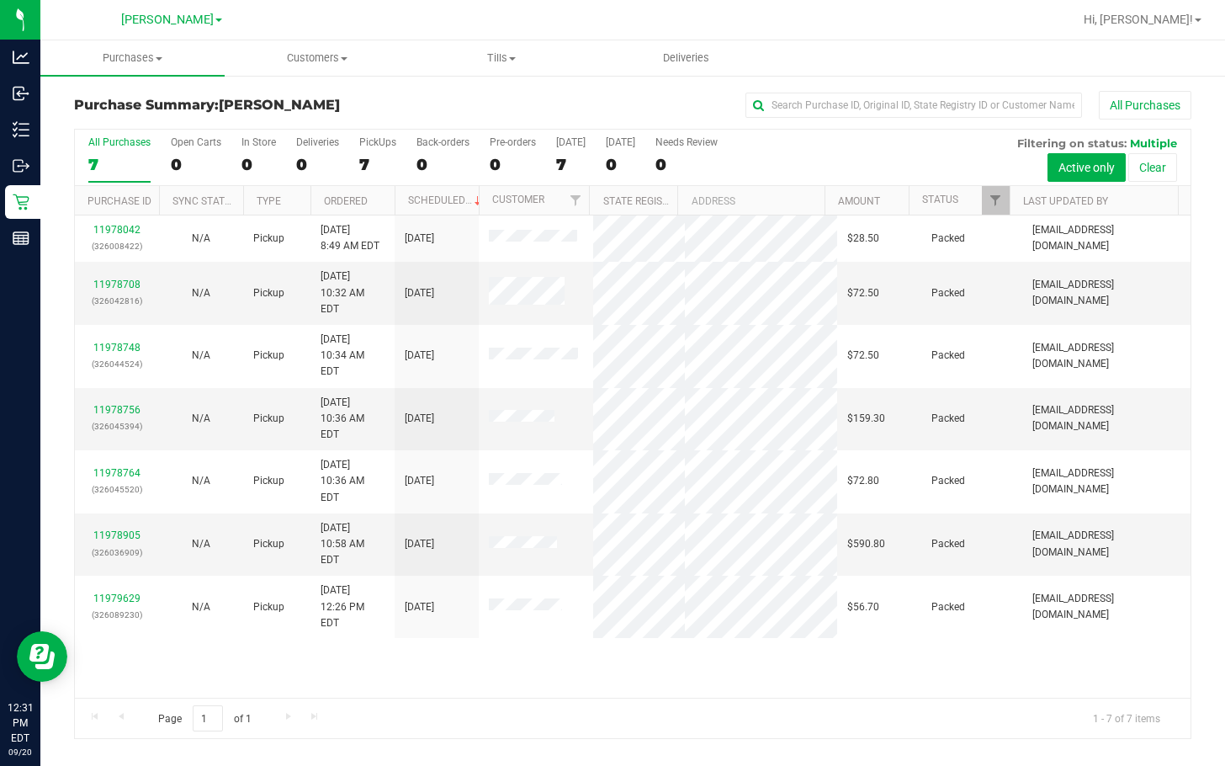
click at [735, 653] on div "11978042 (326008422) N/A Pickup 9/20/2025 8:49 AM EDT 9/20/2025 $28.50 Packed d…" at bounding box center [633, 456] width 1116 height 482
click at [488, 60] on span "Tills" at bounding box center [502, 57] width 183 height 15
click at [482, 95] on span "Manage tills" at bounding box center [467, 101] width 114 height 14
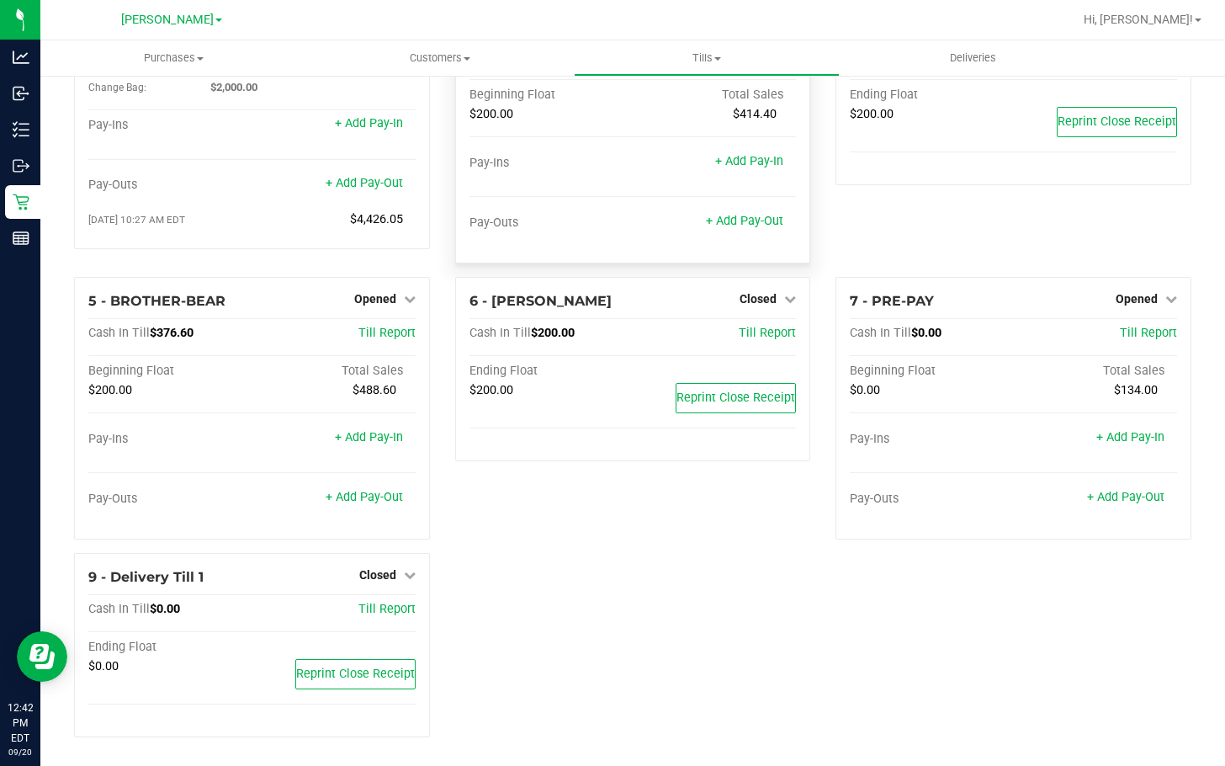
scroll to position [92, 0]
click at [40, 202] on div "1 - Vault Count Vault Cash In Vault: $2,000.00 Main: $0.00 Change Bag: $2,000.0…" at bounding box center [632, 374] width 1185 height 784
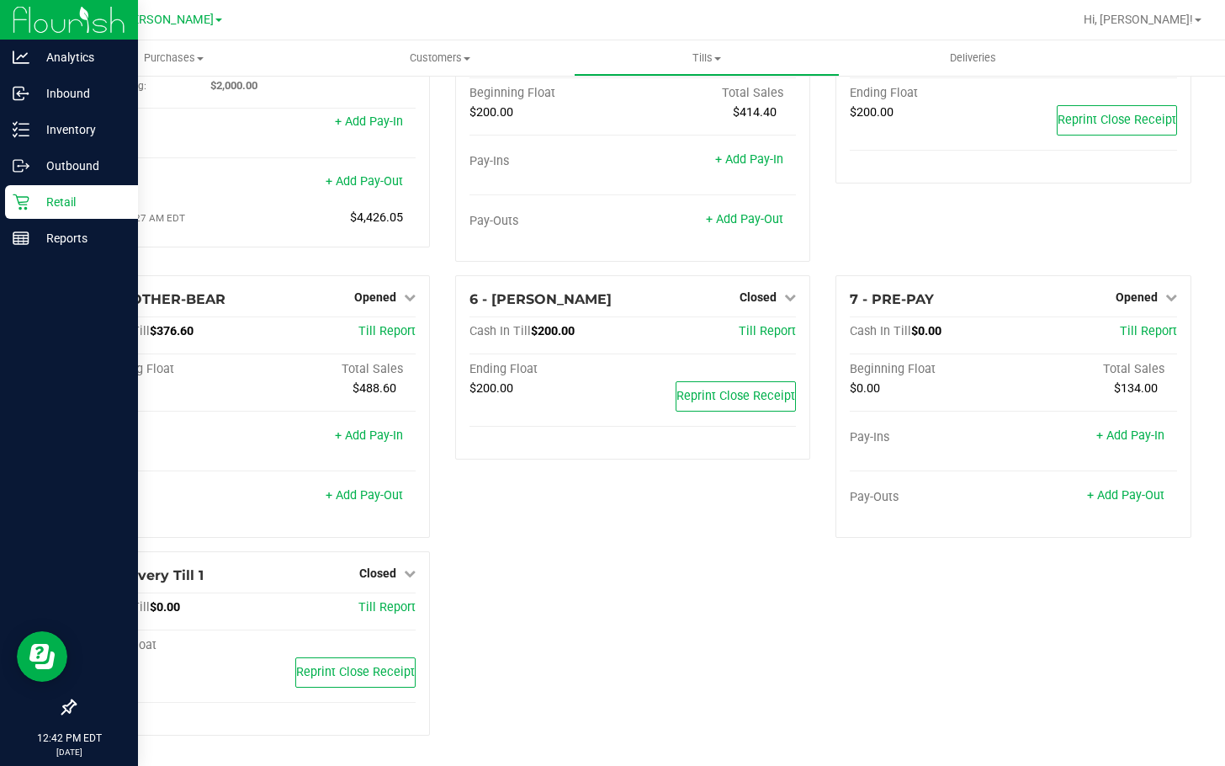
click at [35, 202] on p "Retail" at bounding box center [79, 202] width 101 height 20
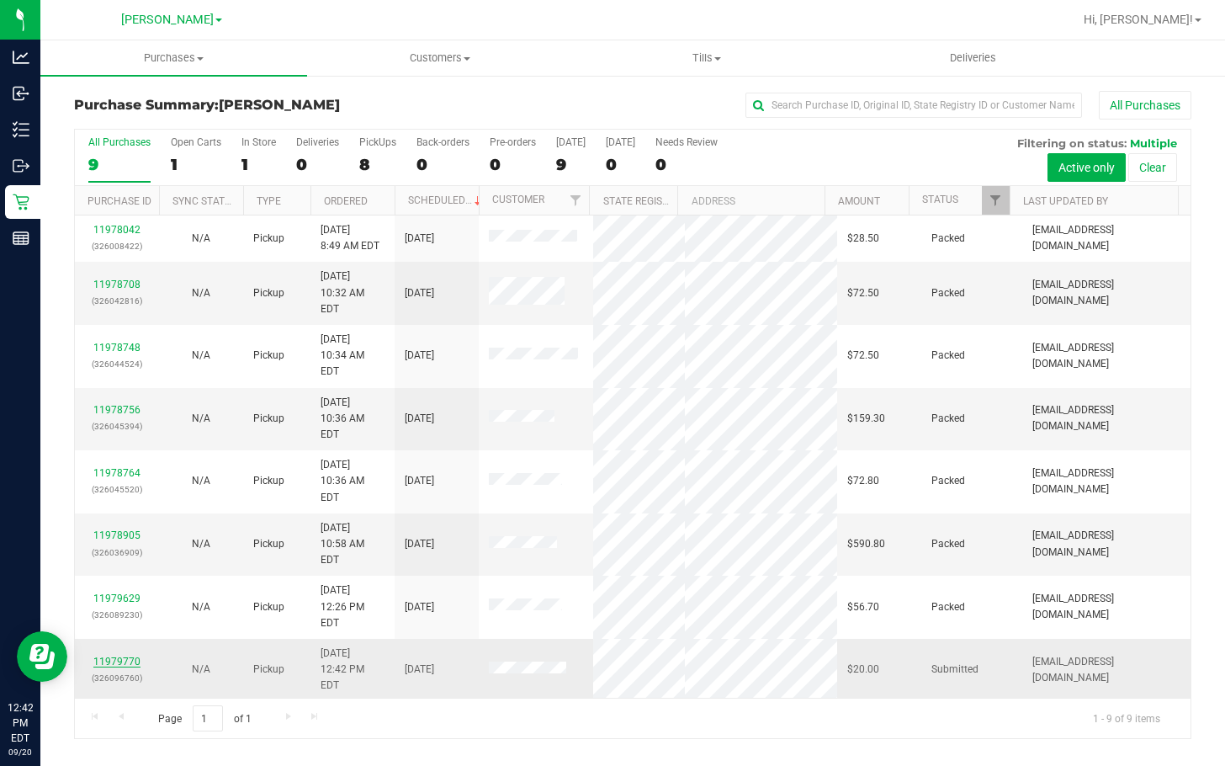
click at [126, 656] on link "11979770" at bounding box center [116, 662] width 47 height 12
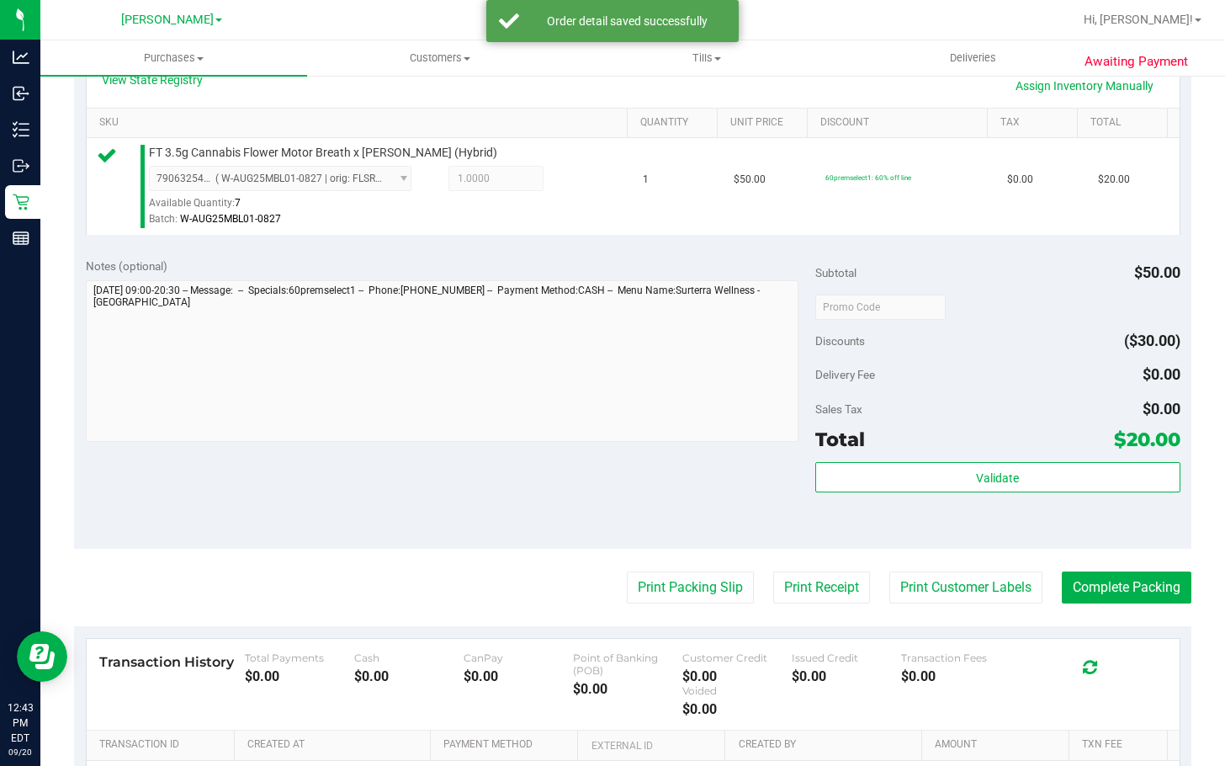
scroll to position [479, 0]
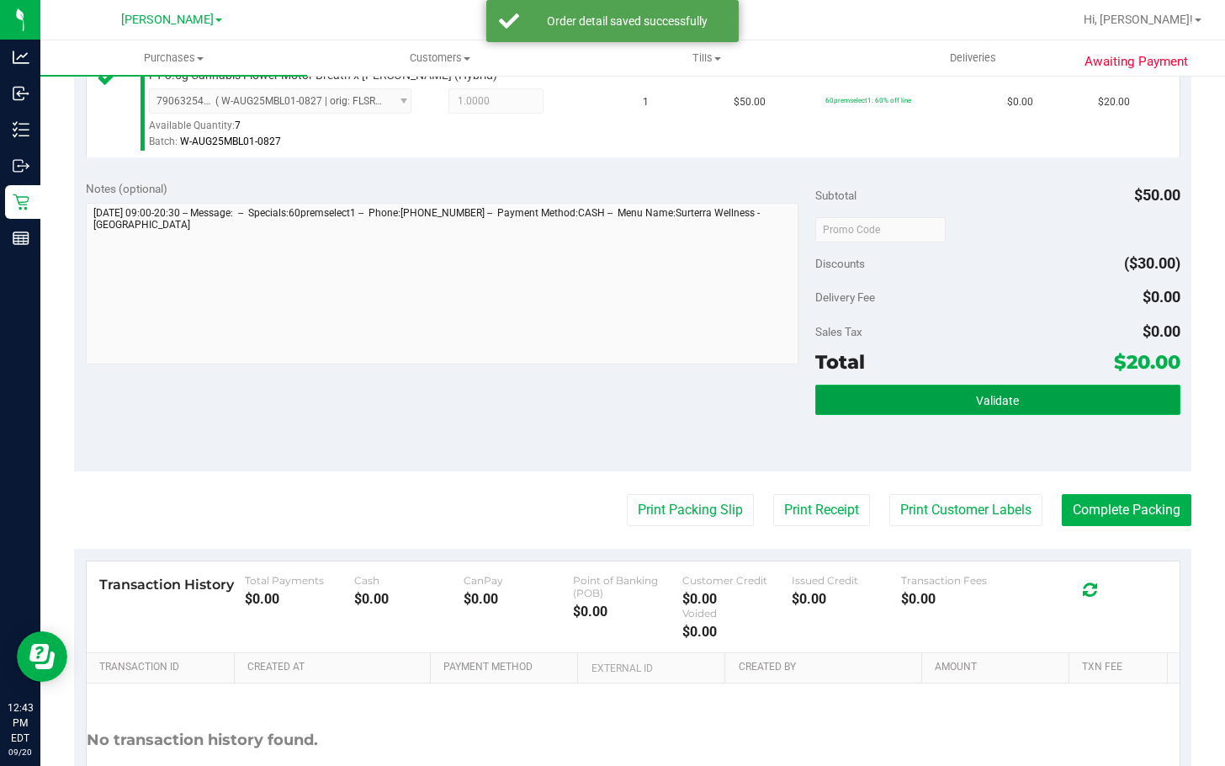
click at [818, 411] on button "Validate" at bounding box center [998, 400] width 365 height 30
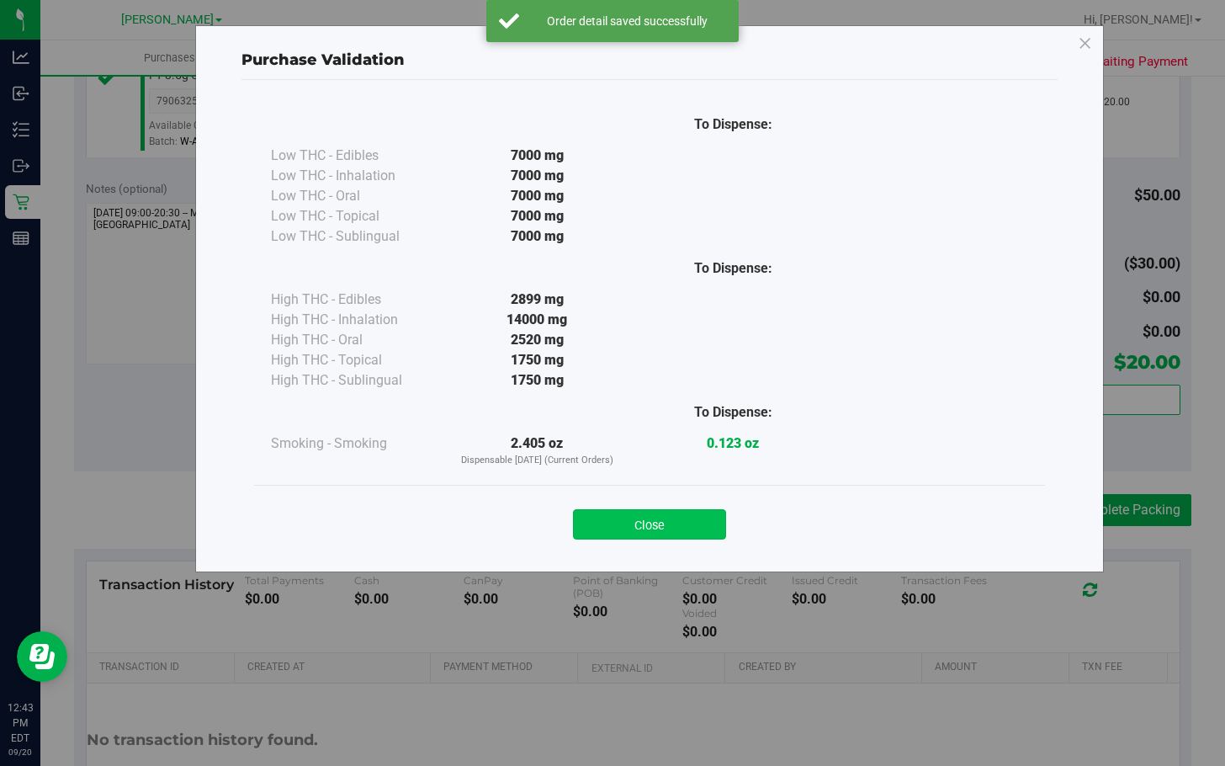
click at [625, 524] on button "Close" at bounding box center [649, 524] width 153 height 30
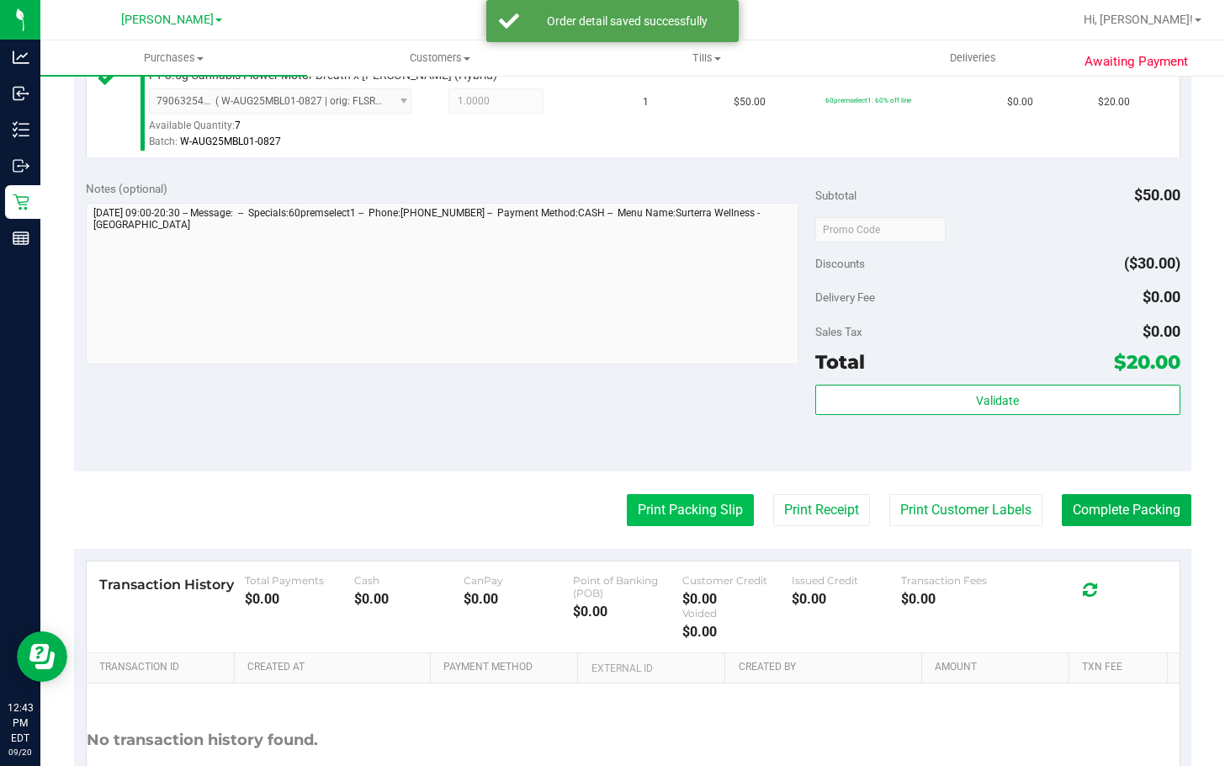
click at [627, 497] on button "Print Packing Slip" at bounding box center [690, 510] width 127 height 32
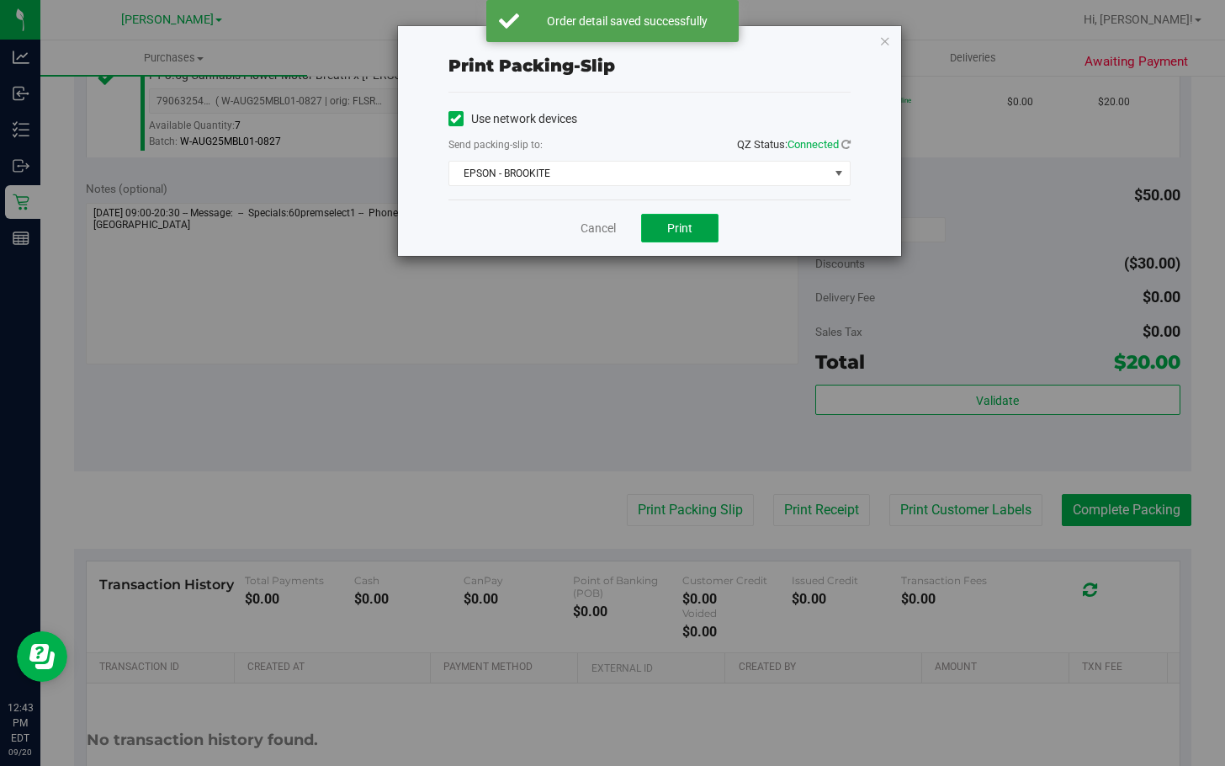
click at [672, 226] on span "Print" at bounding box center [679, 227] width 25 height 13
click at [818, 46] on div "Print packing-slip Use network devices Send packing-slip to: QZ Status: Connect…" at bounding box center [649, 141] width 503 height 230
click at [818, 46] on icon "button" at bounding box center [886, 40] width 12 height 20
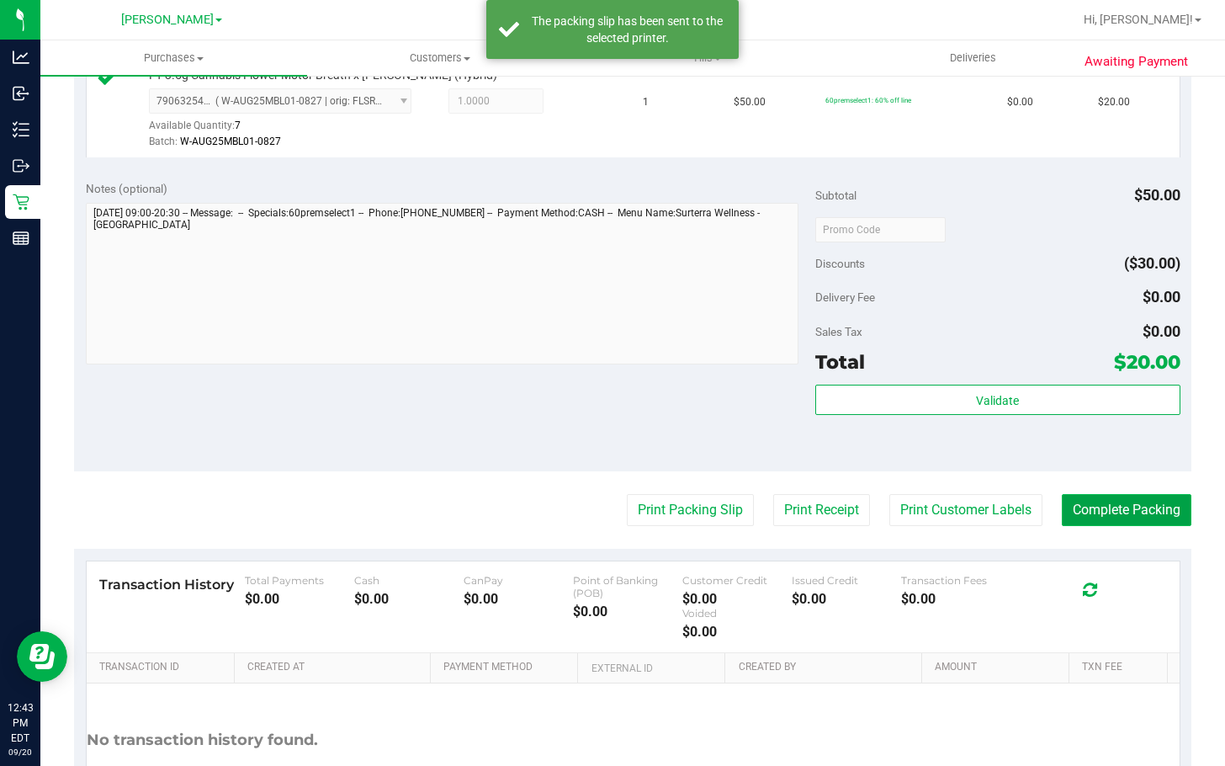
click at [818, 508] on button "Complete Packing" at bounding box center [1127, 510] width 130 height 32
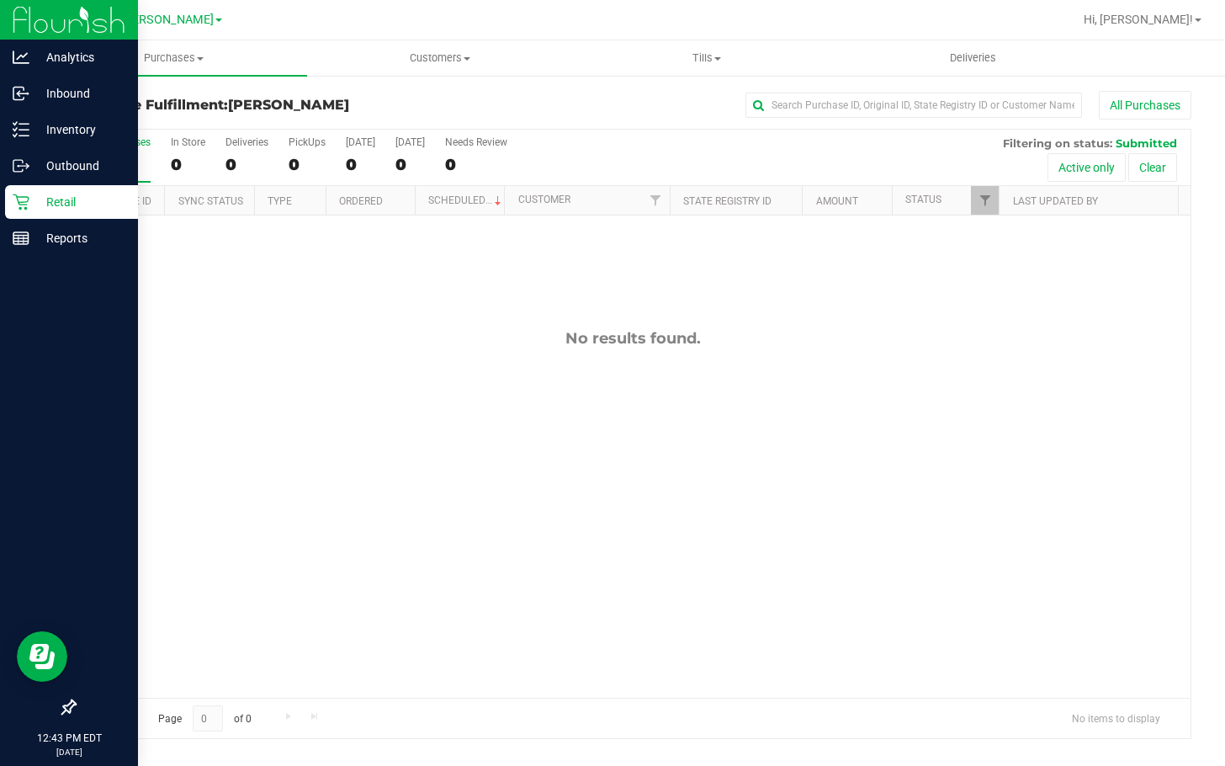
click at [15, 199] on icon at bounding box center [21, 202] width 17 height 17
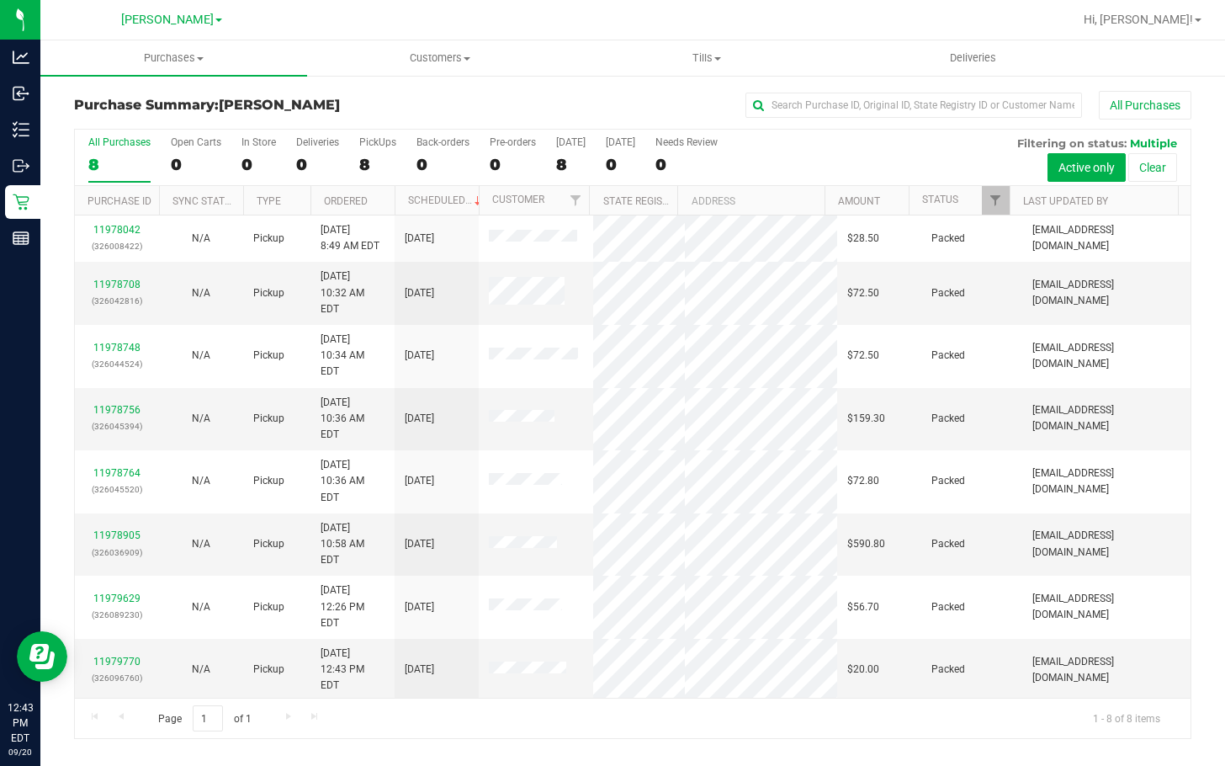
click at [601, 622] on div "11978042 (326008422) N/A Pickup 9/20/2025 8:49 AM EDT 9/20/2025 $28.50 Packed d…" at bounding box center [633, 456] width 1116 height 482
click at [597, 606] on div "11978042 (326008422) N/A Pickup 9/20/2025 8:49 AM EDT 9/20/2025 $28.50 Packed d…" at bounding box center [633, 456] width 1116 height 482
click at [510, 589] on div "11978042 (326008422) N/A Pickup 9/20/2025 8:49 AM EDT 9/20/2025 $28.50 Packed d…" at bounding box center [633, 456] width 1116 height 482
click at [492, 600] on div "11978042 (326008422) N/A Pickup 9/20/2025 8:49 AM EDT 9/20/2025 $28.50 Packed d…" at bounding box center [633, 456] width 1116 height 482
click at [491, 639] on td at bounding box center [536, 670] width 114 height 62
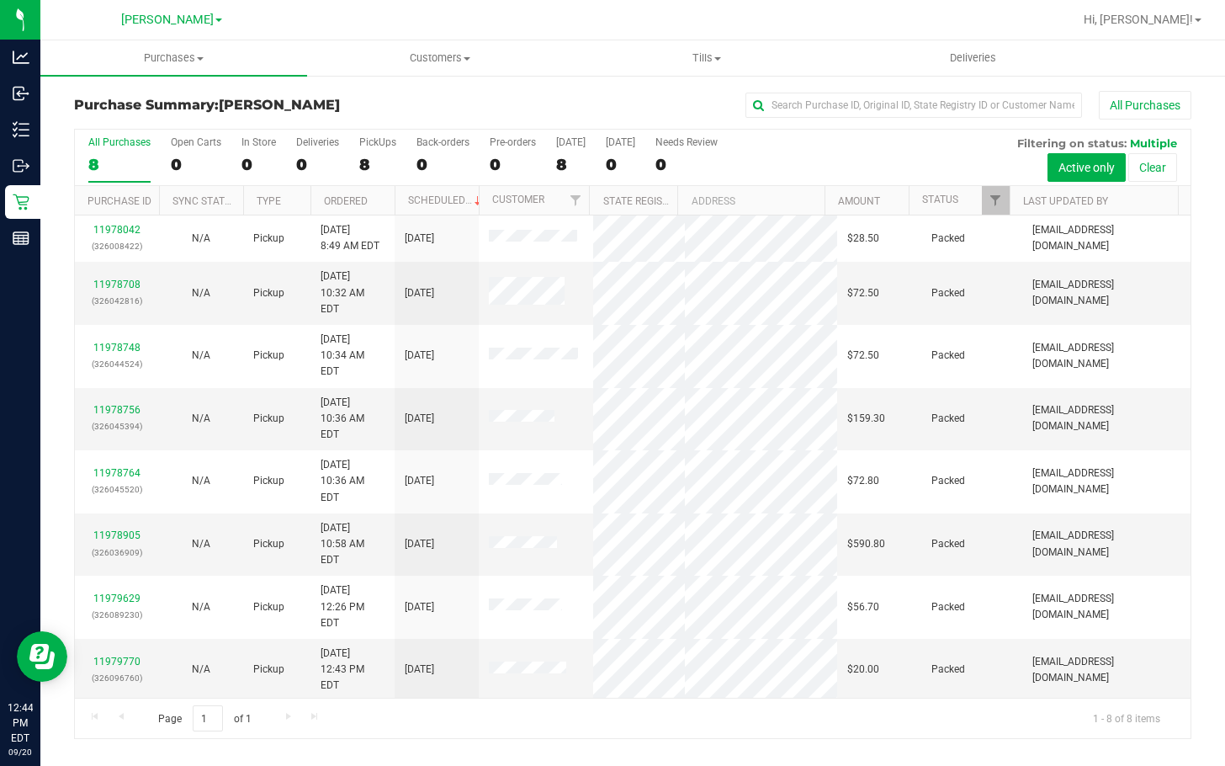
click at [582, 626] on div "11978042 (326008422) N/A Pickup 9/20/2025 8:49 AM EDT 9/20/2025 $28.50 Packed d…" at bounding box center [633, 456] width 1116 height 482
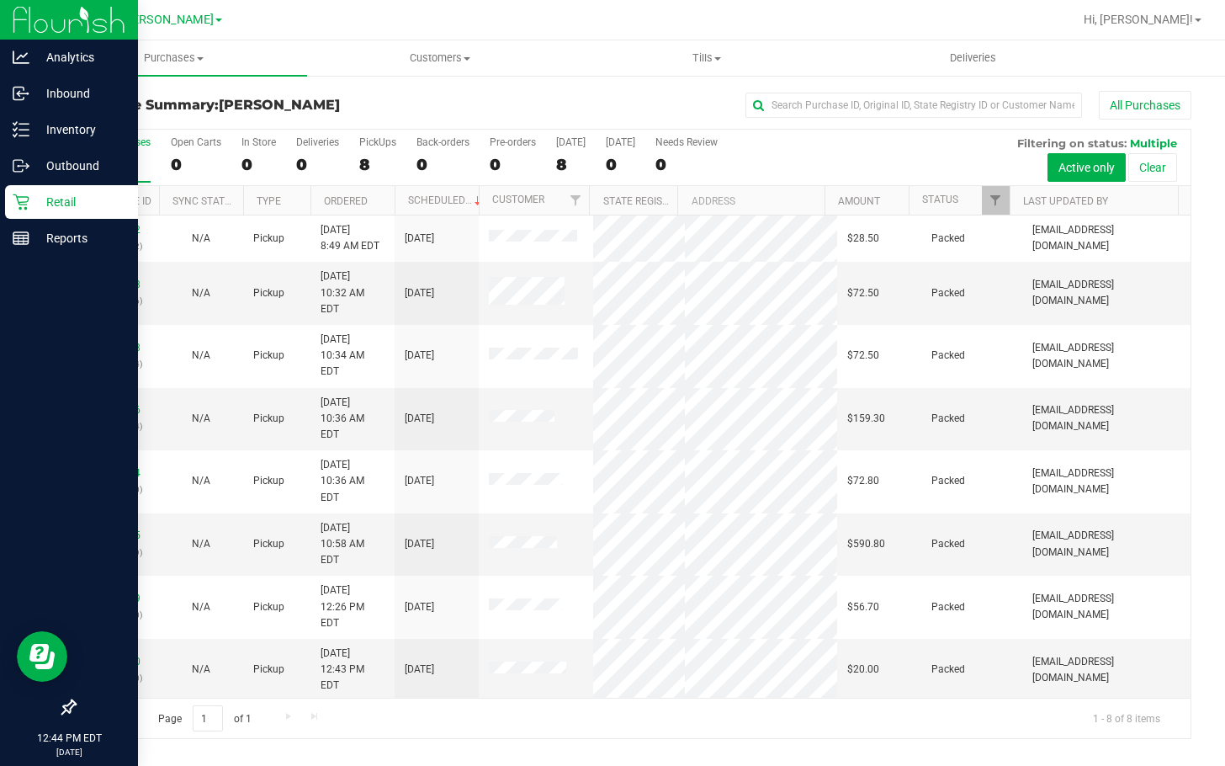
click at [31, 205] on p "Retail" at bounding box center [79, 202] width 101 height 20
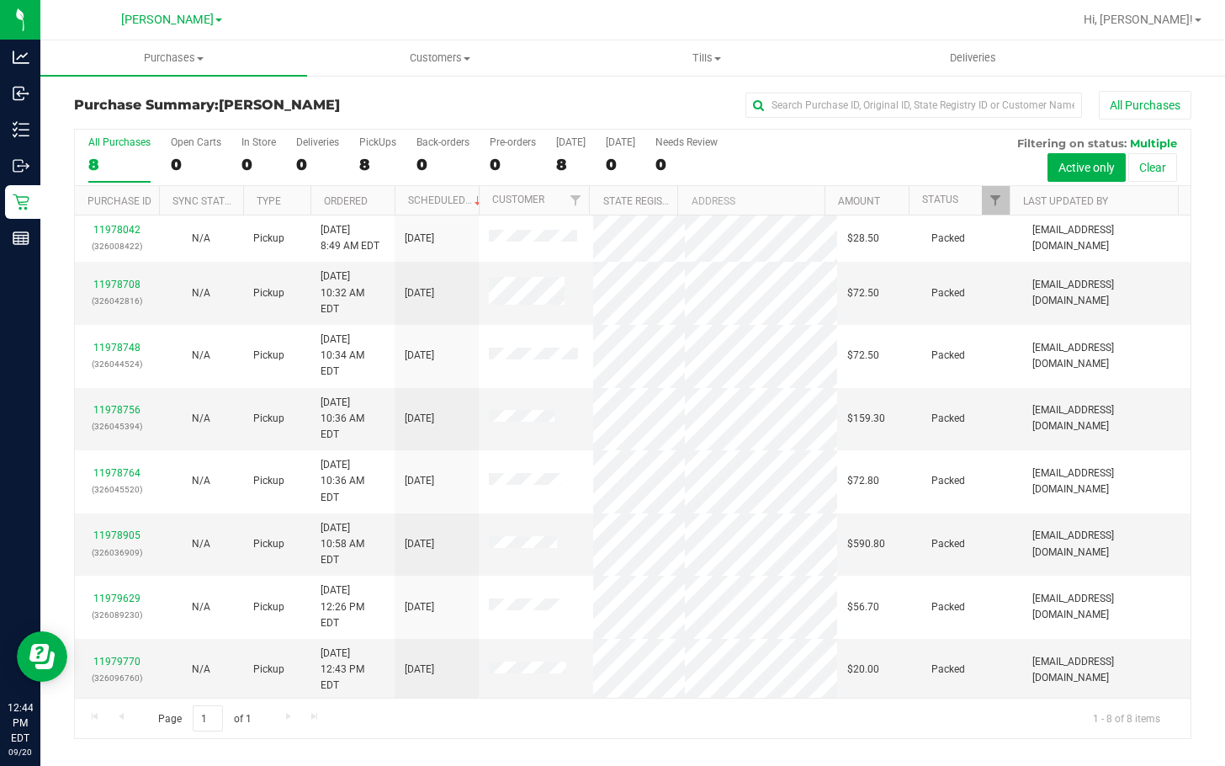
click at [635, 641] on div "11978042 (326008422) N/A Pickup 9/20/2025 8:49 AM EDT 9/20/2025 $28.50 Packed d…" at bounding box center [633, 456] width 1116 height 482
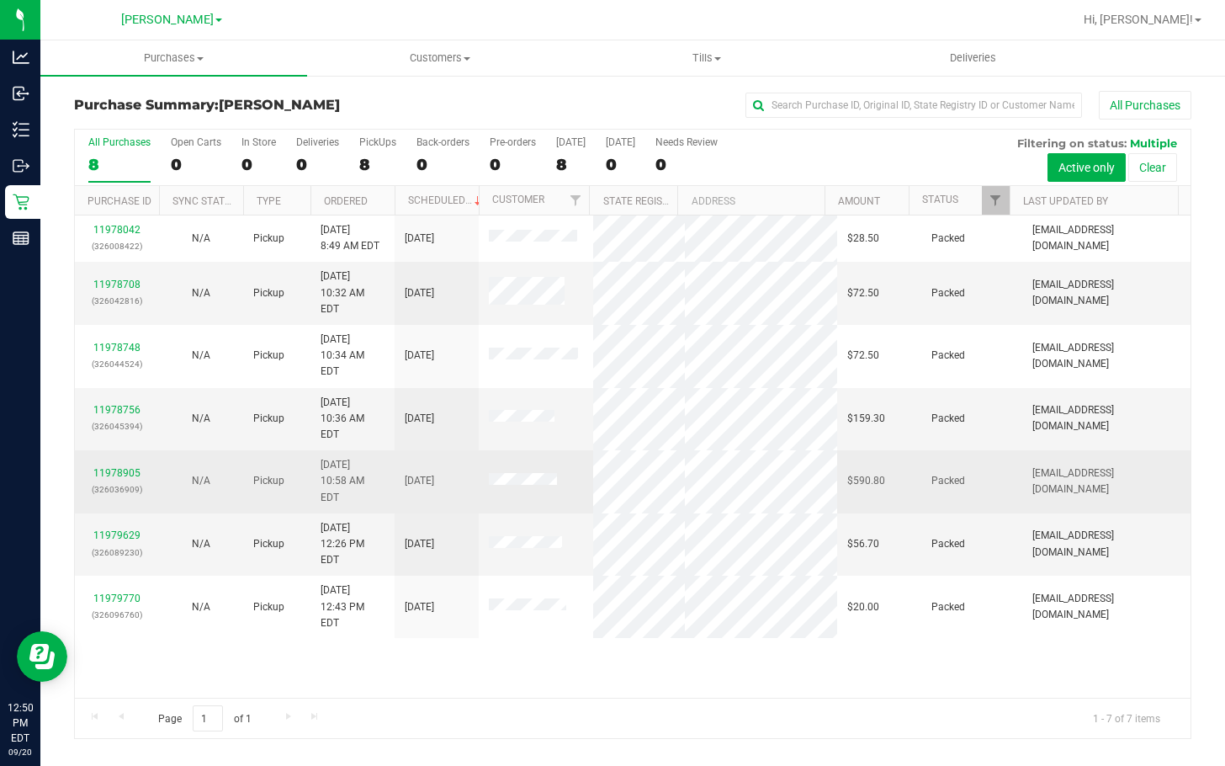
drag, startPoint x: 652, startPoint y: 646, endPoint x: 404, endPoint y: 428, distance: 331.0
click at [652, 646] on div "11978042 (326008422) N/A Pickup 9/20/2025 8:49 AM EDT 9/20/2025 $28.50 Packed d…" at bounding box center [633, 456] width 1116 height 482
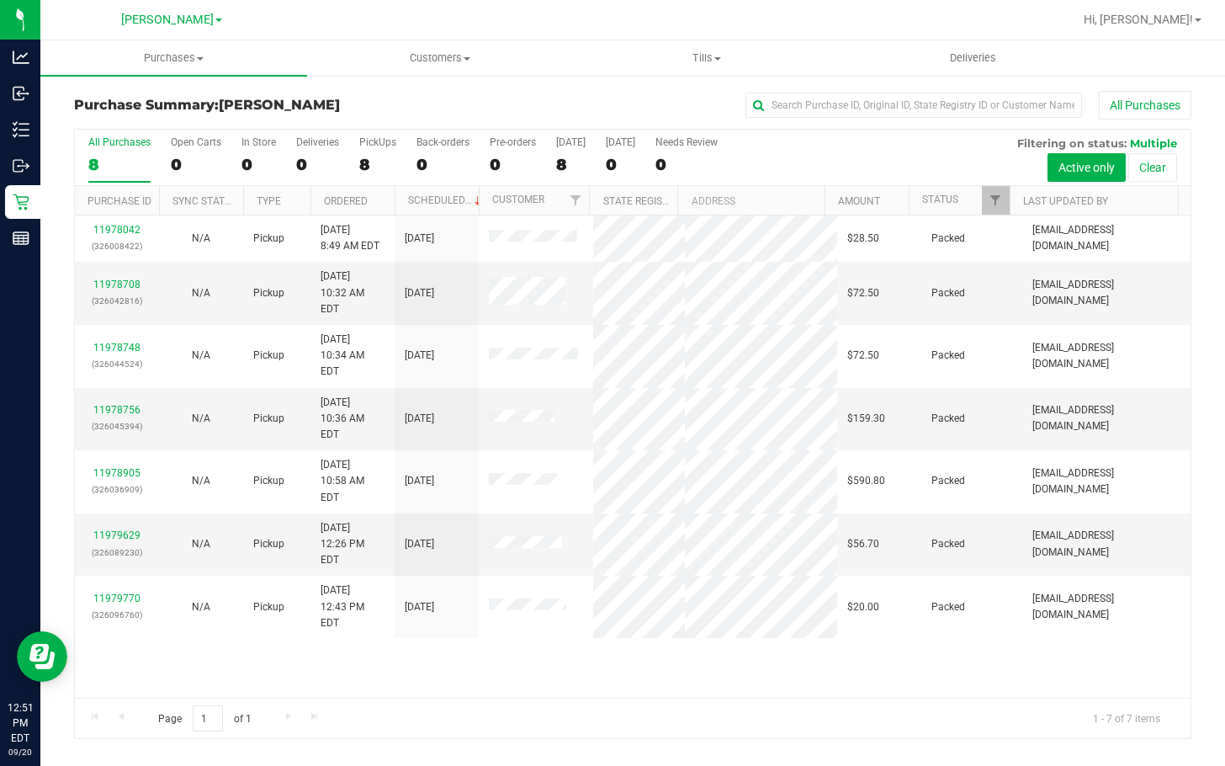
click at [146, 155] on div "8" at bounding box center [119, 164] width 62 height 19
click at [0, 0] on input "All Purchases 8" at bounding box center [0, 0] width 0 height 0
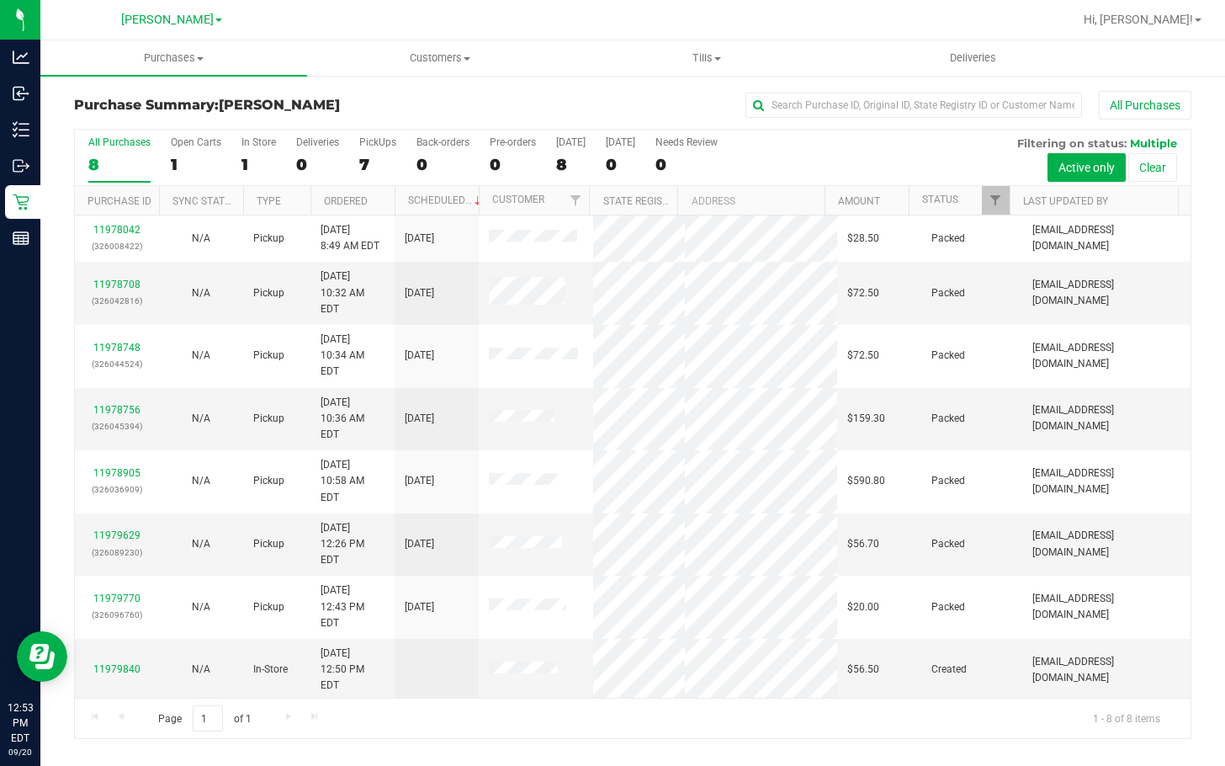
drag, startPoint x: 681, startPoint y: 662, endPoint x: 653, endPoint y: 667, distance: 28.2
click at [682, 662] on div "11978042 (326008422) N/A Pickup 9/20/2025 8:49 AM EDT 9/20/2025 $28.50 Packed d…" at bounding box center [633, 456] width 1116 height 482
click at [123, 663] on link "11979840" at bounding box center [116, 669] width 47 height 12
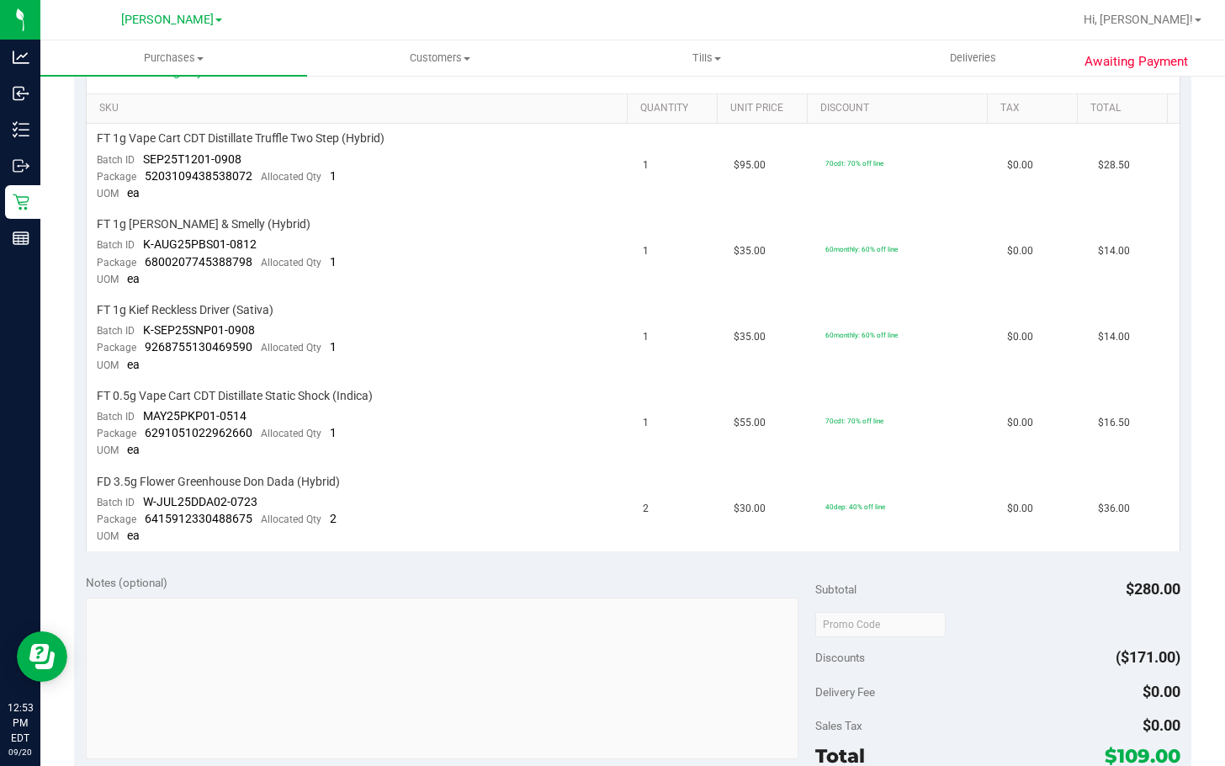
scroll to position [926, 0]
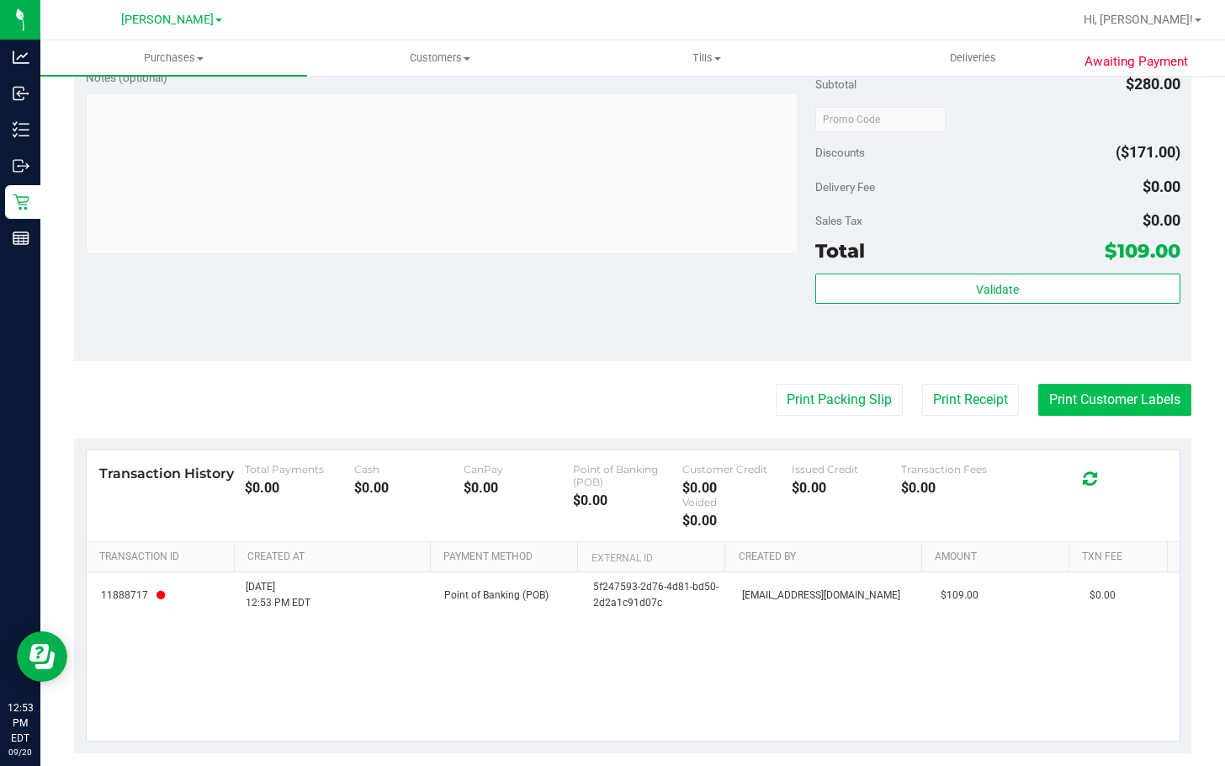
click at [818, 396] on button "Print Customer Labels" at bounding box center [1115, 400] width 153 height 32
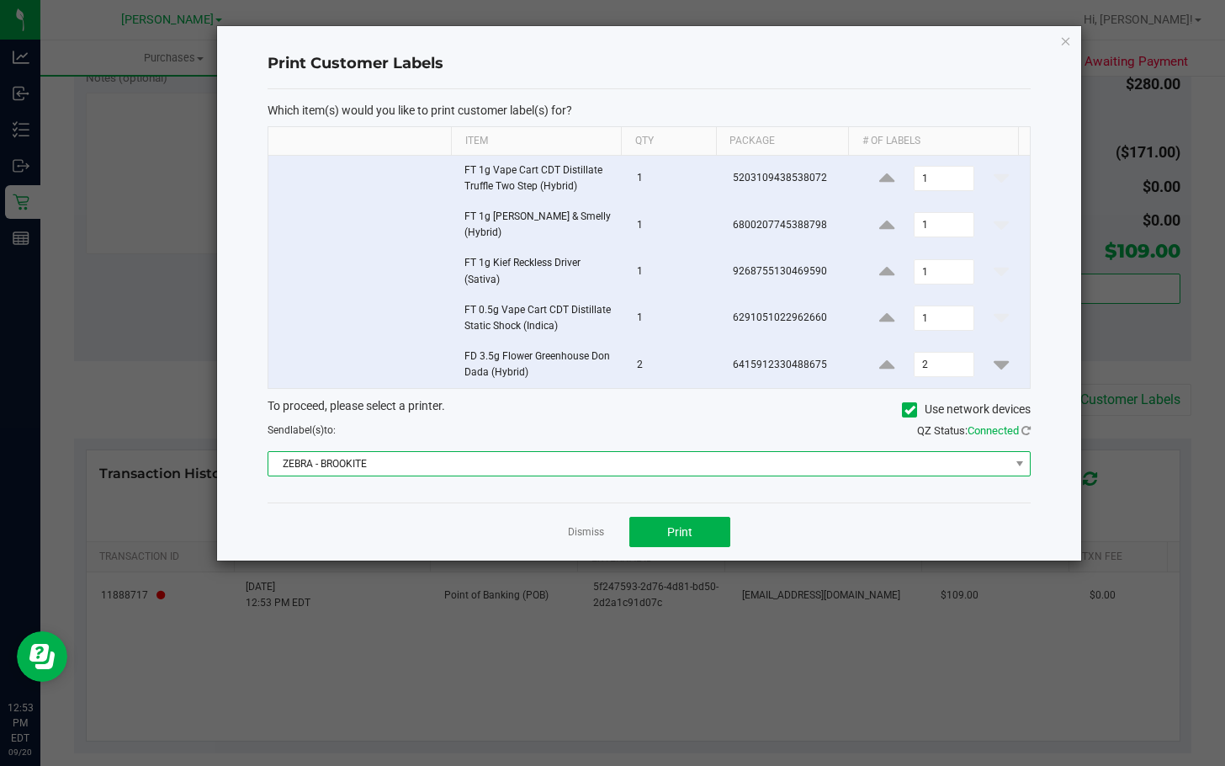
click at [559, 456] on span "ZEBRA - BROOKITE" at bounding box center [638, 464] width 741 height 24
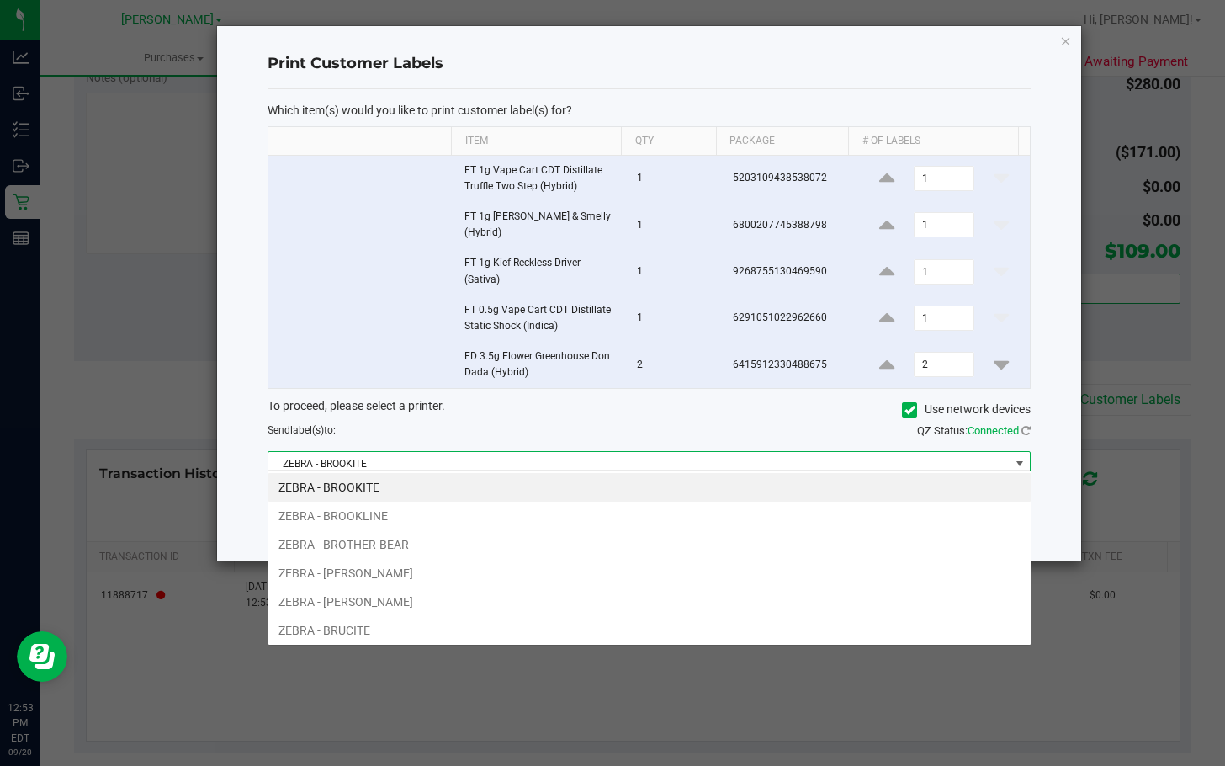
scroll to position [25, 763]
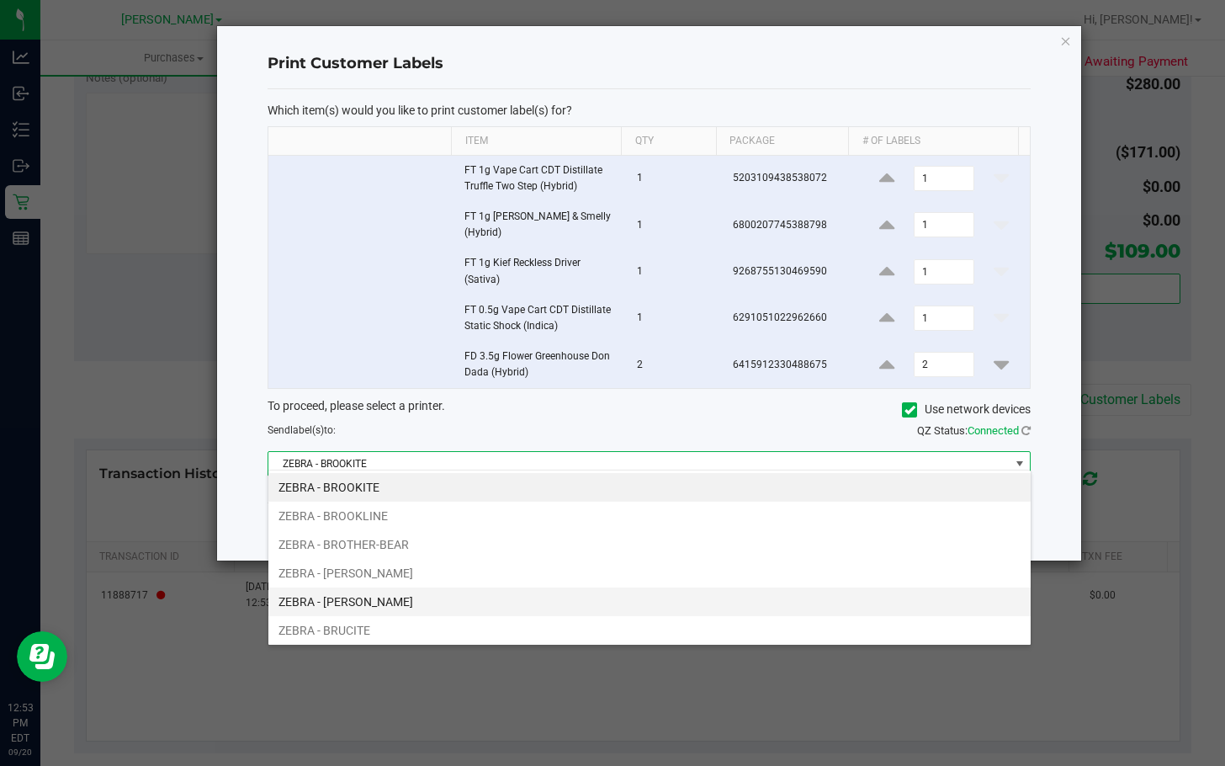
click at [513, 600] on li "ZEBRA - BRUCE-WILLIS" at bounding box center [649, 601] width 763 height 29
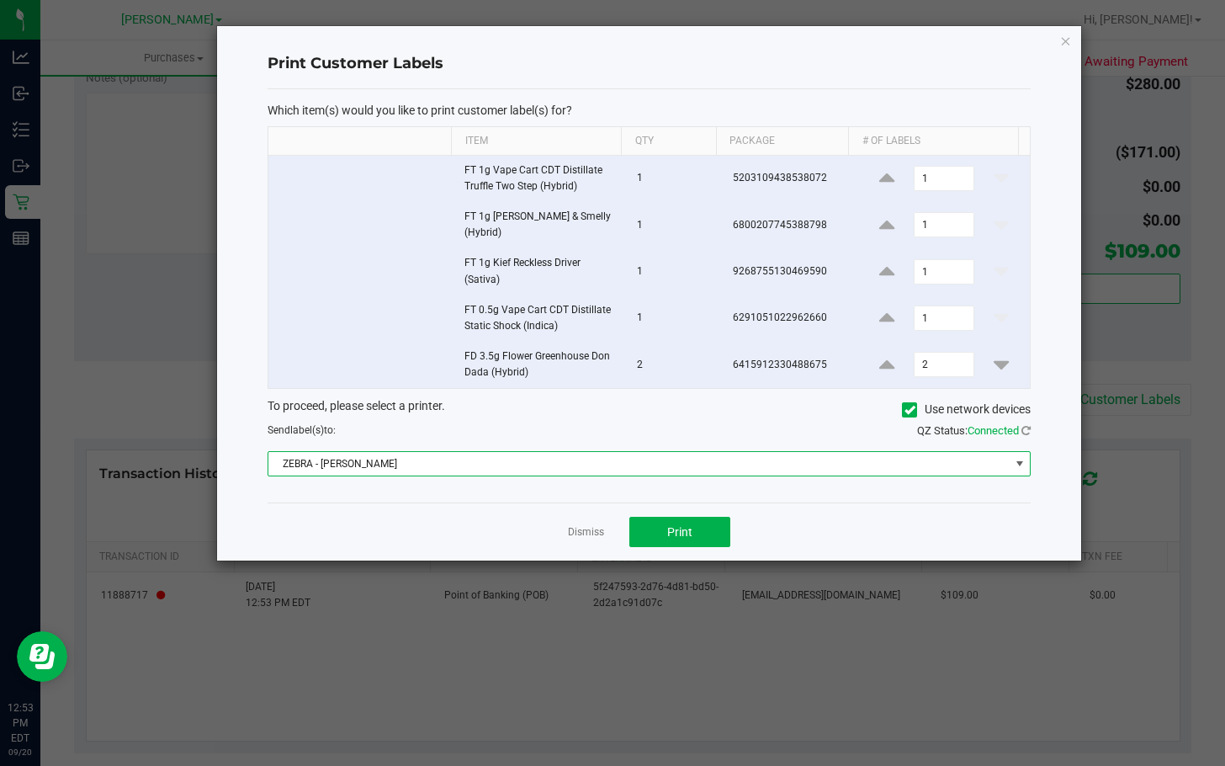
click at [531, 452] on span "ZEBRA - BRUCE-WILLIS" at bounding box center [638, 464] width 741 height 24
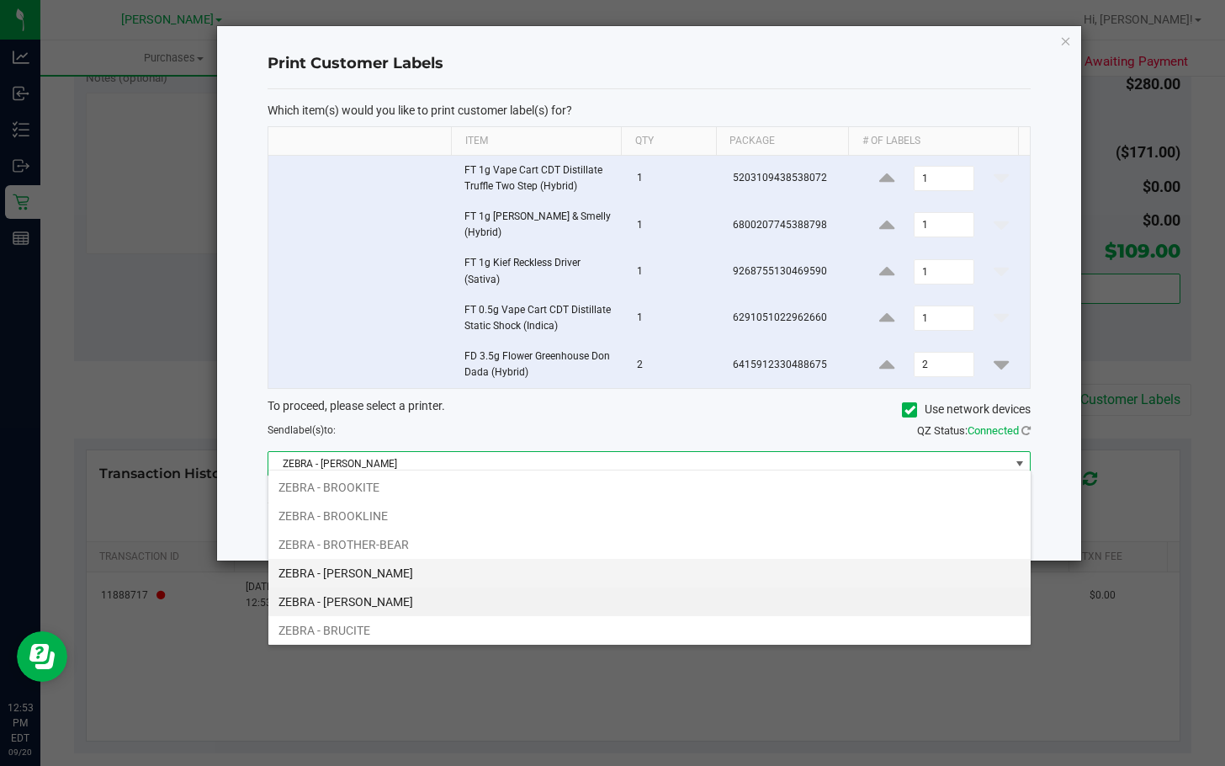
click at [485, 573] on li "ZEBRA - BRUCE-BANNER" at bounding box center [649, 573] width 763 height 29
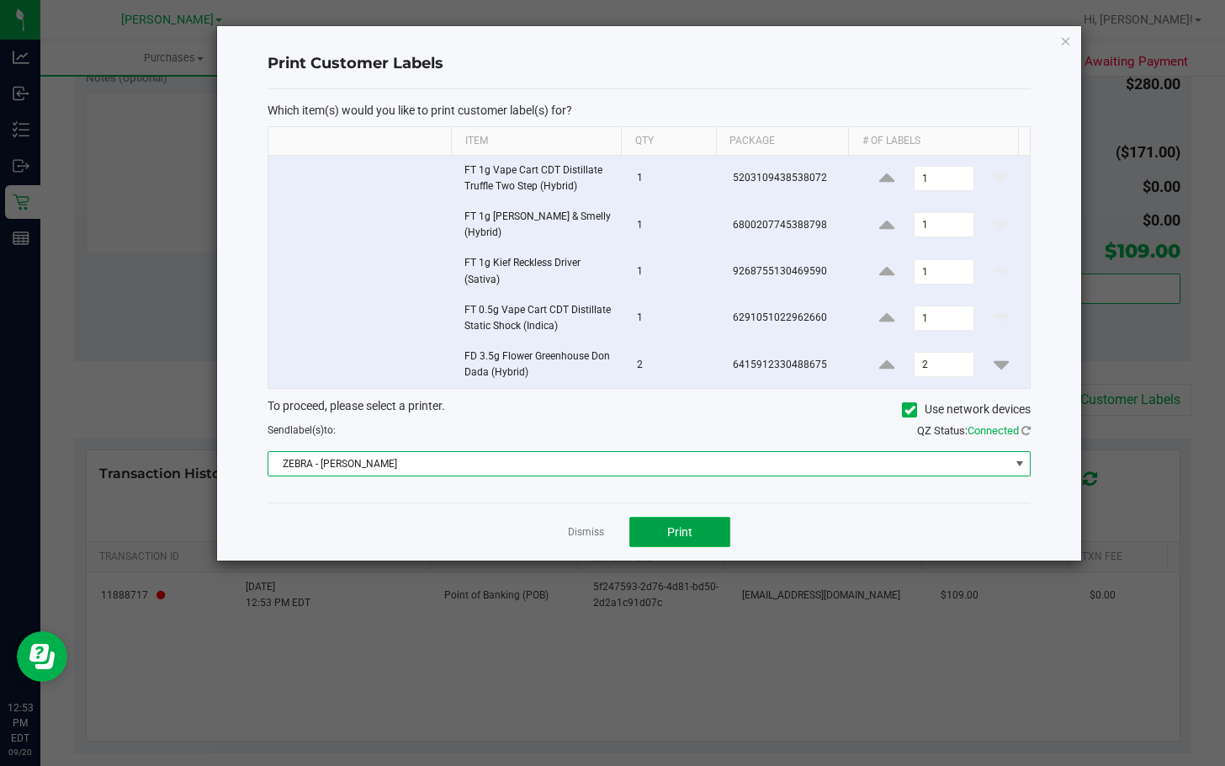
click at [664, 522] on button "Print" at bounding box center [680, 532] width 101 height 30
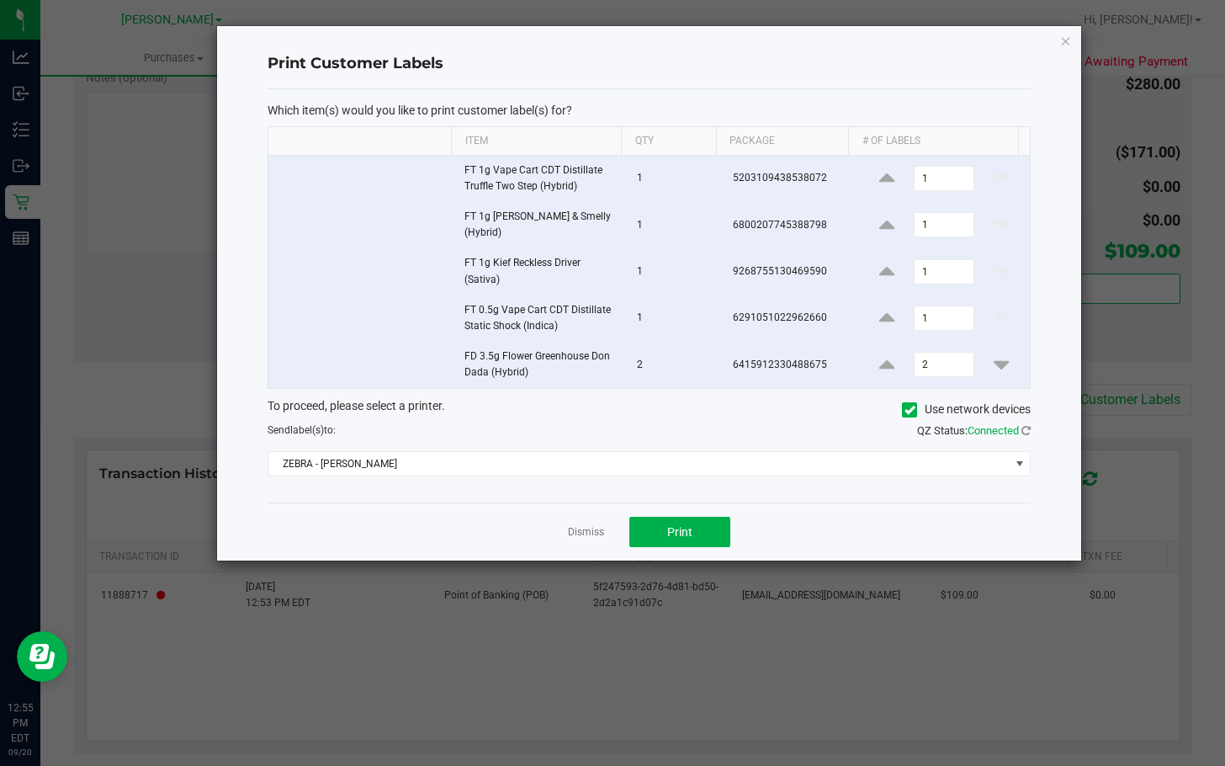
click at [395, 183] on td at bounding box center [361, 179] width 186 height 46
click at [818, 45] on div "Print Customer Labels Which item(s) would you like to print customer label(s) f…" at bounding box center [649, 293] width 865 height 534
click at [818, 40] on icon "button" at bounding box center [1066, 40] width 12 height 20
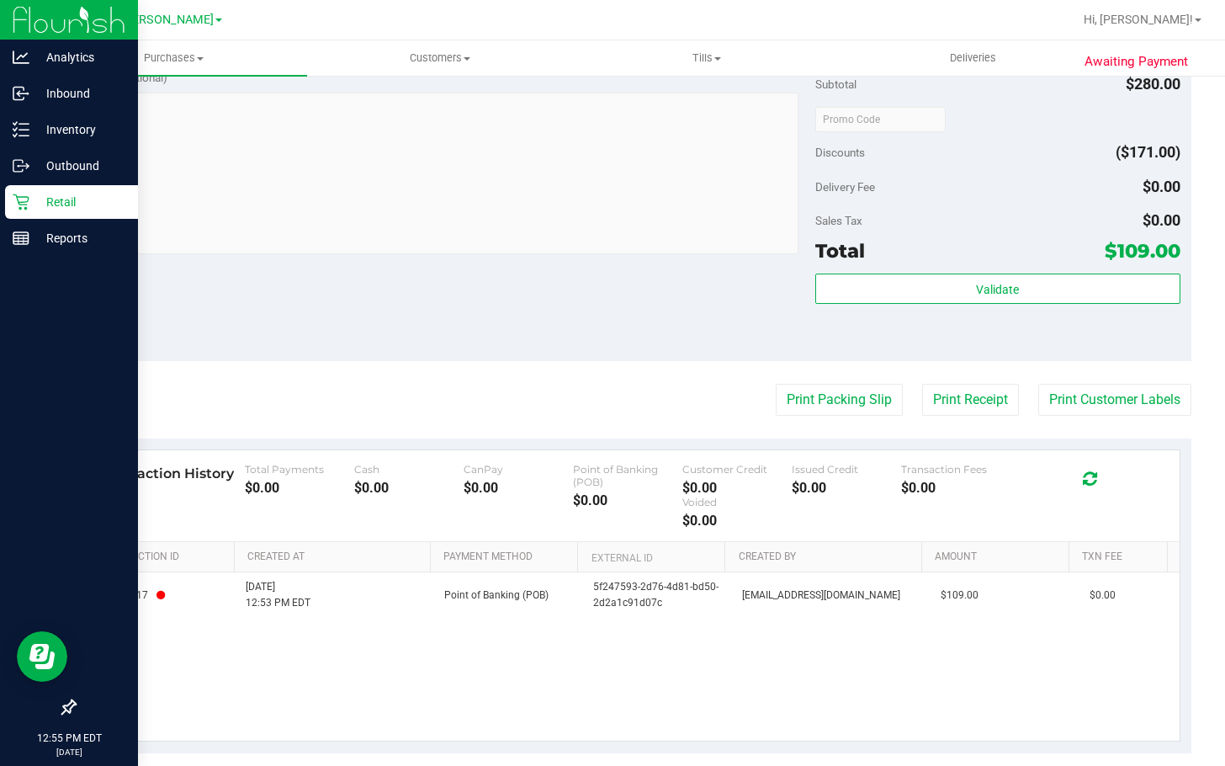
click at [48, 196] on p "Retail" at bounding box center [79, 202] width 101 height 20
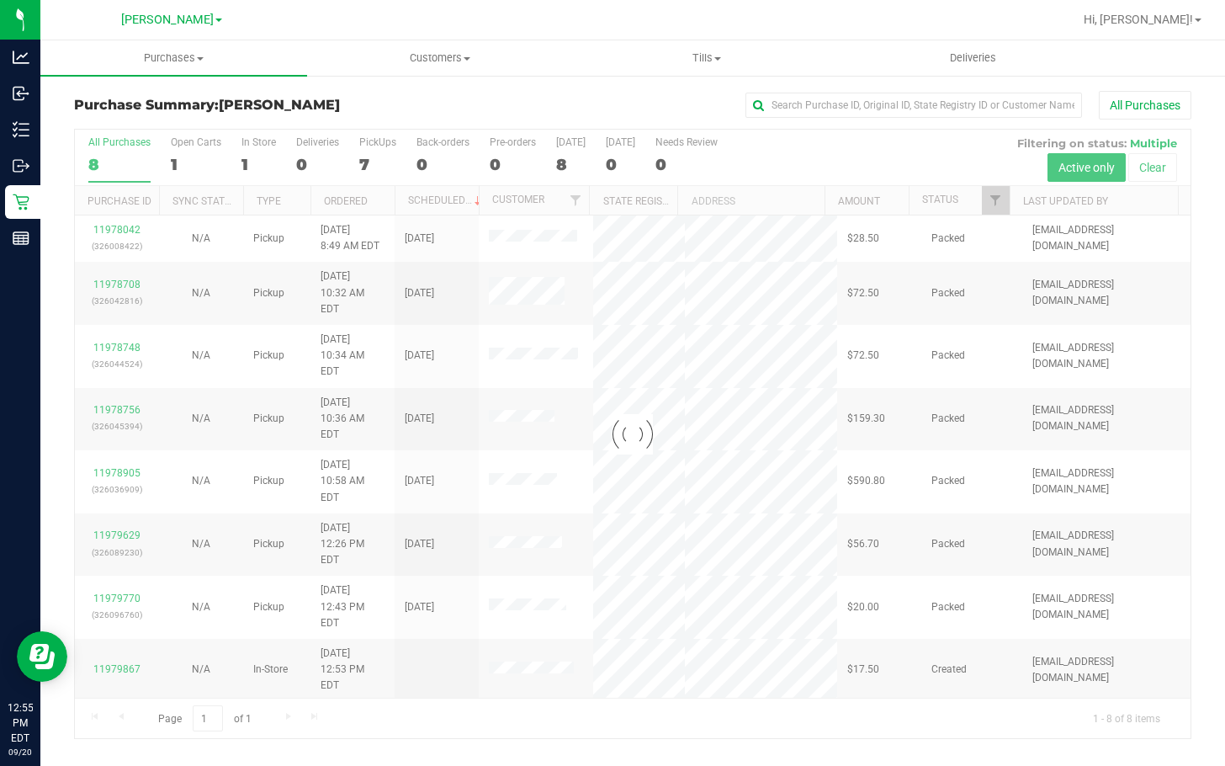
click at [781, 647] on div at bounding box center [633, 434] width 1116 height 609
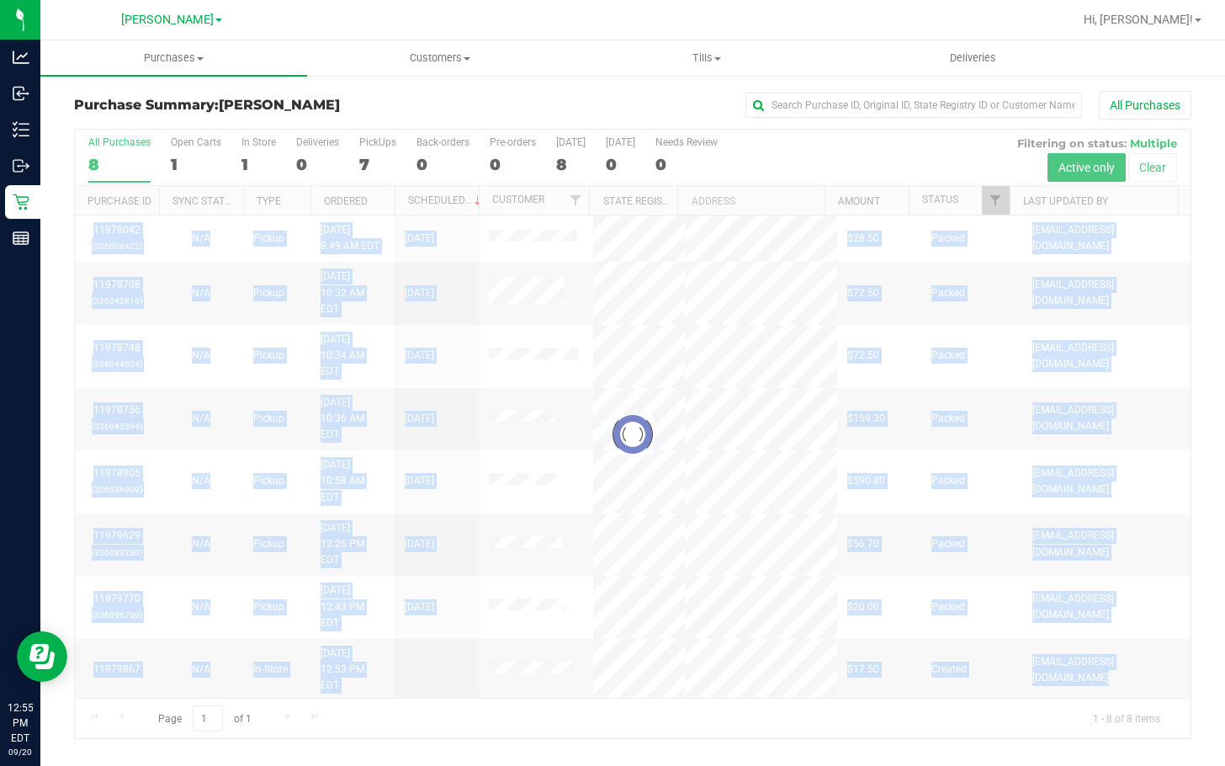
click at [781, 646] on div "Loading... 11978042 (326008422) N/A Pickup 9/20/2025 8:49 AM EDT 9/20/2025 $28.…" at bounding box center [633, 456] width 1116 height 482
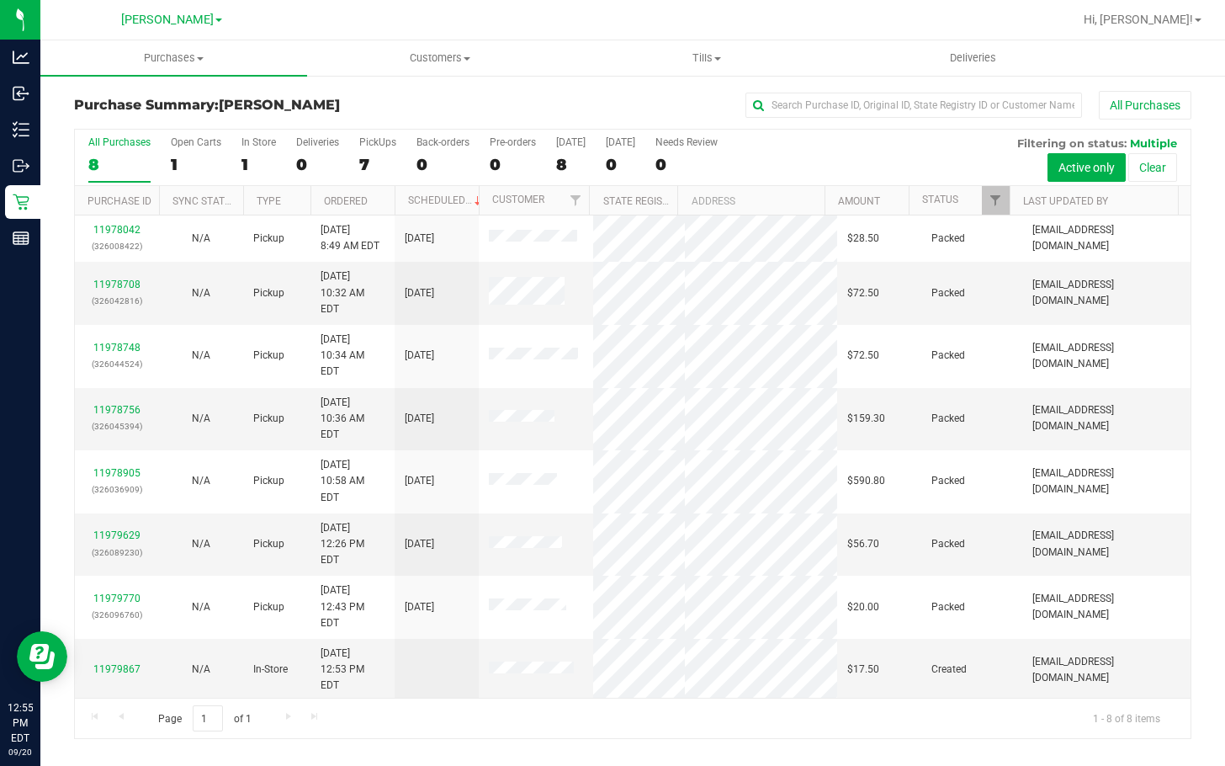
click at [606, 614] on div "11978042 (326008422) N/A Pickup 9/20/2025 8:49 AM EDT 9/20/2025 $28.50 Packed d…" at bounding box center [633, 456] width 1116 height 482
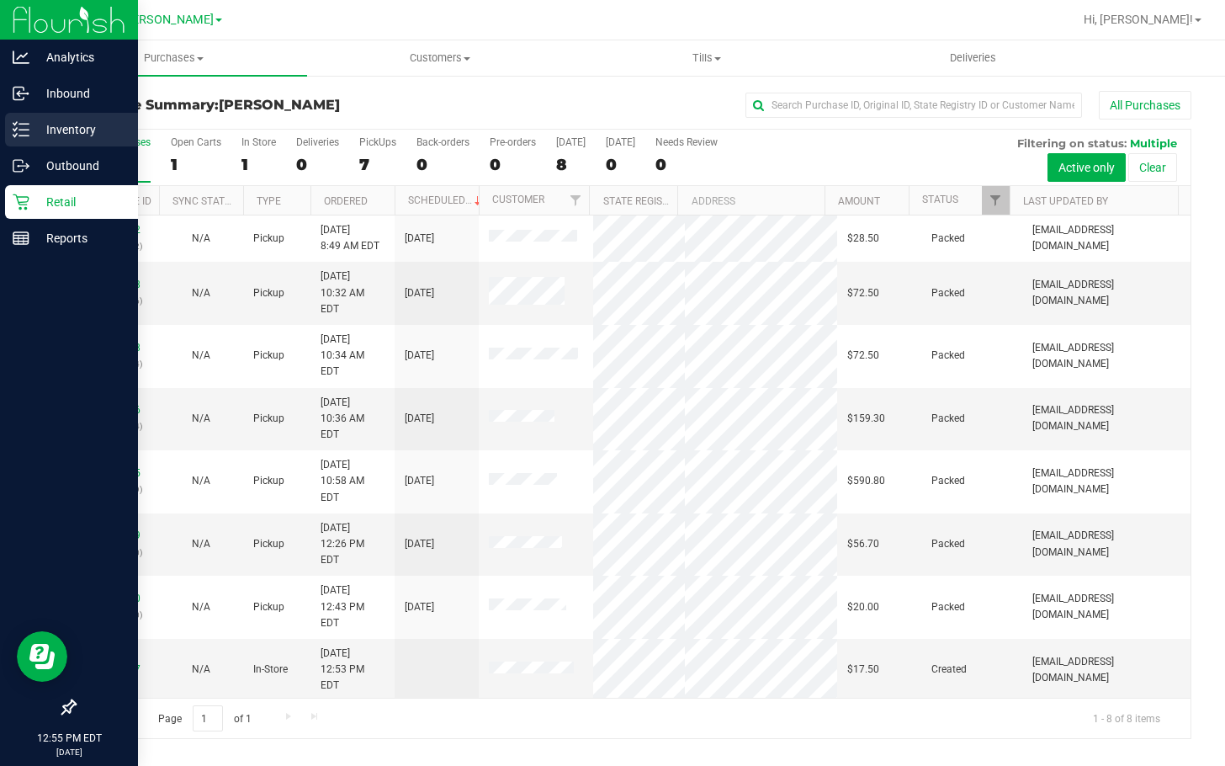
click at [24, 143] on div "Inventory" at bounding box center [71, 130] width 133 height 34
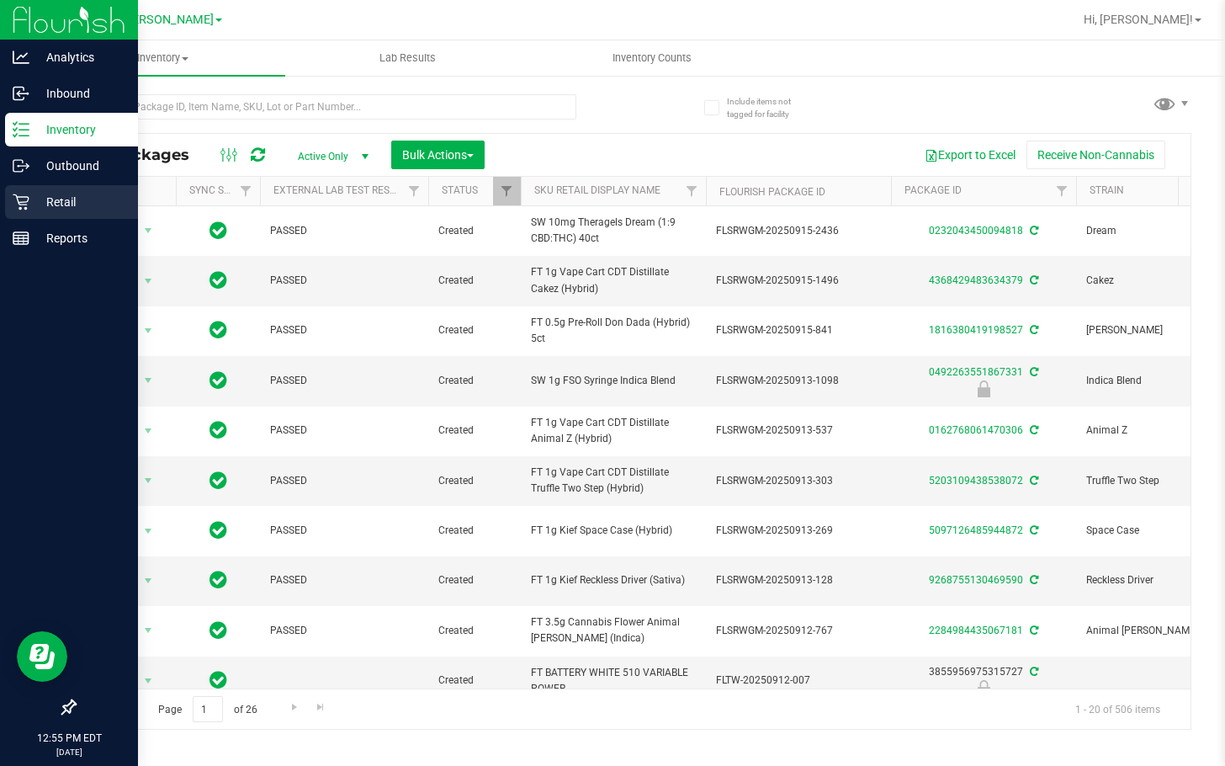
click at [25, 205] on icon at bounding box center [21, 202] width 17 height 17
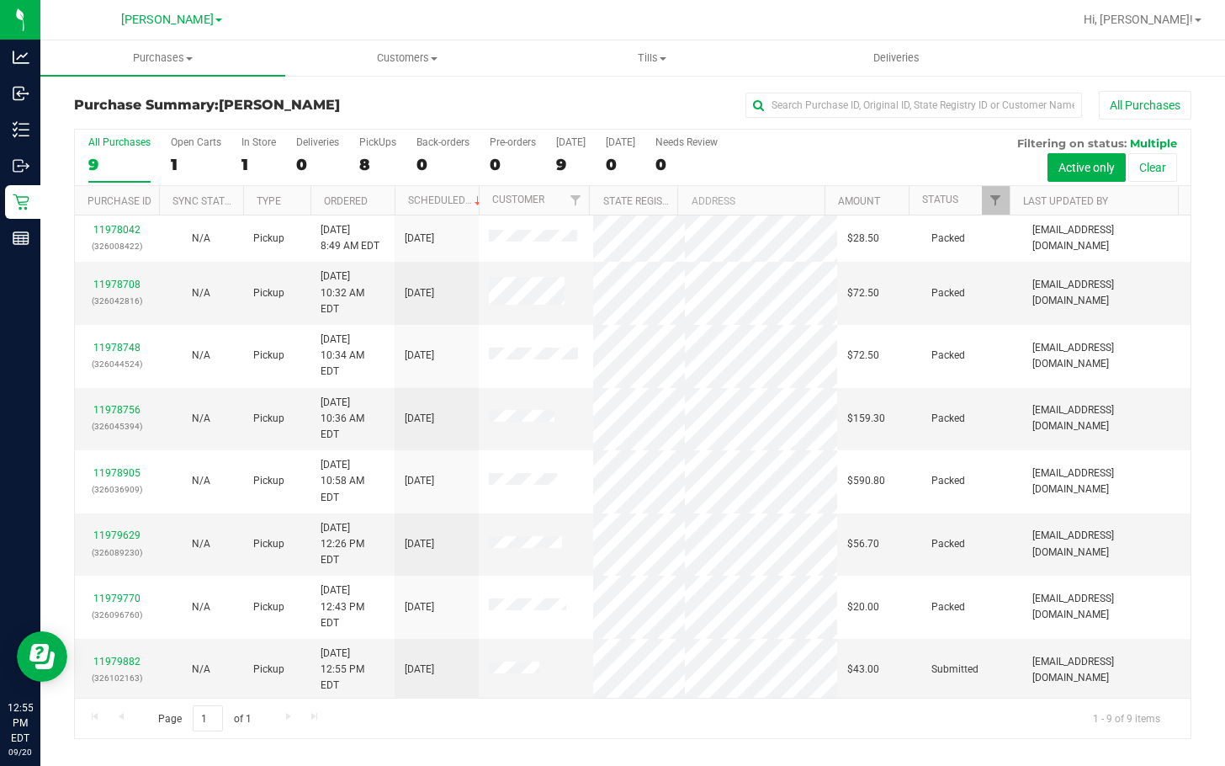
click at [660, 674] on div "11978042 (326008422) N/A Pickup 9/20/2025 8:49 AM EDT 9/20/2025 $28.50 Packed d…" at bounding box center [633, 456] width 1116 height 482
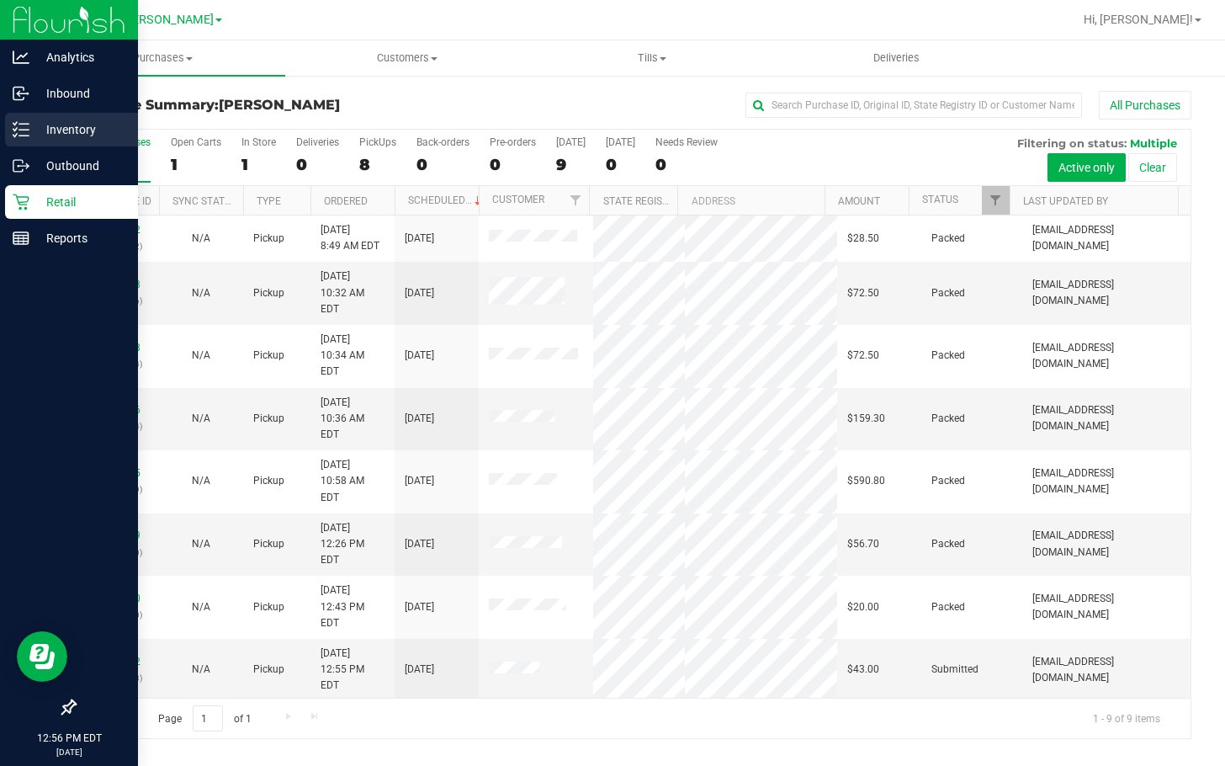
click at [24, 136] on line at bounding box center [23, 136] width 9 height 0
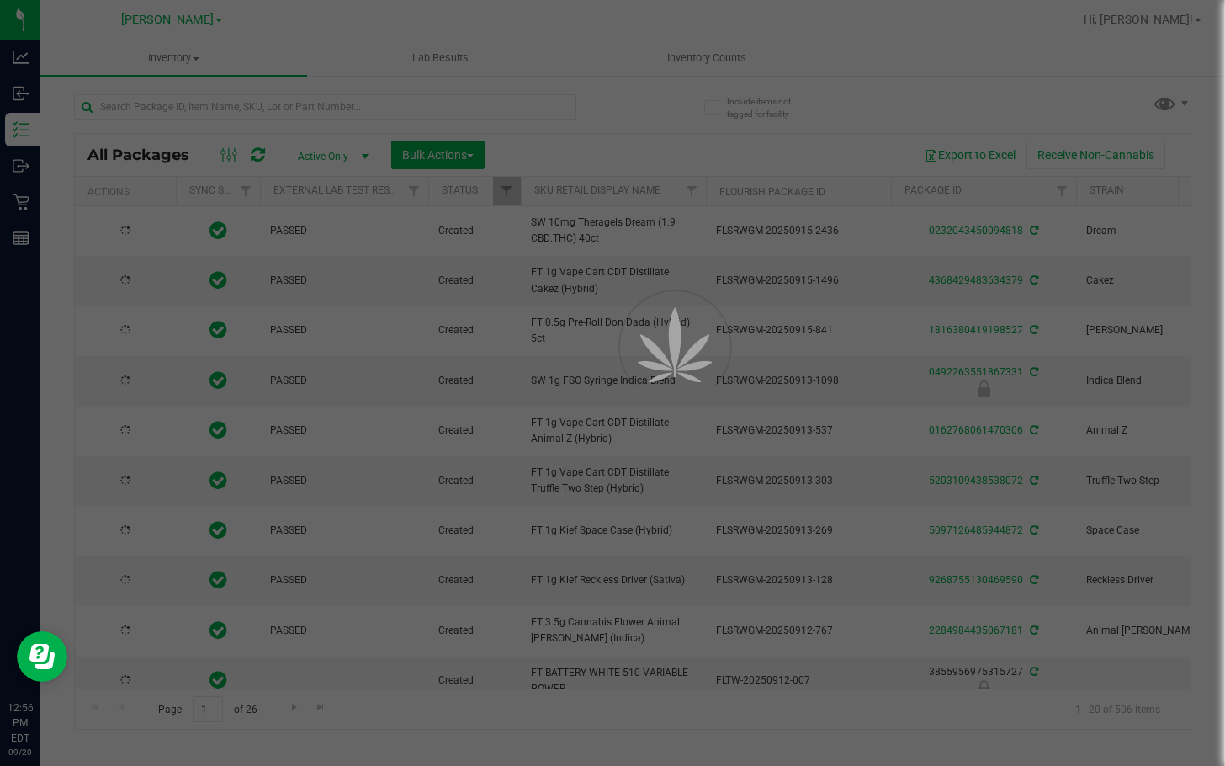
click at [273, 108] on div at bounding box center [612, 383] width 1225 height 766
click at [271, 108] on div at bounding box center [612, 383] width 1225 height 766
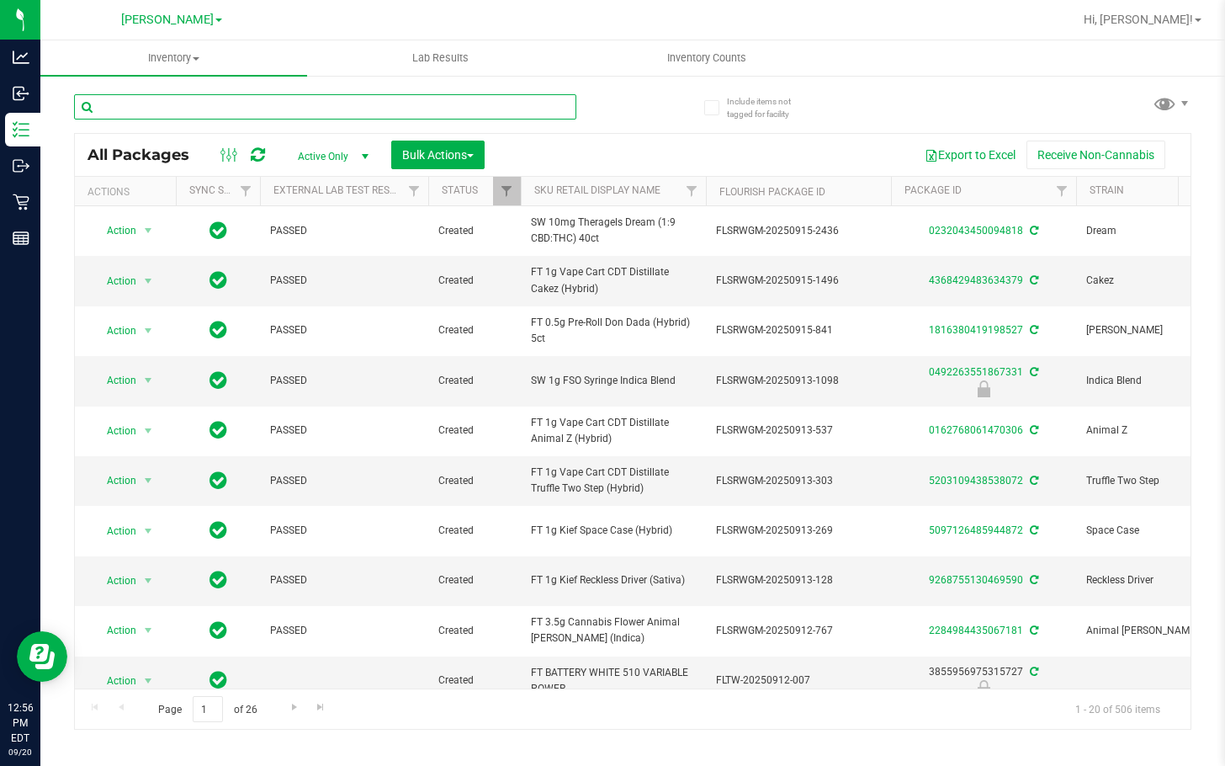
click at [271, 108] on input "text" at bounding box center [325, 106] width 502 height 25
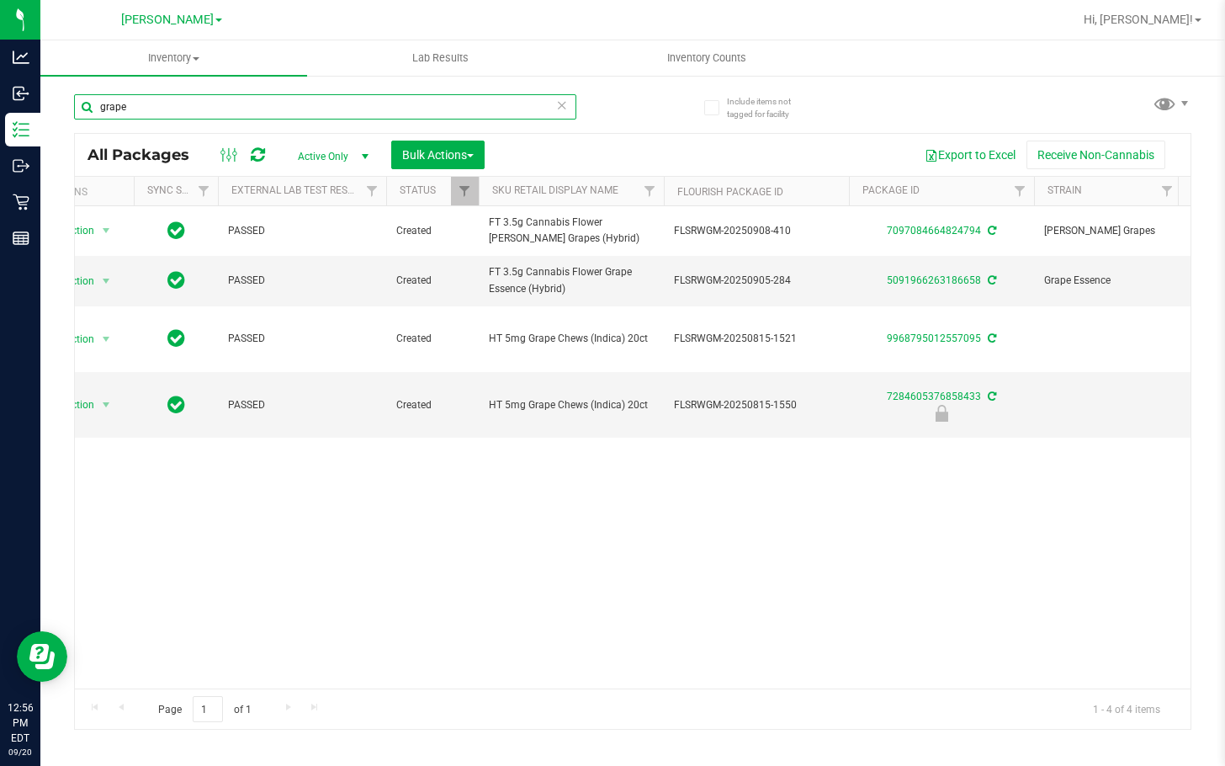
scroll to position [0, 63]
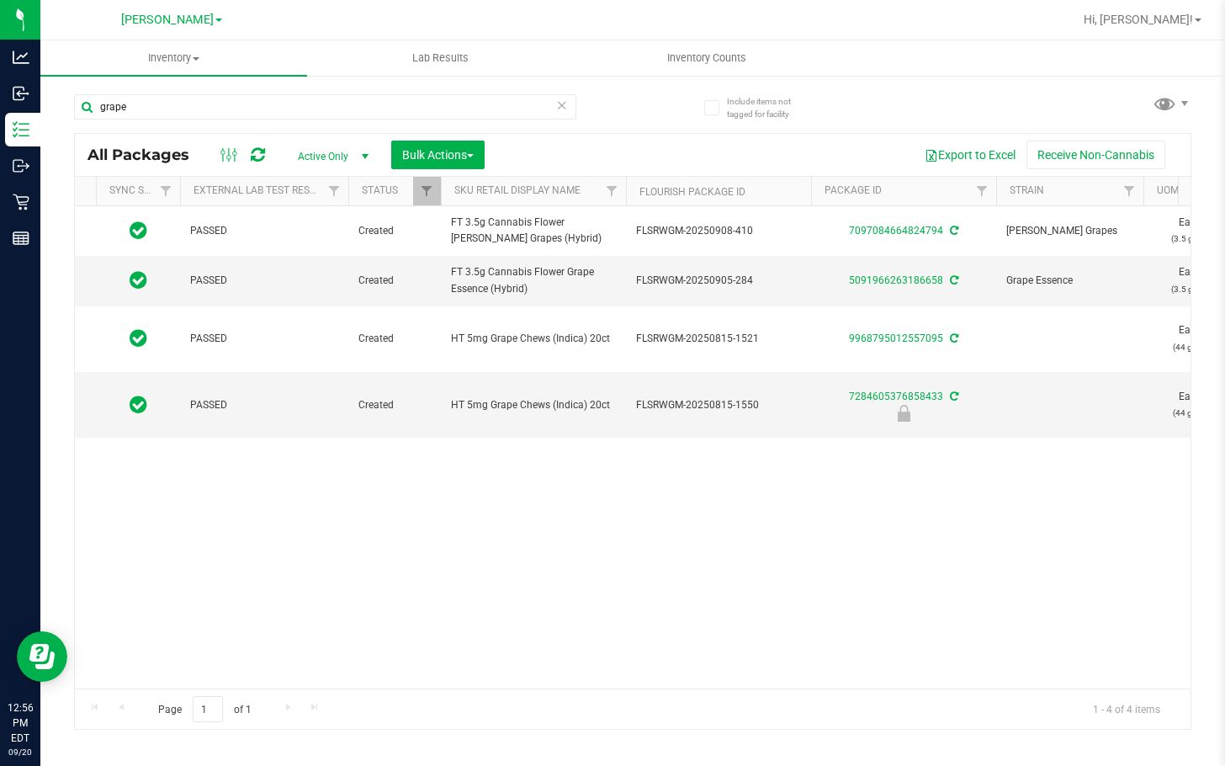
click at [530, 598] on div "Action Action Adjust qty Create package Edit attributes Global inventory Locate…" at bounding box center [633, 447] width 1116 height 482
click at [530, 595] on div "Action Action Adjust qty Create package Edit attributes Global inventory Locate…" at bounding box center [633, 447] width 1116 height 482
click at [183, 104] on input "grape" at bounding box center [325, 106] width 502 height 25
drag, startPoint x: 186, startPoint y: 108, endPoint x: -1, endPoint y: 13, distance: 209.3
click at [0, 13] on html "Analytics Inbound Inventory Outbound Retail Reports 12:57 PM EDT 09/20/2025 09/…" at bounding box center [612, 383] width 1225 height 766
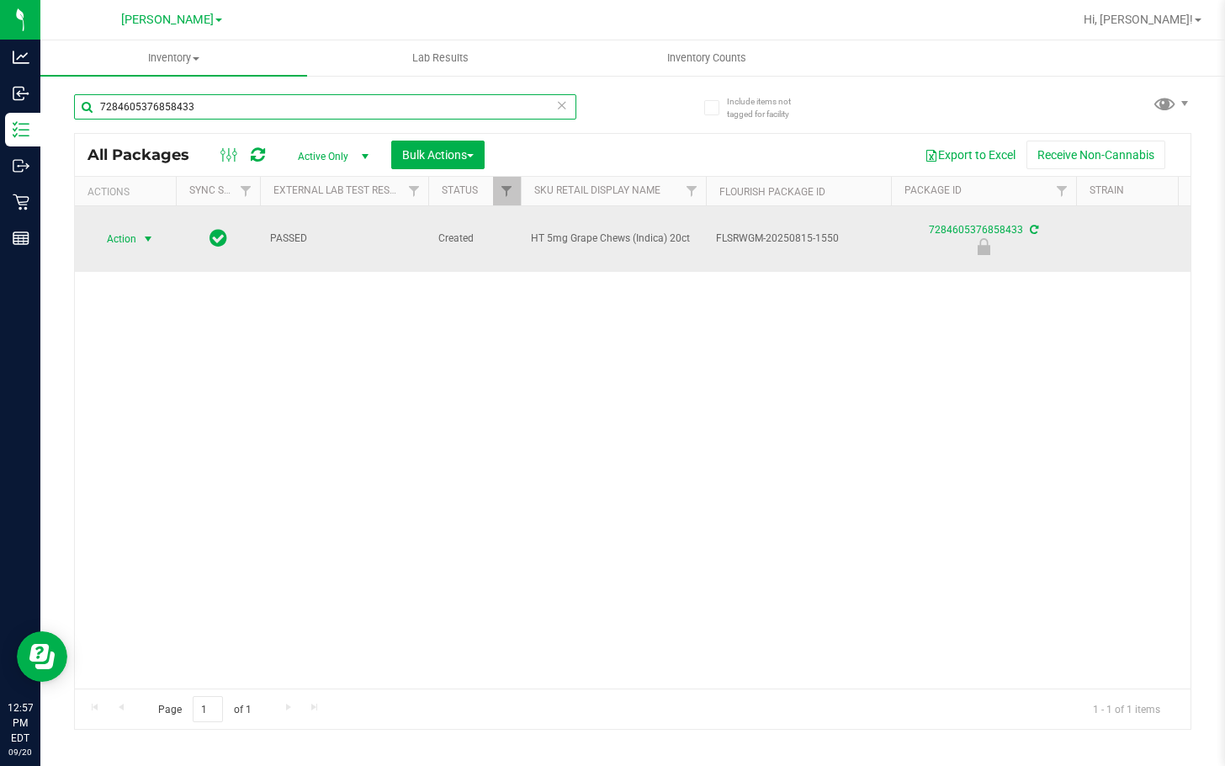
type input "7284605376858433"
click at [131, 246] on span "Action" at bounding box center [114, 239] width 45 height 24
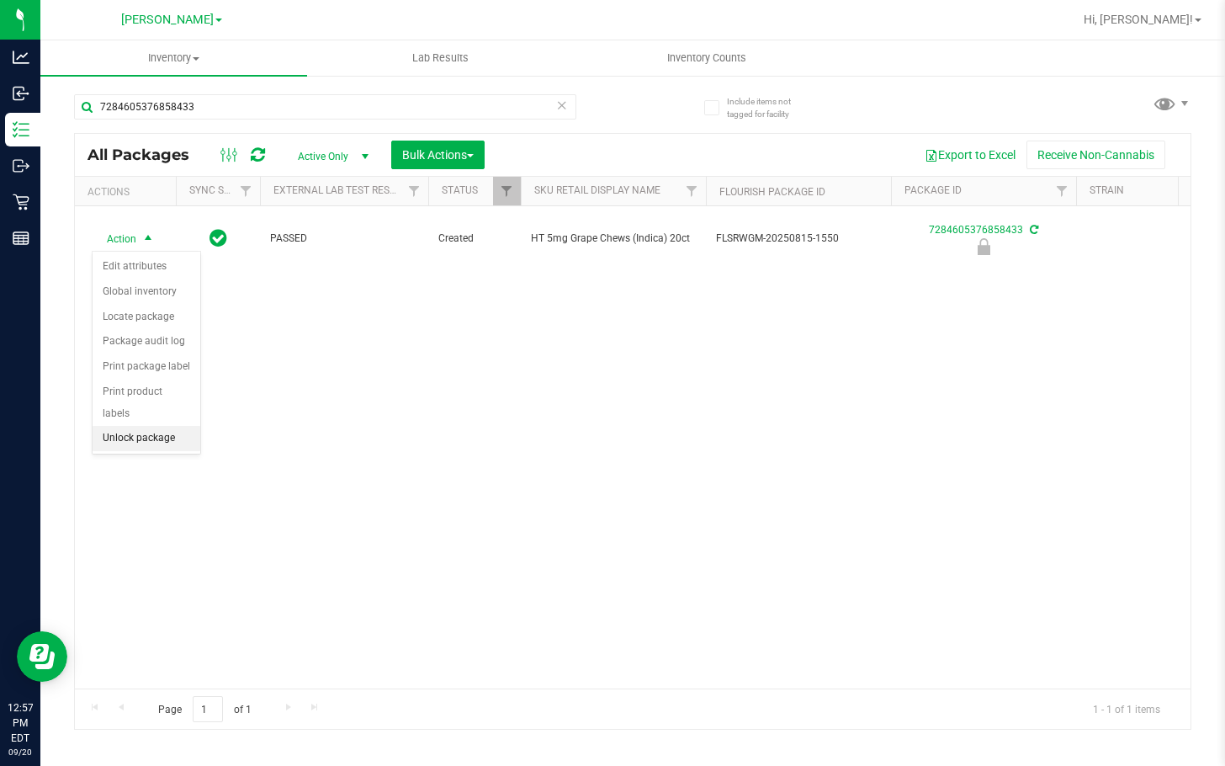
click at [122, 426] on li "Unlock package" at bounding box center [147, 438] width 108 height 25
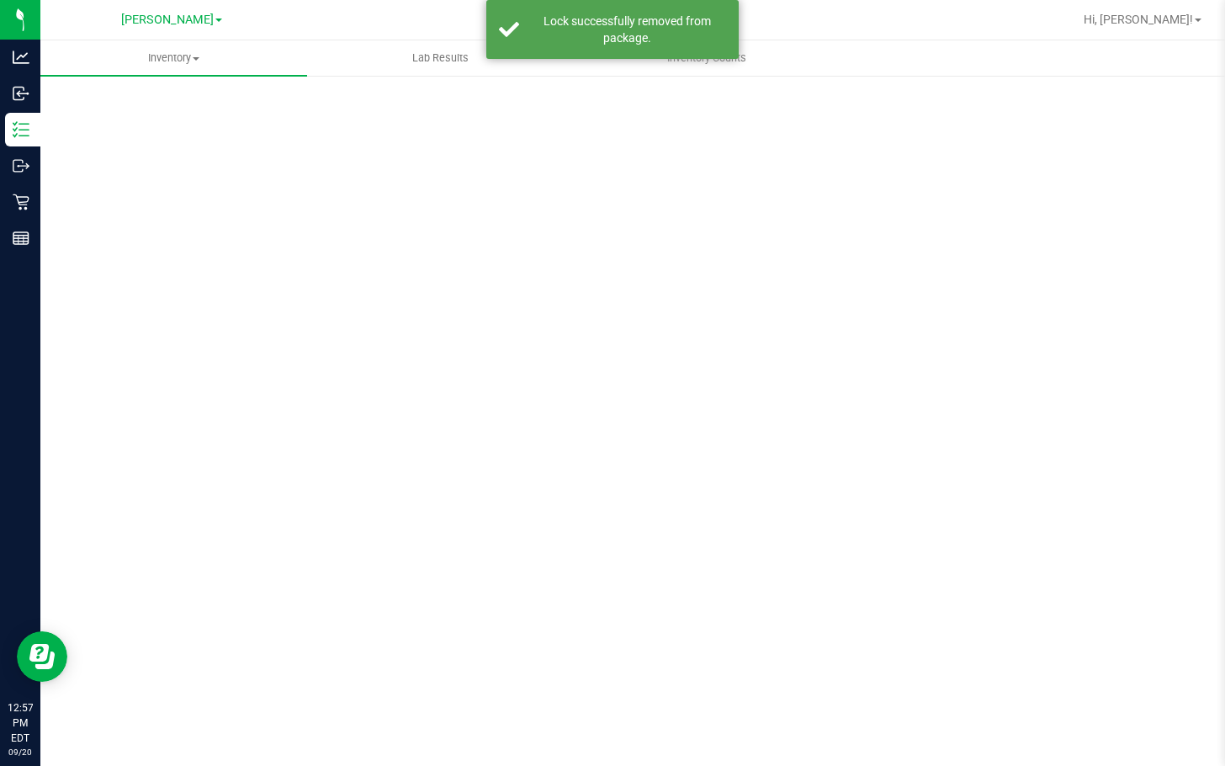
click at [260, 101] on div "Scan Packages 0" at bounding box center [633, 337] width 1118 height 492
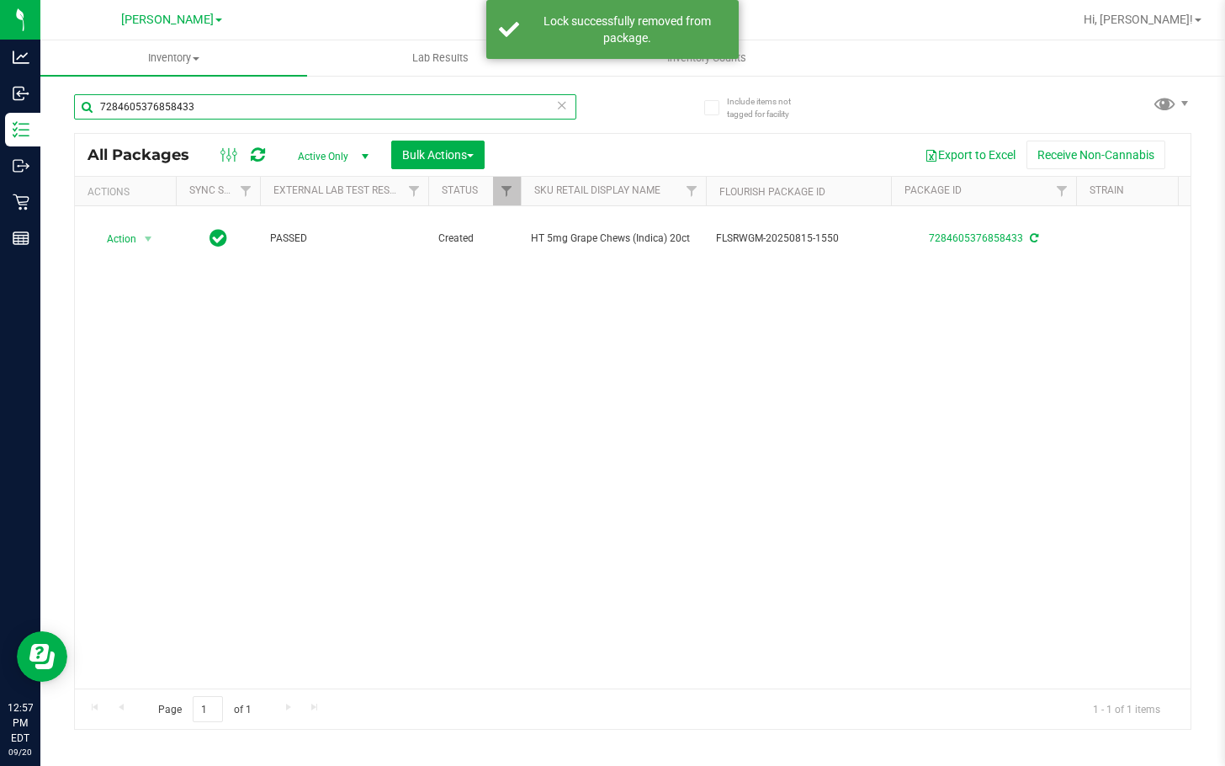
drag, startPoint x: 232, startPoint y: 113, endPoint x: 61, endPoint y: 114, distance: 171.7
click at [61, 114] on div "Include items not tagged for facility 7284605376858433 All Packages Active Only…" at bounding box center [632, 330] width 1185 height 513
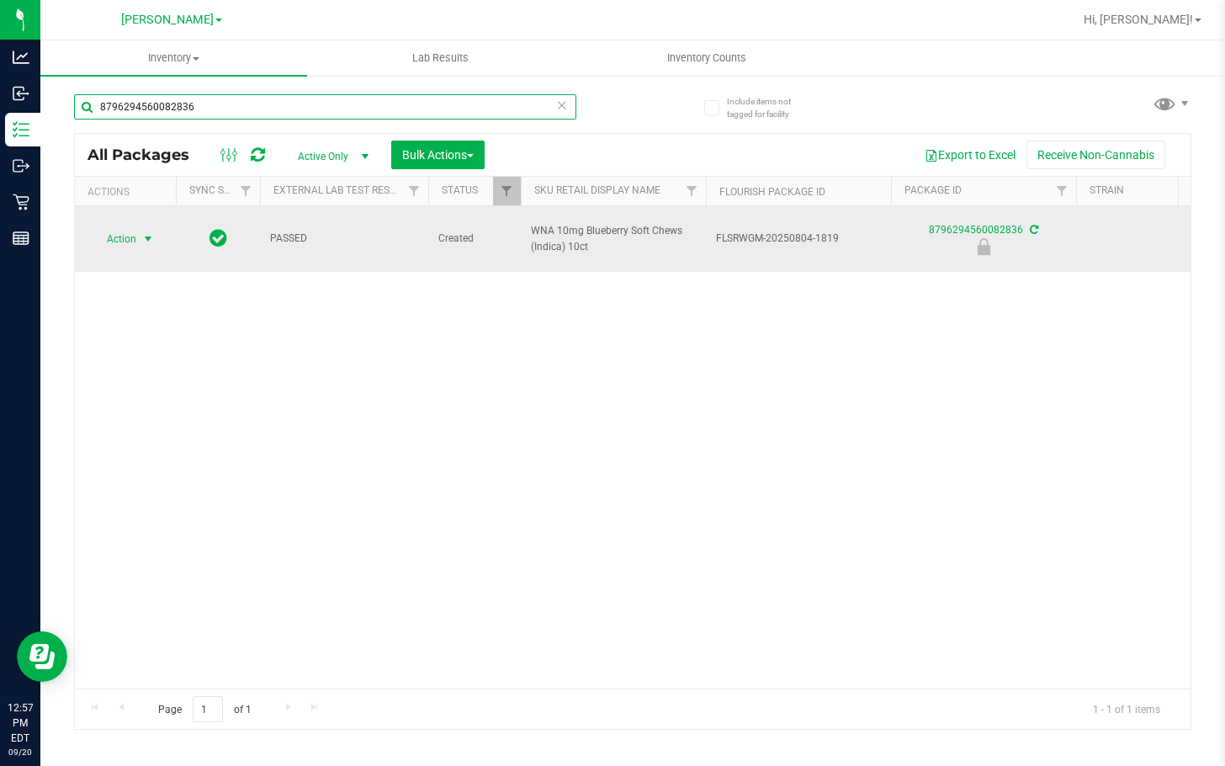
type input "8796294560082836"
click at [141, 238] on span "select" at bounding box center [148, 239] width 21 height 24
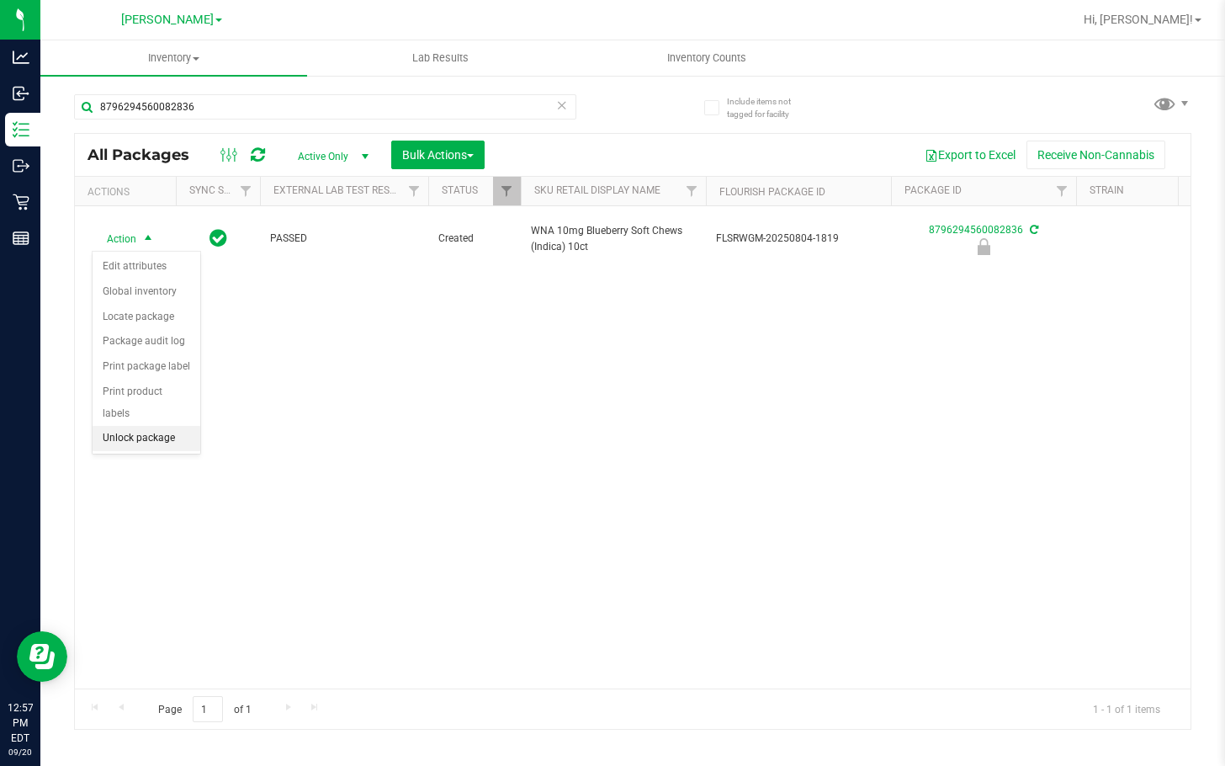
click at [122, 426] on li "Unlock package" at bounding box center [147, 438] width 108 height 25
click at [781, 352] on div "Action Action Adjust qty Create package Edit attributes Global inventory Locate…" at bounding box center [633, 447] width 1116 height 482
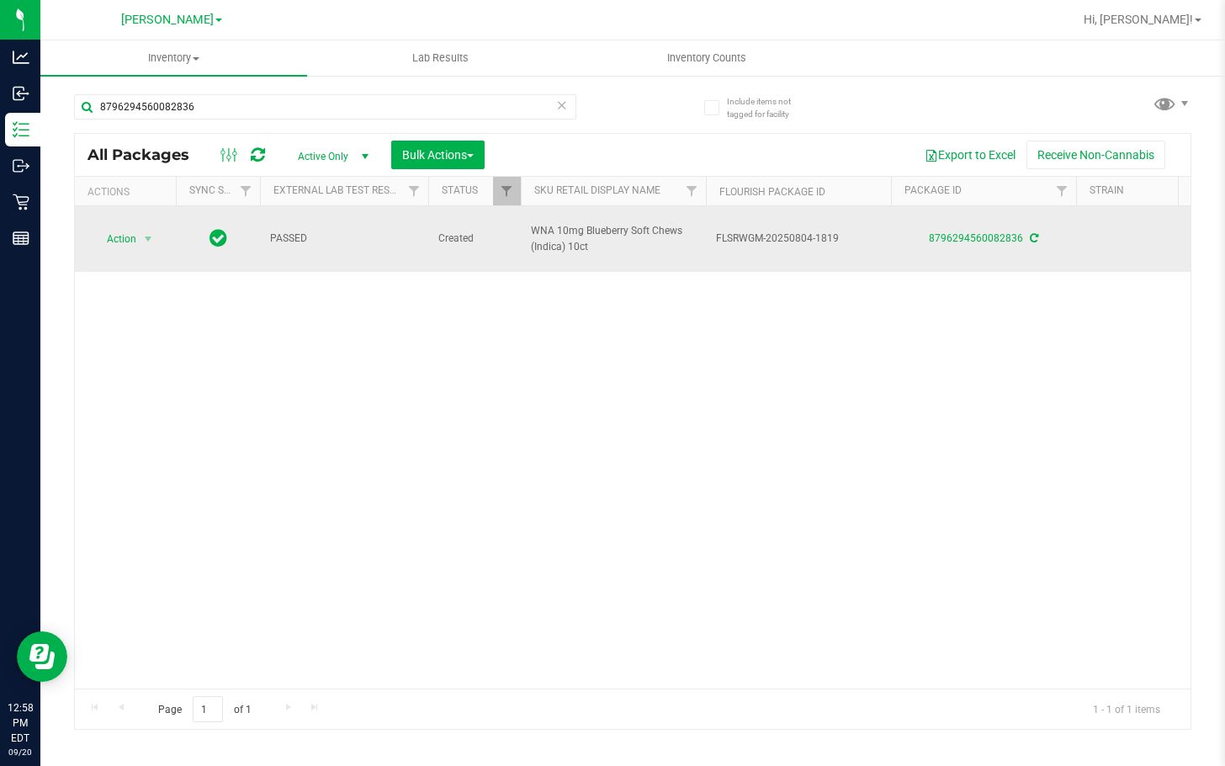
drag, startPoint x: 634, startPoint y: 410, endPoint x: 482, endPoint y: 216, distance: 245.8
click at [632, 410] on div "Action Action Adjust qty Create package Edit attributes Global inventory Locate…" at bounding box center [633, 447] width 1116 height 482
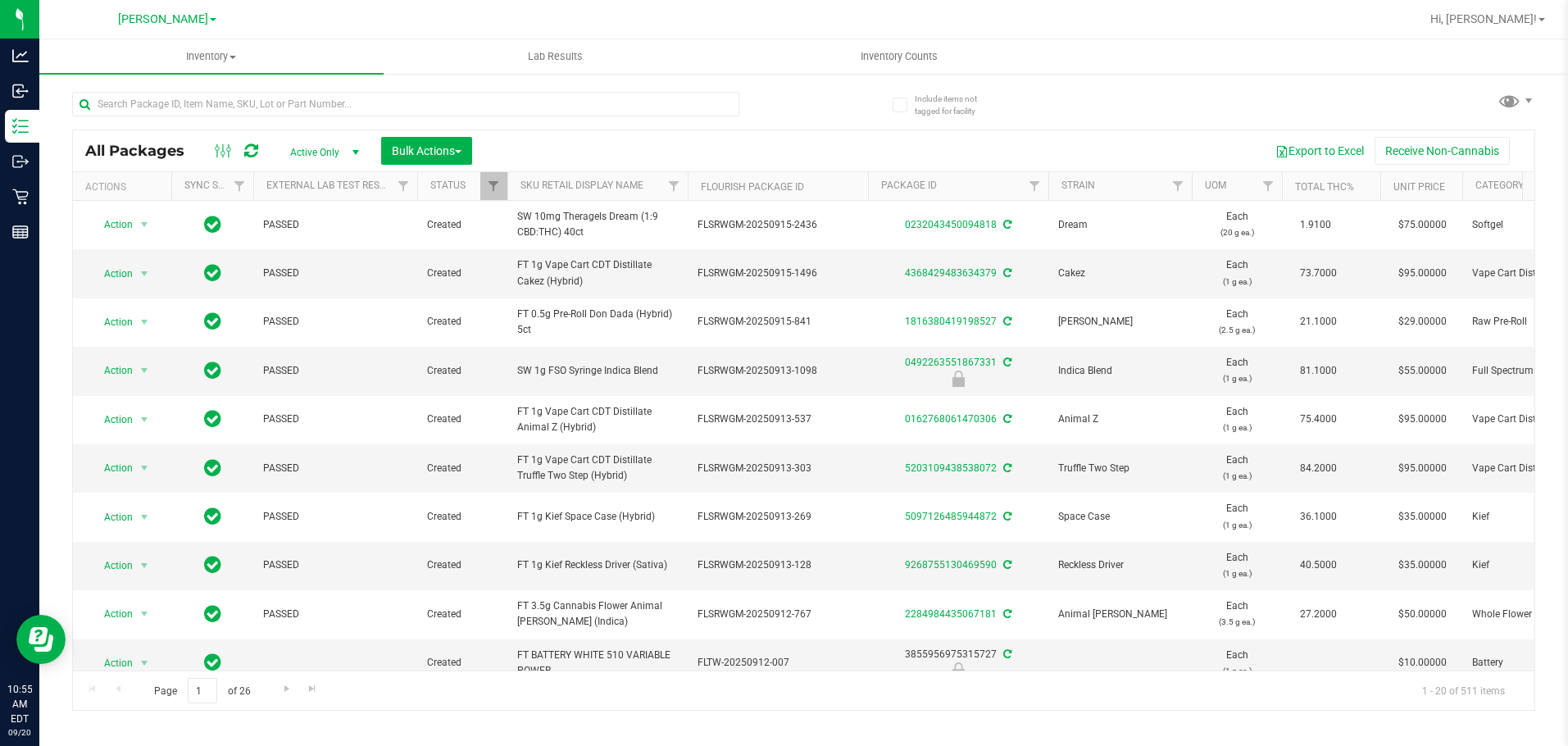
click at [577, 133] on div "All Packages Active Only Active Only Lab Samples Locked All External Internal B…" at bounding box center [803, 151] width 1462 height 41
click at [591, 104] on input "text" at bounding box center [405, 103] width 667 height 24
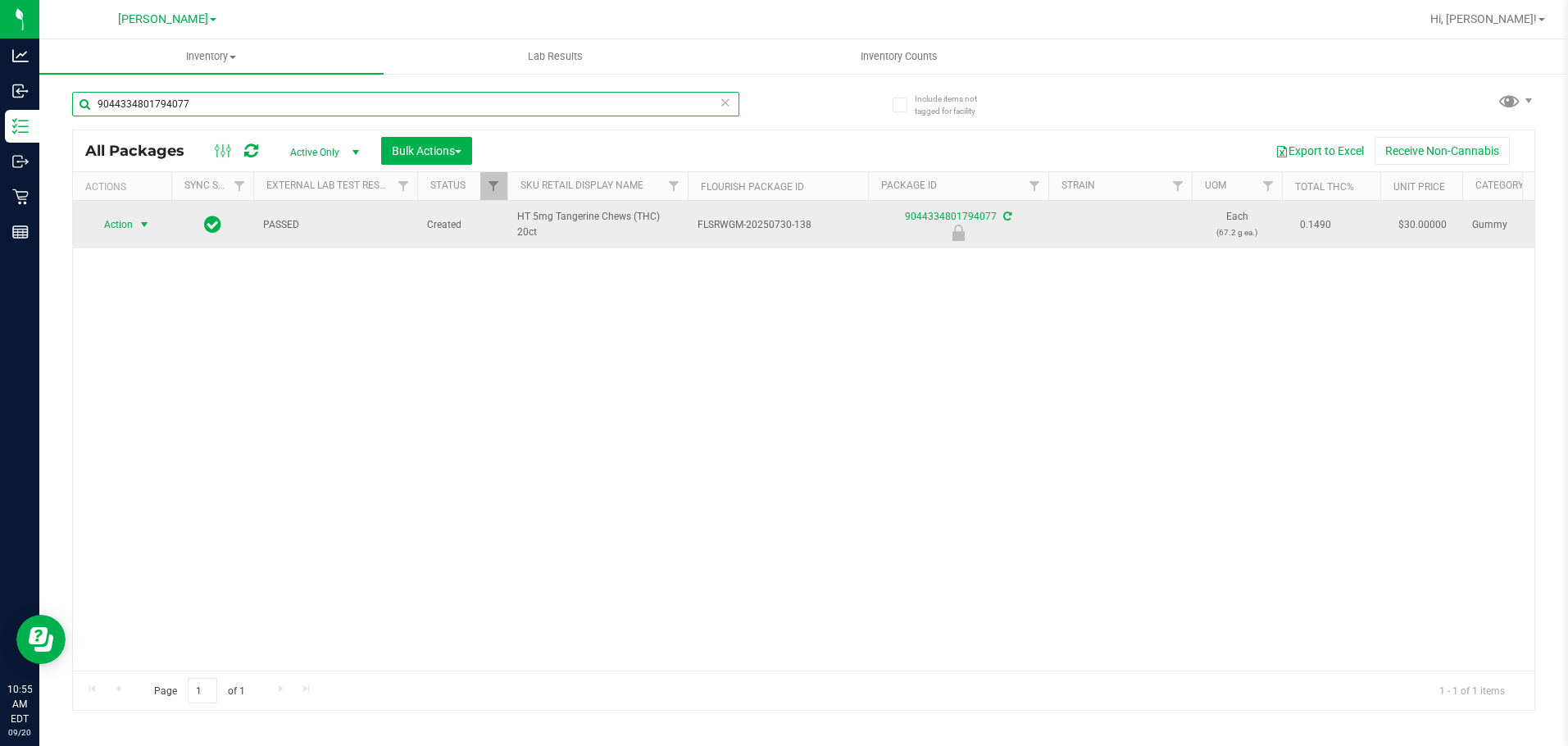
type input "9044334801794077"
click at [122, 223] on span "Action" at bounding box center [111, 225] width 44 height 23
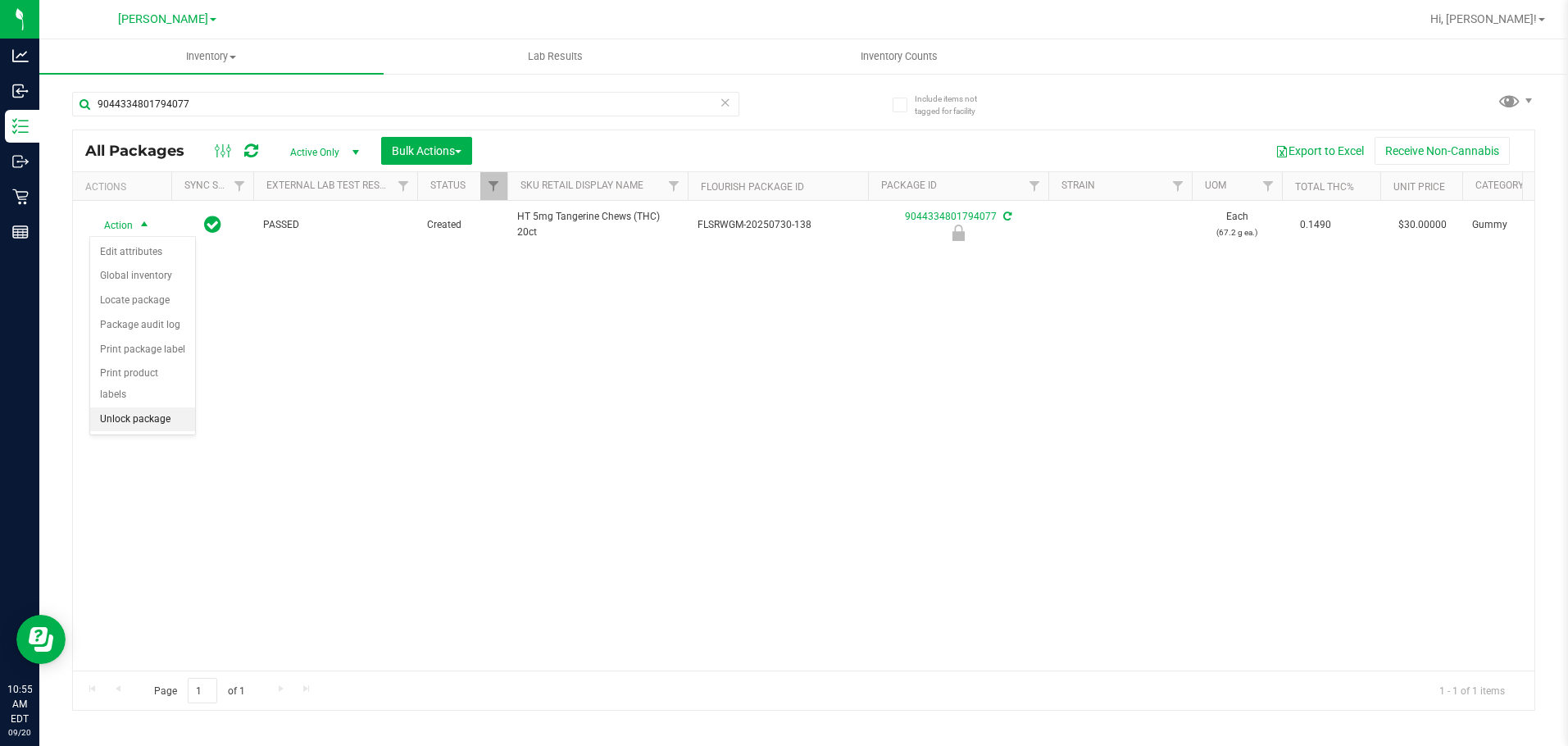
click at [143, 407] on li "Unlock package" at bounding box center [143, 419] width 105 height 24
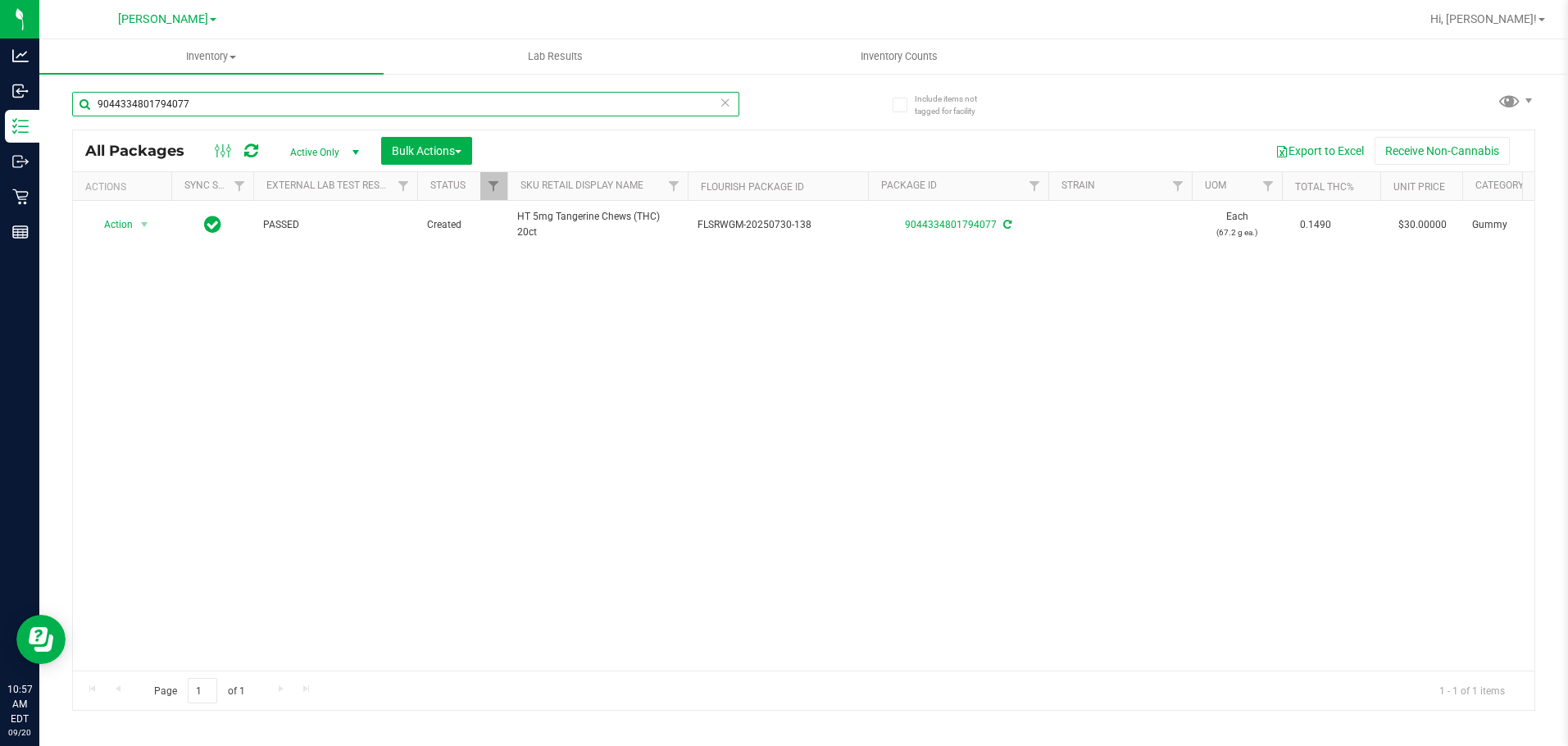
drag, startPoint x: 232, startPoint y: 102, endPoint x: -1, endPoint y: 47, distance: 239.4
click at [0, 47] on html "Analytics Inbound Inventory Outbound Retail Reports 10:57 AM EDT [DATE] 09/20 […" at bounding box center [784, 373] width 1568 height 746
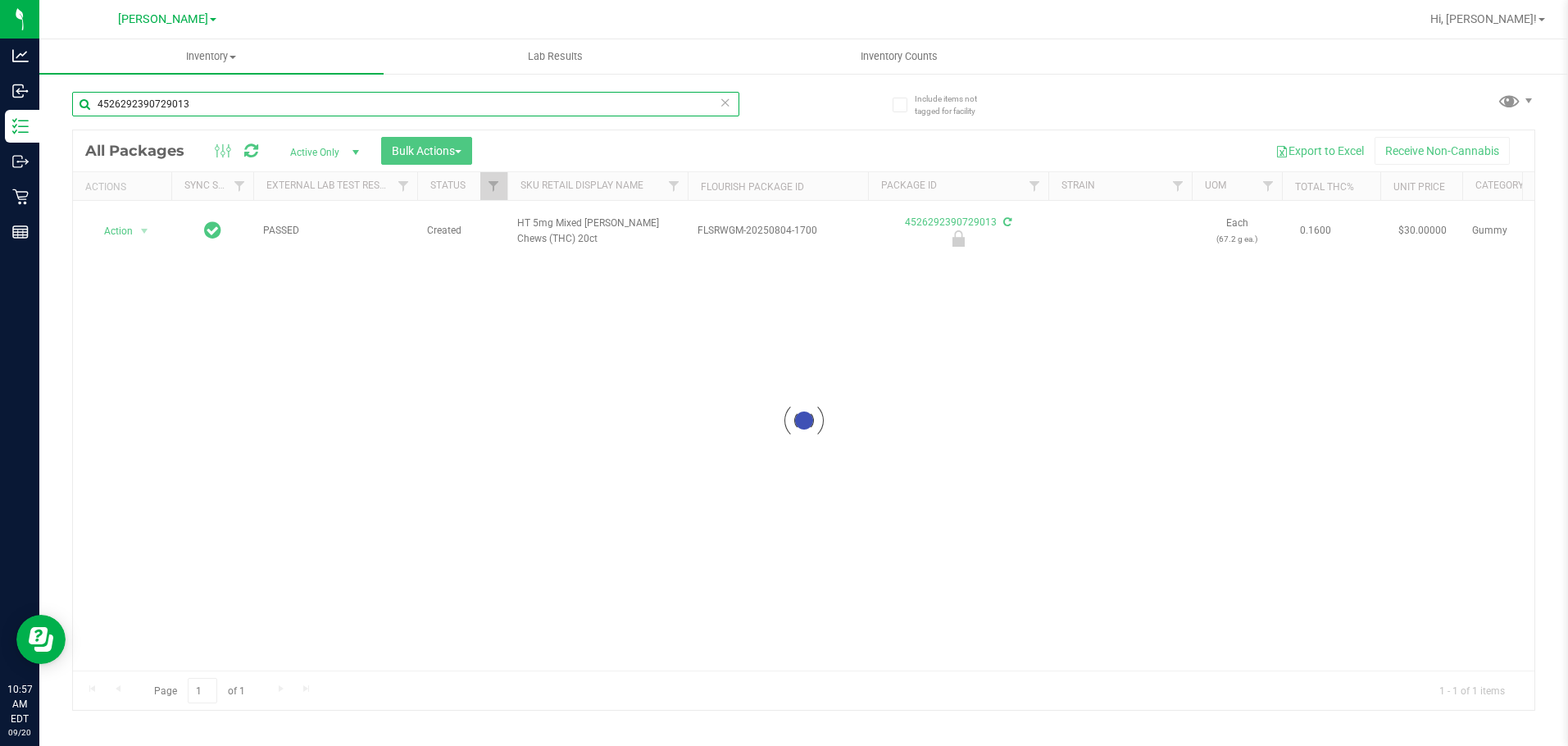
type input "4526292390729013"
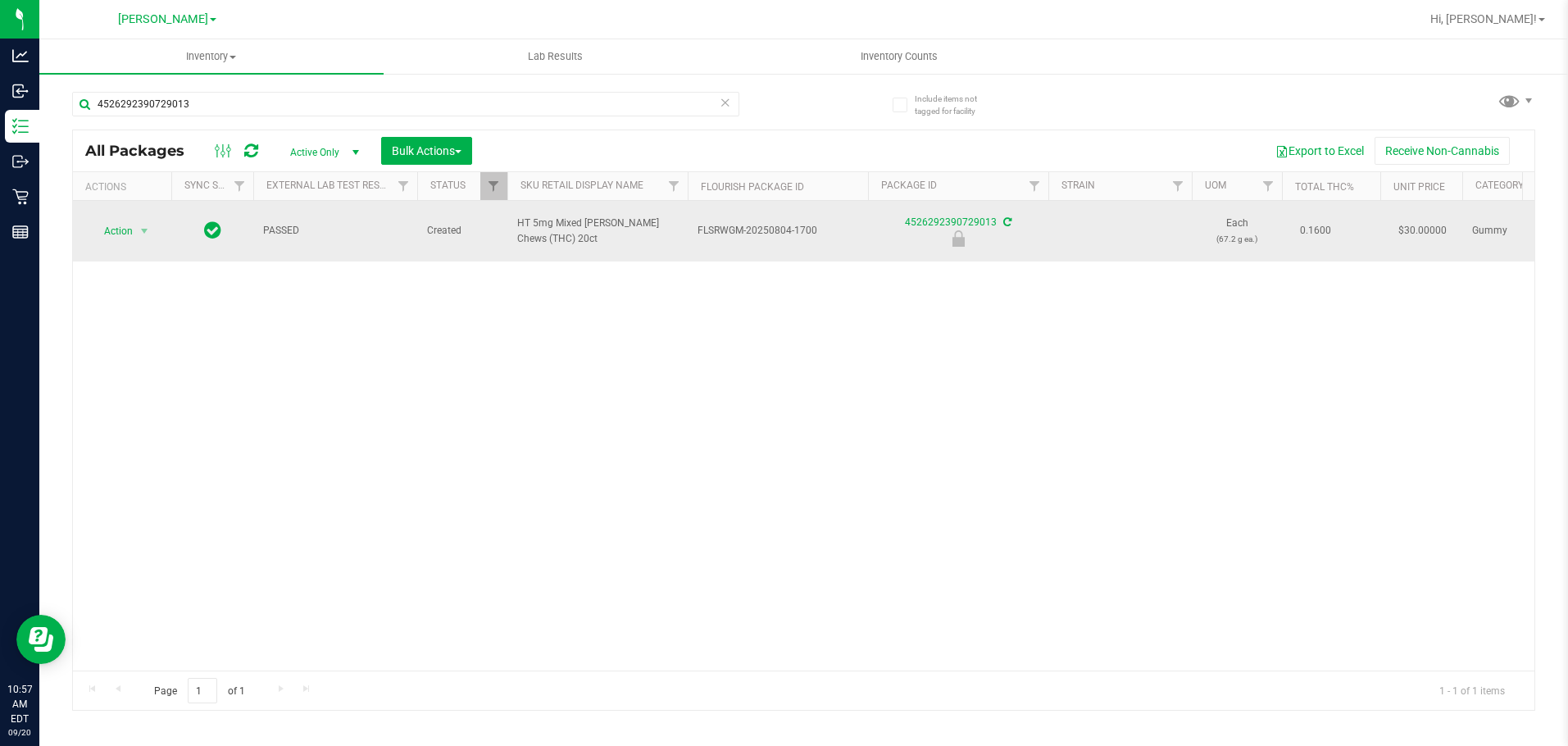
click at [115, 229] on span "Action" at bounding box center [111, 232] width 44 height 23
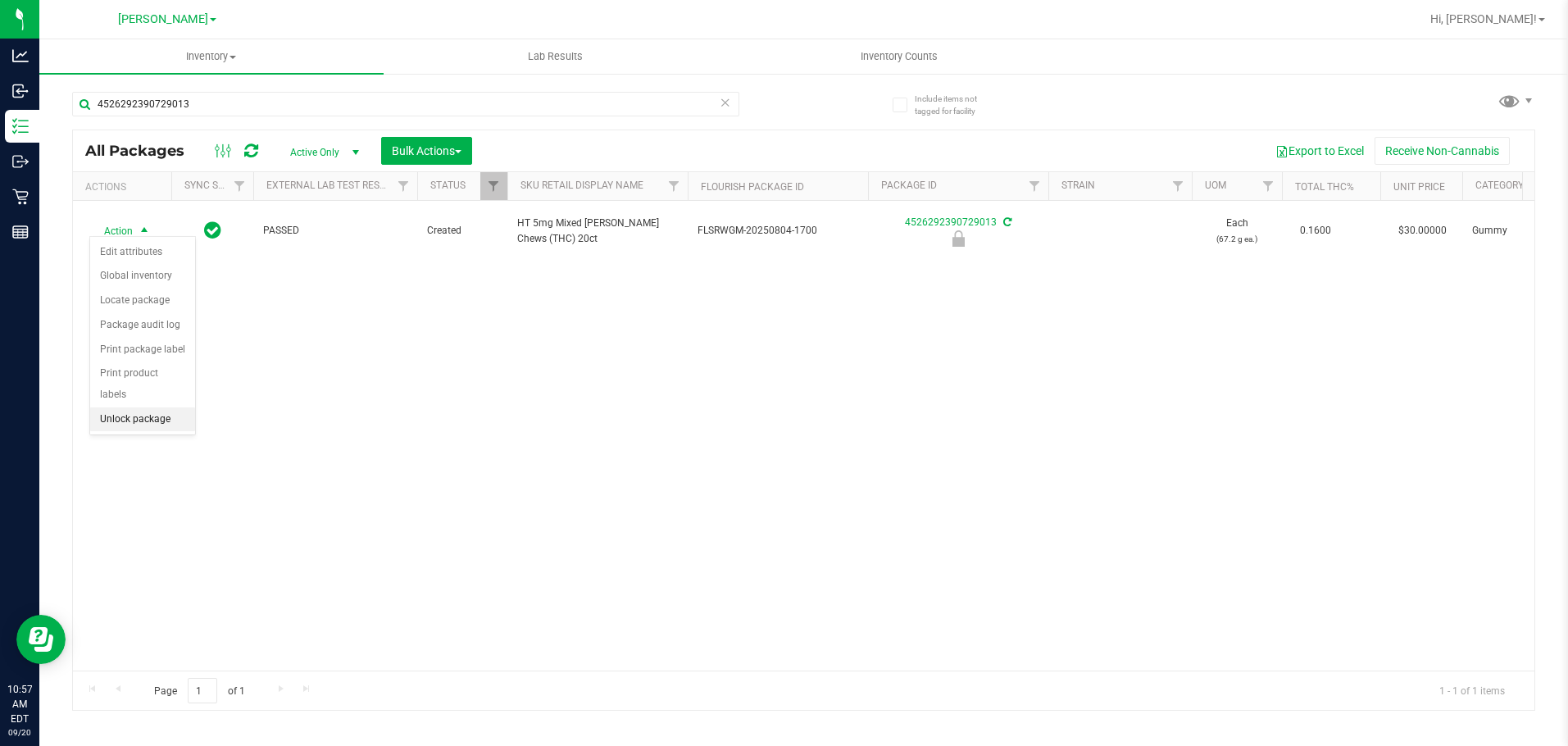
click at [132, 407] on li "Unlock package" at bounding box center [143, 419] width 105 height 24
